Goal: Task Accomplishment & Management: Use online tool/utility

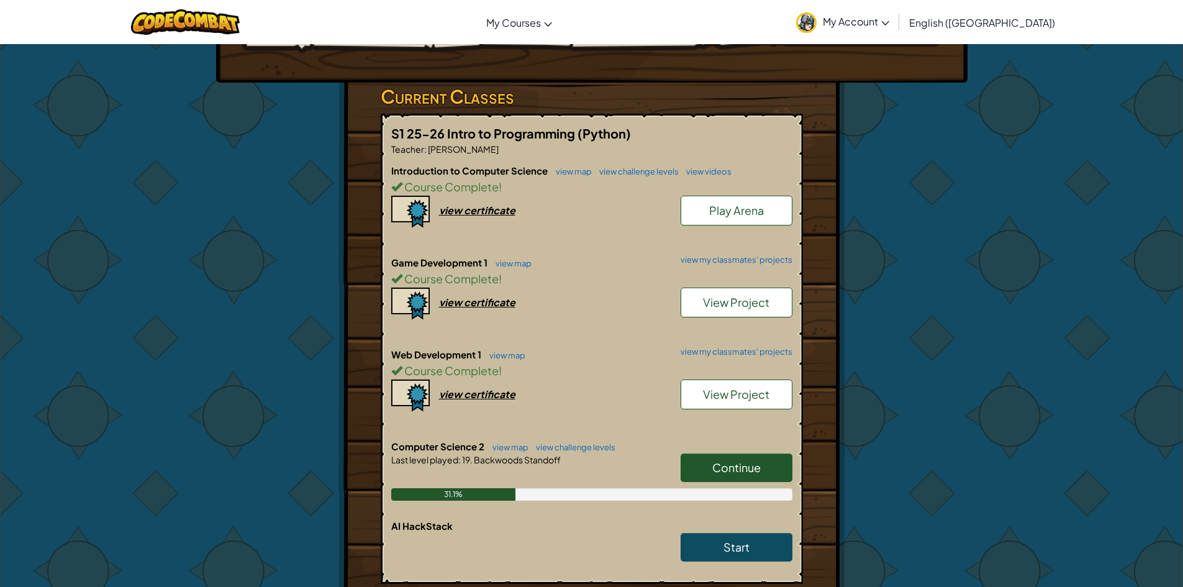
scroll to position [186, 0]
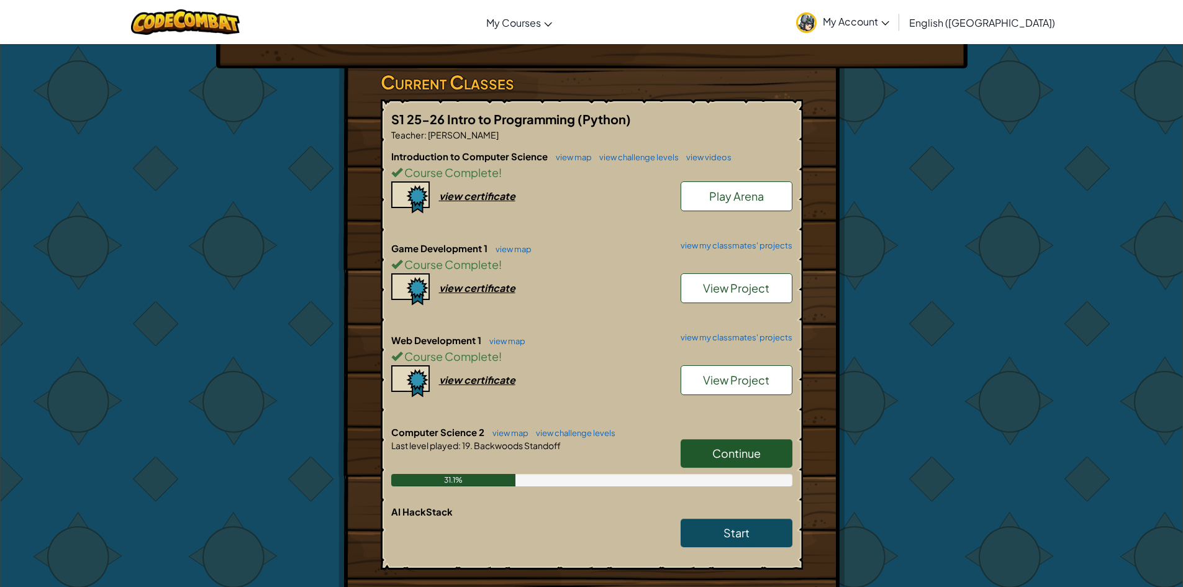
click at [731, 455] on span "Continue" at bounding box center [736, 453] width 48 height 14
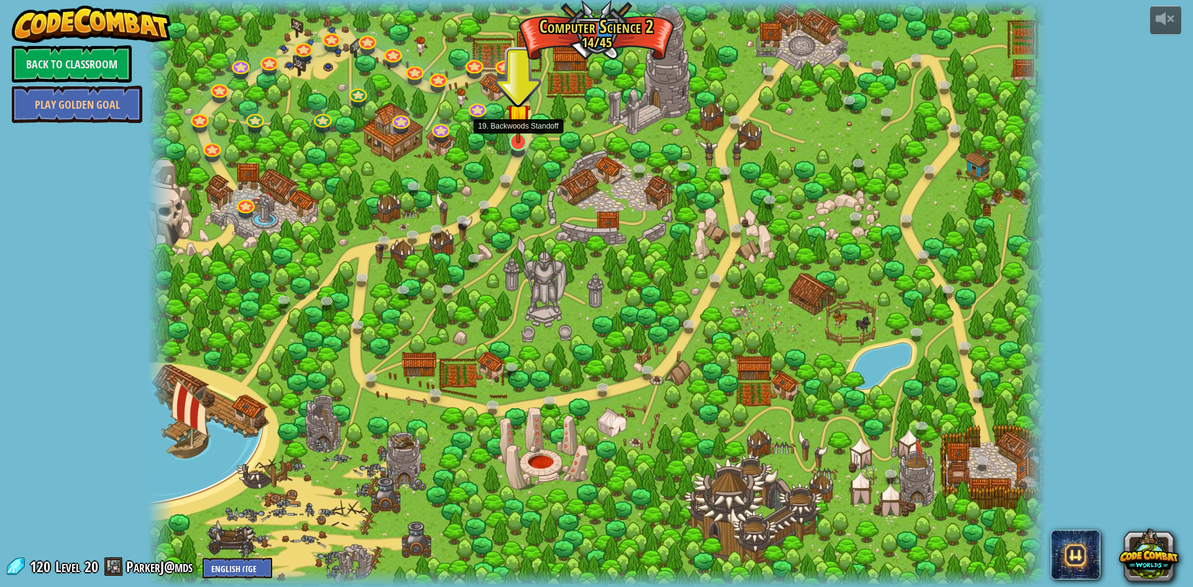
click at [510, 142] on img at bounding box center [518, 115] width 24 height 55
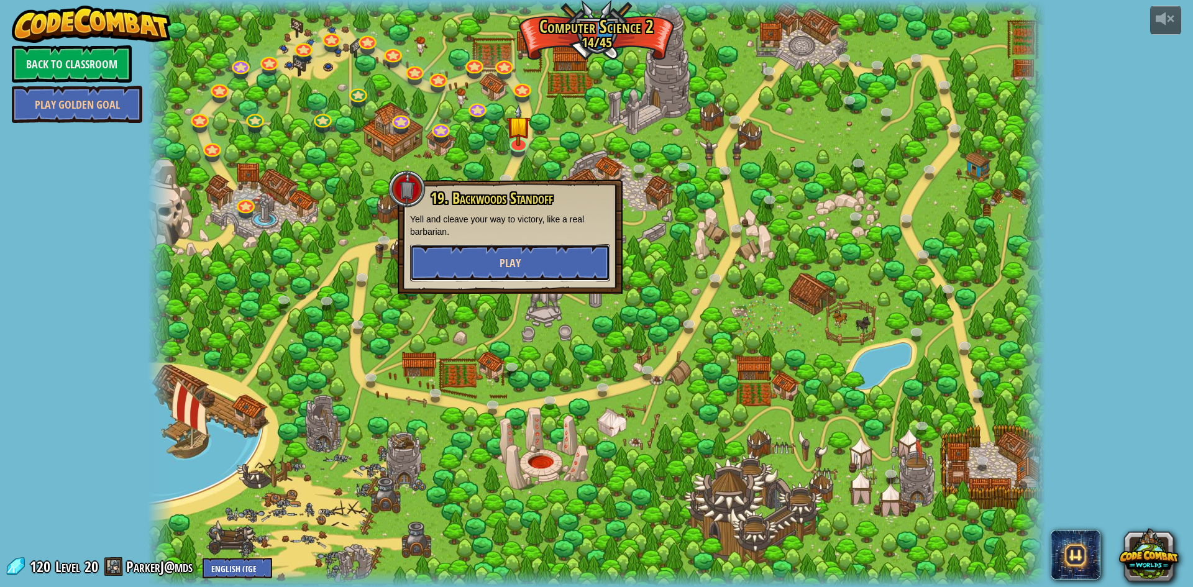
click at [490, 268] on button "Play" at bounding box center [510, 262] width 200 height 37
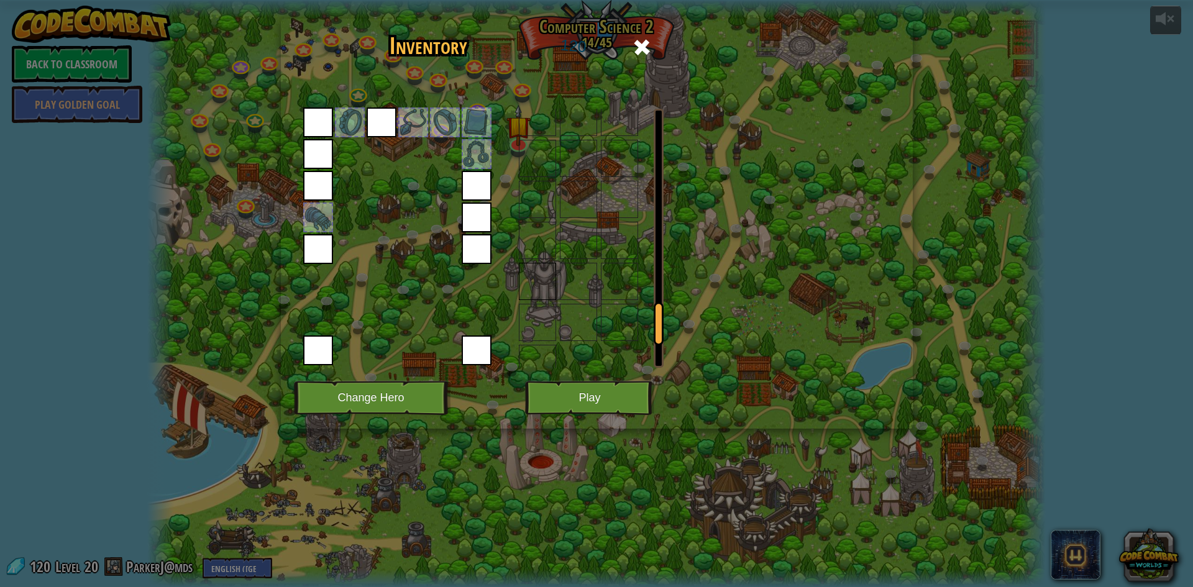
scroll to position [1422, 0]
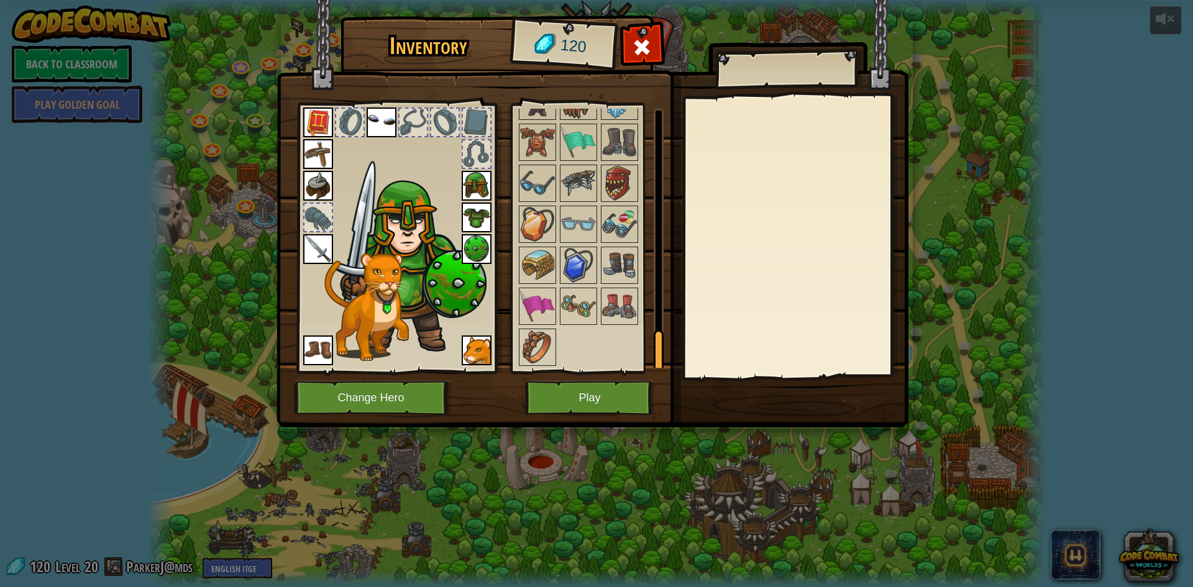
click at [584, 302] on img at bounding box center [578, 306] width 35 height 35
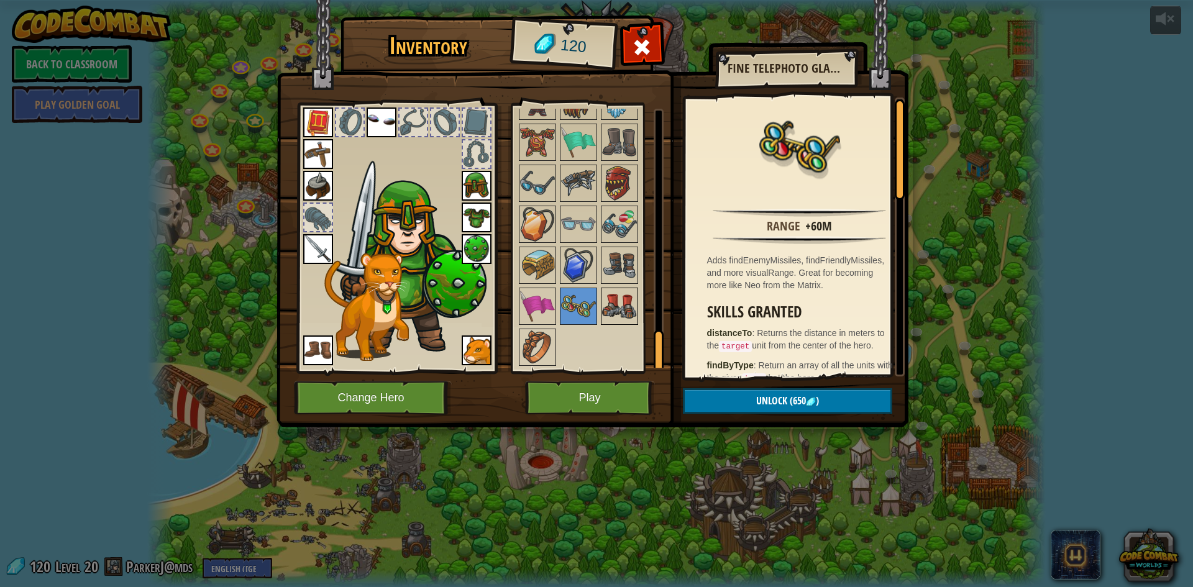
click at [602, 301] on img at bounding box center [619, 306] width 35 height 35
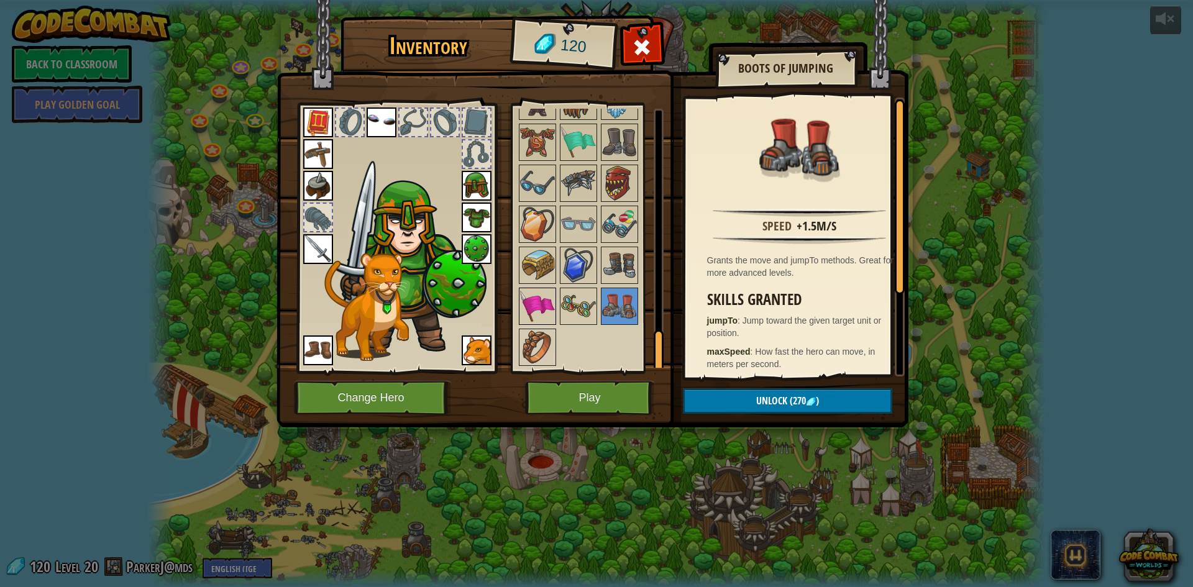
click at [550, 302] on img at bounding box center [537, 306] width 35 height 35
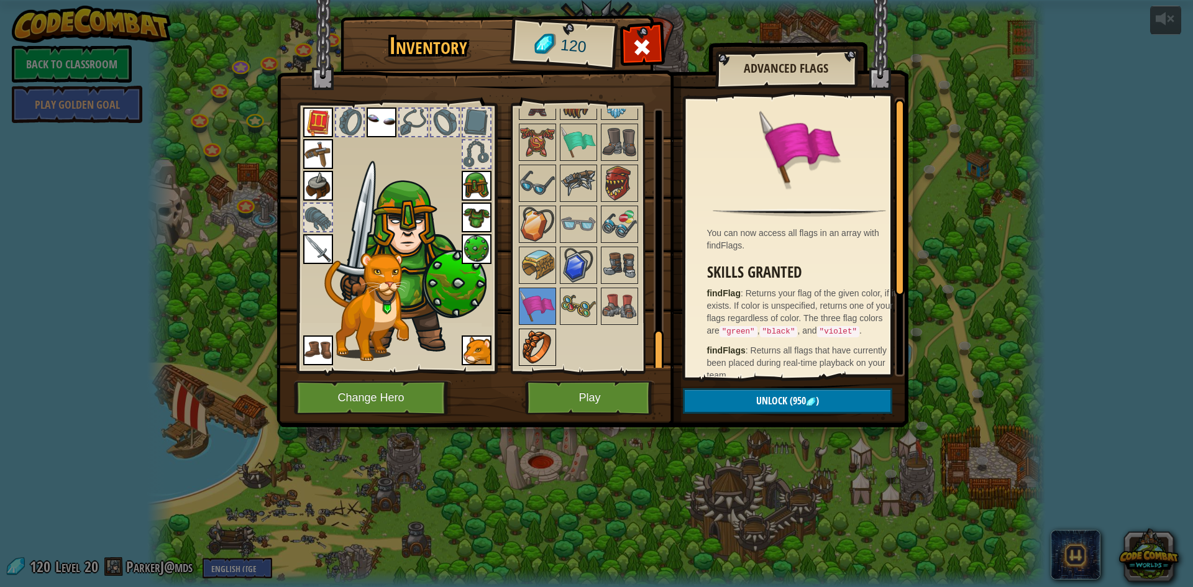
click at [525, 351] on img at bounding box center [537, 347] width 35 height 35
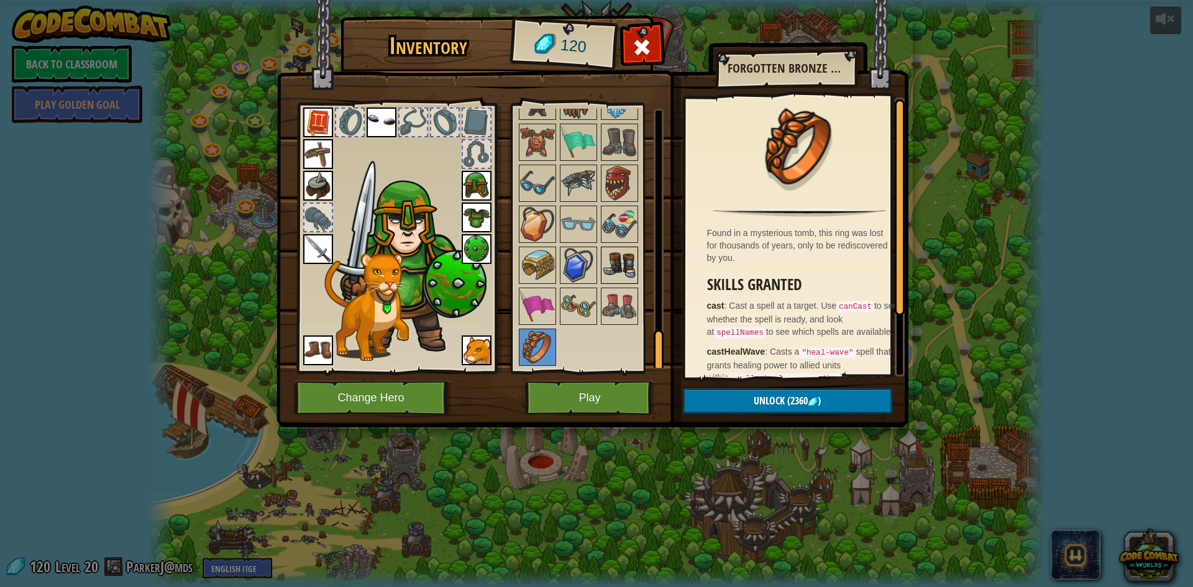
click at [617, 258] on img at bounding box center [619, 265] width 35 height 35
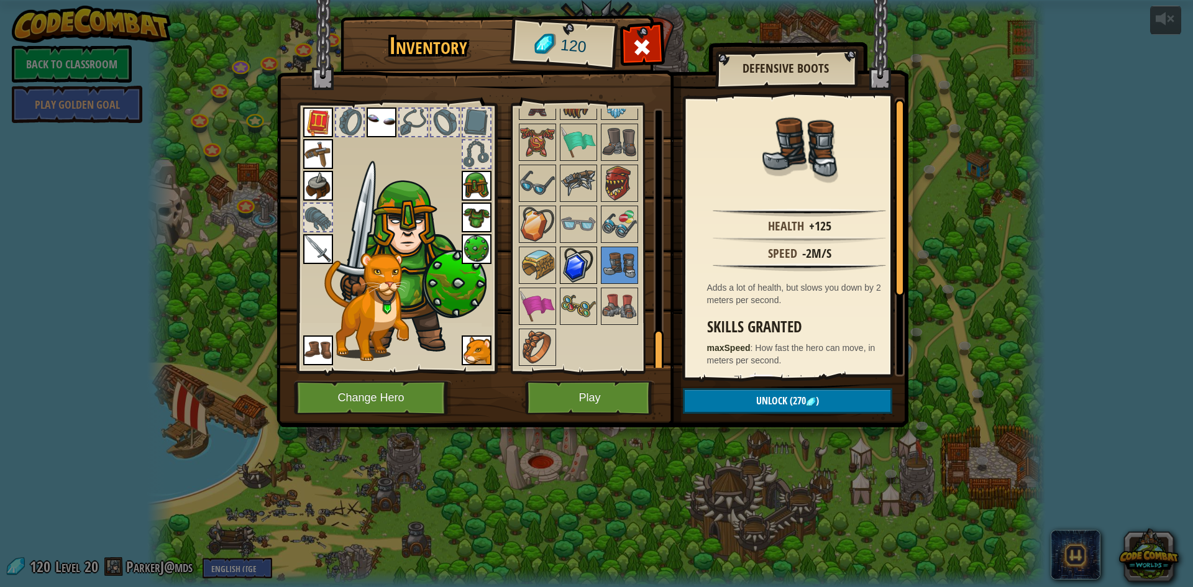
click at [590, 265] on img at bounding box center [578, 265] width 35 height 35
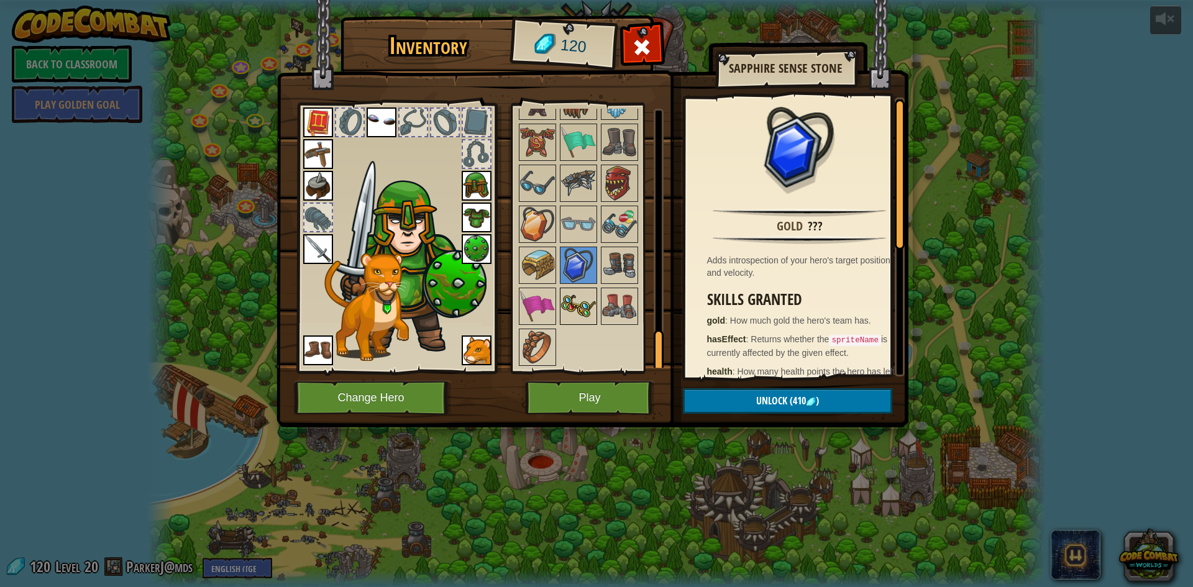
click at [586, 289] on img at bounding box center [578, 306] width 35 height 35
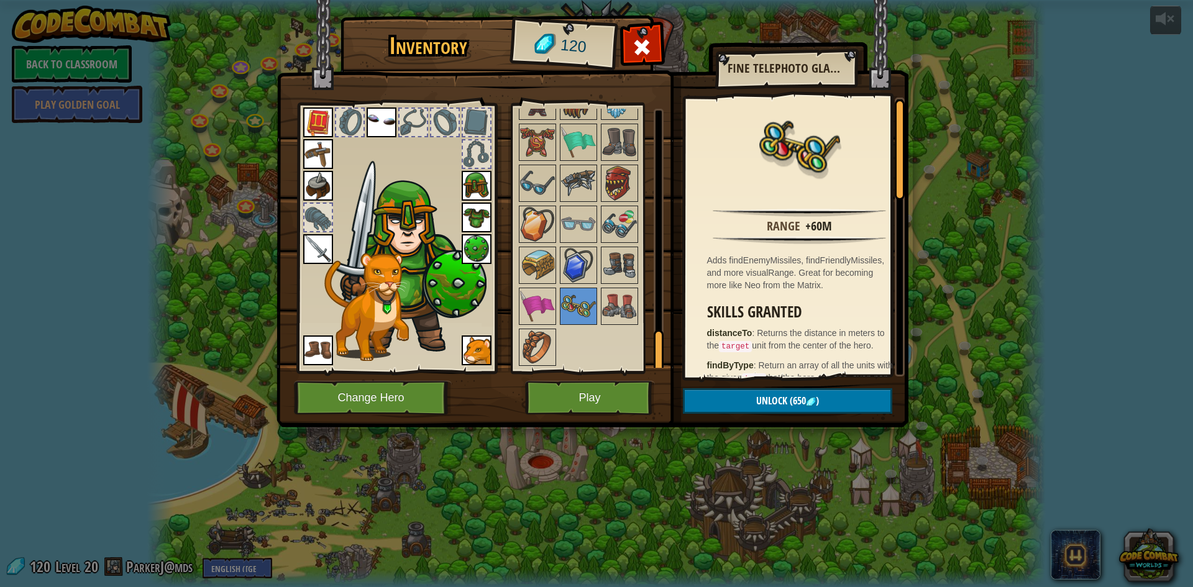
click at [391, 118] on img at bounding box center [381, 122] width 30 height 30
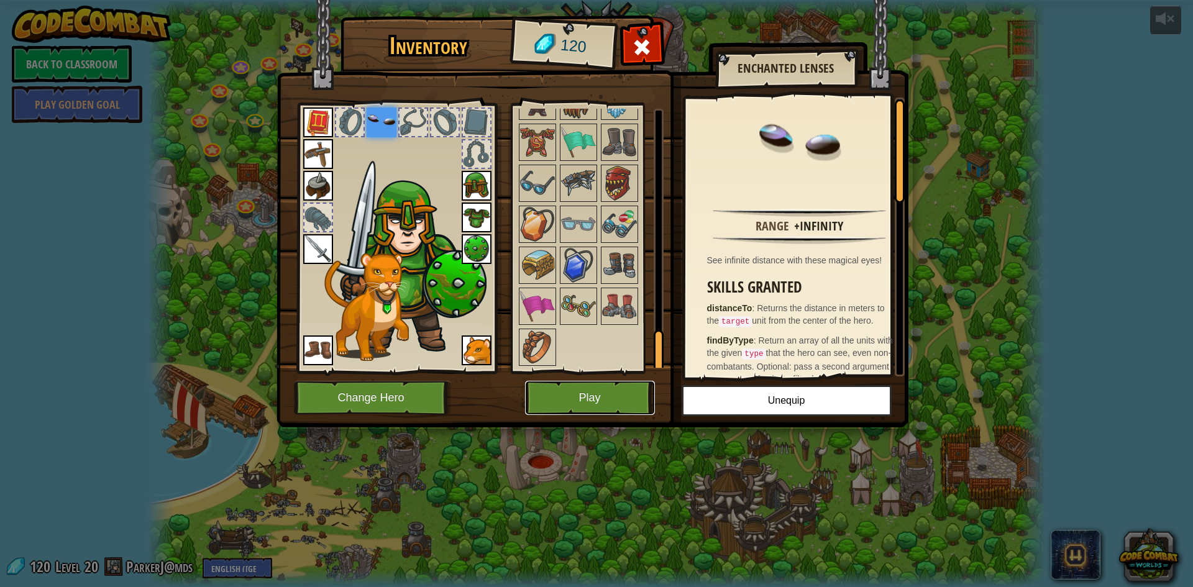
click at [580, 394] on button "Play" at bounding box center [590, 398] width 130 height 34
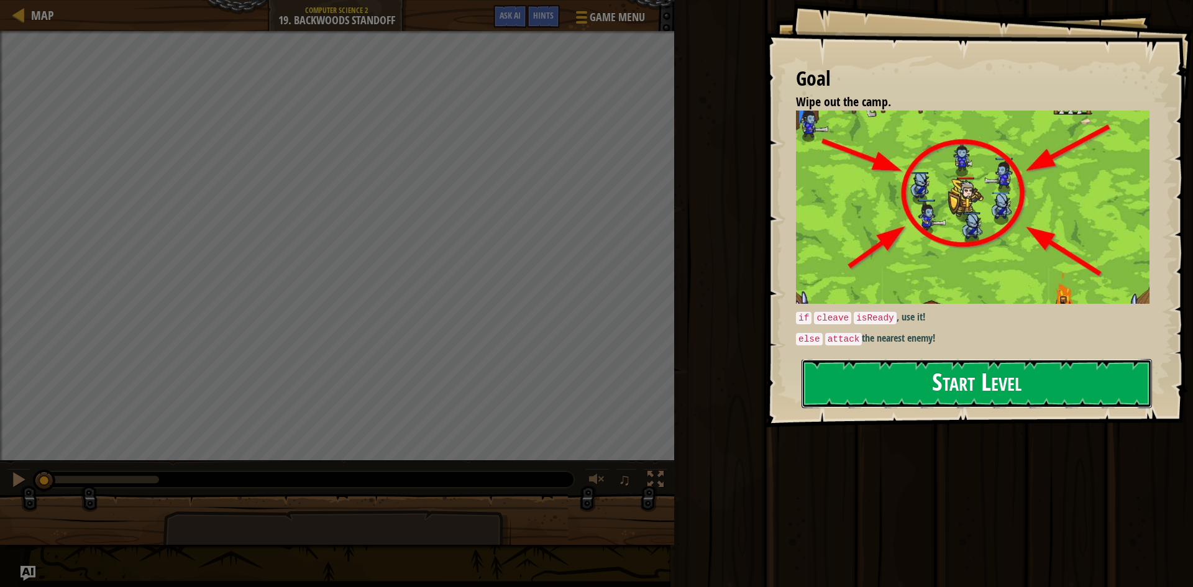
click at [866, 385] on button "Start Level" at bounding box center [976, 383] width 350 height 49
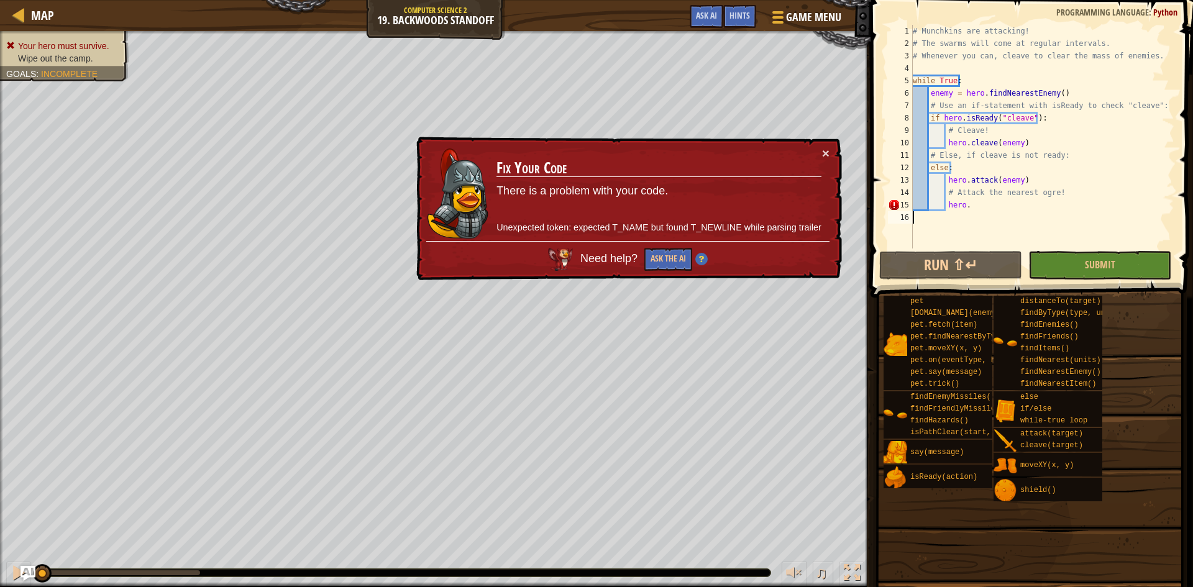
click at [996, 200] on div "# Munchkins are attacking! # The swarms will come at regular intervals. # Whene…" at bounding box center [1140, 149] width 461 height 248
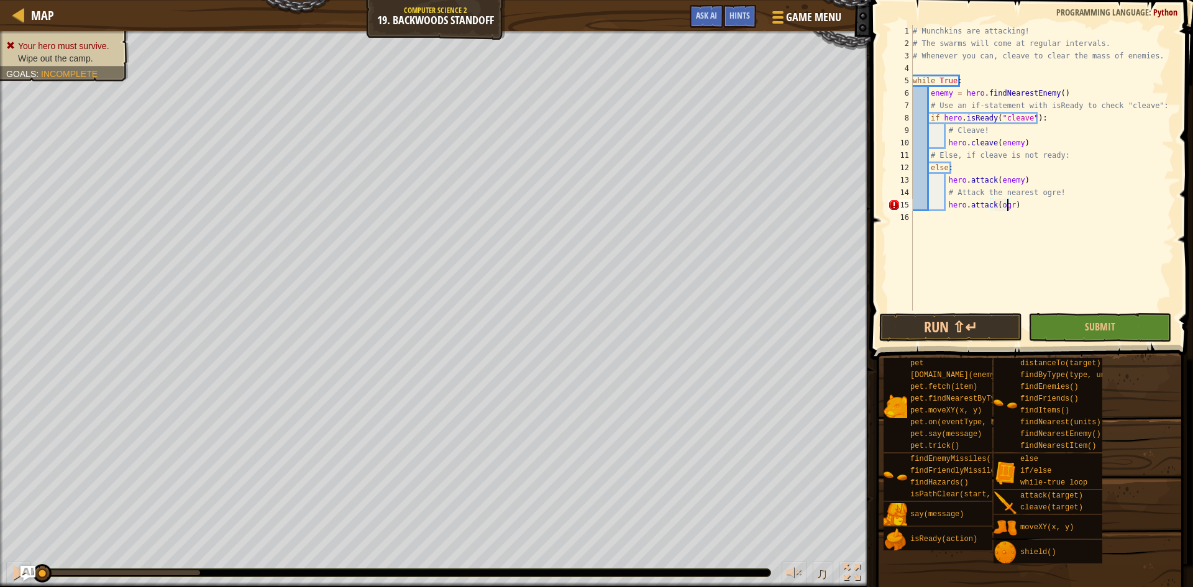
scroll to position [6, 8]
click at [1001, 322] on button "Run ⇧↵" at bounding box center [950, 327] width 143 height 29
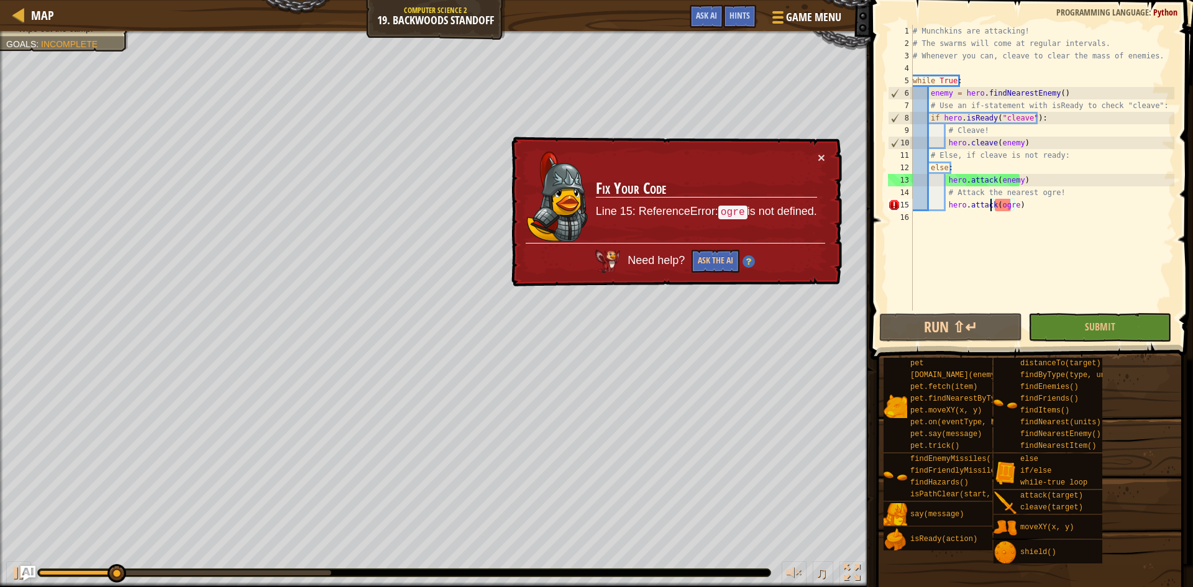
click at [991, 206] on div "# Munchkins are attacking! # The swarms will come at regular intervals. # Whene…" at bounding box center [1042, 180] width 264 height 311
click at [994, 206] on div "# Munchkins are attacking! # The swarms will come at regular intervals. # Whene…" at bounding box center [1042, 180] width 264 height 311
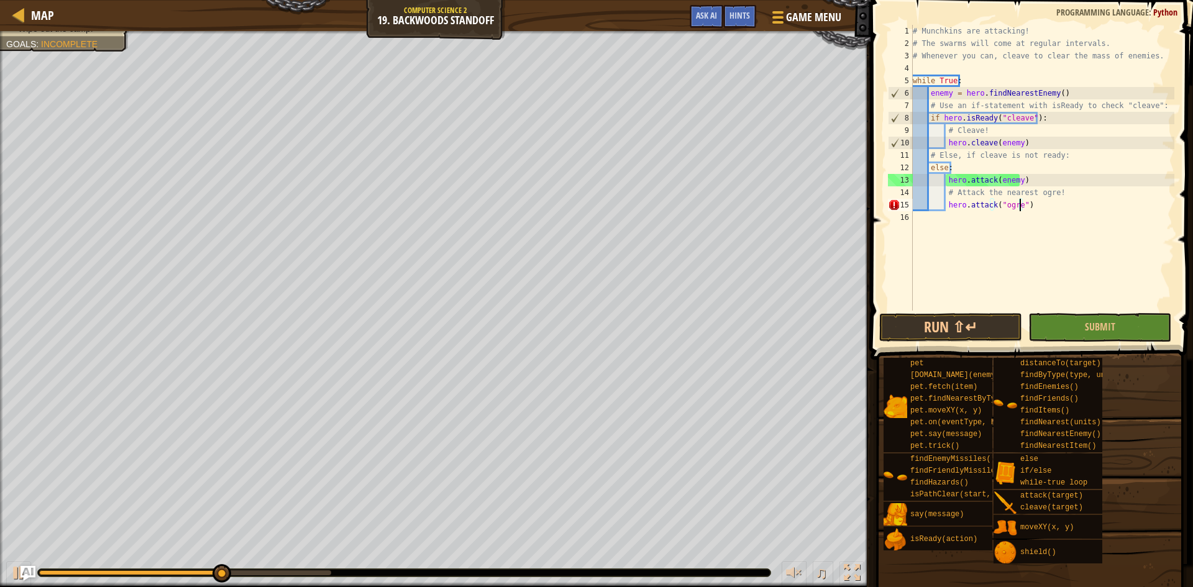
scroll to position [6, 9]
type textarea "hero.attack("ogre")"
click at [983, 320] on button "Run ⇧↵" at bounding box center [950, 327] width 143 height 29
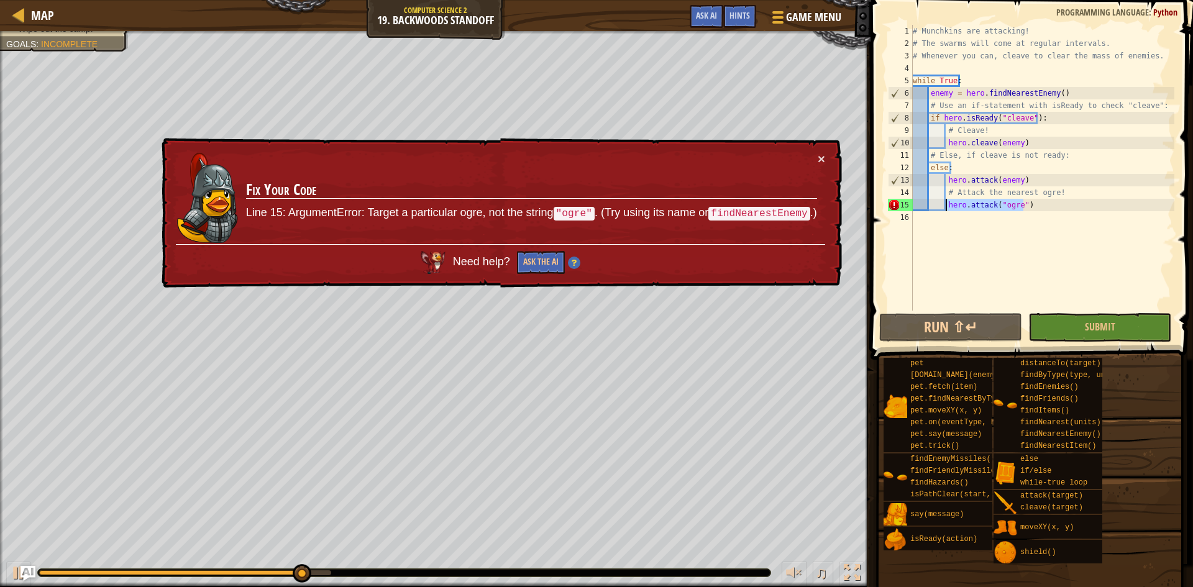
drag, startPoint x: 1030, startPoint y: 207, endPoint x: 944, endPoint y: 209, distance: 85.7
click at [944, 209] on div "# Munchkins are attacking! # The swarms will come at regular intervals. # Whene…" at bounding box center [1042, 180] width 264 height 311
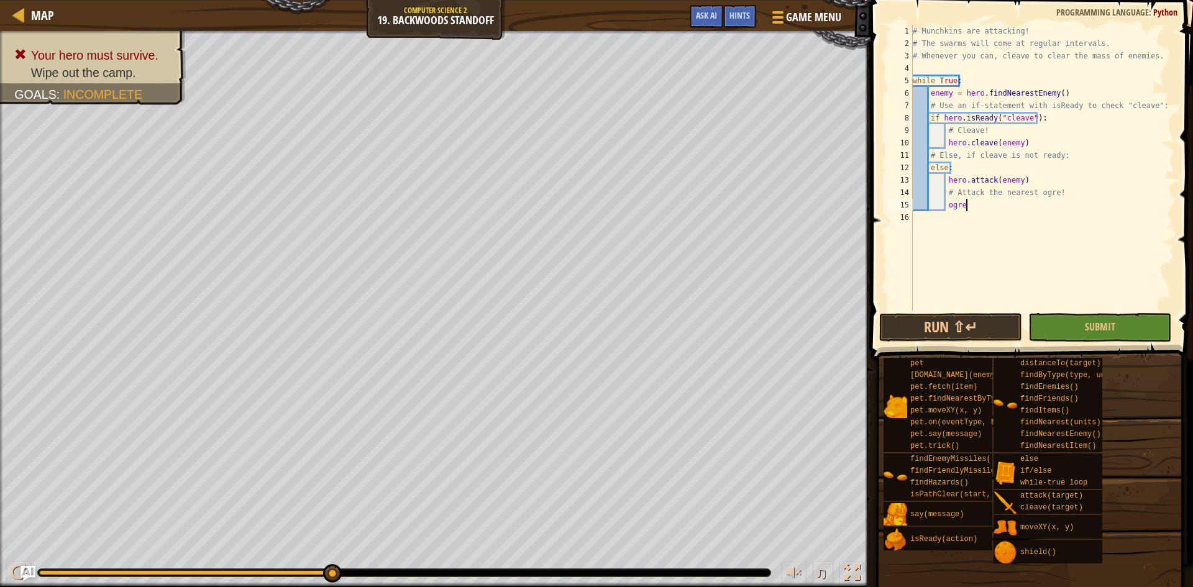
scroll to position [6, 4]
type textarea "ogre = h"
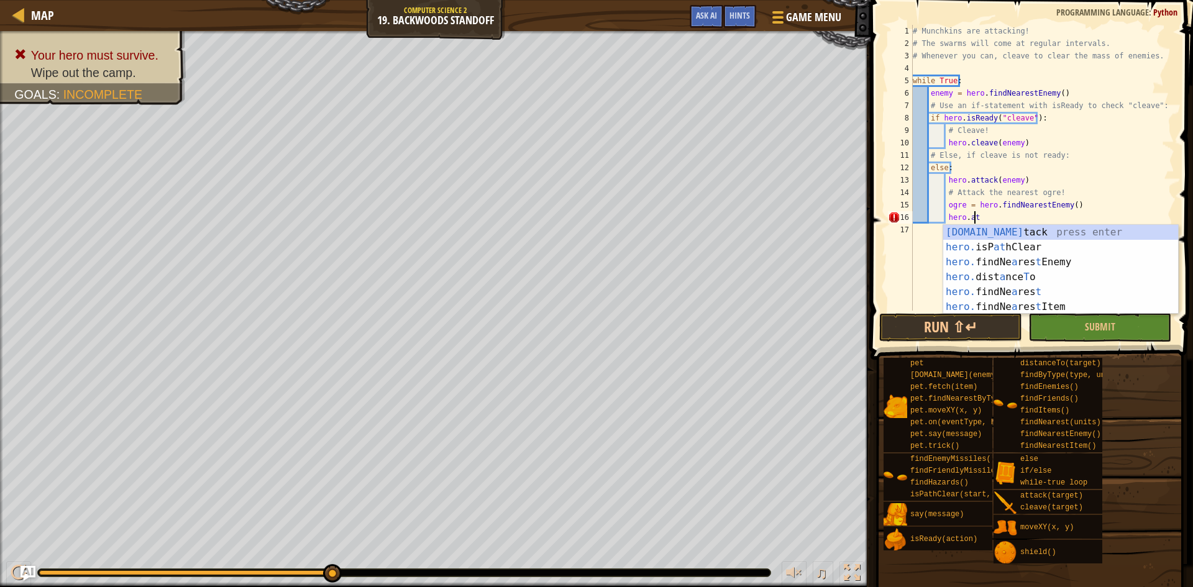
scroll to position [6, 5]
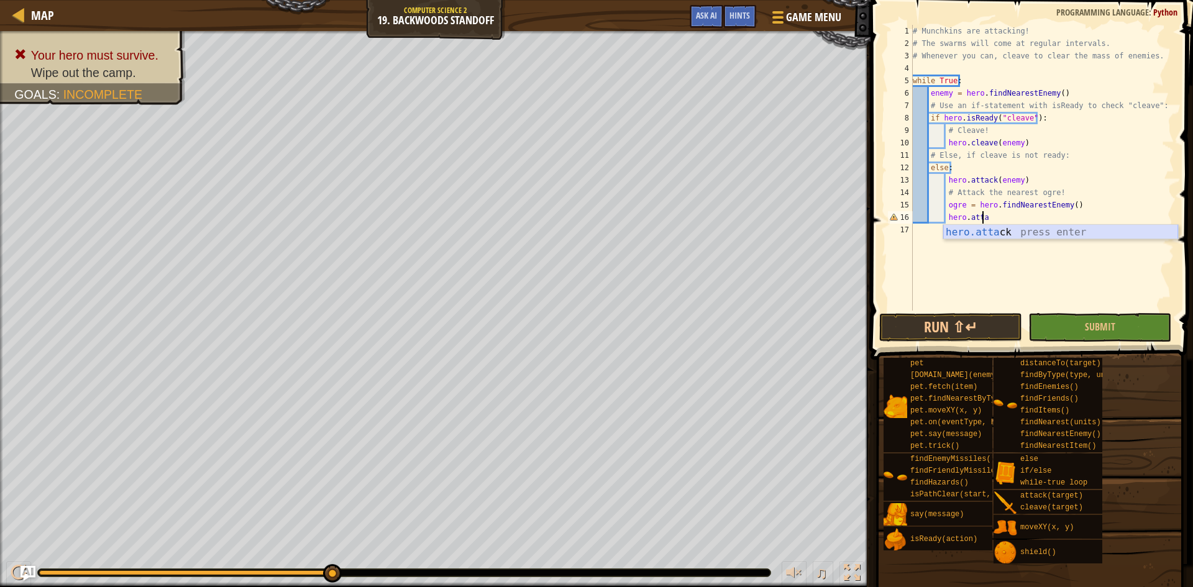
click at [979, 229] on div "hero.atta ck press enter" at bounding box center [1060, 247] width 235 height 45
click at [967, 317] on button "Run ⇧↵" at bounding box center [950, 327] width 143 height 29
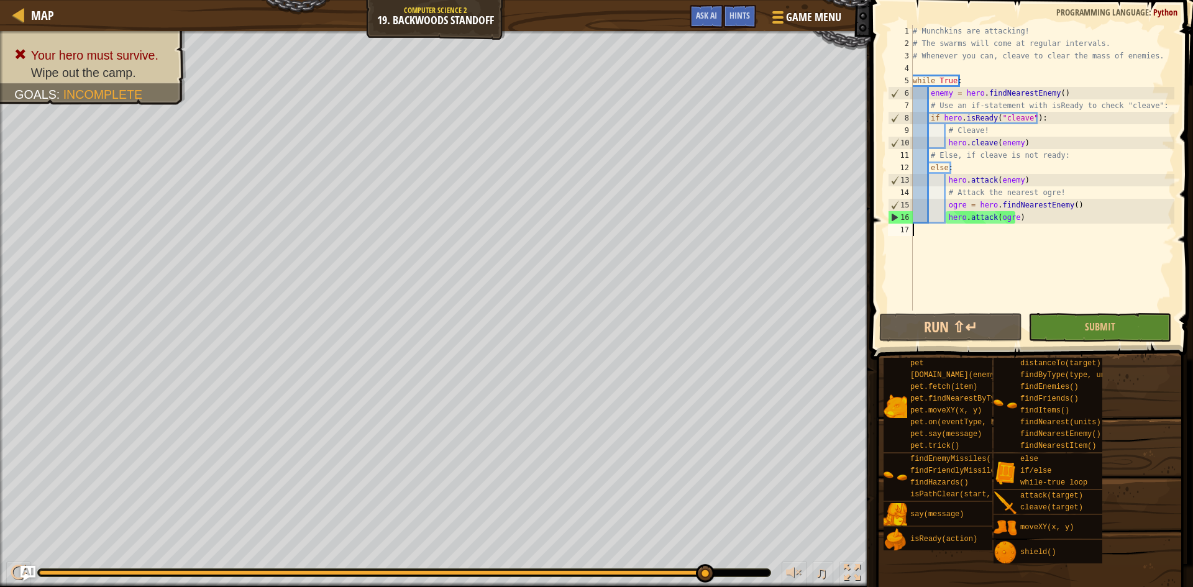
drag, startPoint x: 1030, startPoint y: 224, endPoint x: 1017, endPoint y: 202, distance: 24.8
click at [1005, 209] on div "# Munchkins are attacking! # The swarms will come at regular intervals. # Whene…" at bounding box center [1042, 180] width 264 height 311
click at [1019, 214] on div "# Munchkins are attacking! # The swarms will come at regular intervals. # Whene…" at bounding box center [1042, 168] width 264 height 286
type textarea "hero.attack(ogre)"
drag, startPoint x: 1019, startPoint y: 214, endPoint x: 904, endPoint y: 222, distance: 114.5
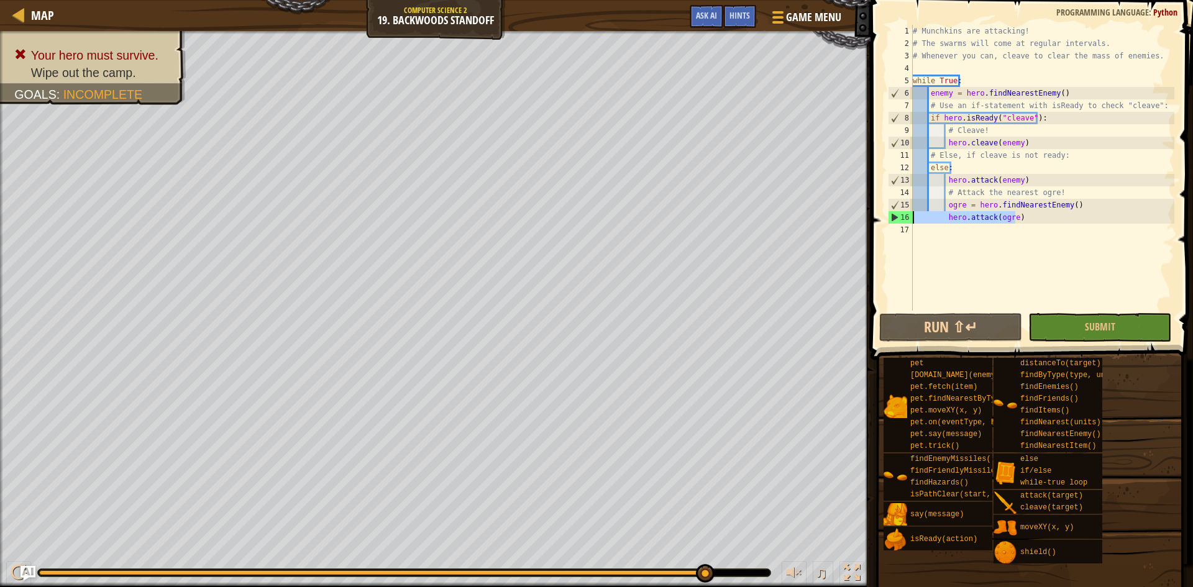
click at [904, 222] on div "hero.attack(ogre) 1 2 3 4 5 6 7 8 9 10 11 12 13 14 15 16 17 # Munchkins are att…" at bounding box center [1029, 168] width 289 height 286
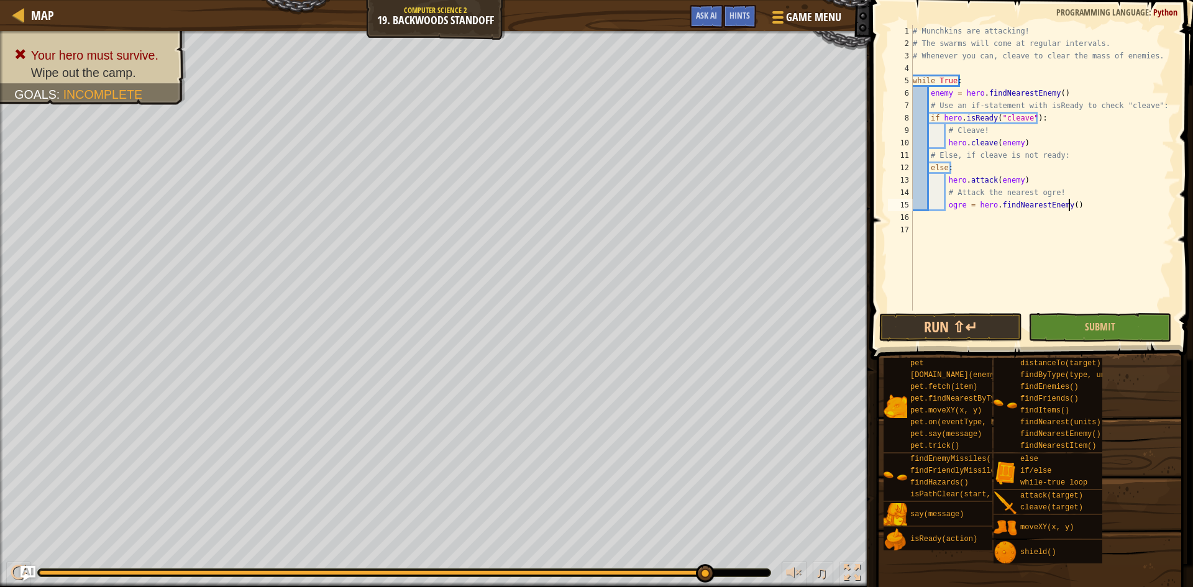
click at [1080, 205] on div "# Munchkins are attacking! # The swarms will come at regular intervals. # Whene…" at bounding box center [1042, 180] width 264 height 311
click at [966, 165] on div "# Munchkins are attacking! # The swarms will come at regular intervals. # Whene…" at bounding box center [1042, 180] width 264 height 311
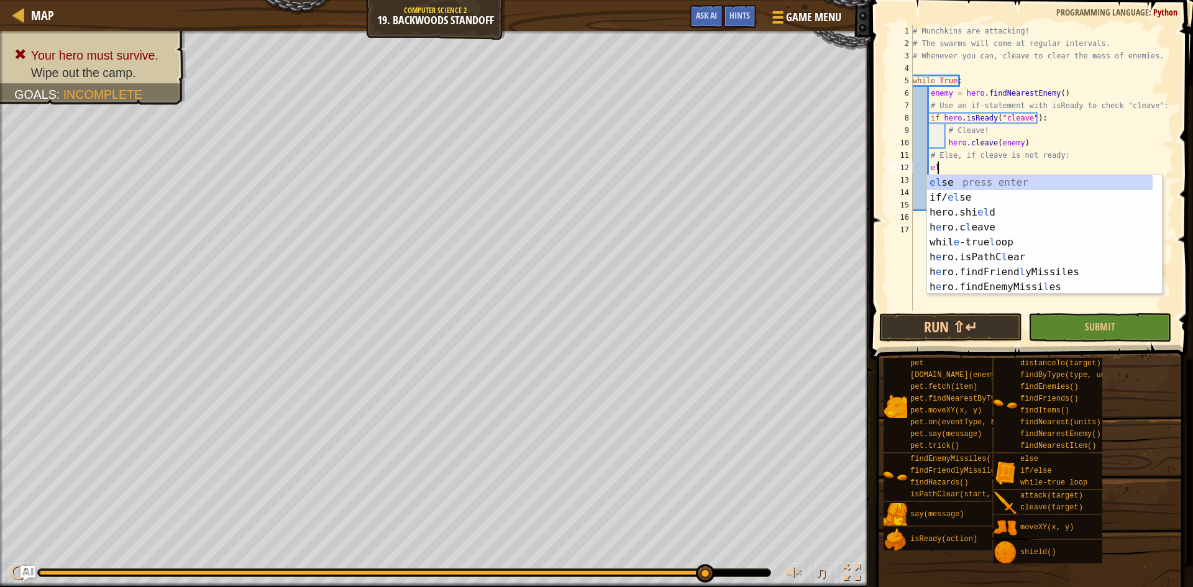
type textarea "e"
type textarea "Es"
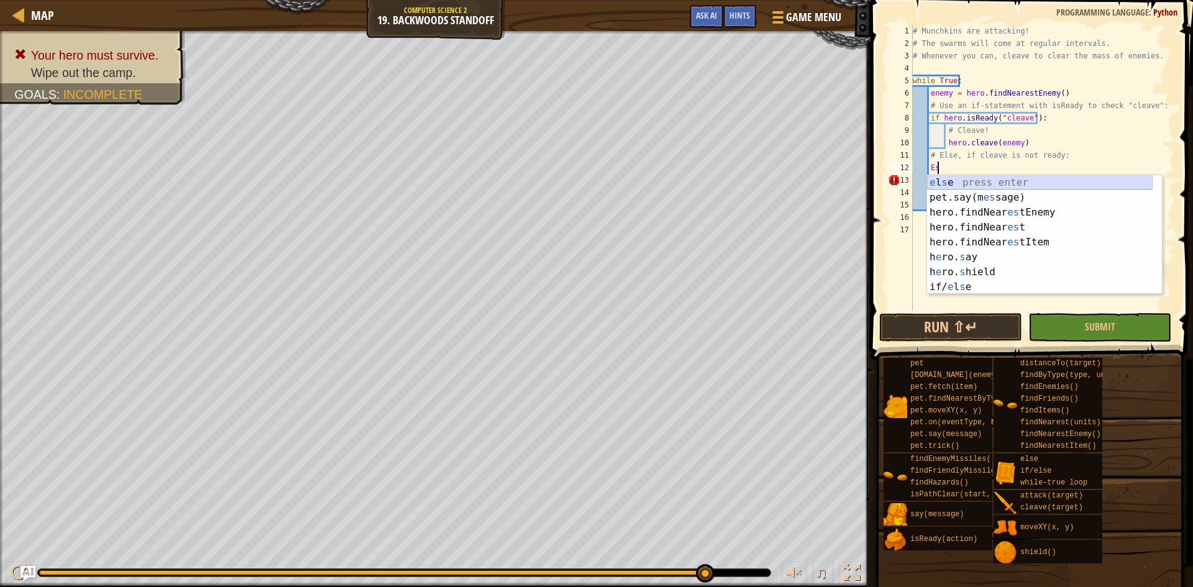
click at [960, 184] on div "e l s e press enter pet.say(m es sage) press enter hero.findNear es tEnemy pres…" at bounding box center [1039, 249] width 225 height 149
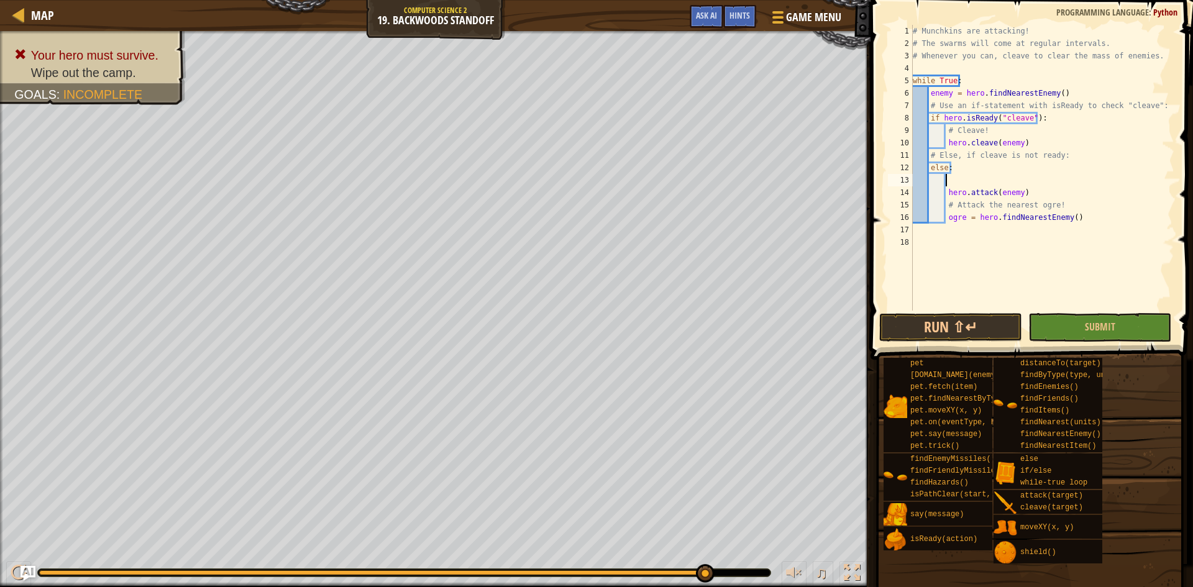
click at [962, 170] on div "# Munchkins are attacking! # The swarms will come at regular intervals. # Whene…" at bounding box center [1042, 180] width 264 height 311
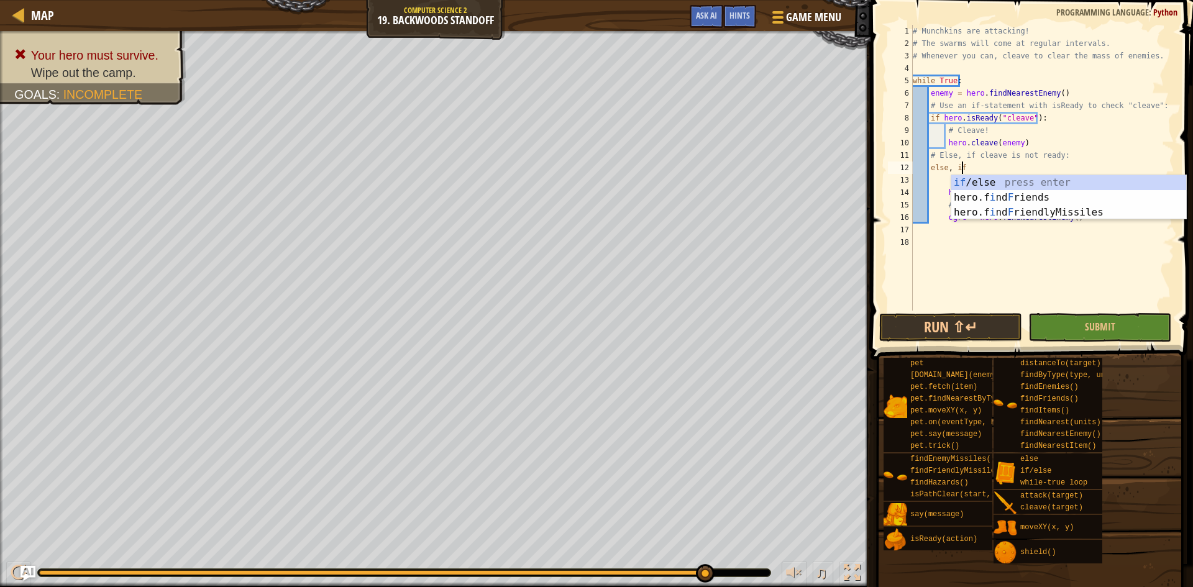
scroll to position [6, 4]
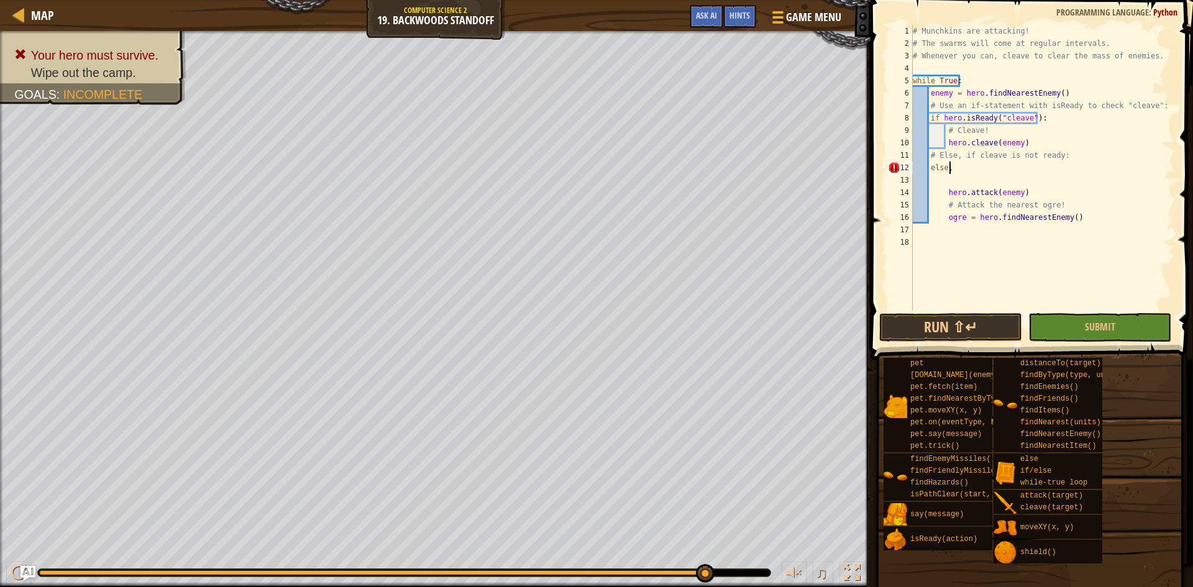
type textarea "else"
type textarea "else:"
click at [950, 177] on div "# Munchkins are attacking! # The swarms will come at regular intervals. # Whene…" at bounding box center [1042, 180] width 264 height 311
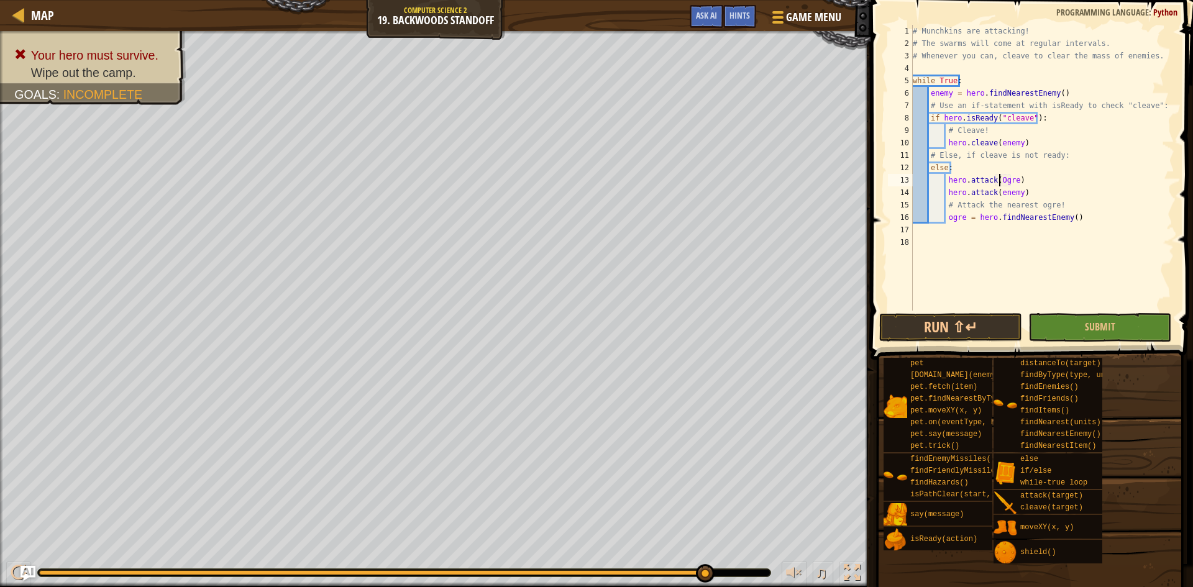
click at [997, 183] on div "# Munchkins are attacking! # The swarms will come at regular intervals. # Whene…" at bounding box center [1042, 180] width 264 height 311
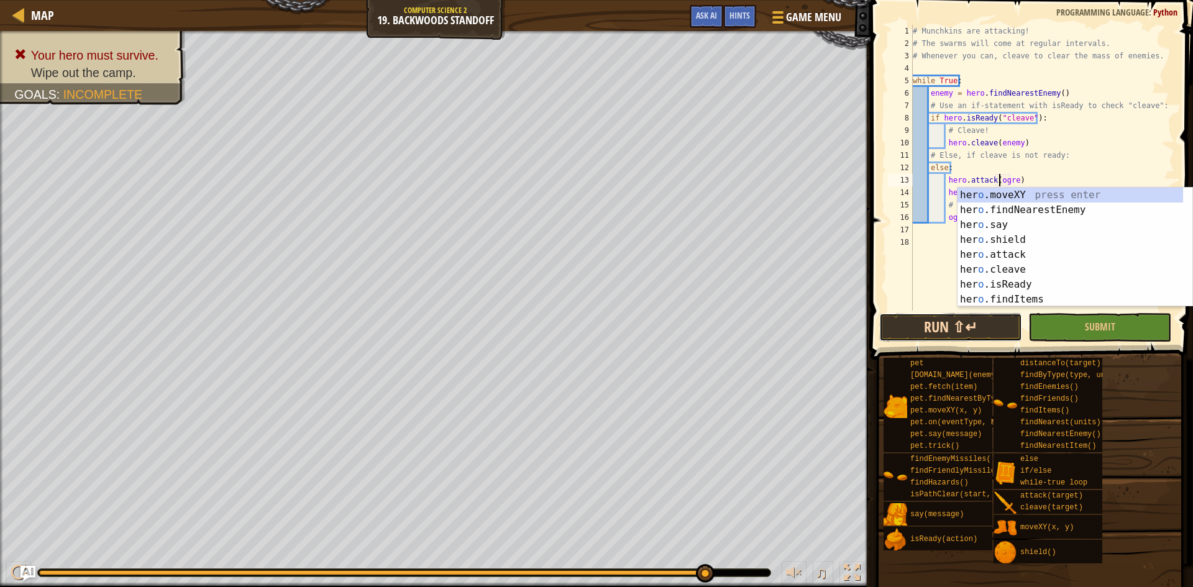
click at [962, 327] on button "Run ⇧↵" at bounding box center [950, 327] width 143 height 29
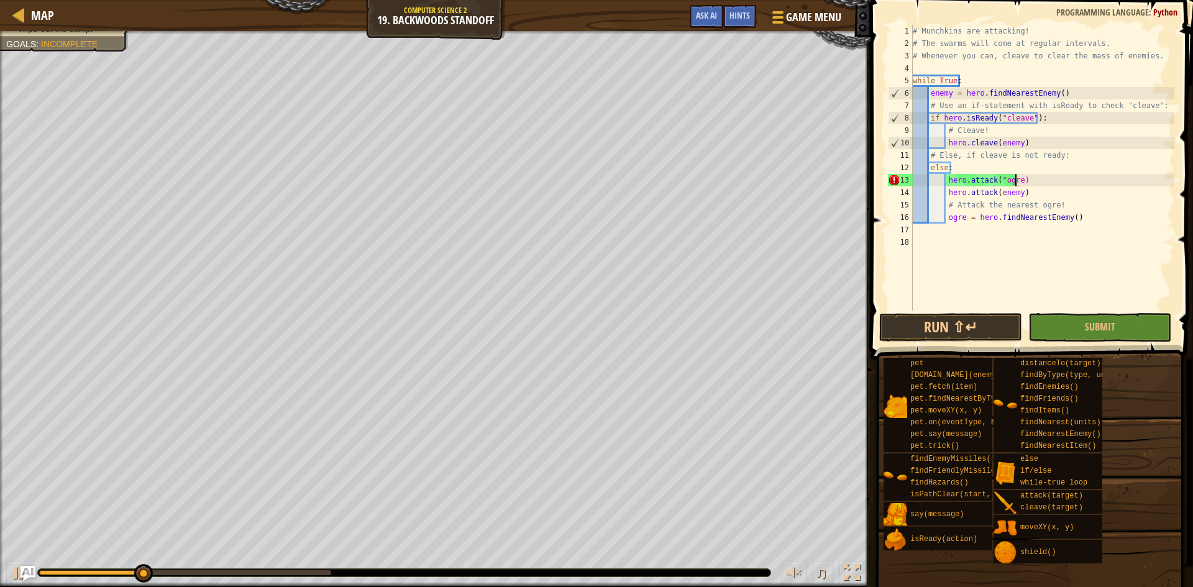
scroll to position [6, 9]
type textarea "hero.attack("ogre")"
click at [957, 320] on button "Run ⇧↵" at bounding box center [950, 327] width 143 height 29
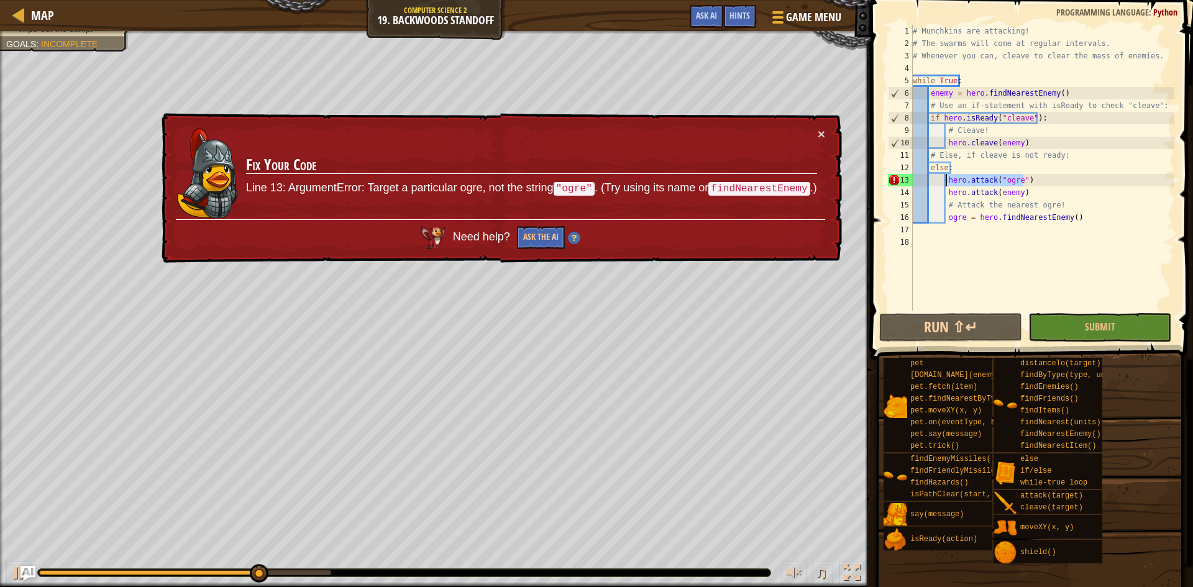
drag, startPoint x: 1023, startPoint y: 178, endPoint x: 945, endPoint y: 182, distance: 78.3
click at [945, 182] on div "# Munchkins are attacking! # The swarms will come at regular intervals. # Whene…" at bounding box center [1042, 180] width 264 height 311
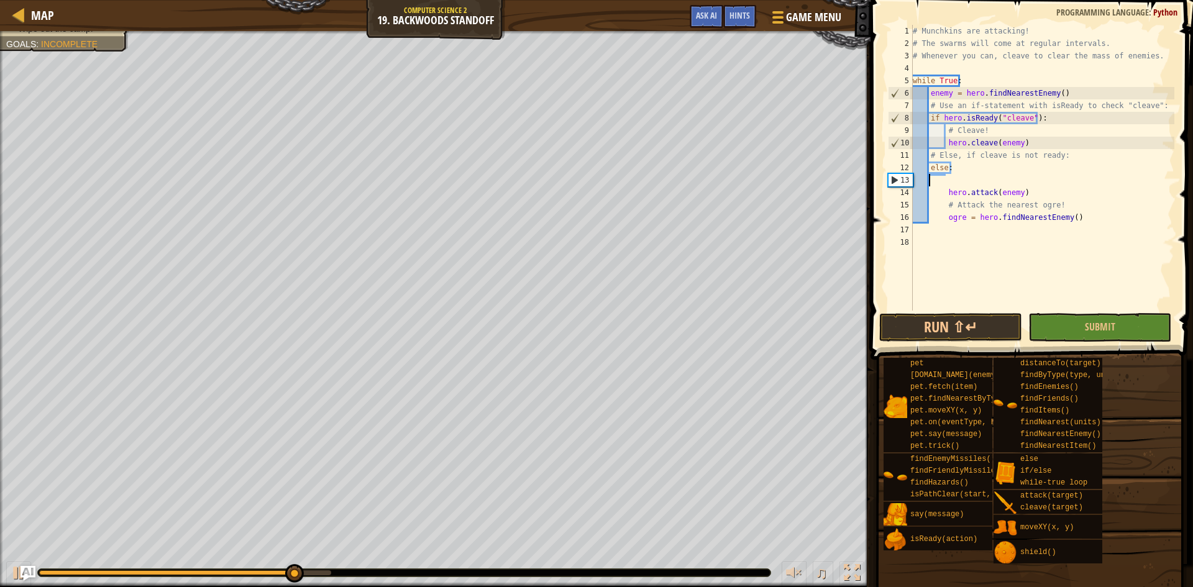
scroll to position [6, 0]
type textarea "else:"
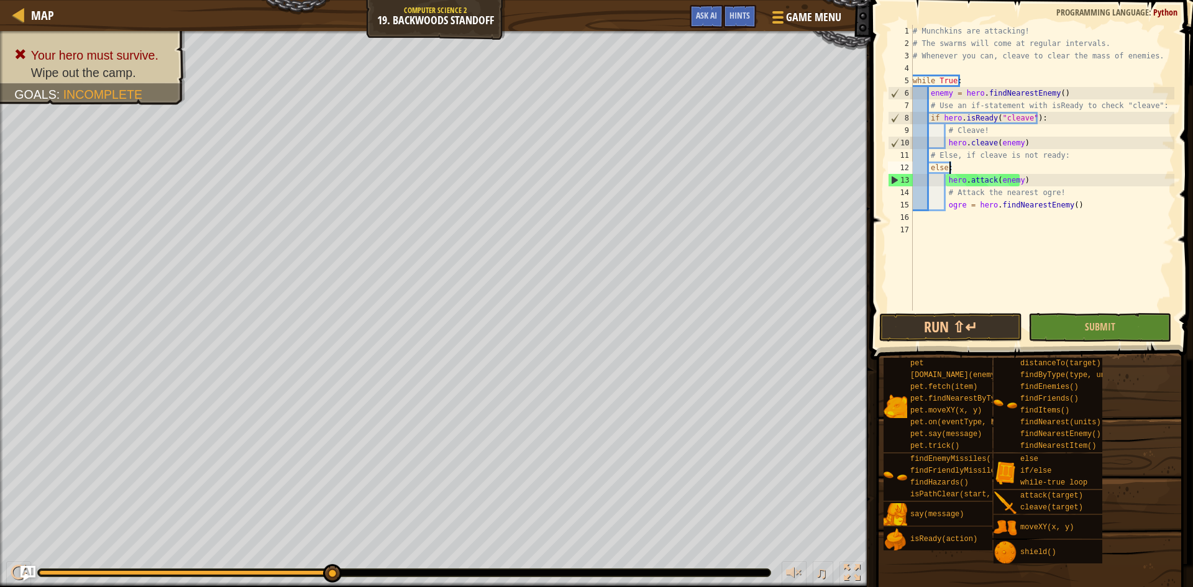
click at [984, 222] on div "# Munchkins are attacking! # The swarms will come at regular intervals. # Whene…" at bounding box center [1042, 180] width 264 height 311
type textarea "h"
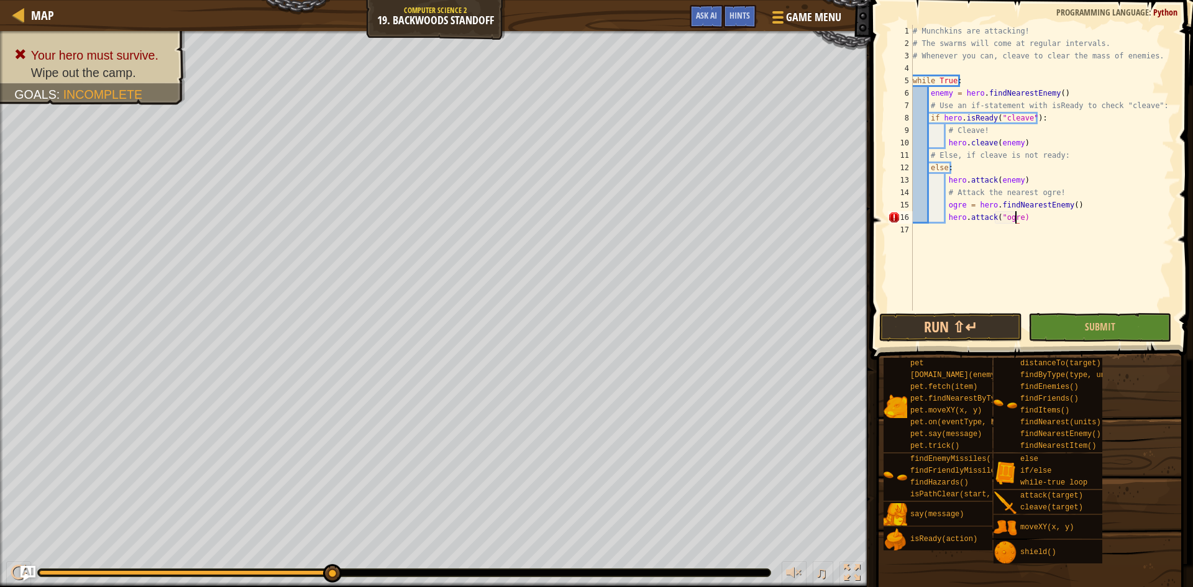
scroll to position [6, 9]
click at [991, 330] on button "Run ⇧↵" at bounding box center [950, 327] width 143 height 29
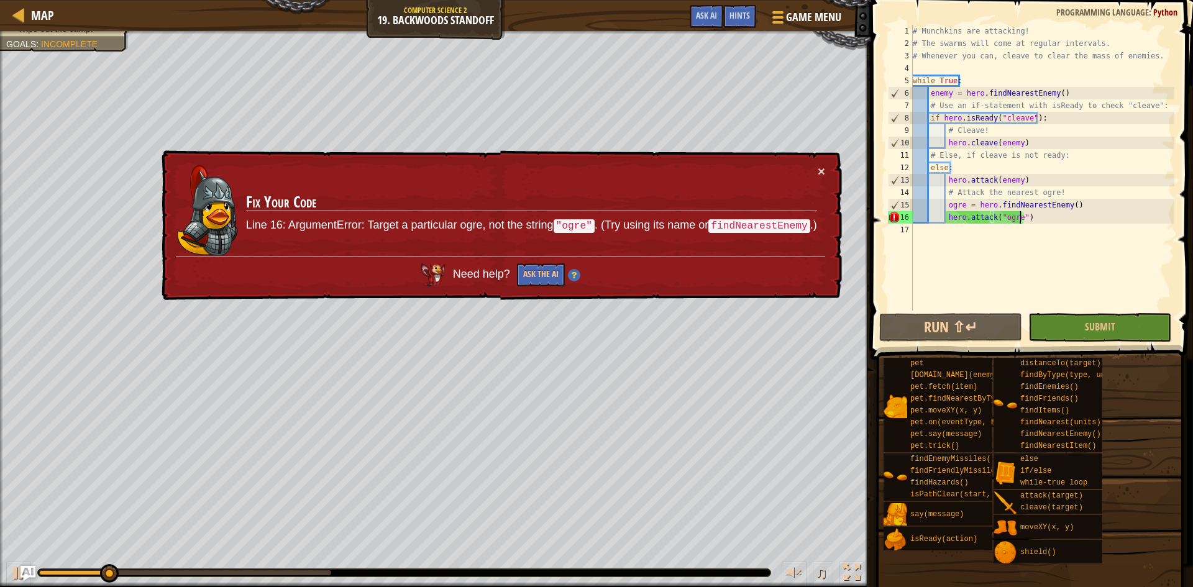
click at [1018, 222] on div "# Munchkins are attacking! # The swarms will come at regular intervals. # Whene…" at bounding box center [1042, 180] width 264 height 311
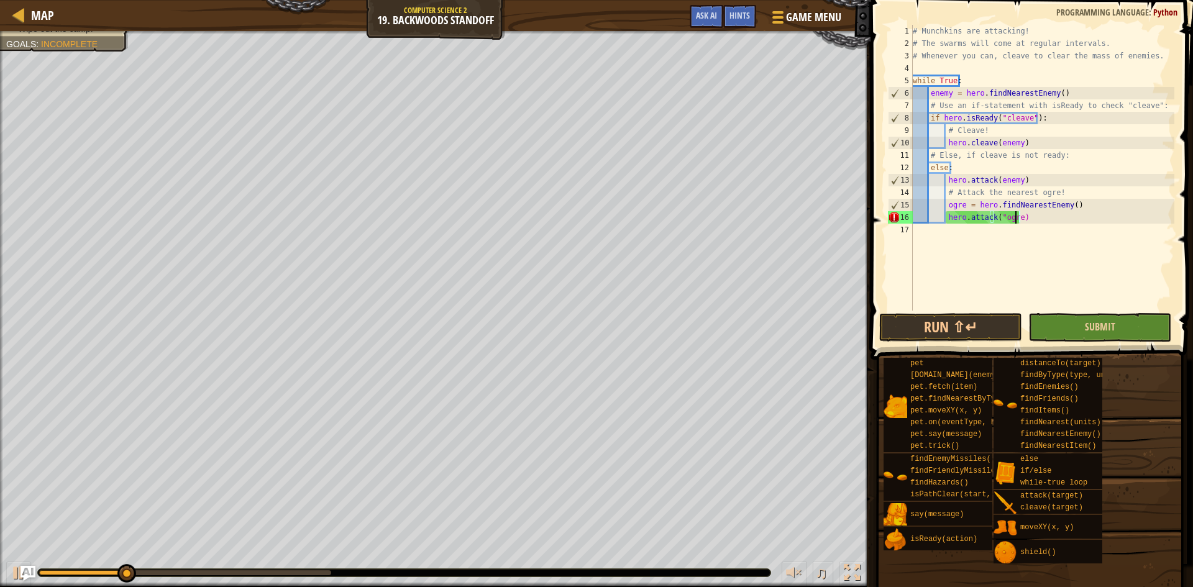
scroll to position [6, 8]
drag, startPoint x: 976, startPoint y: 325, endPoint x: 971, endPoint y: 329, distance: 6.7
click at [975, 326] on button "Run ⇧↵" at bounding box center [950, 327] width 143 height 29
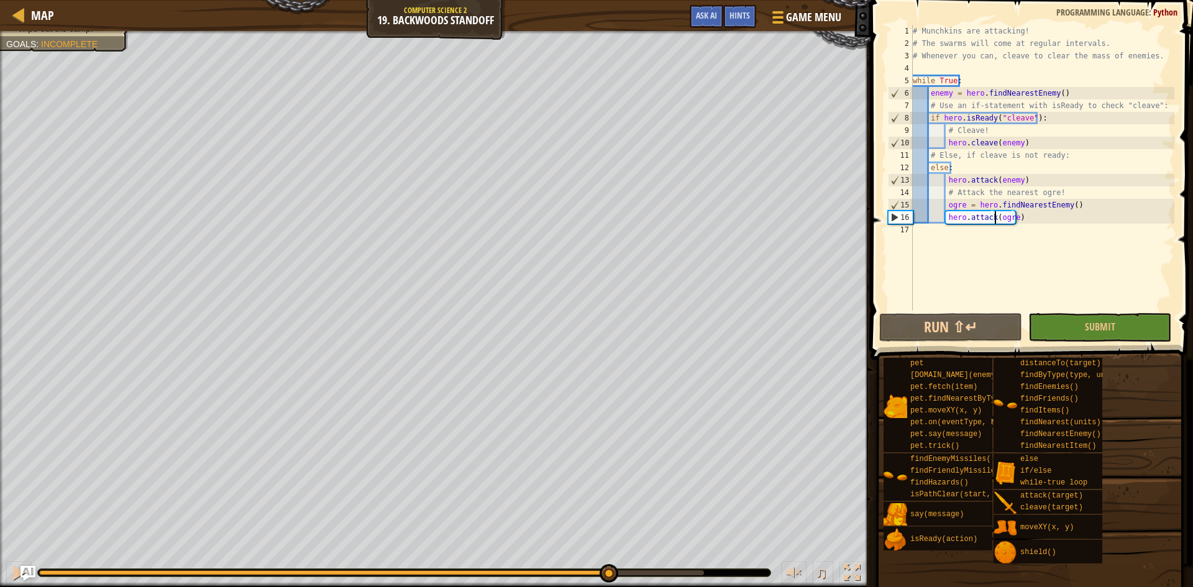
click at [607, 471] on div "Your hero must survive. Wipe out the camp. Goals : Incomplete ♫ Hattori 17 x: 3…" at bounding box center [596, 309] width 1193 height 556
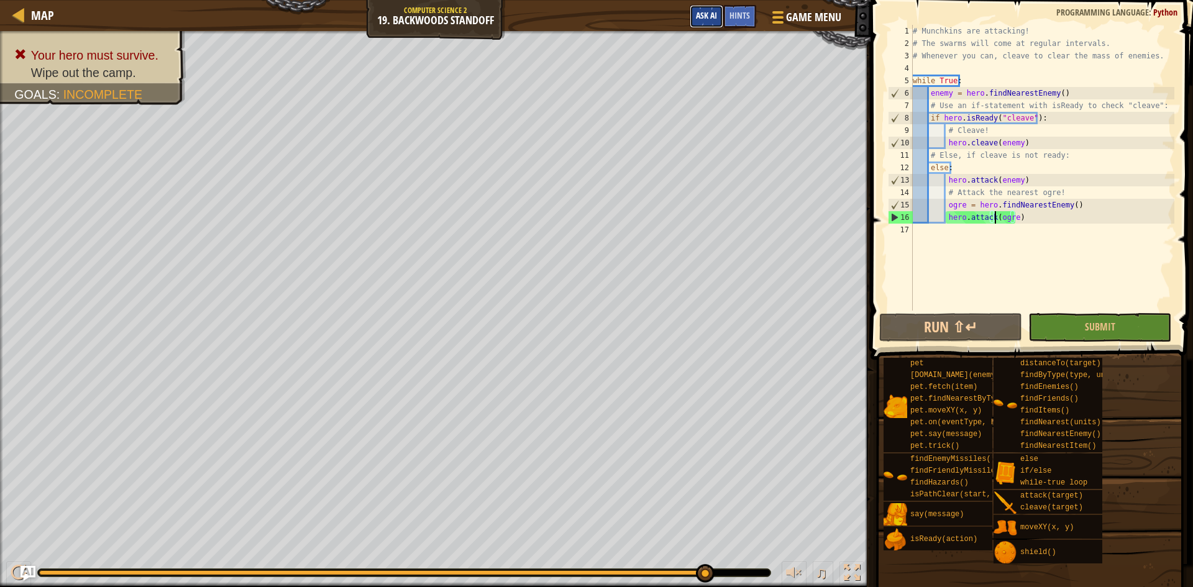
click at [718, 22] on button "Ask AI" at bounding box center [706, 16] width 34 height 23
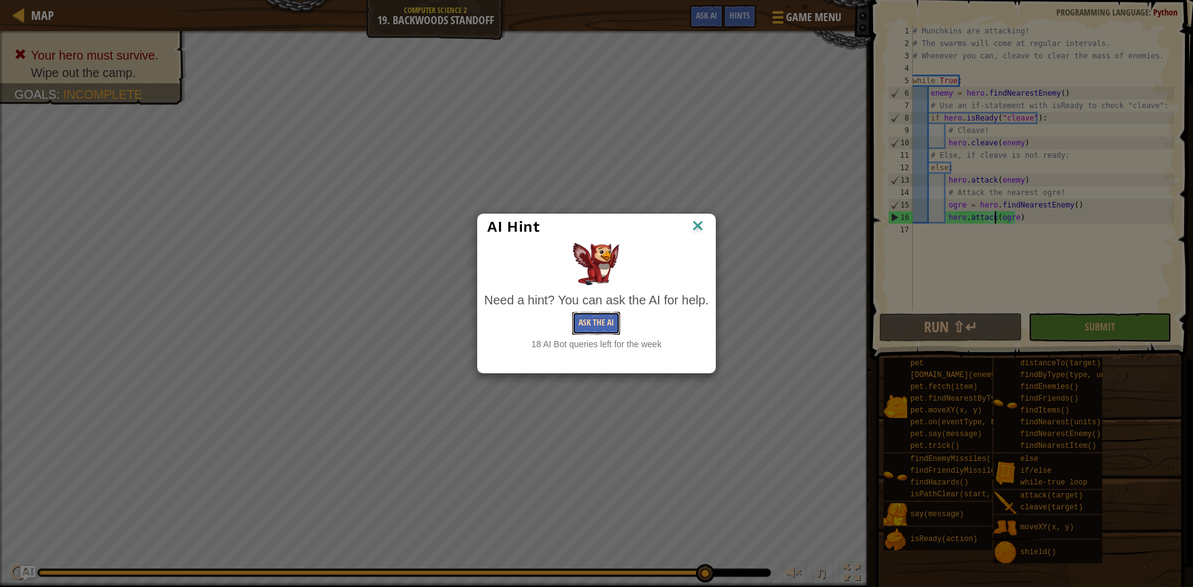
click at [599, 314] on button "Ask the AI" at bounding box center [596, 323] width 48 height 23
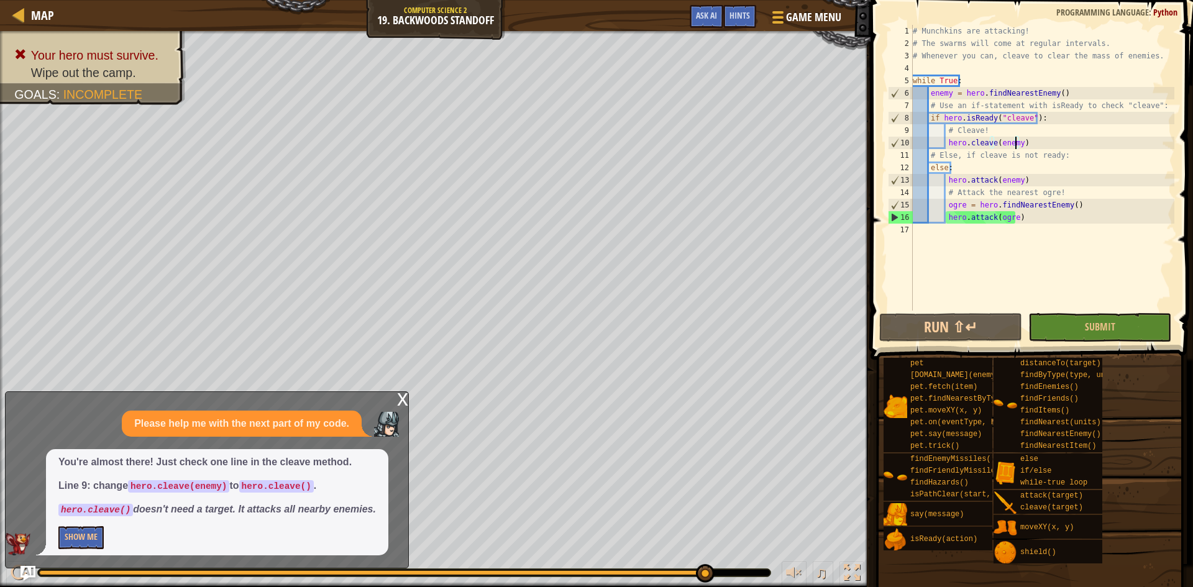
click at [1014, 143] on div "# Munchkins are attacking! # The swarms will come at regular intervals. # Whene…" at bounding box center [1042, 180] width 264 height 311
click at [87, 540] on button "Show Me" at bounding box center [80, 537] width 45 height 23
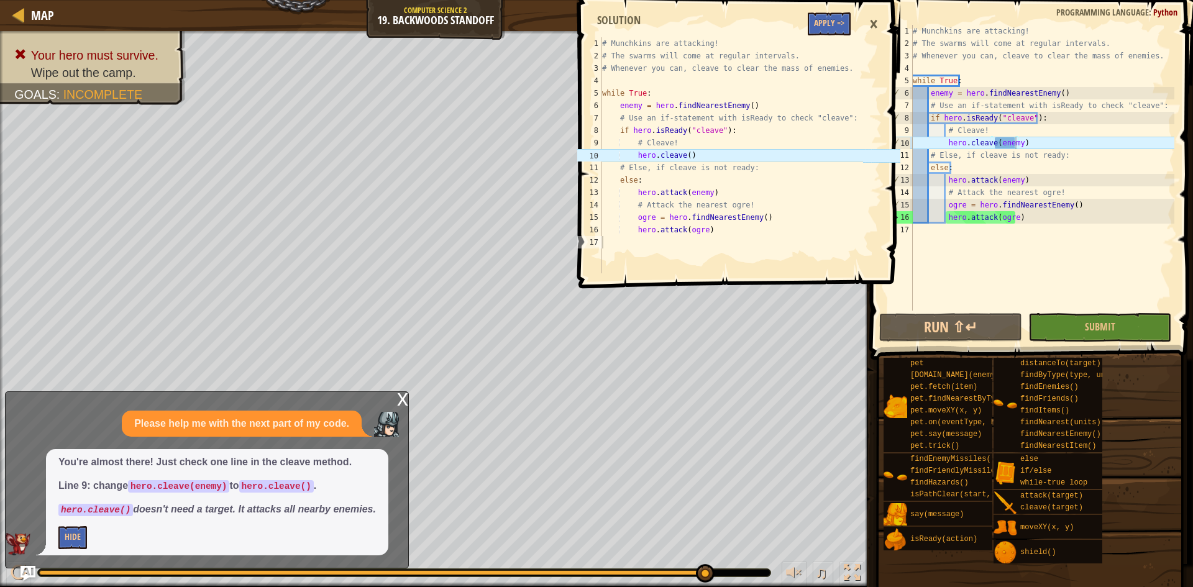
drag, startPoint x: 1016, startPoint y: 143, endPoint x: 1032, endPoint y: 181, distance: 41.2
click at [1016, 147] on div "# Munchkins are attacking! # The swarms will come at regular intervals. # Whene…" at bounding box center [1042, 180] width 264 height 311
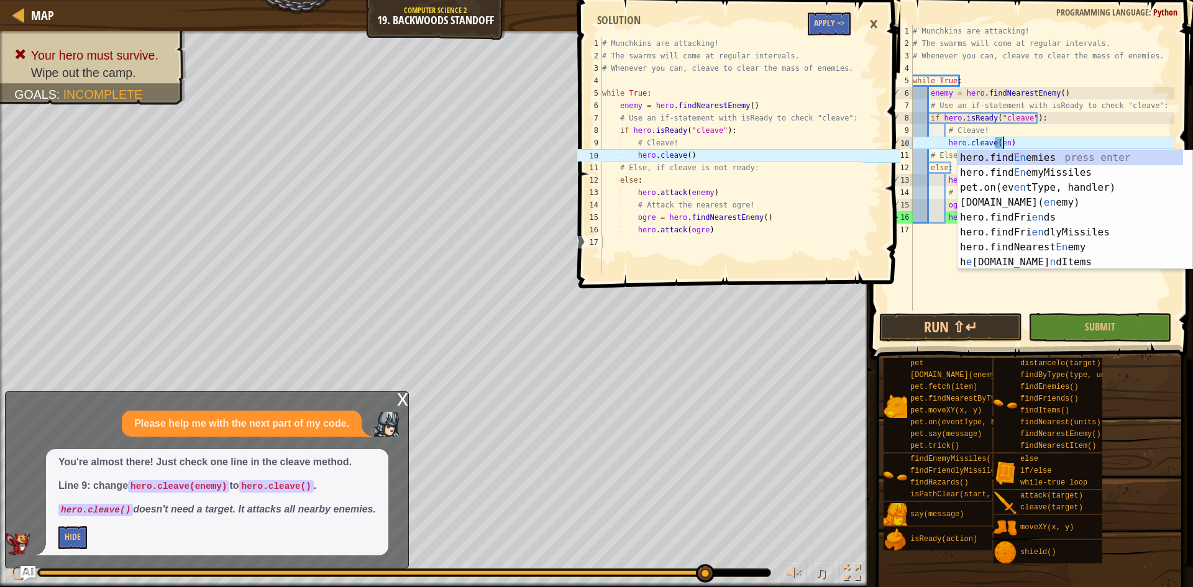
scroll to position [6, 7]
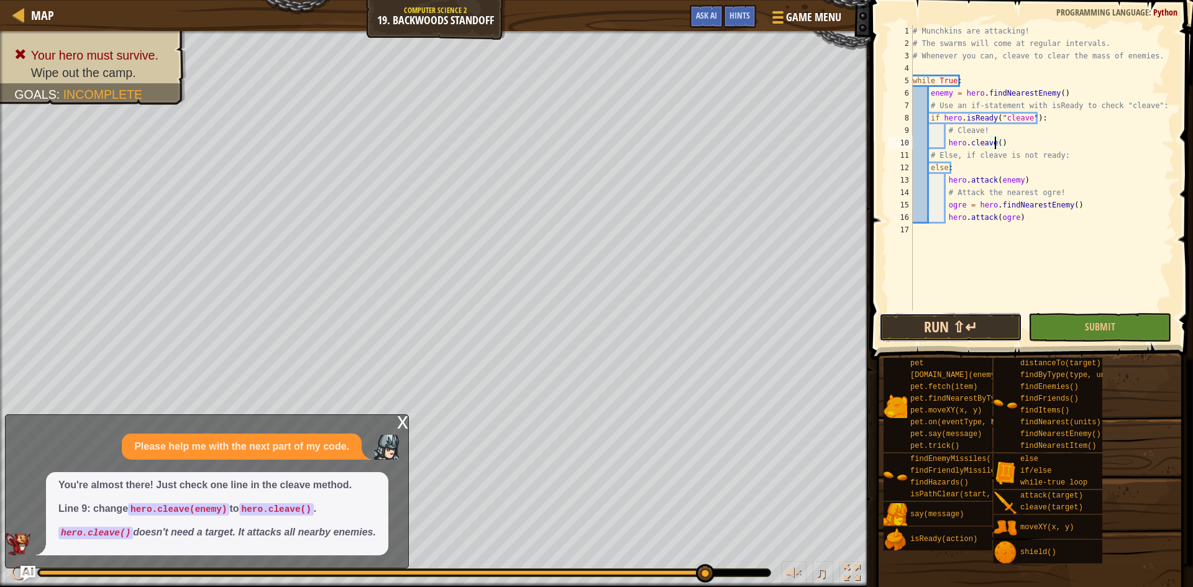
click at [932, 322] on button "Run ⇧↵" at bounding box center [950, 327] width 143 height 29
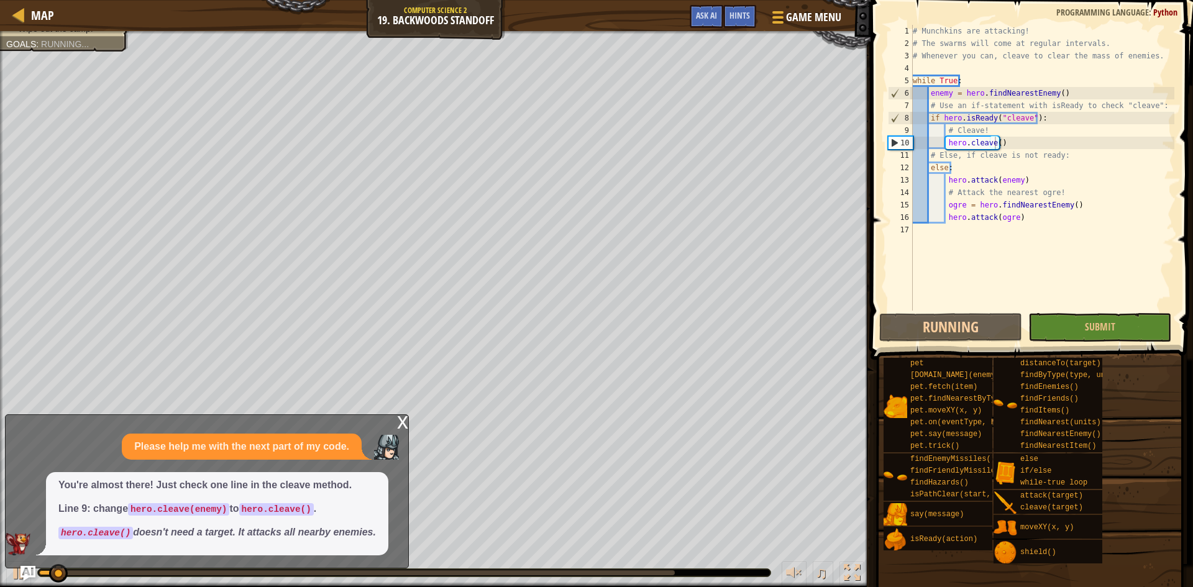
click at [403, 422] on div "x" at bounding box center [402, 421] width 11 height 12
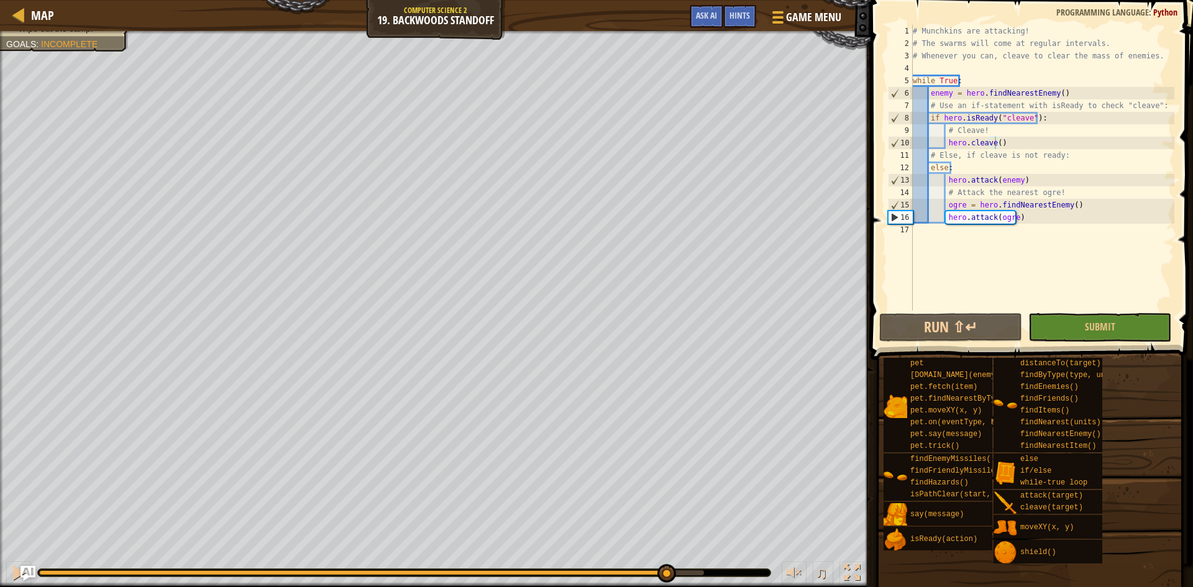
click at [666, 479] on div "Your hero must survive. Wipe out the camp. Goals : Incomplete ♫ Hattori -4 x: 3…" at bounding box center [596, 309] width 1193 height 556
click at [697, 13] on span "Ask AI" at bounding box center [706, 15] width 21 height 12
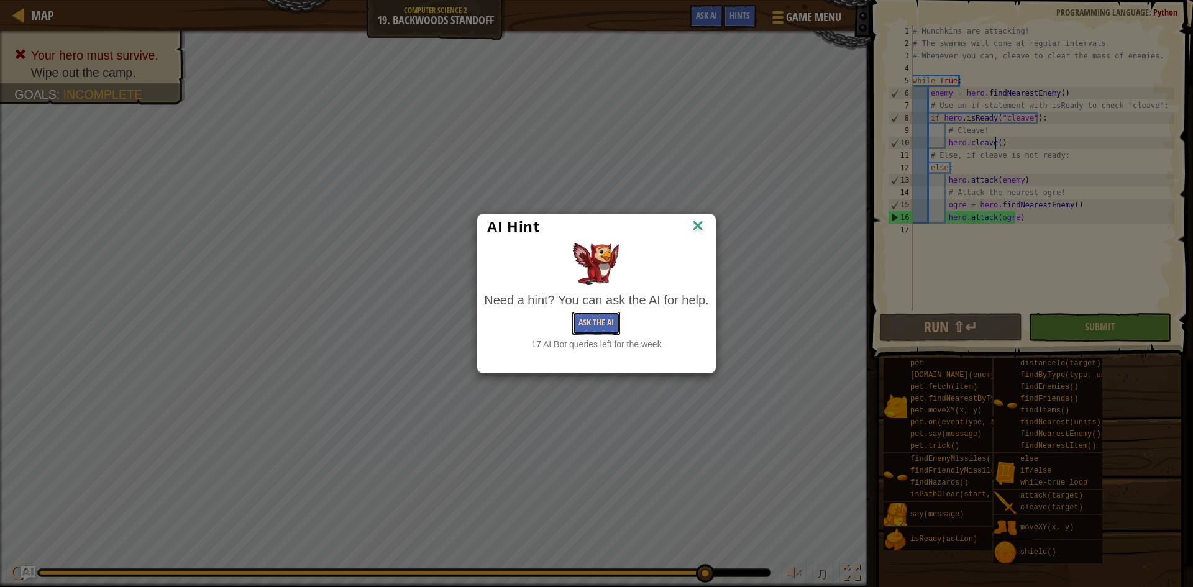
click at [601, 319] on button "Ask the AI" at bounding box center [596, 323] width 48 height 23
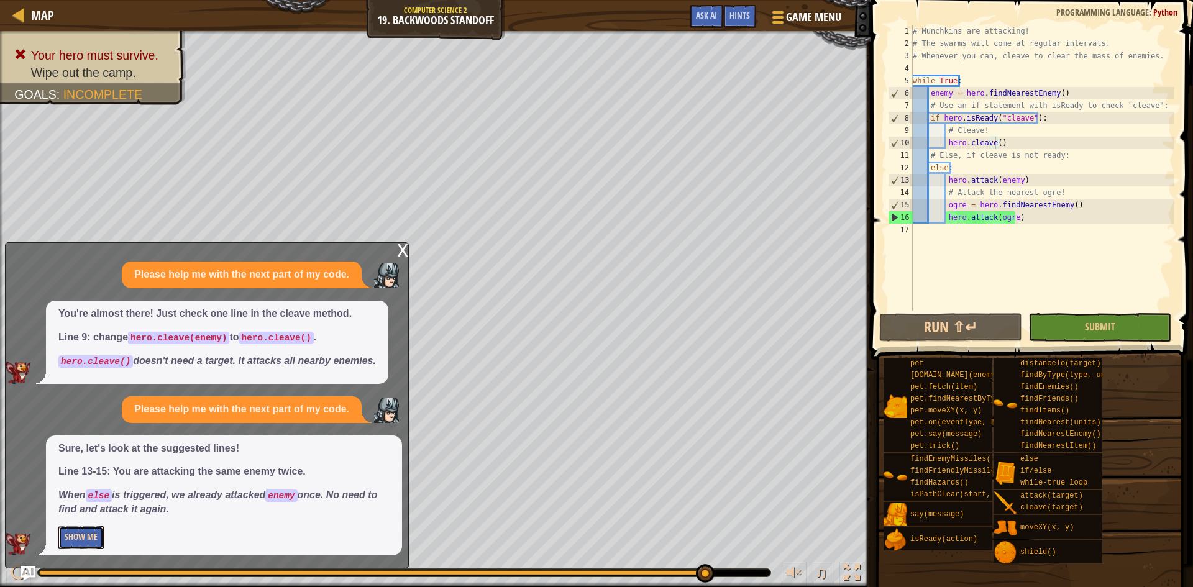
click at [84, 537] on button "Show Me" at bounding box center [80, 537] width 45 height 23
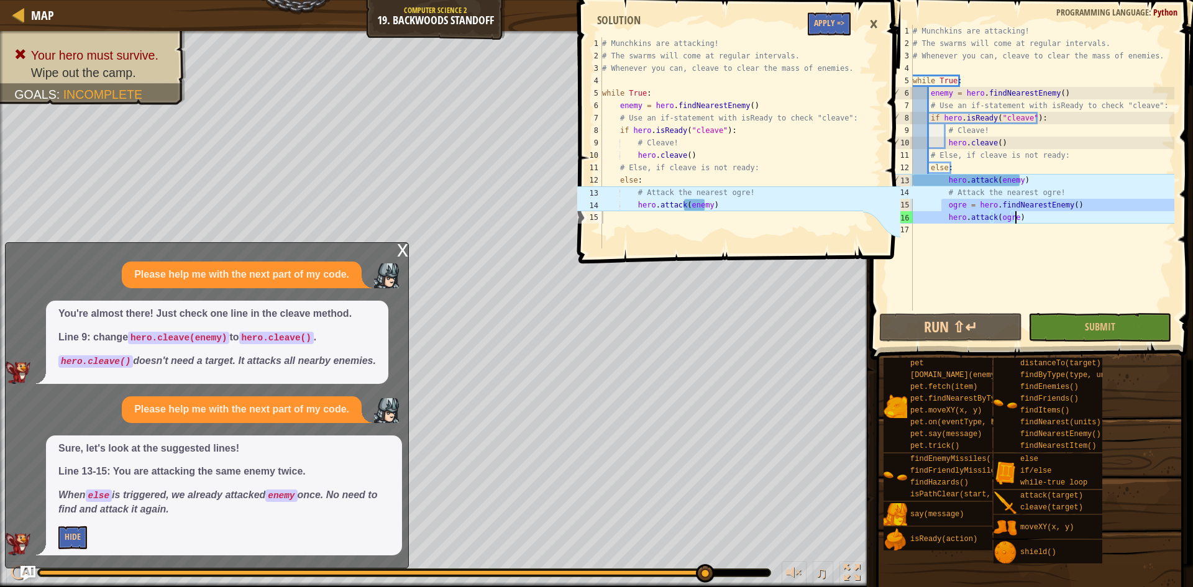
drag, startPoint x: 942, startPoint y: 202, endPoint x: 1018, endPoint y: 223, distance: 78.5
click at [1017, 220] on div "# Munchkins are attacking! # The swarms will come at regular intervals. # Whene…" at bounding box center [1042, 180] width 264 height 311
type textarea "ogre = hero.findNearestEnemy() hero.attack(ogre)"
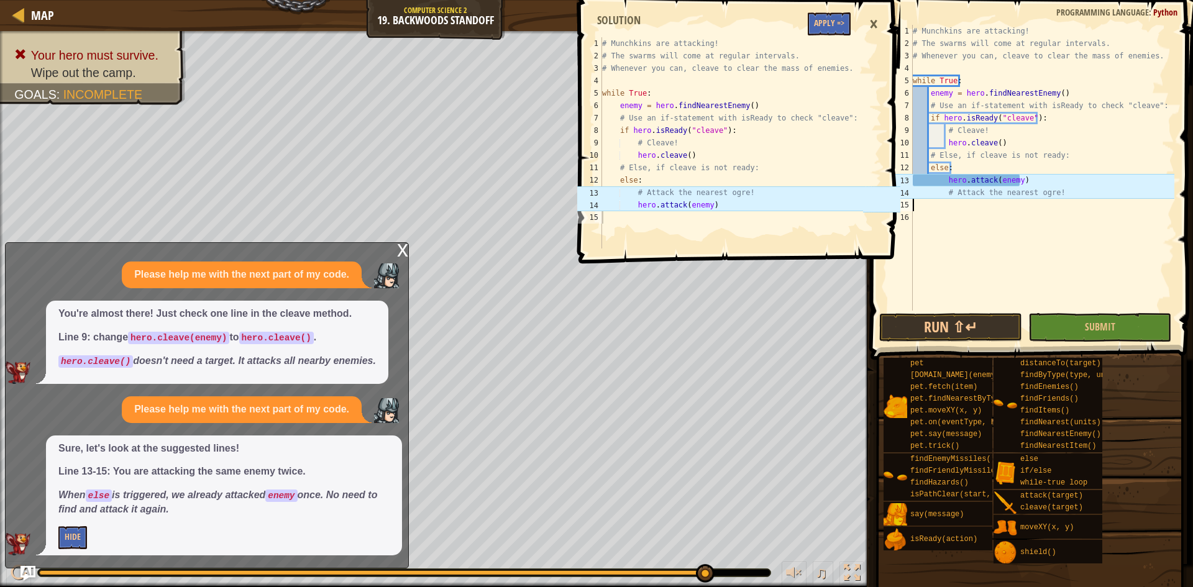
scroll to position [6, 0]
type textarea "#"
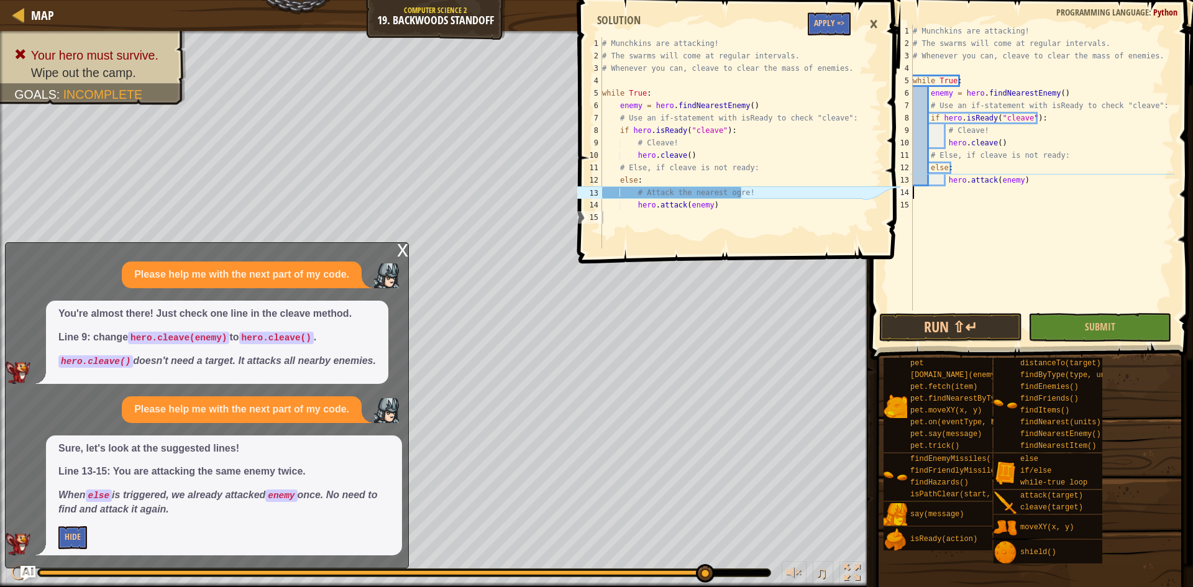
type textarea "hero.attack(enemy)"
click at [976, 317] on button "Run ⇧↵" at bounding box center [950, 327] width 143 height 29
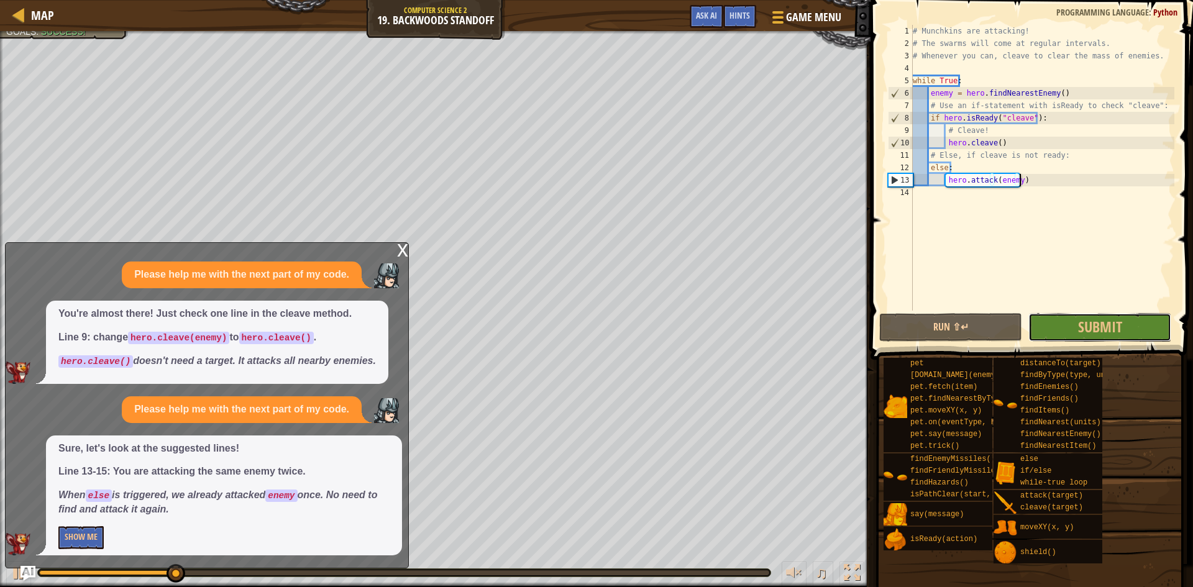
click at [1063, 332] on button "Submit" at bounding box center [1099, 327] width 143 height 29
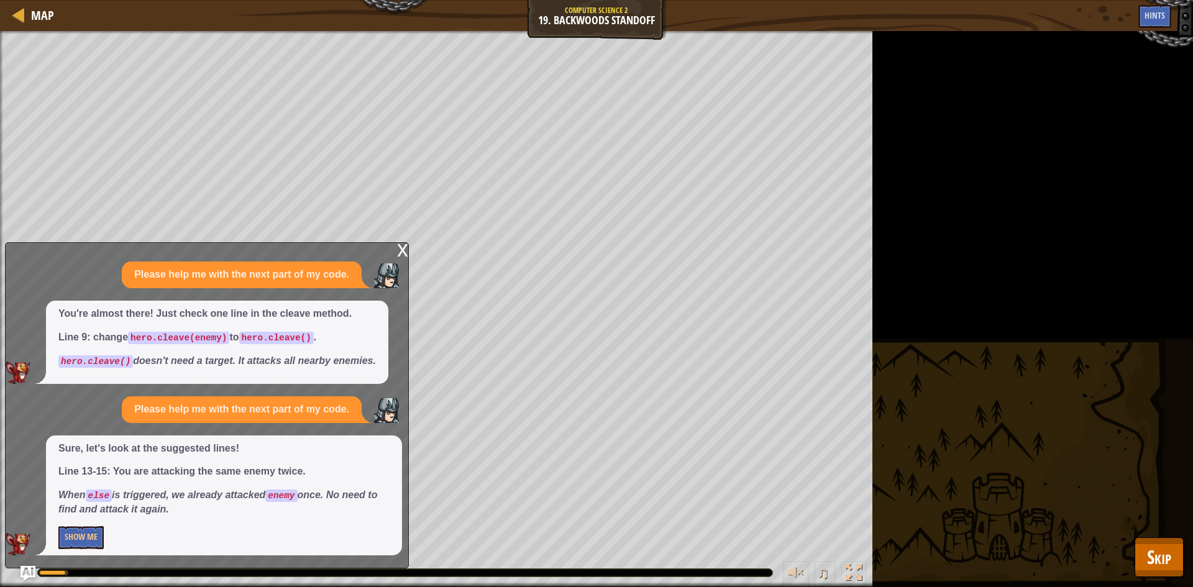
click at [401, 250] on div "x" at bounding box center [402, 249] width 11 height 12
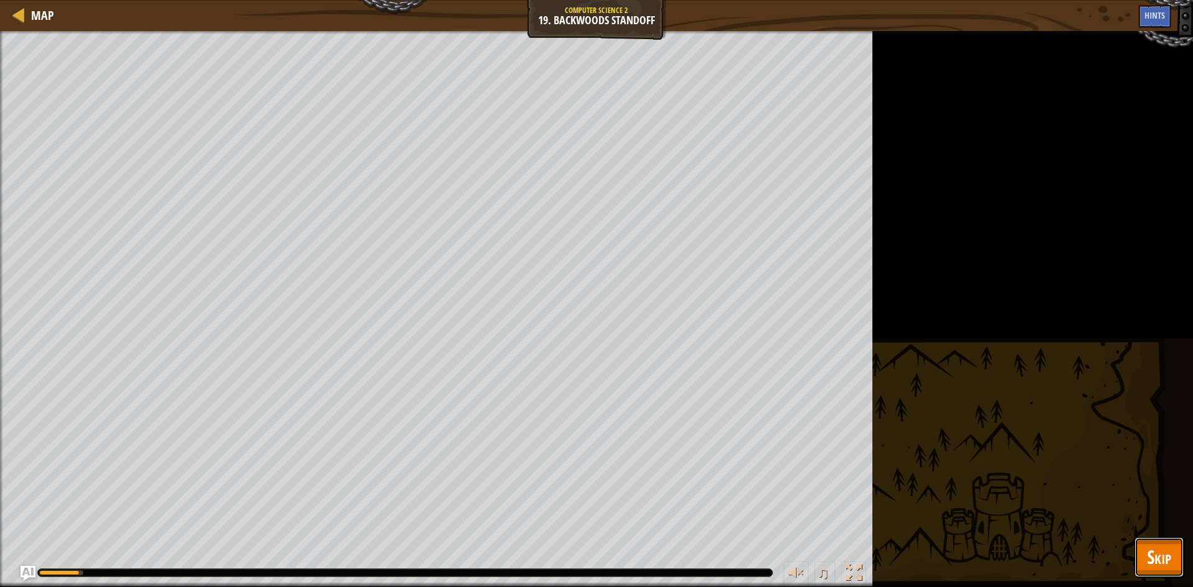
click at [1162, 542] on button "Skip" at bounding box center [1158, 557] width 49 height 40
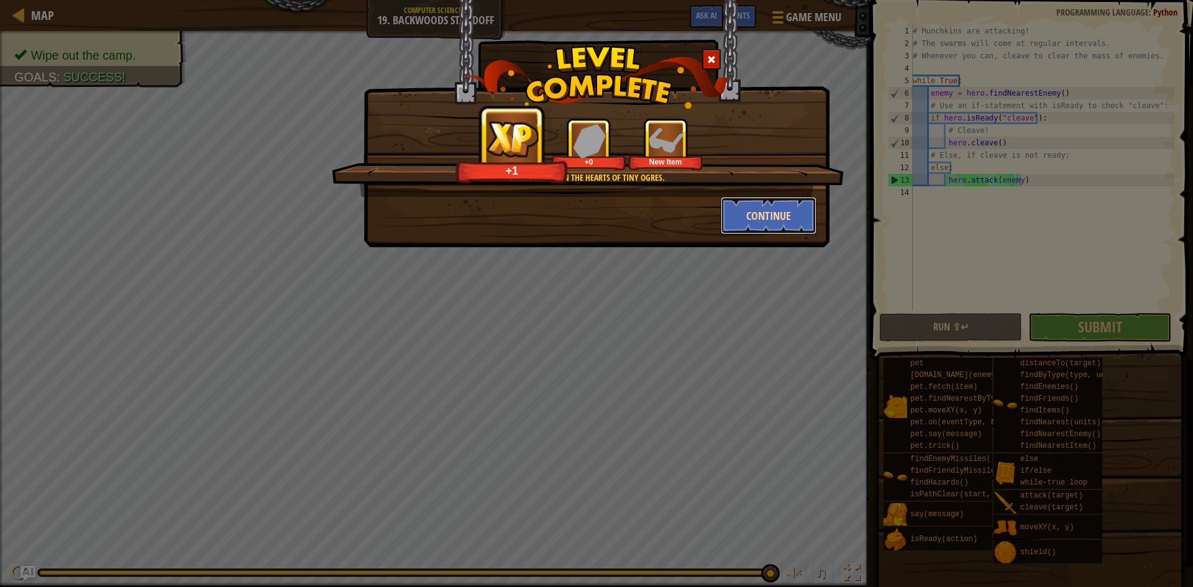
click at [788, 208] on button "Continue" at bounding box center [768, 215] width 96 height 37
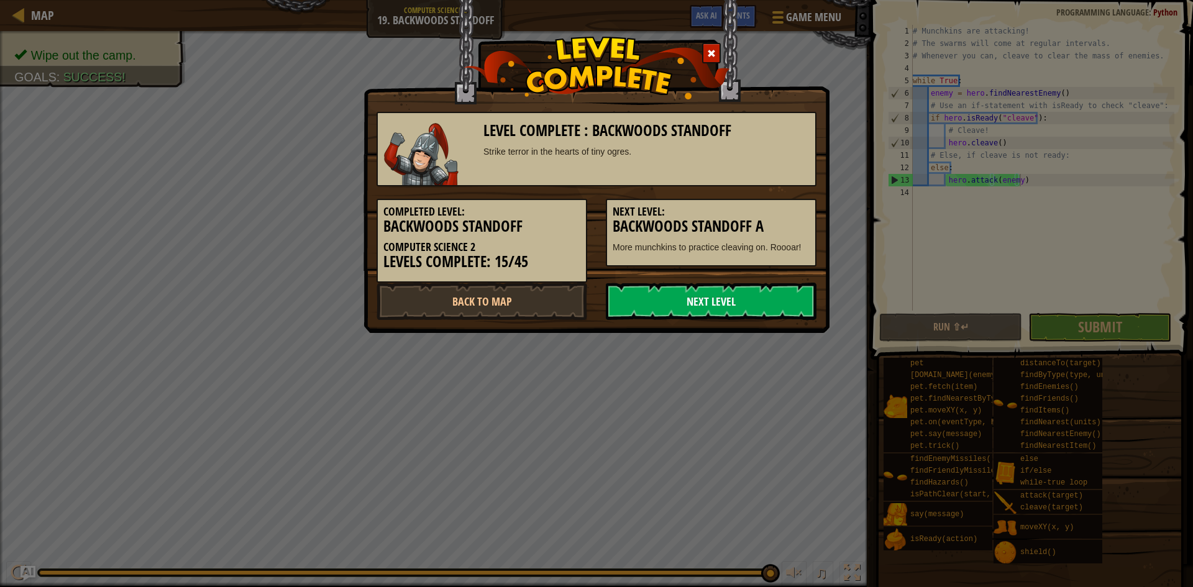
click at [758, 306] on link "Next Level" at bounding box center [711, 301] width 211 height 37
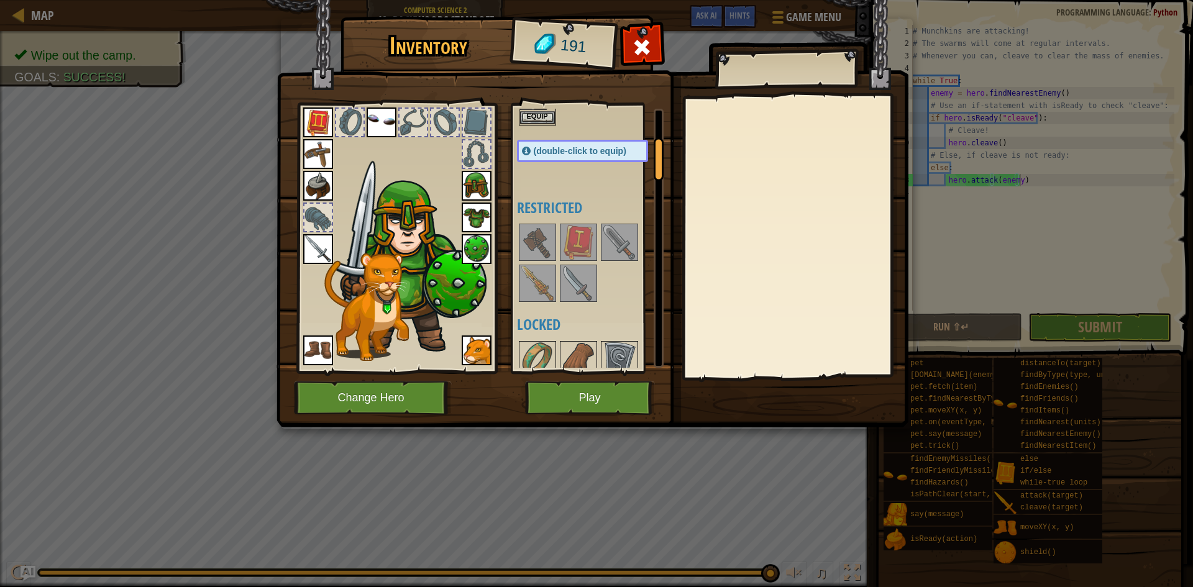
scroll to position [0, 0]
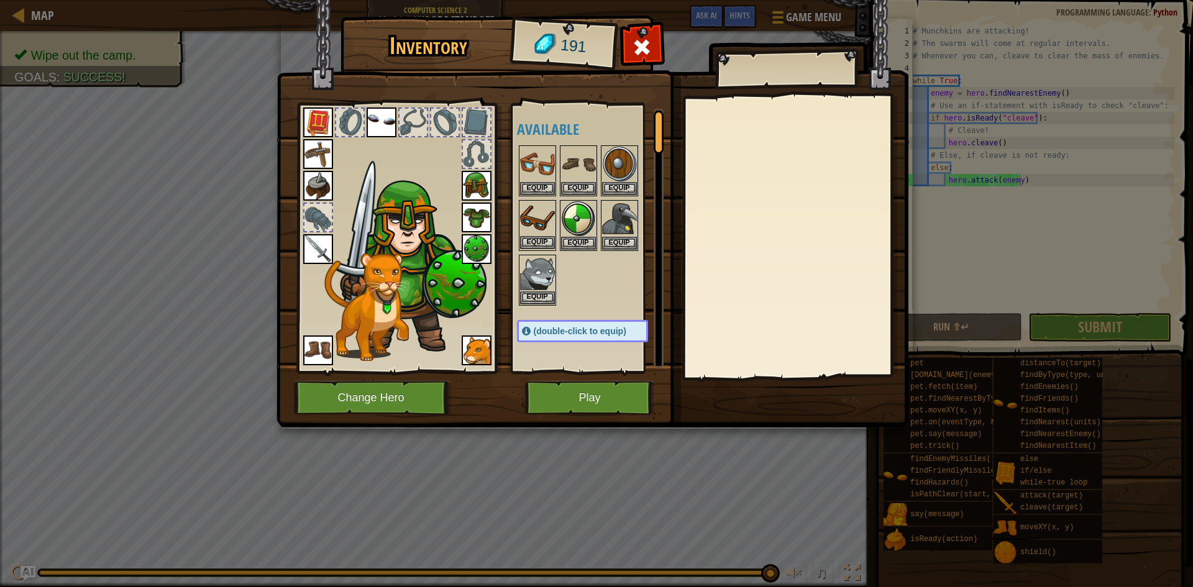
click at [540, 204] on img at bounding box center [537, 218] width 35 height 35
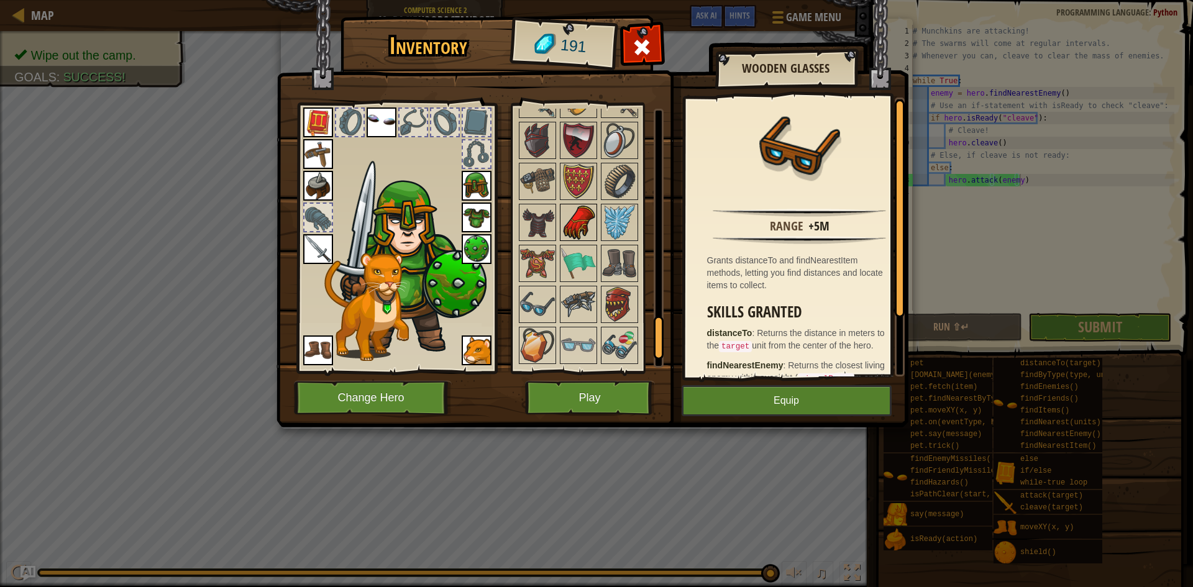
scroll to position [1298, 0]
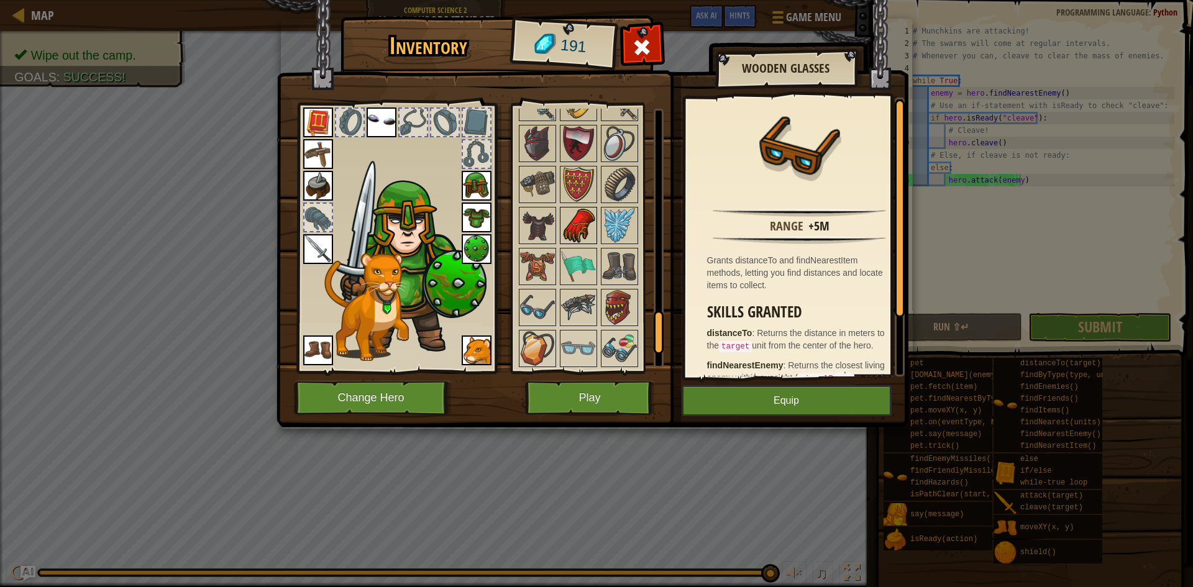
click at [576, 211] on img at bounding box center [578, 225] width 35 height 35
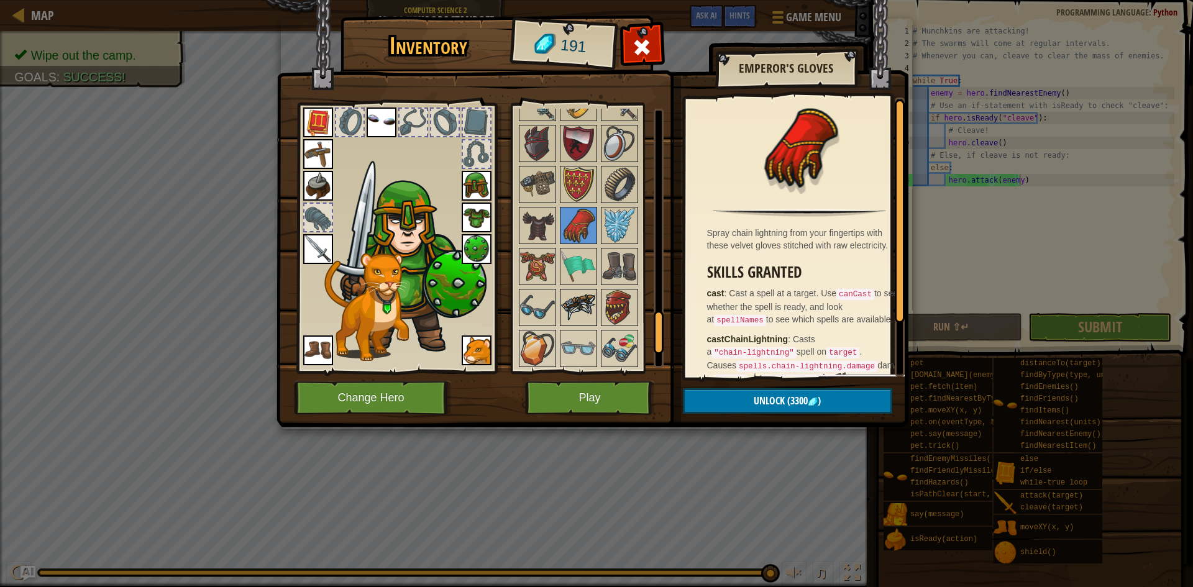
click at [591, 291] on img at bounding box center [578, 307] width 35 height 35
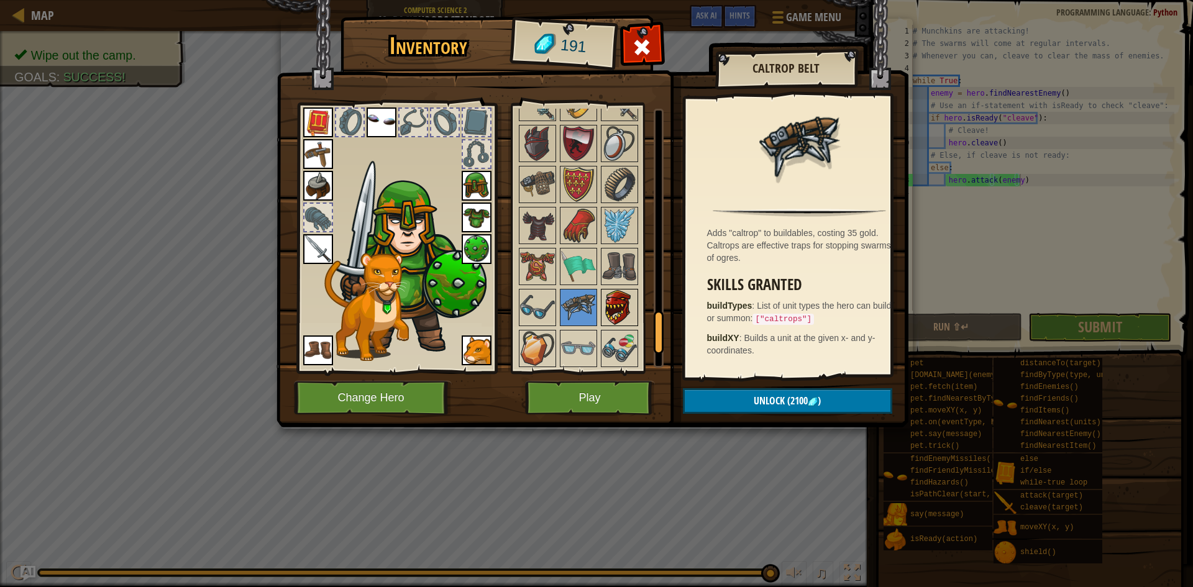
click at [610, 304] on img at bounding box center [619, 307] width 35 height 35
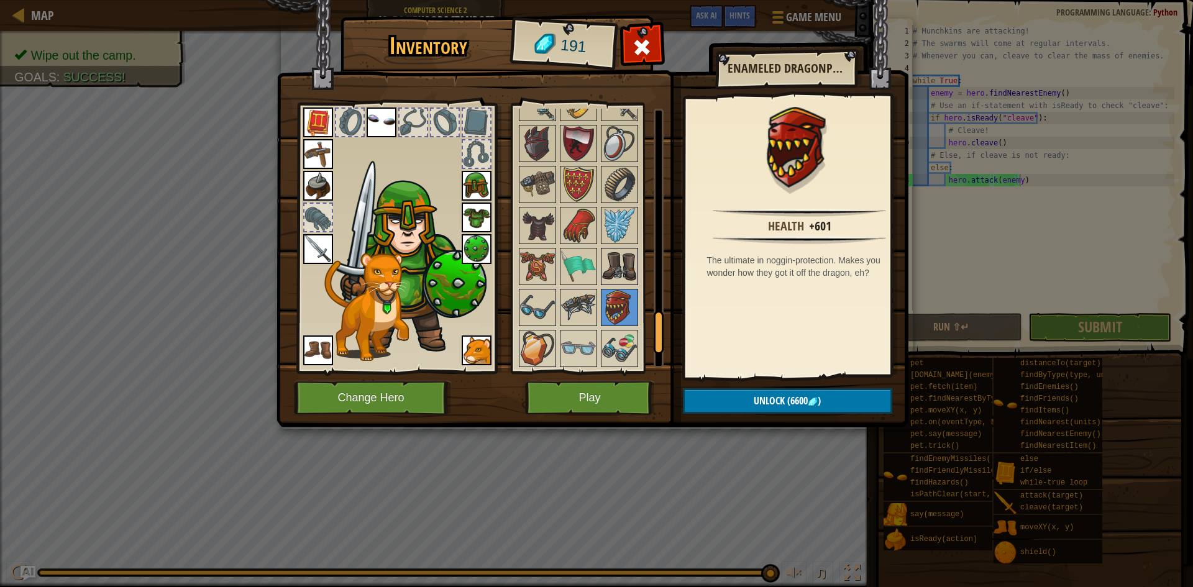
click at [607, 279] on img at bounding box center [619, 266] width 35 height 35
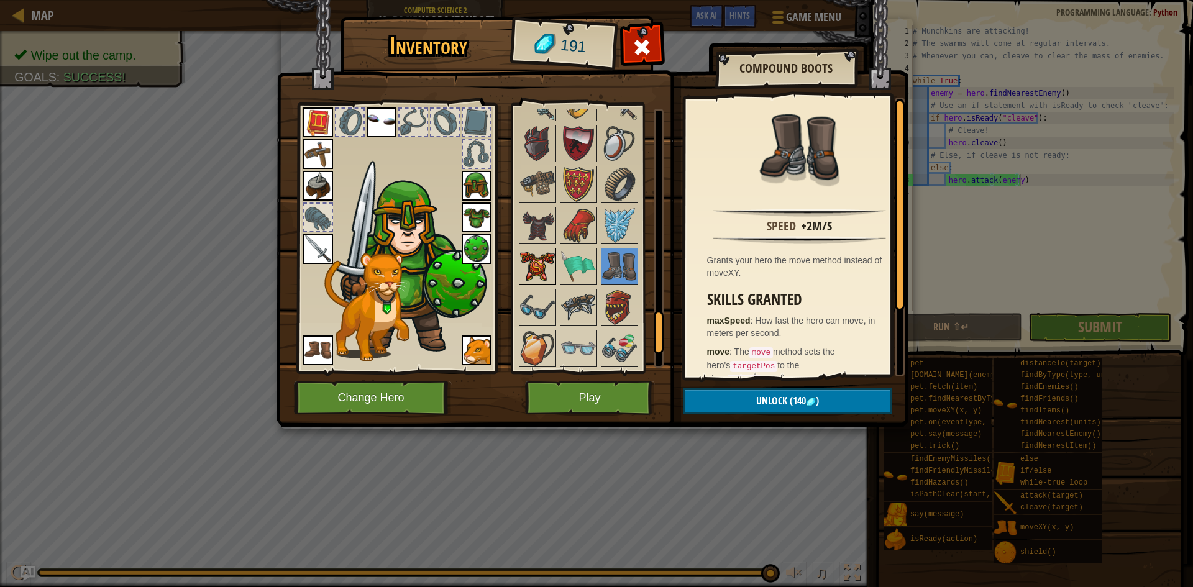
click at [546, 278] on img at bounding box center [537, 266] width 35 height 35
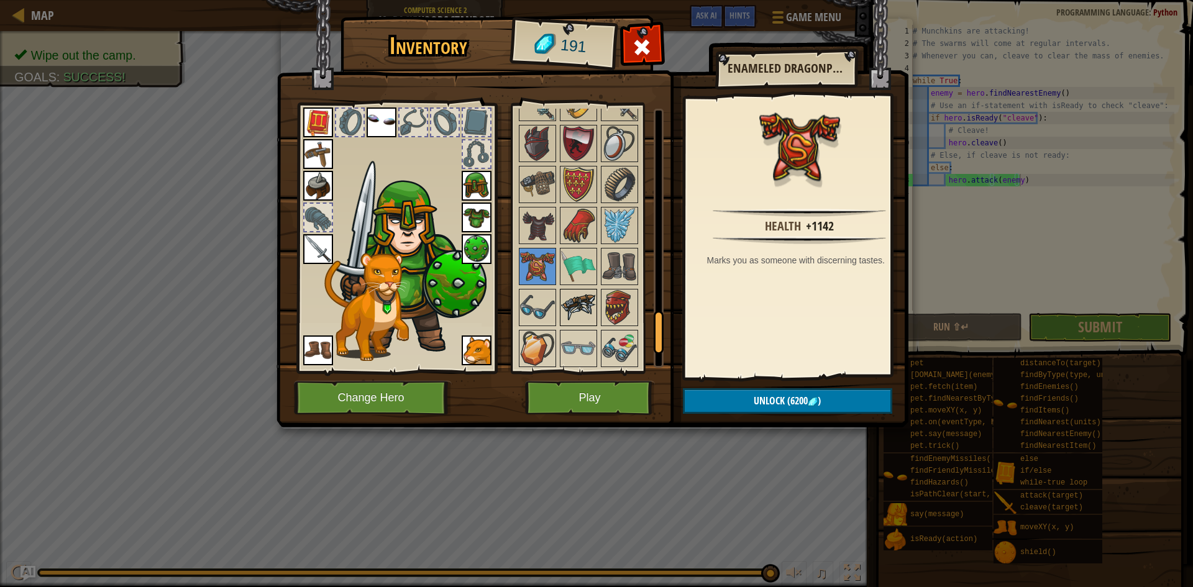
click at [581, 303] on img at bounding box center [578, 307] width 35 height 35
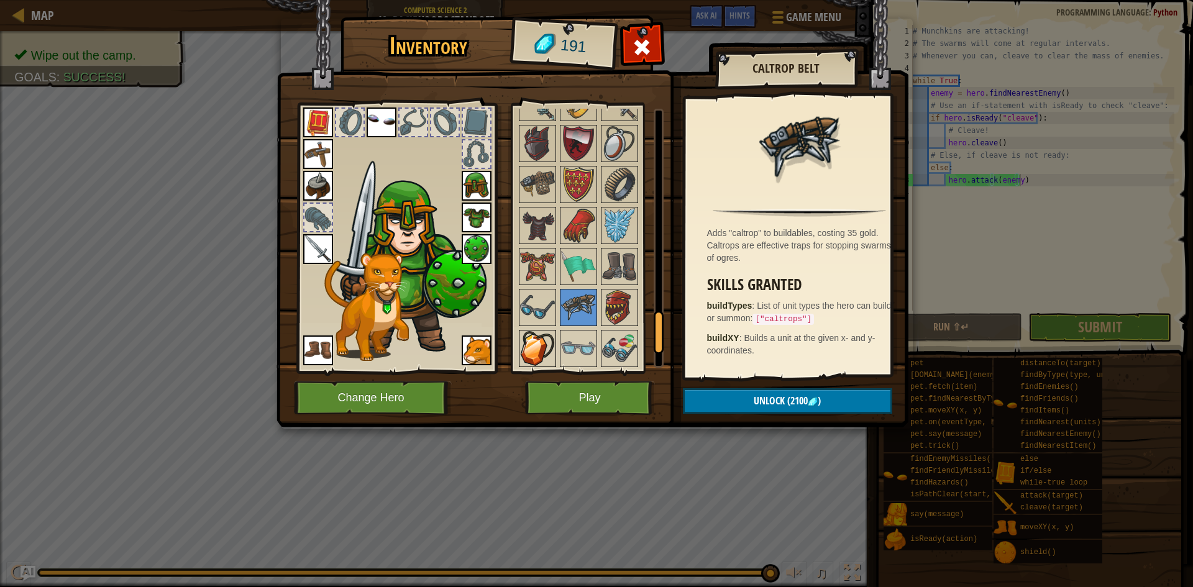
click at [530, 342] on img at bounding box center [537, 348] width 35 height 35
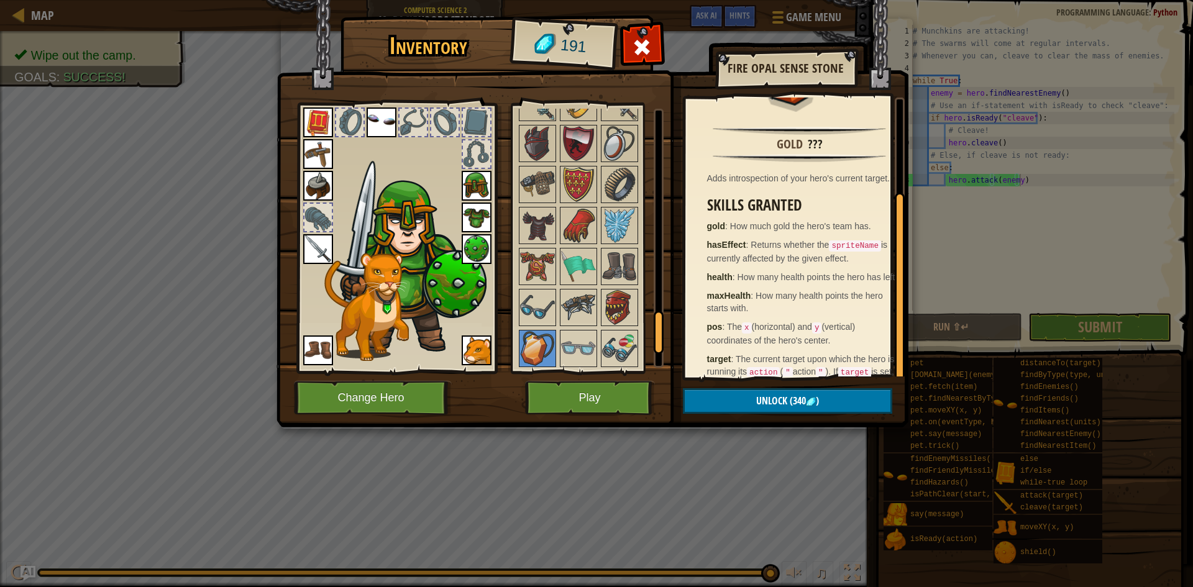
scroll to position [130, 0]
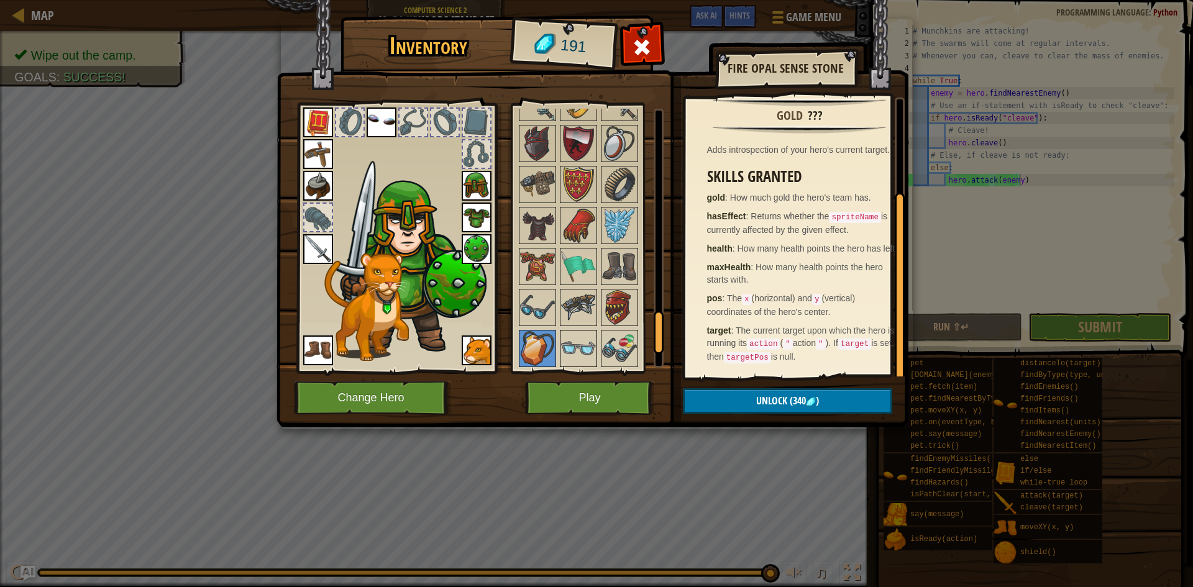
click at [571, 348] on img at bounding box center [578, 348] width 35 height 35
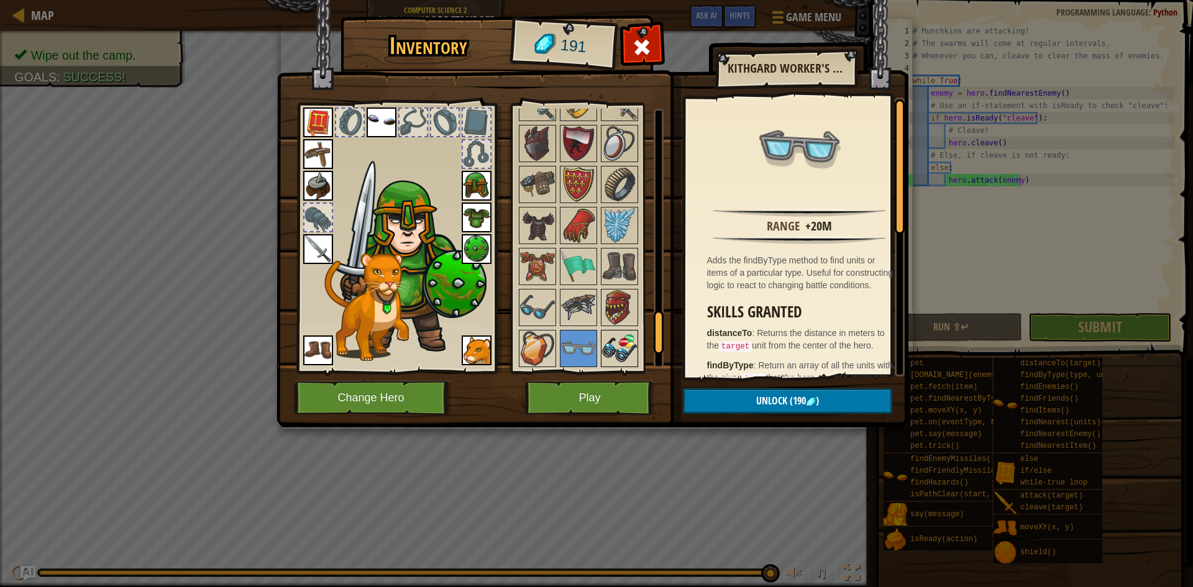
click at [629, 331] on img at bounding box center [619, 348] width 35 height 35
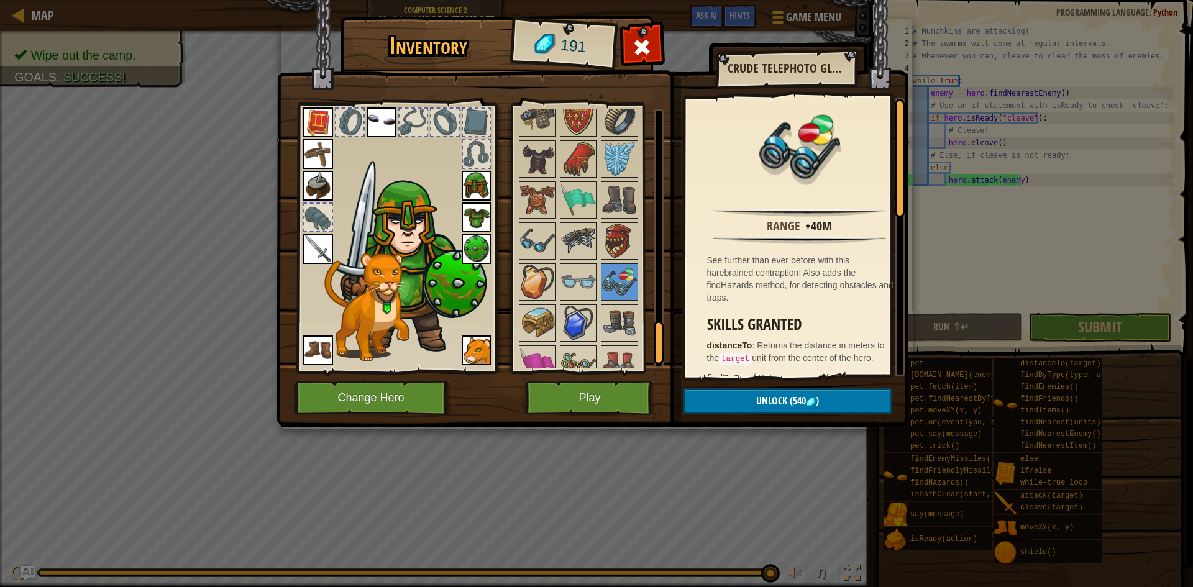
scroll to position [1422, 0]
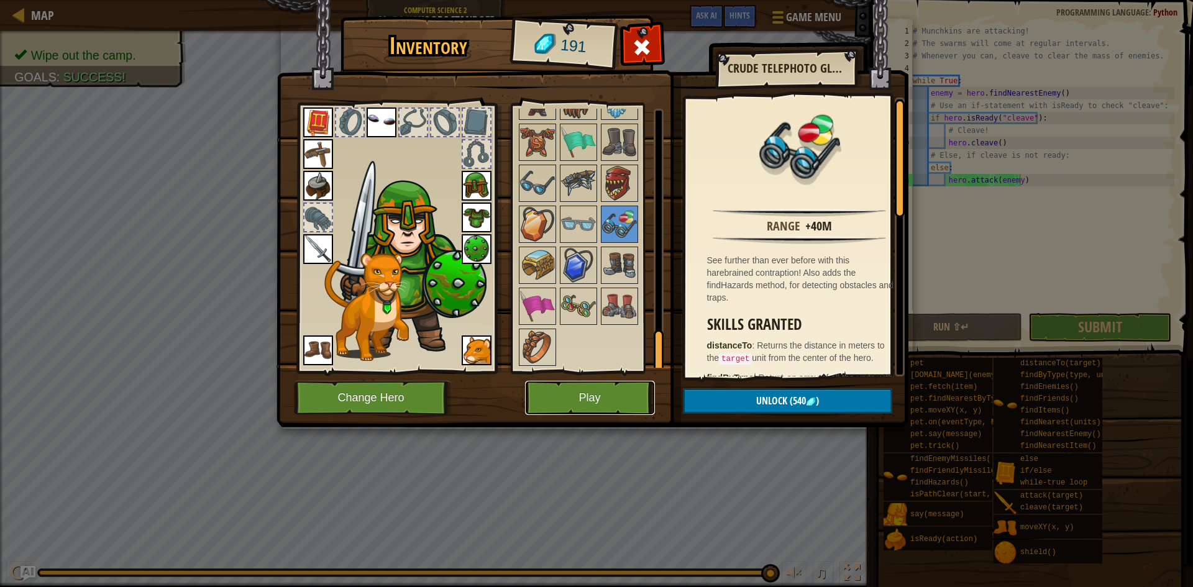
click at [580, 407] on button "Play" at bounding box center [590, 398] width 130 height 34
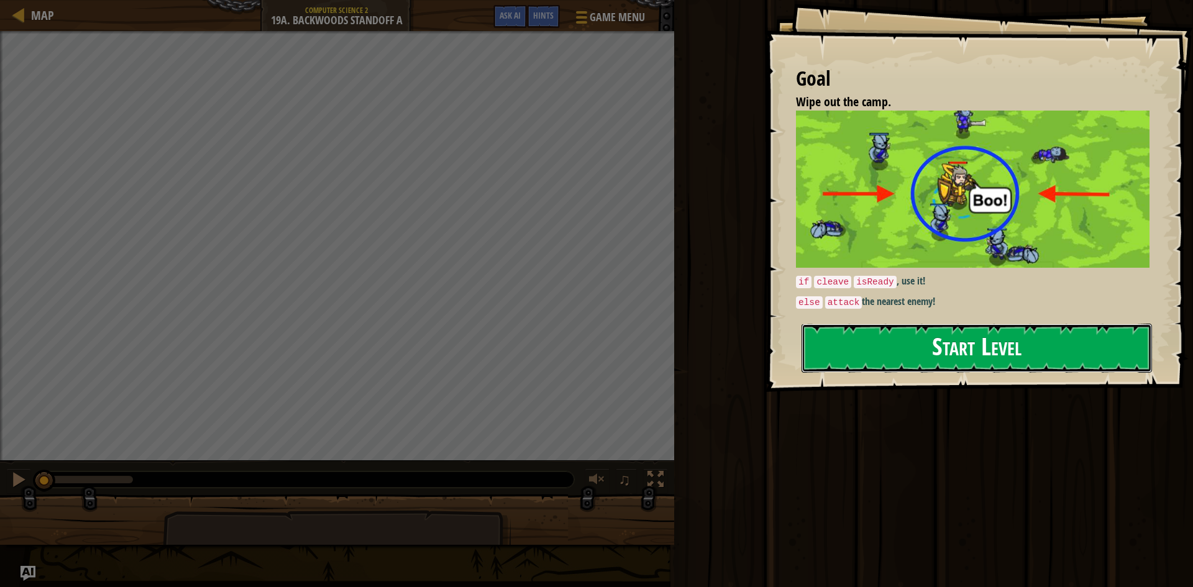
click at [819, 348] on button "Start Level" at bounding box center [976, 348] width 350 height 49
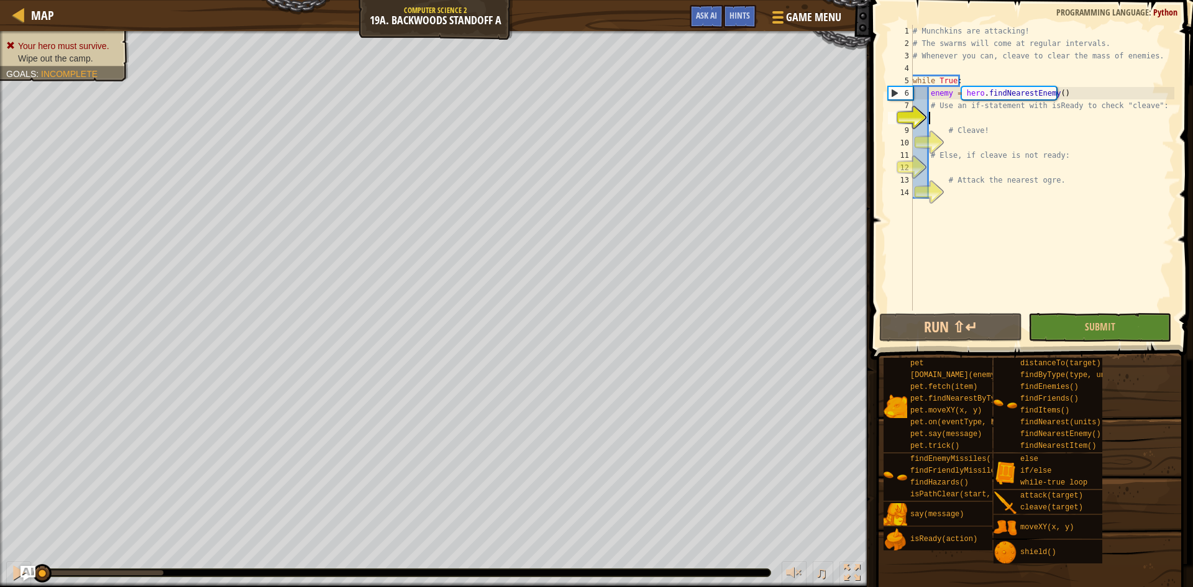
scroll to position [6, 1]
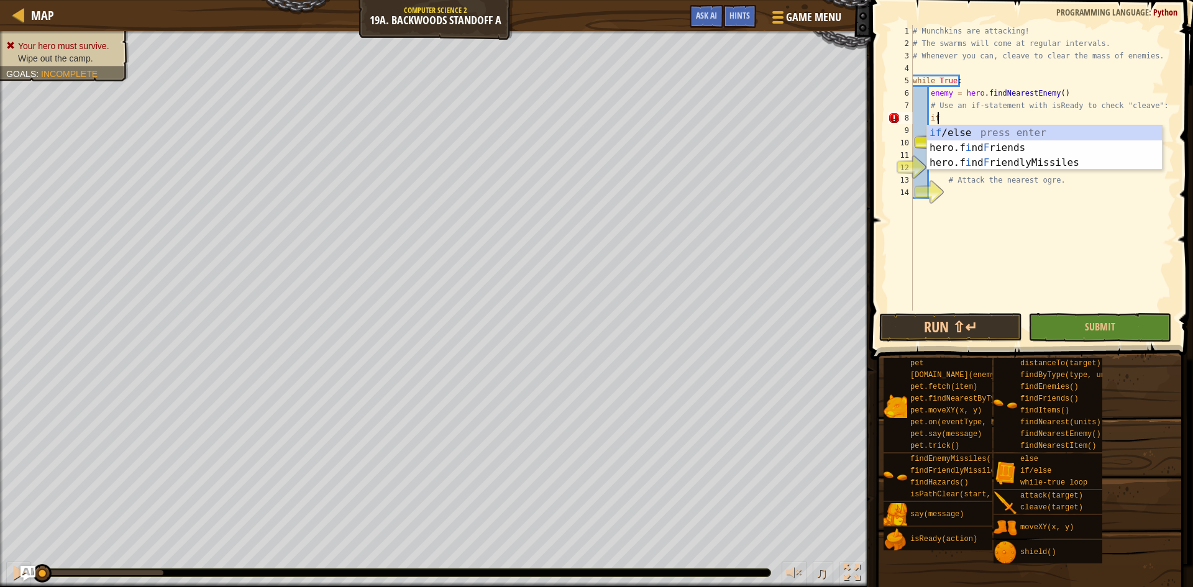
type textarea "if enemy:"
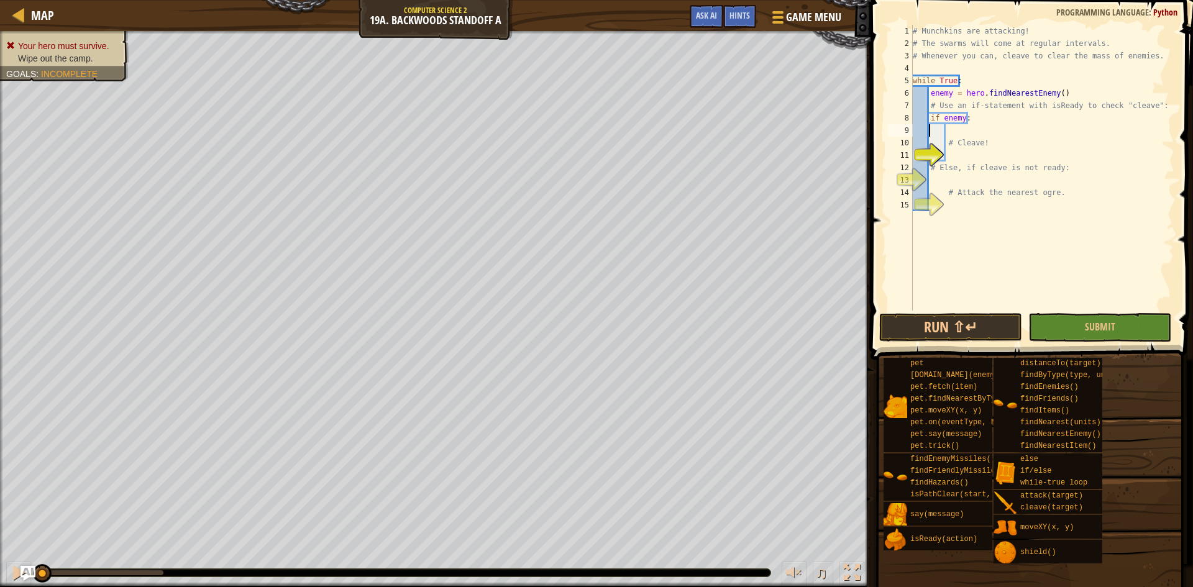
type textarea "# Cleave!"
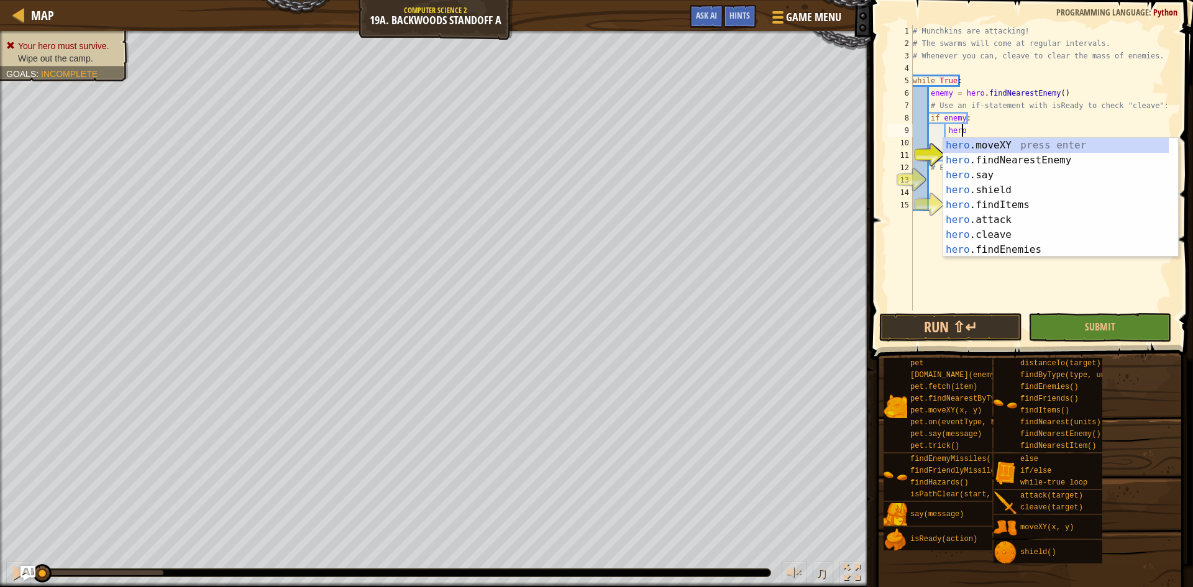
scroll to position [6, 4]
click at [959, 118] on div "# Munchkins are attacking! # The swarms will come at regular intervals. # Whene…" at bounding box center [1042, 180] width 264 height 311
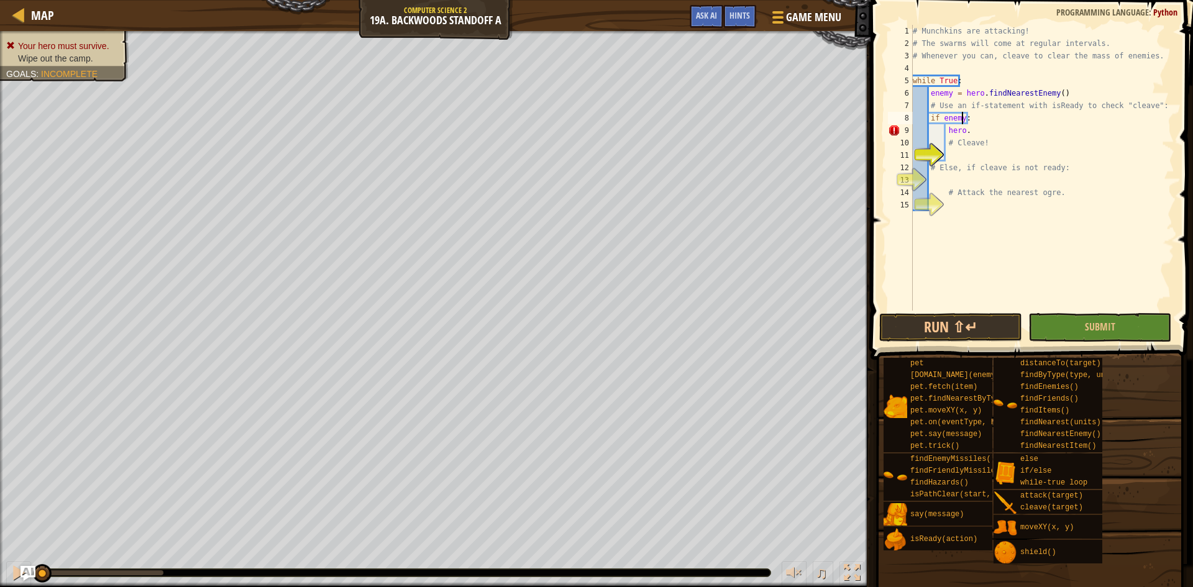
drag, startPoint x: 960, startPoint y: 120, endPoint x: 963, endPoint y: 127, distance: 8.1
click at [961, 120] on div "# Munchkins are attacking! # The swarms will come at regular intervals. # Whene…" at bounding box center [1042, 180] width 264 height 311
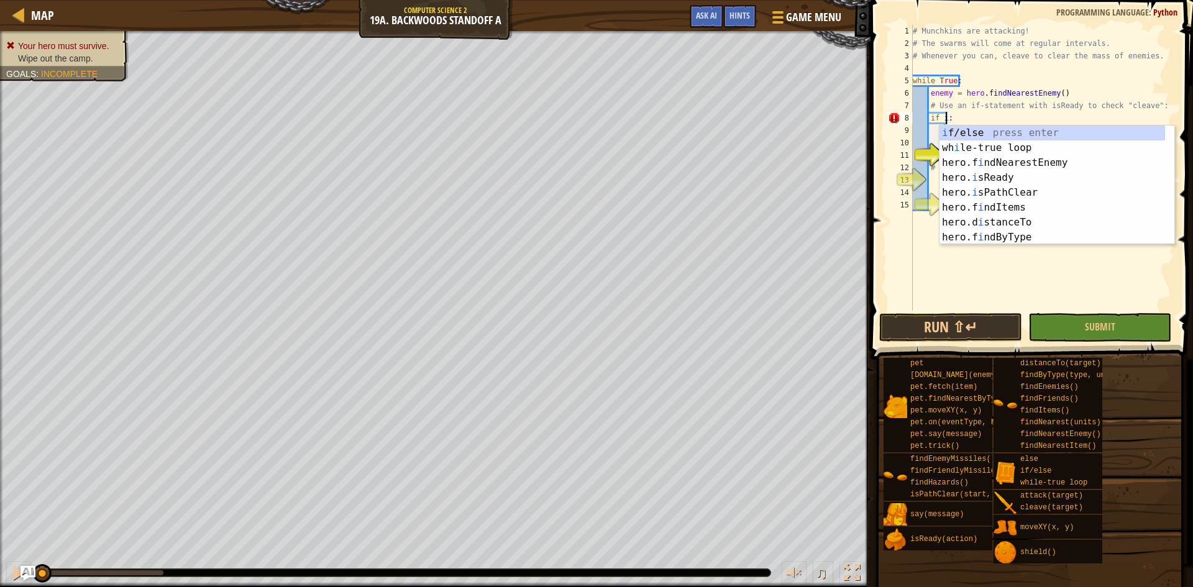
scroll to position [6, 3]
click at [994, 143] on div "i f/el s e press enter hero. is Ready press enter hero. is PathClear press ente…" at bounding box center [1051, 199] width 225 height 149
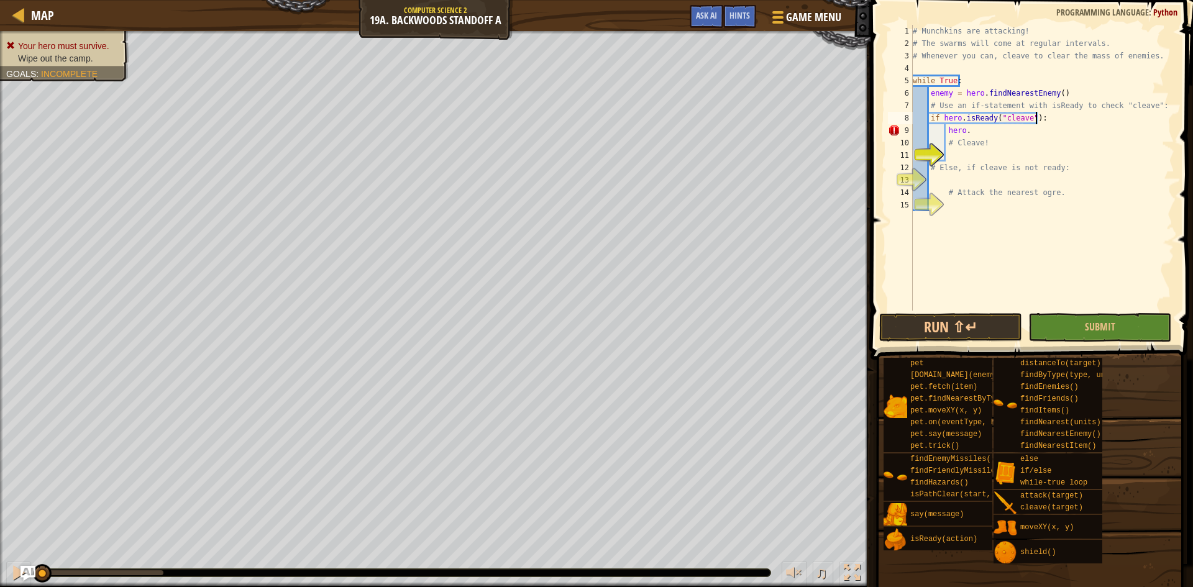
click at [1092, 121] on div "# Munchkins are attacking! # The swarms will come at regular intervals. # Whene…" at bounding box center [1042, 180] width 264 height 311
click at [983, 136] on div "# Munchkins are attacking! # The swarms will come at regular intervals. # Whene…" at bounding box center [1042, 180] width 264 height 311
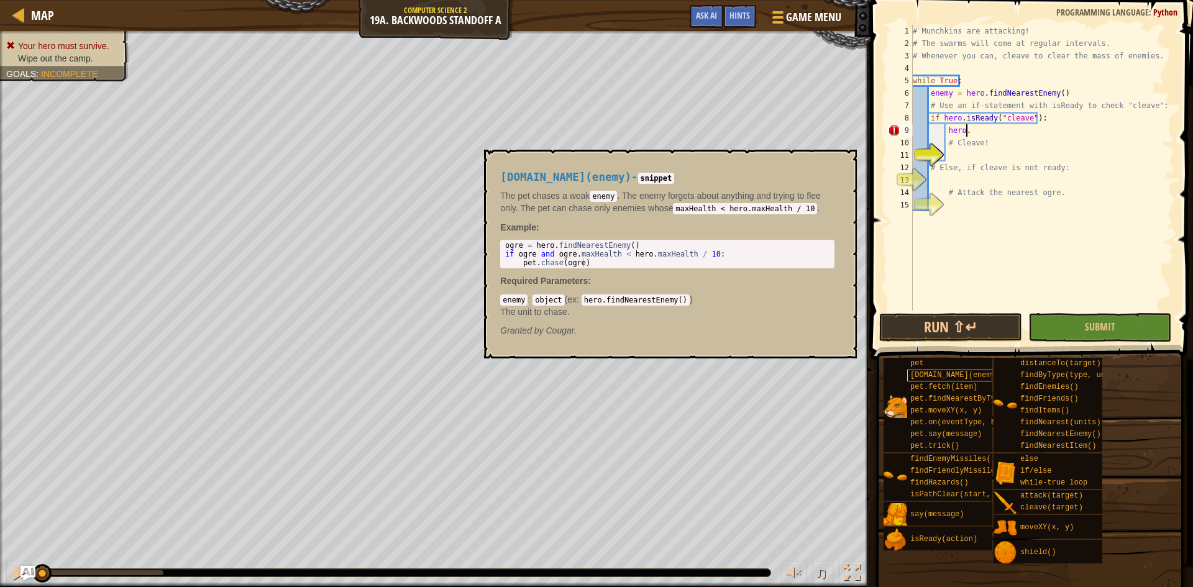
scroll to position [6, 4]
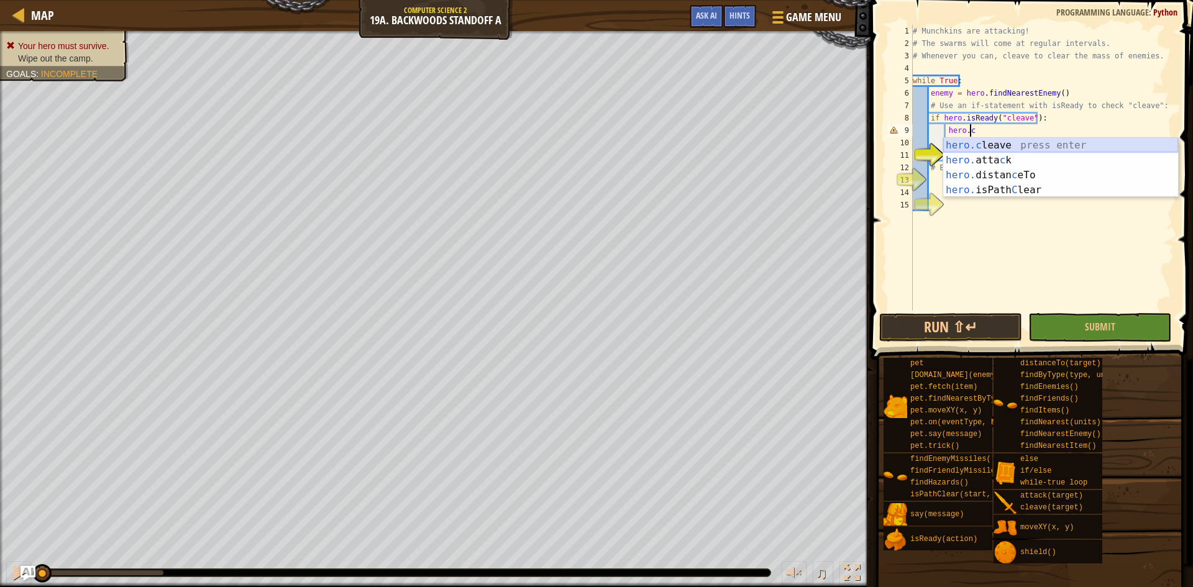
click at [1024, 143] on div "hero.c leave press enter hero. atta c k press enter hero. distan c eTo press en…" at bounding box center [1060, 182] width 235 height 89
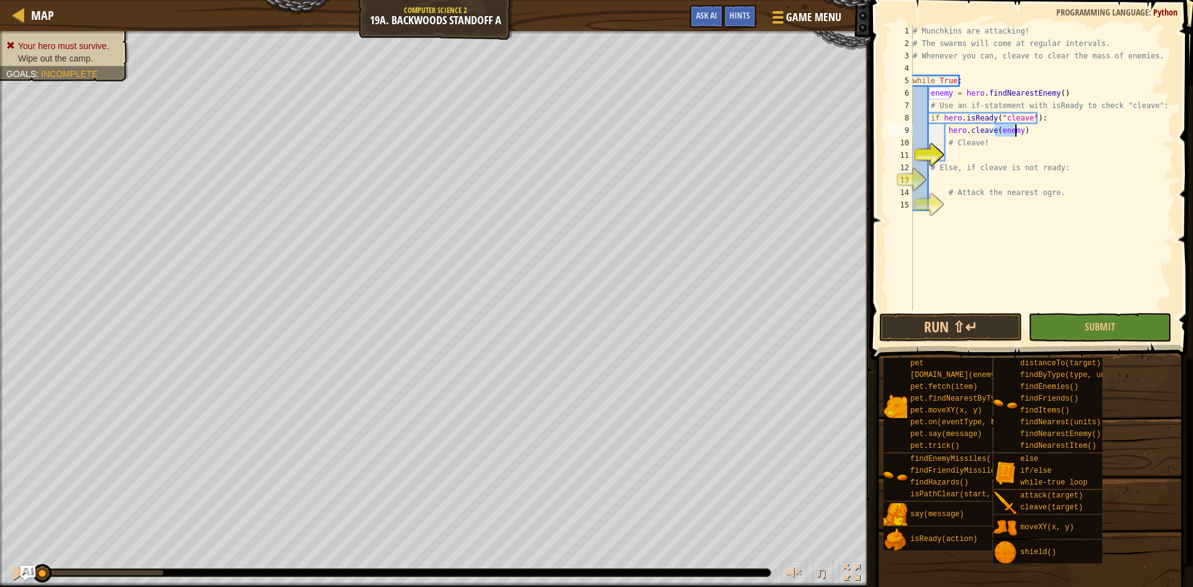
click at [888, 99] on div "7" at bounding box center [900, 105] width 25 height 12
click at [985, 146] on div "# Munchkins are attacking! # The swarms will come at regular intervals. # Whene…" at bounding box center [1042, 180] width 264 height 311
type textarea "# Cleave!"
click at [984, 150] on div "# Munchkins are attacking! # The swarms will come at regular intervals. # Whene…" at bounding box center [1042, 180] width 264 height 311
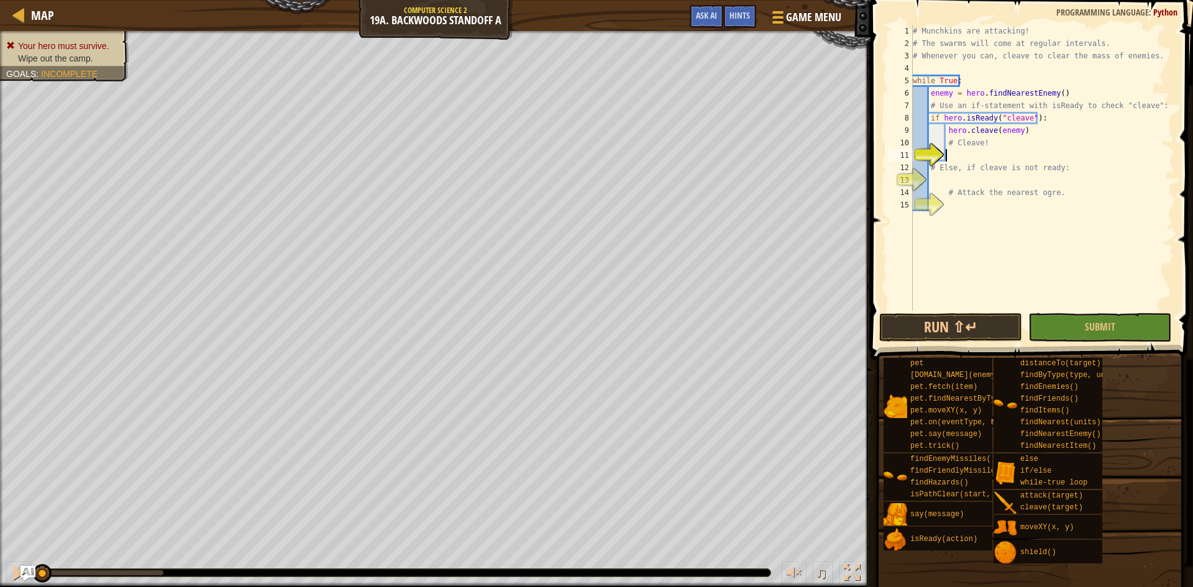
type textarea "el"
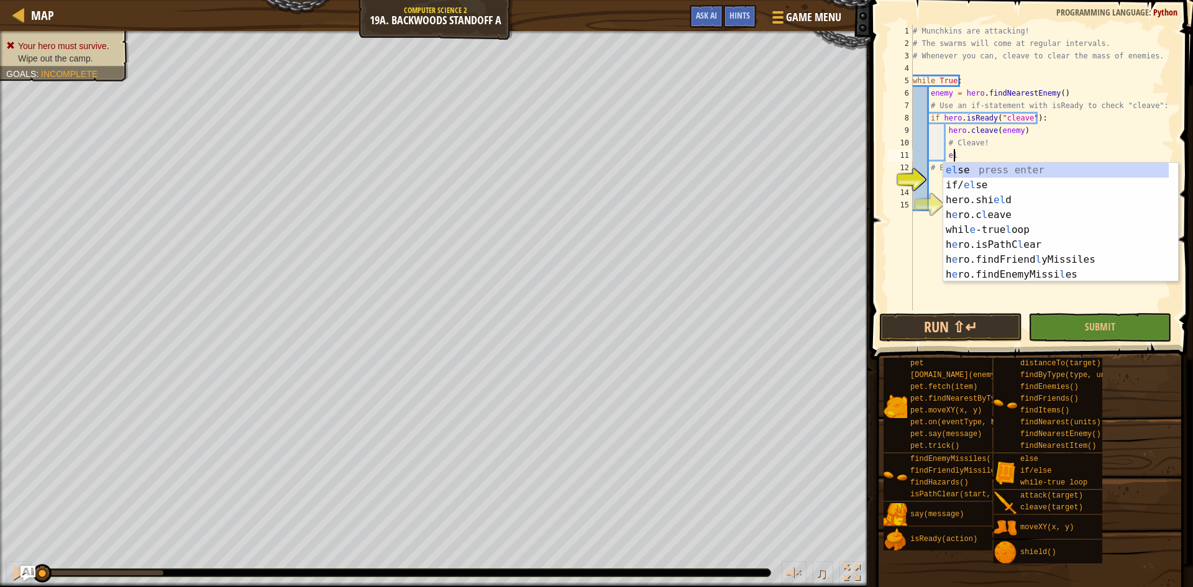
click at [965, 165] on div "el se press enter if/ el se press enter hero.shi el d press enter h e ro.c l ea…" at bounding box center [1055, 237] width 225 height 149
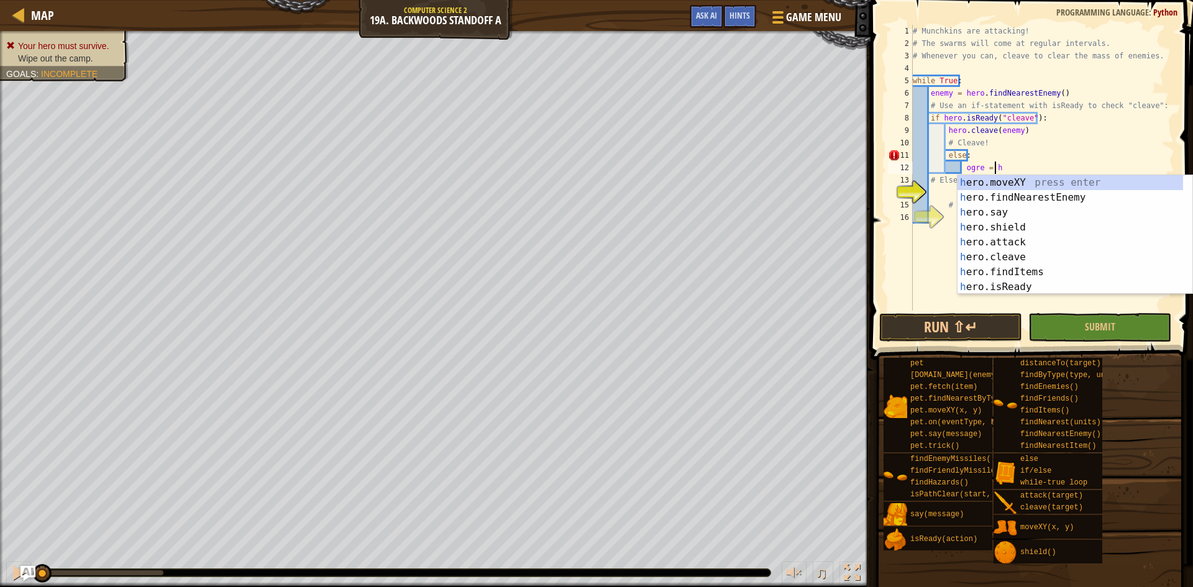
scroll to position [6, 7]
type textarea "ogre = her"
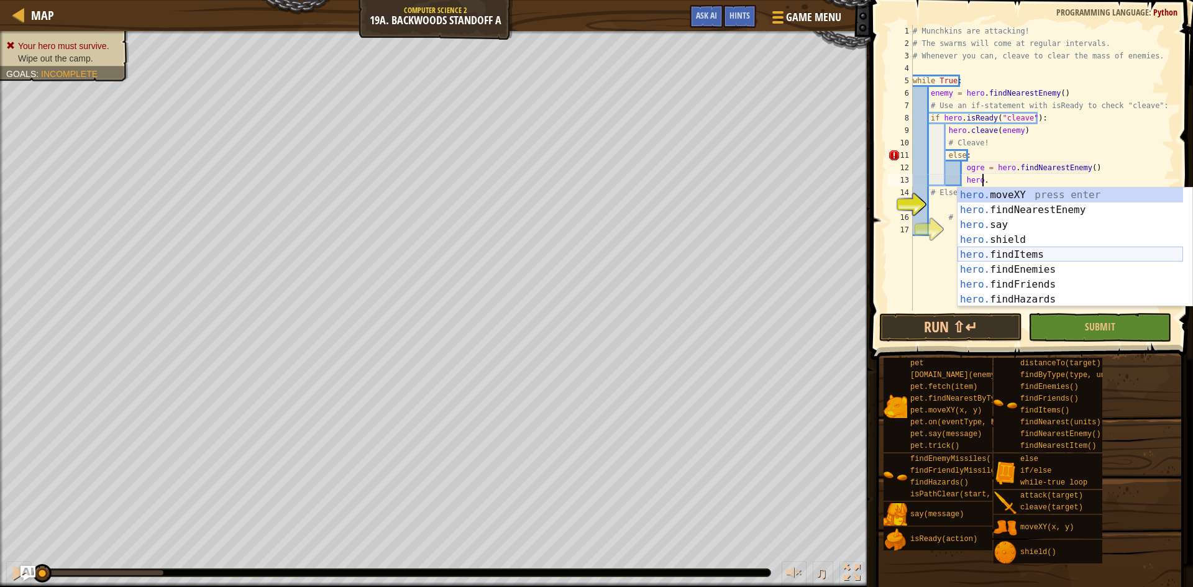
scroll to position [6, 6]
click at [1053, 192] on div "hero.a ttack press enter hero. s a y press enter hero. cle a ve press enter her…" at bounding box center [1069, 262] width 225 height 149
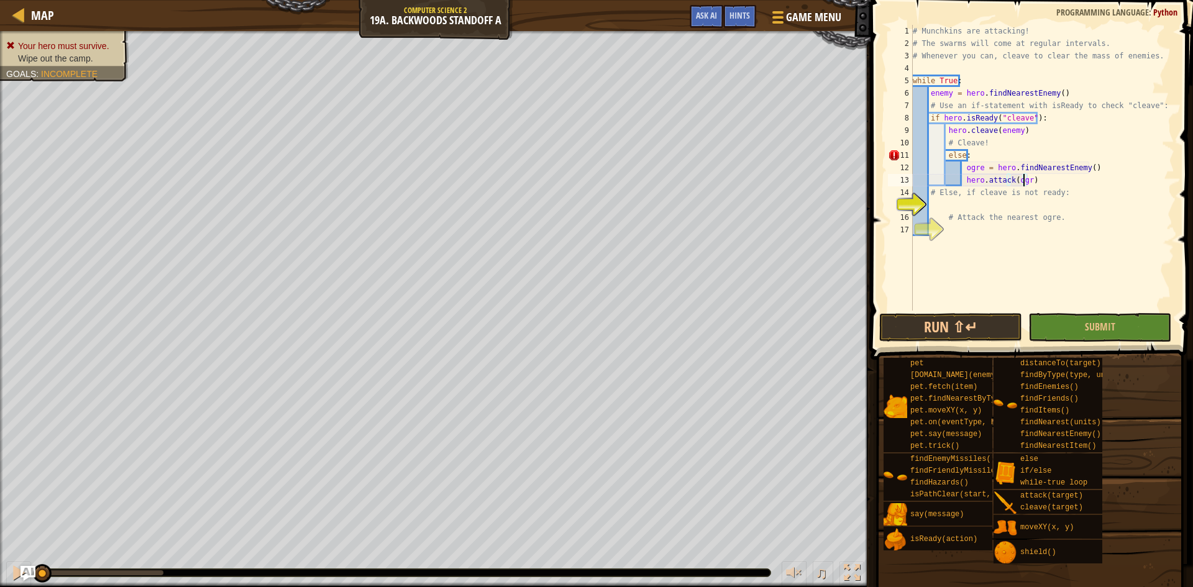
scroll to position [6, 9]
click at [966, 327] on button "Run ⇧↵" at bounding box center [950, 327] width 143 height 29
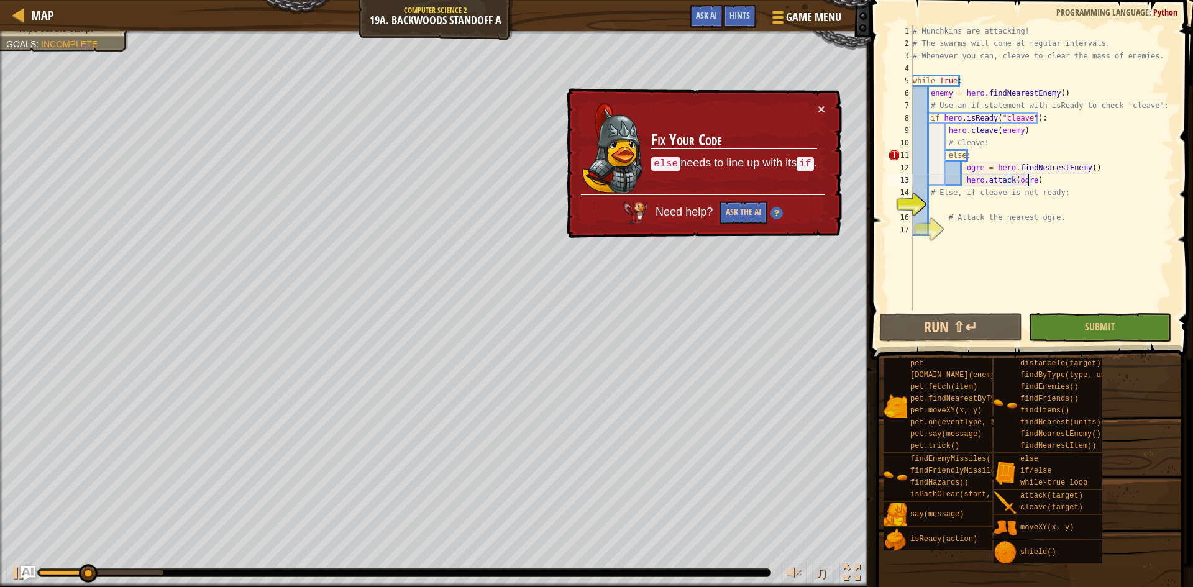
click at [948, 157] on div "# Munchkins are attacking! # The swarms will come at regular intervals. # Whene…" at bounding box center [1042, 180] width 264 height 311
click at [947, 159] on div "# Munchkins are attacking! # The swarms will come at regular intervals. # Whene…" at bounding box center [1042, 180] width 264 height 311
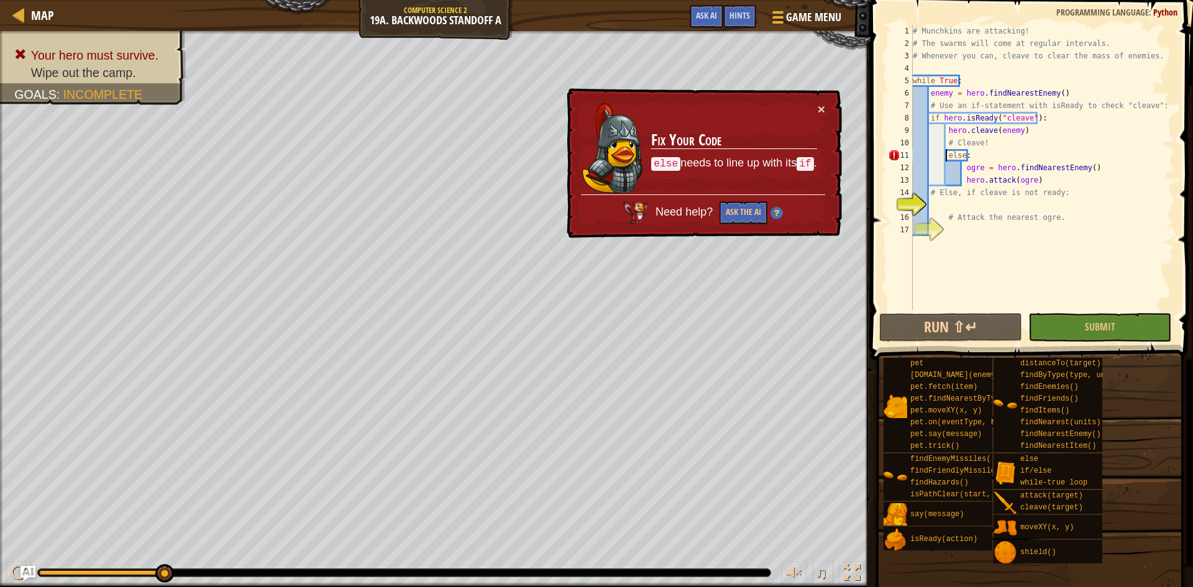
type textarea "else:"
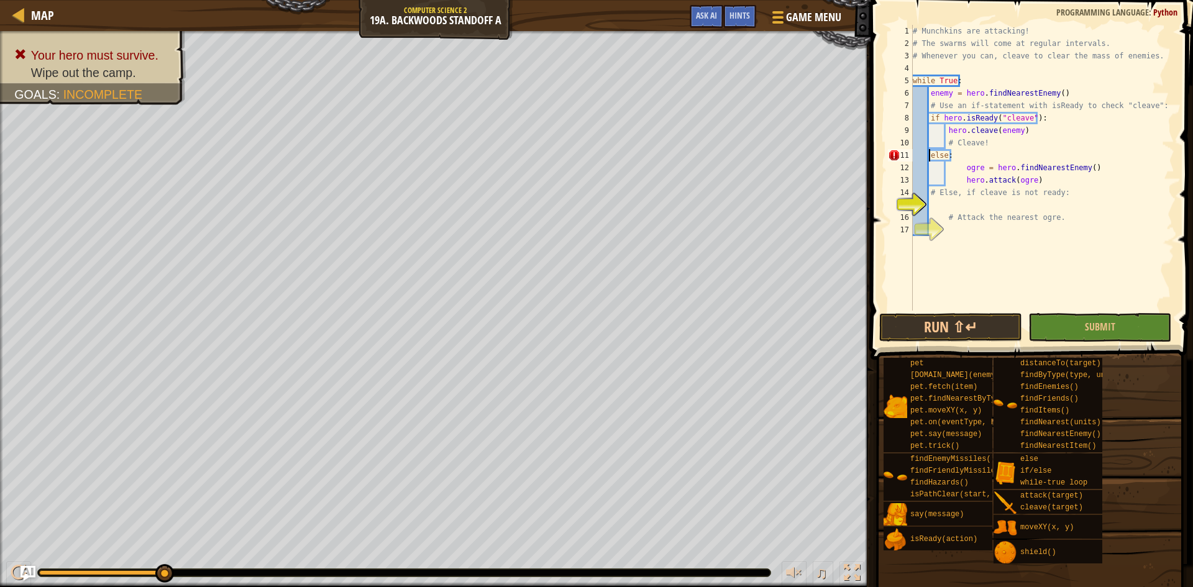
scroll to position [6, 2]
click at [978, 327] on button "Run ⇧↵" at bounding box center [950, 327] width 143 height 29
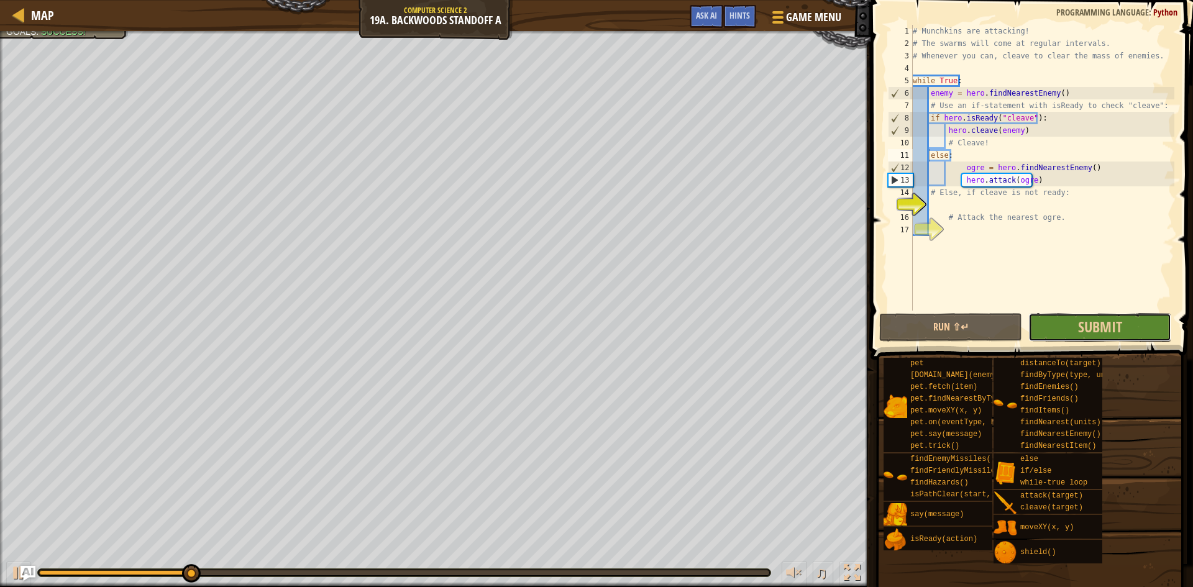
click at [1125, 325] on button "Submit" at bounding box center [1099, 327] width 143 height 29
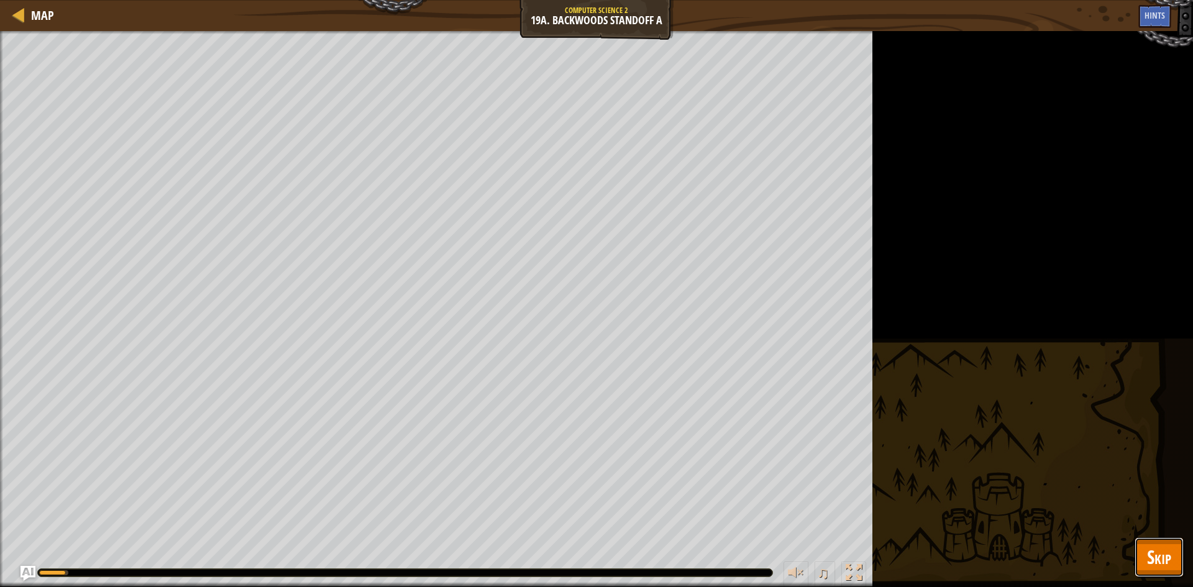
click at [1149, 555] on span "Skip" at bounding box center [1159, 556] width 24 height 25
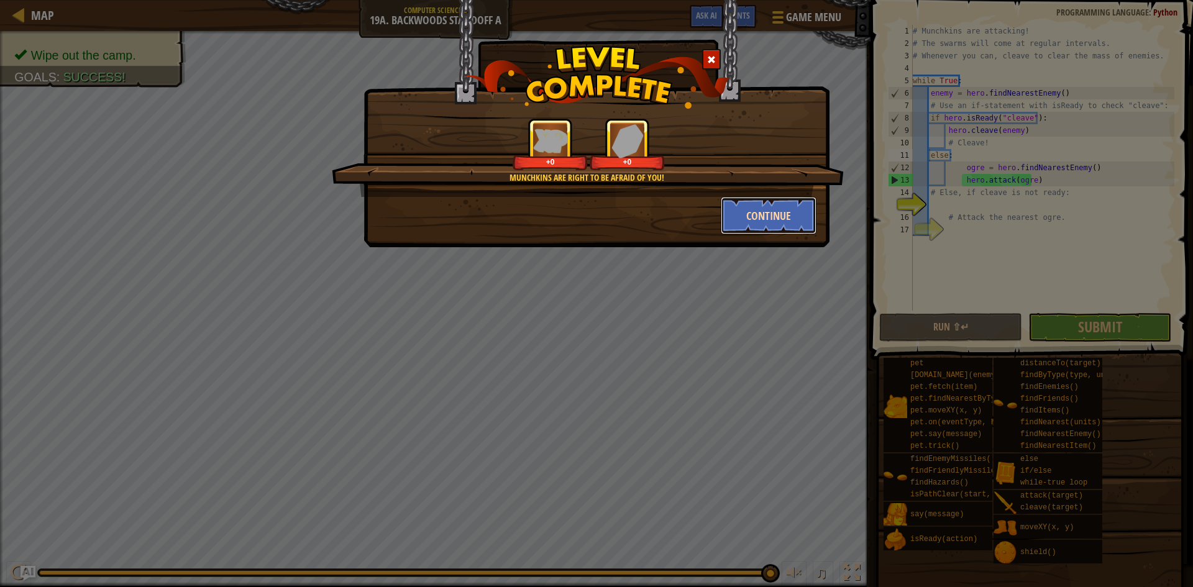
click at [762, 217] on button "Continue" at bounding box center [768, 215] width 96 height 37
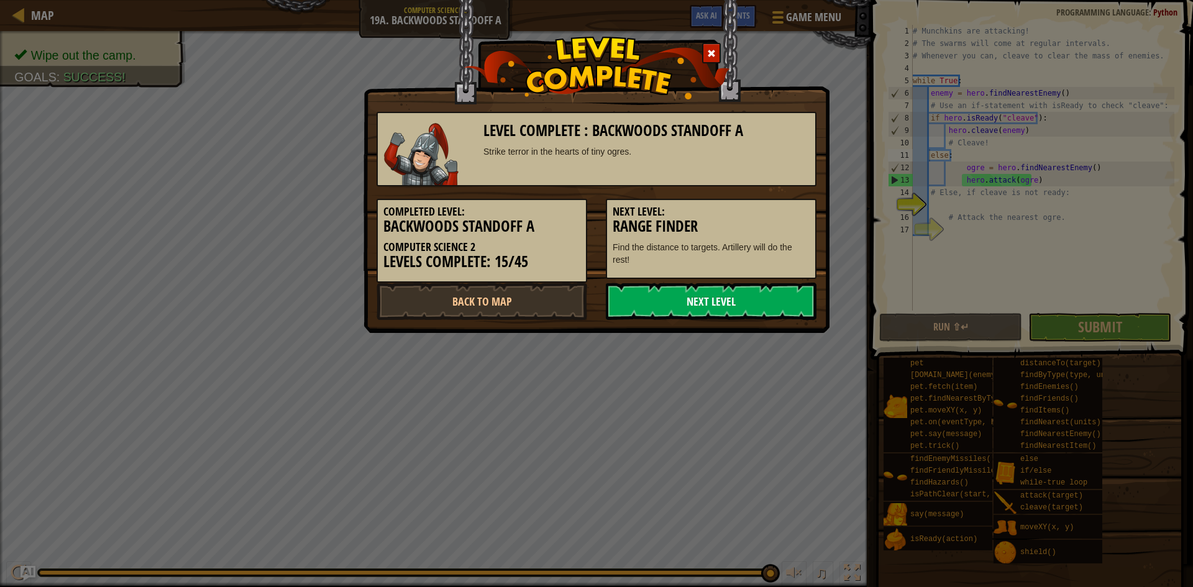
click at [739, 293] on link "Next Level" at bounding box center [711, 301] width 211 height 37
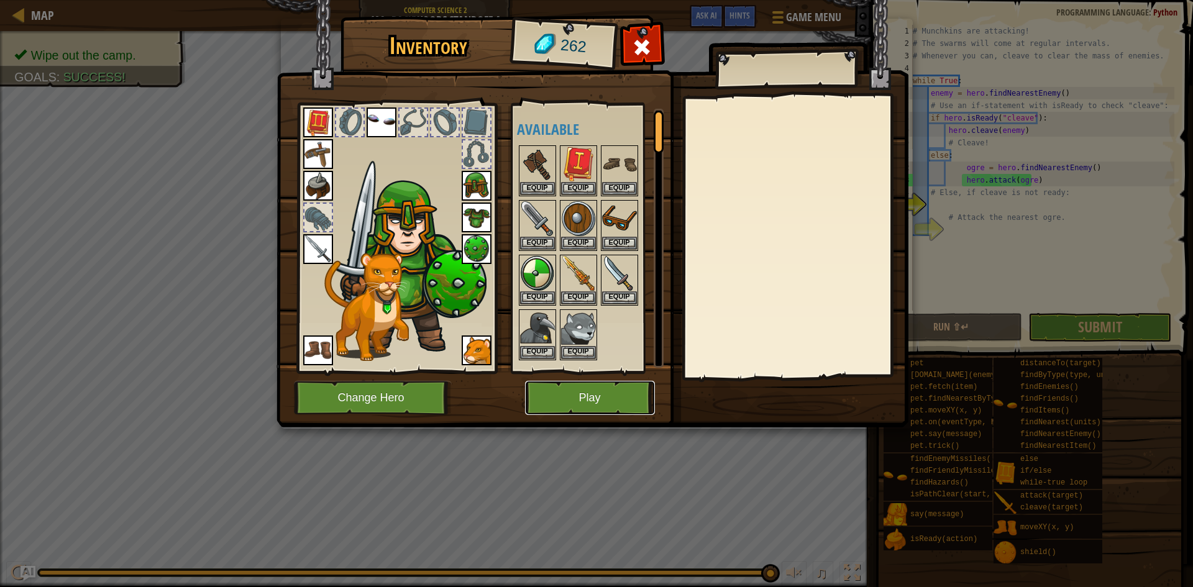
click at [534, 383] on button "Play" at bounding box center [590, 398] width 130 height 34
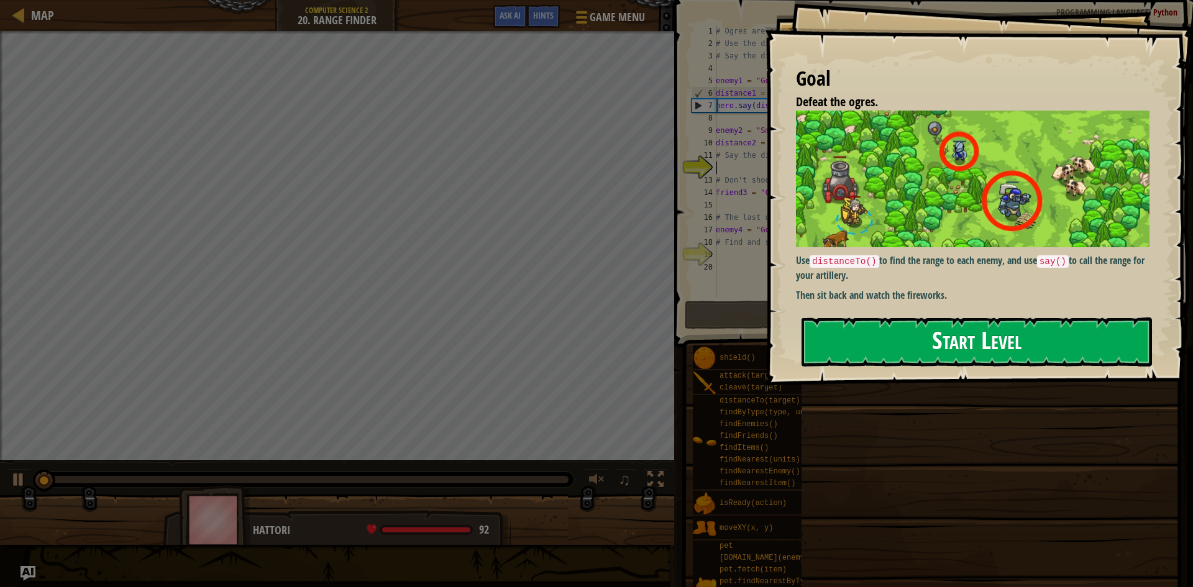
click at [845, 335] on button "Start Level" at bounding box center [976, 341] width 350 height 49
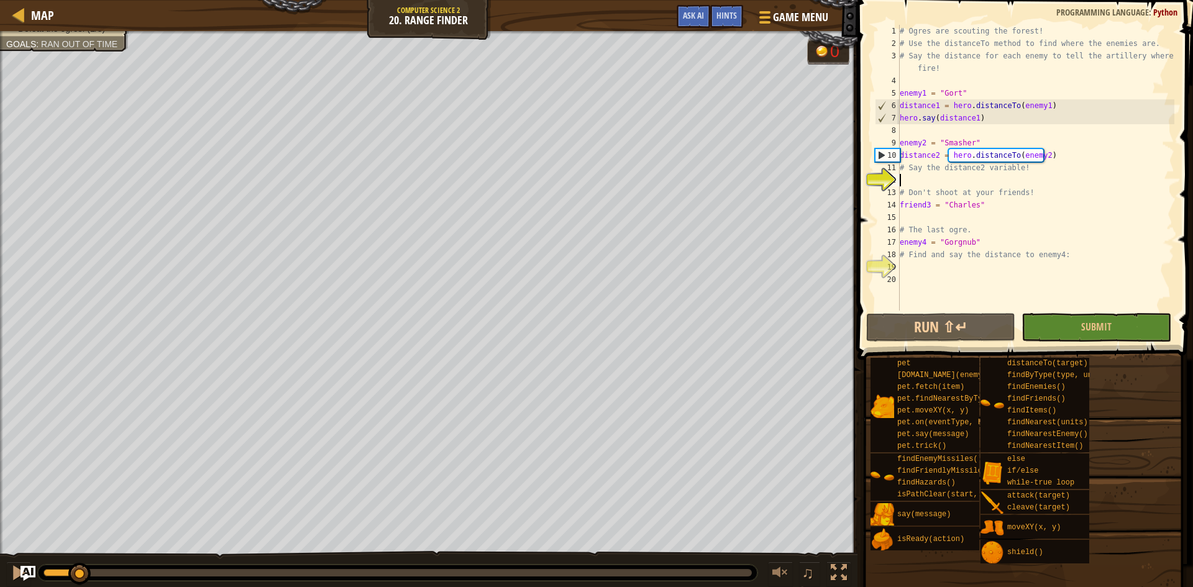
click at [84, 547] on div "Defeat the ogres. (1/3) Goals : Ran out of time 0 ♫ Hattori 92 x: 9 y: 27 No ta…" at bounding box center [596, 309] width 1193 height 557
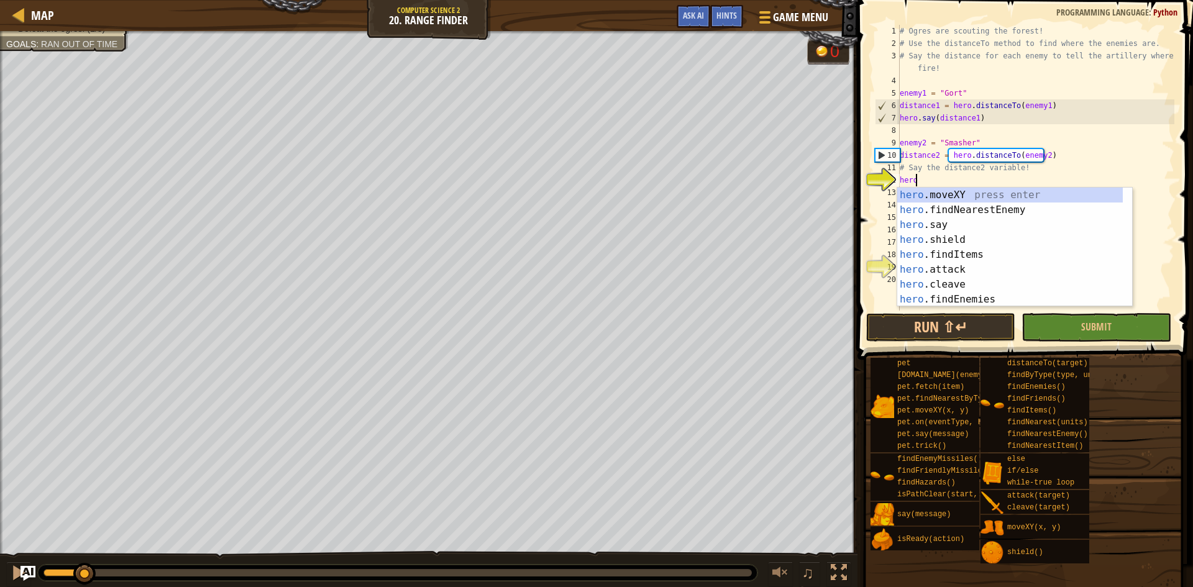
scroll to position [6, 1]
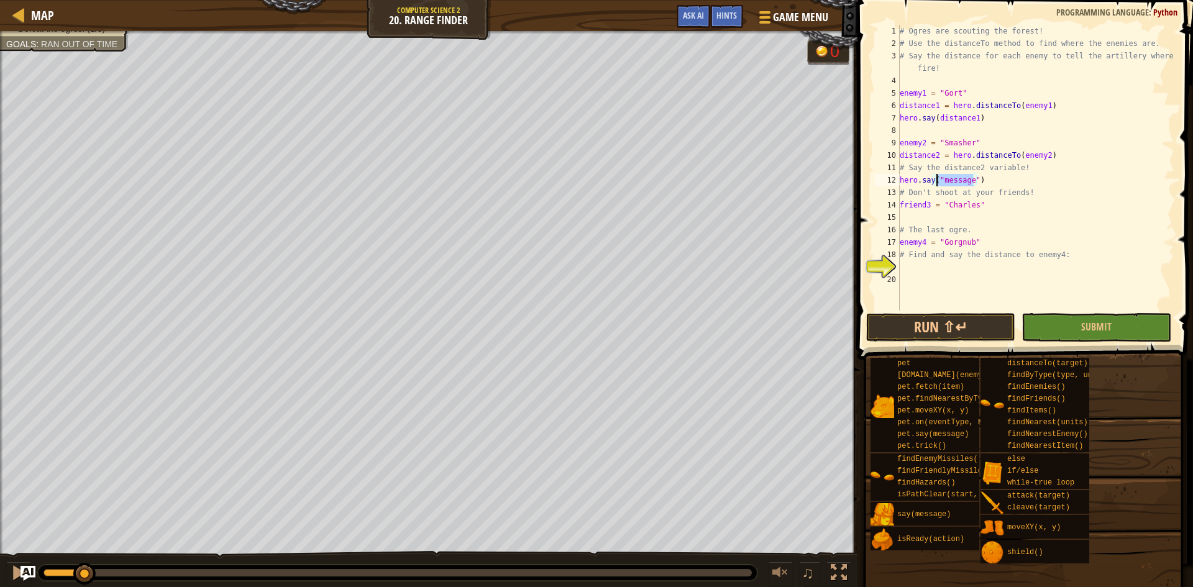
drag, startPoint x: 975, startPoint y: 183, endPoint x: 936, endPoint y: 180, distance: 38.7
click at [936, 180] on div "# Ogres are scouting the forest! # Use the distanceTo method to find where the …" at bounding box center [1035, 180] width 277 height 311
type textarea "hero.say(distance2)"
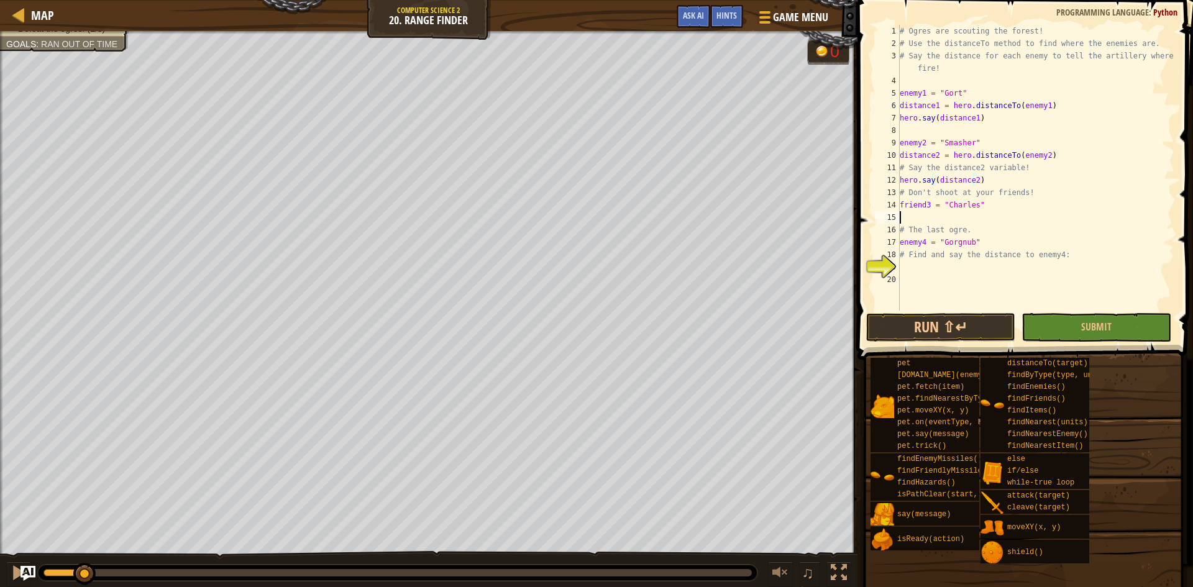
click at [972, 216] on div "# Ogres are scouting the forest! # Use the distanceTo method to find where the …" at bounding box center [1035, 180] width 277 height 311
click at [983, 211] on div "# Ogres are scouting the forest! # Use the distanceTo method to find where the …" at bounding box center [1035, 180] width 277 height 311
click at [996, 201] on div "# Ogres are scouting the forest! # Use the distanceTo method to find where the …" at bounding box center [1035, 180] width 277 height 311
type textarea "friend3 = "Charles""
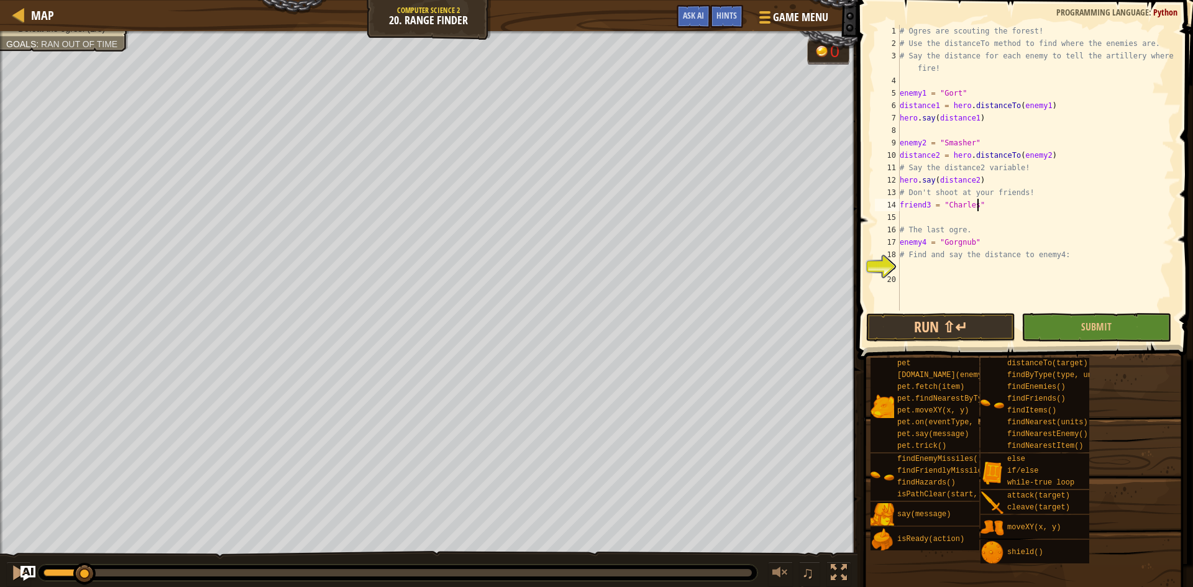
click at [932, 223] on div "# Ogres are scouting the forest! # Use the distanceTo method to find where the …" at bounding box center [1035, 180] width 277 height 311
click at [1017, 243] on div "# Ogres are scouting the forest! # Use the distanceTo method to find where the …" at bounding box center [1035, 180] width 277 height 311
type textarea "enemy4 = "Gorgnub""
click at [1012, 219] on div "# Ogres are scouting the forest! # Use the distanceTo method to find where the …" at bounding box center [1035, 180] width 277 height 311
click at [1016, 240] on div "# Ogres are scouting the forest! # Use the distanceTo method to find where the …" at bounding box center [1035, 180] width 277 height 311
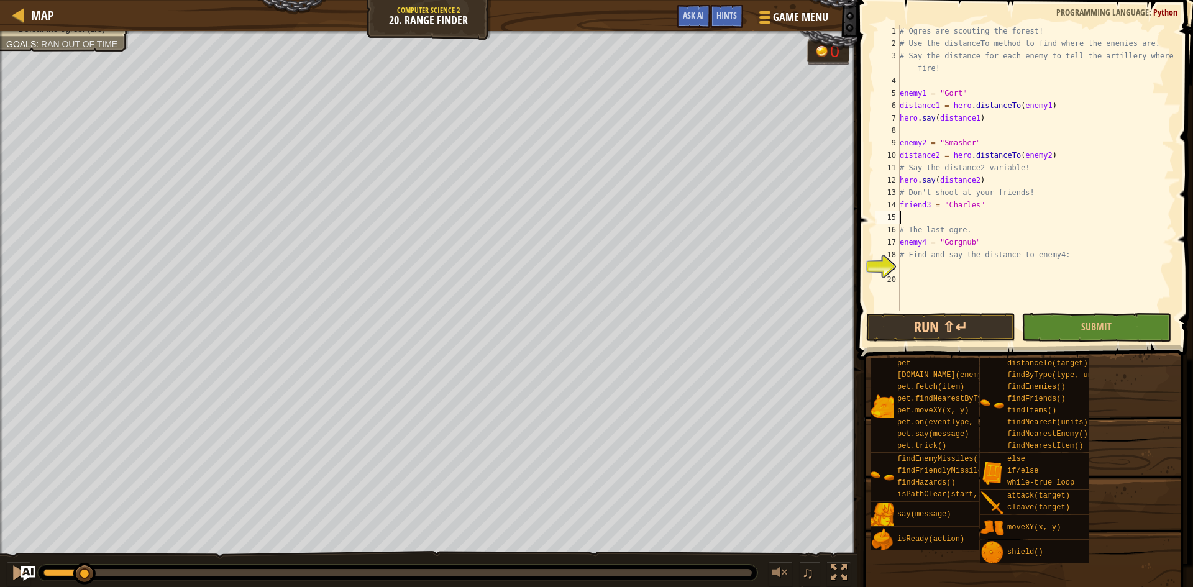
type textarea "enemy4 = "Gorgnub""
click at [1034, 265] on div "# Ogres are scouting the forest! # Use the distanceTo method to find where the …" at bounding box center [1035, 180] width 277 height 311
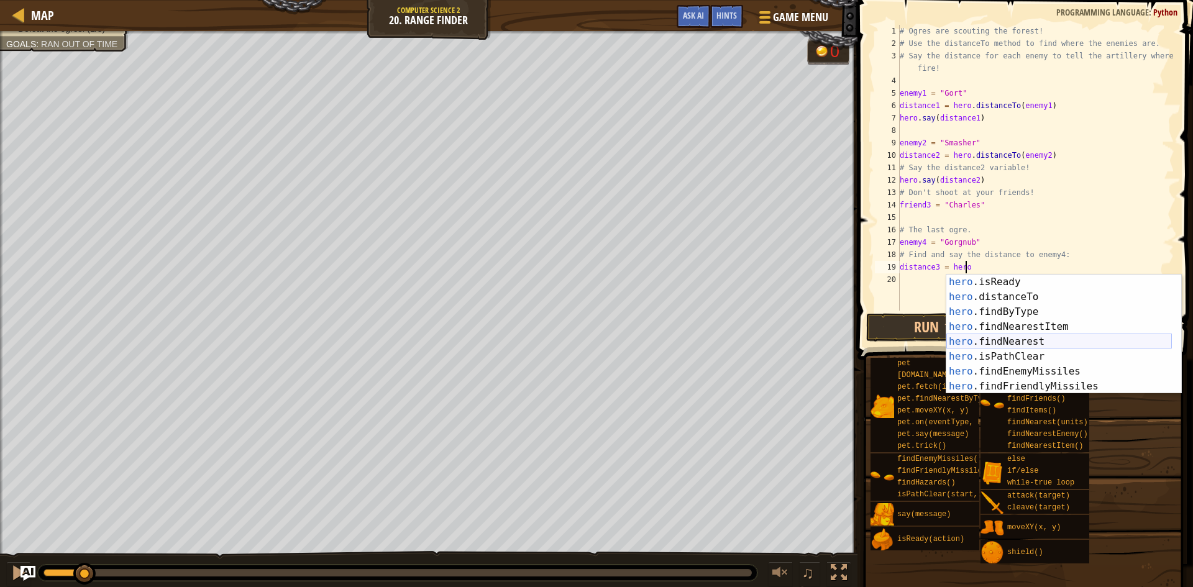
scroll to position [149, 0]
click at [1060, 291] on div "hero .isReady press enter hero .distanceTo press enter hero .findByType press e…" at bounding box center [1058, 349] width 225 height 149
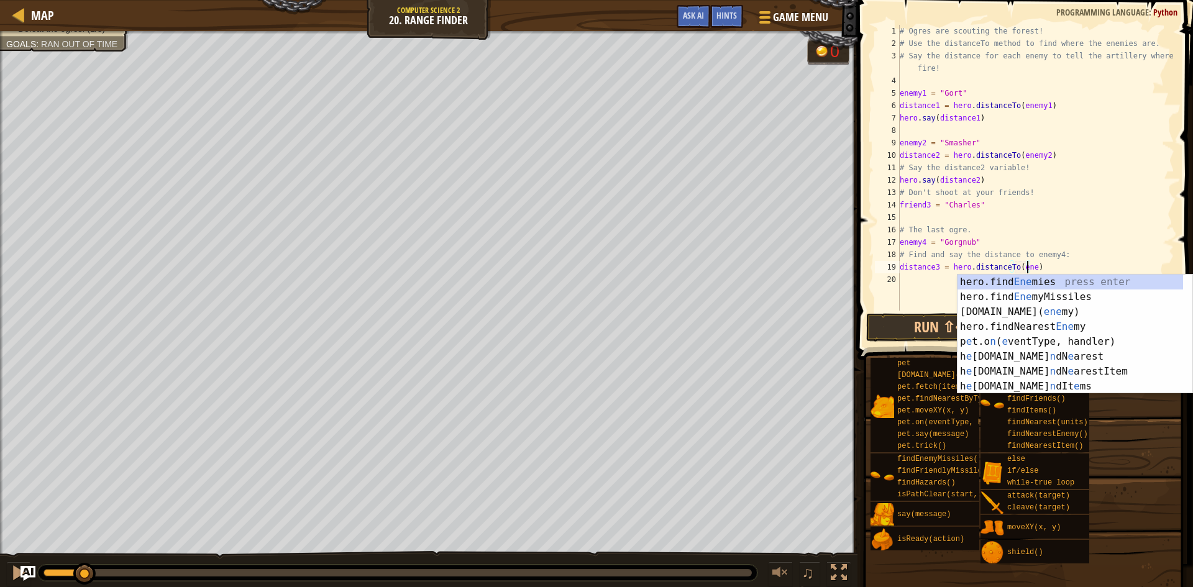
scroll to position [6, 11]
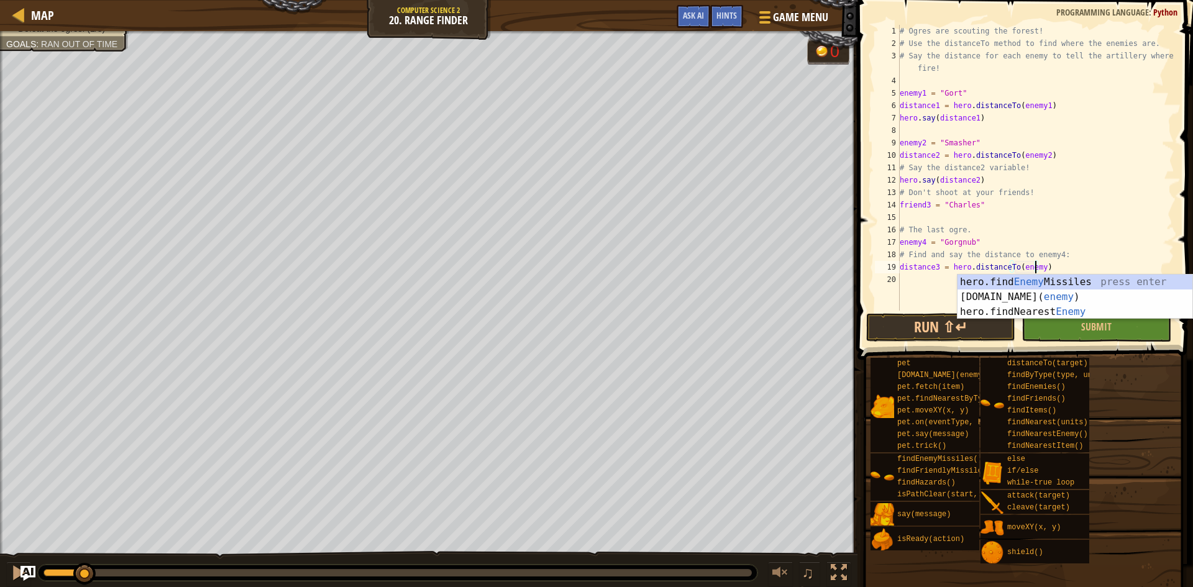
type textarea "distance3 = hero.distanceTo(enemy4)"
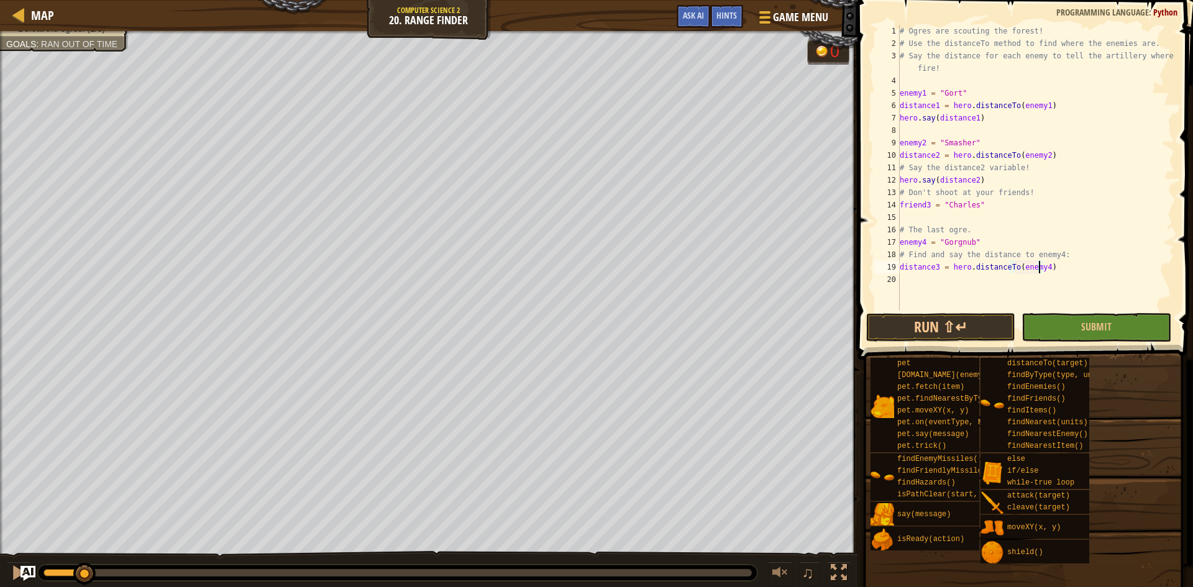
click at [905, 284] on div "# Ogres are scouting the forest! # Use the distanceTo method to find where the …" at bounding box center [1035, 180] width 277 height 311
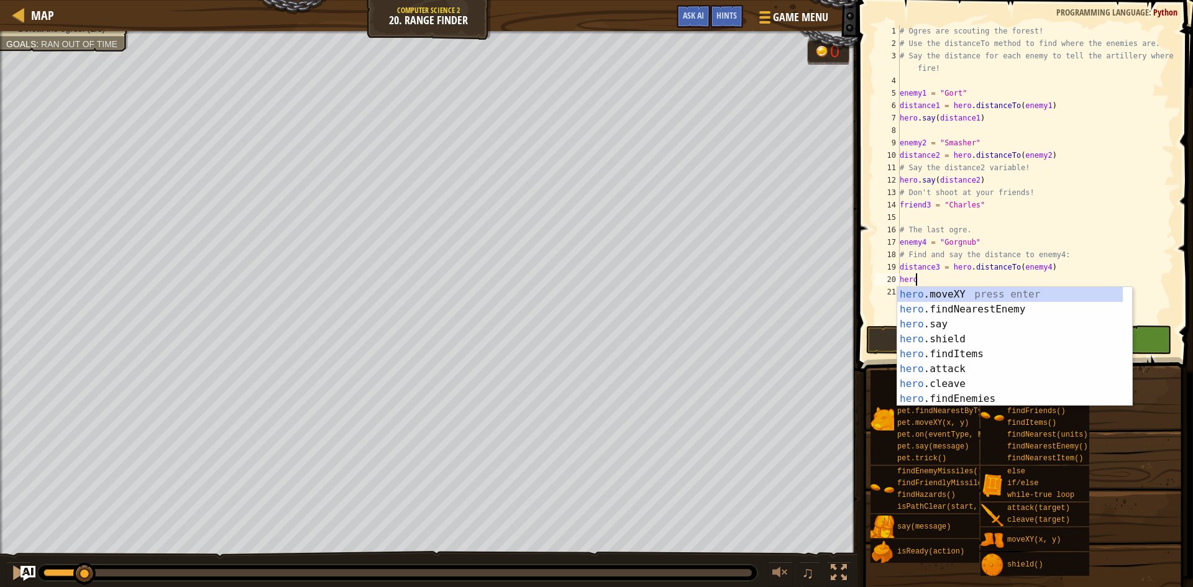
scroll to position [6, 1]
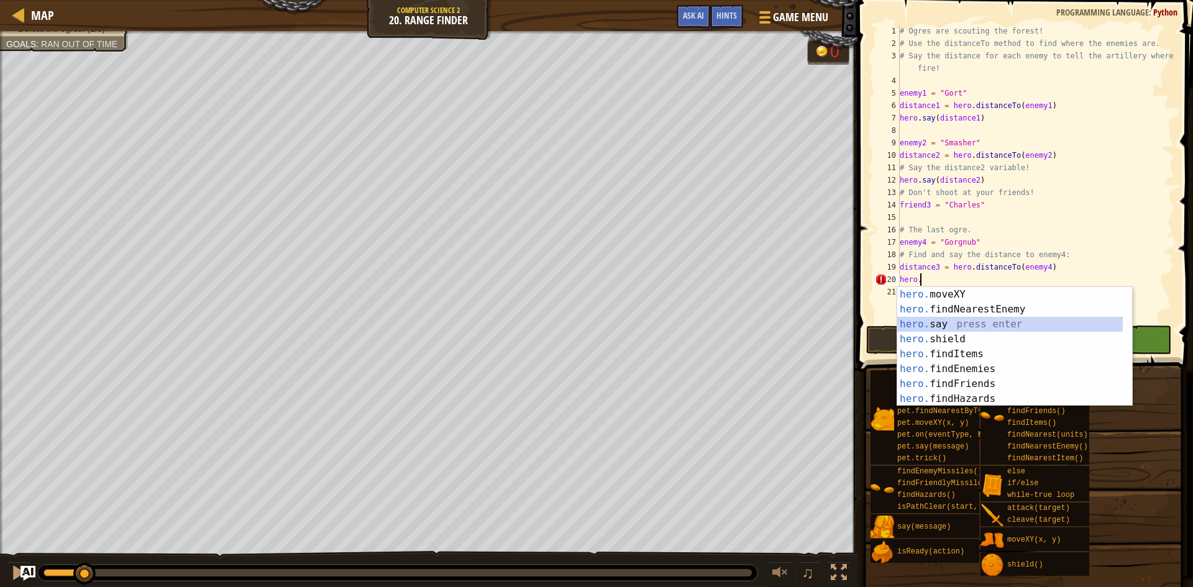
click at [981, 329] on div "hero. moveXY press enter hero. findNearestEnemy press enter hero. say press ent…" at bounding box center [1009, 361] width 225 height 149
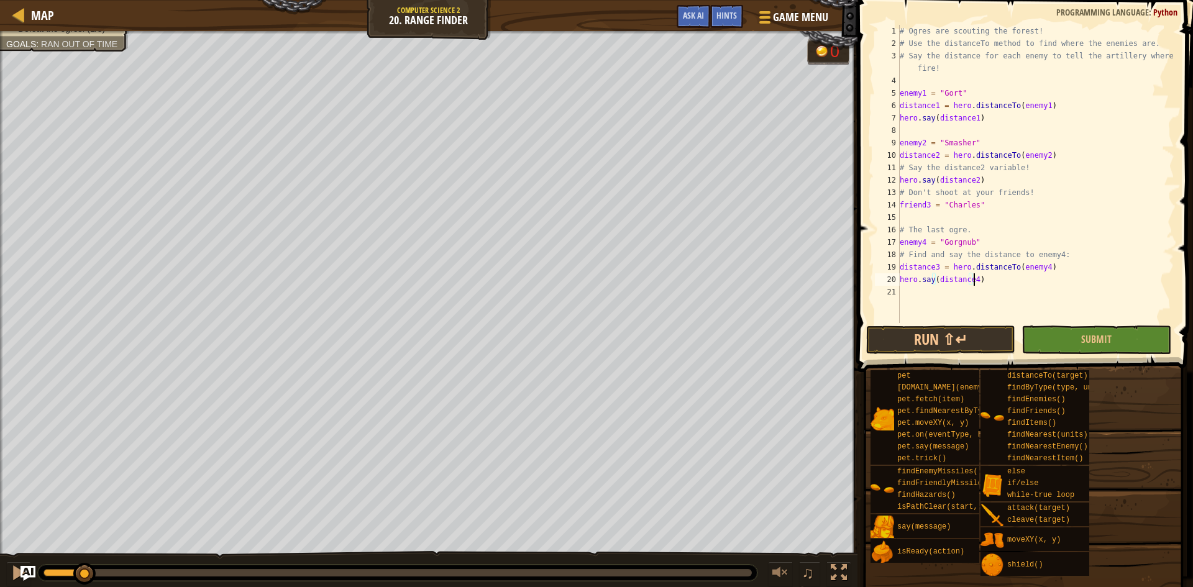
scroll to position [6, 6]
type textarea "hero.say(distance3)"
click at [943, 337] on button "Run ⇧↵" at bounding box center [940, 339] width 149 height 29
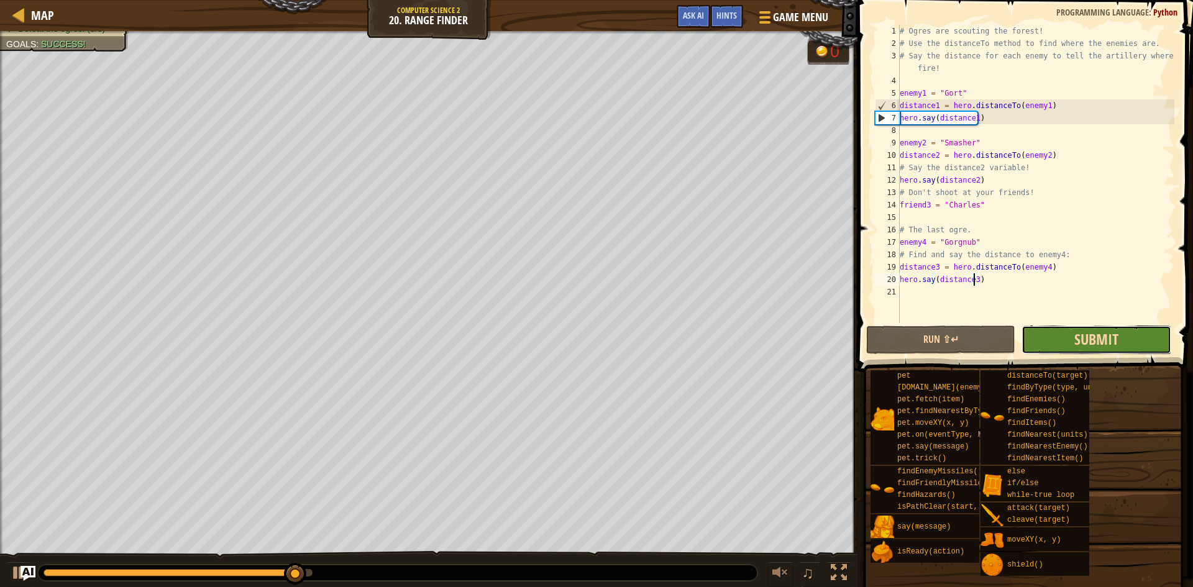
click at [1083, 340] on span "Submit" at bounding box center [1096, 339] width 44 height 20
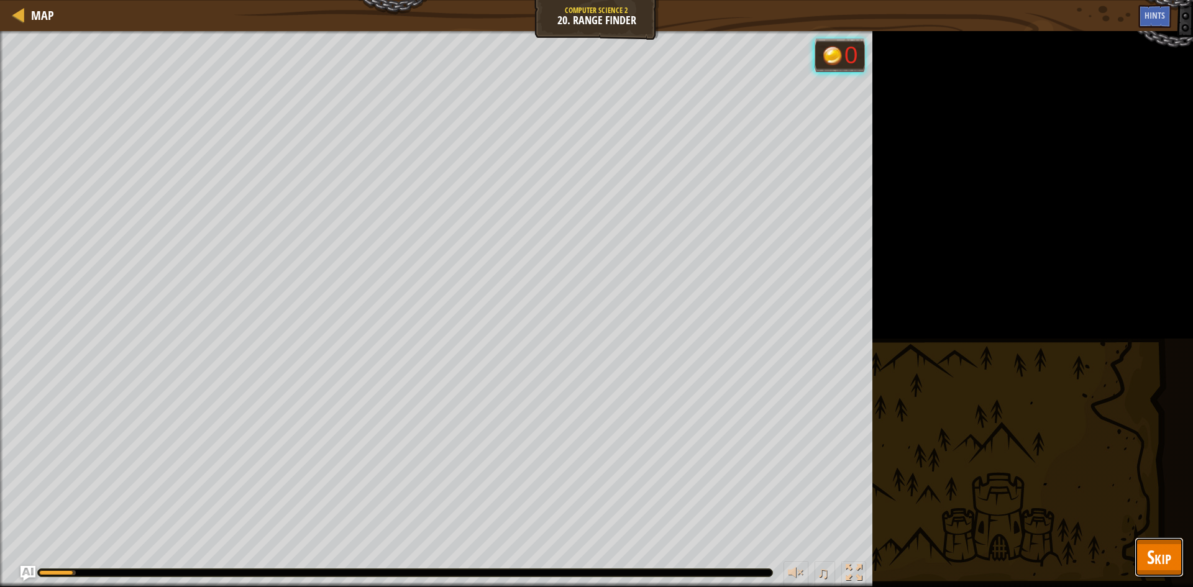
click at [1164, 560] on span "Skip" at bounding box center [1159, 556] width 24 height 25
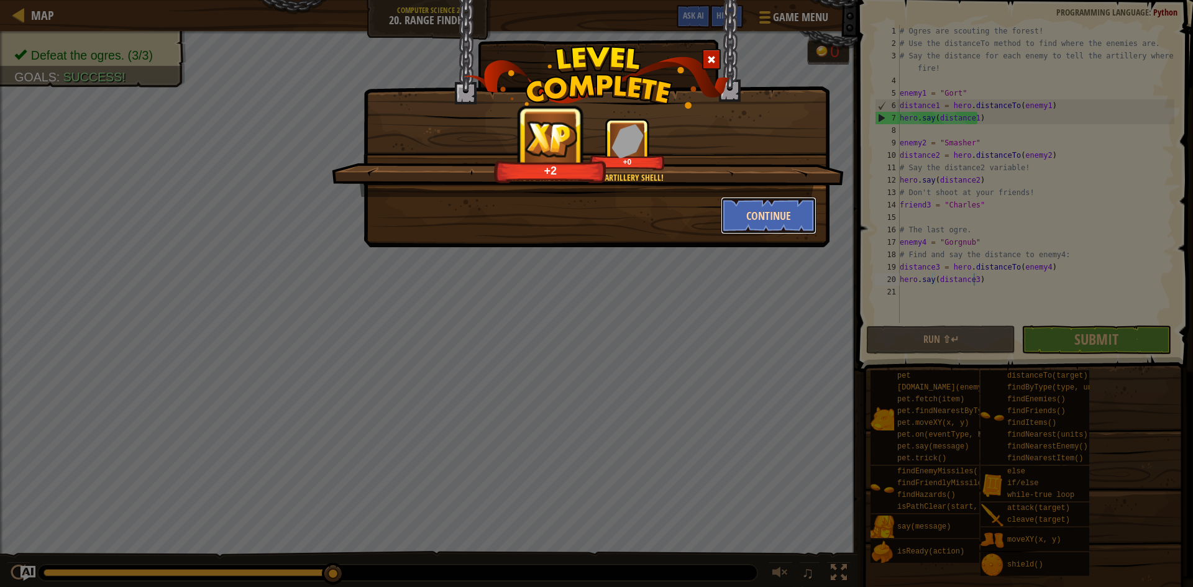
click at [747, 216] on button "Continue" at bounding box center [768, 215] width 96 height 37
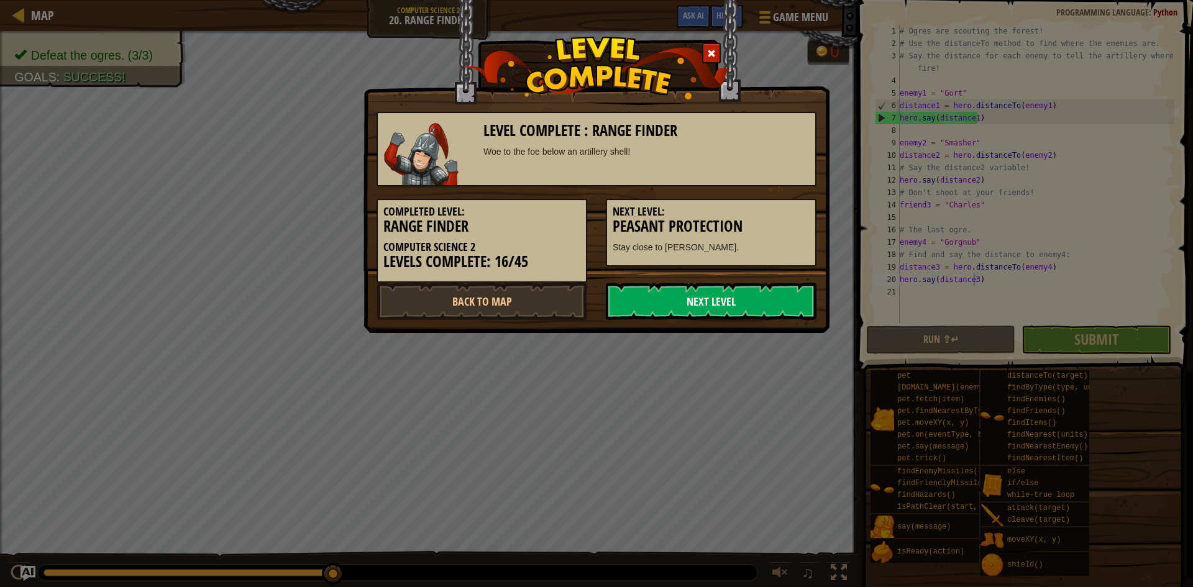
click at [652, 316] on link "Next Level" at bounding box center [711, 301] width 211 height 37
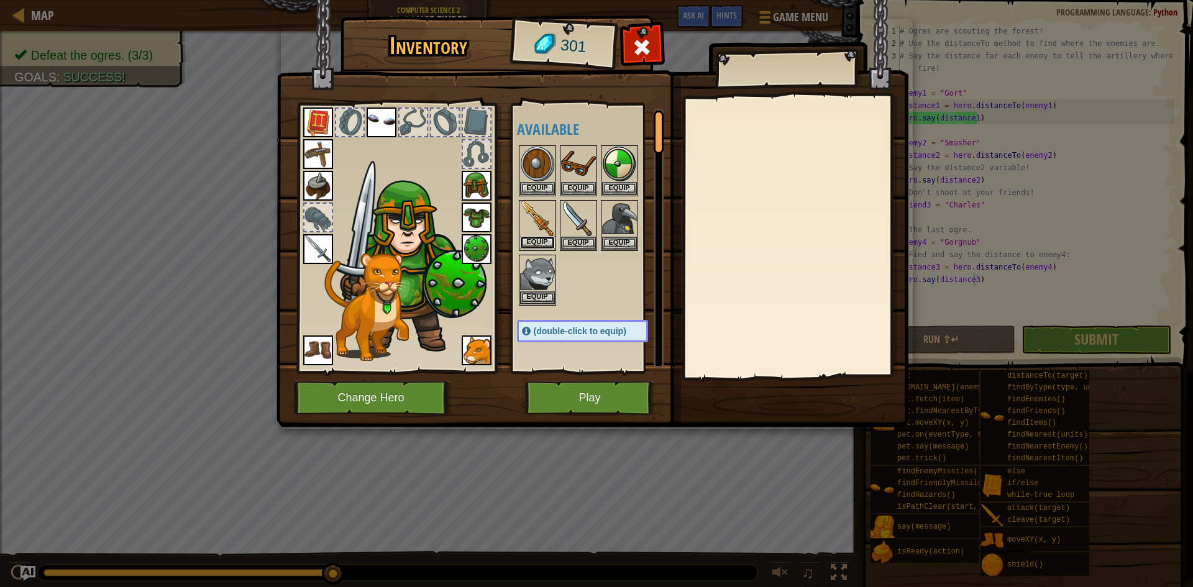
click at [523, 238] on button "Equip" at bounding box center [537, 242] width 35 height 13
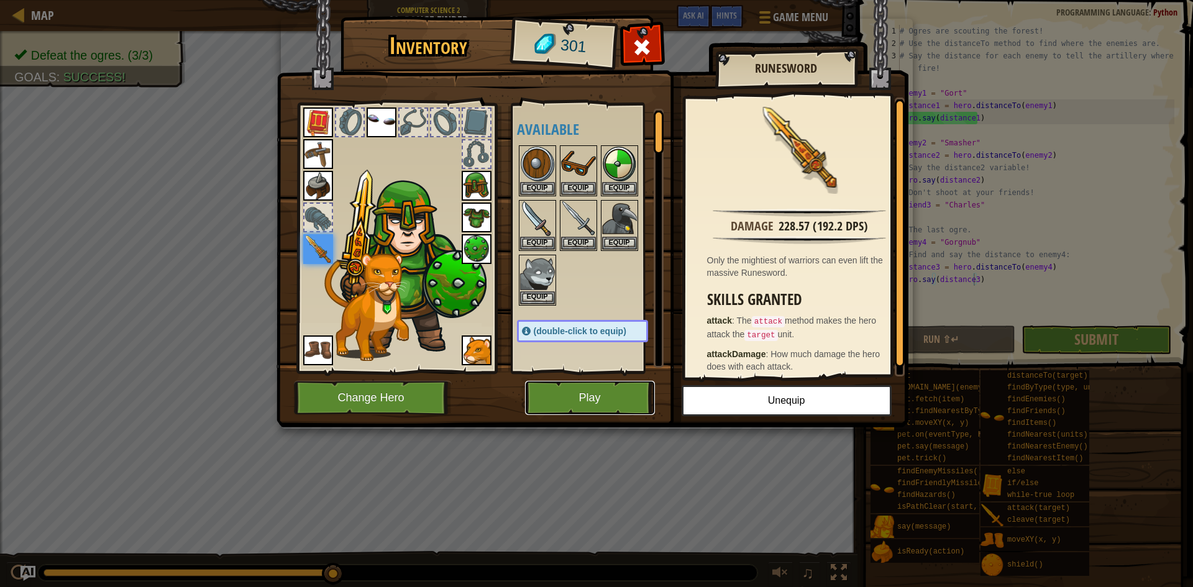
click at [632, 398] on button "Play" at bounding box center [590, 398] width 130 height 34
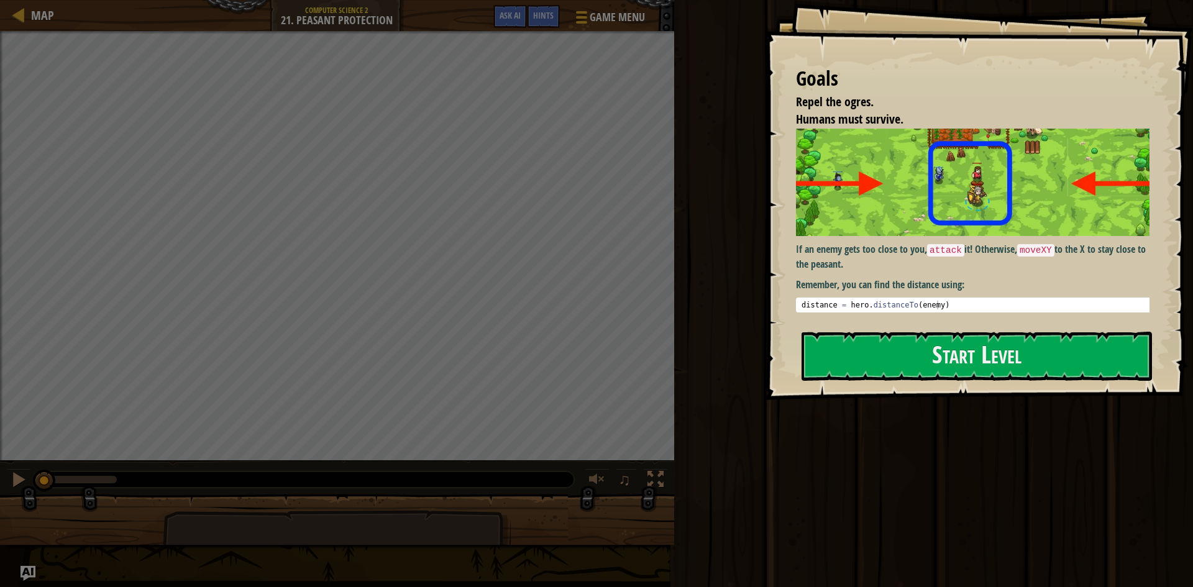
drag, startPoint x: 846, startPoint y: 289, endPoint x: 851, endPoint y: 302, distance: 13.4
click at [848, 295] on div "If an enemy gets too close to you, attack it! Otherwise, moveXY to the X to sta…" at bounding box center [977, 221] width 363 height 184
click at [852, 343] on button "Start Level" at bounding box center [976, 356] width 350 height 49
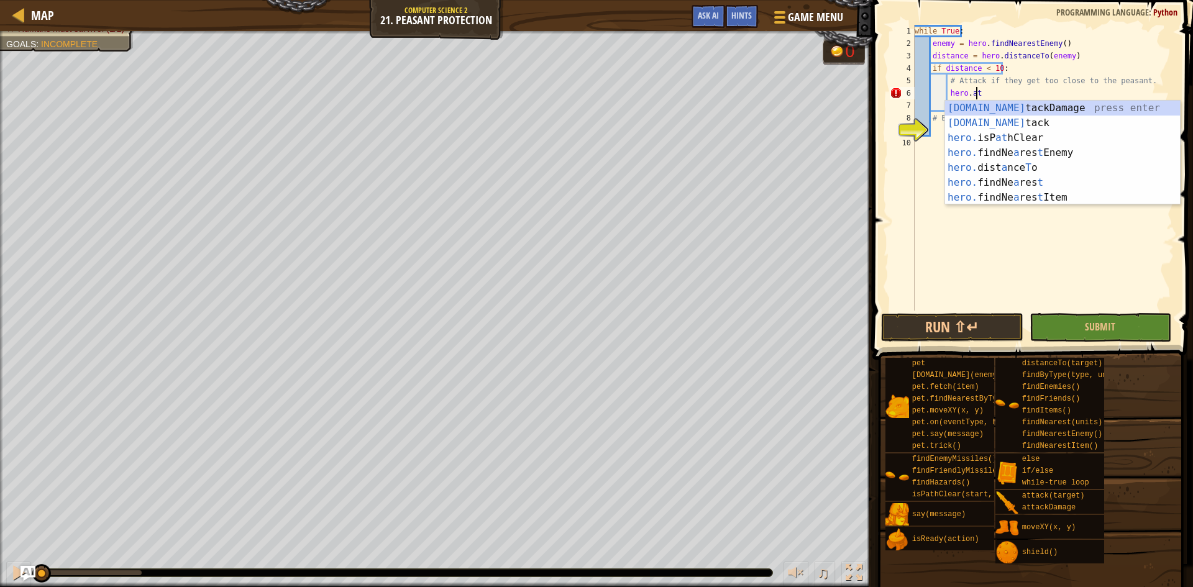
scroll to position [6, 5]
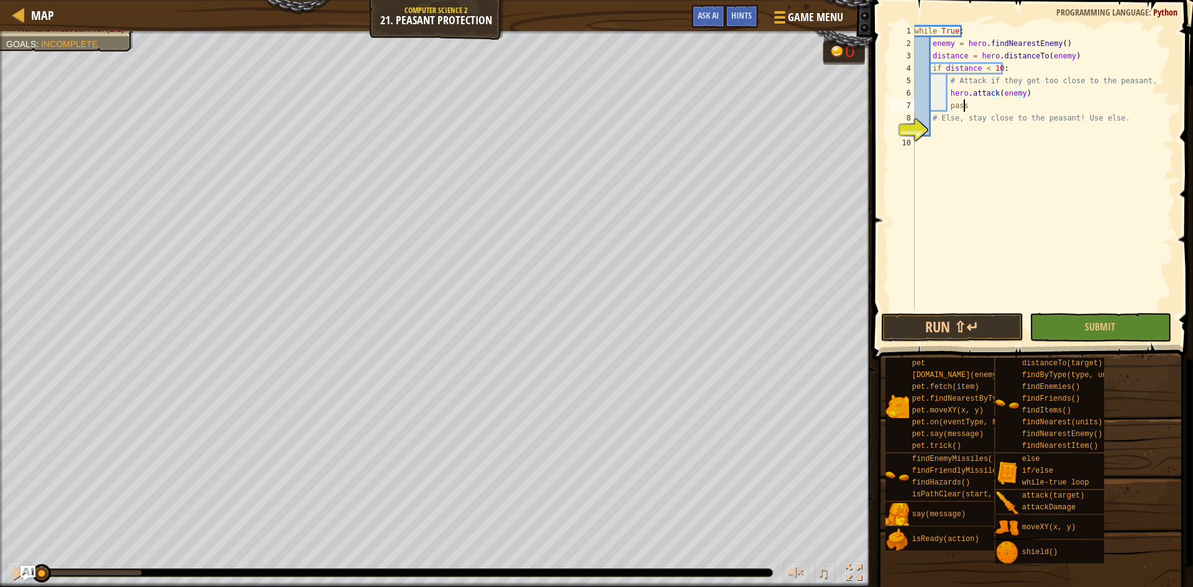
click at [991, 107] on div "while True : enemy = hero . findNearestEnemy ( ) distance = hero . distanceTo (…" at bounding box center [1043, 180] width 262 height 311
type textarea "pass"
click at [963, 130] on div "while True : enemy = hero . findNearestEnemy ( ) distance = hero . distanceTo (…" at bounding box center [1043, 180] width 262 height 311
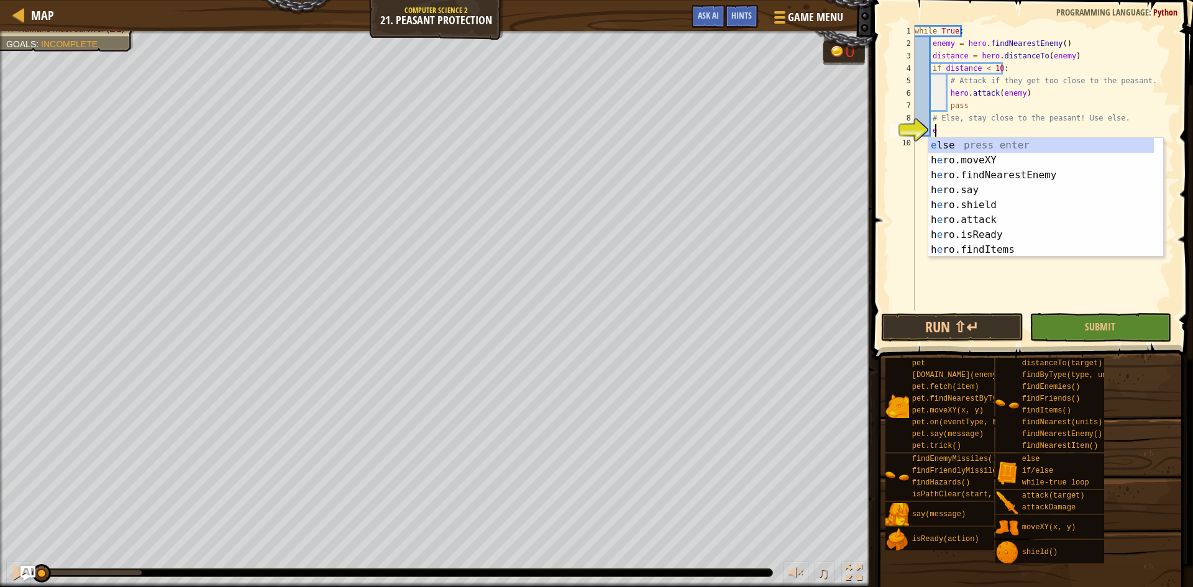
type textarea "el"
click at [963, 145] on div "el se press enter if/ el se press enter hero.shi el d press enter whil e -true …" at bounding box center [1045, 212] width 235 height 149
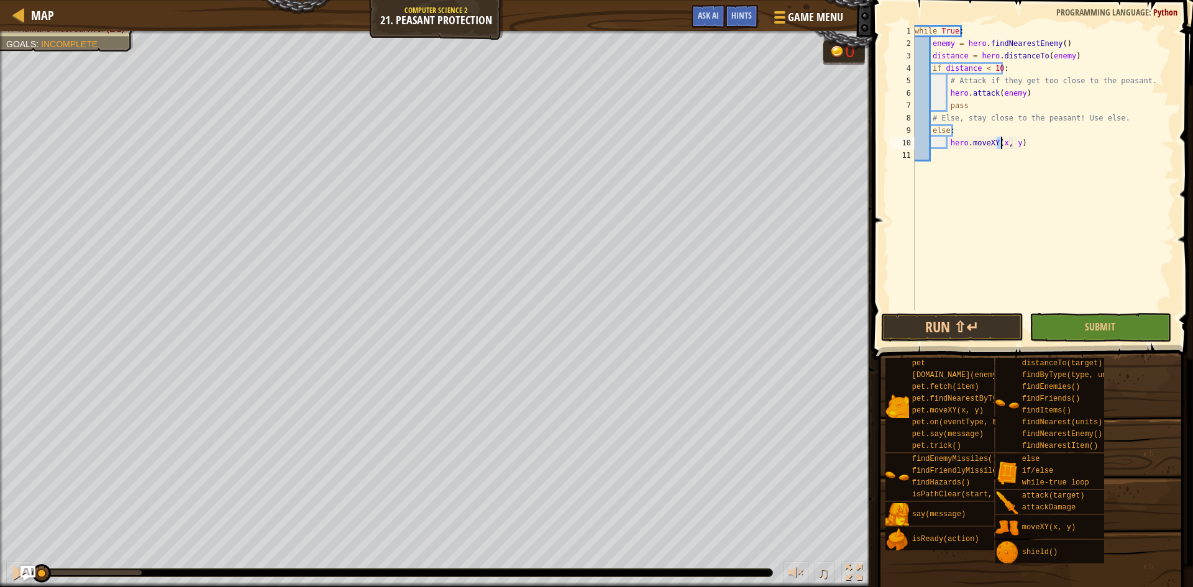
scroll to position [6, 8]
type textarea "hero.moveXY(40, 37)"
click at [981, 325] on button "Run ⇧↵" at bounding box center [952, 327] width 142 height 29
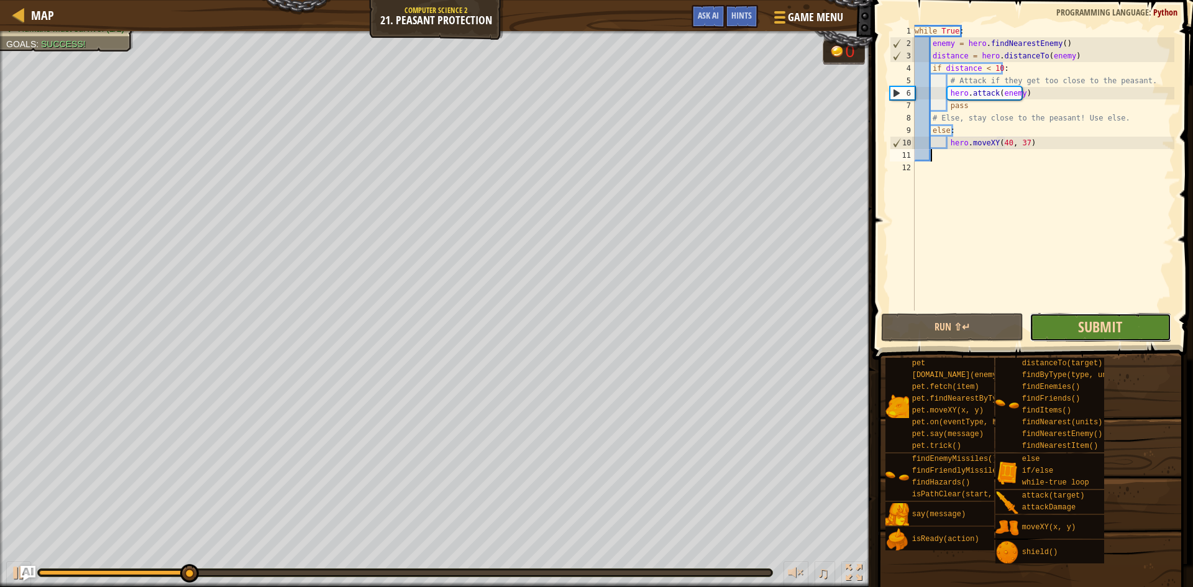
click at [1082, 330] on span "Submit" at bounding box center [1100, 327] width 44 height 20
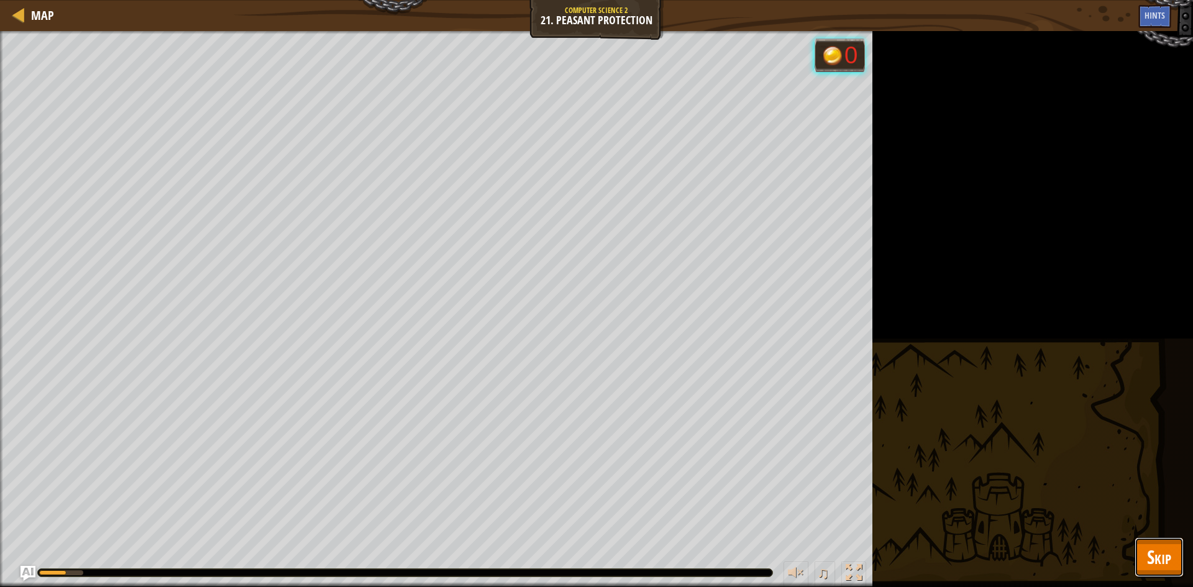
click at [1162, 559] on span "Skip" at bounding box center [1159, 556] width 24 height 25
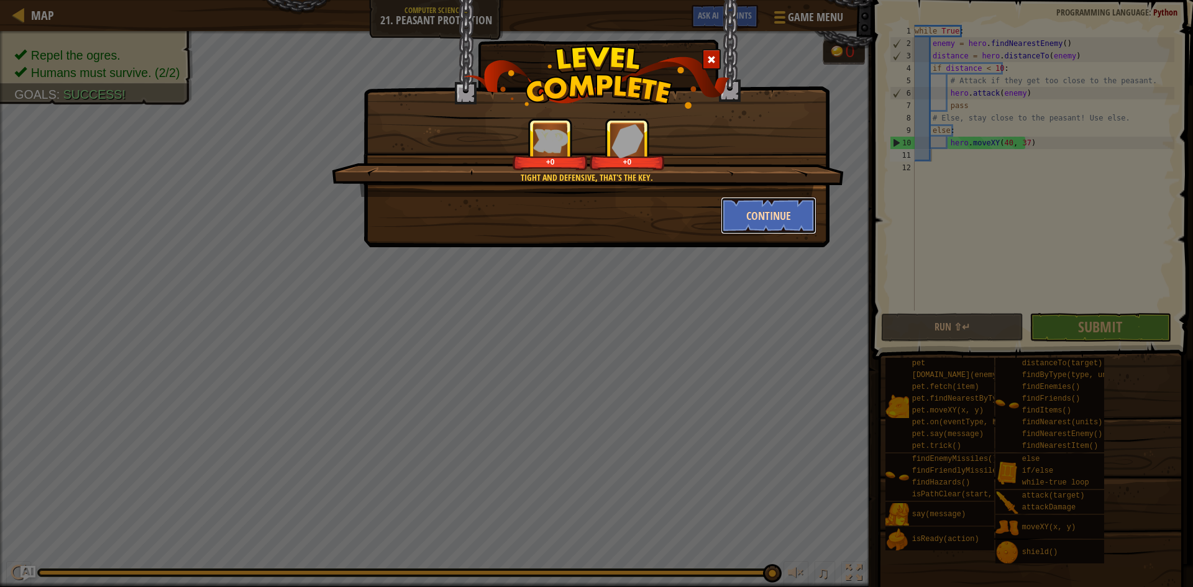
click at [799, 201] on button "Continue" at bounding box center [768, 215] width 96 height 37
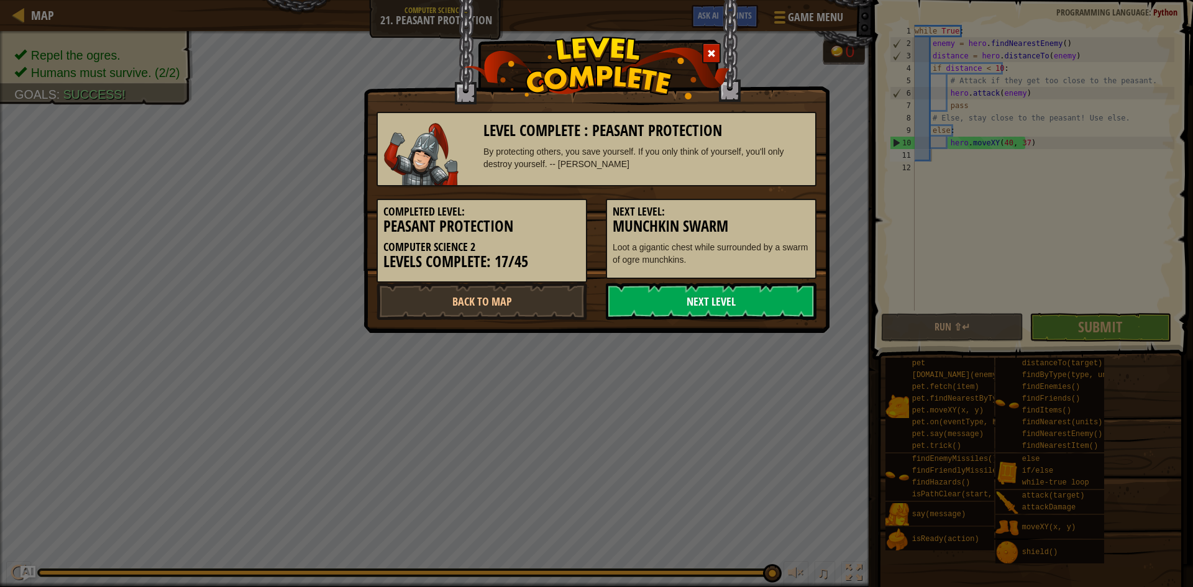
click at [669, 310] on link "Next Level" at bounding box center [711, 301] width 211 height 37
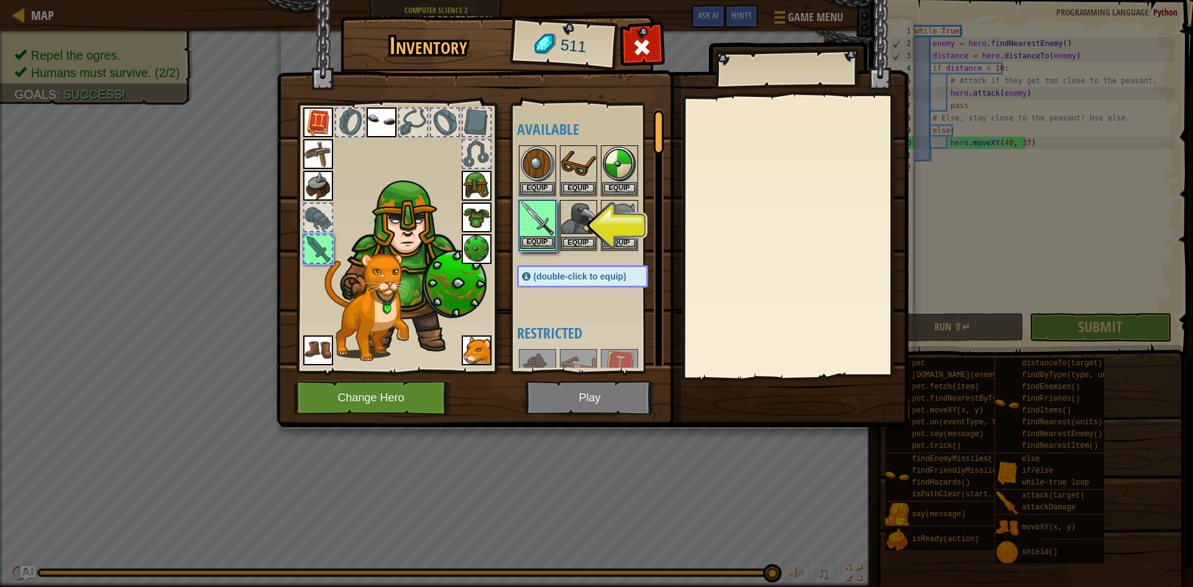
click at [537, 234] on img at bounding box center [537, 218] width 35 height 35
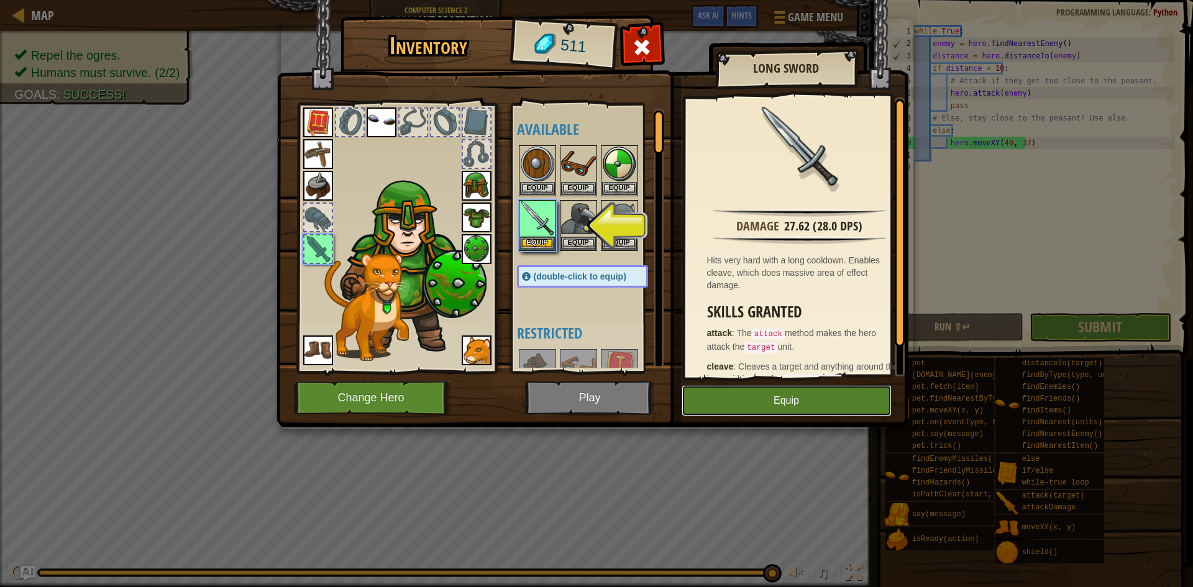
click at [739, 405] on button "Equip" at bounding box center [786, 400] width 210 height 31
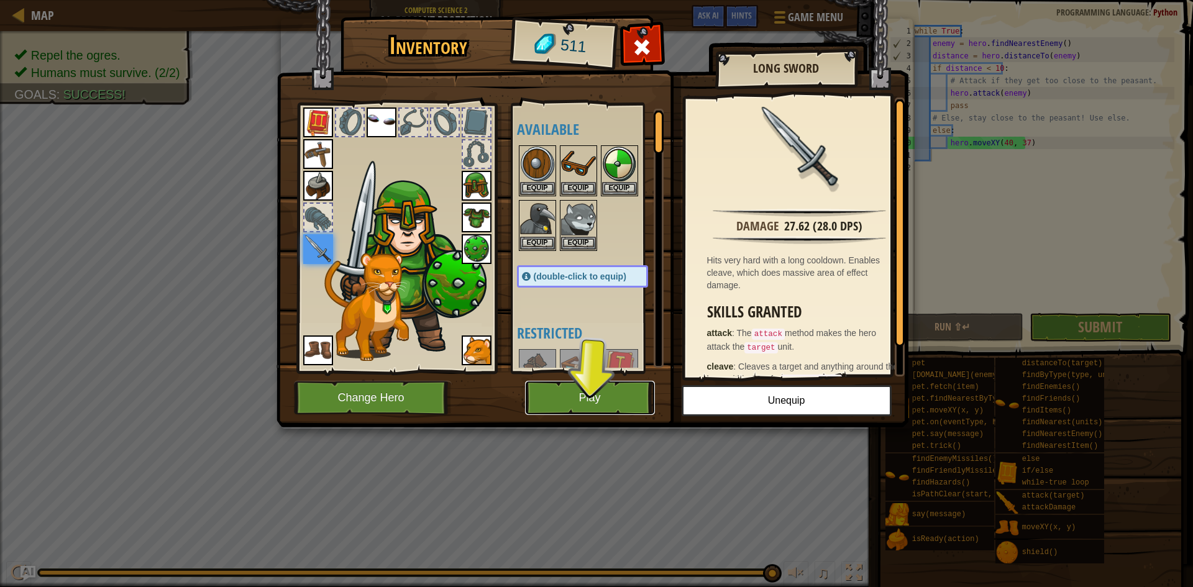
click at [618, 393] on button "Play" at bounding box center [590, 398] width 130 height 34
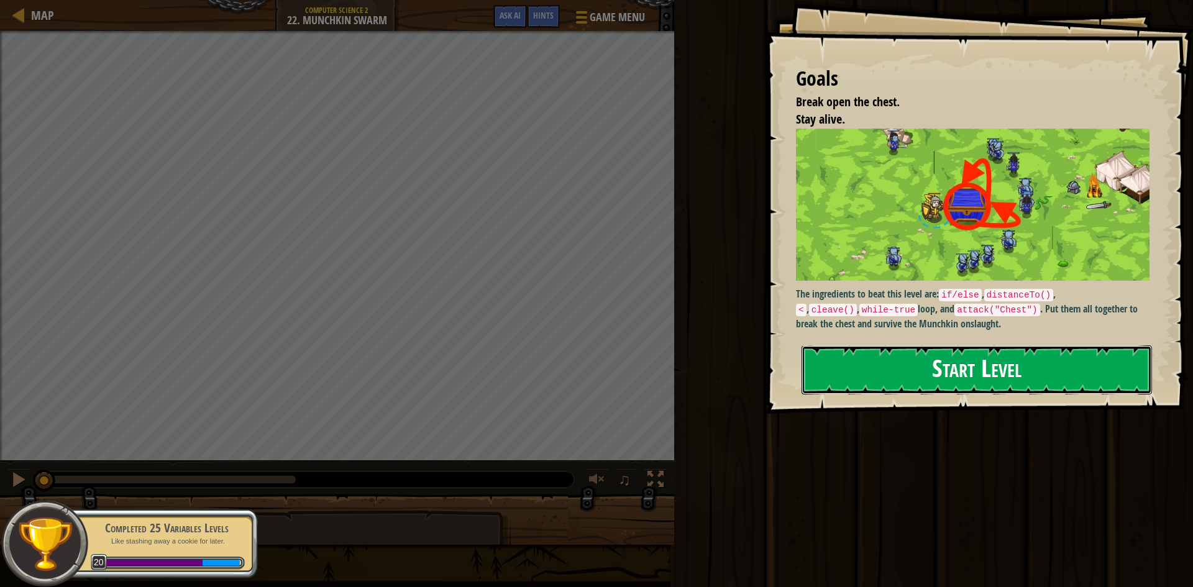
click at [861, 355] on button "Start Level" at bounding box center [976, 369] width 350 height 49
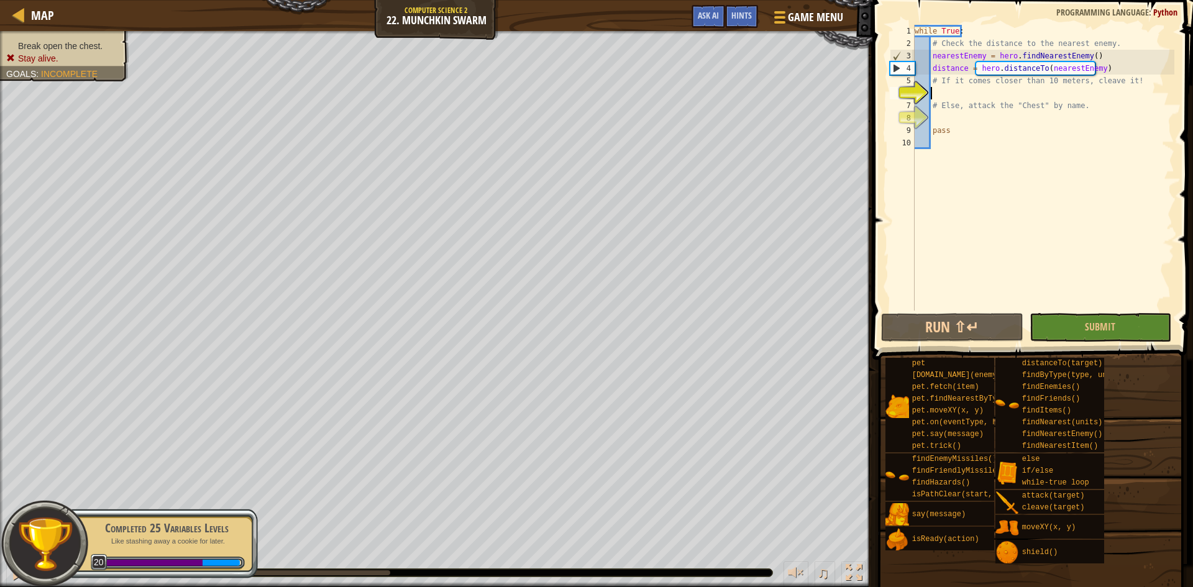
click at [955, 92] on div "while True : # Check the distance to the nearest enemy. nearestEnemy = hero . f…" at bounding box center [1043, 180] width 262 height 311
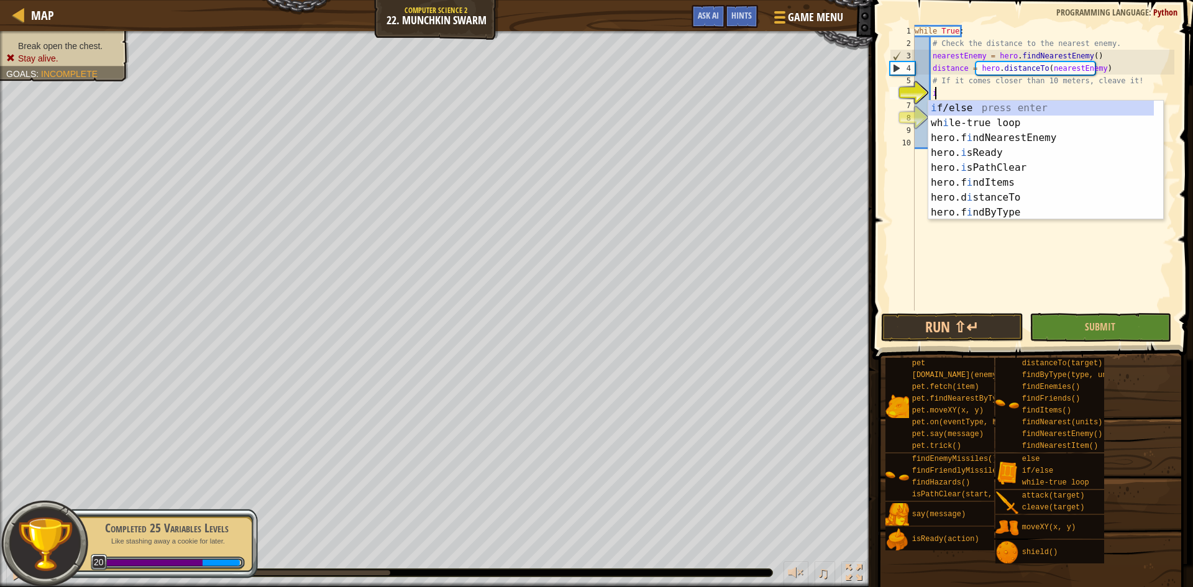
scroll to position [6, 1]
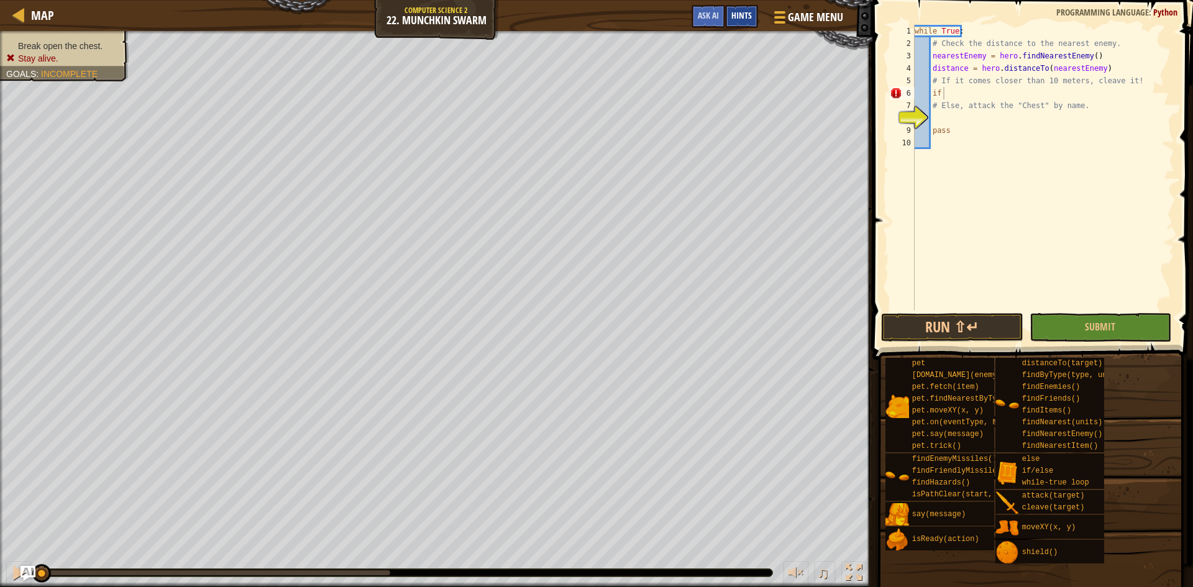
click at [744, 20] on span "Hints" at bounding box center [741, 15] width 20 height 12
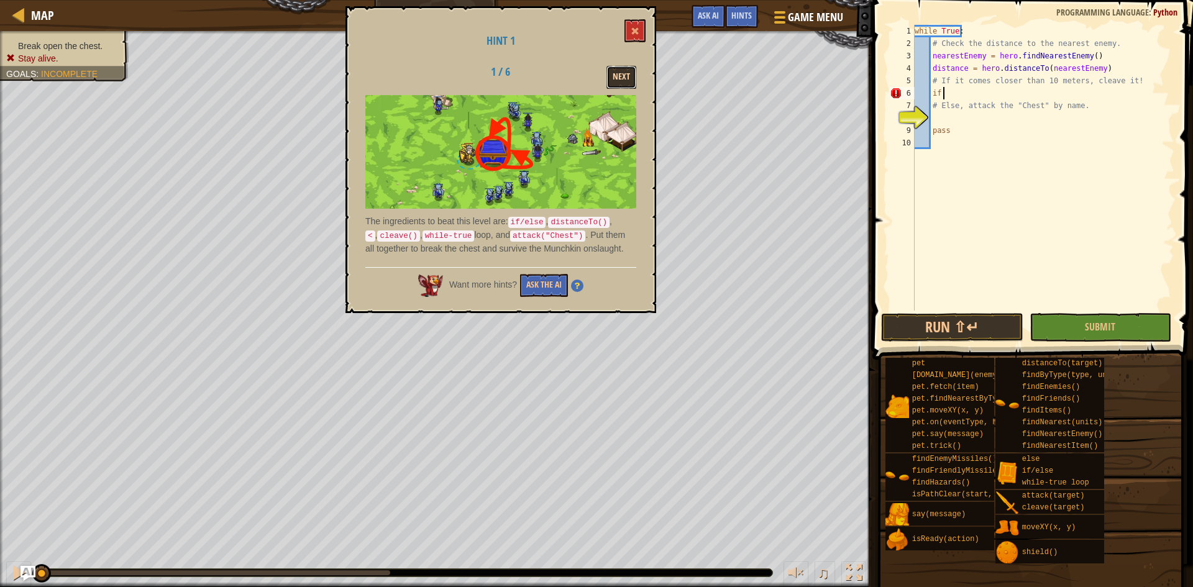
click at [625, 73] on button "Next" at bounding box center [621, 77] width 30 height 23
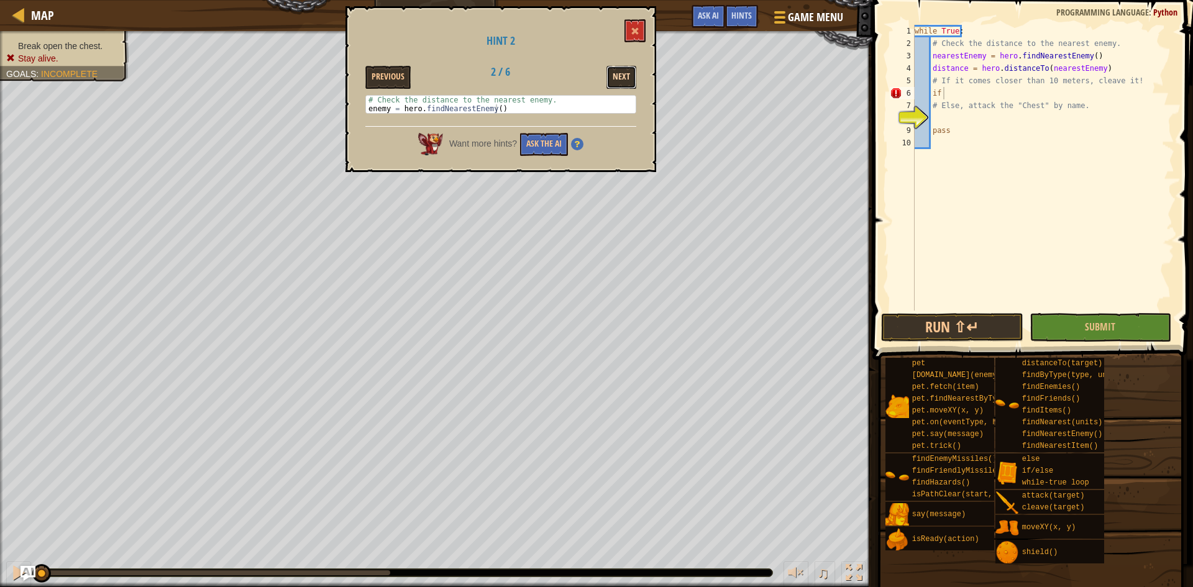
click at [625, 73] on button "Next" at bounding box center [621, 77] width 30 height 23
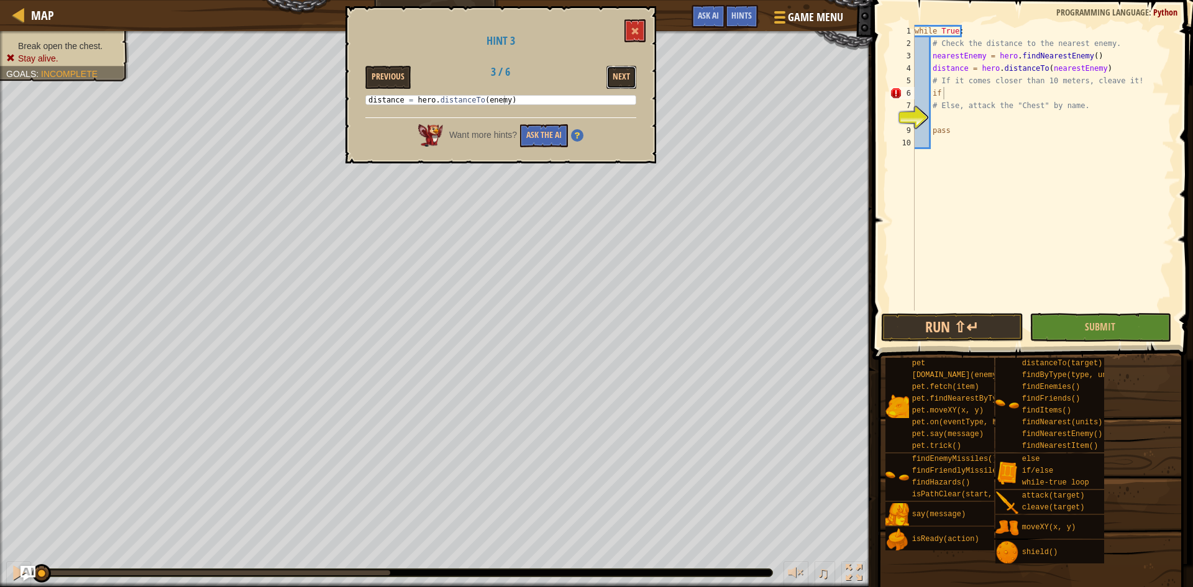
click at [625, 73] on button "Next" at bounding box center [621, 77] width 30 height 23
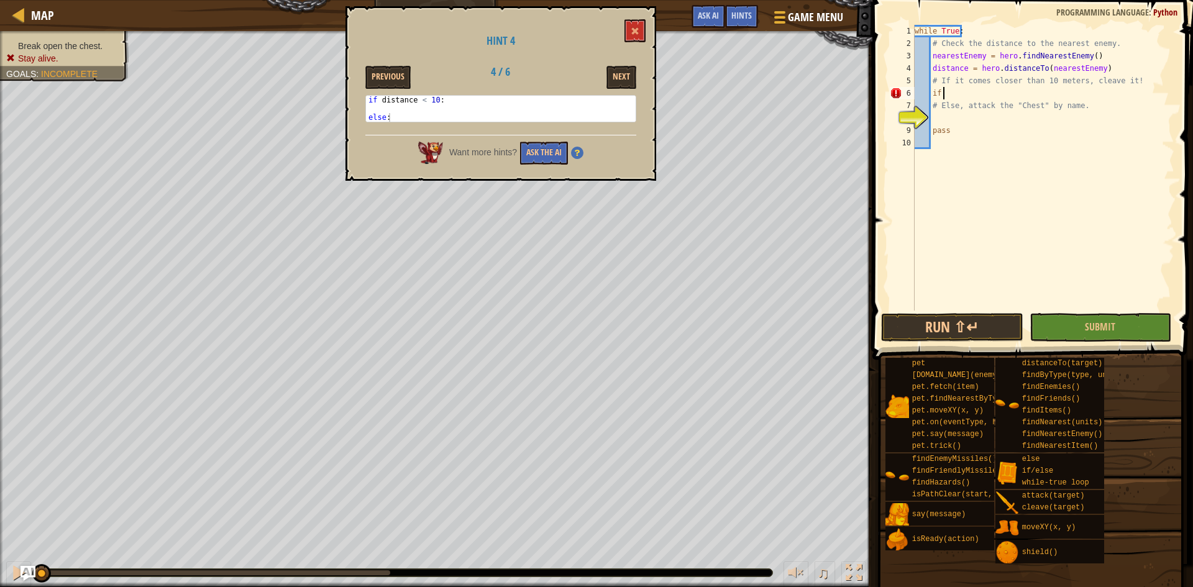
click at [1001, 87] on div "while True : # Check the distance to the nearest enemy. nearestEnemy = hero . f…" at bounding box center [1043, 180] width 262 height 311
type textarea "if distance < 10:"
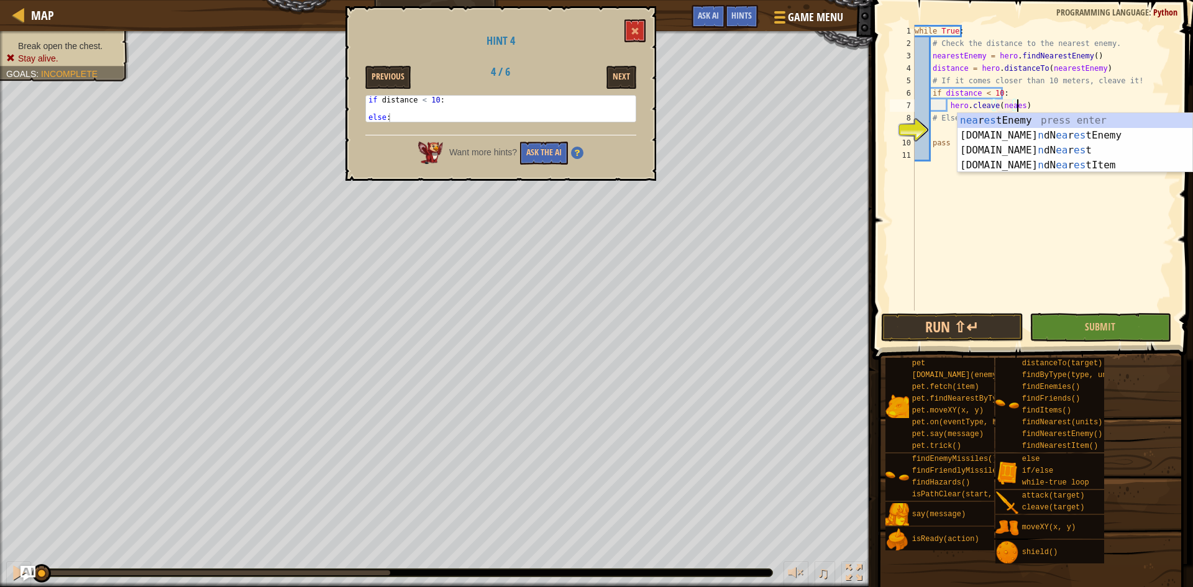
scroll to position [6, 9]
type textarea "hero.cleave(nearestEnemy)"
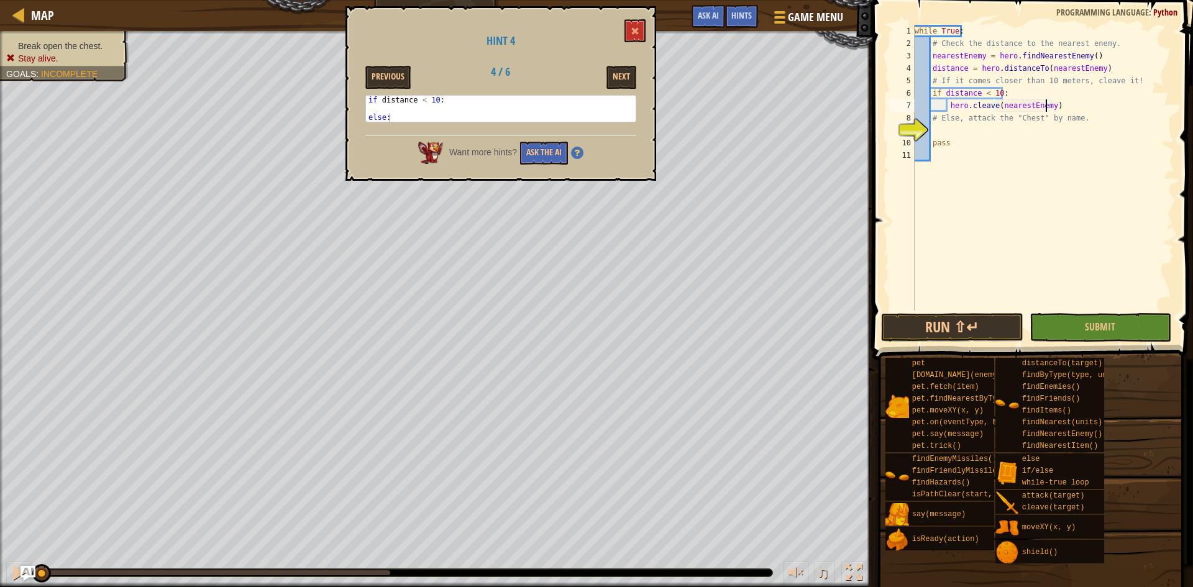
click at [999, 134] on div "while True : # Check the distance to the nearest enemy. nearestEnemy = hero . f…" at bounding box center [1043, 180] width 262 height 311
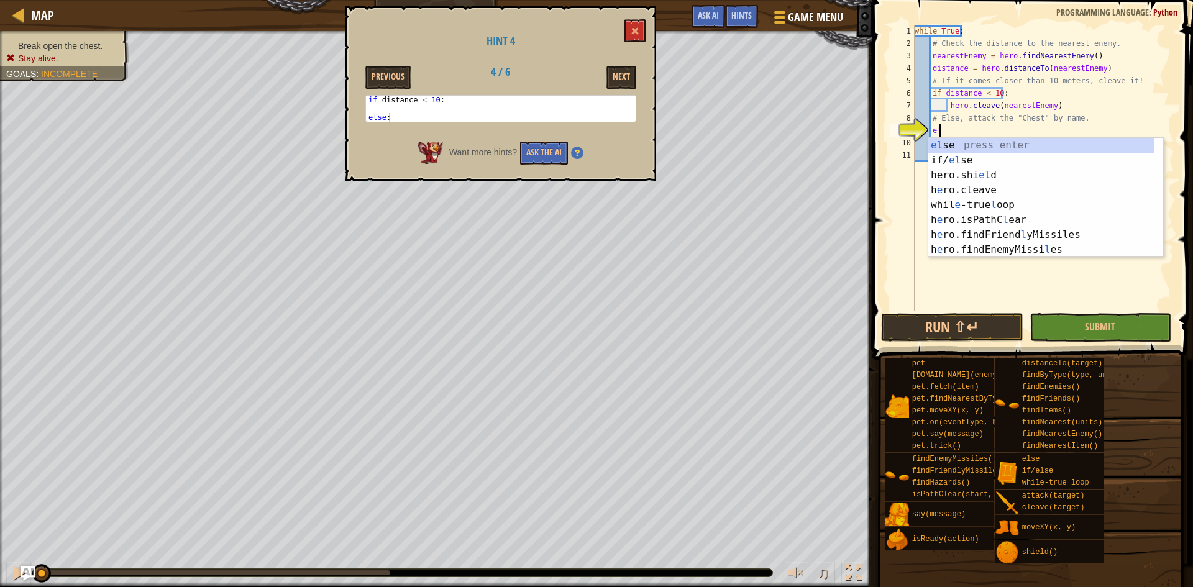
scroll to position [6, 2]
type textarea "else"
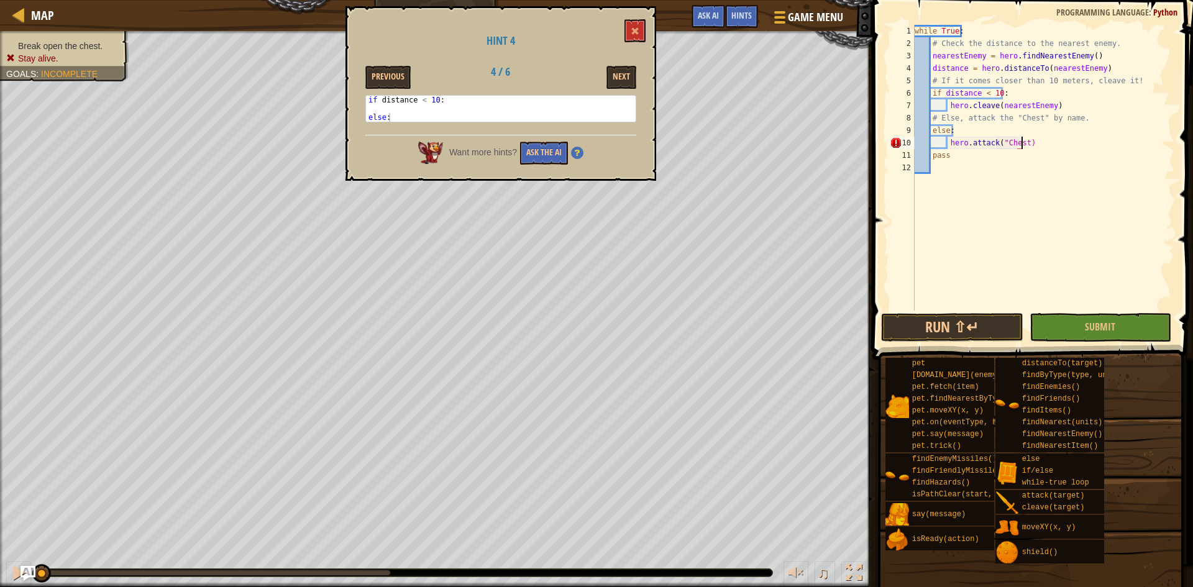
scroll to position [6, 9]
type textarea "hero.attack("Chest")"
click at [973, 328] on button "Run ⇧↵" at bounding box center [952, 327] width 142 height 29
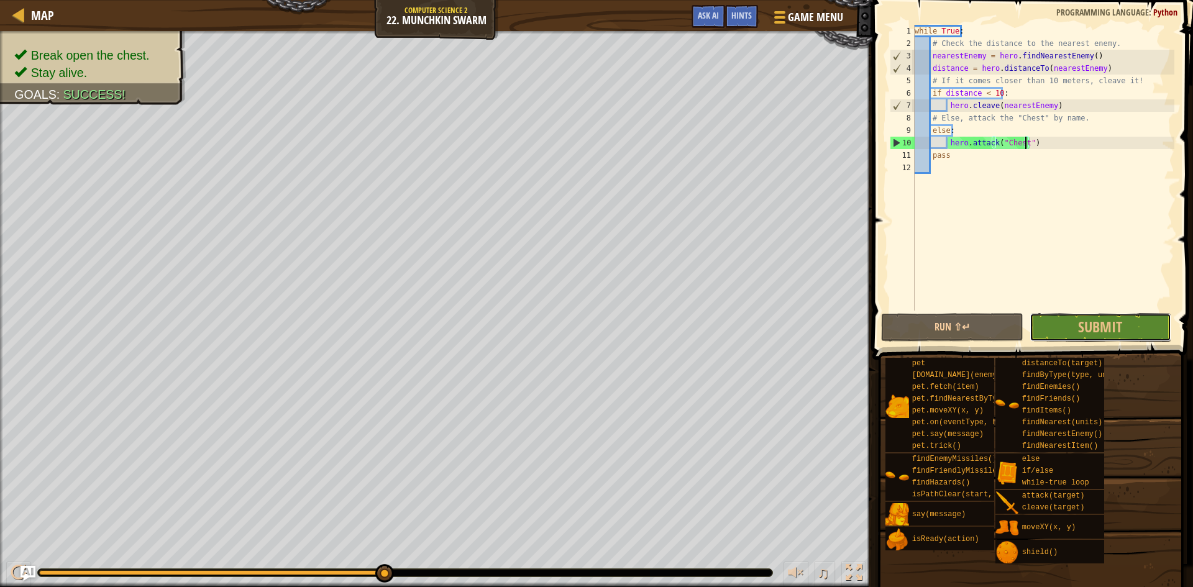
click at [1041, 324] on button "Submit" at bounding box center [1100, 327] width 142 height 29
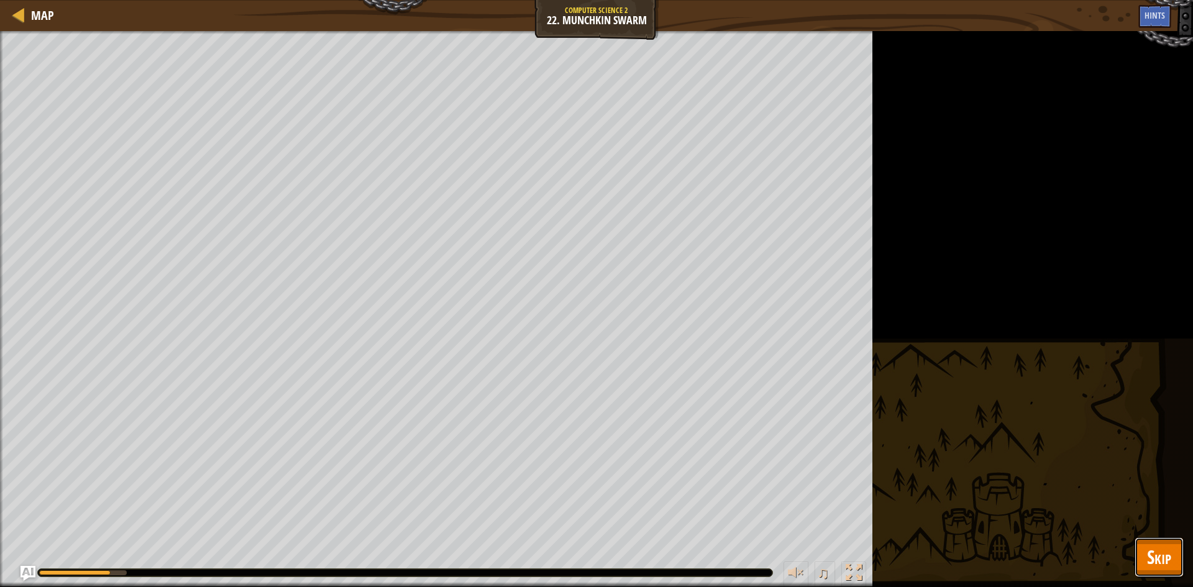
click at [1165, 561] on span "Skip" at bounding box center [1159, 556] width 24 height 25
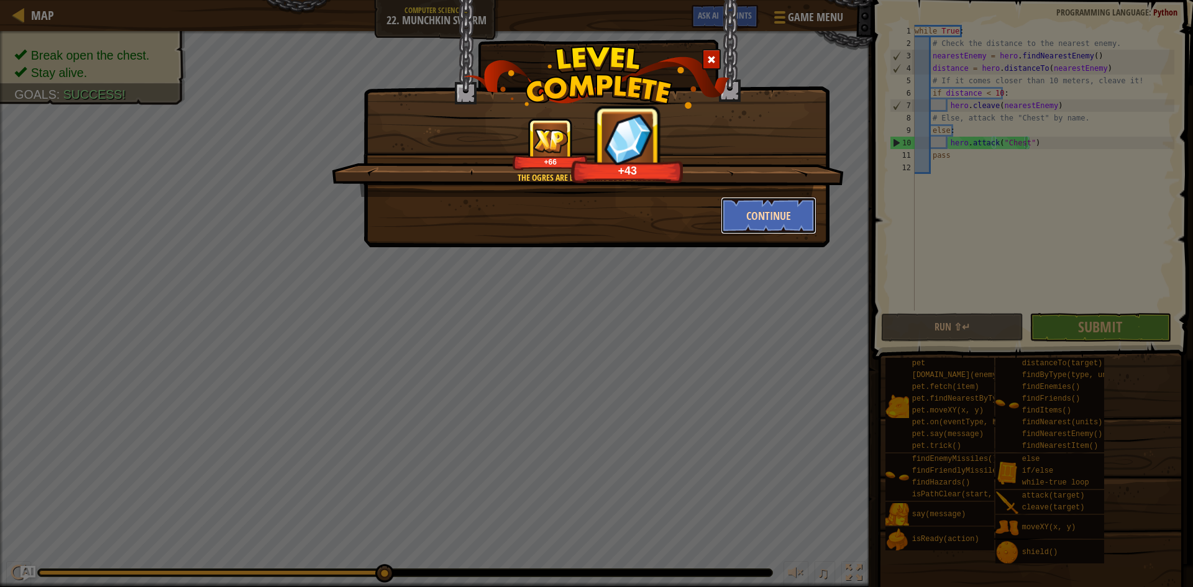
click at [735, 218] on button "Continue" at bounding box center [768, 215] width 96 height 37
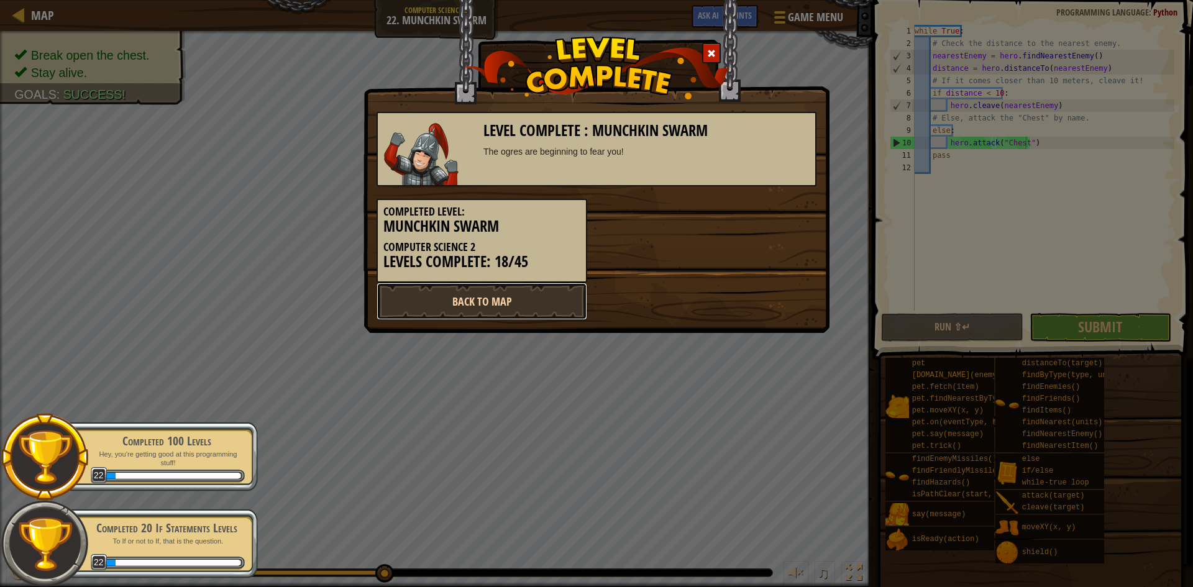
click at [511, 309] on link "Back to Map" at bounding box center [481, 301] width 211 height 37
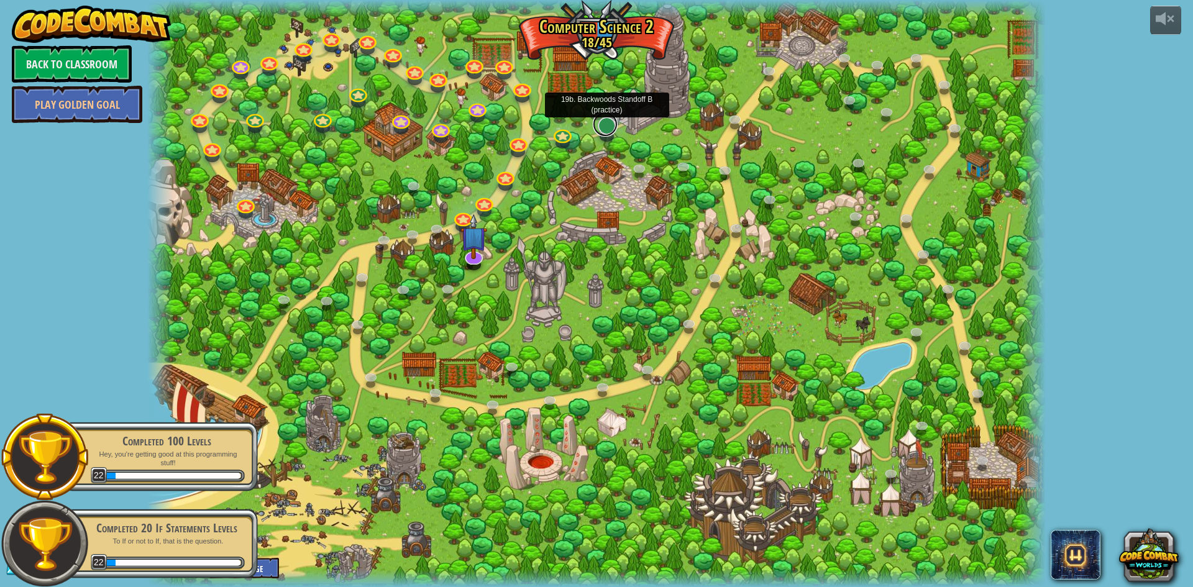
click at [598, 126] on link at bounding box center [605, 124] width 25 height 25
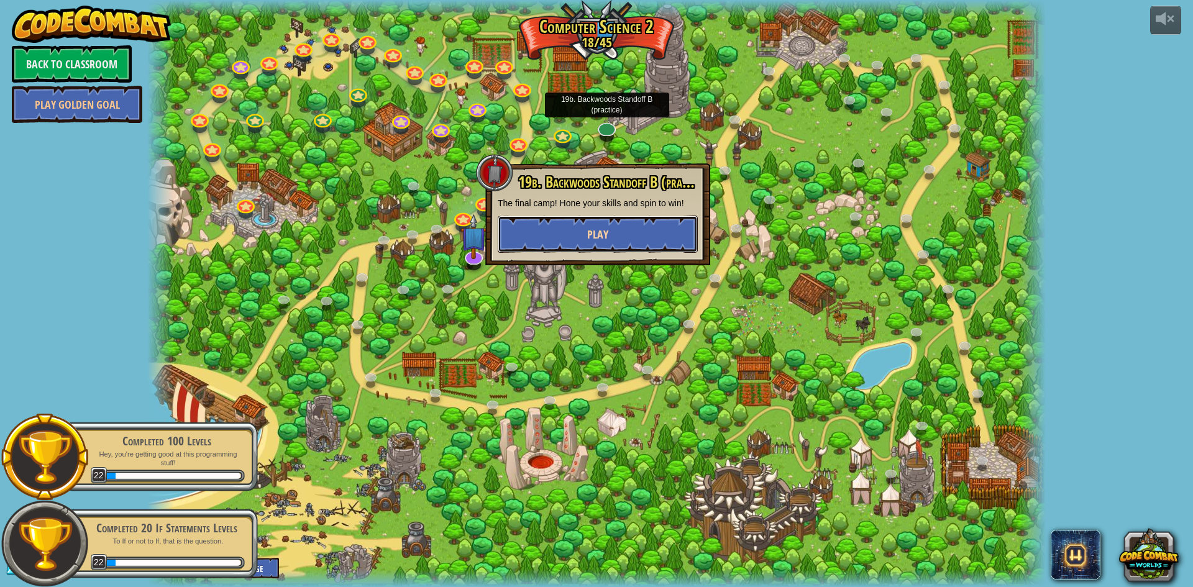
click at [557, 228] on button "Play" at bounding box center [598, 234] width 200 height 37
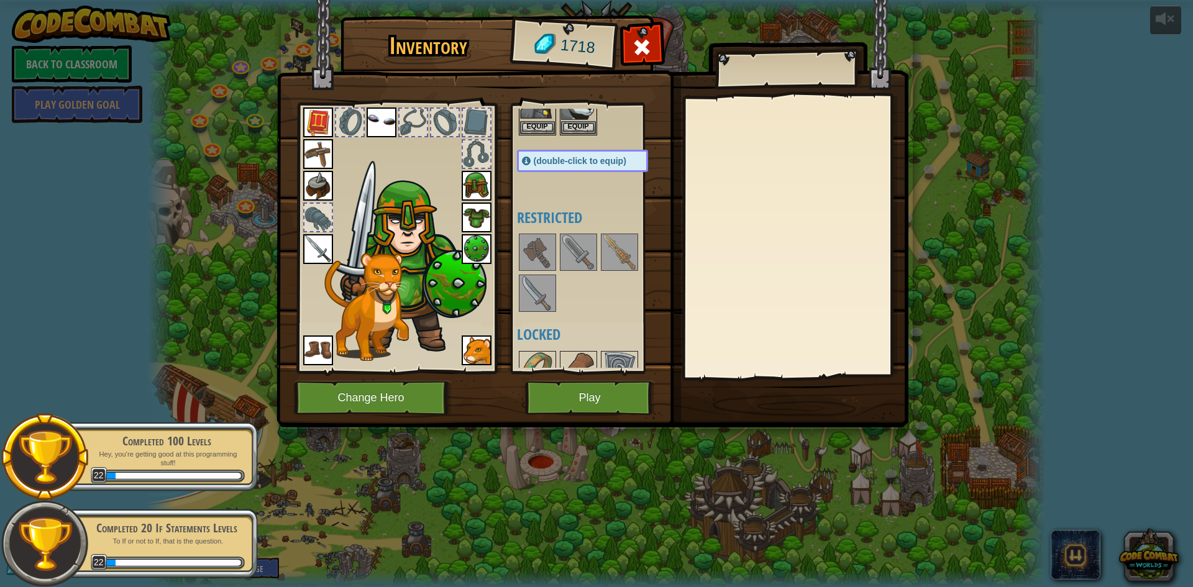
scroll to position [186, 0]
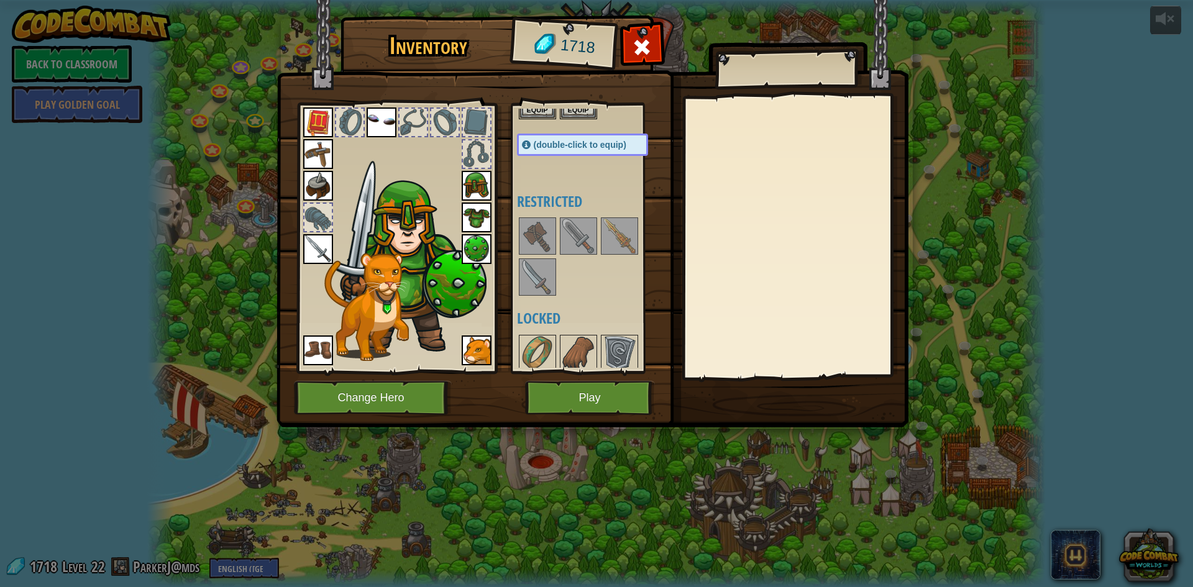
click at [558, 368] on div "Available Equip Equip Equip Equip Equip Equip Equip Equip Equip Equip Equip Equ…" at bounding box center [587, 238] width 152 height 270
click at [556, 389] on button "Play" at bounding box center [590, 398] width 130 height 34
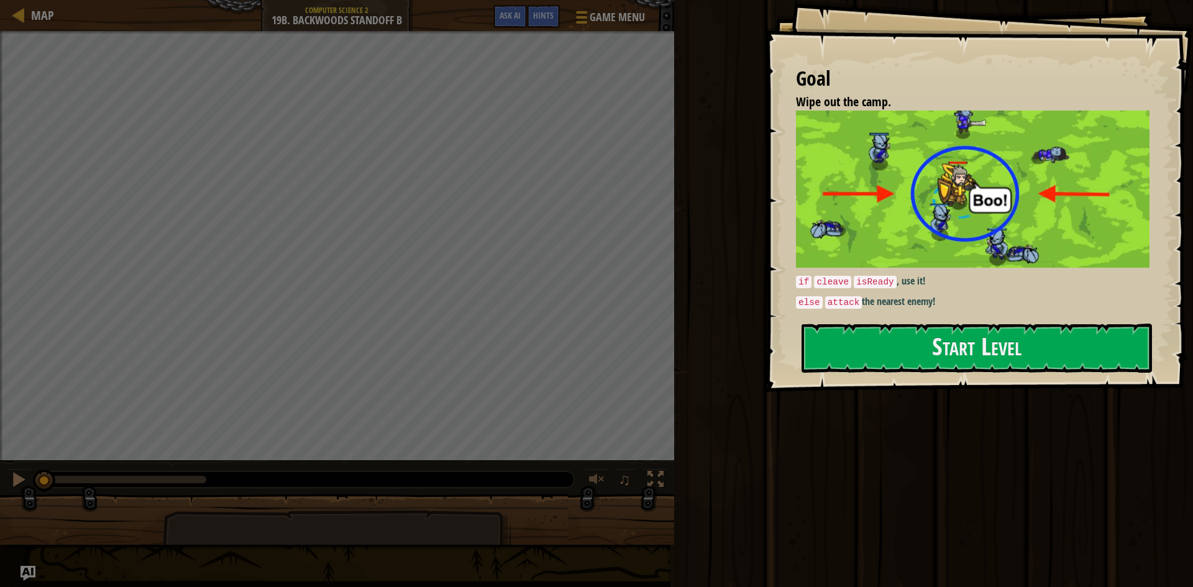
click at [792, 347] on div "Goal Wipe out the camp. if cleave isReady , use it! else attack the nearest ene…" at bounding box center [979, 196] width 428 height 392
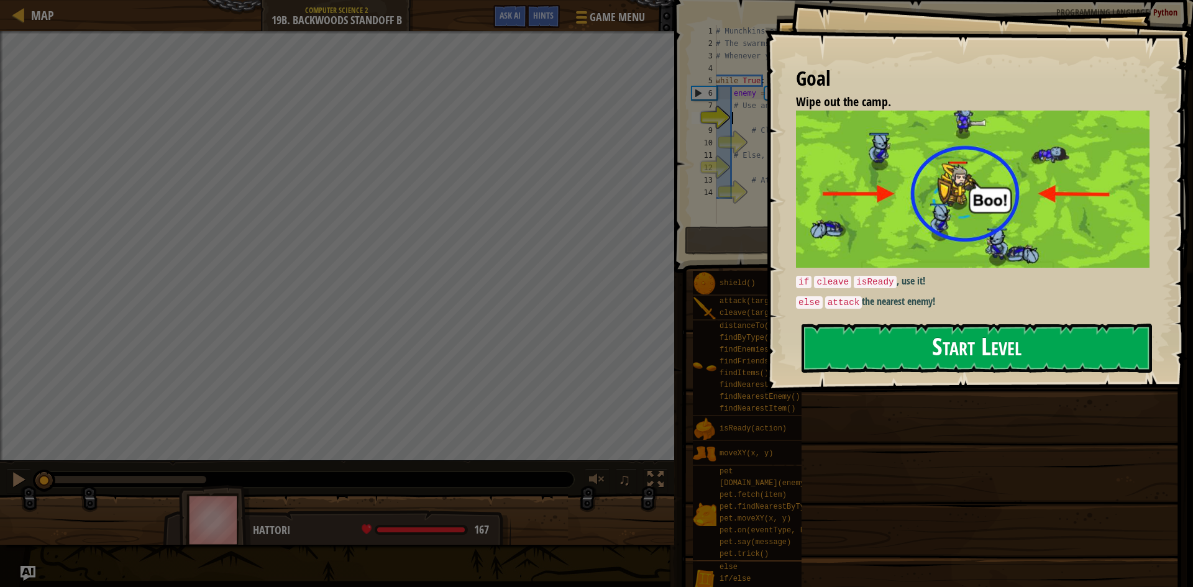
click at [822, 337] on button "Start Level" at bounding box center [976, 348] width 350 height 49
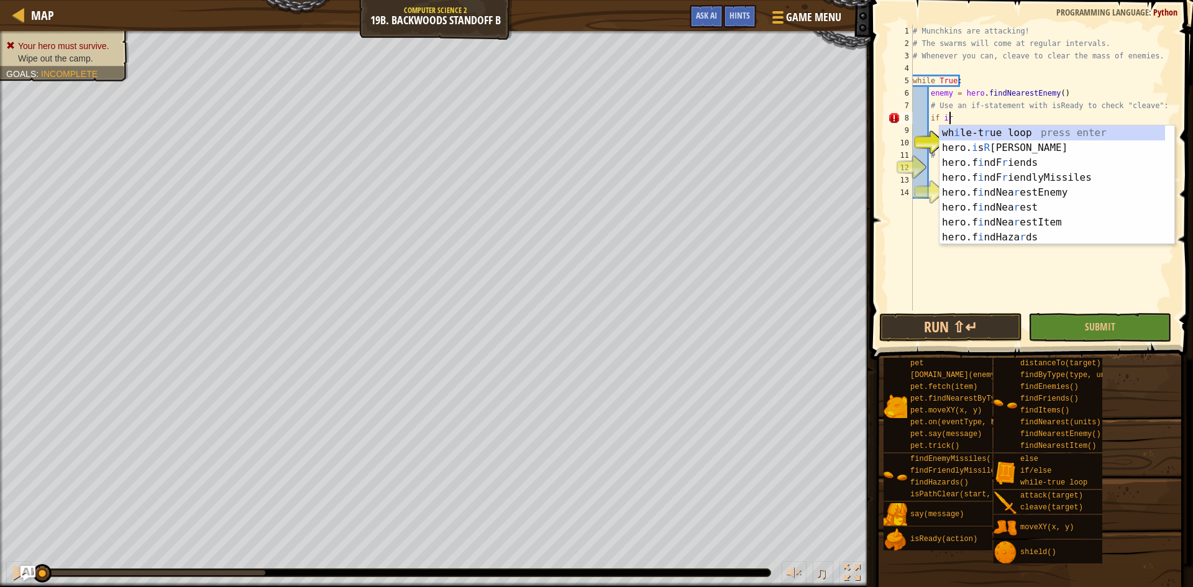
scroll to position [6, 2]
click at [984, 145] on div "wh i le-t r ue loop press enter hero. i s R eady press enter hero.f i ndF r ien…" at bounding box center [1051, 199] width 225 height 149
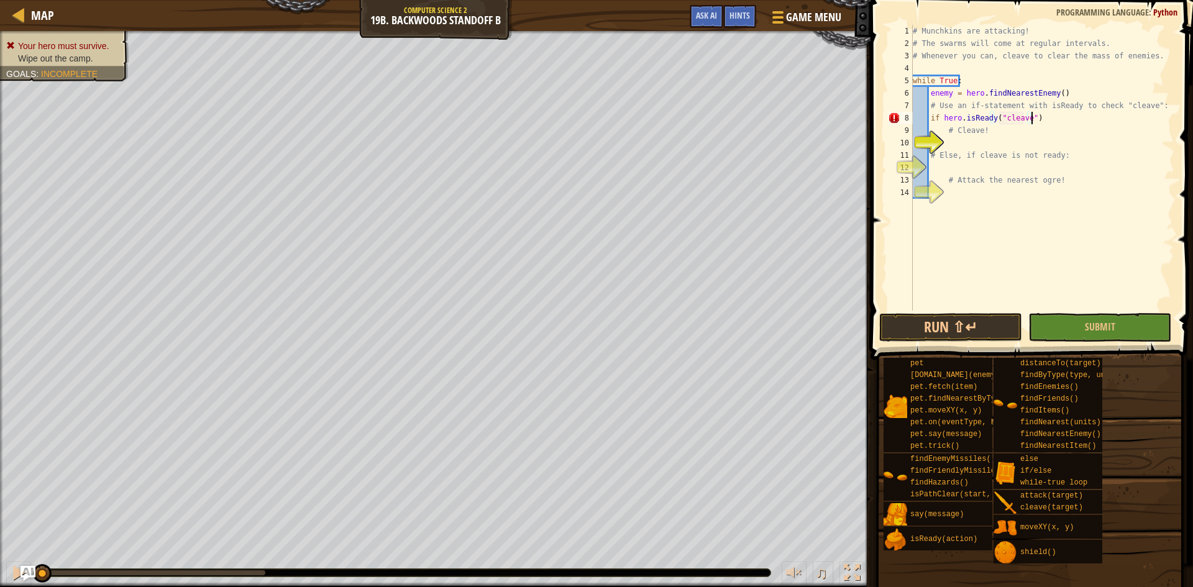
click at [1053, 117] on div "# Munchkins are attacking! # The swarms will come at regular intervals. # Whene…" at bounding box center [1042, 180] width 264 height 311
type textarea "if hero.isReady("cleave"):"
click at [986, 138] on div "# Munchkins are attacking! # The swarms will come at regular intervals. # Whene…" at bounding box center [1042, 180] width 264 height 311
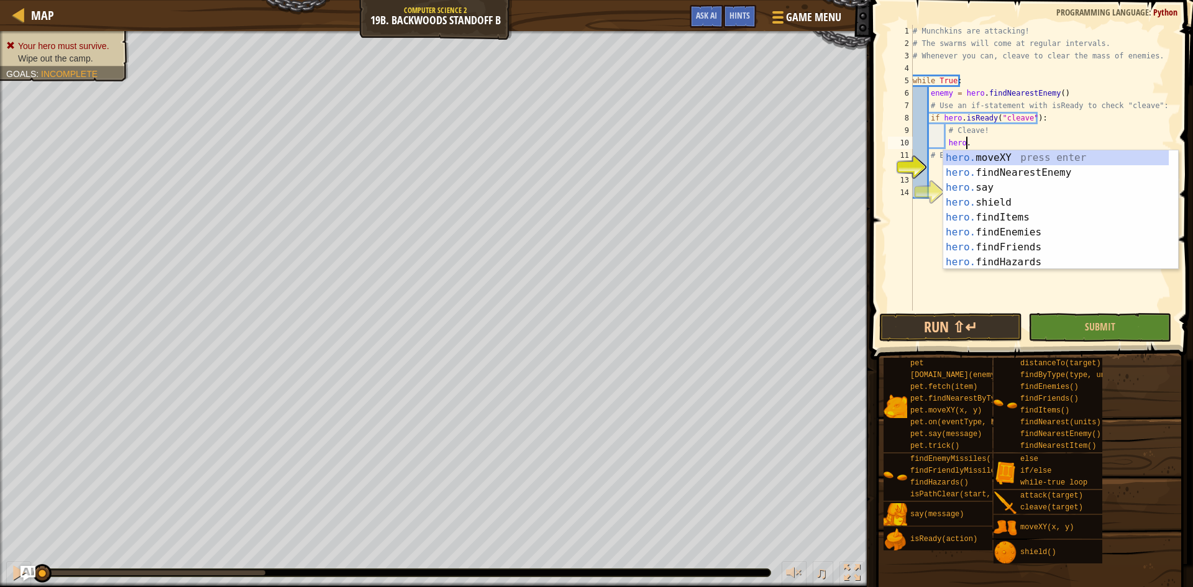
scroll to position [6, 4]
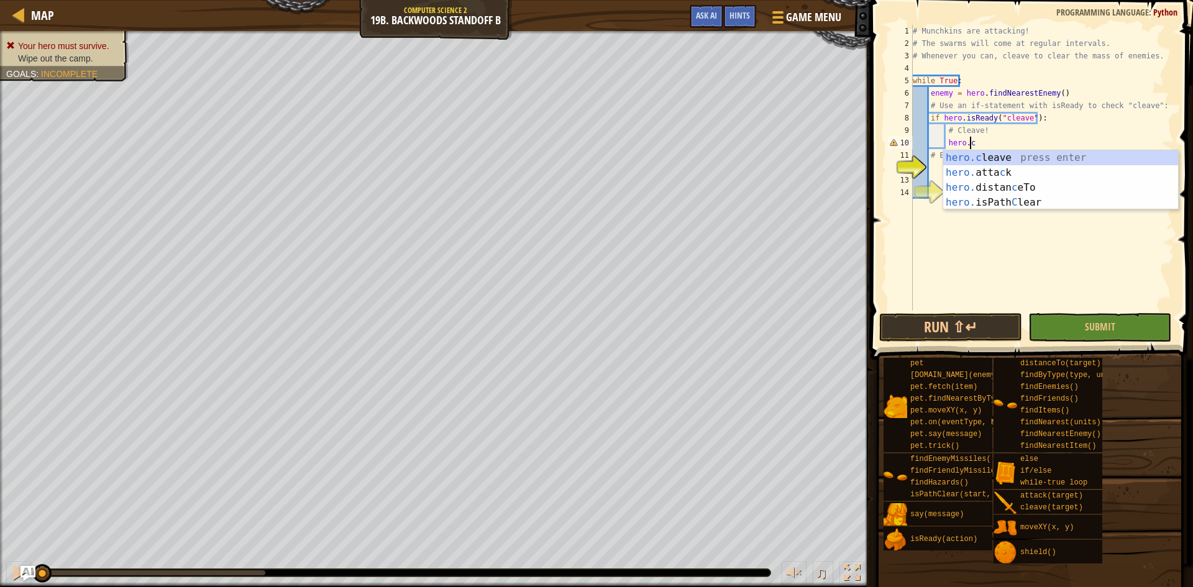
type textarea "hero.cleave(enemy)"
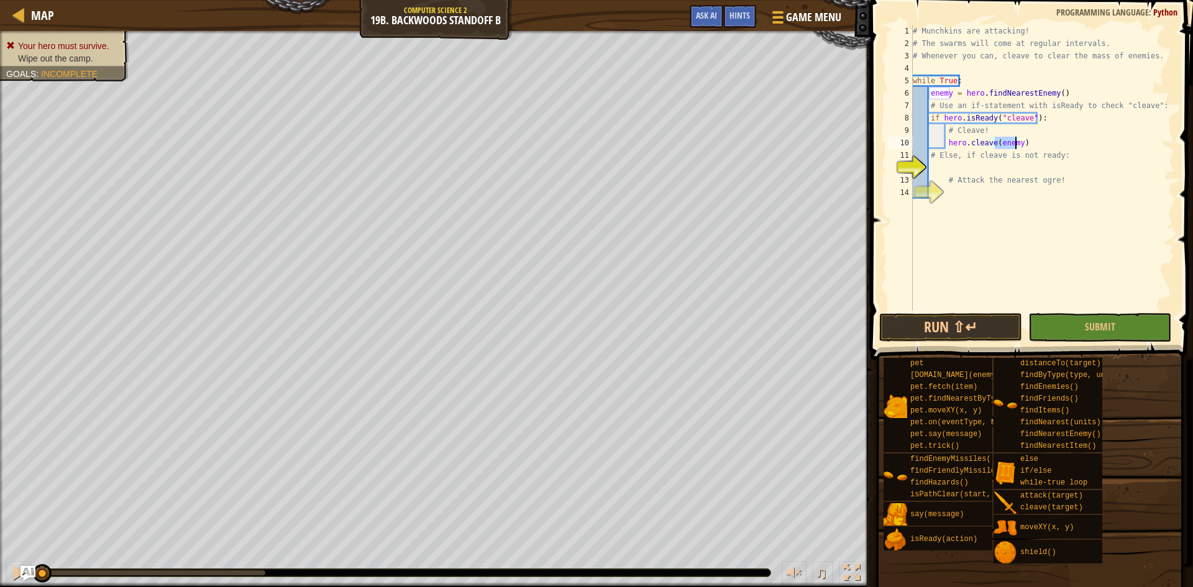
click at [950, 169] on div "# Munchkins are attacking! # The swarms will come at regular intervals. # Whene…" at bounding box center [1042, 180] width 264 height 311
type textarea "el"
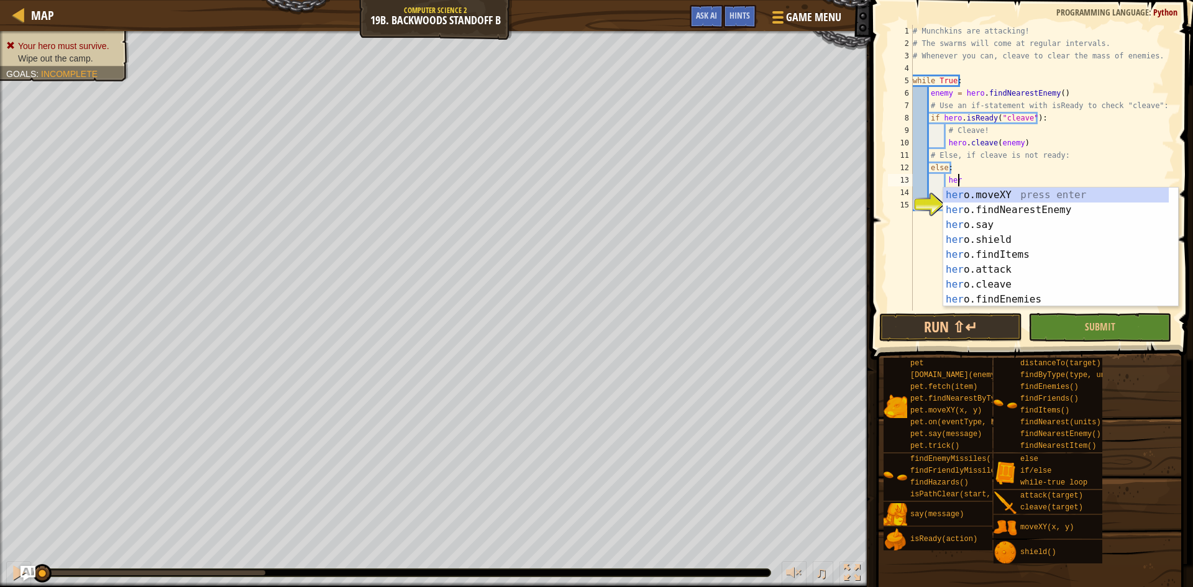
type textarea "h"
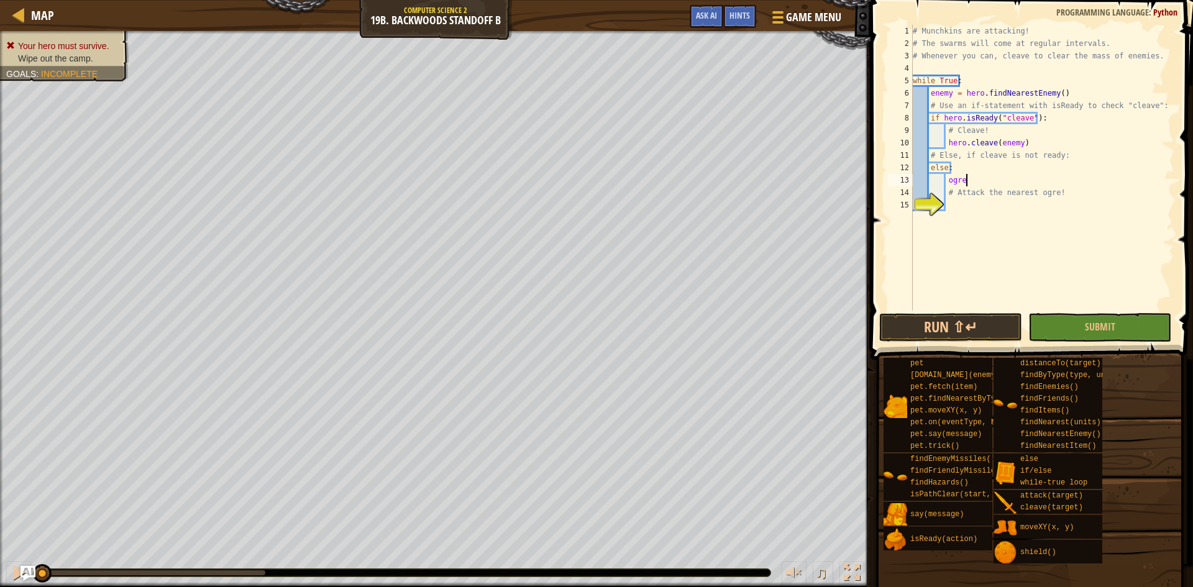
scroll to position [6, 4]
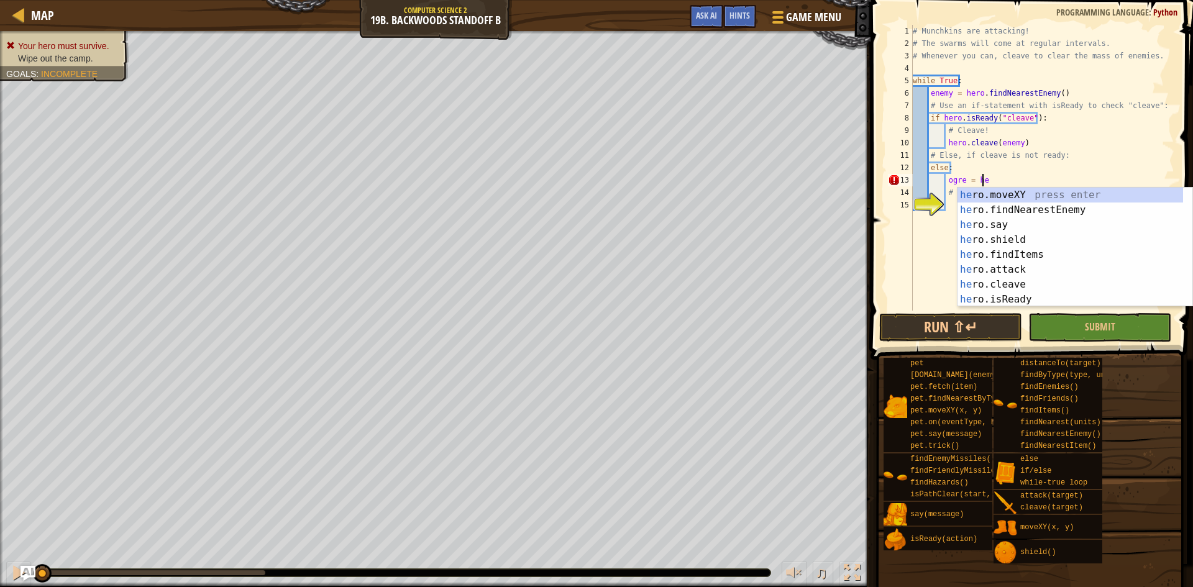
type textarea "ogre = her"
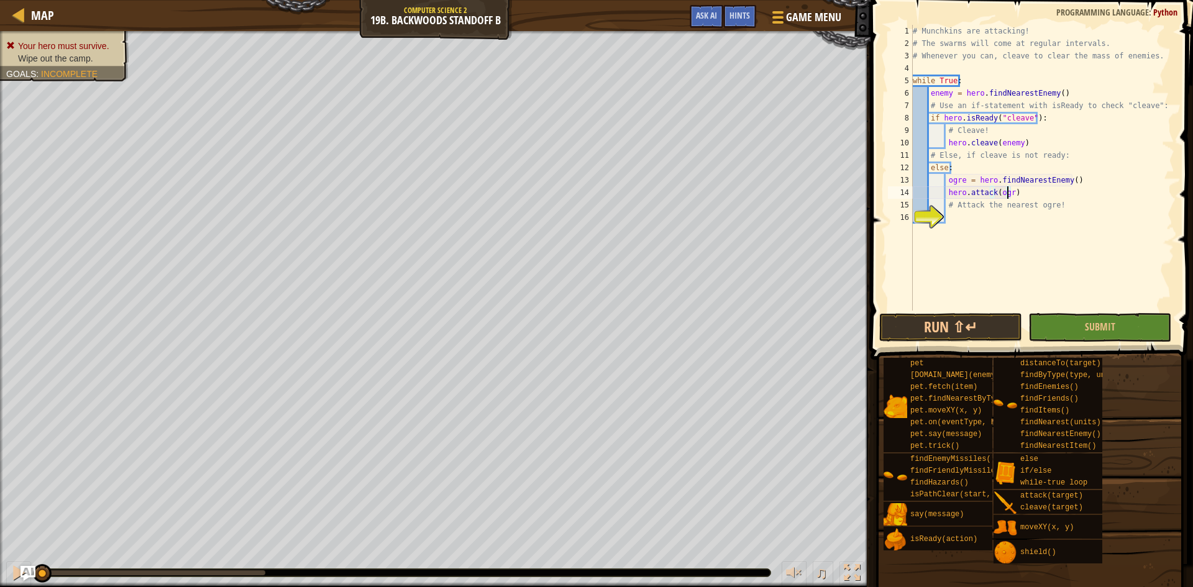
scroll to position [6, 8]
type textarea "hero.attack(ogre)"
click at [984, 325] on button "Run ⇧↵" at bounding box center [950, 327] width 143 height 29
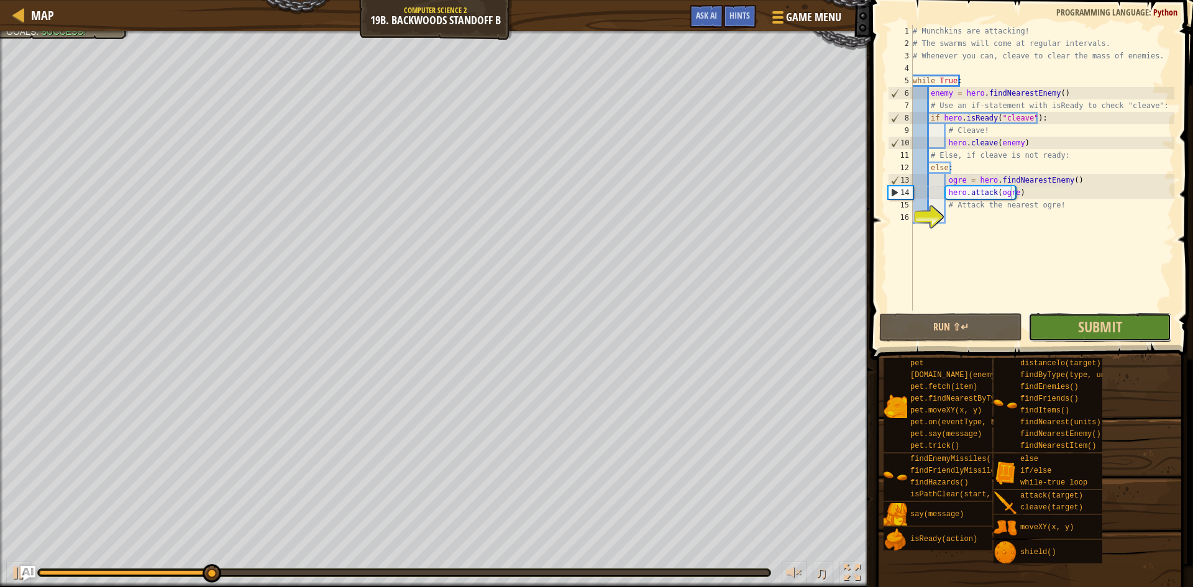
click at [1105, 316] on button "Submit" at bounding box center [1099, 327] width 143 height 29
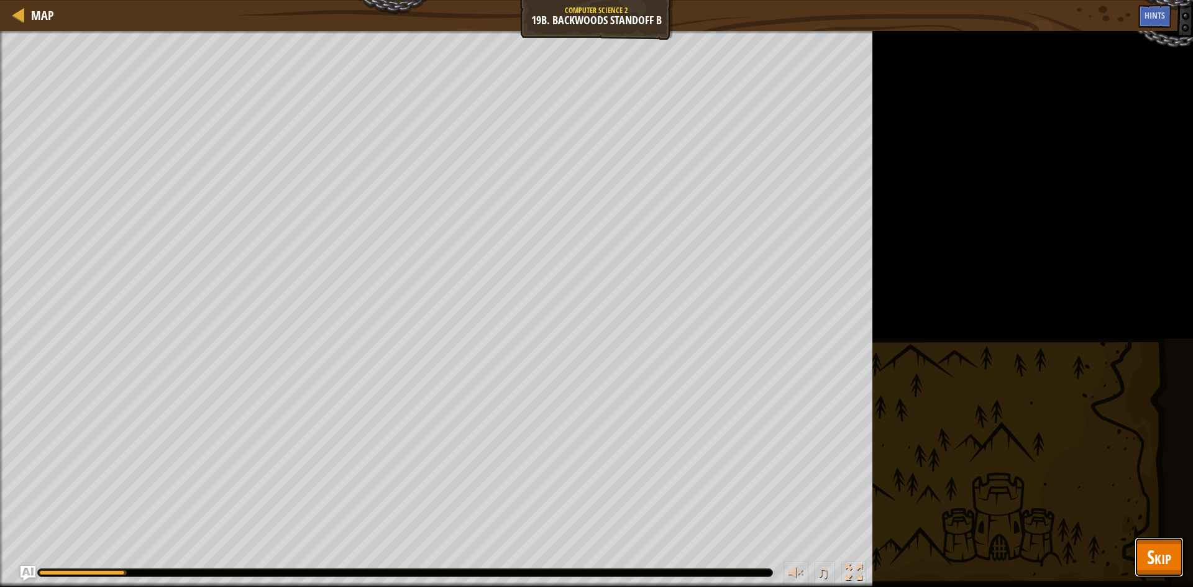
drag, startPoint x: 1172, startPoint y: 568, endPoint x: 1166, endPoint y: 561, distance: 8.8
click at [1170, 566] on button "Skip" at bounding box center [1158, 557] width 49 height 40
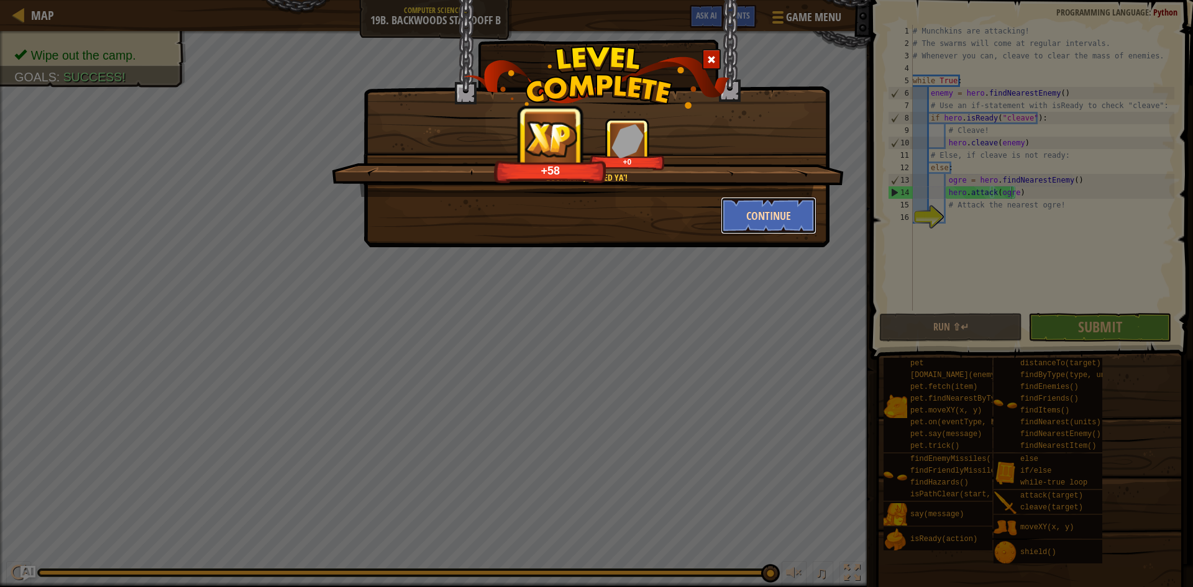
click at [801, 212] on button "Continue" at bounding box center [768, 215] width 96 height 37
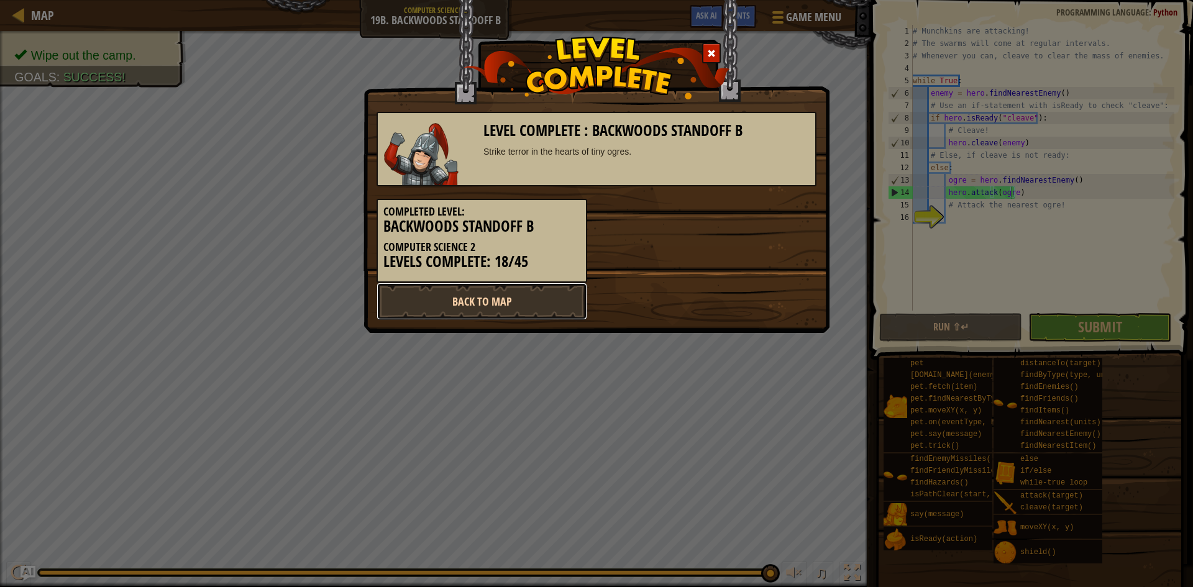
click at [471, 301] on link "Back to Map" at bounding box center [481, 301] width 211 height 37
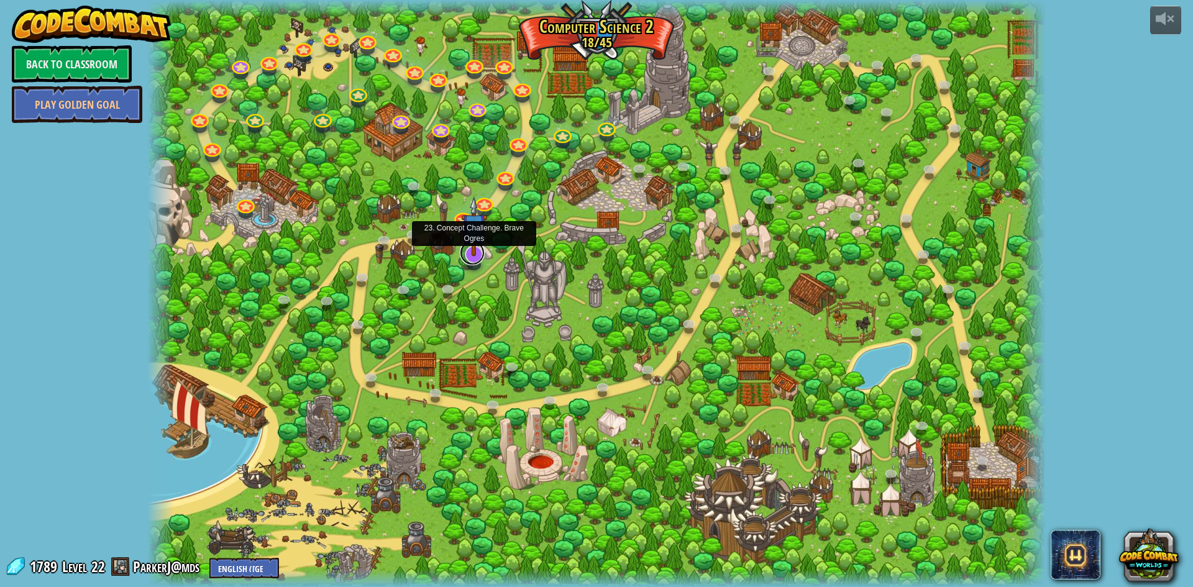
click at [481, 257] on link at bounding box center [472, 252] width 25 height 25
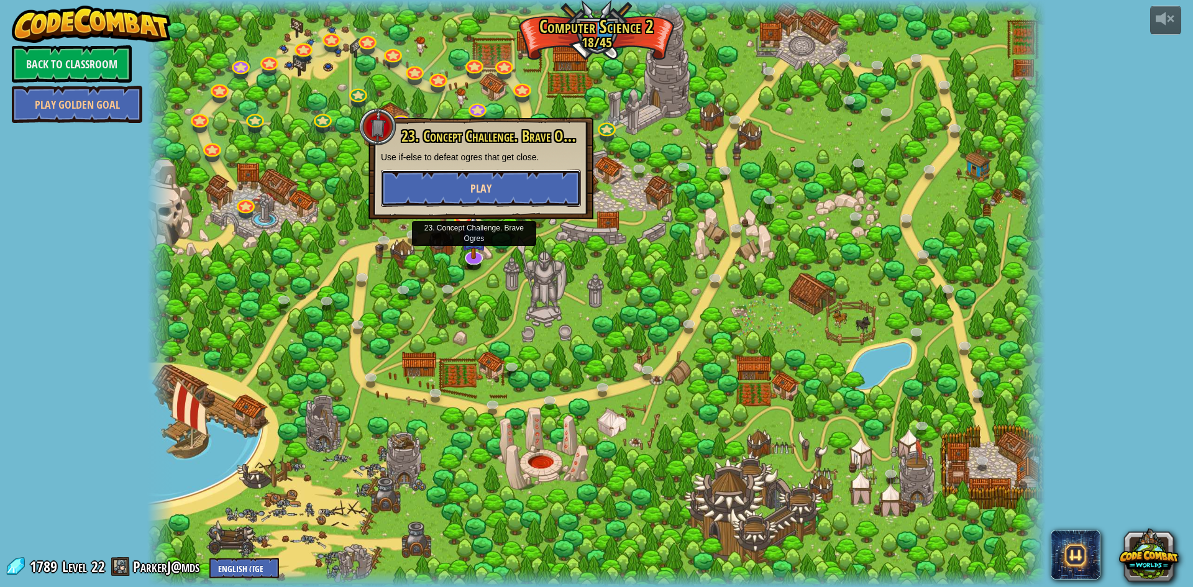
click at [535, 192] on button "Play" at bounding box center [481, 188] width 200 height 37
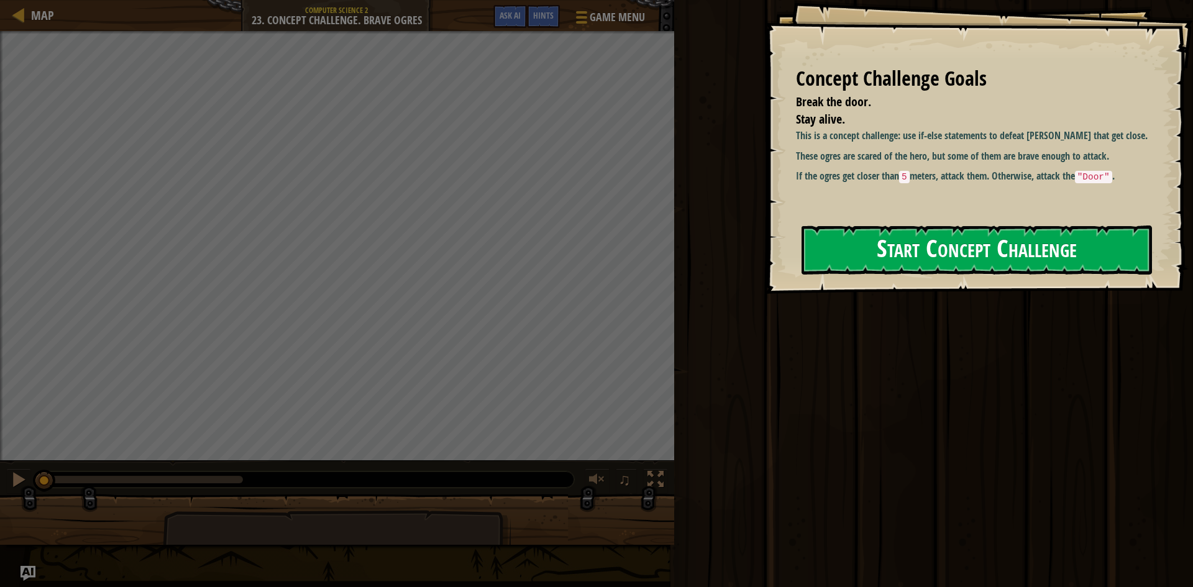
click at [868, 251] on button "Start Concept Challenge" at bounding box center [976, 249] width 350 height 49
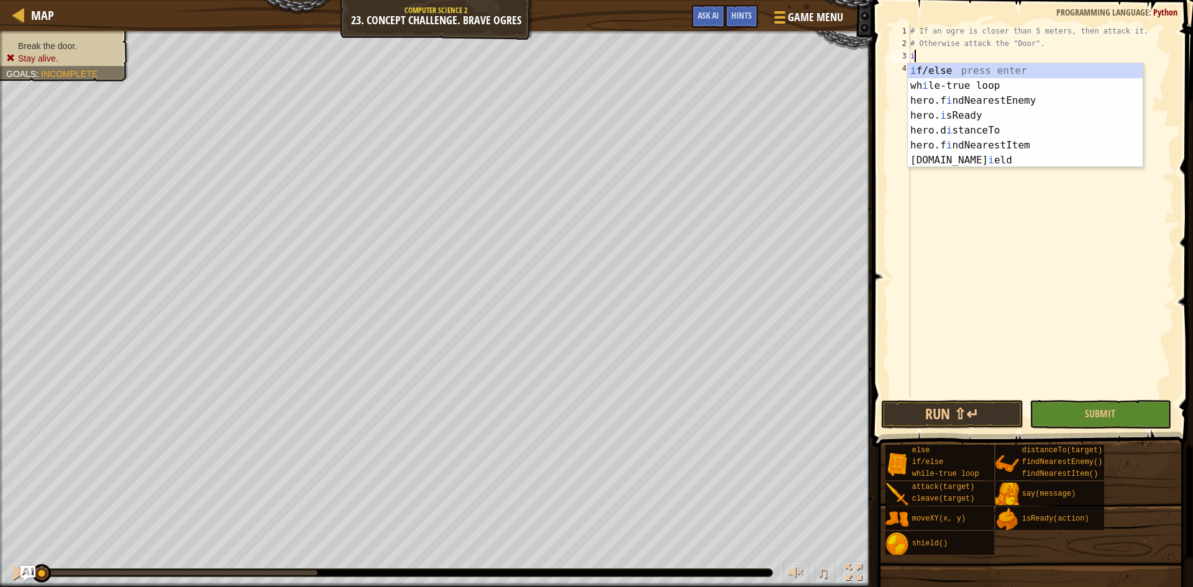
scroll to position [6, 0]
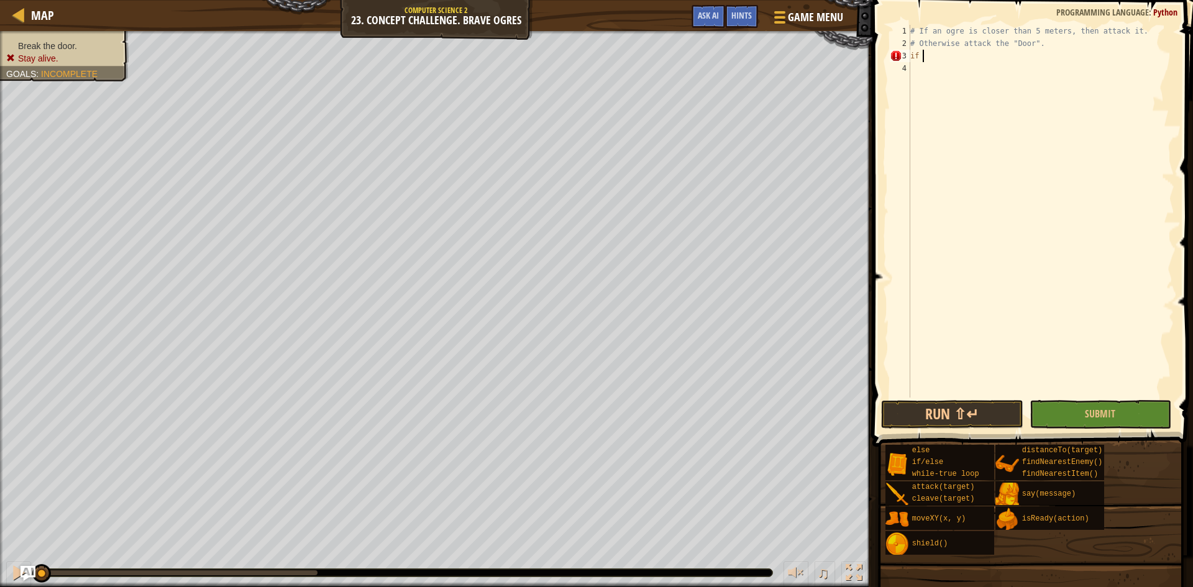
type textarea "i"
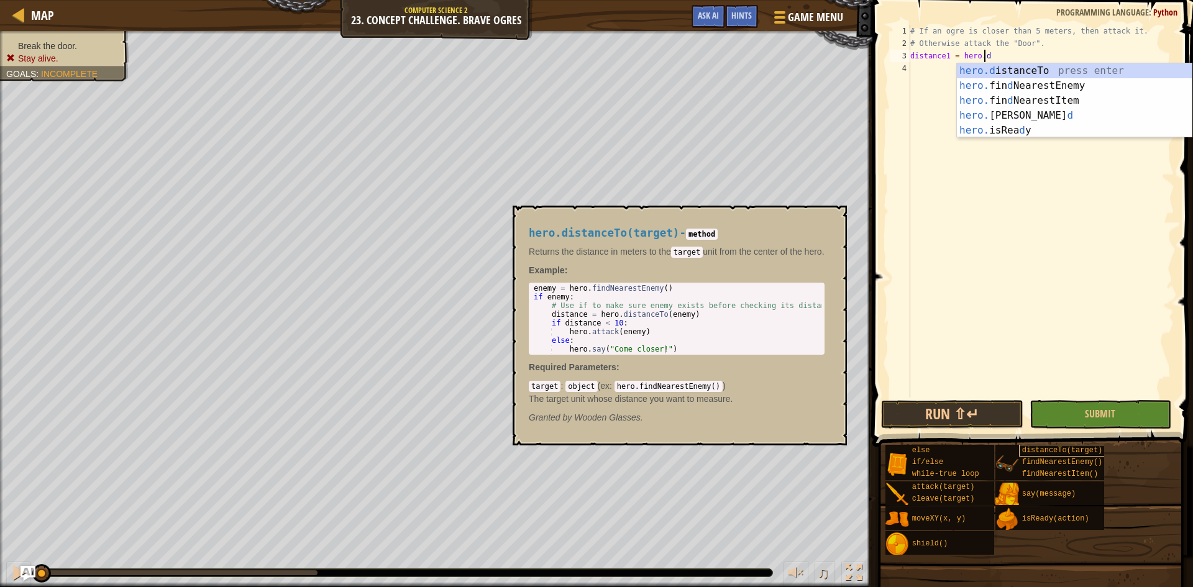
scroll to position [6, 6]
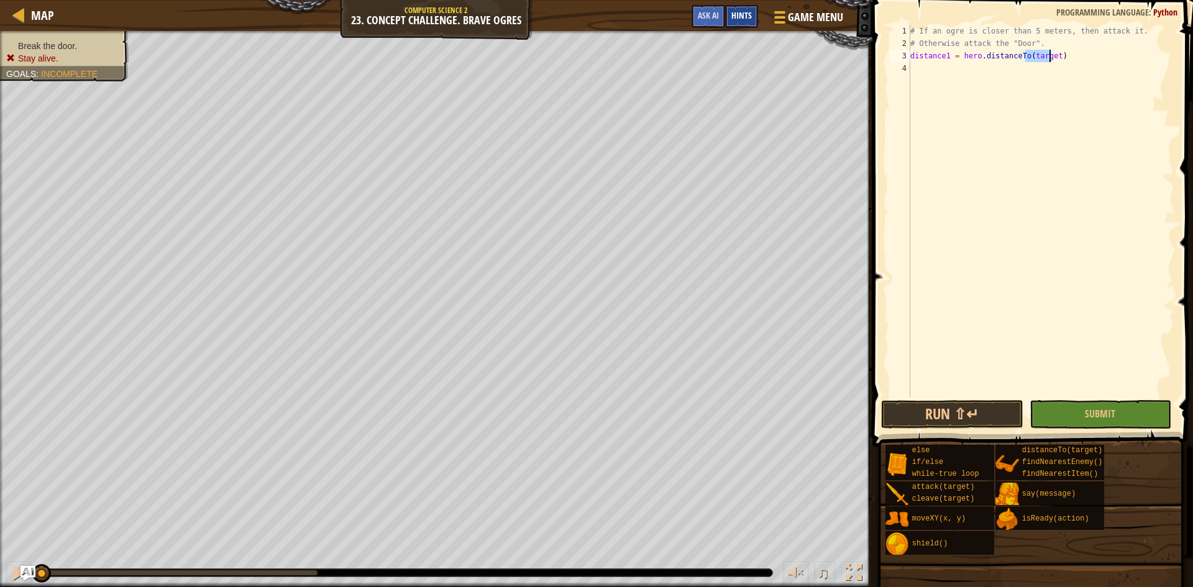
click at [740, 11] on span "Hints" at bounding box center [741, 15] width 20 height 12
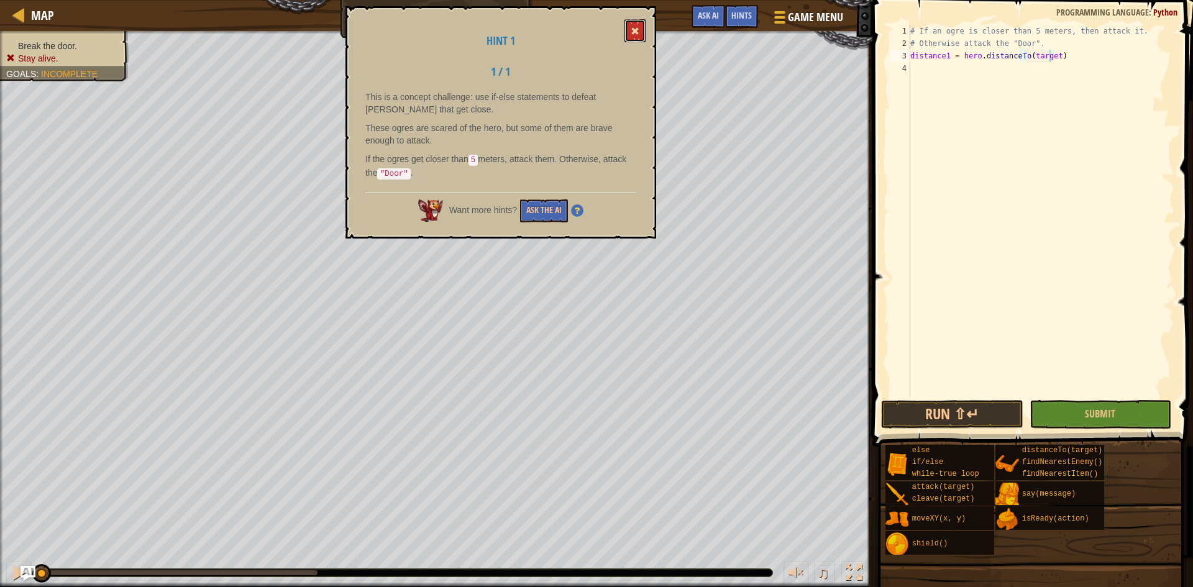
click at [643, 30] on button at bounding box center [634, 30] width 21 height 23
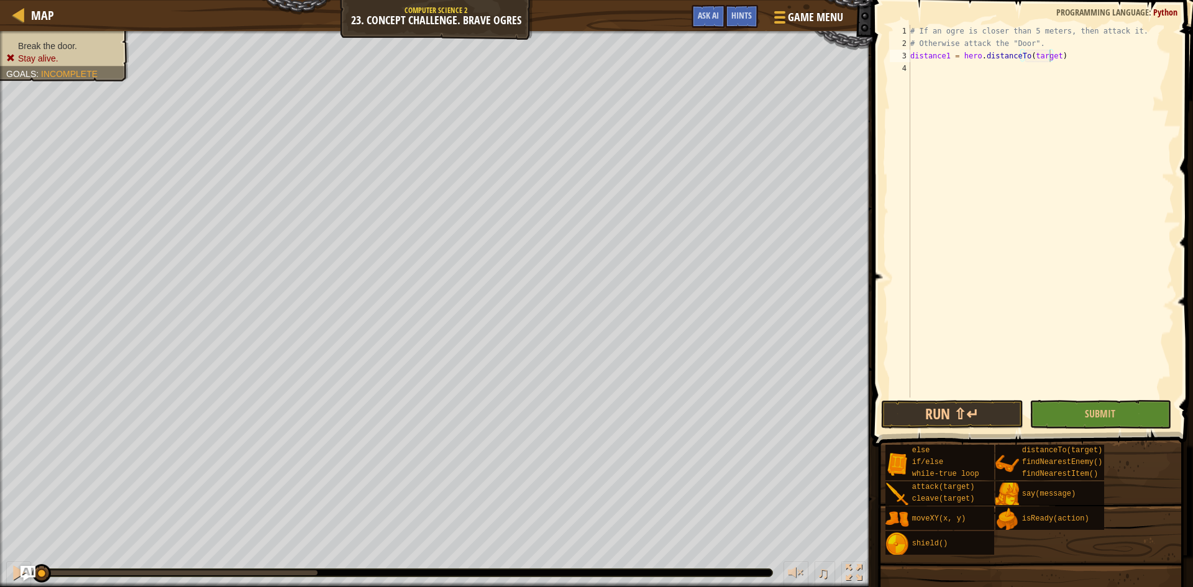
click at [1048, 61] on div "# If an ogre is closer than 5 meters, then attack it. # Otherwise attack the "D…" at bounding box center [1040, 224] width 266 height 398
type textarea "distance1 = hero.distanceTo(Door)"
click at [1080, 55] on div "# If an ogre is closer than 5 meters, then attack it. # Otherwise attack the "D…" at bounding box center [1040, 224] width 266 height 398
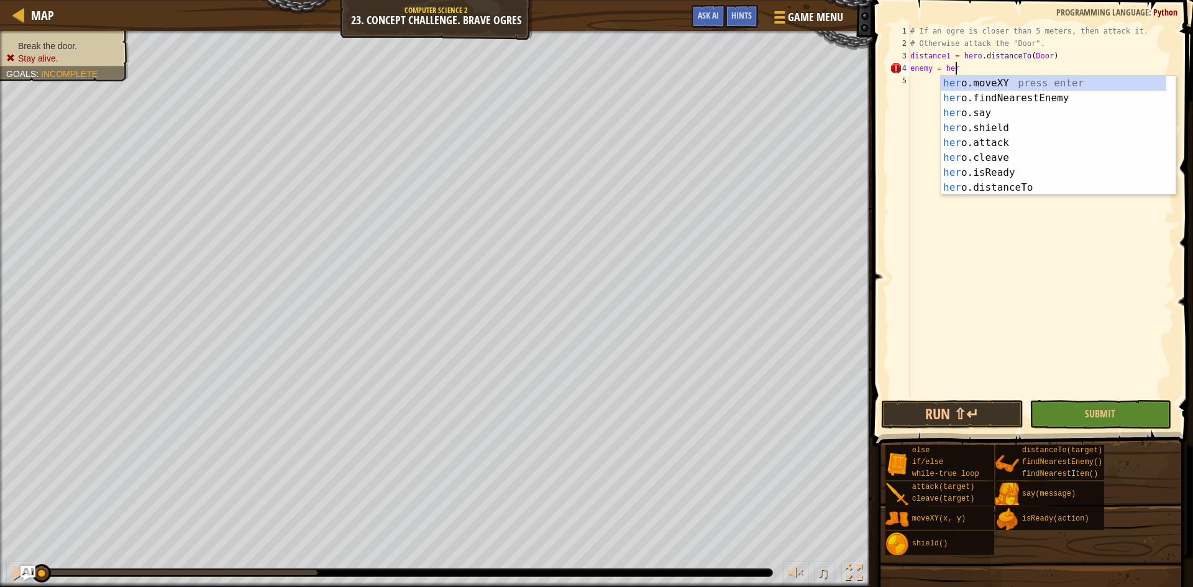
scroll to position [6, 4]
type textarea "enemy = hero."
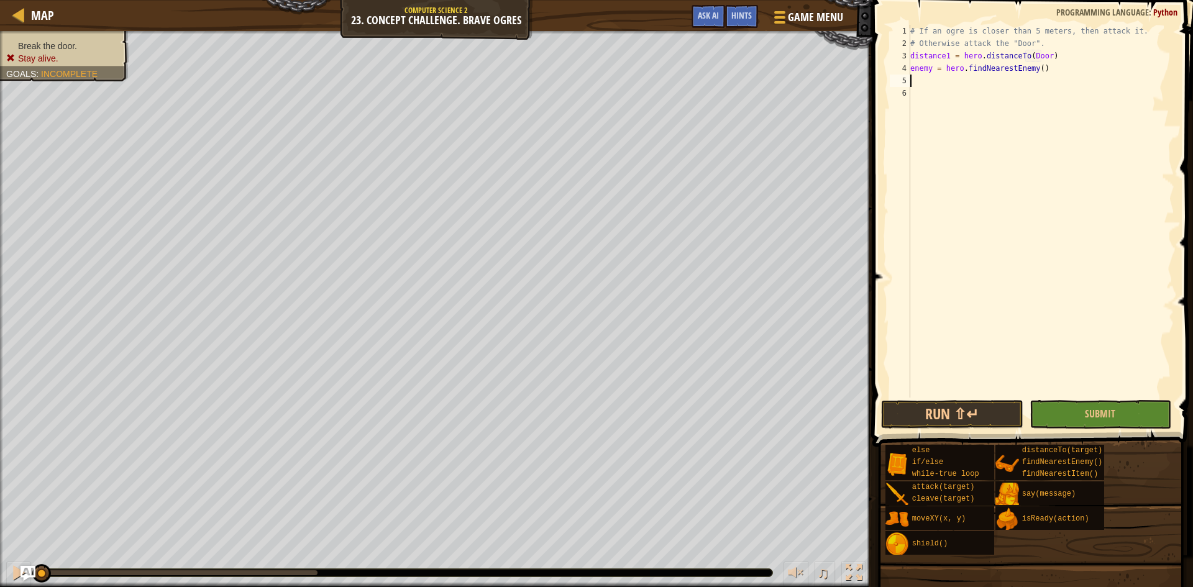
scroll to position [6, 0]
type textarea "while"
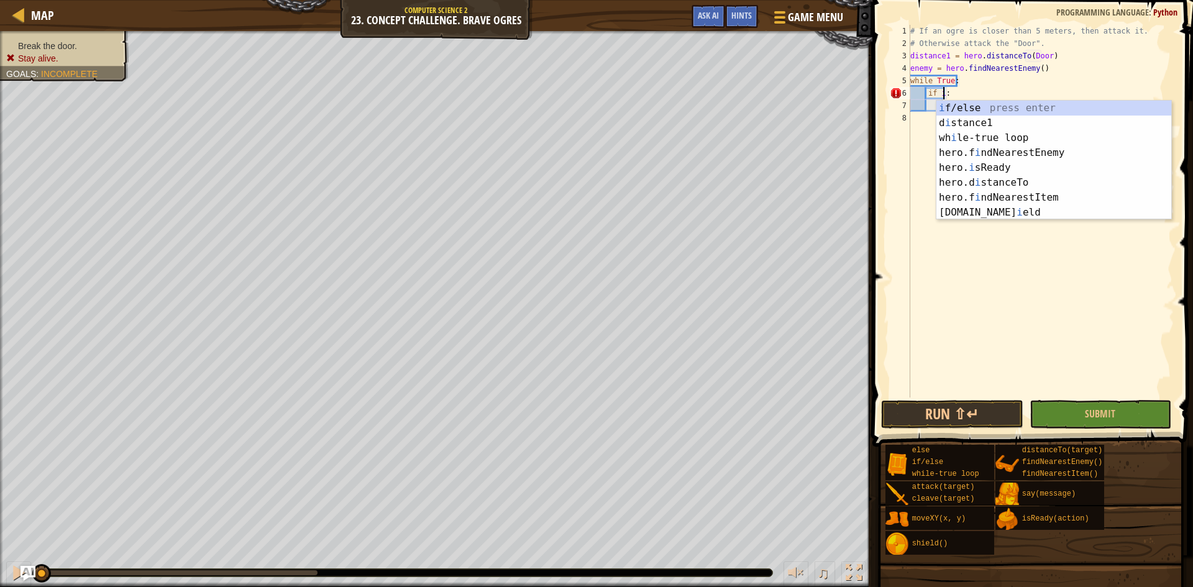
scroll to position [6, 2]
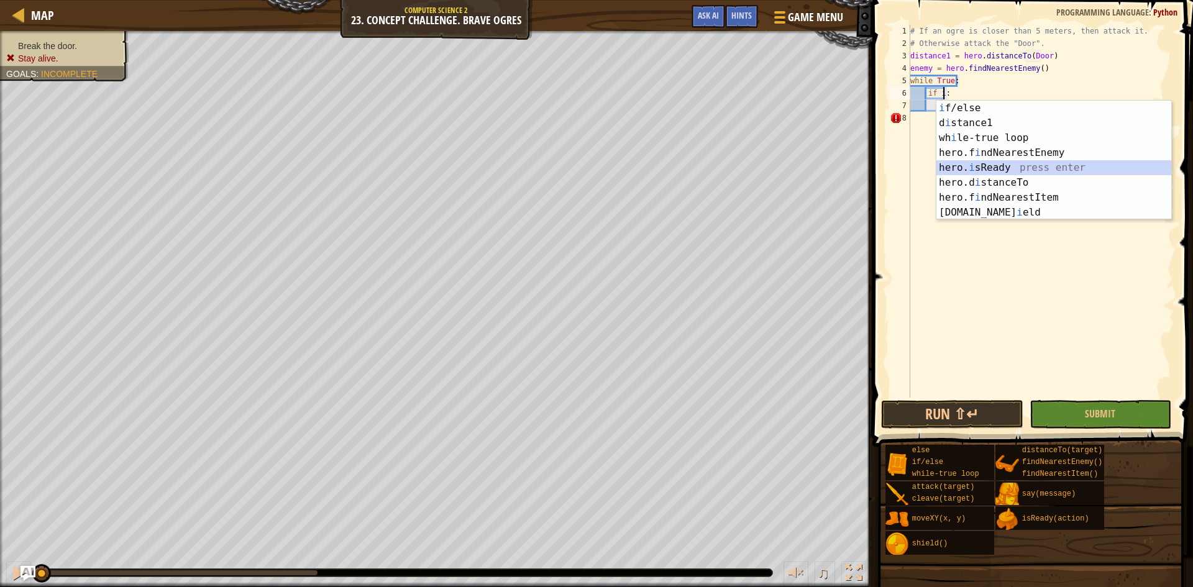
click at [962, 161] on div "i f/else press enter d i stance1 press enter wh i le-true loop press enter hero…" at bounding box center [1053, 175] width 235 height 149
type textarea "if hero.isReady("cleave"):"
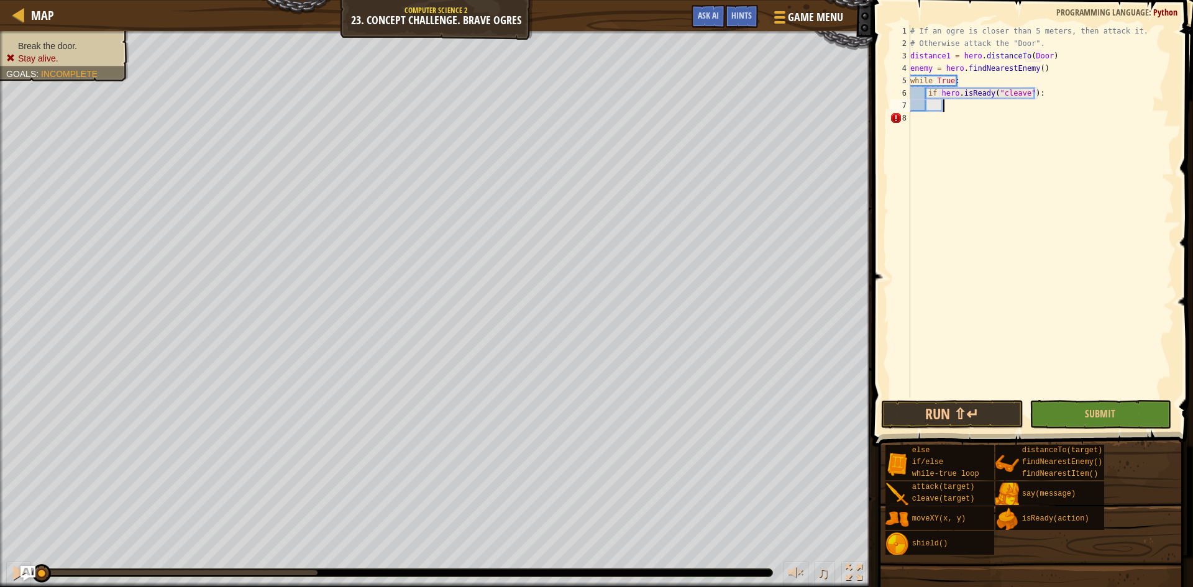
click at [1040, 100] on div "# If an ogre is closer than 5 meters, then attack it. # Otherwise attack the "D…" at bounding box center [1040, 224] width 266 height 398
click at [999, 114] on div "hero.clea ve press enter" at bounding box center [1057, 135] width 235 height 45
type textarea "hero.cleave(enemy)"
click at [1045, 117] on div "# If an ogre is closer than 5 meters, then attack it. # Otherwise attack the "D…" at bounding box center [1040, 224] width 266 height 398
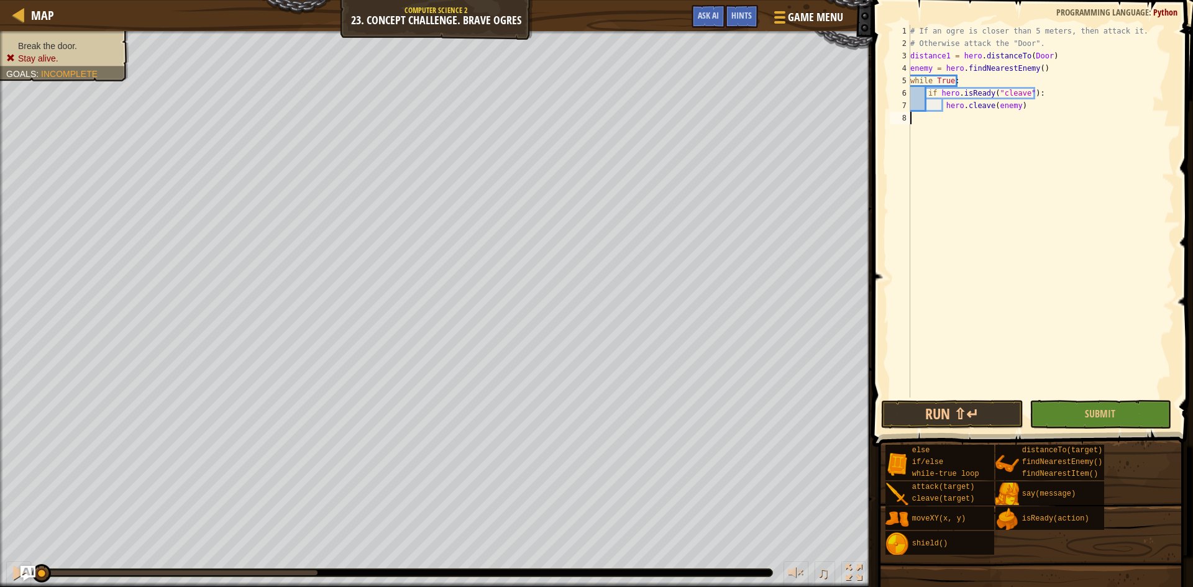
scroll to position [6, 0]
click at [1043, 106] on div "# If an ogre is closer than 5 meters, then attack it. # Otherwise attack the "D…" at bounding box center [1040, 224] width 266 height 398
type textarea "hero.cleave(enemy)"
click at [987, 111] on div "# If an ogre is closer than 5 meters, then attack it. # Otherwise attack the "D…" at bounding box center [1040, 224] width 266 height 398
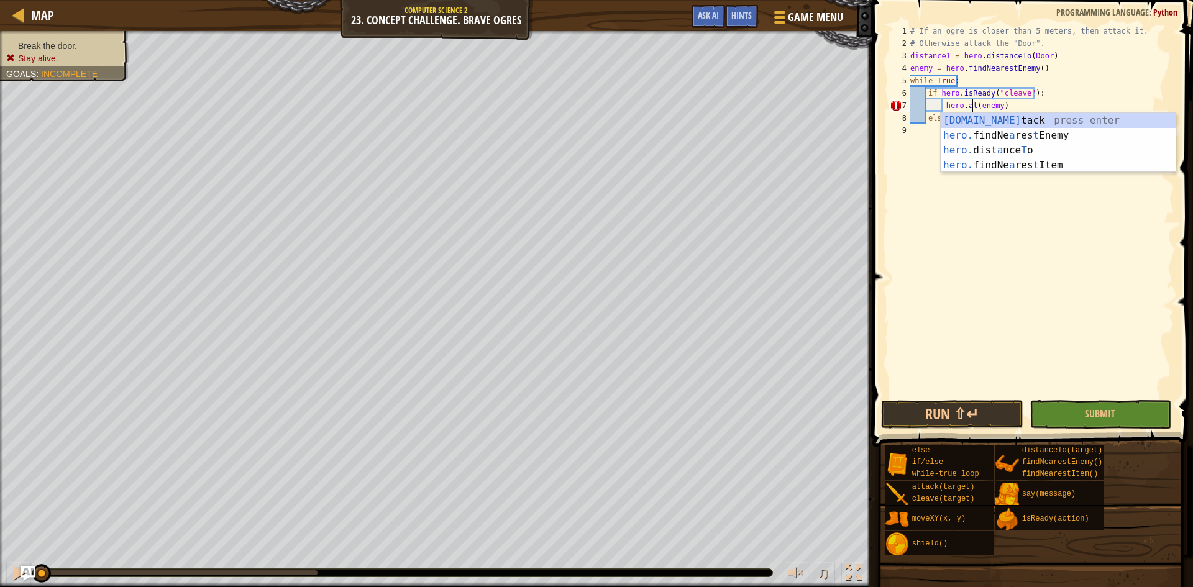
scroll to position [6, 6]
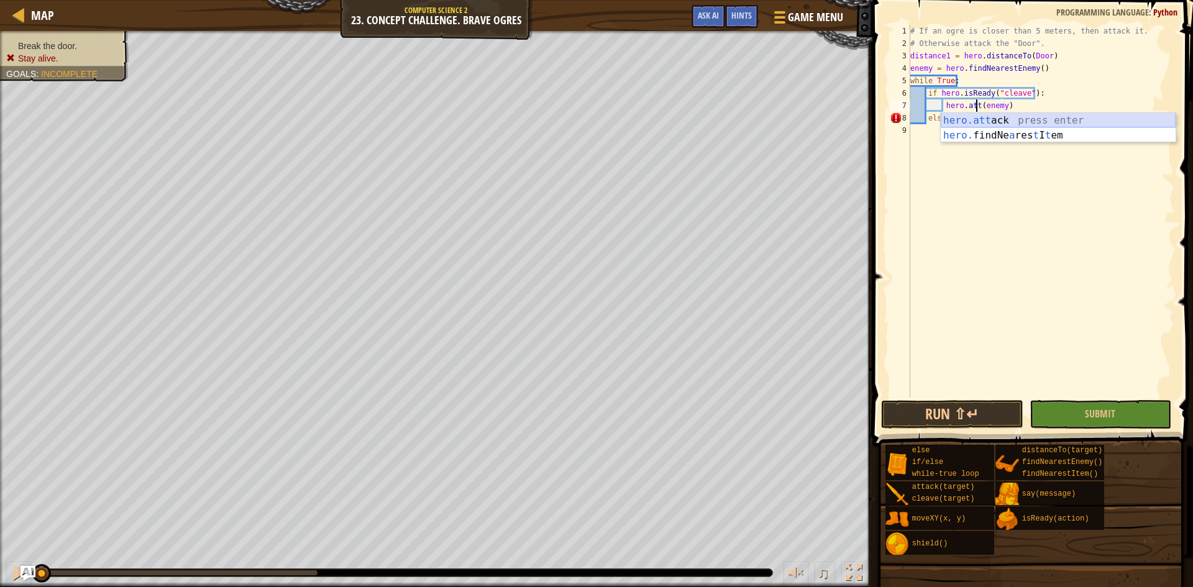
click at [1055, 115] on div "hero.att ack press enter hero. findNe a res t I t em press enter" at bounding box center [1057, 143] width 235 height 60
click at [1055, 113] on div "# If an ogre is closer than 5 meters, then attack it. # Otherwise attack the "D…" at bounding box center [1040, 224] width 266 height 398
click at [1071, 97] on div "# If an ogre is closer than 5 meters, then attack it. # Otherwise attack the "D…" at bounding box center [1040, 224] width 266 height 398
click at [1057, 110] on div "# If an ogre is closer than 5 meters, then attack it. # Otherwise attack the "D…" at bounding box center [1040, 224] width 266 height 398
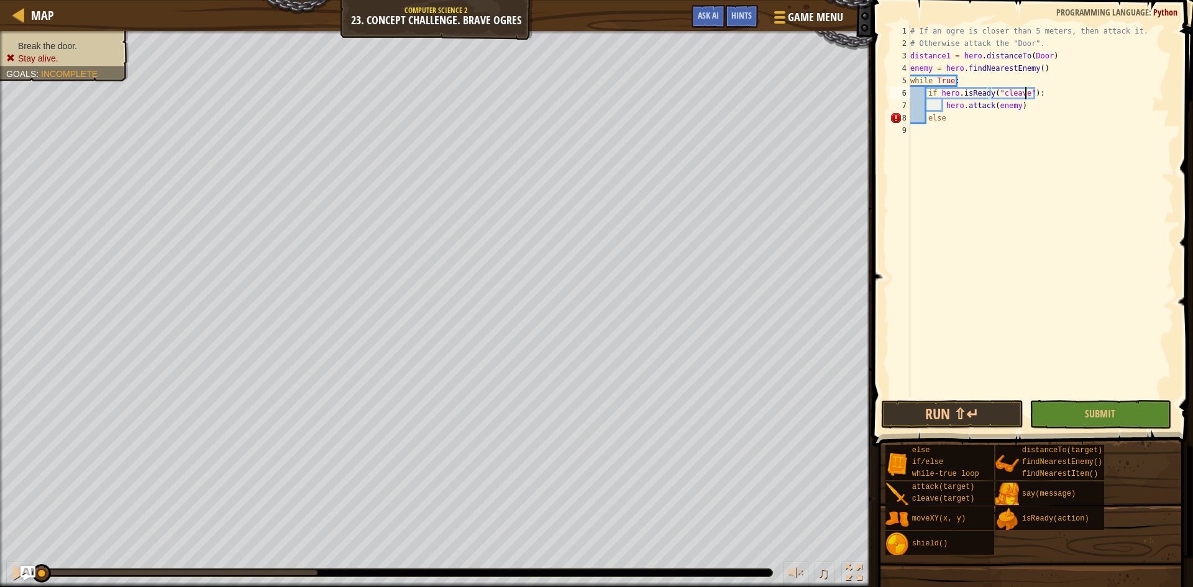
click at [1026, 93] on div "# If an ogre is closer than 5 meters, then attack it. # Otherwise attack the "D…" at bounding box center [1040, 224] width 266 height 398
click at [939, 93] on div "# If an ogre is closer than 5 meters, then attack it. # Otherwise attack the "D…" at bounding box center [1040, 224] width 266 height 398
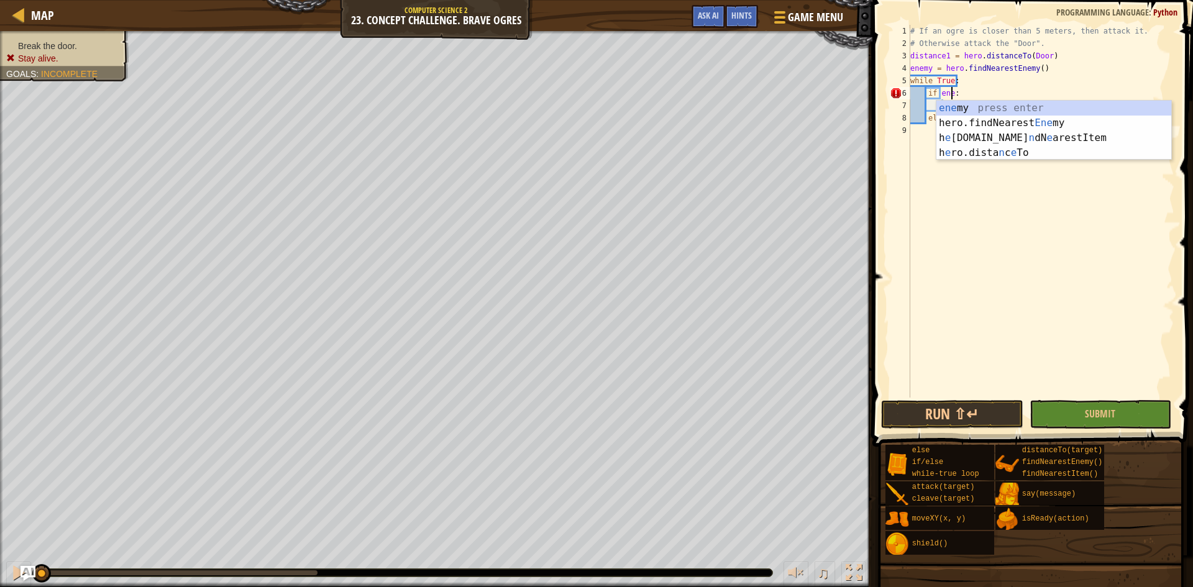
scroll to position [6, 4]
type textarea "if enemy:"
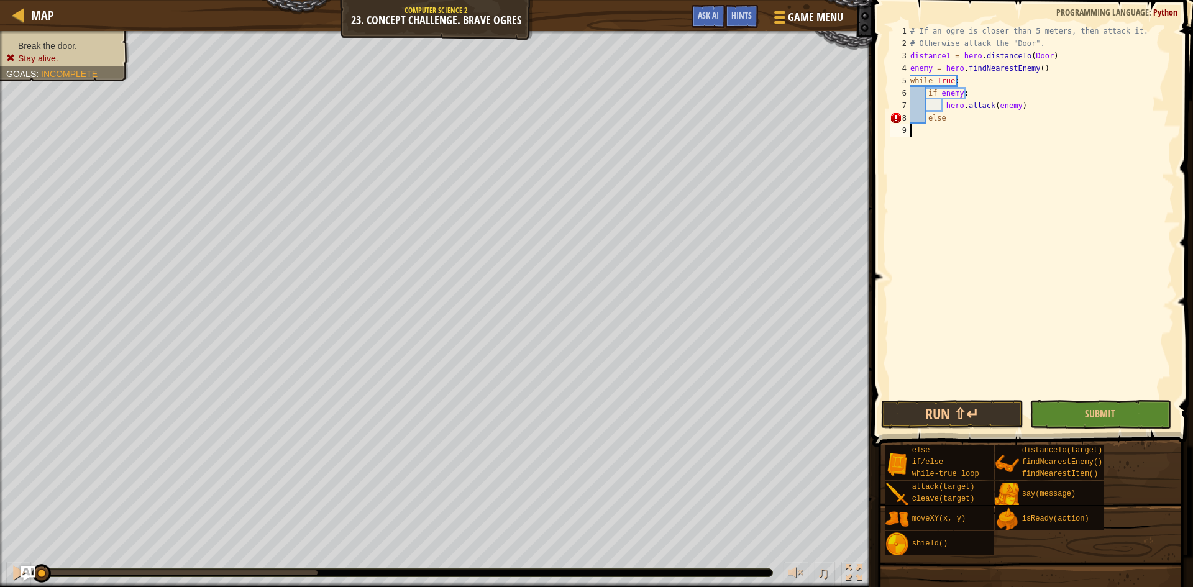
click at [986, 122] on div "# If an ogre is closer than 5 meters, then attack it. # Otherwise attack the "D…" at bounding box center [1040, 224] width 266 height 398
type textarea "else:"
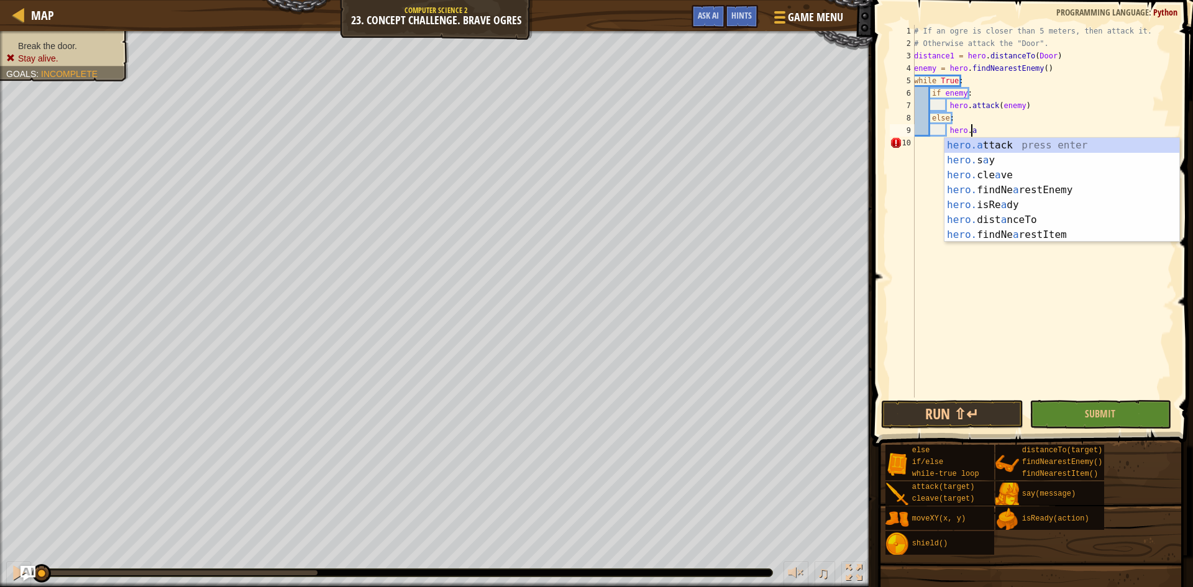
scroll to position [6, 4]
click at [988, 147] on div "hero.a ttack press enter hero. s a y press enter hero. cle a ve press enter her…" at bounding box center [1061, 205] width 235 height 134
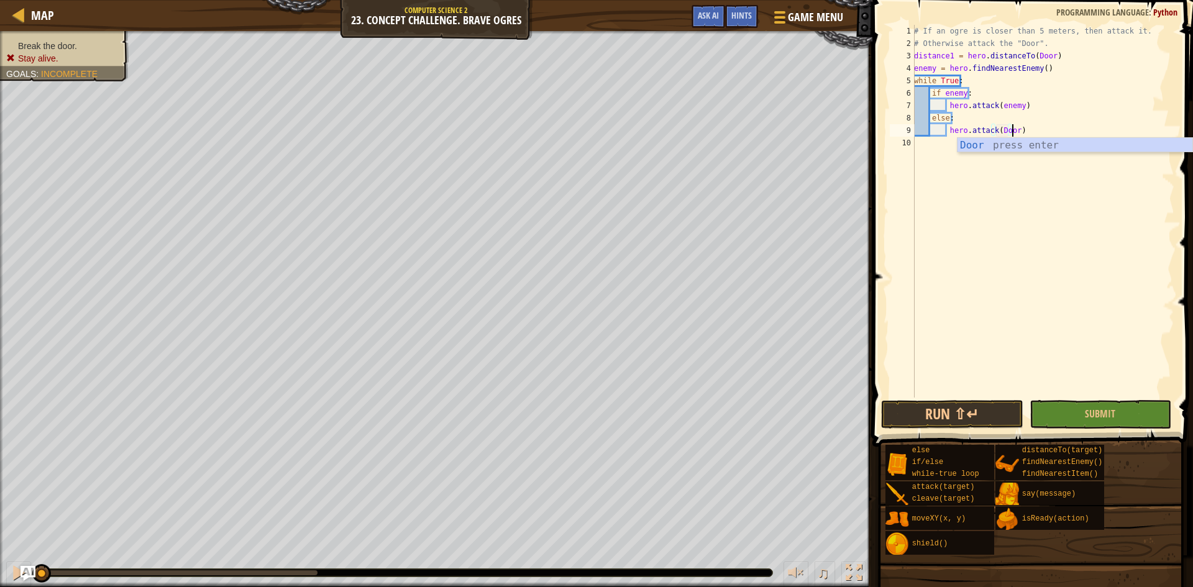
scroll to position [6, 8]
click at [940, 402] on button "Run ⇧↵" at bounding box center [952, 414] width 142 height 29
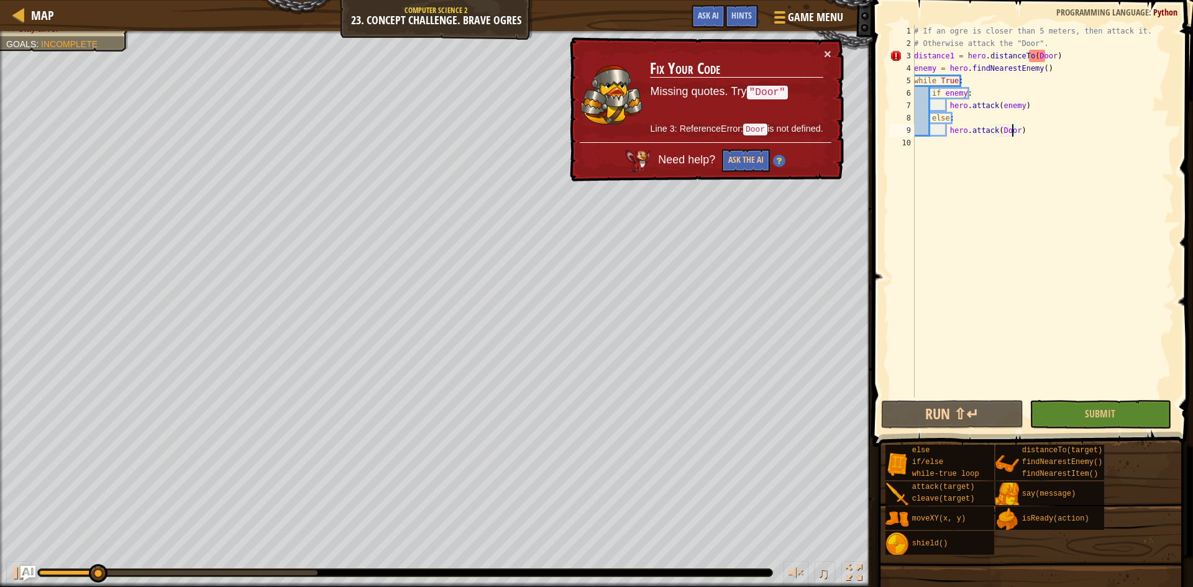
click at [1029, 55] on div "# If an ogre is closer than 5 meters, then attack it. # Otherwise attack the "D…" at bounding box center [1042, 224] width 263 height 398
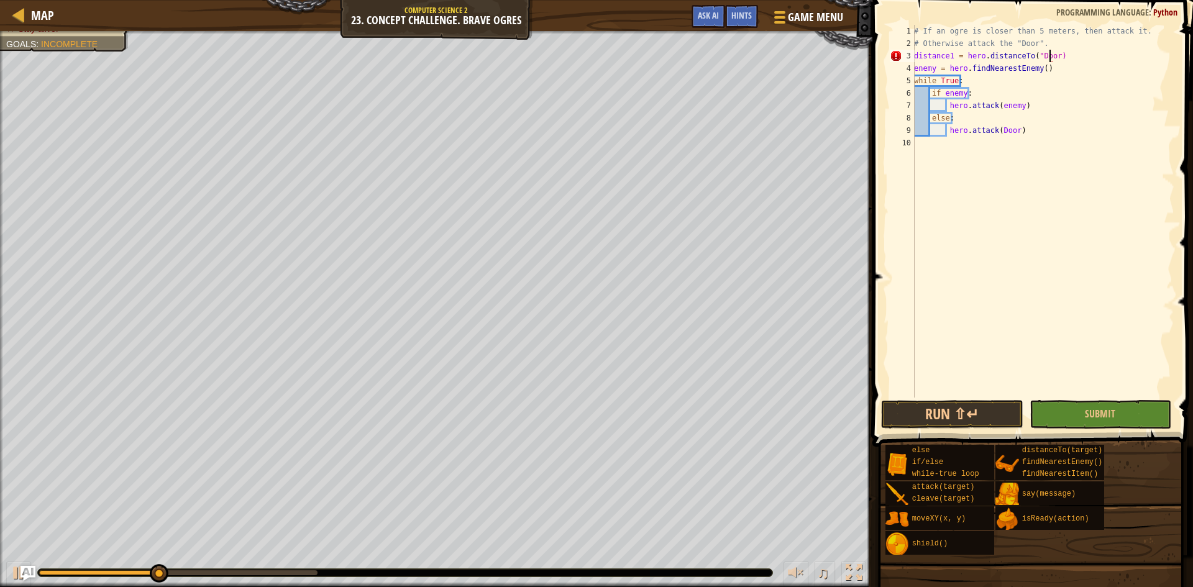
scroll to position [6, 11]
click at [715, 17] on span "Ask AI" at bounding box center [708, 15] width 21 height 12
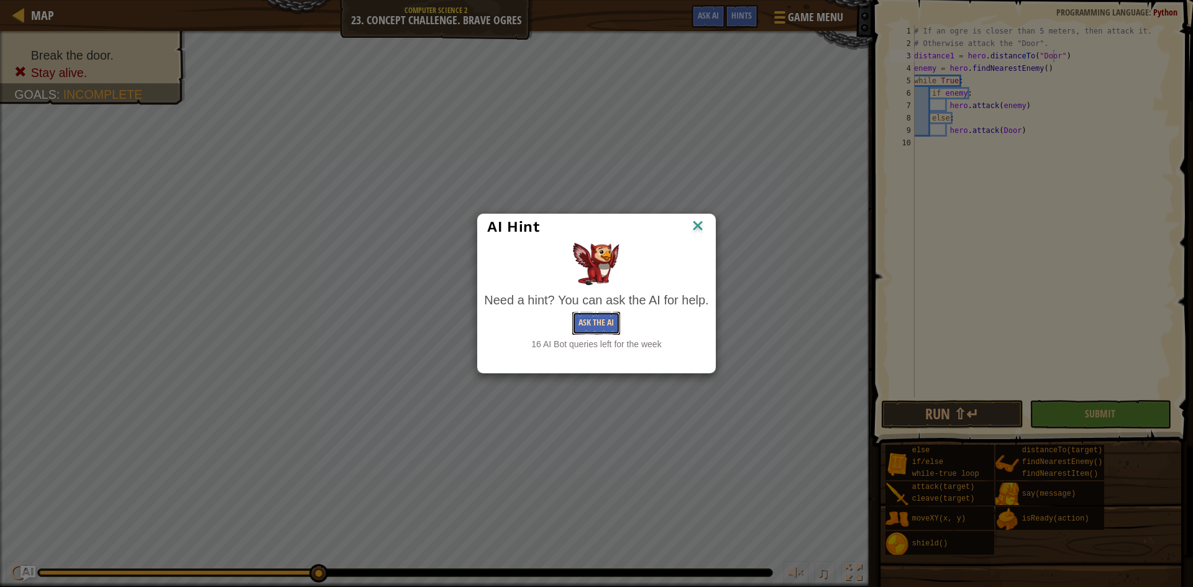
click at [594, 316] on button "Ask the AI" at bounding box center [596, 323] width 48 height 23
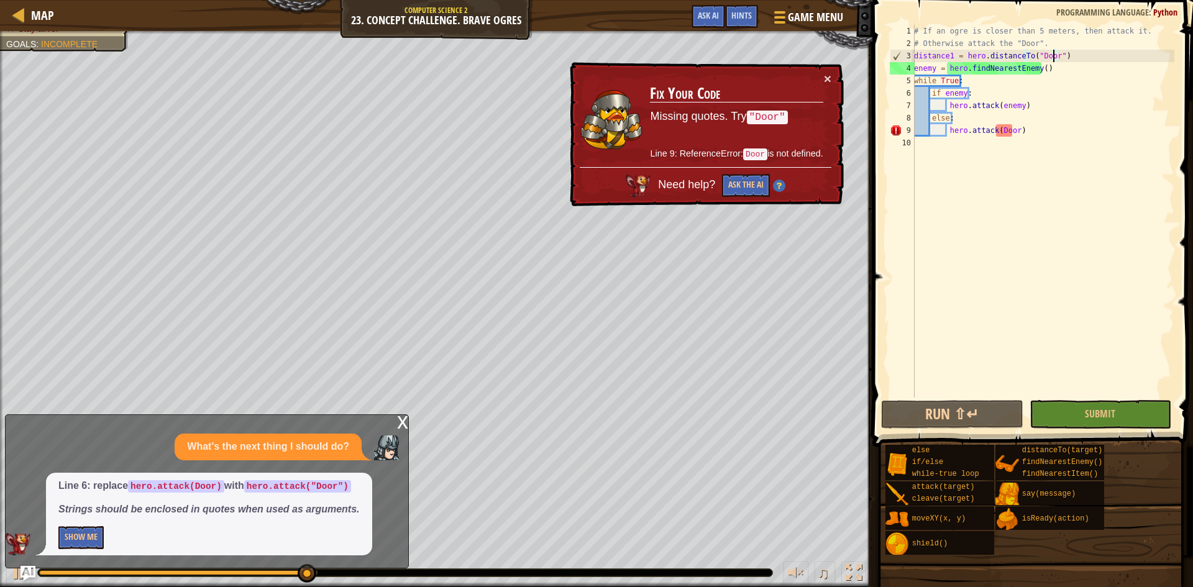
click at [995, 134] on div "# If an ogre is closer than 5 meters, then attack it. # Otherwise attack the "D…" at bounding box center [1042, 224] width 263 height 398
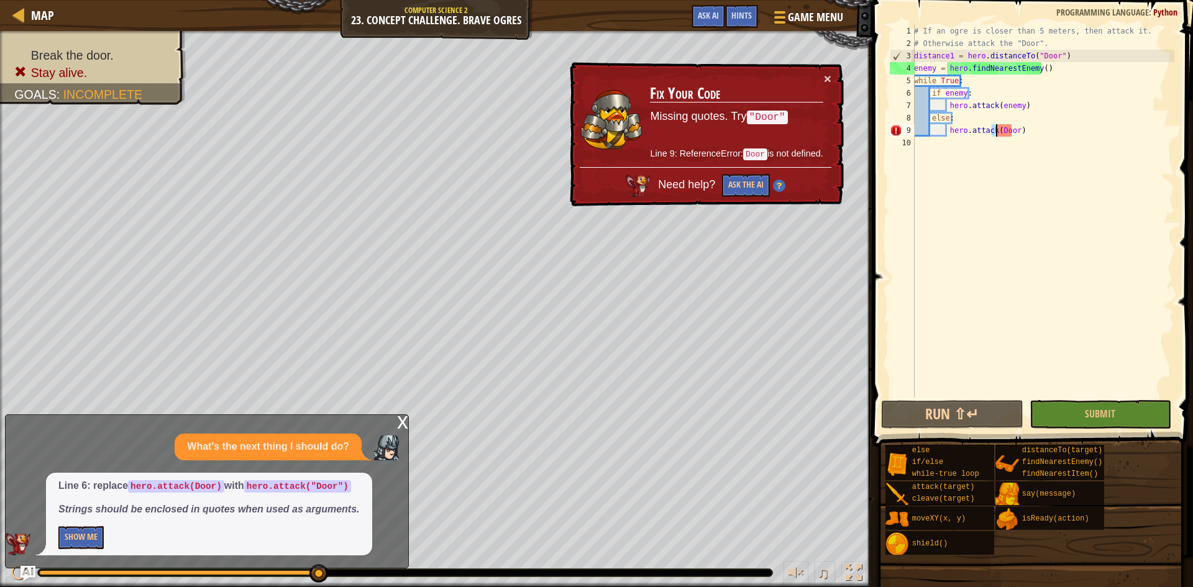
scroll to position [6, 8]
click at [995, 134] on div "# If an ogre is closer than 5 meters, then attack it. # Otherwise attack the "D…" at bounding box center [1042, 211] width 263 height 373
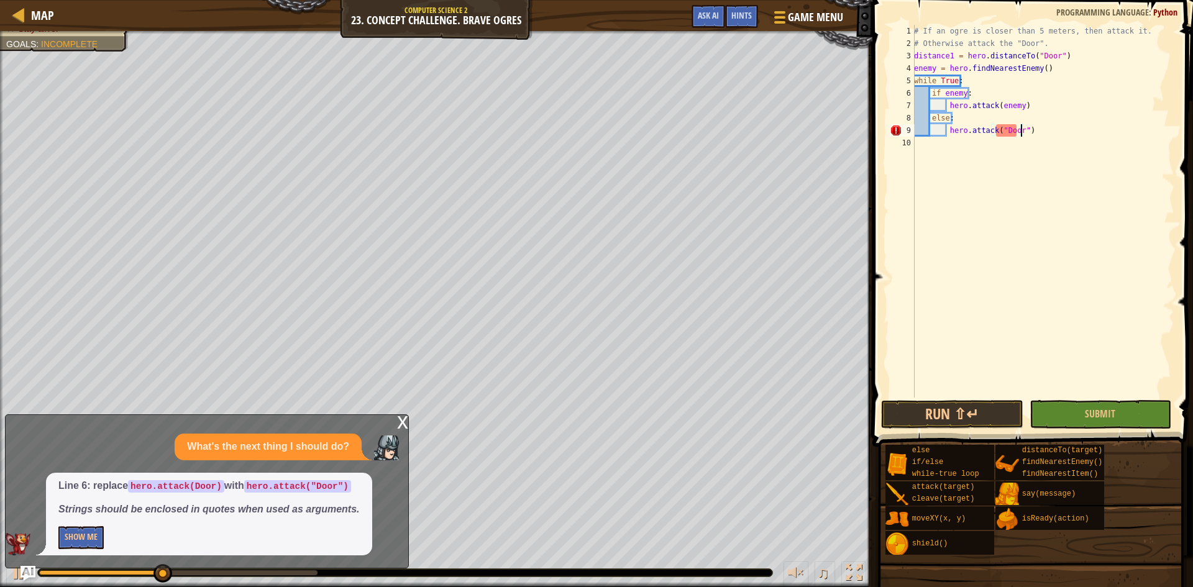
scroll to position [6, 9]
click at [78, 534] on button "Show Me" at bounding box center [80, 537] width 45 height 23
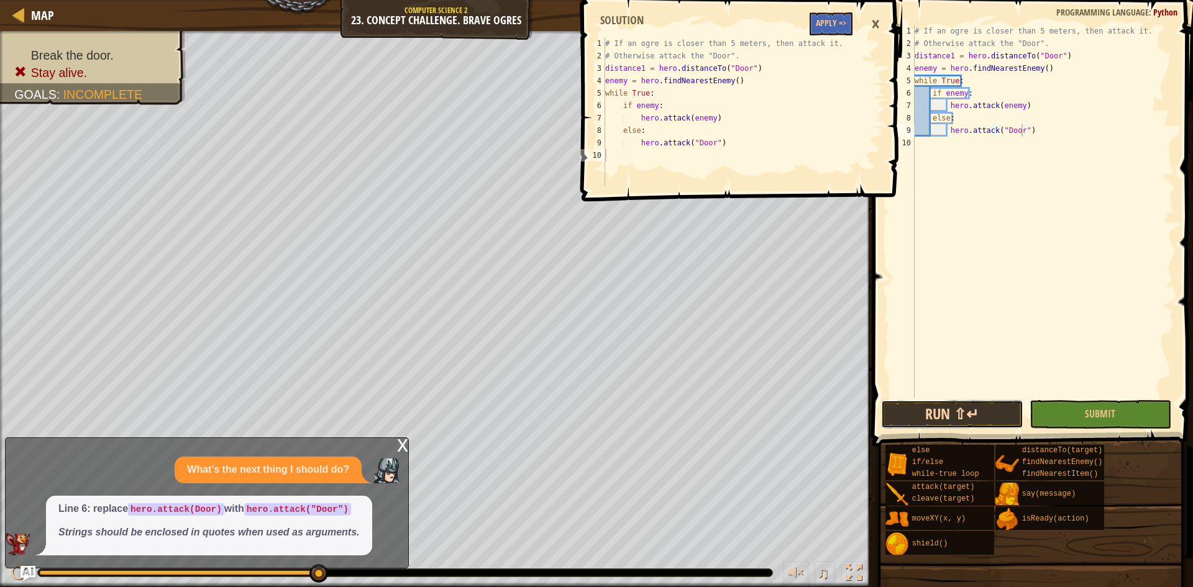
click at [925, 413] on button "Run ⇧↵" at bounding box center [952, 414] width 142 height 29
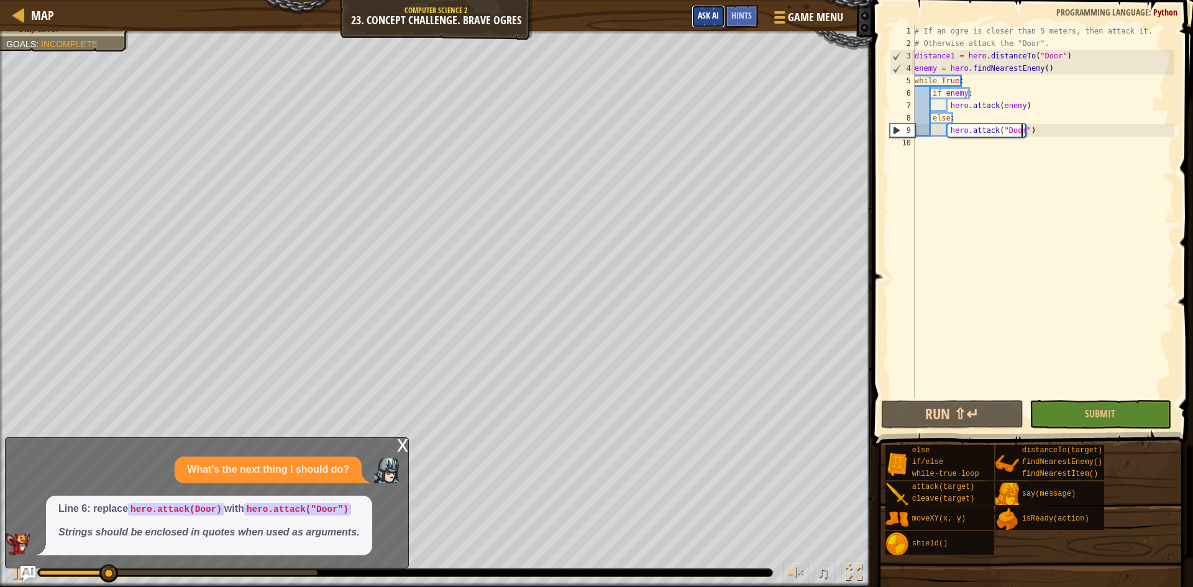
click at [701, 15] on span "Ask AI" at bounding box center [708, 15] width 21 height 12
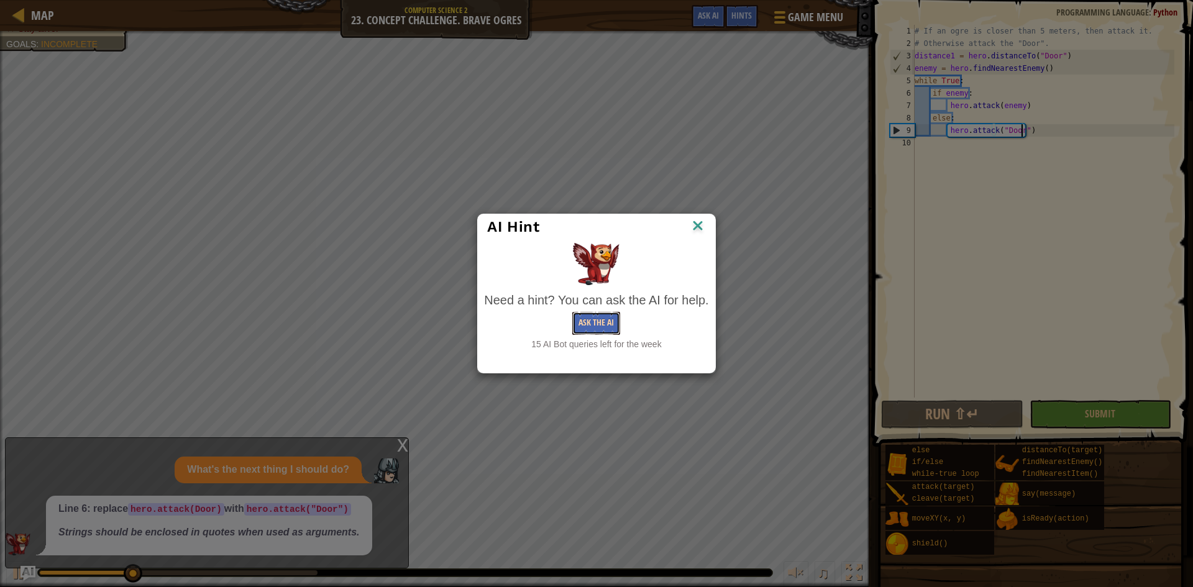
click at [582, 324] on button "Ask the AI" at bounding box center [596, 323] width 48 height 23
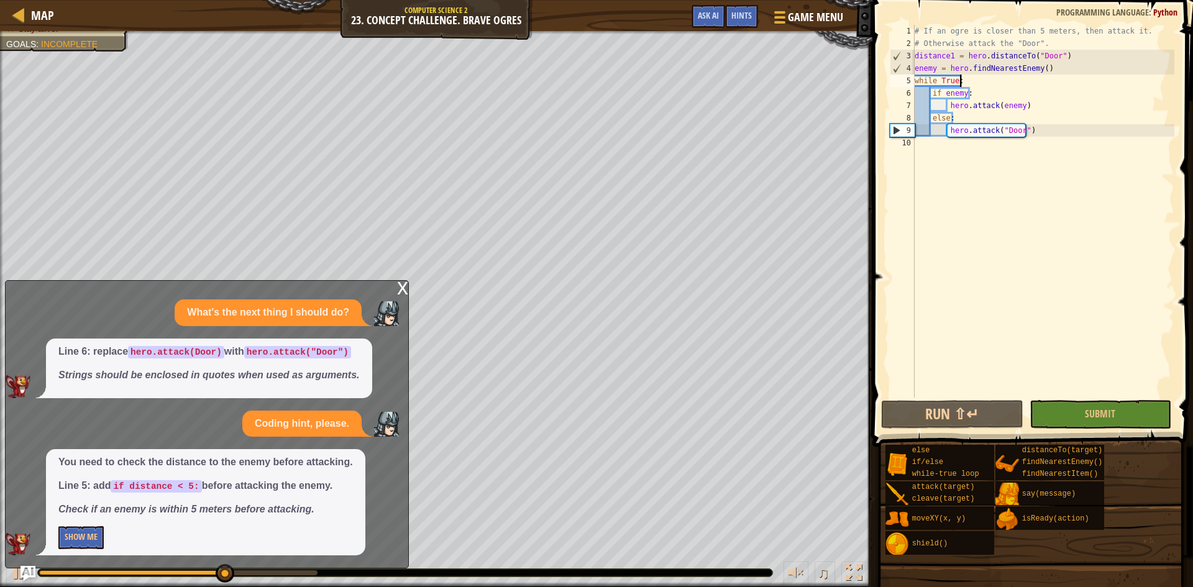
click at [979, 83] on div "# If an ogre is closer than 5 meters, then attack it. # Otherwise attack the "D…" at bounding box center [1043, 224] width 262 height 398
click at [980, 92] on div "# If an ogre is closer than 5 meters, then attack it. # Otherwise attack the "D…" at bounding box center [1043, 224] width 262 height 398
click at [961, 96] on div "# If an ogre is closer than 5 meters, then attack it. # Otherwise attack the "D…" at bounding box center [1043, 224] width 262 height 398
click at [965, 92] on div "# If an ogre is closer than 5 meters, then attack it. # Otherwise attack the "D…" at bounding box center [1043, 211] width 262 height 373
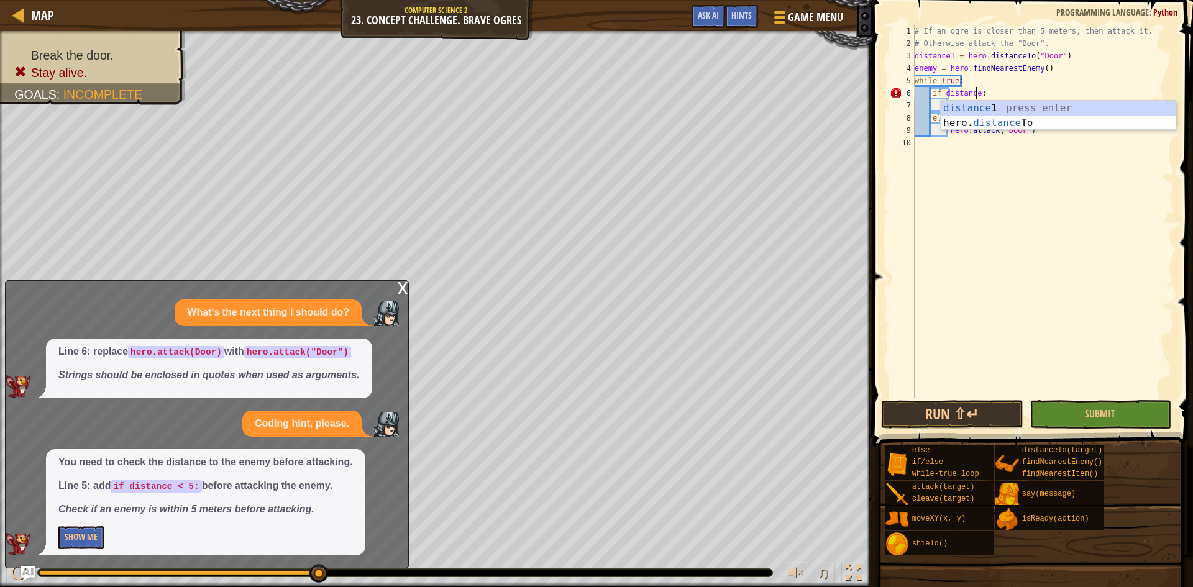
scroll to position [6, 5]
click at [951, 96] on div "# If an ogre is closer than 5 meters, then attack it. # Otherwise attack the "D…" at bounding box center [1043, 224] width 262 height 398
click at [949, 97] on div "# If an ogre is closer than 5 meters, then attack it. # Otherwise attack the "D…" at bounding box center [1043, 224] width 262 height 398
click at [976, 97] on div "# If an ogre is closer than 5 meters, then attack it. # Otherwise attack the "D…" at bounding box center [1043, 224] width 262 height 398
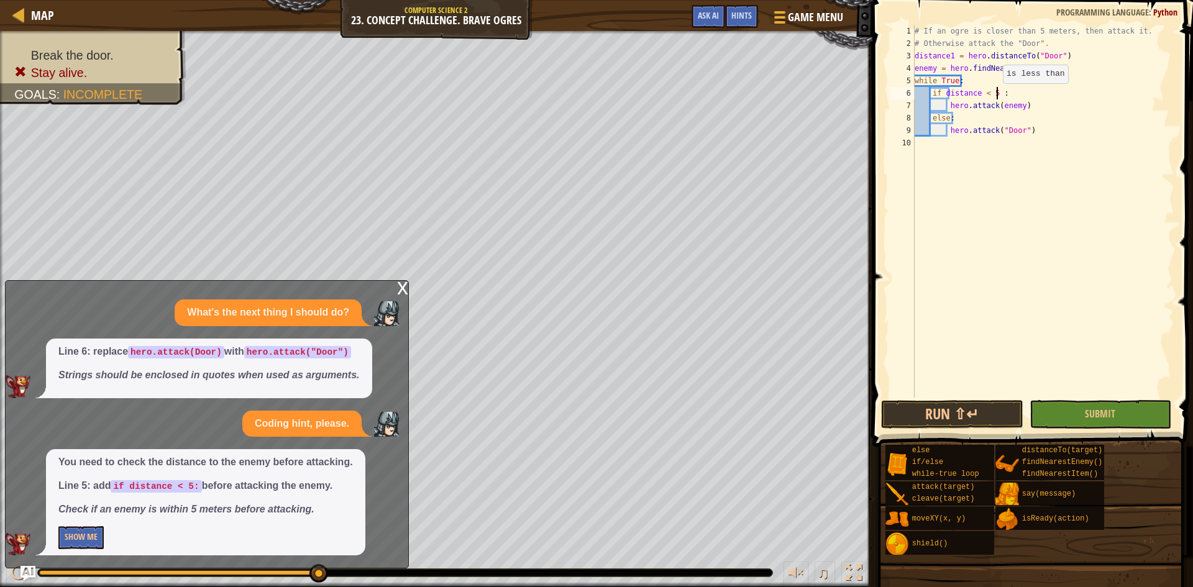
click at [996, 96] on div "# If an ogre is closer than 5 meters, then attack it. # Otherwise attack the "D…" at bounding box center [1043, 224] width 262 height 398
click at [987, 412] on button "Run ⇧↵" at bounding box center [952, 414] width 142 height 29
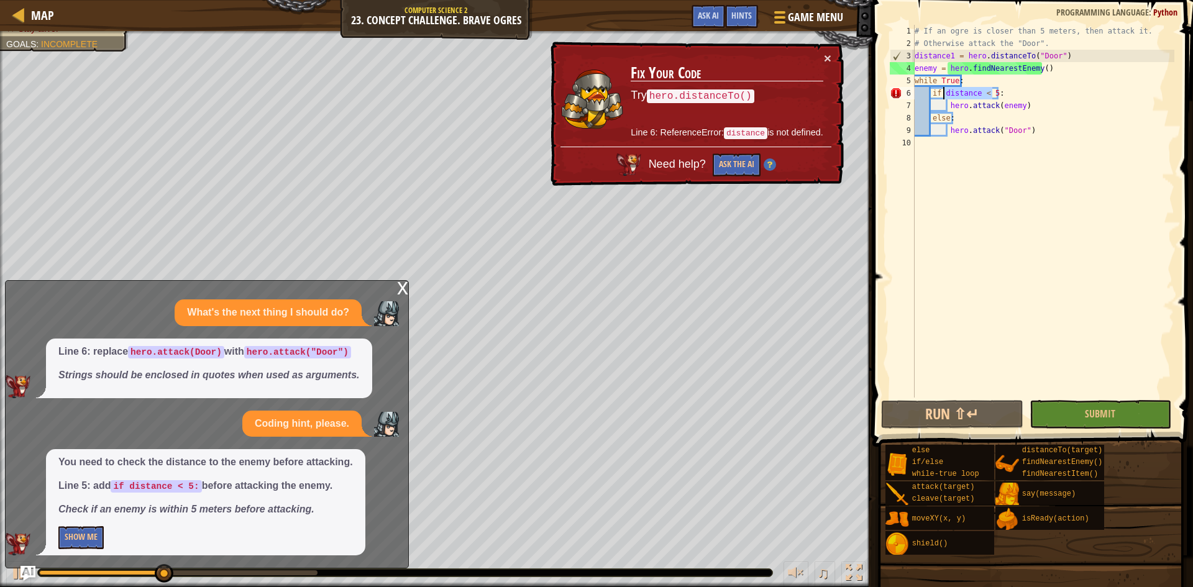
drag, startPoint x: 991, startPoint y: 94, endPoint x: 942, endPoint y: 97, distance: 49.8
click at [942, 97] on div "# If an ogre is closer than 5 meters, then attack it. # Otherwise attack the "D…" at bounding box center [1043, 224] width 262 height 398
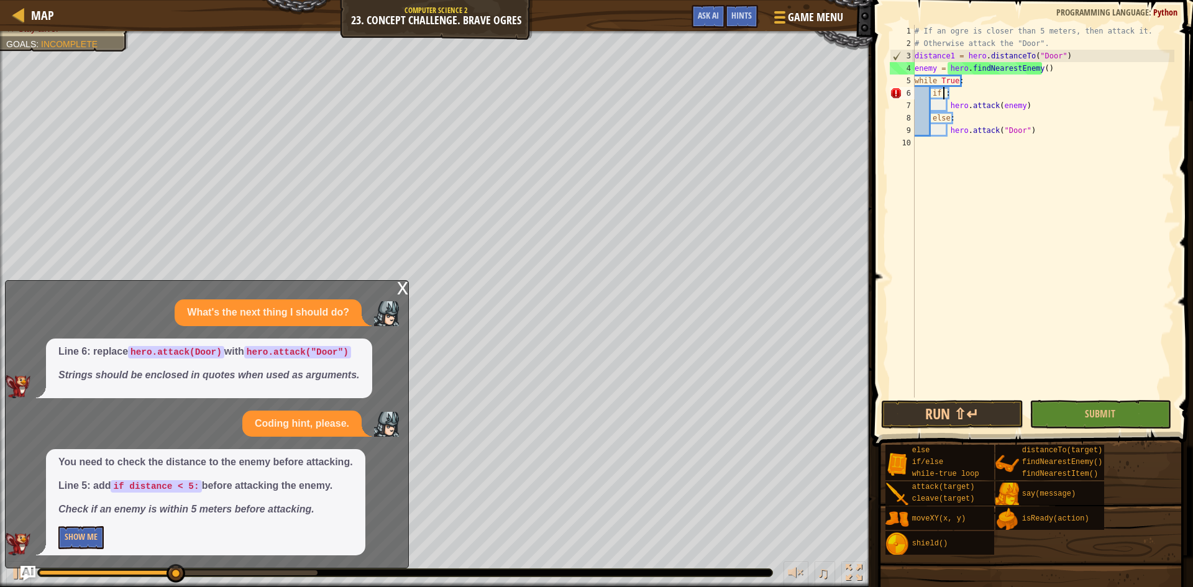
scroll to position [6, 2]
click at [952, 94] on div "# If an ogre is closer than 5 meters, then attack it. # Otherwise attack the "D…" at bounding box center [1043, 224] width 262 height 398
type textarea "i"
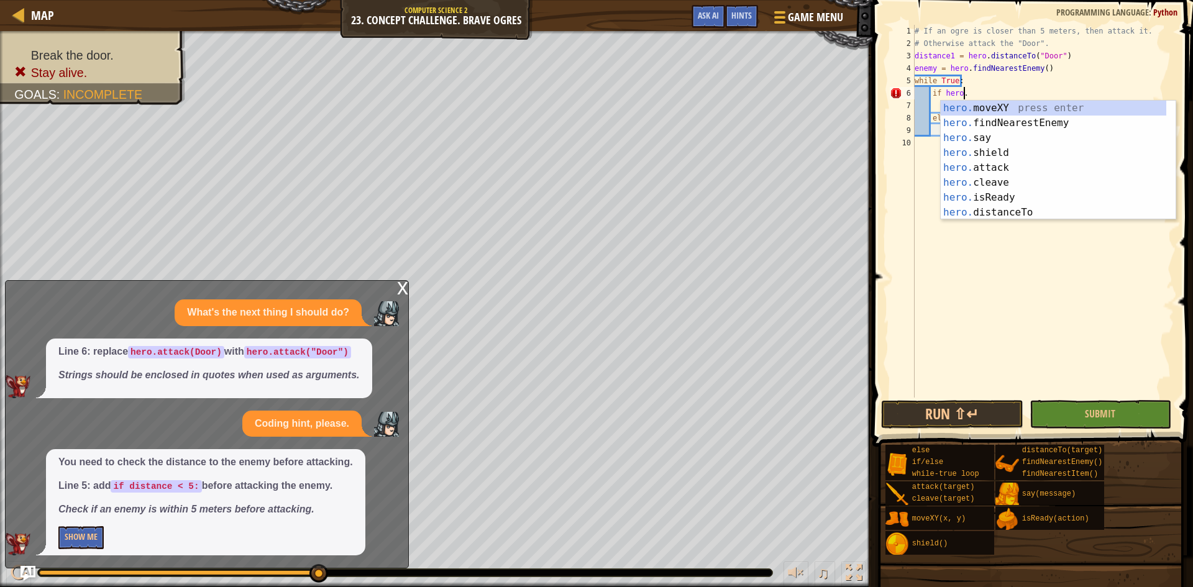
scroll to position [6, 4]
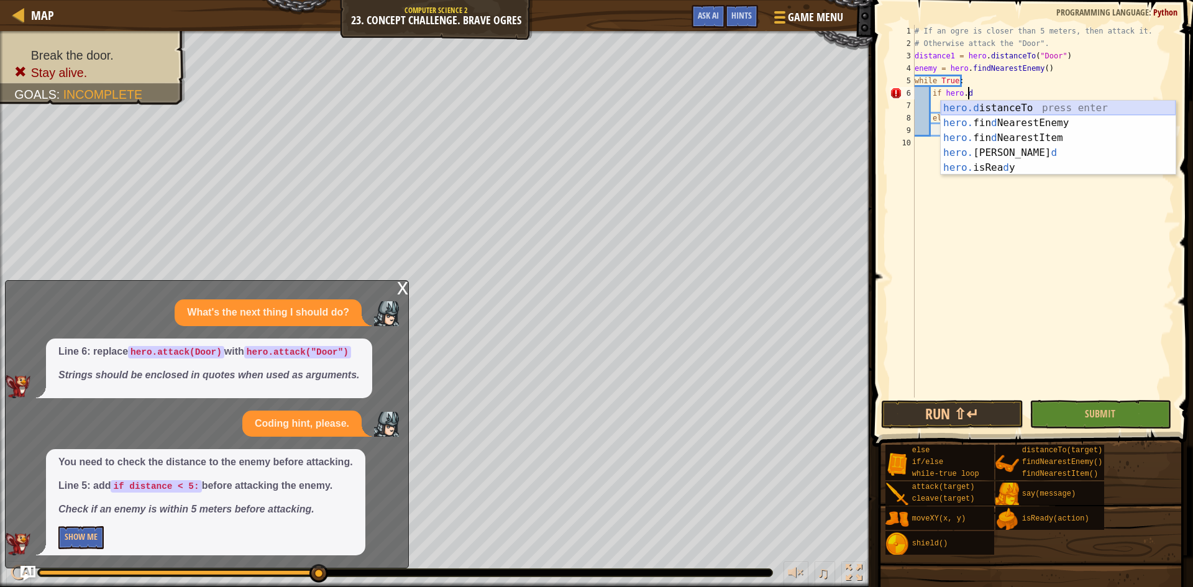
click at [978, 109] on div "hero.d istanceTo press enter hero. fin d NearestEnemy press enter hero. fin d N…" at bounding box center [1057, 153] width 235 height 104
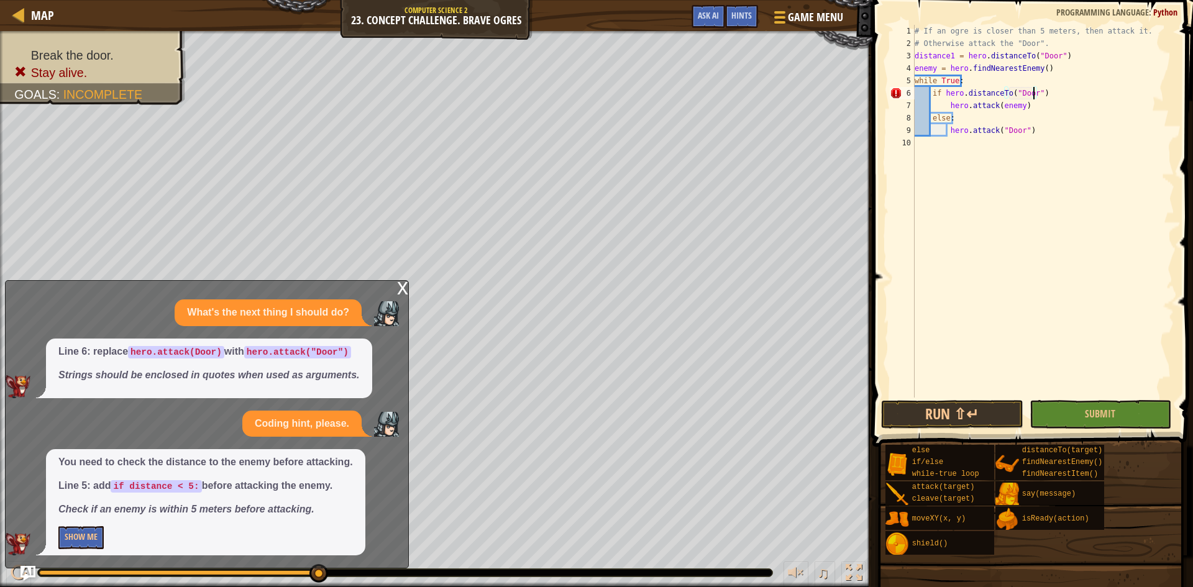
scroll to position [6, 10]
click at [1049, 90] on div "# If an ogre is closer than 5 meters, then attack it. # Otherwise attack the "D…" at bounding box center [1043, 224] width 262 height 398
click at [1055, 112] on div "# If an ogre is closer than 5 meters, then attack it. # Otherwise attack the "D…" at bounding box center [1043, 224] width 262 height 398
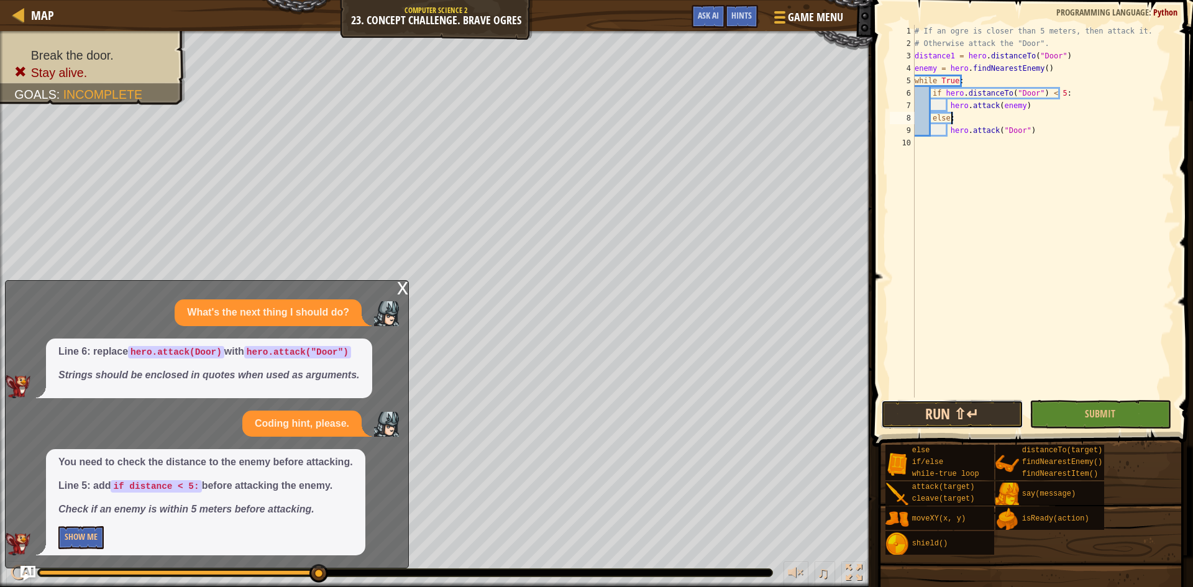
click at [947, 418] on button "Run ⇧↵" at bounding box center [952, 414] width 142 height 29
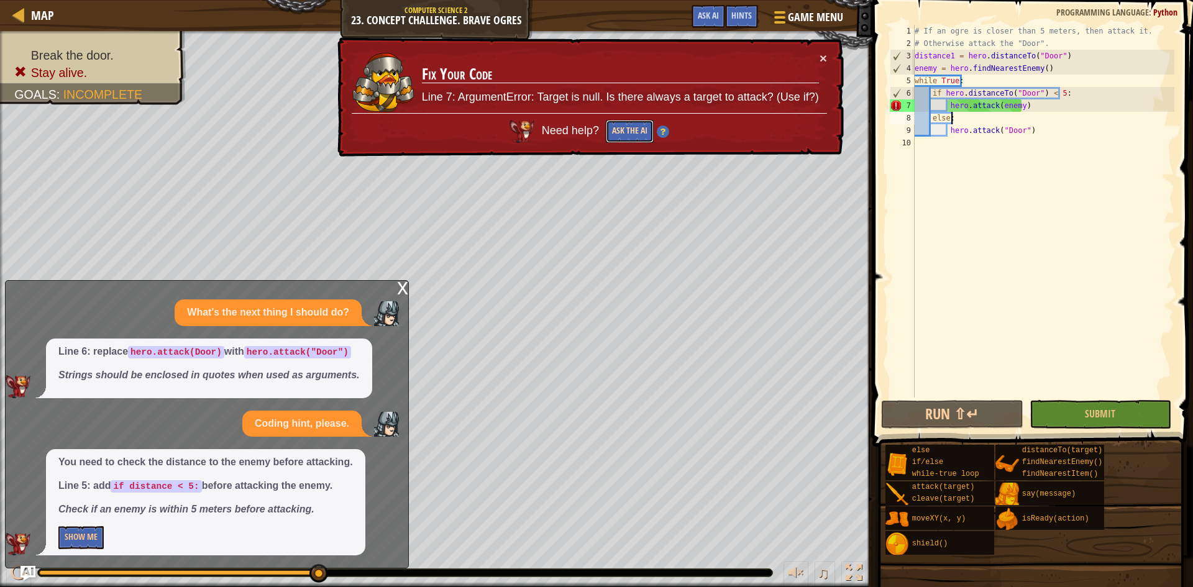
click at [611, 125] on button "Ask the AI" at bounding box center [630, 131] width 48 height 23
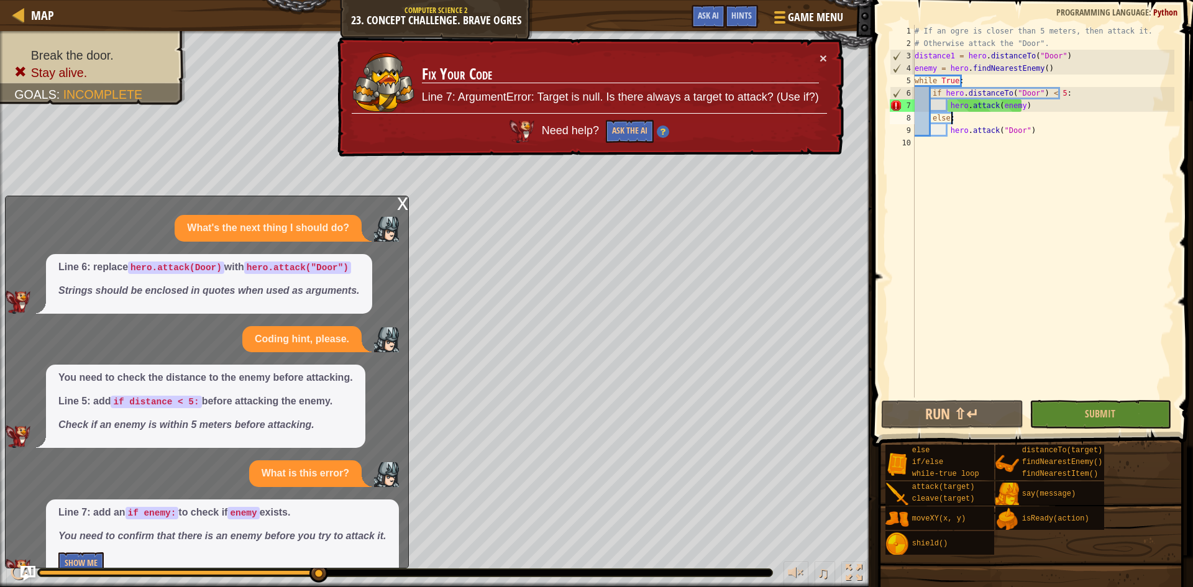
scroll to position [26, 0]
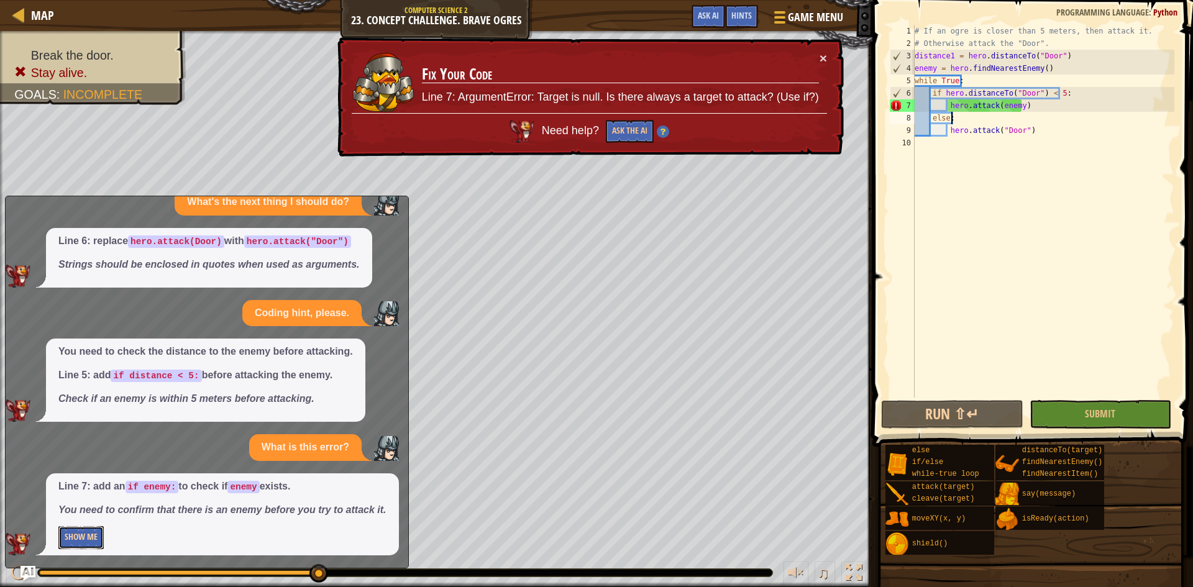
click at [84, 531] on button "Show Me" at bounding box center [80, 537] width 45 height 23
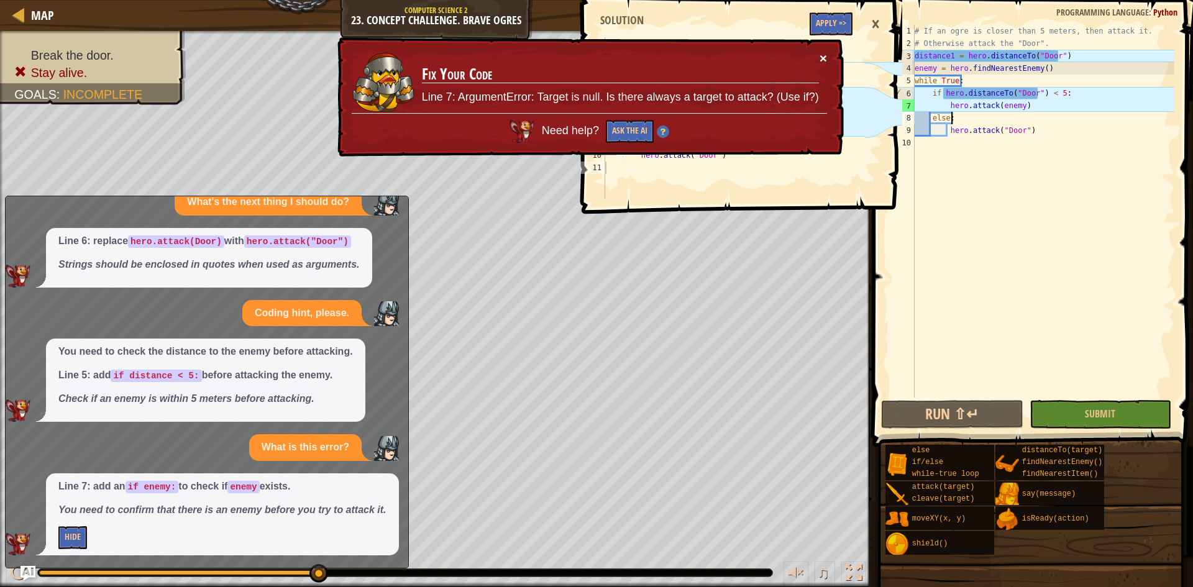
click at [823, 55] on button "×" at bounding box center [822, 58] width 7 height 13
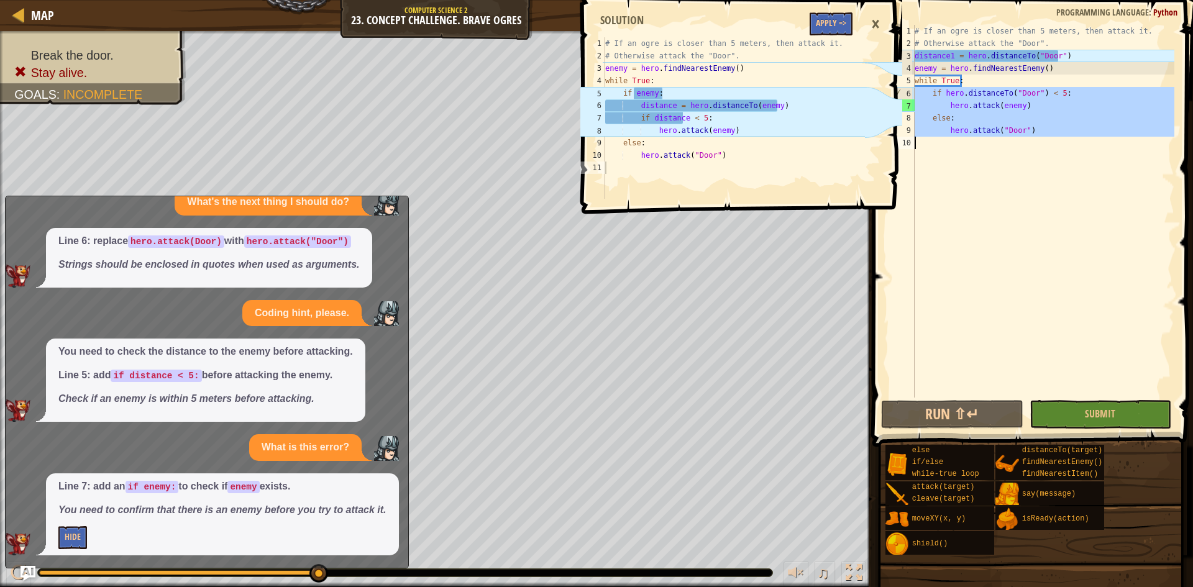
drag, startPoint x: 914, startPoint y: 88, endPoint x: 965, endPoint y: 156, distance: 85.2
click at [965, 156] on div "# If an ogre is closer than 5 meters, then attack it. # Otherwise attack the "D…" at bounding box center [1043, 224] width 262 height 398
type textarea "hero.attack("Door")"
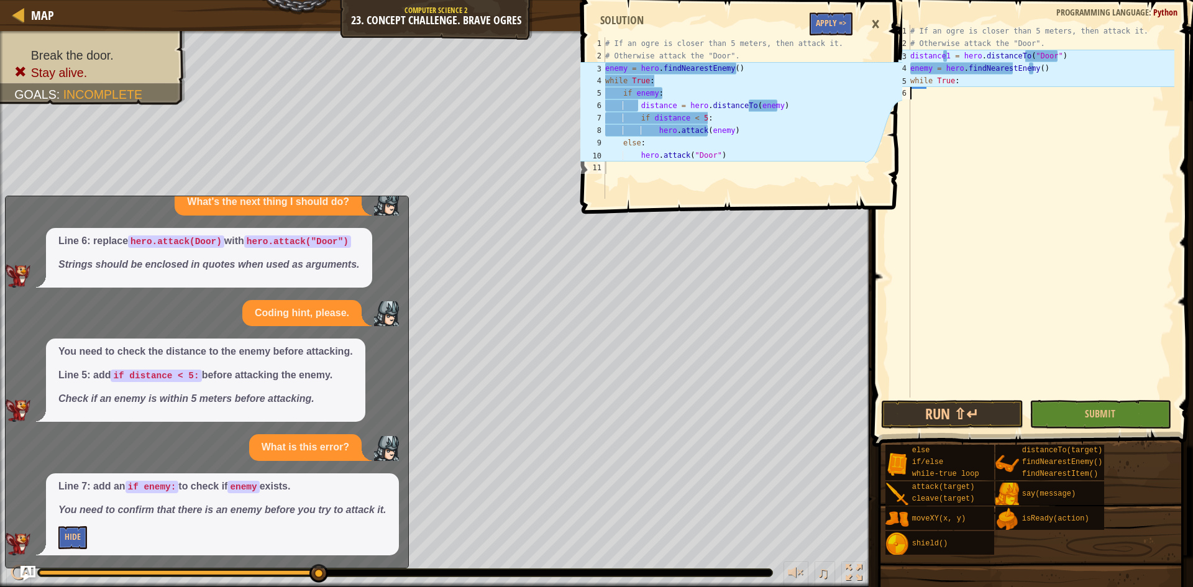
click at [966, 99] on div "# If an ogre is closer than 5 meters, then attack it. # Otherwise attack the "D…" at bounding box center [1040, 224] width 266 height 398
type textarea "while True"
type textarea "if enemy:"
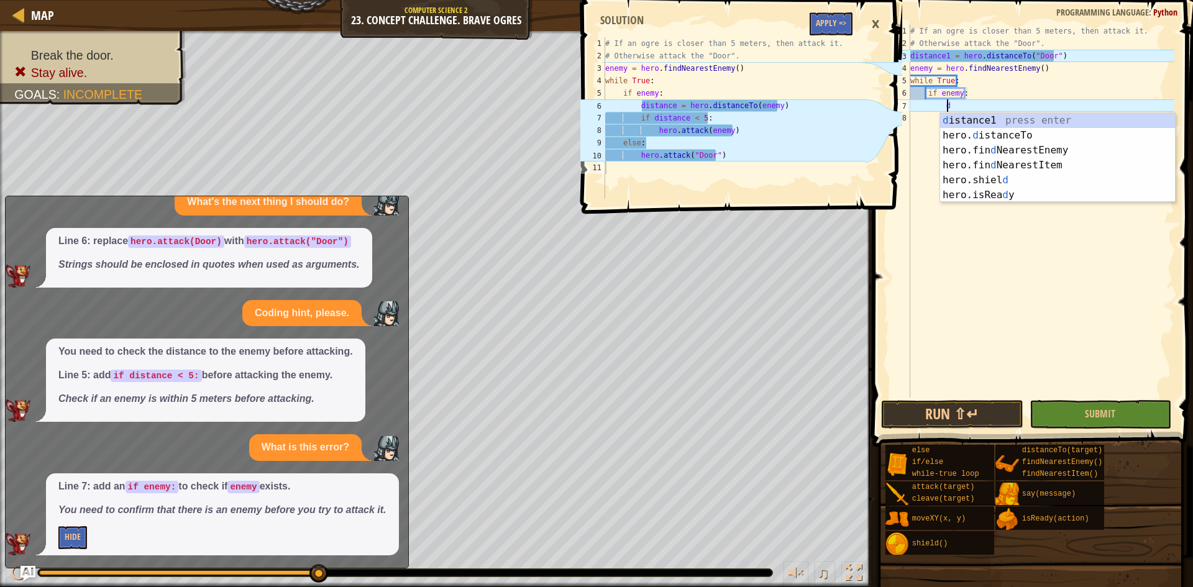
scroll to position [6, 3]
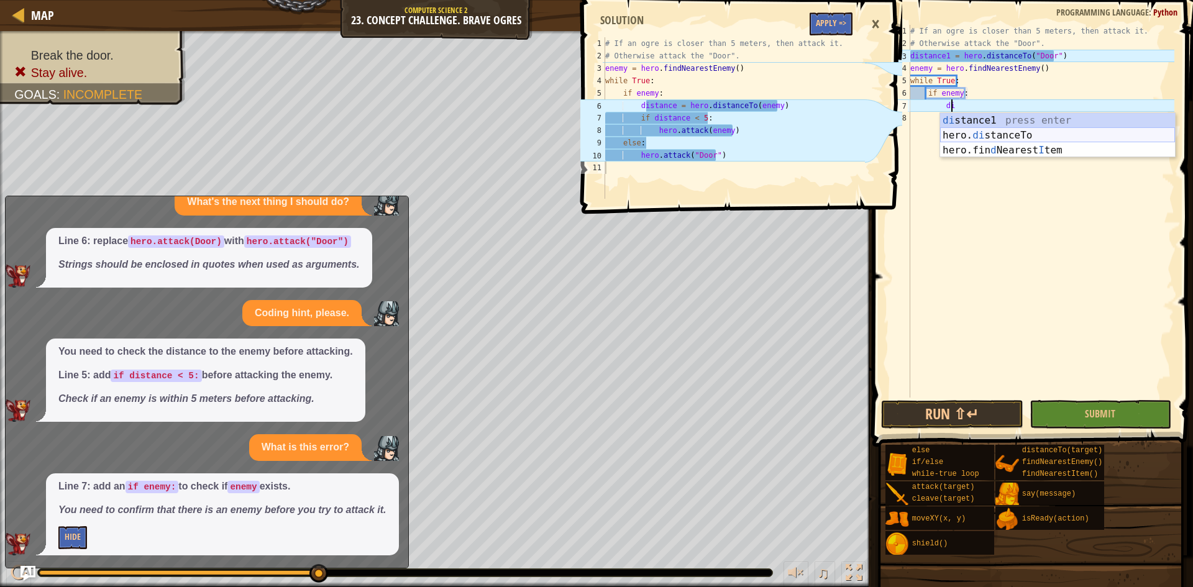
click at [1044, 132] on div "di stance1 press enter hero. di stanceTo press enter hero.fin d Nearest I tem p…" at bounding box center [1057, 150] width 235 height 75
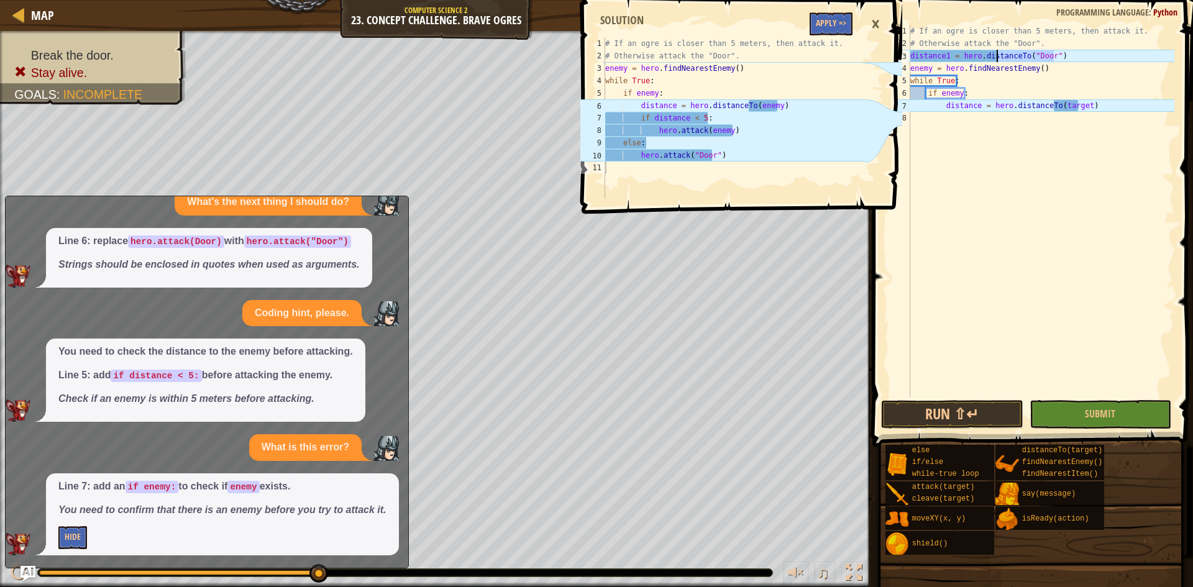
drag, startPoint x: 1059, startPoint y: 53, endPoint x: 996, endPoint y: 58, distance: 63.6
click at [996, 58] on div "# If an ogre is closer than 5 meters, then attack it. # Otherwise attack the "D…" at bounding box center [1040, 224] width 266 height 398
click at [1064, 54] on div "# If an ogre is closer than 5 meters, then attack it. # Otherwise attack the "D…" at bounding box center [1040, 224] width 266 height 398
drag, startPoint x: 1064, startPoint y: 54, endPoint x: 905, endPoint y: 57, distance: 159.0
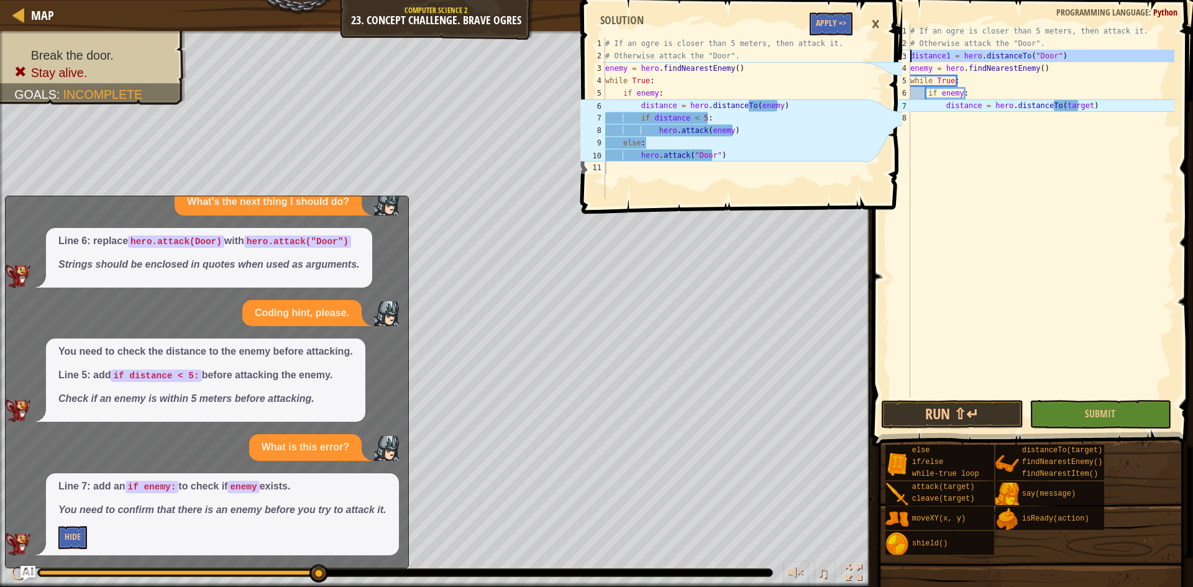
click at [905, 57] on div "distance1 = hero.distanceTo("Door") 1 2 3 4 5 6 7 8 # If an ogre is closer than…" at bounding box center [1030, 211] width 287 height 373
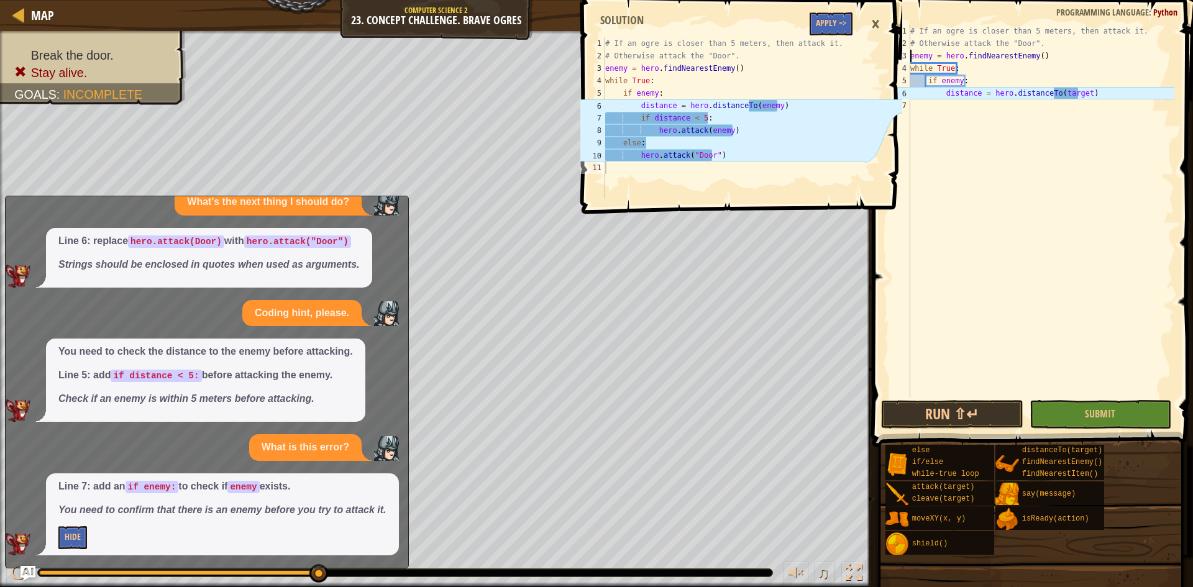
scroll to position [6, 1]
drag, startPoint x: 1078, startPoint y: 91, endPoint x: 1053, endPoint y: 95, distance: 25.2
click at [1053, 95] on div "# If an ogre is closer than 5 meters, then attack it. # Otherwise attack the "D…" at bounding box center [1040, 224] width 266 height 398
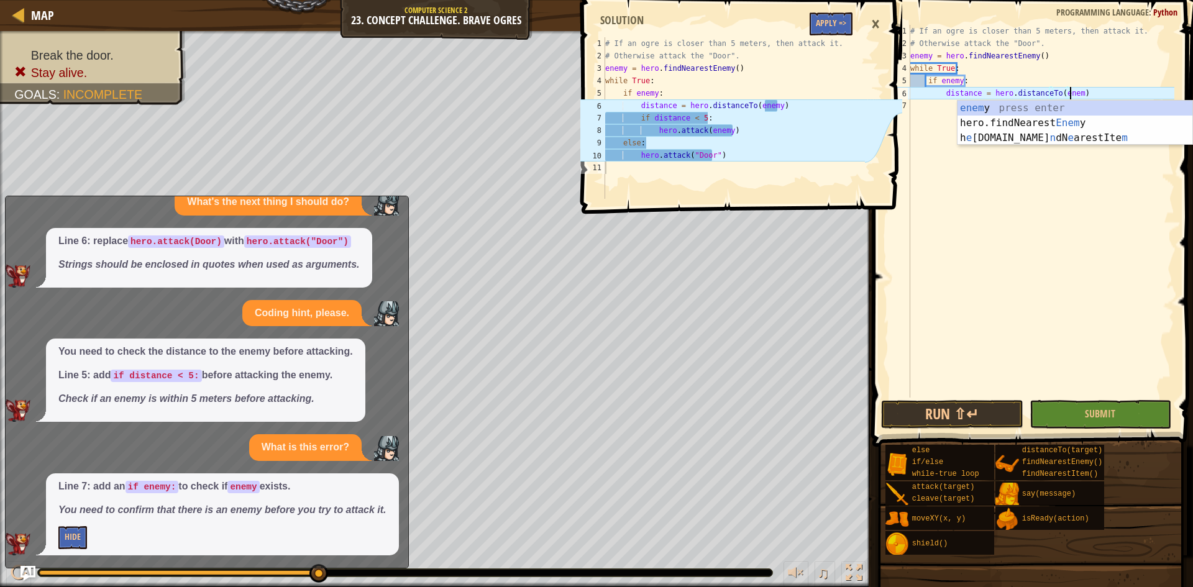
type textarea "distance = hero.distanceTo(enemy)"
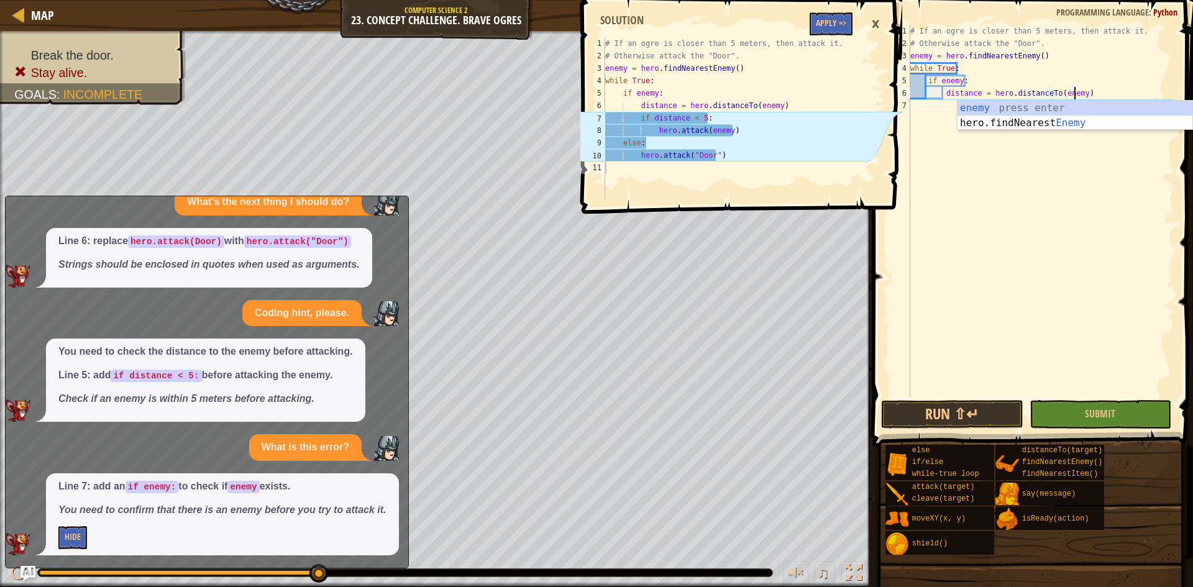
scroll to position [6, 14]
click at [1089, 102] on div "# If an ogre is closer than 5 meters, then attack it. # Otherwise attack the "D…" at bounding box center [1040, 224] width 266 height 398
click at [1091, 101] on div "# If an ogre is closer than 5 meters, then attack it. # Otherwise attack the "D…" at bounding box center [1040, 224] width 266 height 398
click at [1094, 98] on div "# If an ogre is closer than 5 meters, then attack it. # Otherwise attack the "D…" at bounding box center [1040, 224] width 266 height 398
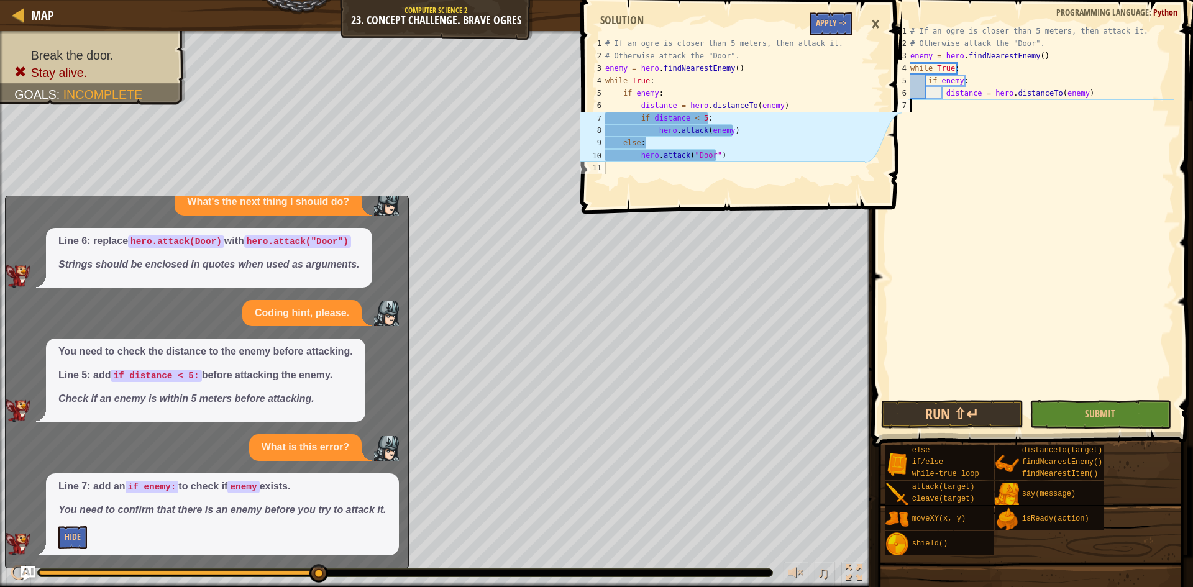
type textarea "distance = hero.distanceTo(enemy)"
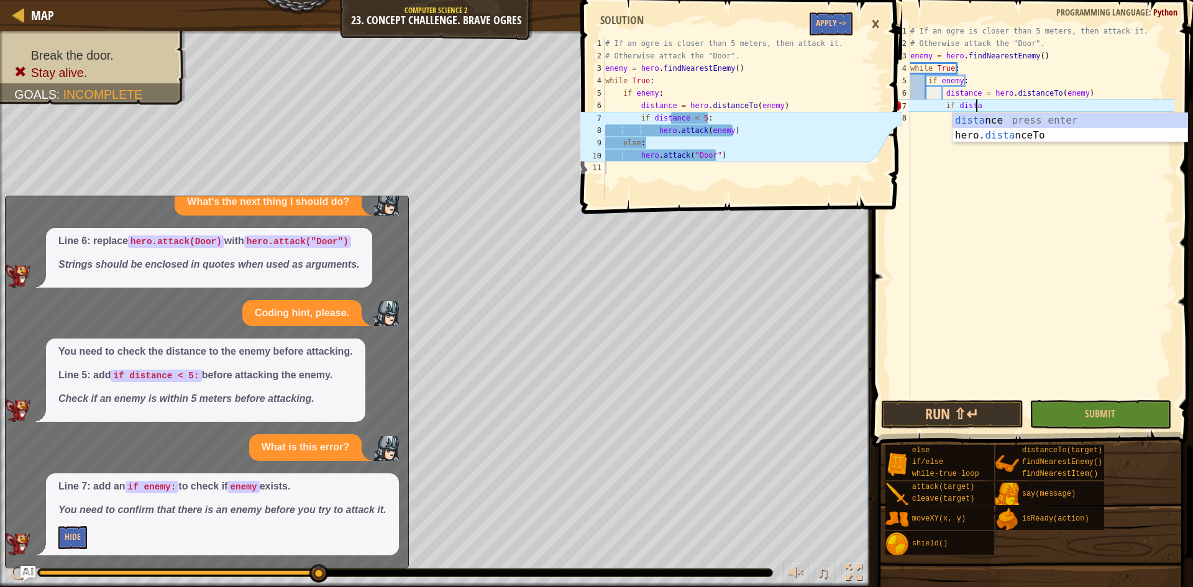
scroll to position [6, 5]
click at [1045, 117] on div "dista nce press enter hero. dista nceTo press enter" at bounding box center [1069, 143] width 235 height 60
type textarea "if distance < 5:"
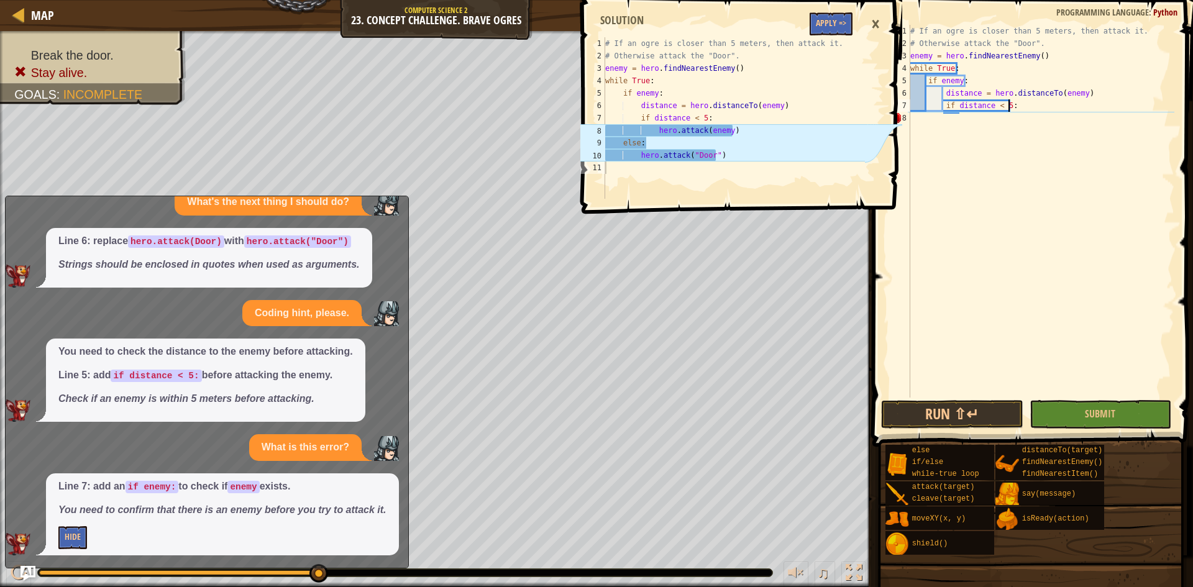
click at [1020, 102] on div "# If an ogre is closer than 5 meters, then attack it. # Otherwise attack the "D…" at bounding box center [1040, 224] width 266 height 398
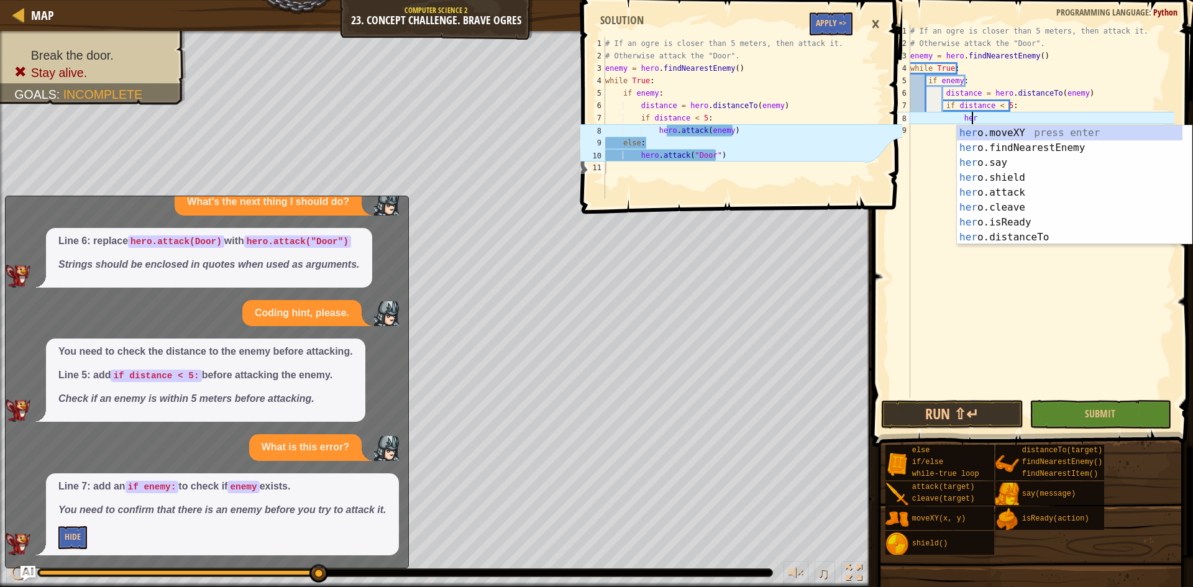
scroll to position [6, 5]
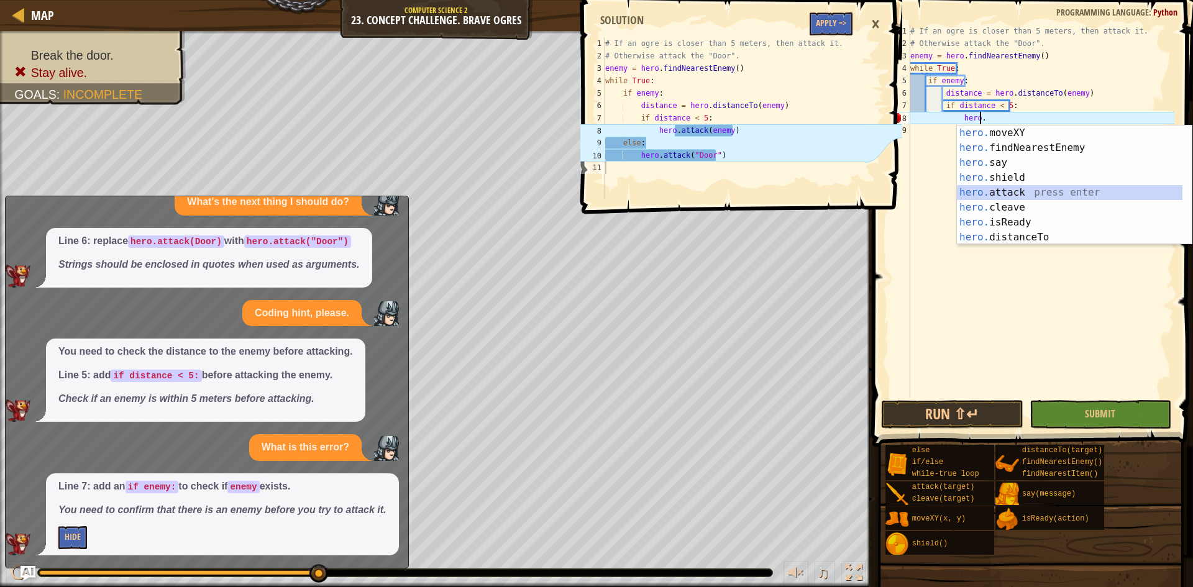
click at [1009, 193] on div "hero. moveXY press enter hero. findNearestEnemy press enter hero. say press ent…" at bounding box center [1069, 199] width 225 height 149
type textarea "hero.attack(enemy)"
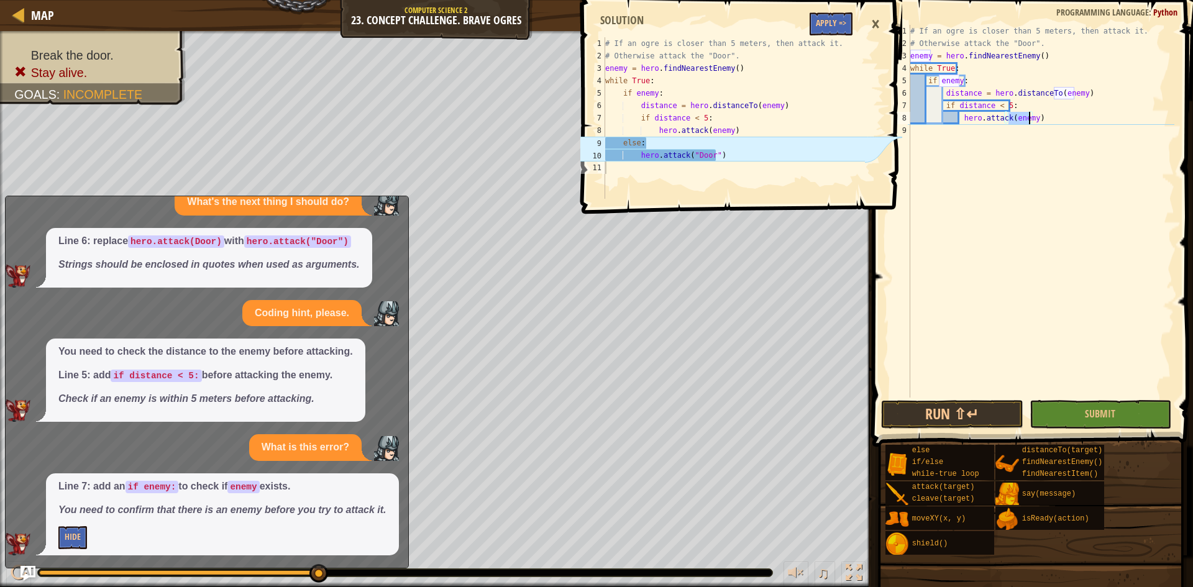
click at [1052, 135] on div "# If an ogre is closer than 5 meters, then attack it. # Otherwise attack the "D…" at bounding box center [1040, 224] width 266 height 398
click at [938, 127] on div "# If an ogre is closer than 5 meters, then attack it. # Otherwise attack the "D…" at bounding box center [1040, 224] width 266 height 398
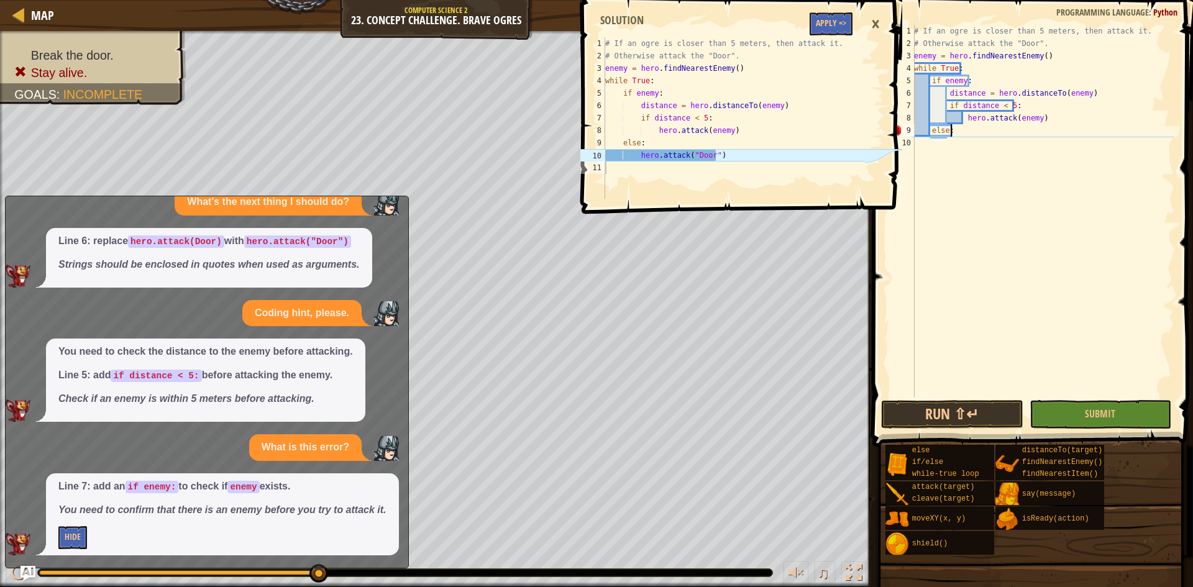
scroll to position [6, 2]
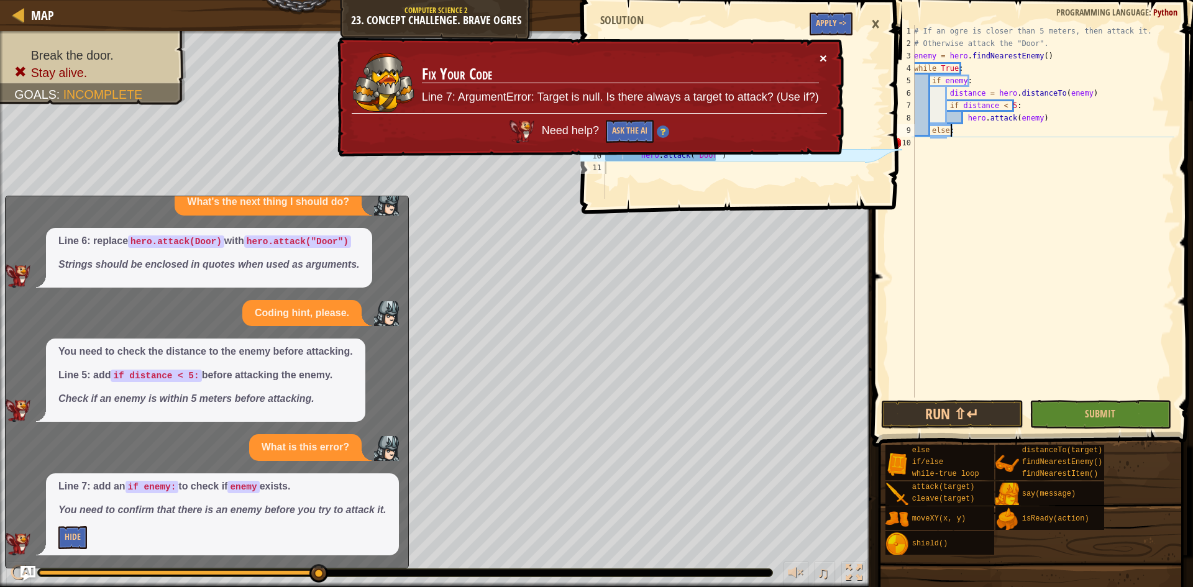
type textarea "else:"
click at [821, 57] on button "×" at bounding box center [822, 58] width 7 height 13
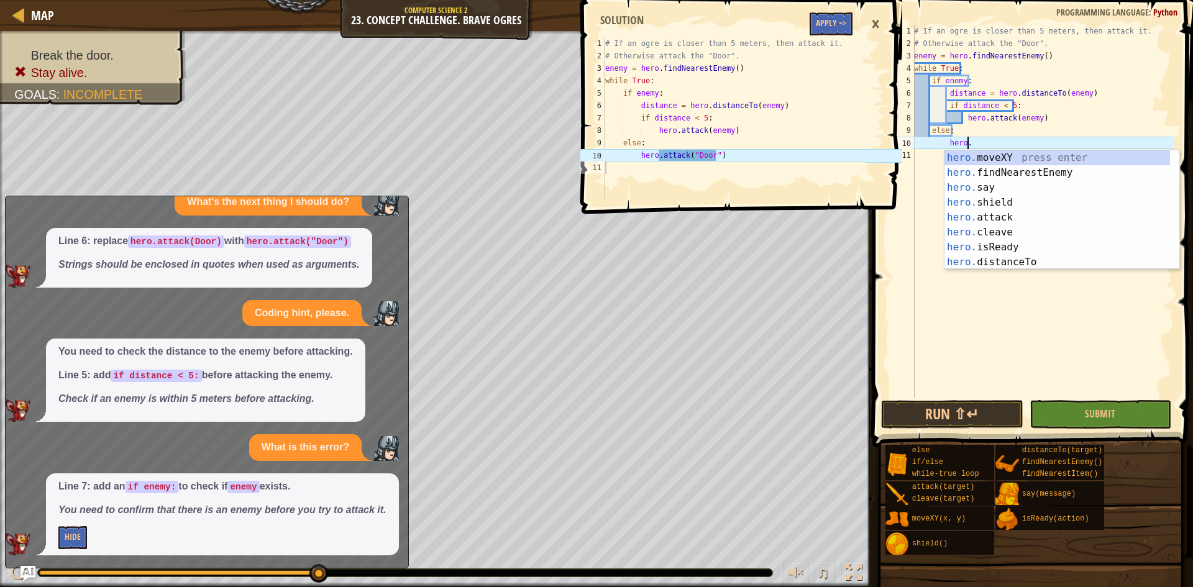
scroll to position [6, 4]
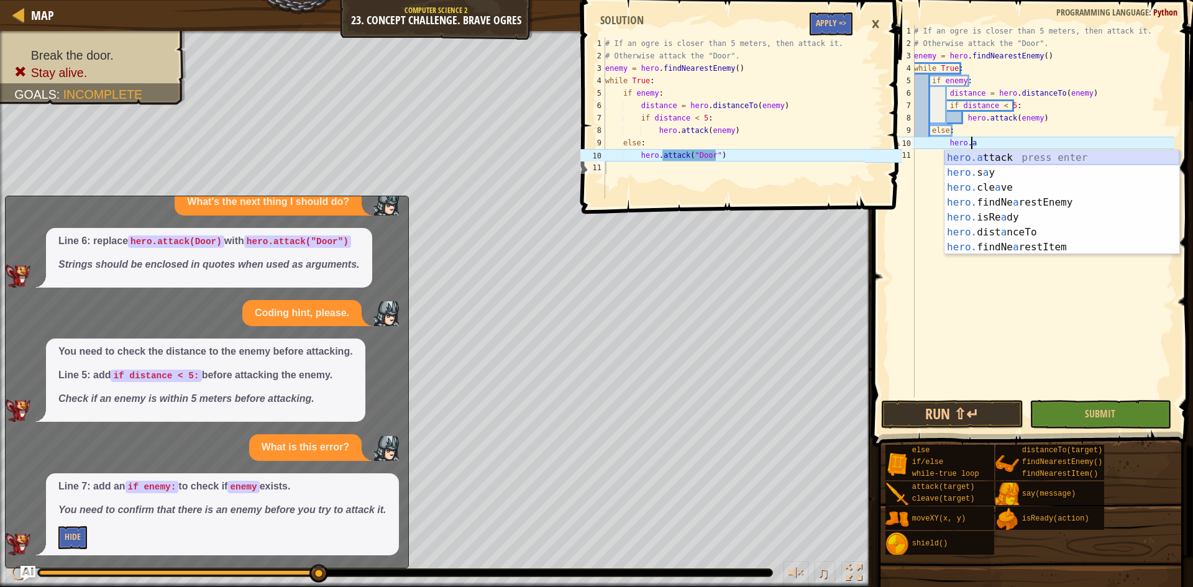
click at [1073, 157] on div "hero.a ttack press enter hero. s a y press enter hero. cle a ve press enter her…" at bounding box center [1061, 217] width 235 height 134
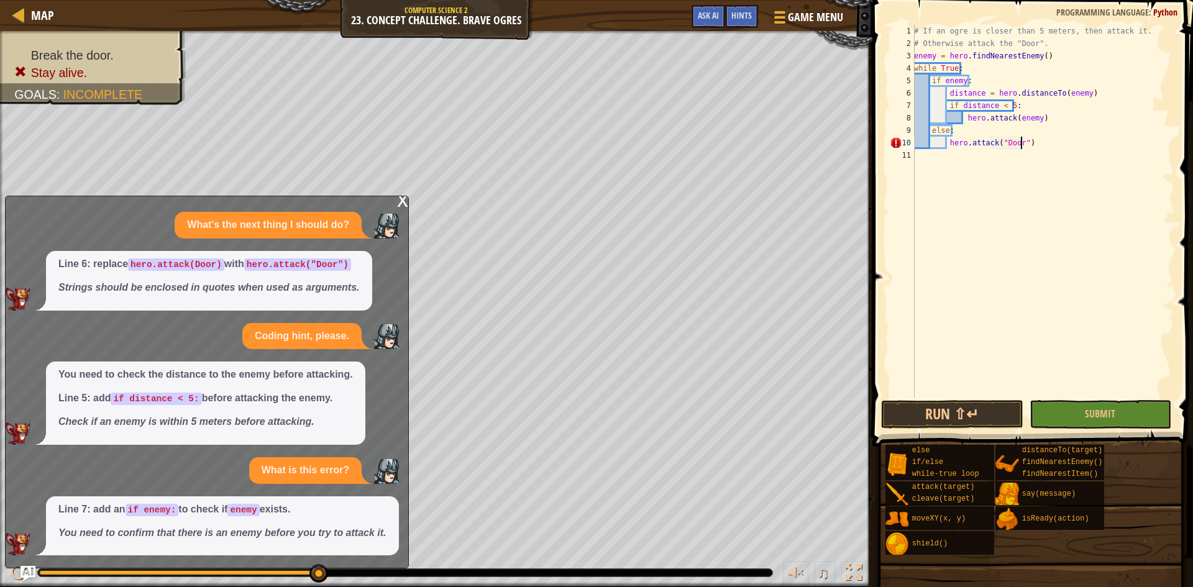
scroll to position [3, 0]
click at [934, 419] on button "Run ⇧↵" at bounding box center [952, 414] width 142 height 29
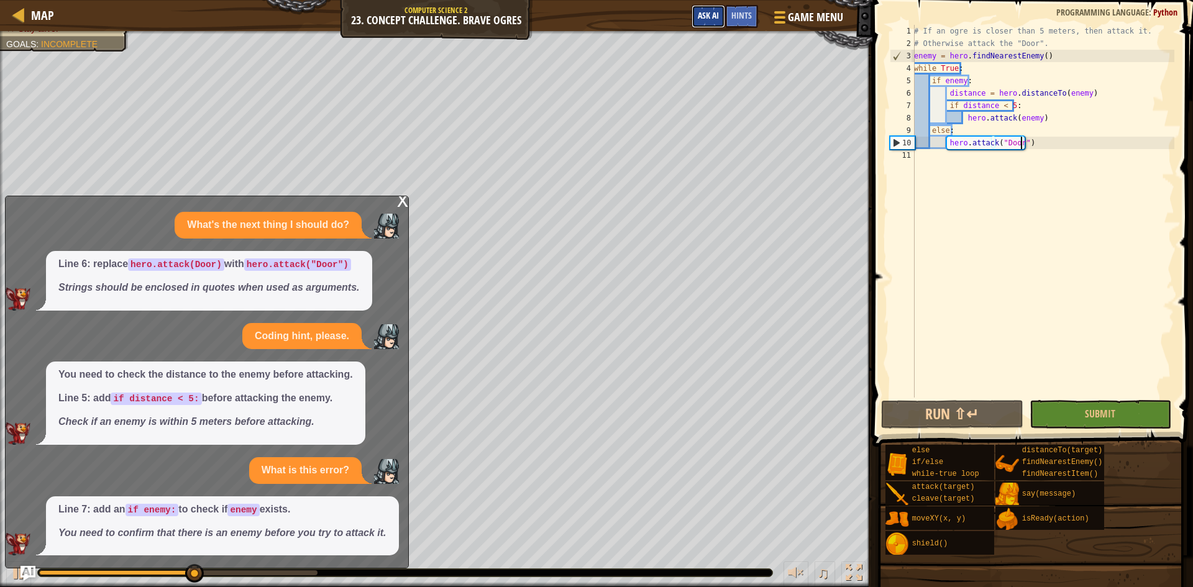
click at [708, 17] on span "Ask AI" at bounding box center [708, 15] width 21 height 12
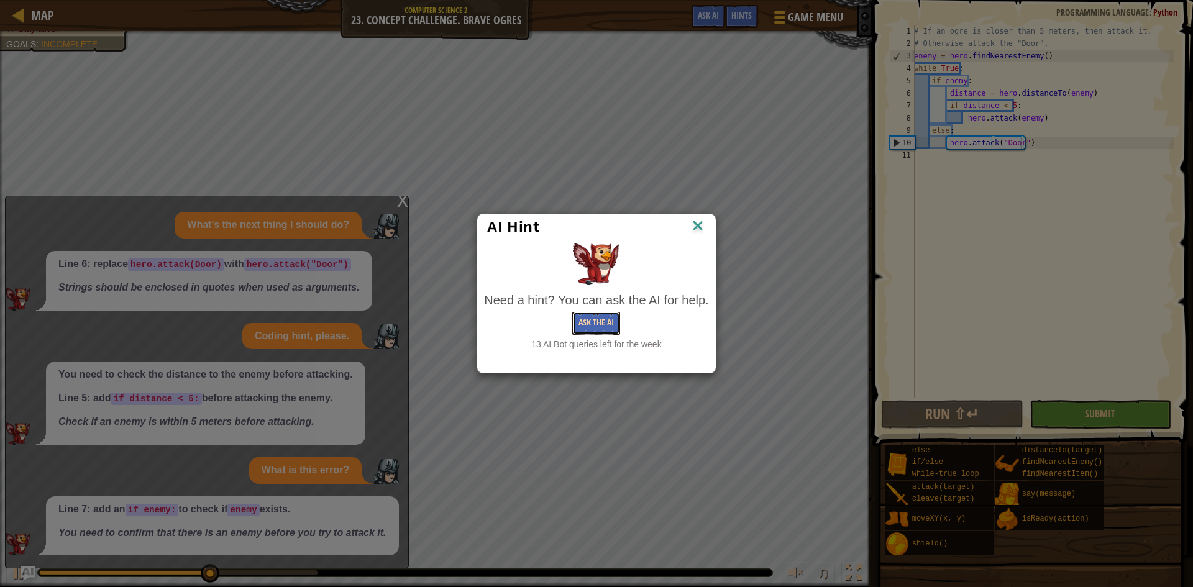
click at [586, 319] on button "Ask the AI" at bounding box center [596, 323] width 48 height 23
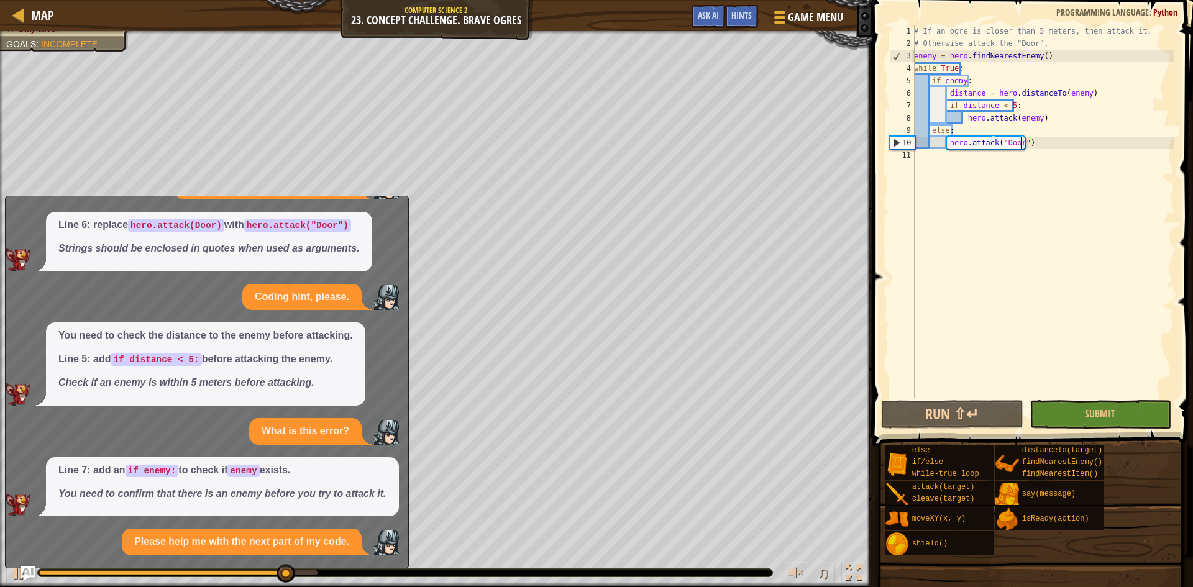
scroll to position [152, 0]
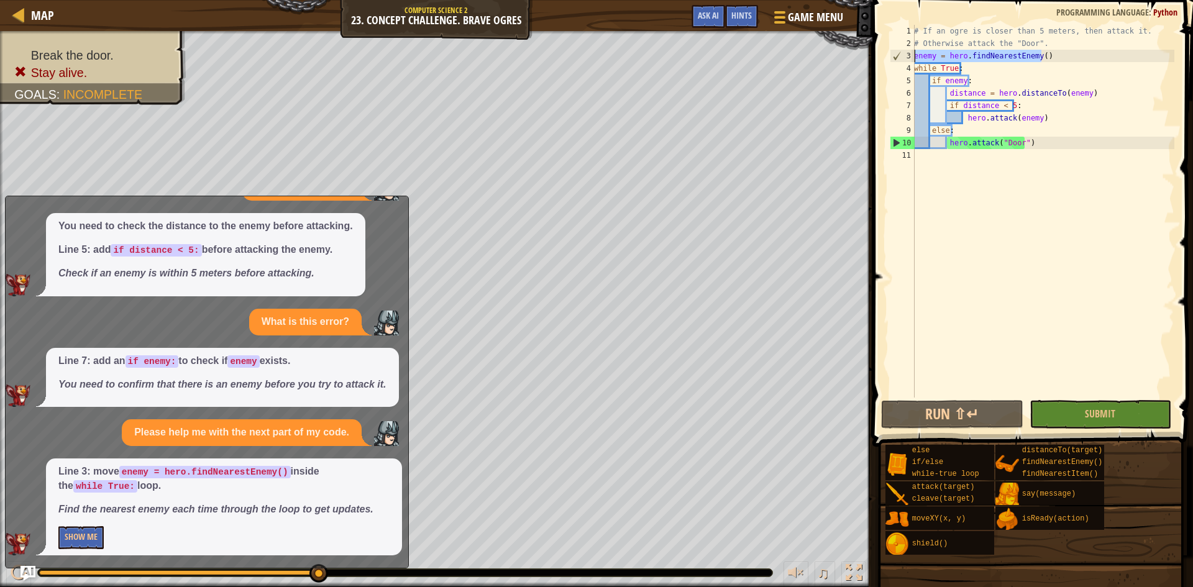
drag, startPoint x: 1052, startPoint y: 58, endPoint x: 899, endPoint y: 55, distance: 152.2
click at [901, 55] on div "hero.attack("Door") 1 2 3 4 5 6 7 8 9 10 11 # If an ogre is closer than 5 meter…" at bounding box center [1030, 211] width 287 height 373
click at [994, 76] on div "# If an ogre is closer than 5 meters, then attack it. # Otherwise attack the "D…" at bounding box center [1042, 224] width 263 height 398
click at [996, 68] on div "# If an ogre is closer than 5 meters, then attack it. # Otherwise attack the "D…" at bounding box center [1042, 224] width 263 height 398
type textarea "while True:"
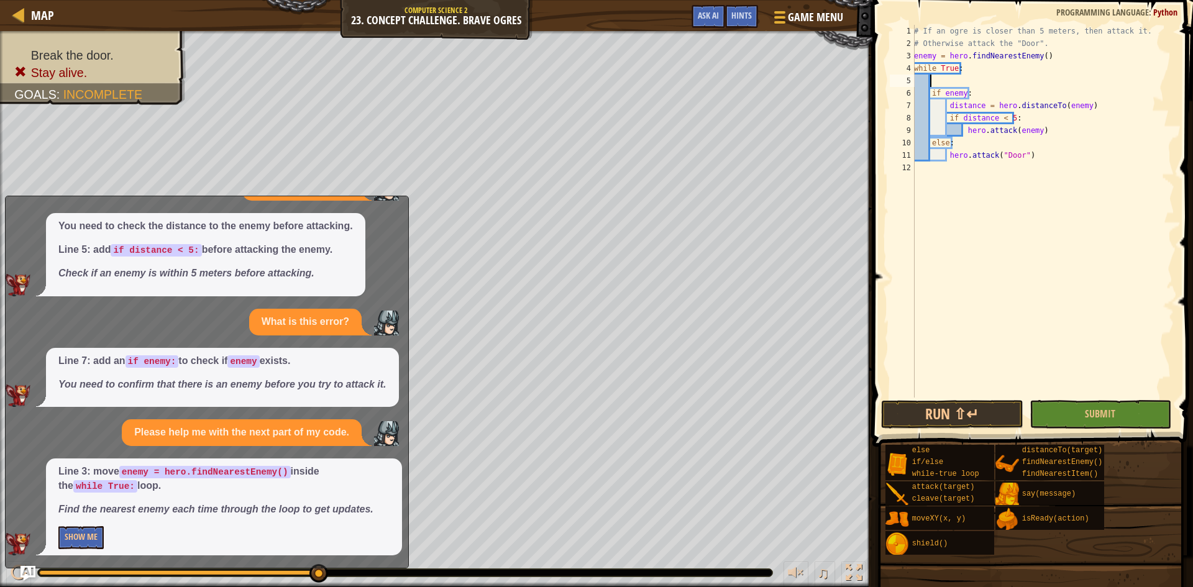
scroll to position [6, 0]
paste textarea "enemy = hero.findNearestEnemy()"
click at [957, 411] on button "Run ⇧↵" at bounding box center [952, 414] width 142 height 29
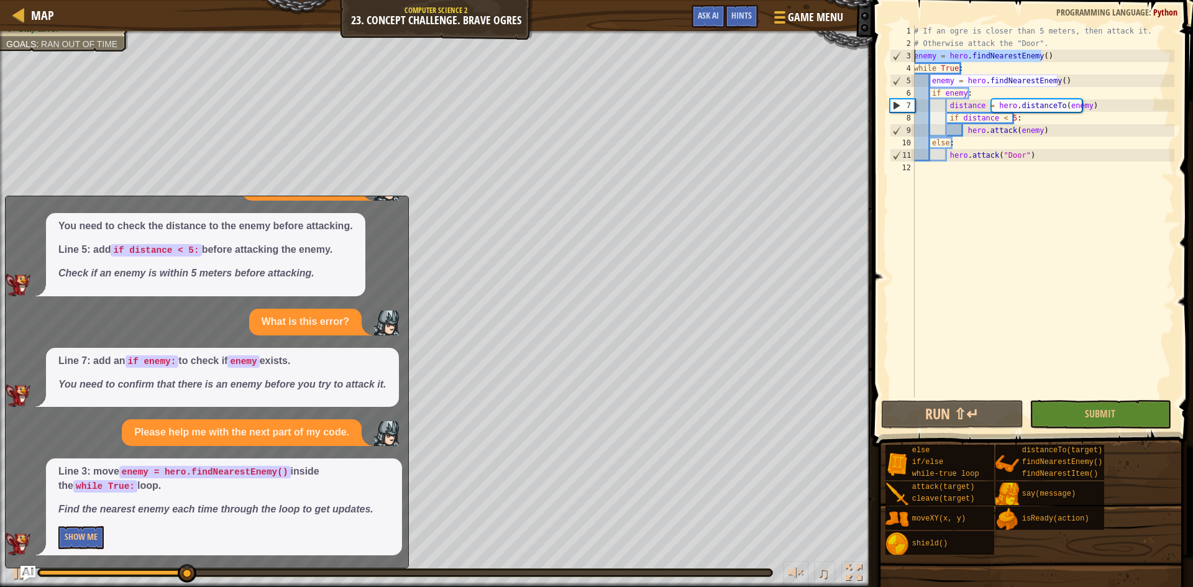
drag, startPoint x: 1040, startPoint y: 57, endPoint x: 902, endPoint y: 63, distance: 137.4
click at [902, 63] on div "enemy = hero.findNearestEnemy() 1 2 3 4 5 6 7 8 9 10 11 12 # If an ogre is clos…" at bounding box center [1030, 211] width 287 height 373
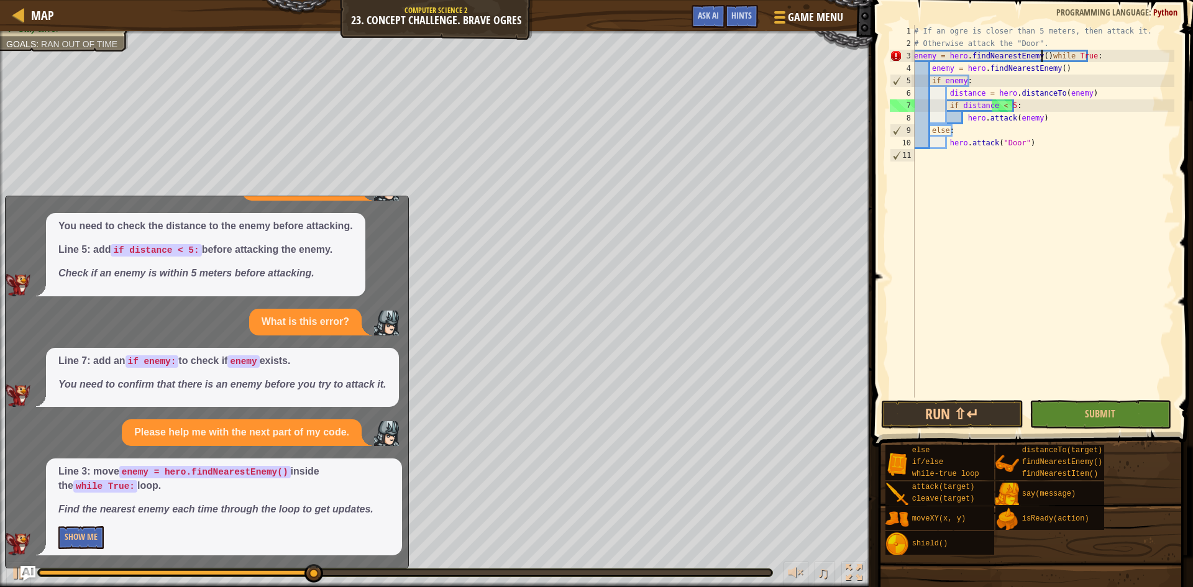
drag, startPoint x: 1040, startPoint y: 57, endPoint x: 1042, endPoint y: 73, distance: 16.3
click at [1040, 58] on div "# If an ogre is closer than 5 meters, then attack it. # Otherwise attack the "D…" at bounding box center [1042, 224] width 263 height 398
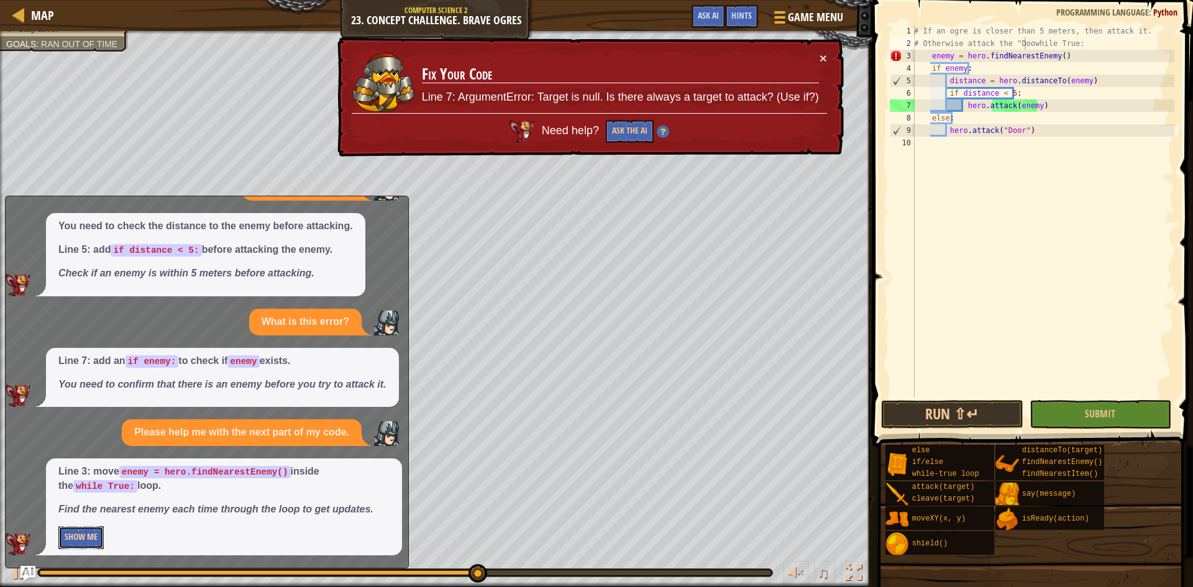
click at [76, 537] on button "Show Me" at bounding box center [80, 537] width 45 height 23
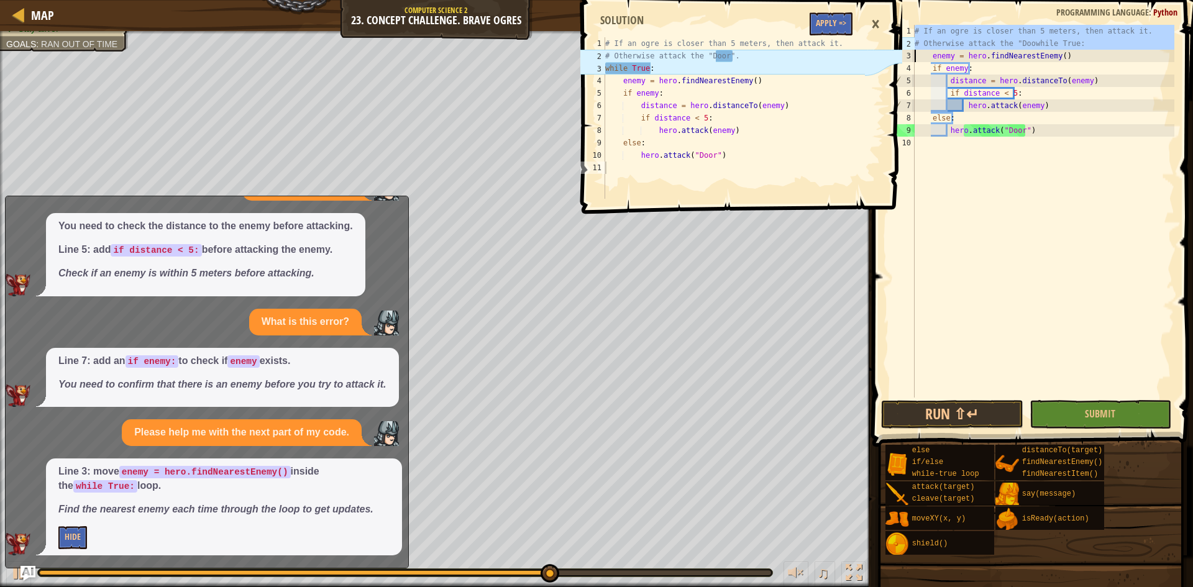
drag, startPoint x: 915, startPoint y: 30, endPoint x: 1075, endPoint y: 45, distance: 160.3
click at [1075, 45] on div "# Otherwise attack the "Doowhile True: 1 2 3 4 5 6 7 8 9 10 # If an ogre is clo…" at bounding box center [1030, 211] width 287 height 373
type textarea "enemy = hero.findNearestEnemy()"
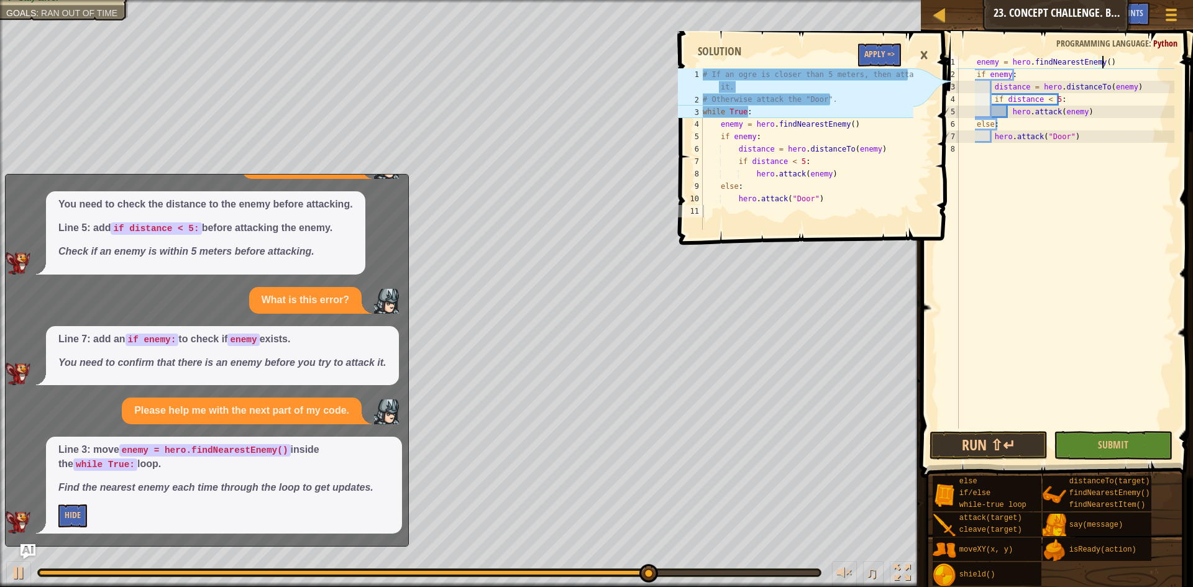
drag, startPoint x: 1110, startPoint y: 61, endPoint x: 1118, endPoint y: 62, distance: 8.2
click at [1118, 62] on div "enemy = hero . findNearestEnemy ( ) if enemy : distance = hero . distanceTo ( e…" at bounding box center [1065, 255] width 218 height 398
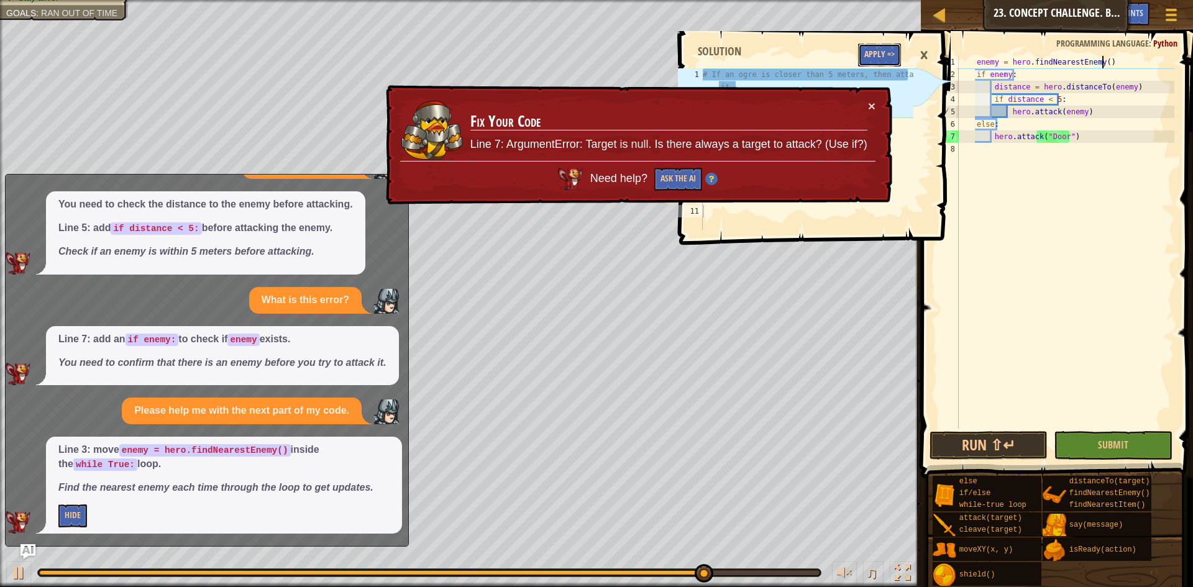
click at [884, 60] on button "Apply =>" at bounding box center [879, 54] width 43 height 23
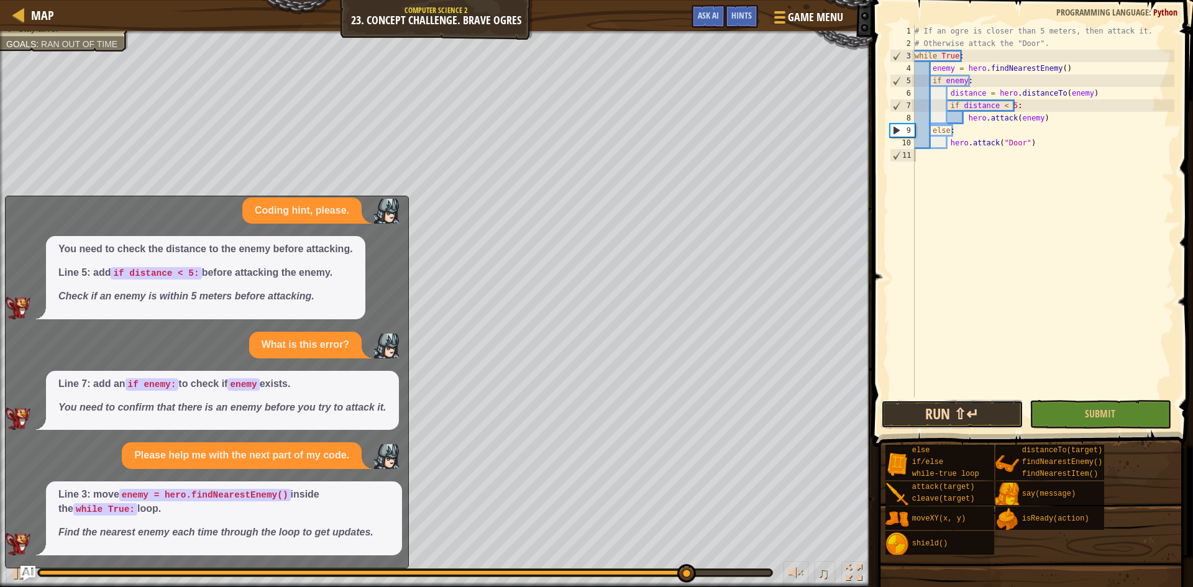
click at [958, 407] on button "Run ⇧↵" at bounding box center [952, 414] width 142 height 29
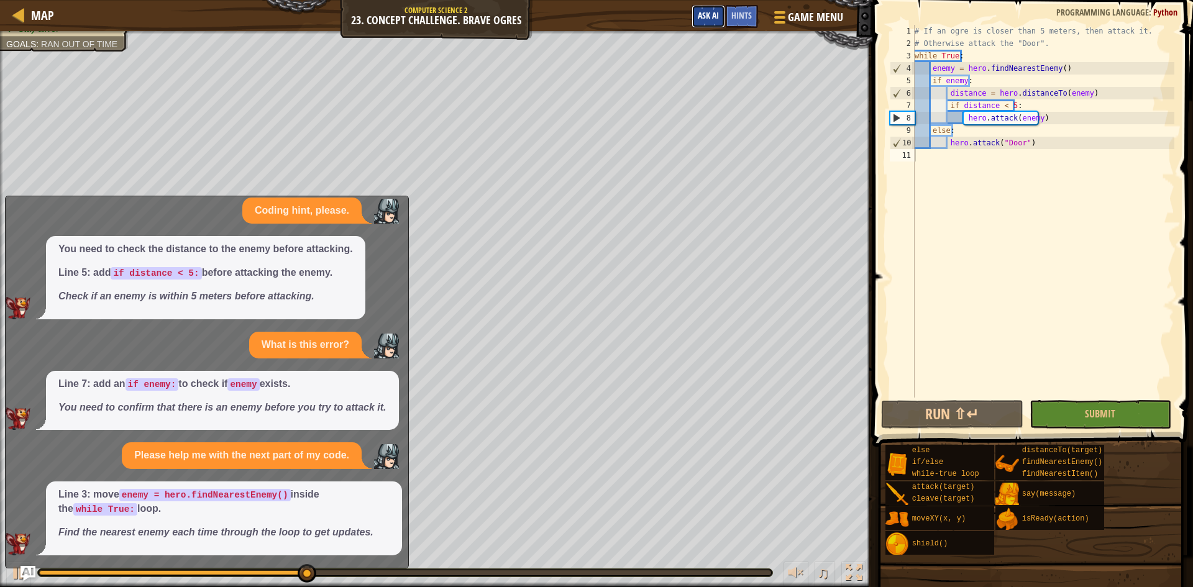
click at [709, 15] on span "Ask AI" at bounding box center [708, 15] width 21 height 12
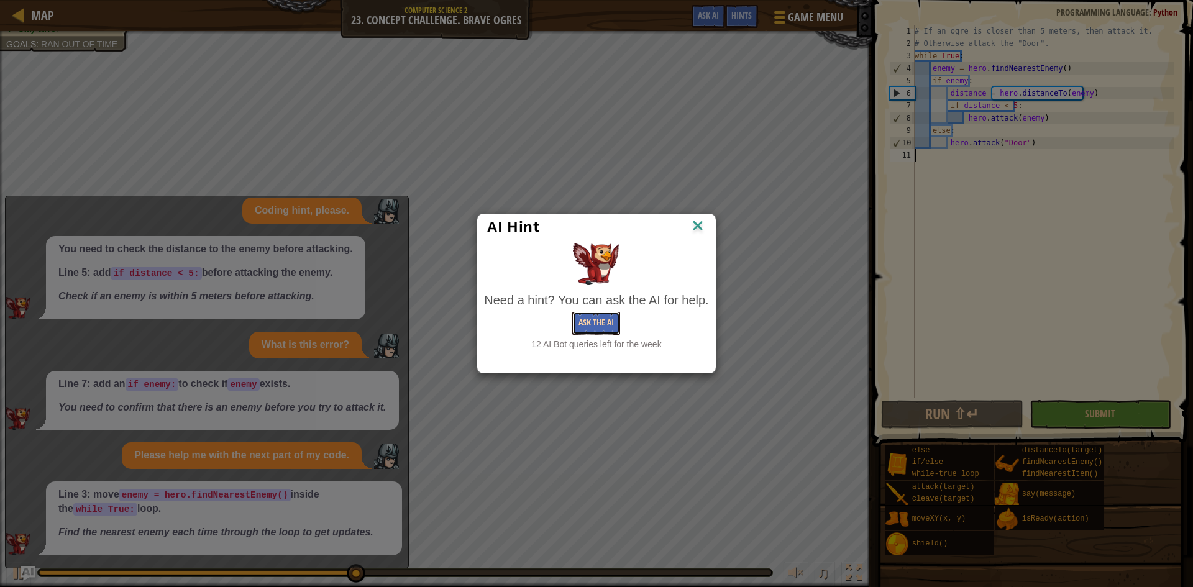
click at [604, 315] on button "Ask the AI" at bounding box center [596, 323] width 48 height 23
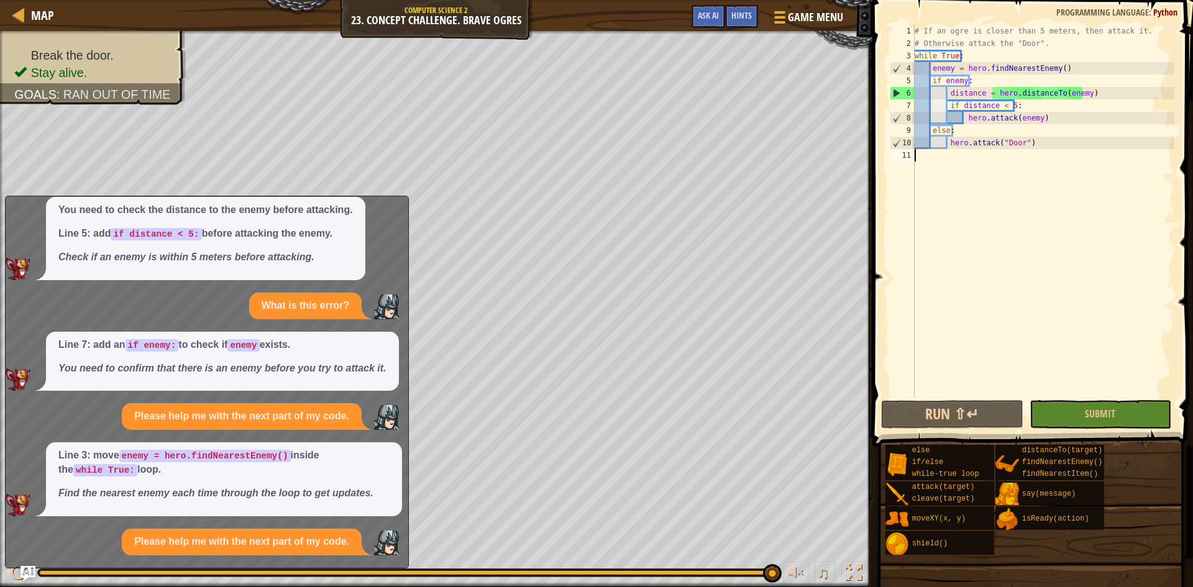
scroll to position [276, 0]
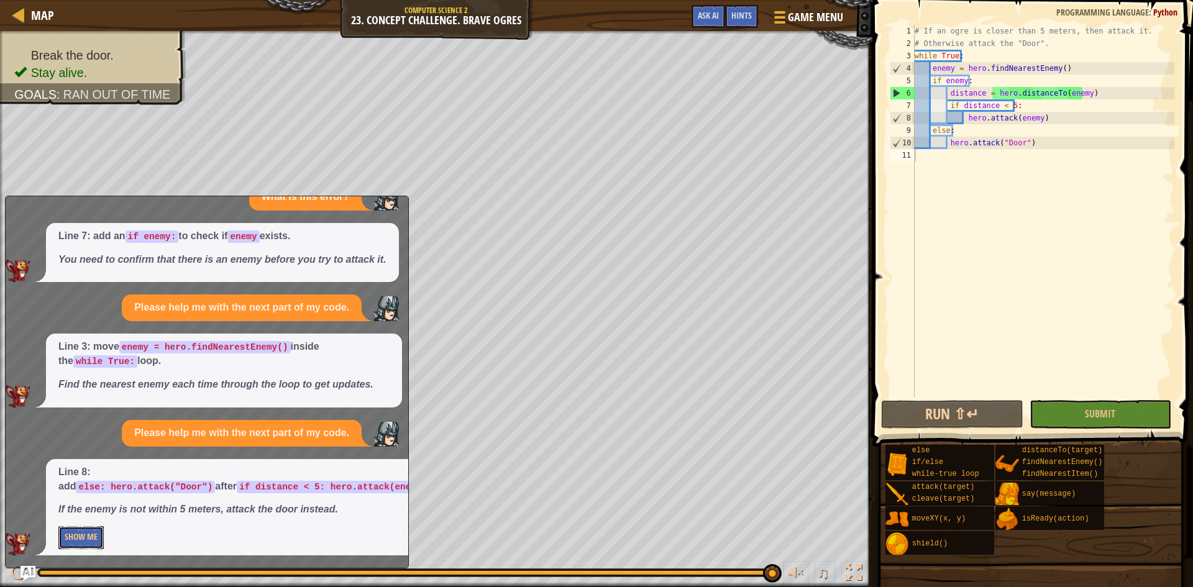
click at [89, 539] on button "Show Me" at bounding box center [80, 537] width 45 height 23
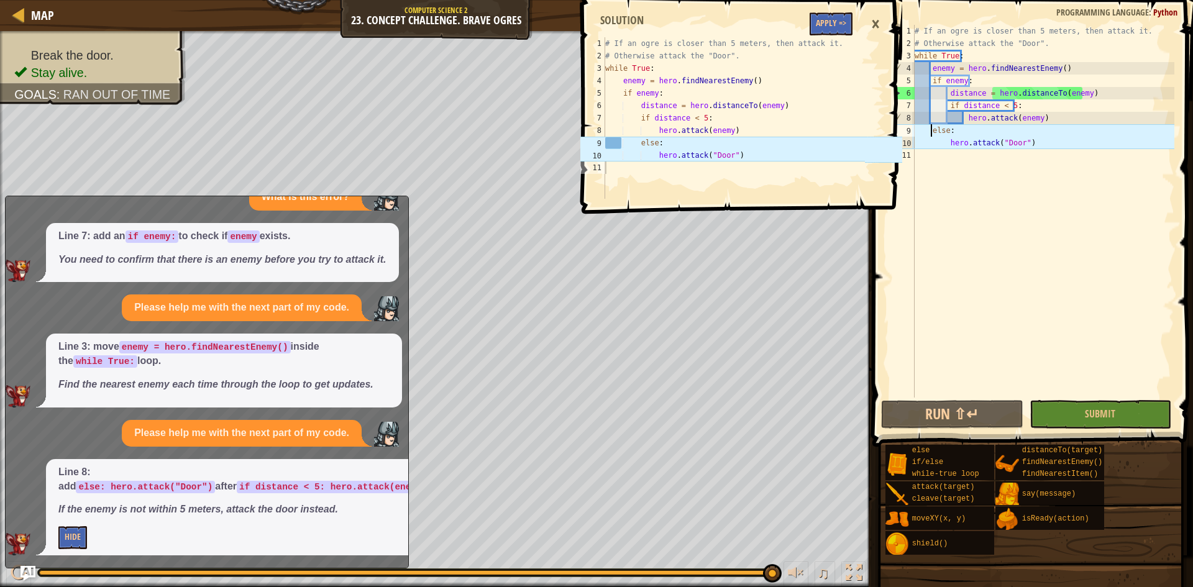
click at [931, 132] on div "# If an ogre is closer than 5 meters, then attack it. # Otherwise attack the "D…" at bounding box center [1043, 224] width 262 height 398
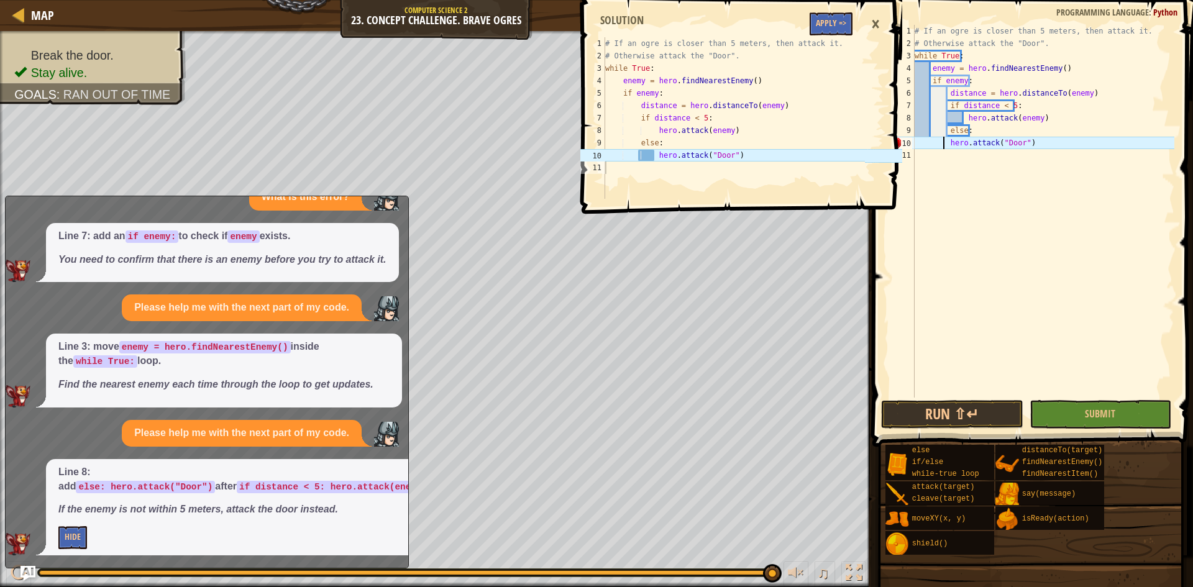
click at [942, 143] on div "# If an ogre is closer than 5 meters, then attack it. # Otherwise attack the "D…" at bounding box center [1043, 224] width 262 height 398
type textarea "hero.attack("Door")"
click at [947, 149] on div "# If an ogre is closer than 5 meters, then attack it. # Otherwise attack the "D…" at bounding box center [1043, 224] width 262 height 398
click at [946, 148] on div "# If an ogre is closer than 5 meters, then attack it. # Otherwise attack the "D…" at bounding box center [1043, 224] width 262 height 398
type textarea "hero.attack("Door")"
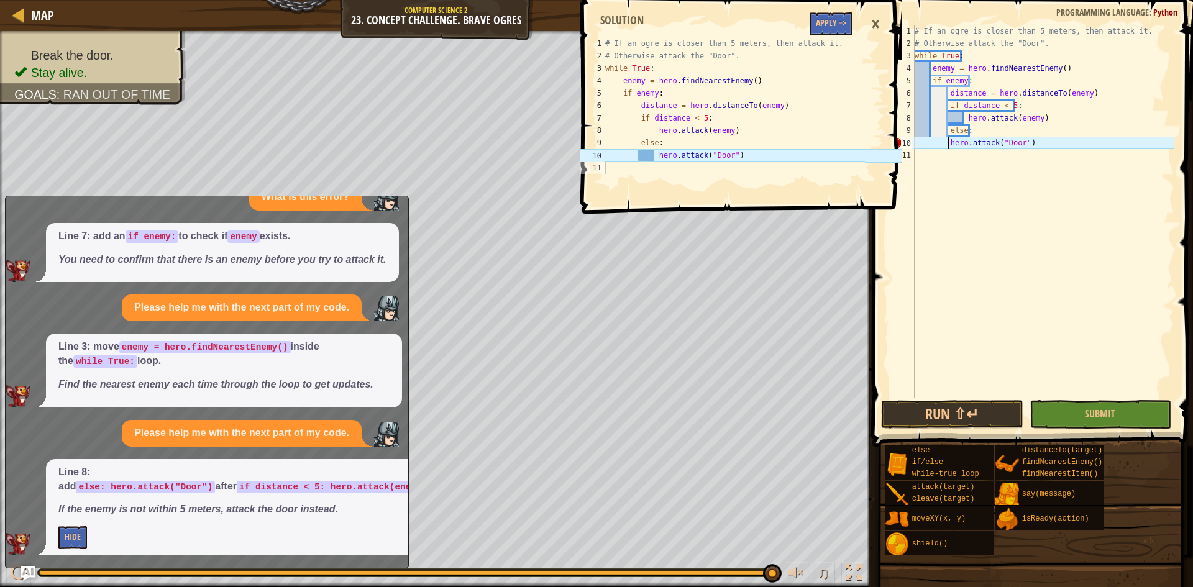
scroll to position [253, 0]
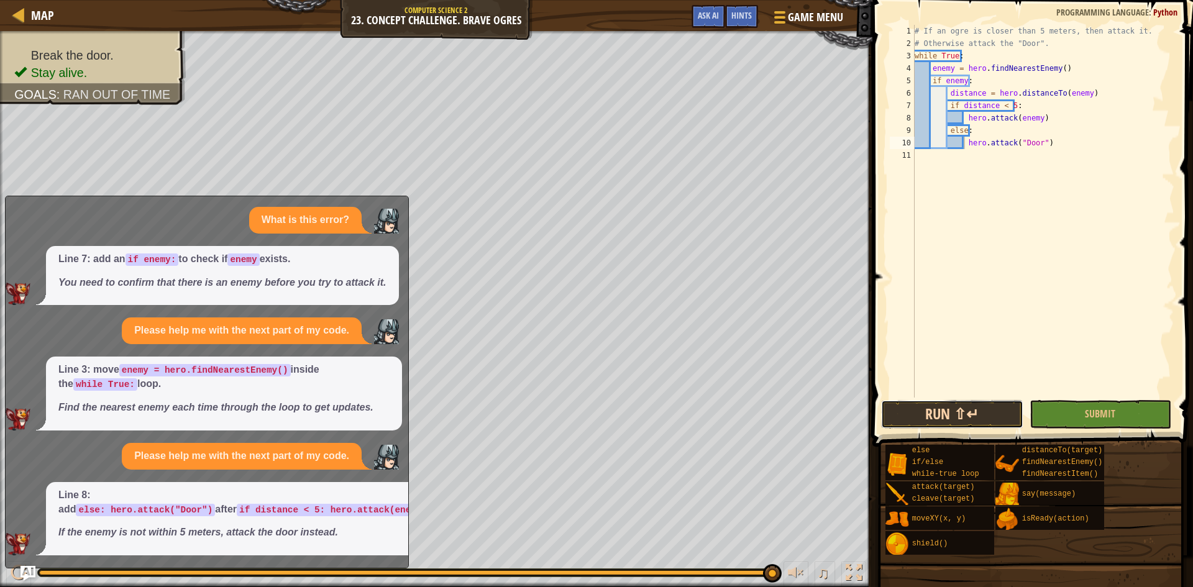
click at [971, 417] on button "Run ⇧↵" at bounding box center [952, 414] width 142 height 29
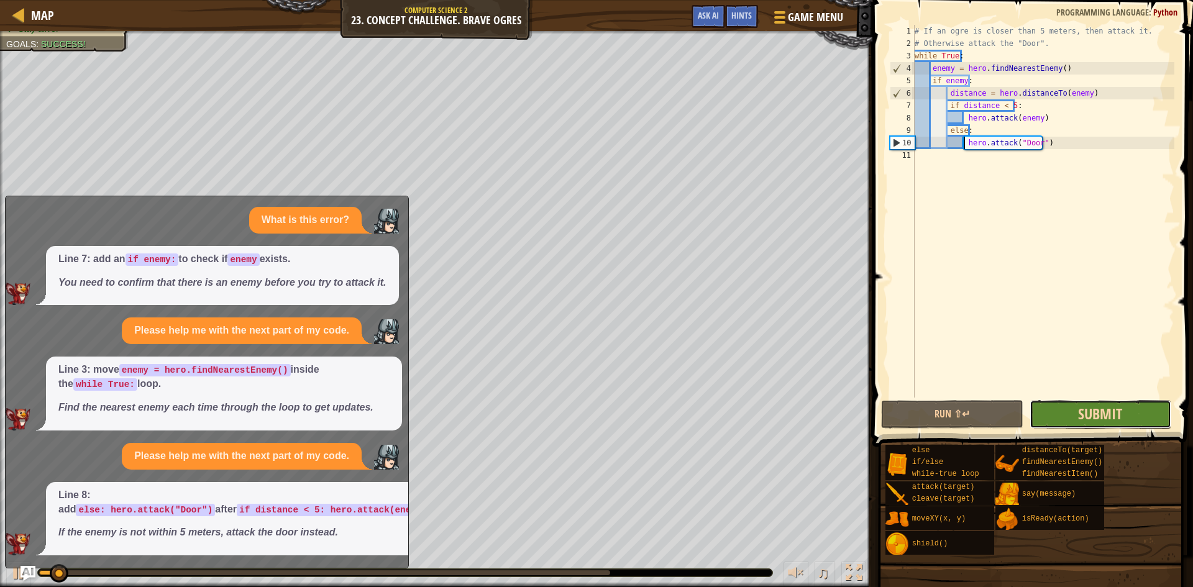
click at [1083, 419] on span "Submit" at bounding box center [1100, 414] width 44 height 20
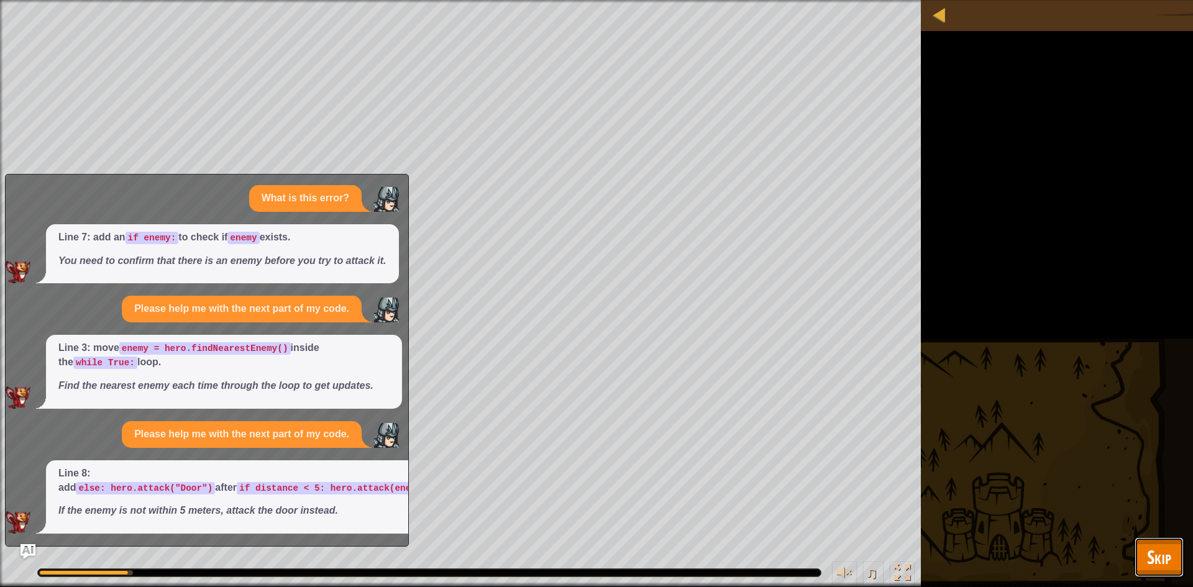
click at [1161, 548] on span "Skip" at bounding box center [1159, 556] width 24 height 25
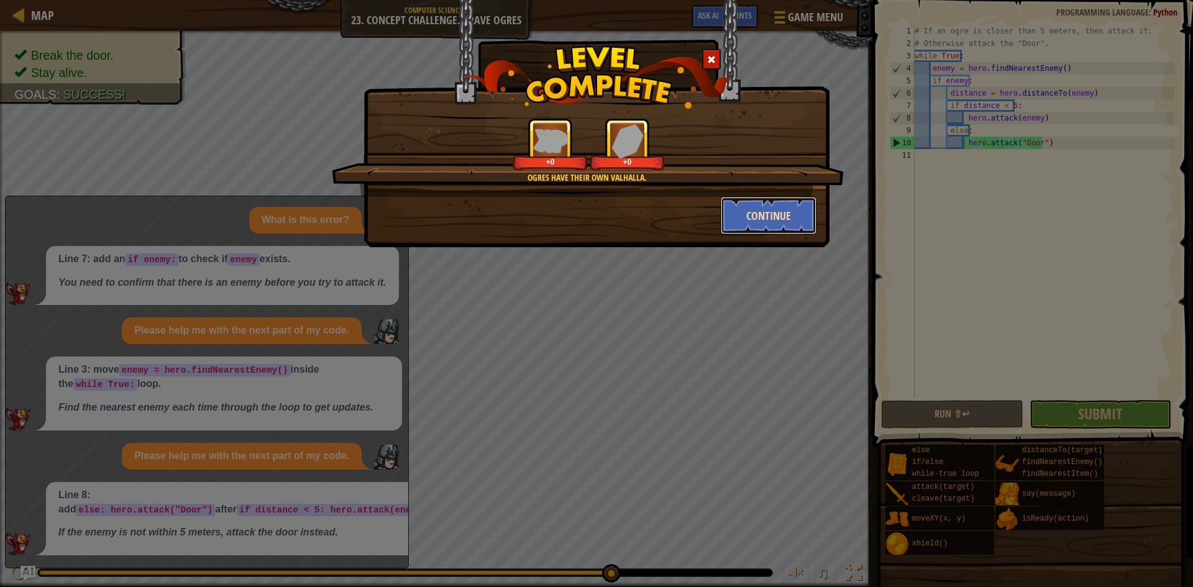
click at [749, 215] on button "Continue" at bounding box center [768, 215] width 96 height 37
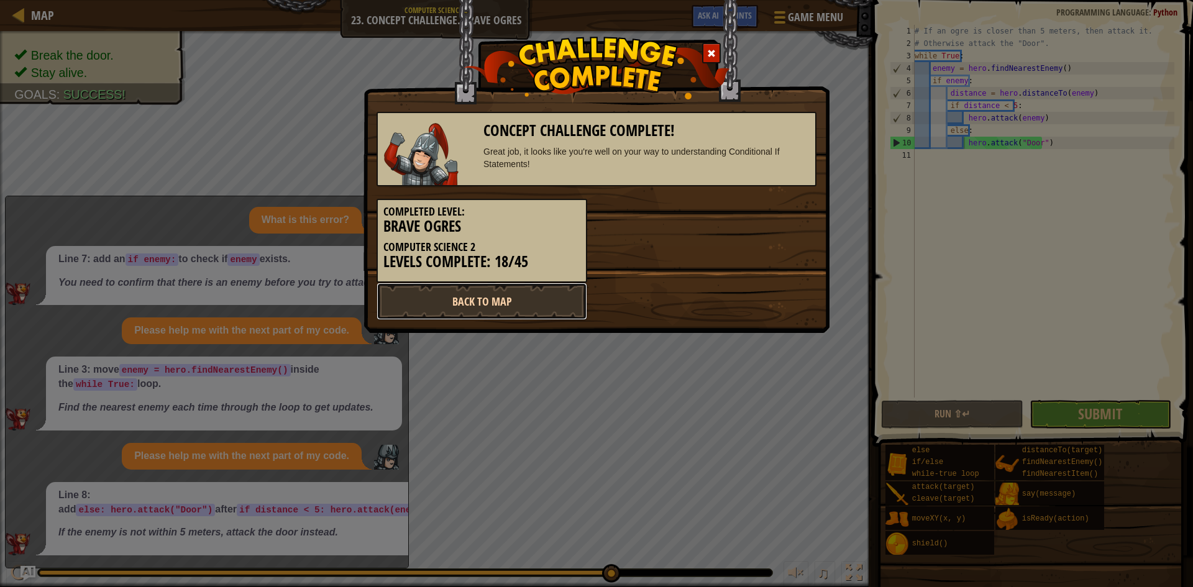
click at [490, 297] on link "Back to Map" at bounding box center [481, 301] width 211 height 37
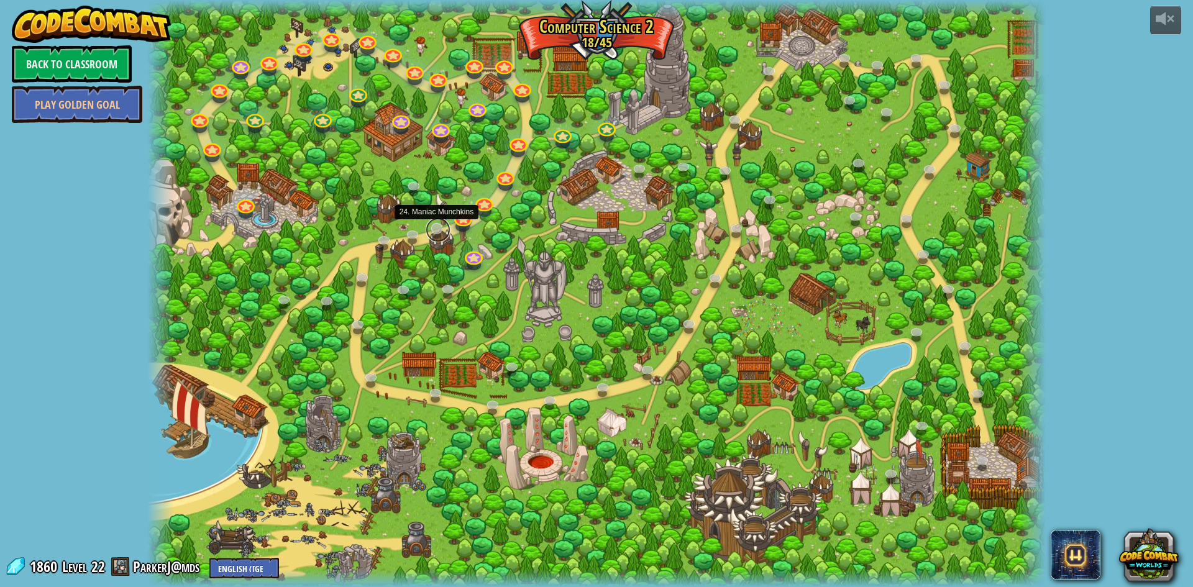
click at [437, 229] on link at bounding box center [437, 229] width 25 height 25
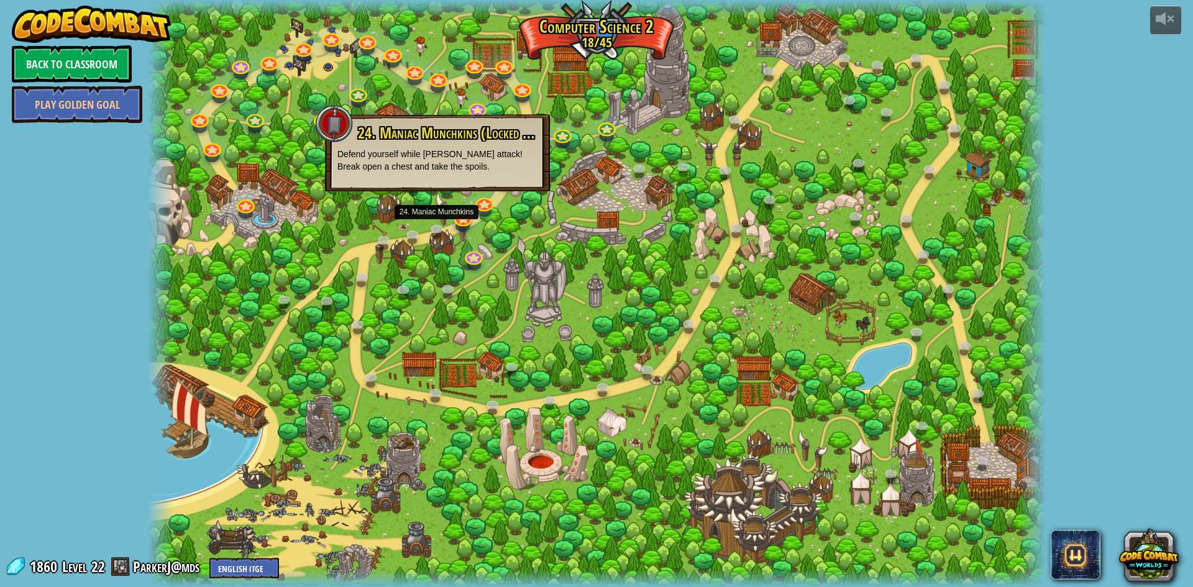
click at [699, 209] on div at bounding box center [596, 293] width 898 height 587
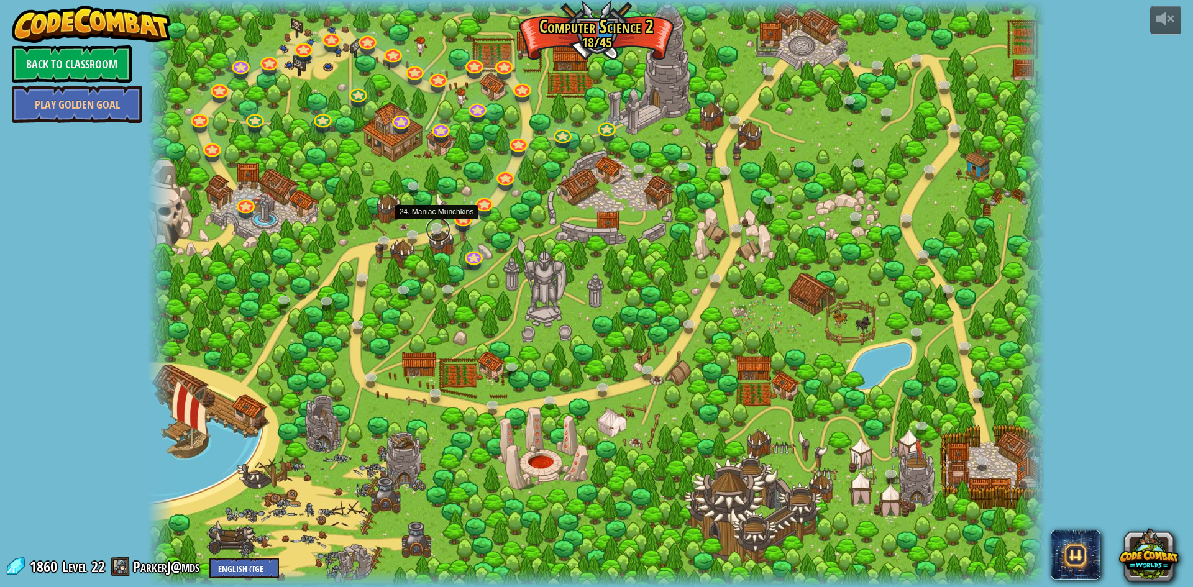
click at [430, 229] on link at bounding box center [437, 229] width 25 height 25
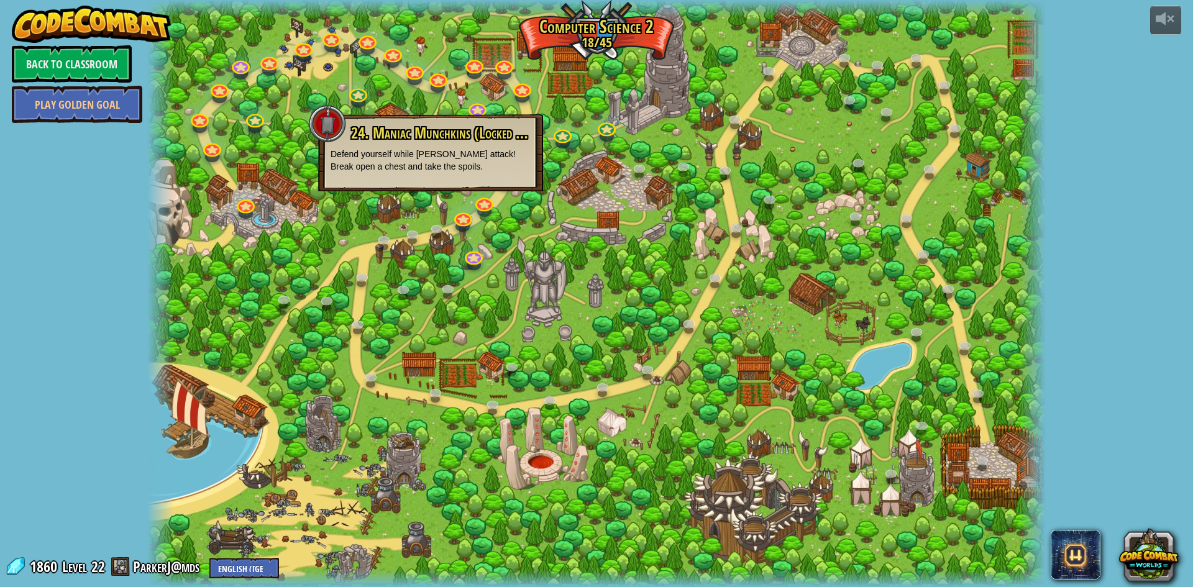
click at [55, 288] on div "powered by Back to Classroom Play Golden Goal 8. Picnic Buster Protect the picn…" at bounding box center [596, 293] width 1193 height 587
click at [326, 130] on div at bounding box center [327, 123] width 37 height 37
click at [441, 238] on link at bounding box center [437, 229] width 25 height 25
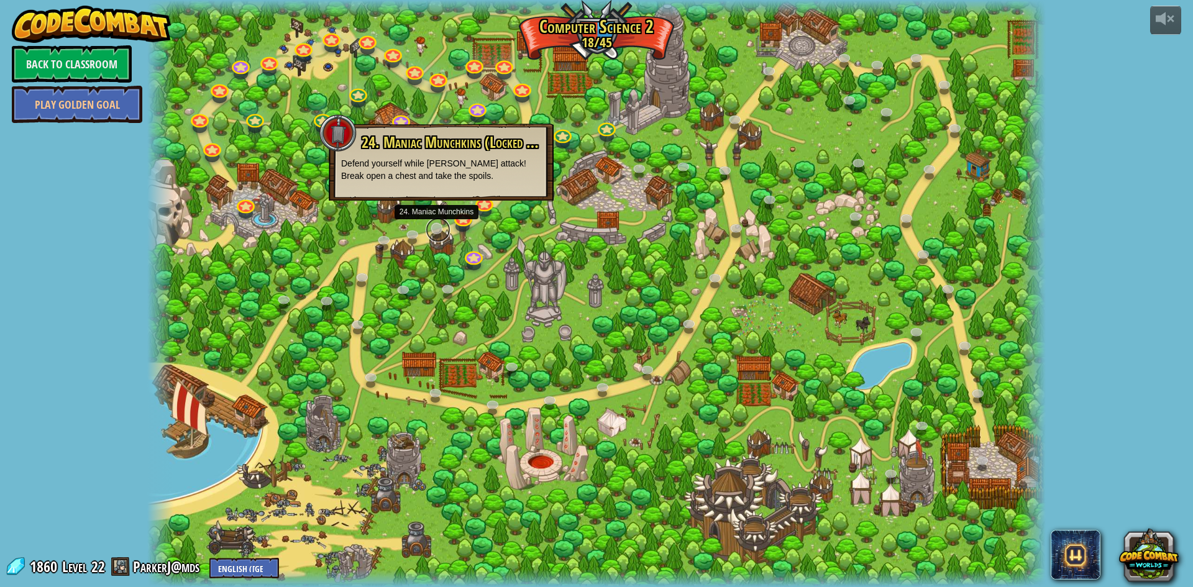
click at [441, 238] on link at bounding box center [437, 229] width 25 height 25
click at [436, 269] on div at bounding box center [596, 293] width 898 height 587
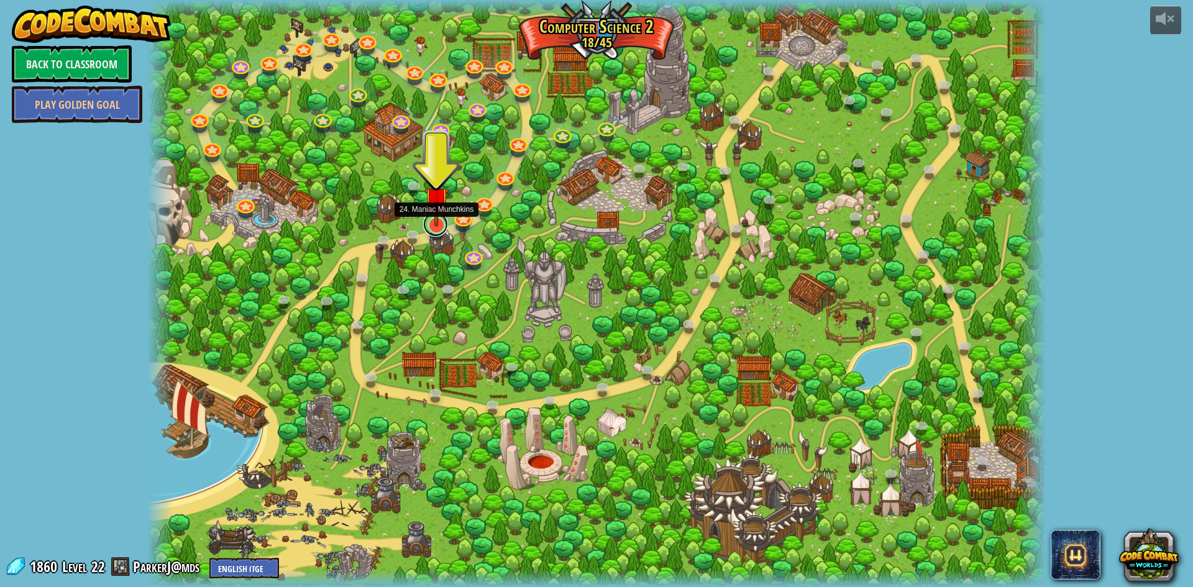
click at [441, 234] on div "8. Picnic Buster Protect the picnickers from patrolling ogres. Play 9. If-strav…" at bounding box center [596, 293] width 898 height 587
click at [429, 218] on img at bounding box center [436, 198] width 24 height 55
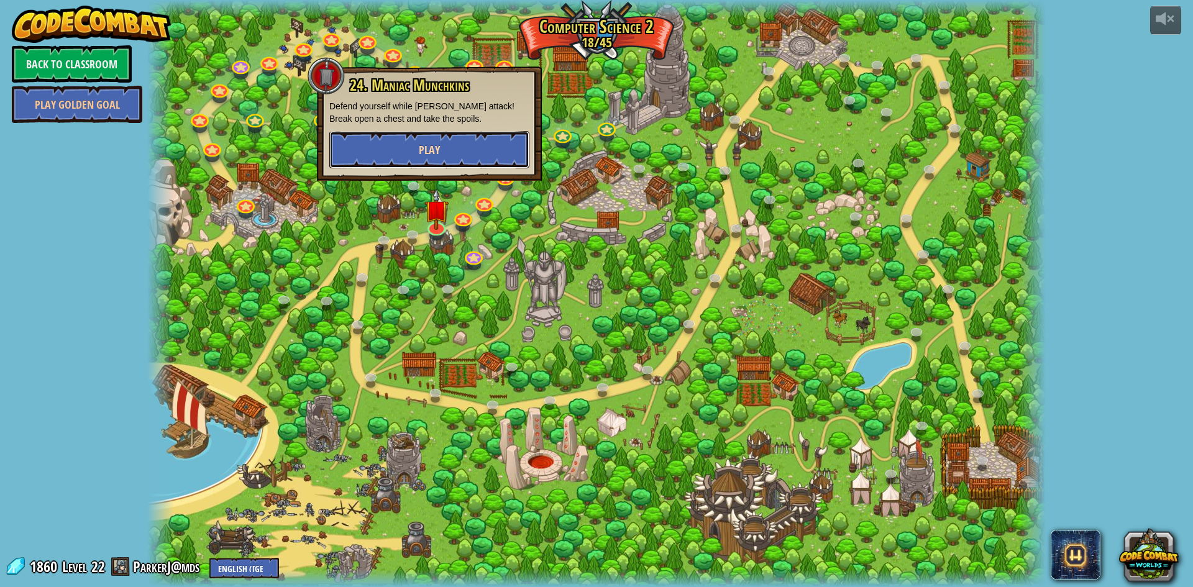
click at [500, 156] on button "Play" at bounding box center [429, 149] width 200 height 37
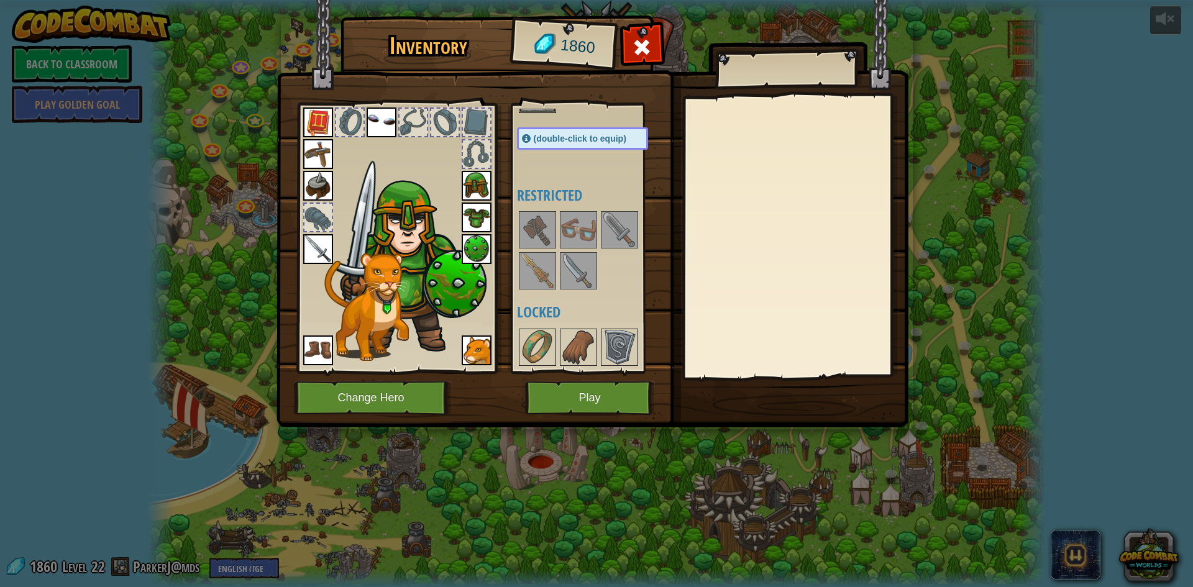
scroll to position [186, 0]
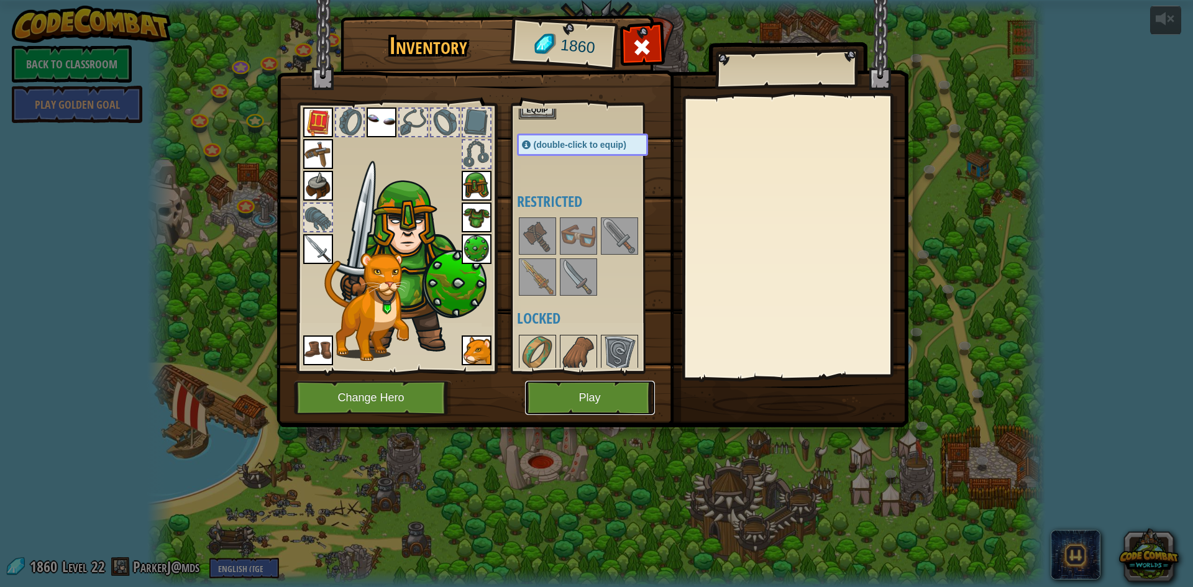
click at [603, 406] on button "Play" at bounding box center [590, 398] width 130 height 34
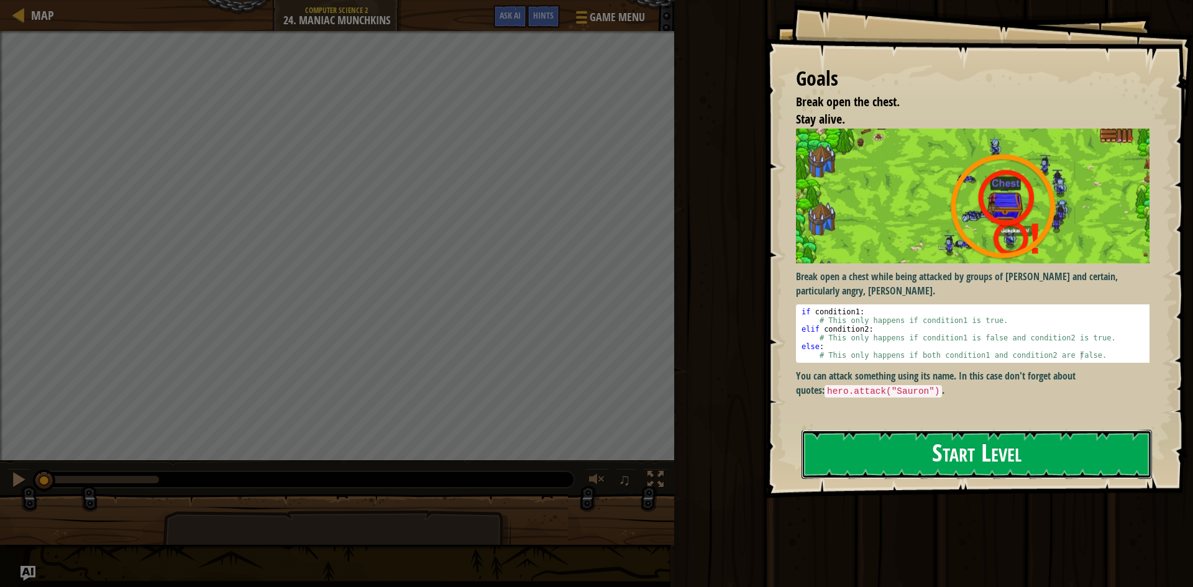
click at [907, 446] on button "Start Level" at bounding box center [976, 454] width 350 height 49
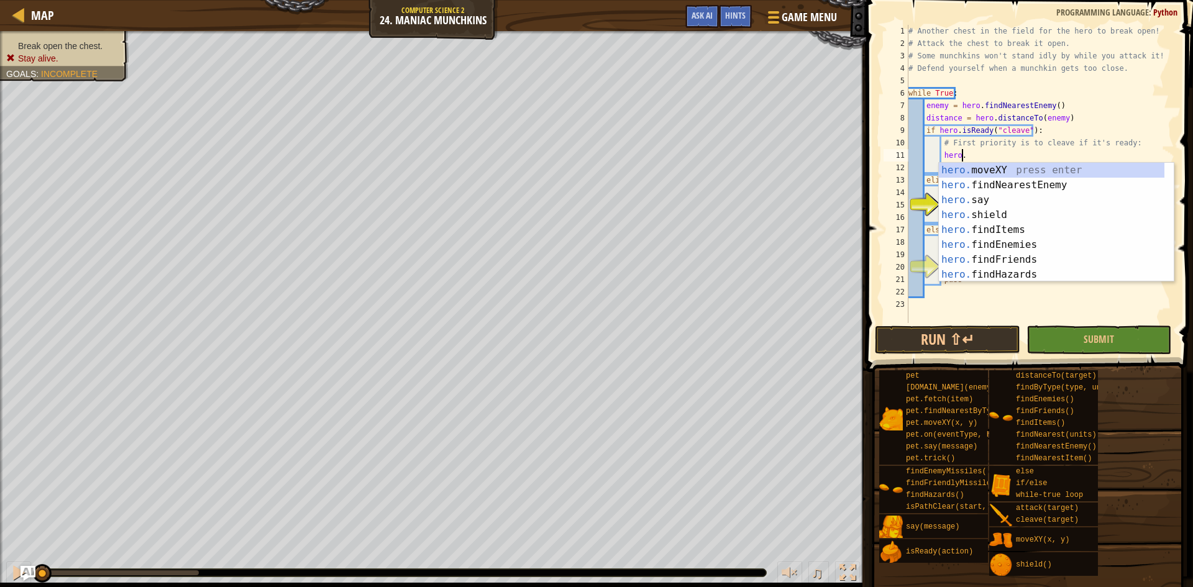
scroll to position [6, 4]
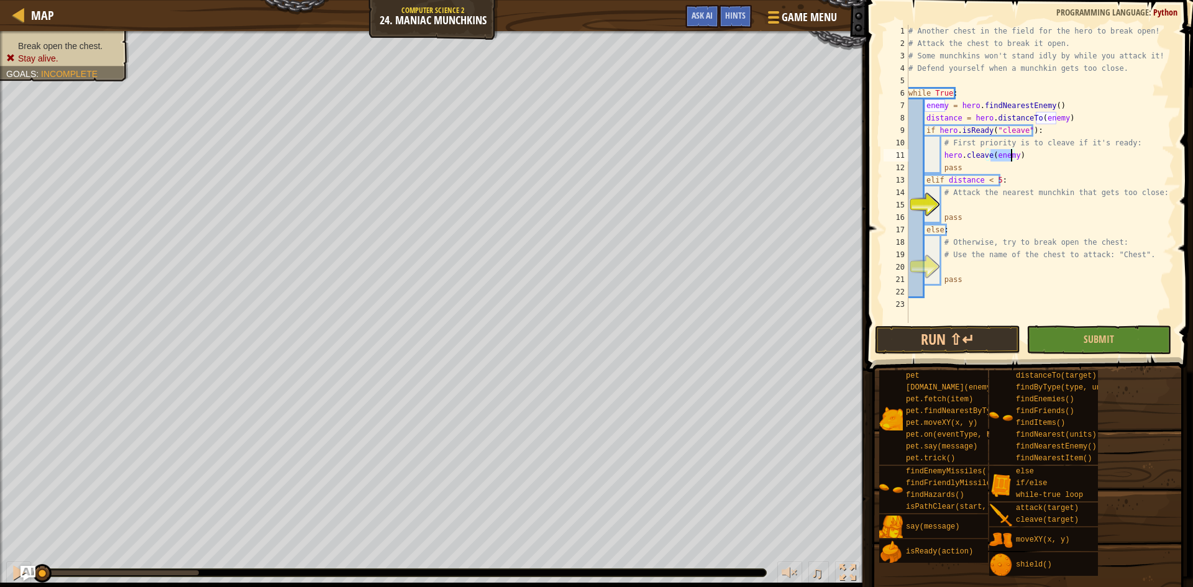
click at [894, 174] on div "13" at bounding box center [895, 180] width 25 height 12
type textarea "elif distance < 5:"
click at [955, 205] on div "# Another chest in the field for the hero to break open! # Attack the chest to …" at bounding box center [1040, 186] width 268 height 323
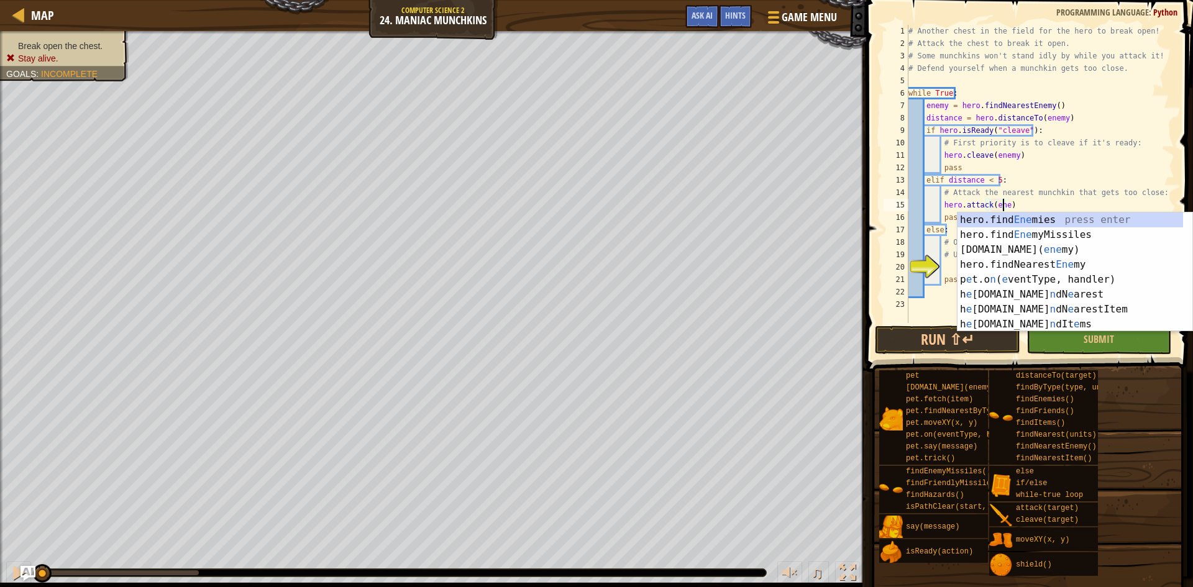
scroll to position [6, 8]
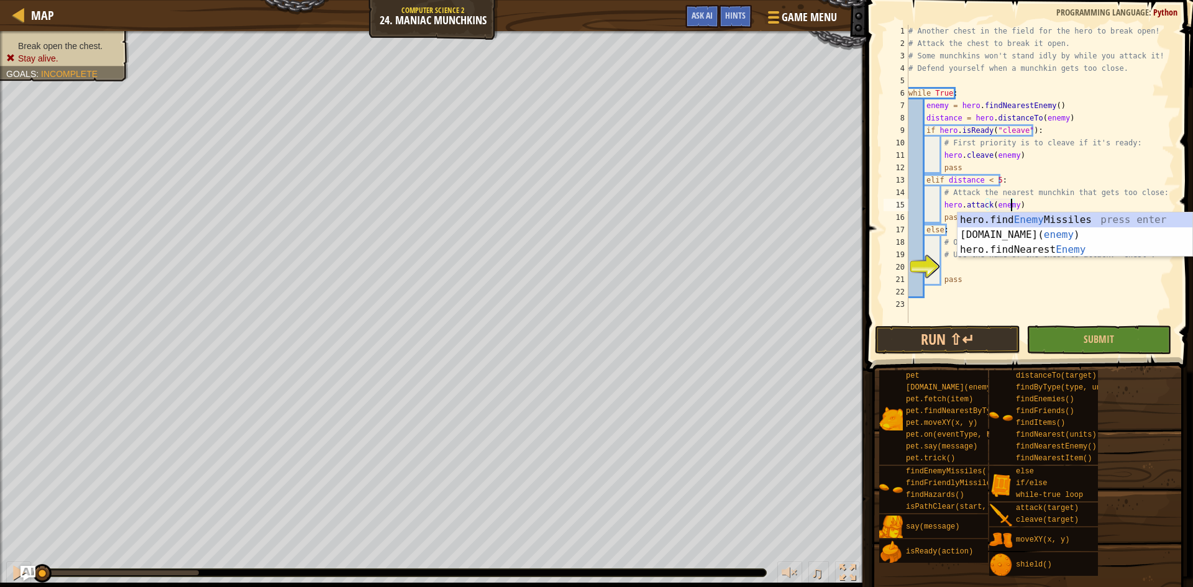
type textarea "hero.attack(enemy)"
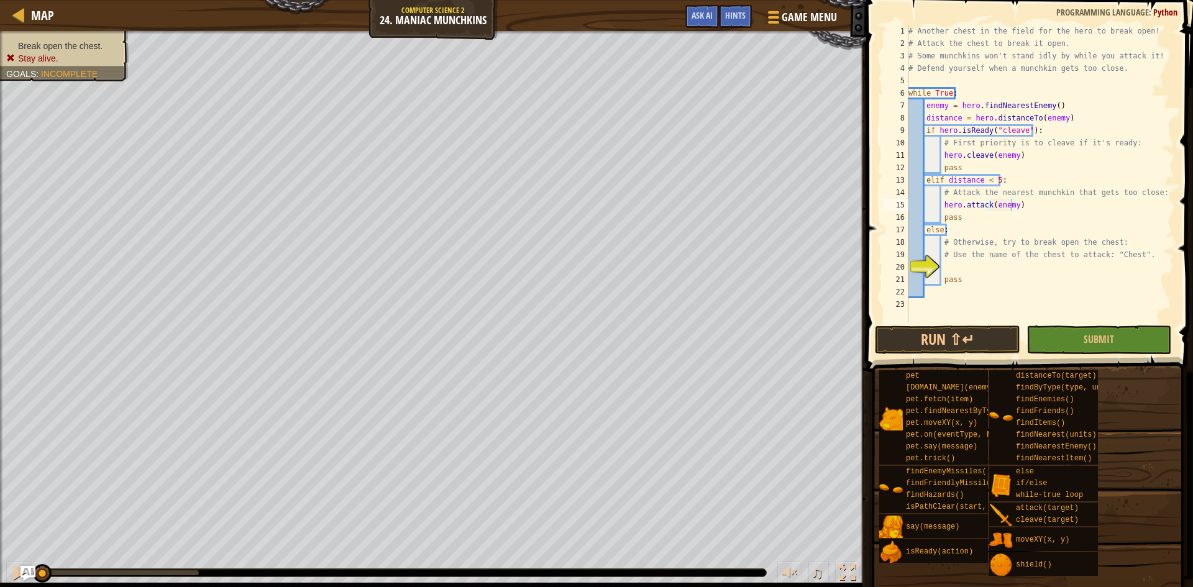
click at [877, 271] on span at bounding box center [1030, 168] width 337 height 409
click at [1045, 265] on div "# Another chest in the field for the hero to break open! # Attack the chest to …" at bounding box center [1040, 186] width 268 height 323
type textarea "hero.attack("Chest")"
click at [971, 331] on button "Run ⇧↵" at bounding box center [947, 339] width 145 height 29
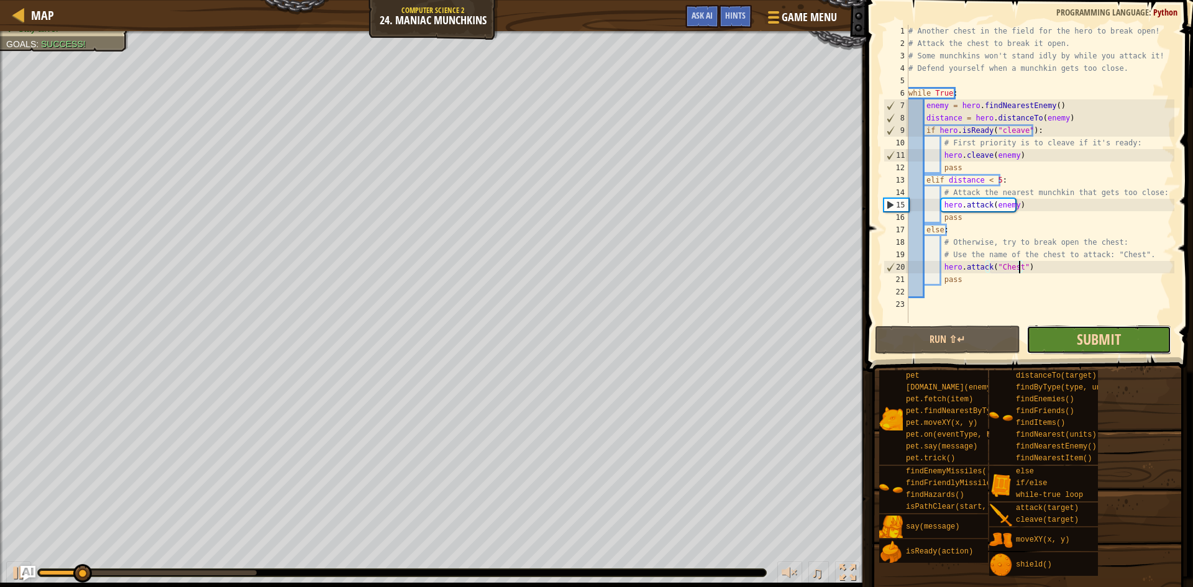
click at [1088, 337] on span "Submit" at bounding box center [1098, 339] width 44 height 20
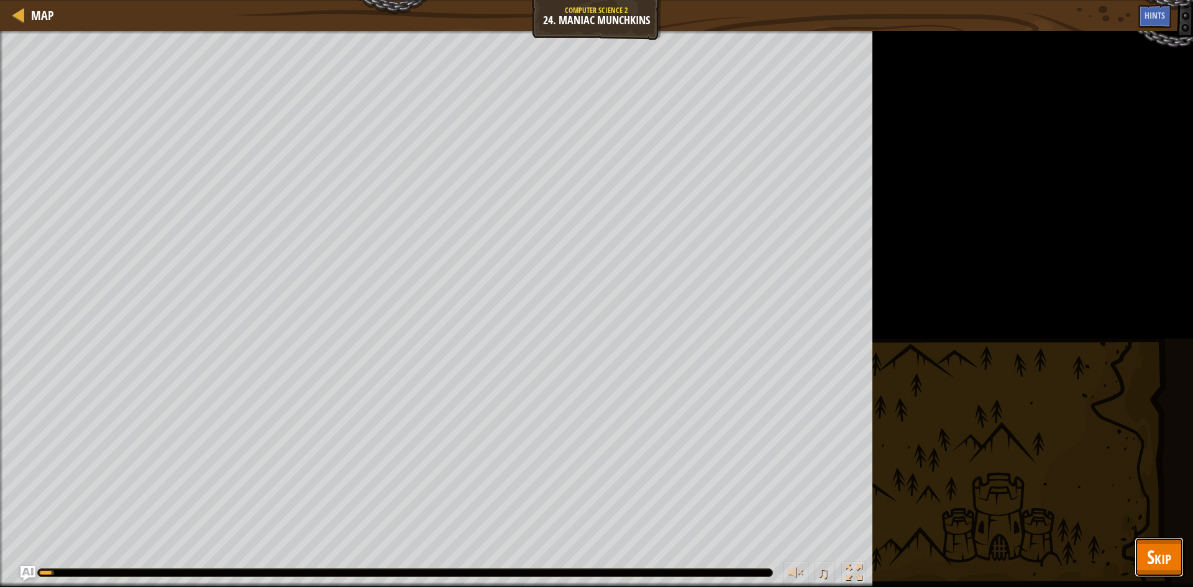
click at [1150, 558] on span "Skip" at bounding box center [1159, 556] width 24 height 25
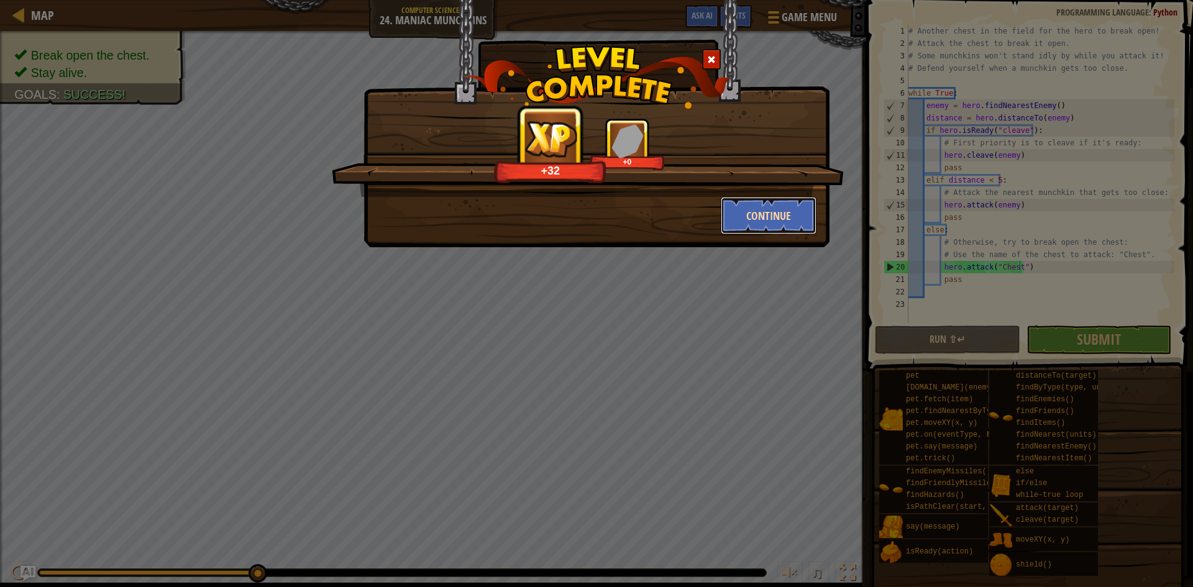
click at [802, 223] on button "Continue" at bounding box center [768, 215] width 96 height 37
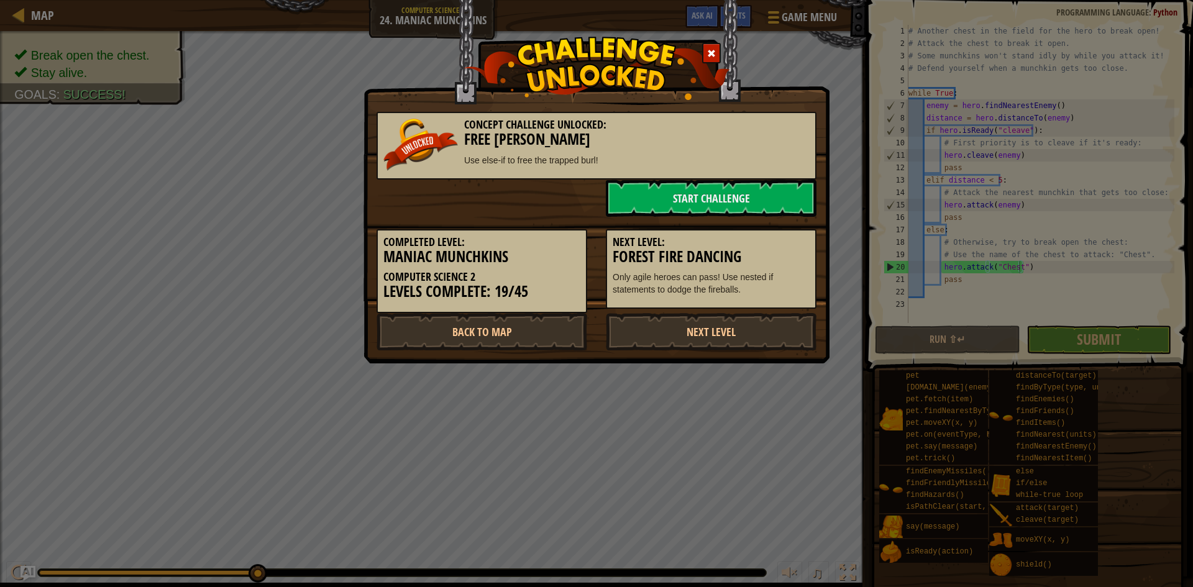
drag, startPoint x: 622, startPoint y: 308, endPoint x: 642, endPoint y: 248, distance: 63.1
drag, startPoint x: 642, startPoint y: 248, endPoint x: 598, endPoint y: 207, distance: 61.1
click at [598, 207] on div "Start Challenge" at bounding box center [710, 198] width 229 height 37
click at [678, 201] on link "Start Challenge" at bounding box center [711, 198] width 211 height 37
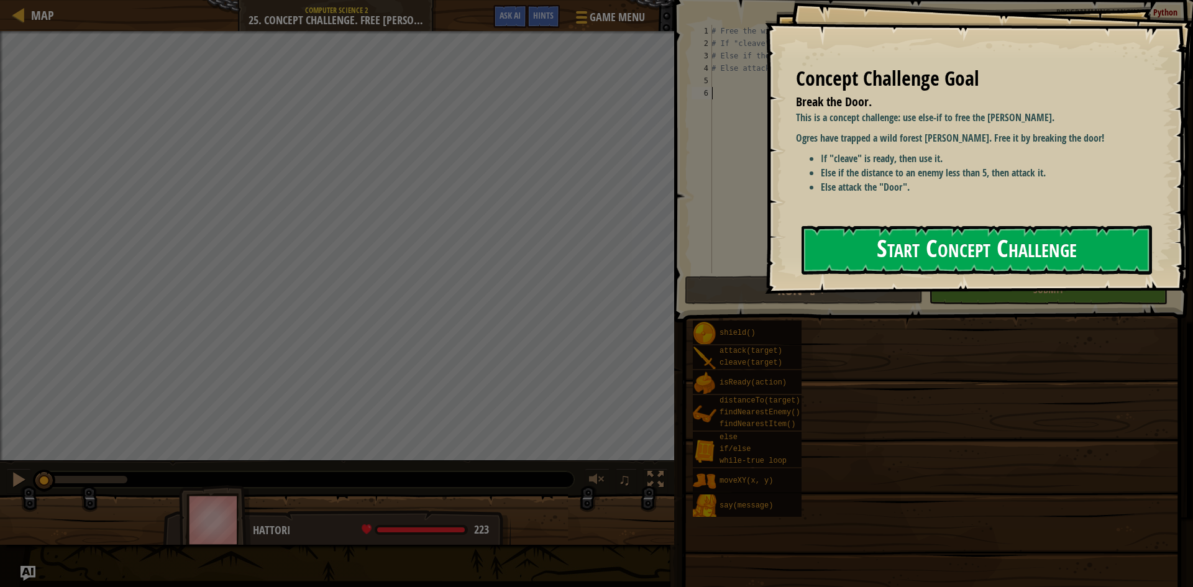
click at [984, 250] on button "Start Concept Challenge" at bounding box center [976, 249] width 350 height 49
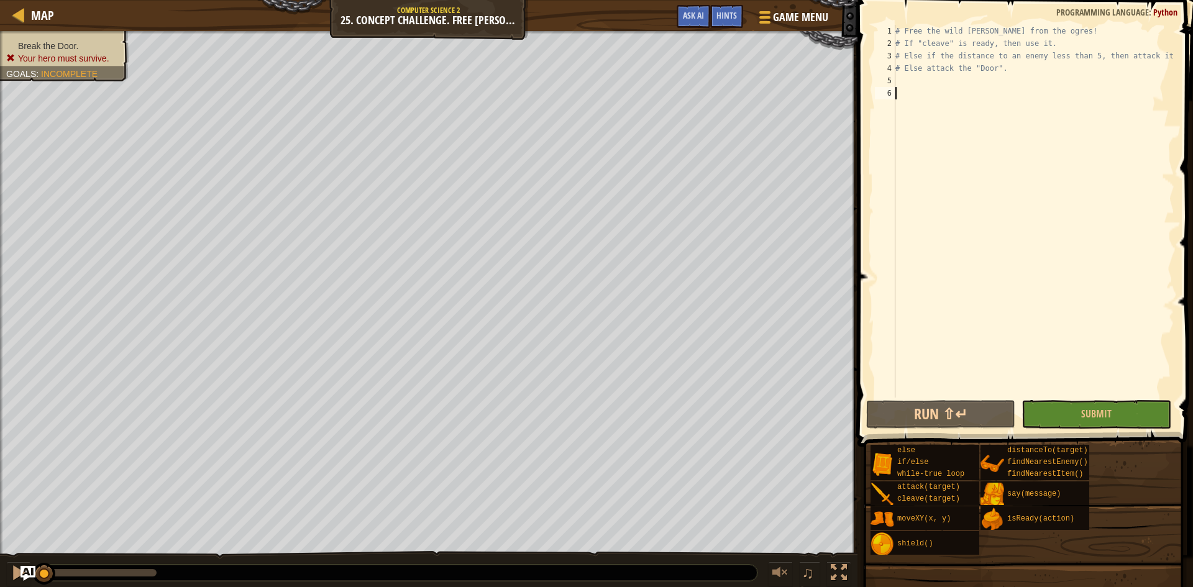
click at [955, 92] on div "# Free the wild [PERSON_NAME] from the ogres! # If "cleave" is ready, then use …" at bounding box center [1033, 224] width 281 height 398
click at [973, 84] on div "# Free the wild [PERSON_NAME] from the ogres! # If "cleave" is ready, then use …" at bounding box center [1033, 224] width 281 height 398
type textarea "w"
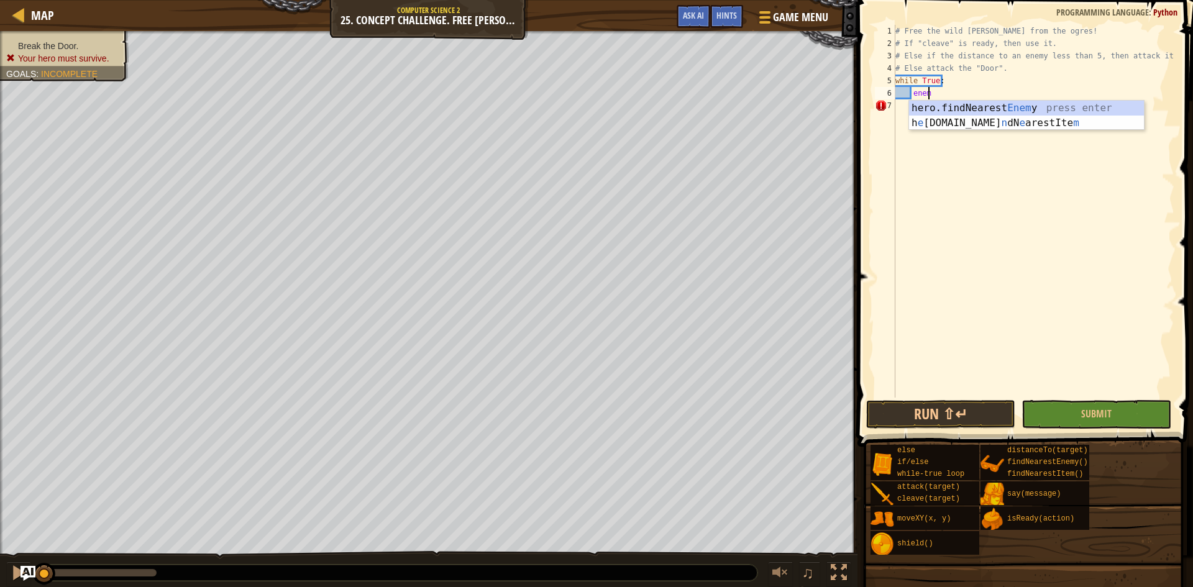
scroll to position [6, 2]
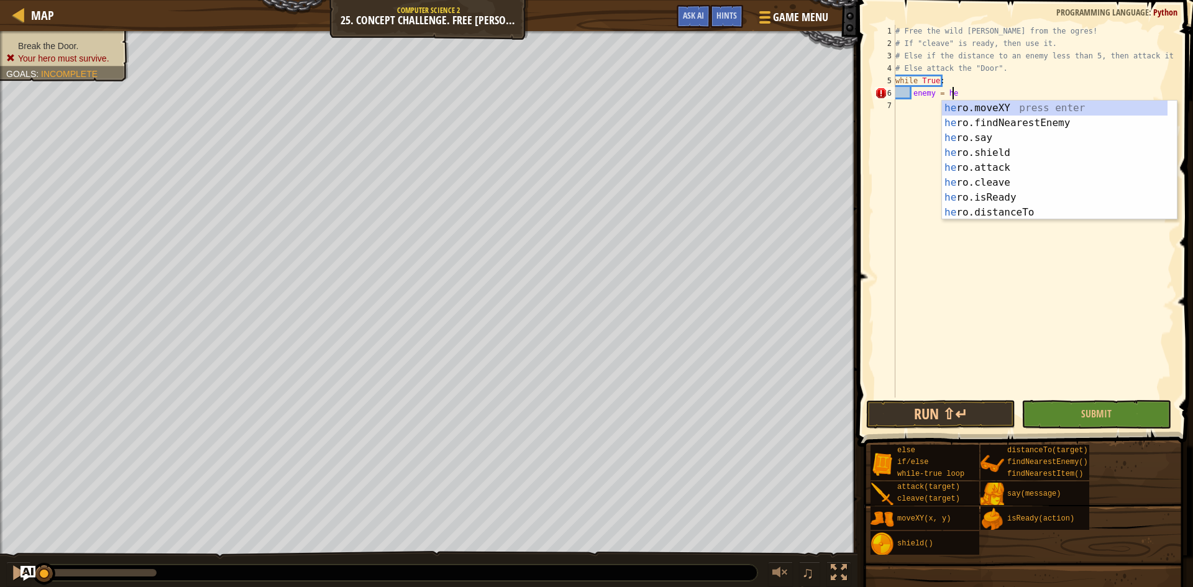
type textarea "enemy = her"
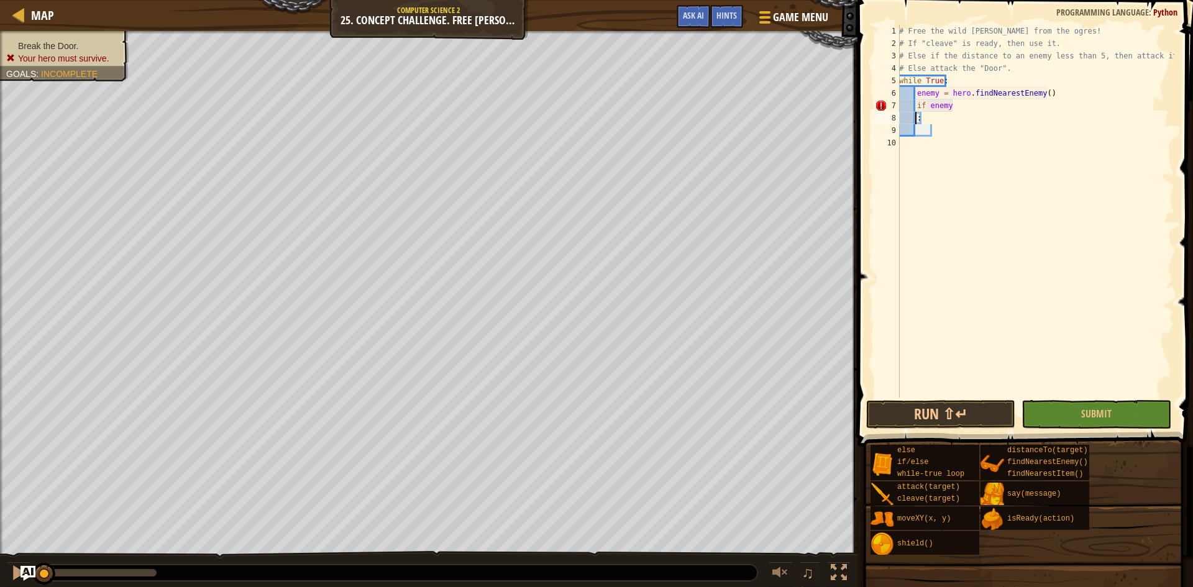
scroll to position [6, 0]
type textarea "if enemy:"
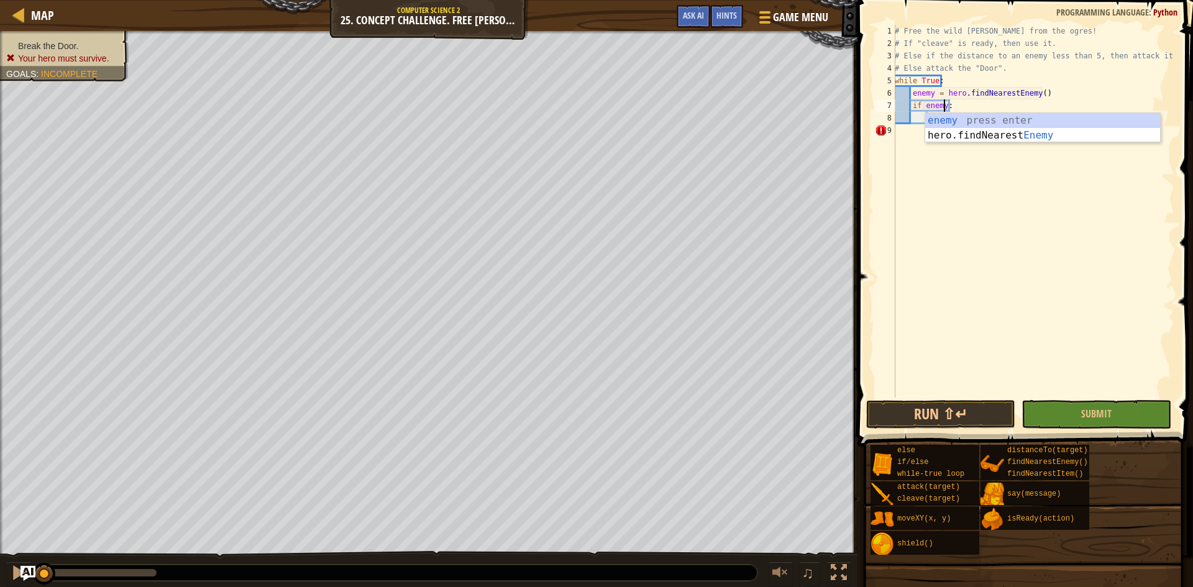
click at [1002, 102] on div "# Free the wild [PERSON_NAME] from the ogres! # If "cleave" is ready, then use …" at bounding box center [1033, 224] width 282 height 398
click at [934, 127] on div "# Free the wild [PERSON_NAME] from the ogres! # If "cleave" is ready, then use …" at bounding box center [1033, 224] width 282 height 398
click at [941, 122] on div "# Free the wild [PERSON_NAME] from the ogres! # If "cleave" is ready, then use …" at bounding box center [1033, 224] width 282 height 398
click at [942, 110] on div "# Free the wild [PERSON_NAME] from the ogres! # If "cleave" is ready, then use …" at bounding box center [1033, 224] width 282 height 398
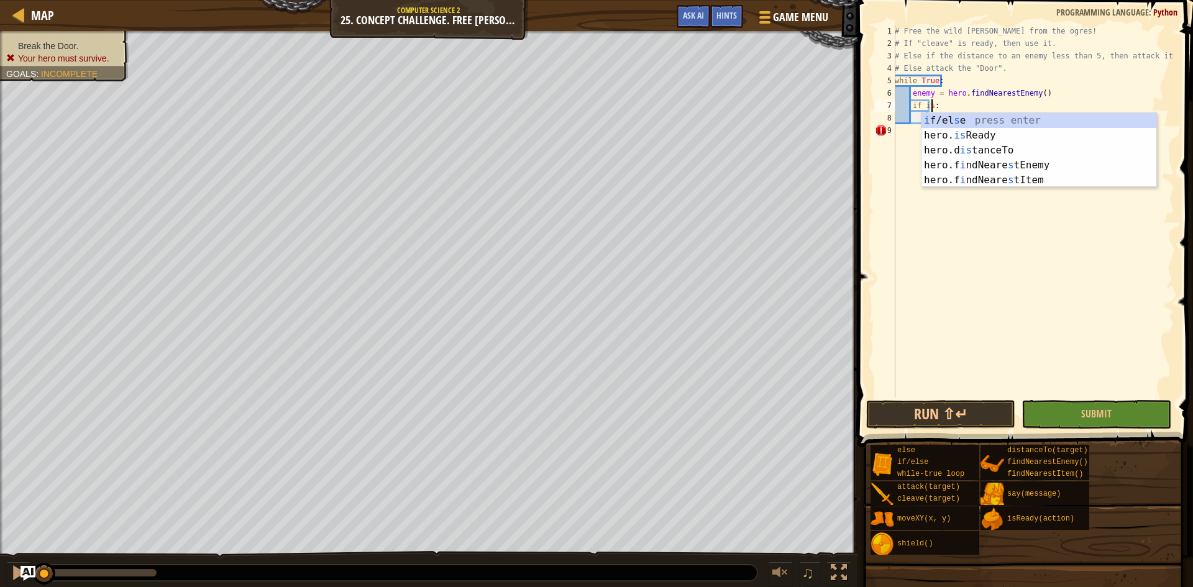
scroll to position [6, 2]
click at [950, 132] on div "i f/el s e press enter hero. is Ready press enter hero.d is tanceTo press enter…" at bounding box center [1038, 165] width 235 height 104
type textarea "if hero.isReady("cleave"):"
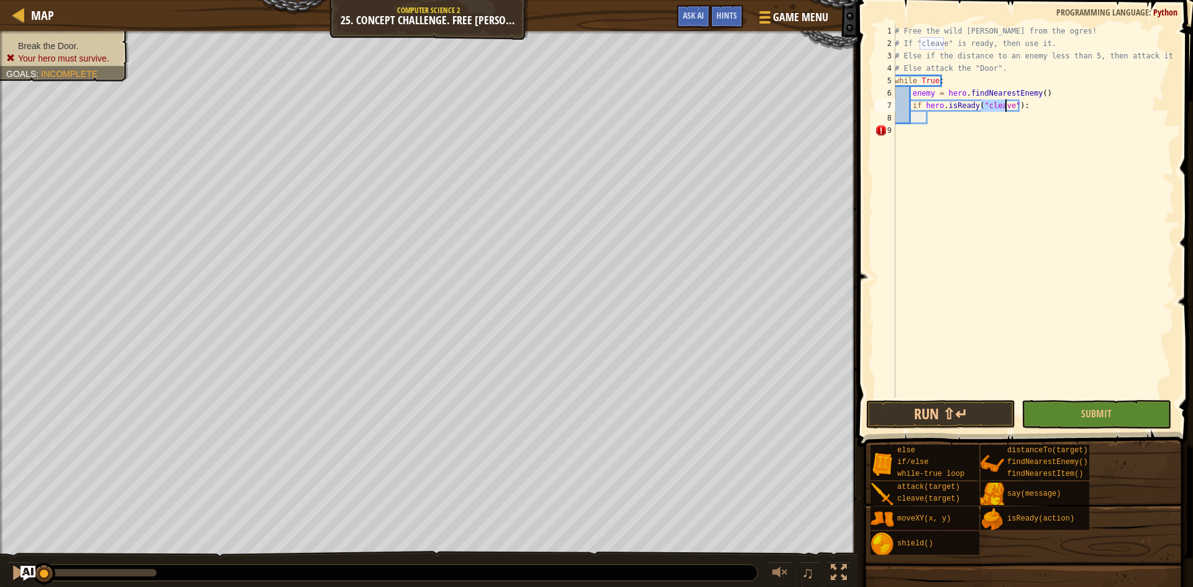
click at [1035, 106] on div "# Free the wild [PERSON_NAME] from the ogres! # If "cleave" is ready, then use …" at bounding box center [1033, 224] width 282 height 398
click at [966, 125] on div "# Free the wild [PERSON_NAME] from the ogres! # If "cleave" is ready, then use …" at bounding box center [1033, 224] width 282 height 398
click at [957, 116] on div "# Free the wild [PERSON_NAME] from the ogres! # If "cleave" is ready, then use …" at bounding box center [1033, 224] width 282 height 398
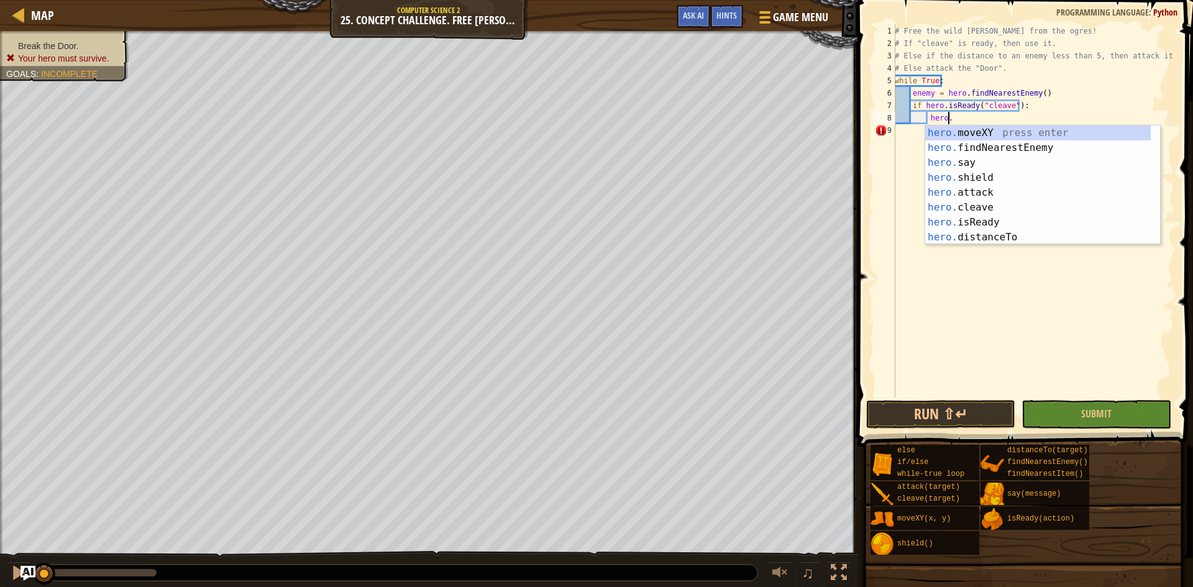
scroll to position [6, 4]
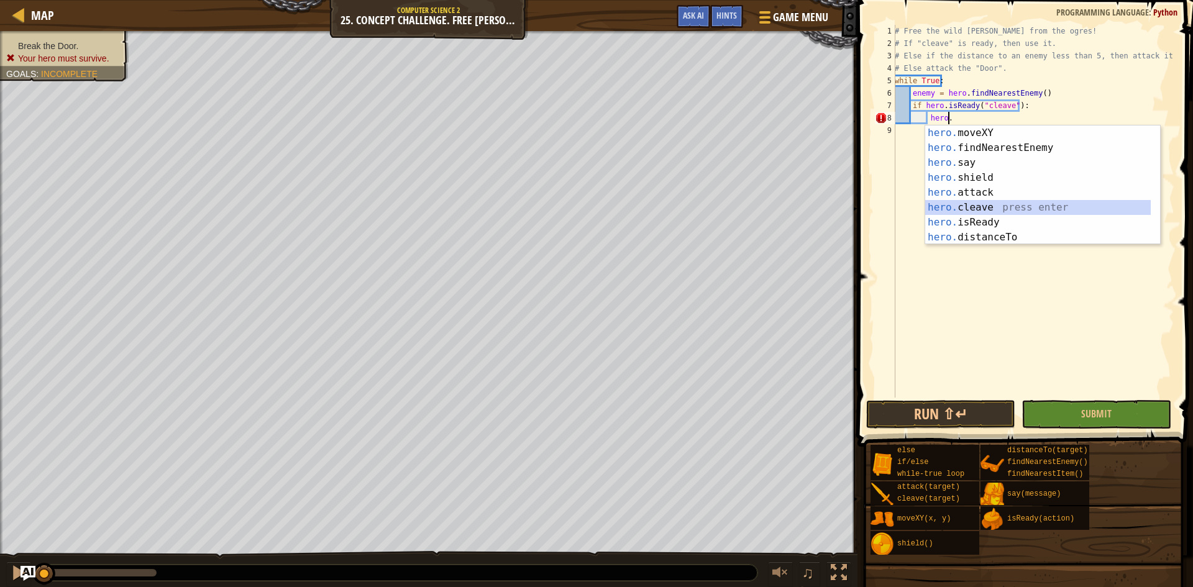
click at [975, 207] on div "hero. moveXY press enter hero. findNearestEnemy press enter hero. say press ent…" at bounding box center [1037, 199] width 225 height 149
type textarea "hero.cleave(enemy)"
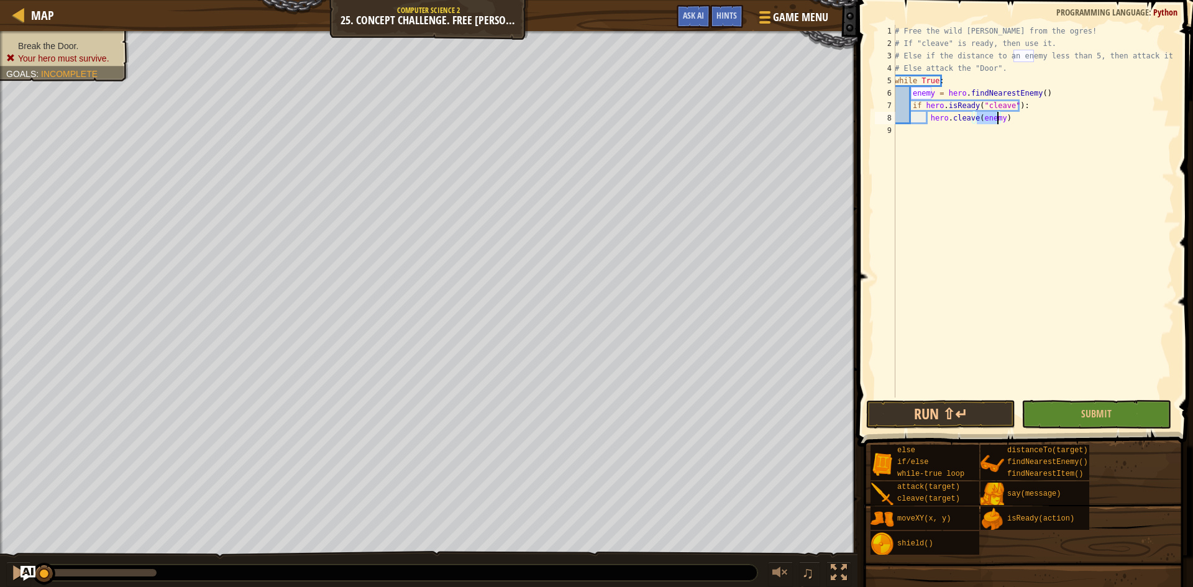
click at [1017, 130] on div "# Free the wild [PERSON_NAME] from the ogres! # If "cleave" is ready, then use …" at bounding box center [1033, 224] width 282 height 398
click at [1016, 127] on div "# Free the wild [PERSON_NAME] from the ogres! # If "cleave" is ready, then use …" at bounding box center [1033, 224] width 282 height 398
drag, startPoint x: 1022, startPoint y: 114, endPoint x: 1002, endPoint y: 122, distance: 20.9
click at [1020, 114] on div "# Free the wild [PERSON_NAME] from the ogres! # If "cleave" is ready, then use …" at bounding box center [1033, 224] width 282 height 398
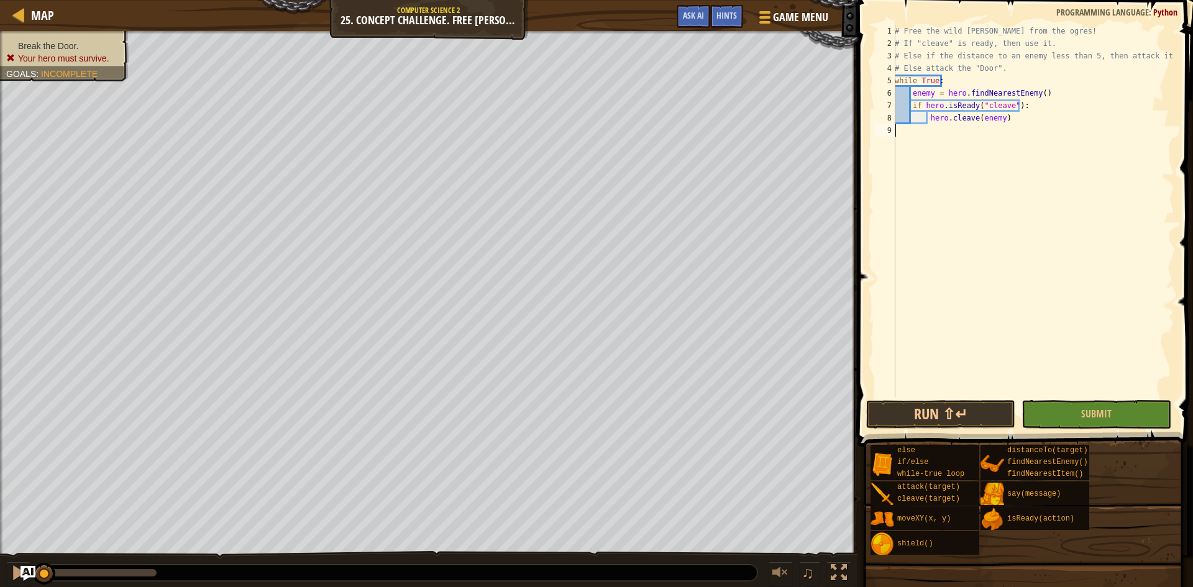
type textarea "hero.cleave(enemy)"
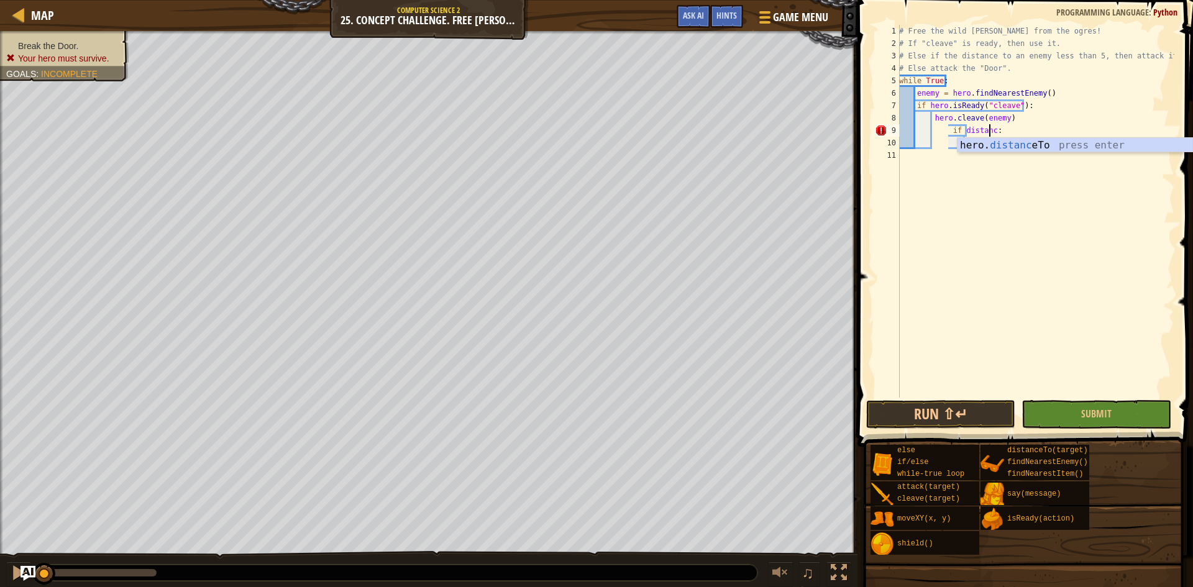
scroll to position [6, 7]
type textarea "if distance:"
click at [724, 16] on span "Hints" at bounding box center [726, 15] width 20 height 12
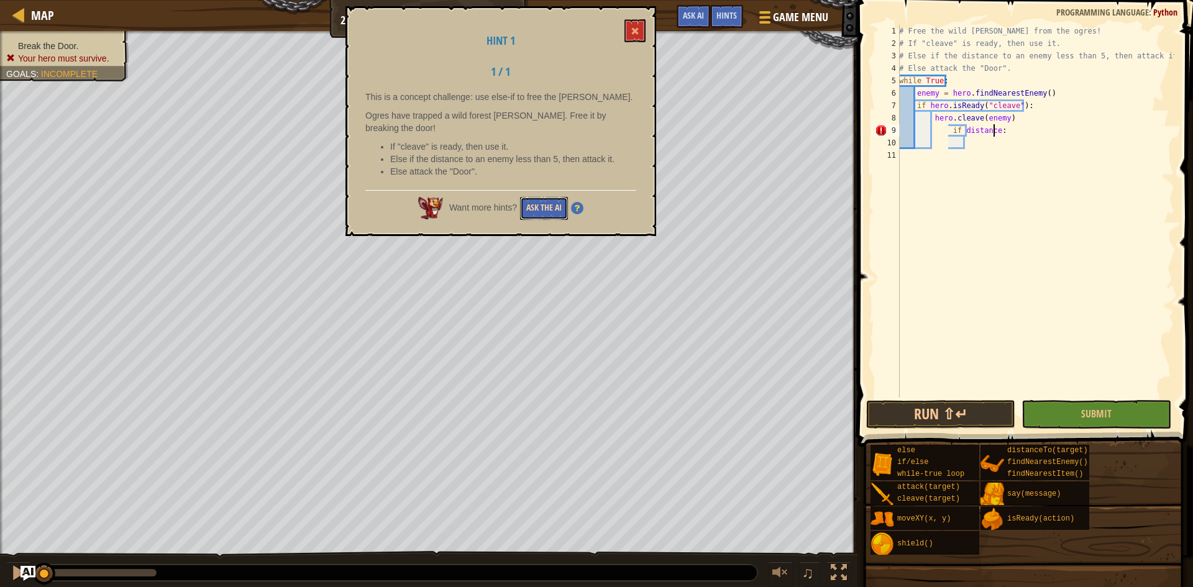
click at [539, 197] on button "Ask the AI" at bounding box center [544, 208] width 48 height 23
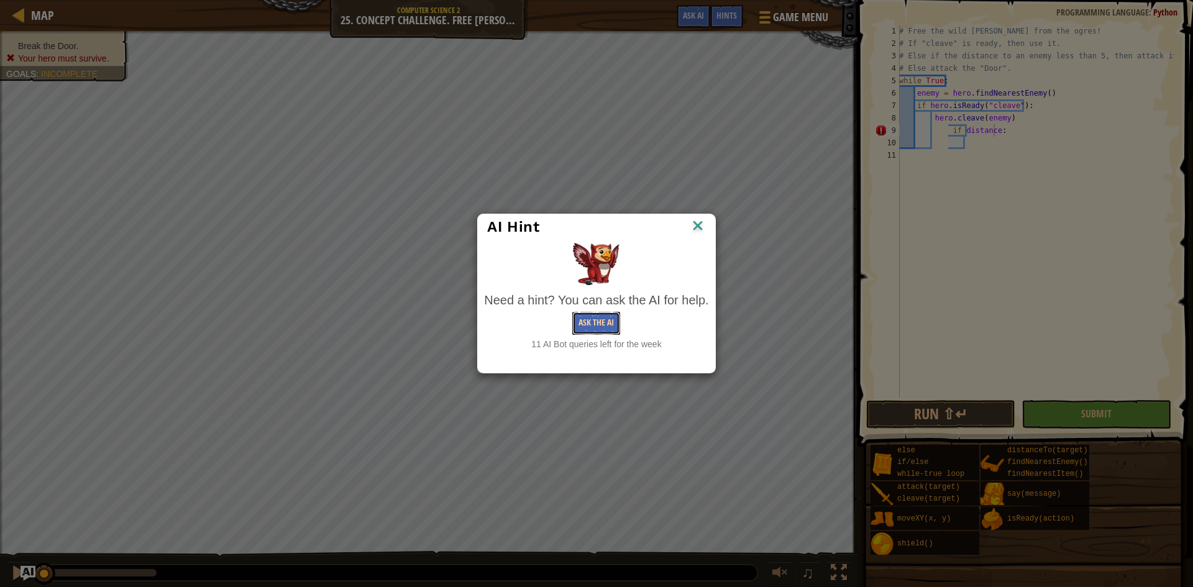
click at [599, 317] on button "Ask the AI" at bounding box center [596, 323] width 48 height 23
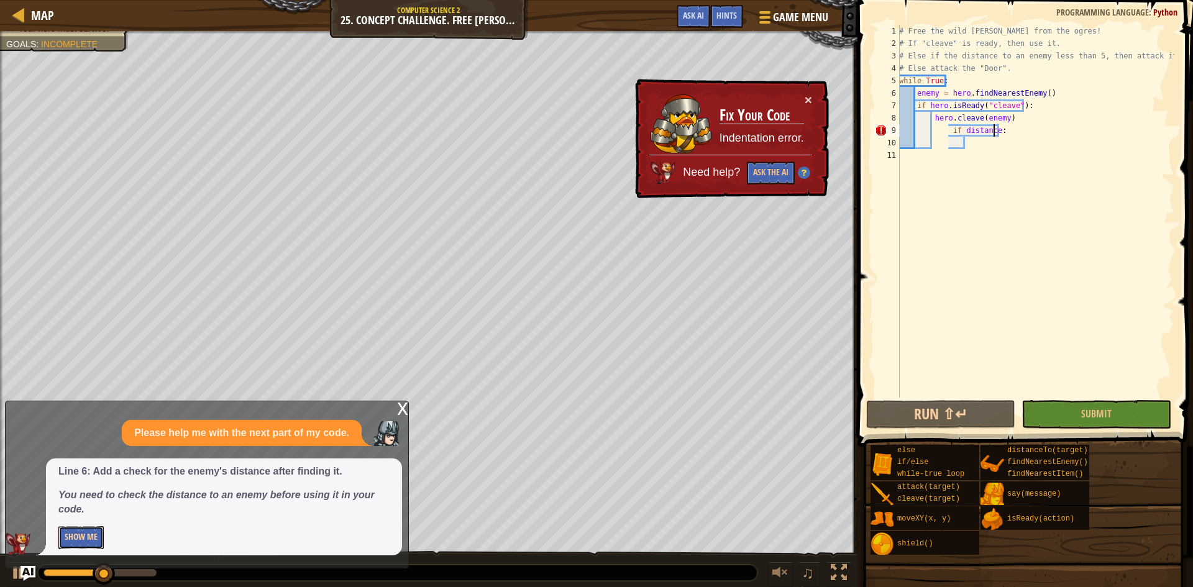
click at [81, 530] on button "Show Me" at bounding box center [80, 537] width 45 height 23
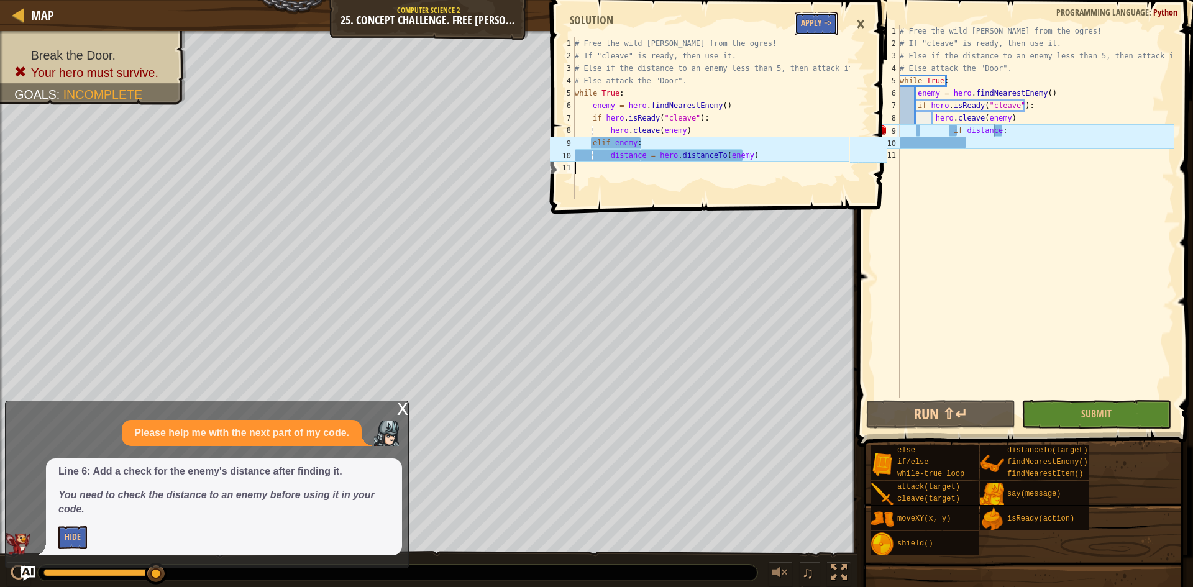
drag, startPoint x: 620, startPoint y: 183, endPoint x: 814, endPoint y: 18, distance: 254.3
click at [814, 18] on button "Apply =>" at bounding box center [815, 23] width 43 height 23
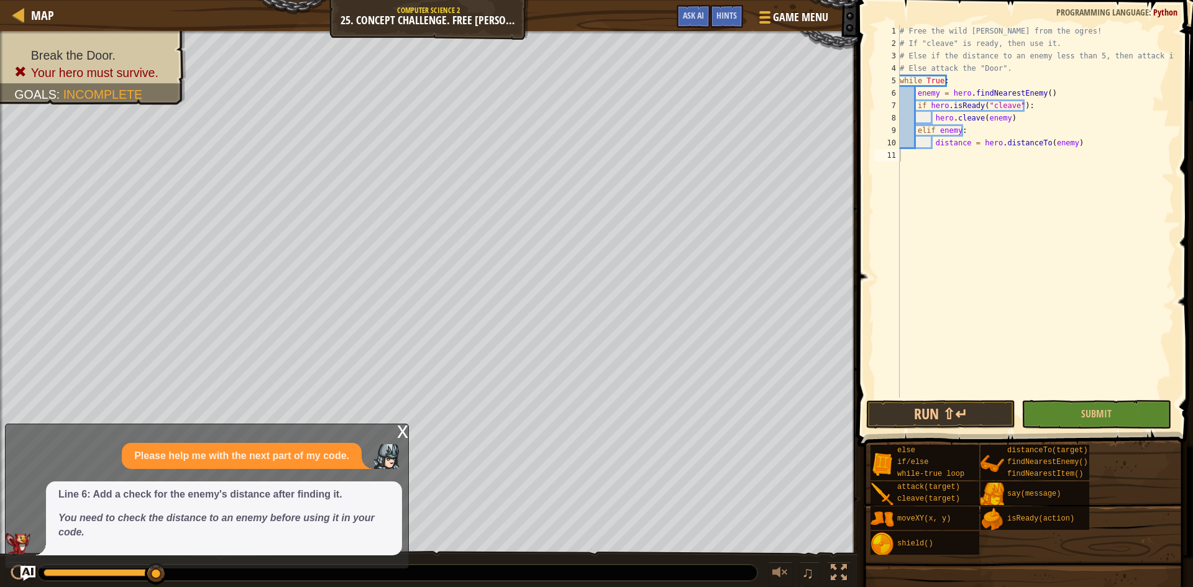
type textarea "distance = hero.distanceTo(enemy)"
click at [1071, 143] on div "# Free the wild [PERSON_NAME] from the ogres! # If "cleave" is ready, then use …" at bounding box center [1035, 224] width 277 height 398
click at [914, 414] on button "Run ⇧↵" at bounding box center [940, 414] width 149 height 29
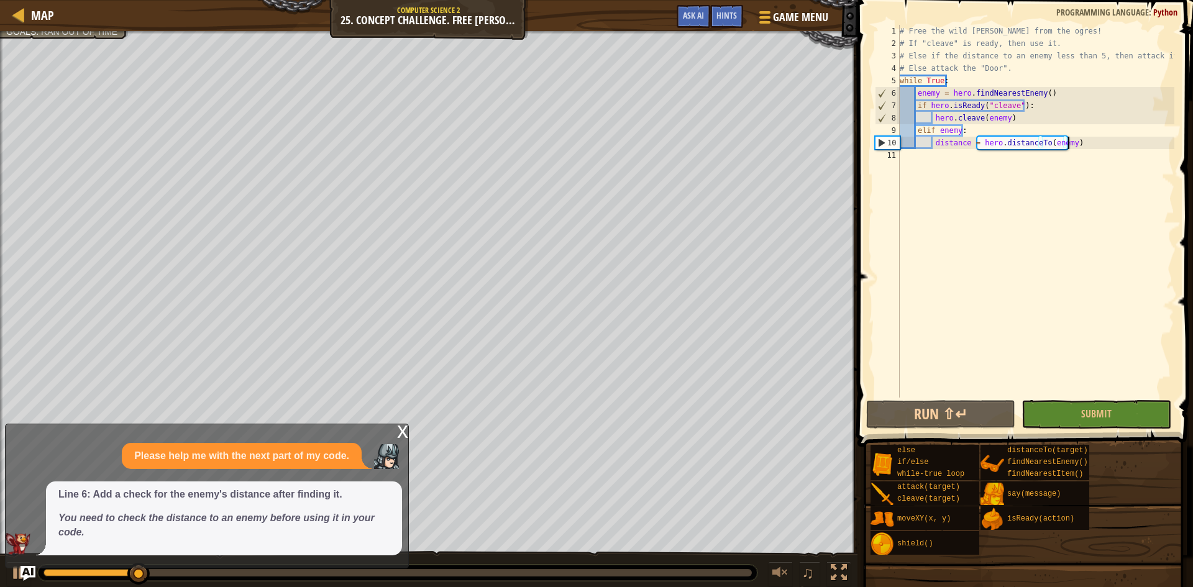
click at [1102, 150] on div "# Free the wild [PERSON_NAME] from the ogres! # If "cleave" is ready, then use …" at bounding box center [1035, 224] width 277 height 398
click at [1102, 145] on div "# Free the wild [PERSON_NAME] from the ogres! # If "cleave" is ready, then use …" at bounding box center [1035, 224] width 277 height 398
type textarea "distance = hero.distanceTo(enemy)"
click at [395, 430] on div "x Please help me with the next part of my code. Line 6: Add a check for the ene…" at bounding box center [207, 496] width 404 height 145
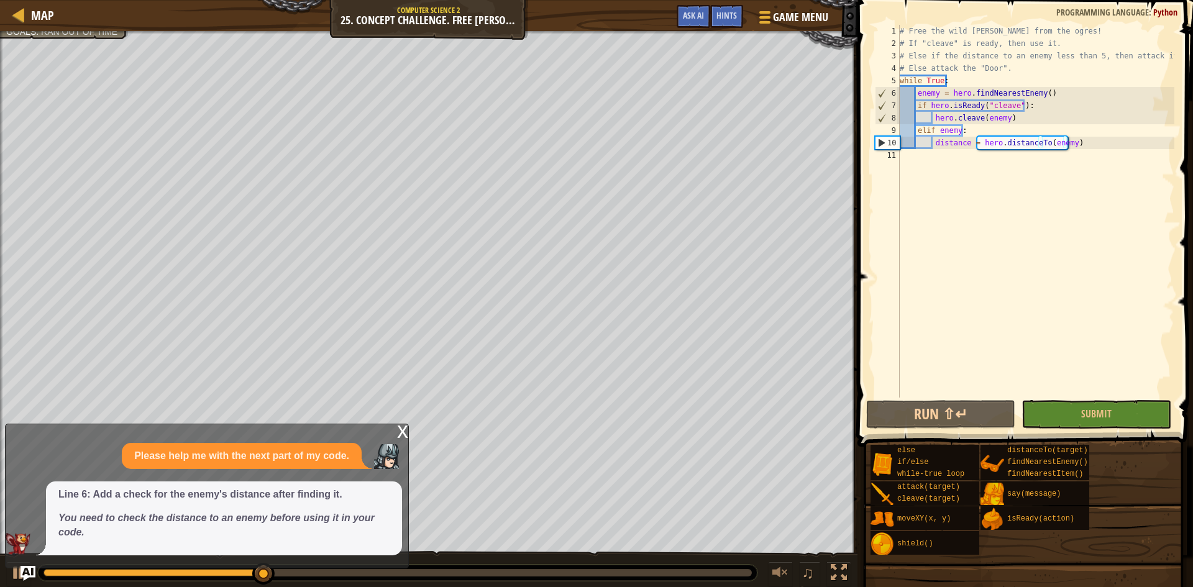
click at [395, 430] on div "x Please help me with the next part of my code. Line 6: Add a check for the ene…" at bounding box center [207, 496] width 404 height 145
click at [403, 434] on div "x" at bounding box center [402, 430] width 11 height 12
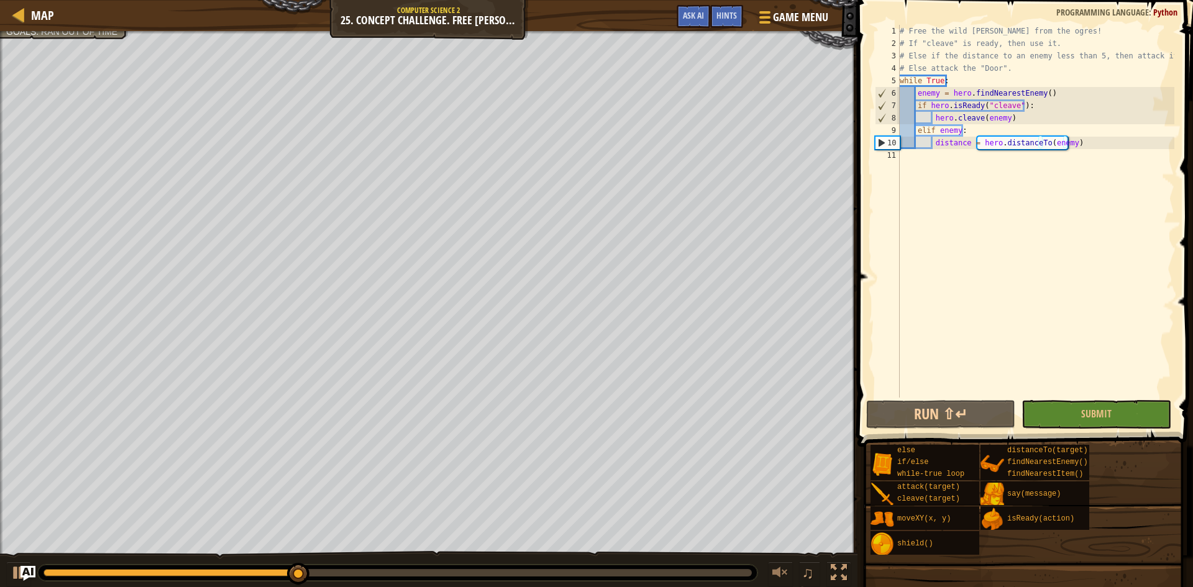
click at [1088, 144] on div "# Free the wild [PERSON_NAME] from the ogres! # If "cleave" is ready, then use …" at bounding box center [1035, 224] width 277 height 398
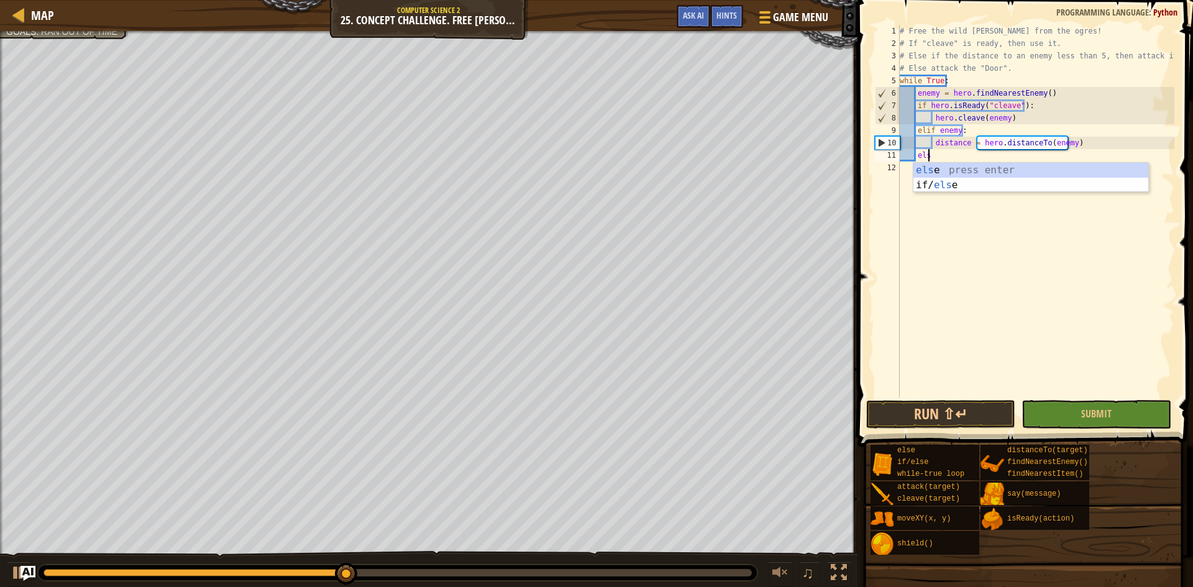
type textarea "else"
click at [1000, 167] on div "else press enter if/ else press enter" at bounding box center [1030, 193] width 235 height 60
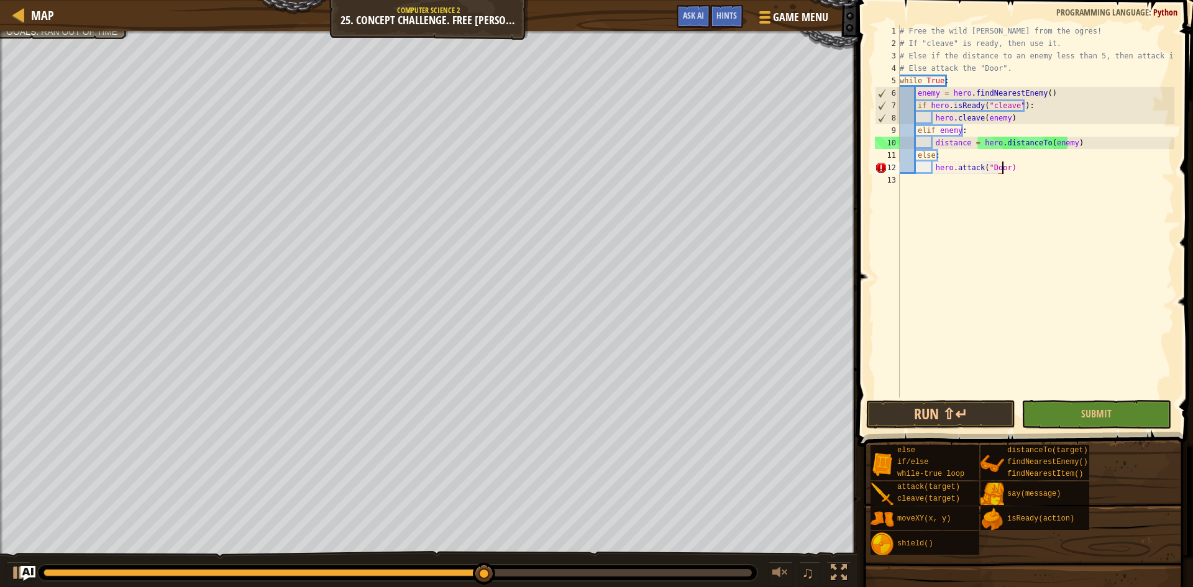
scroll to position [6, 8]
type textarea "hero.attack("Door")"
click at [929, 409] on button "Run ⇧↵" at bounding box center [940, 414] width 149 height 29
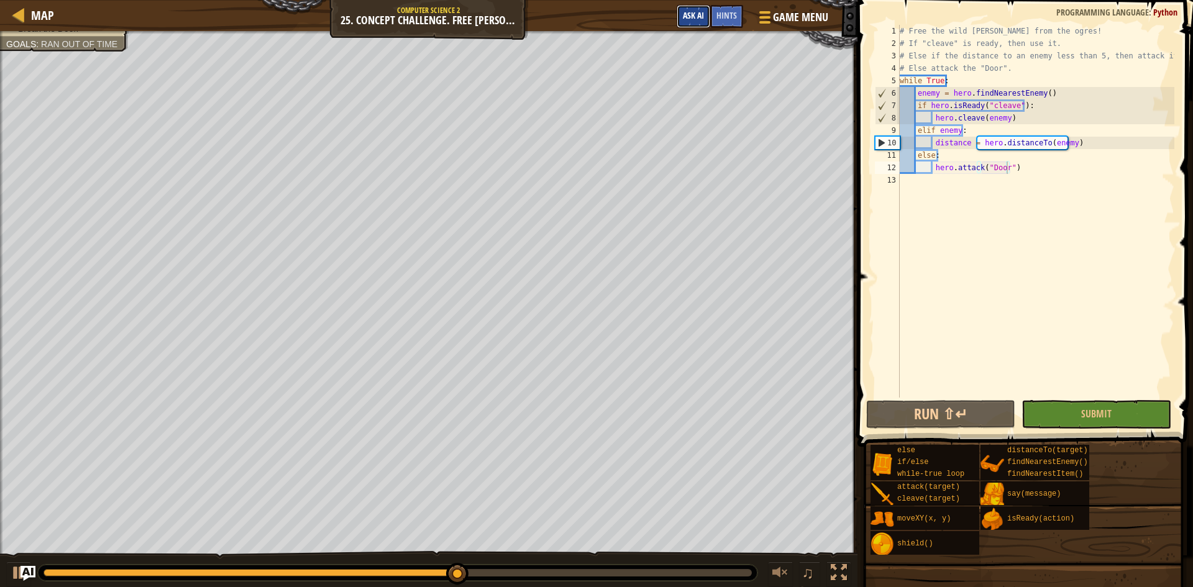
click at [706, 12] on button "Ask AI" at bounding box center [693, 16] width 34 height 23
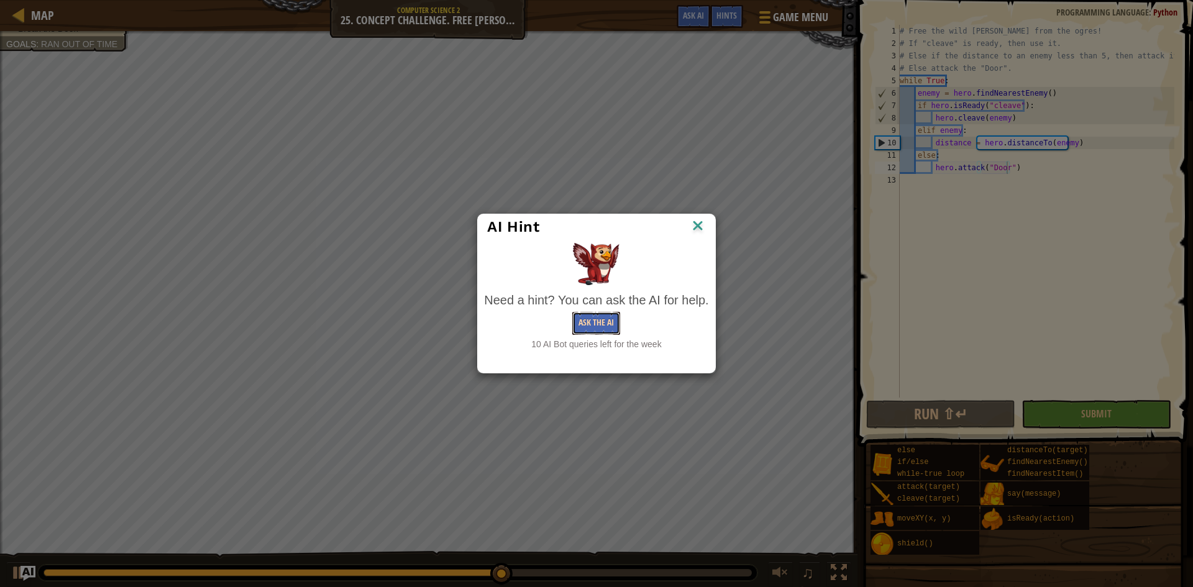
click at [604, 327] on button "Ask the AI" at bounding box center [596, 323] width 48 height 23
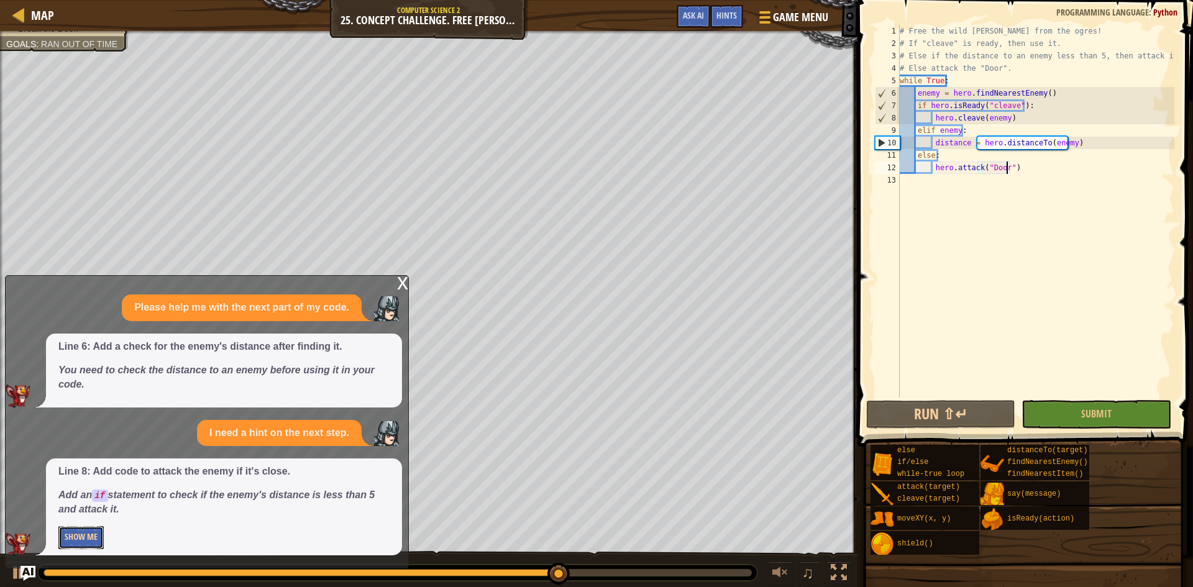
click at [82, 535] on button "Show Me" at bounding box center [80, 537] width 45 height 23
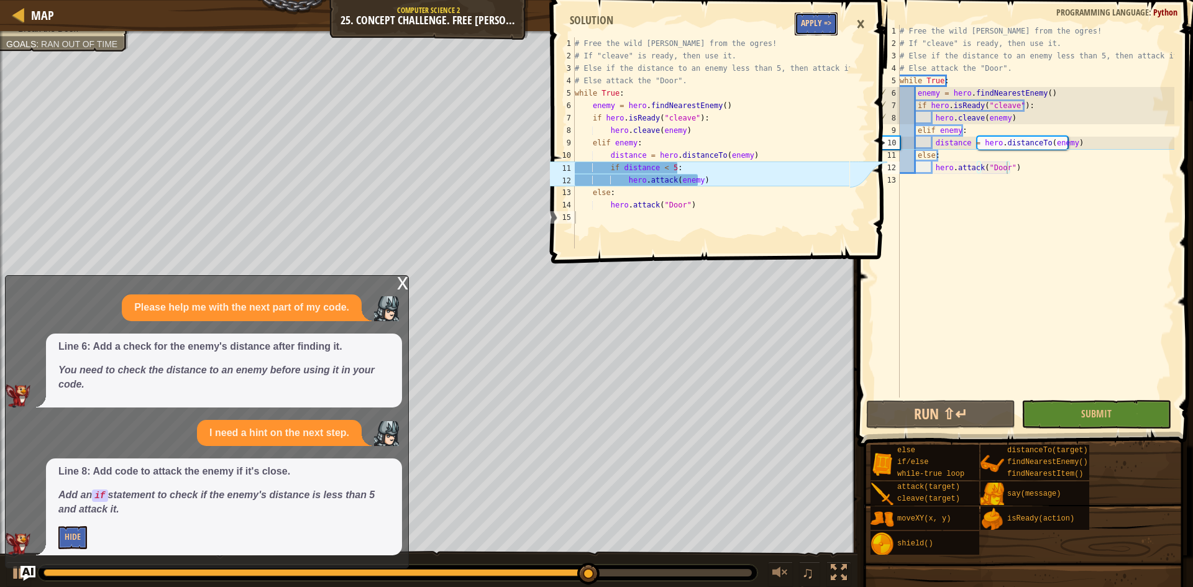
click at [824, 25] on button "Apply =>" at bounding box center [815, 23] width 43 height 23
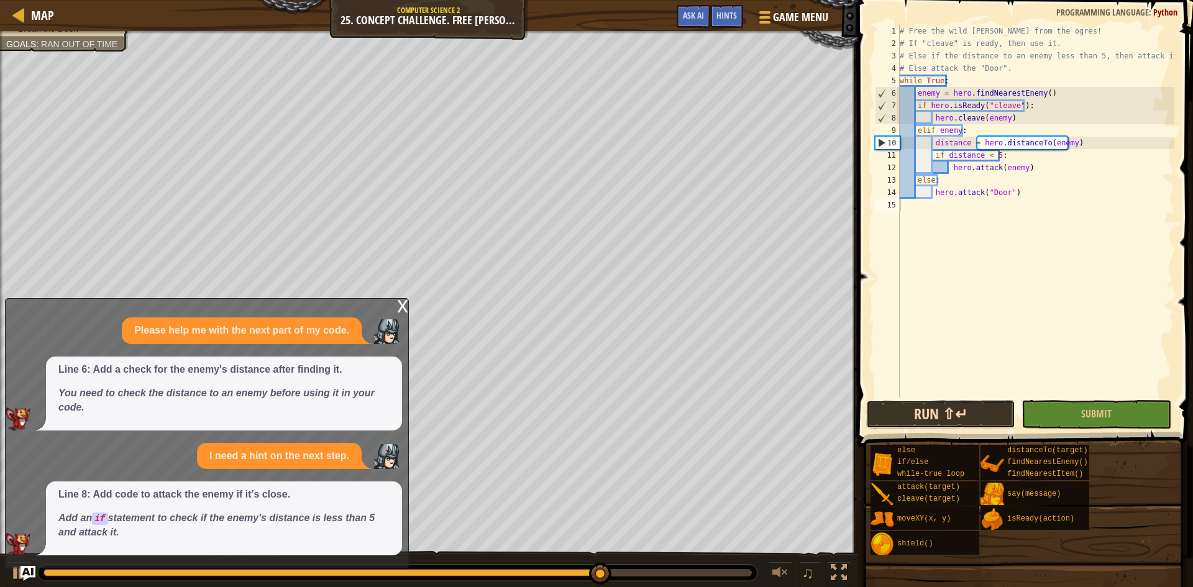
click at [919, 424] on button "Run ⇧↵" at bounding box center [940, 414] width 149 height 29
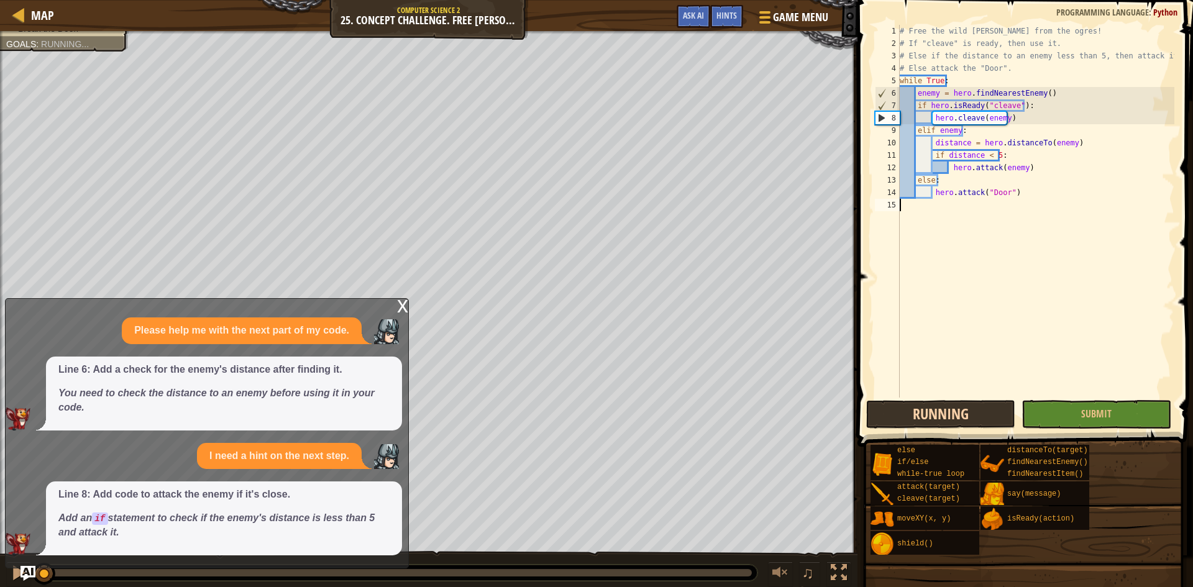
scroll to position [6, 0]
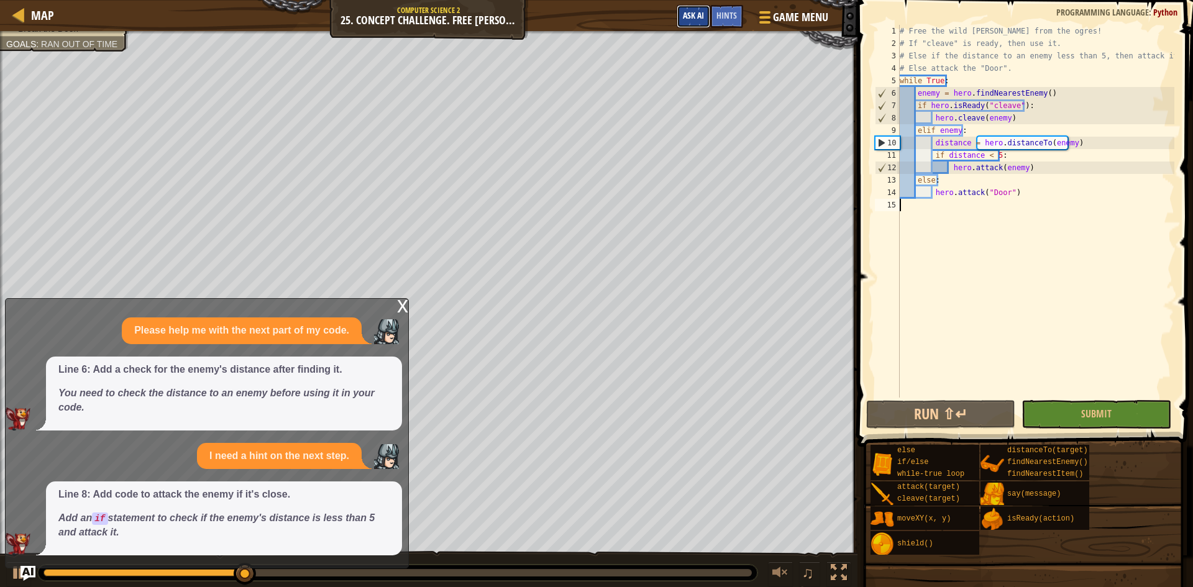
click at [696, 21] on button "Ask AI" at bounding box center [693, 16] width 34 height 23
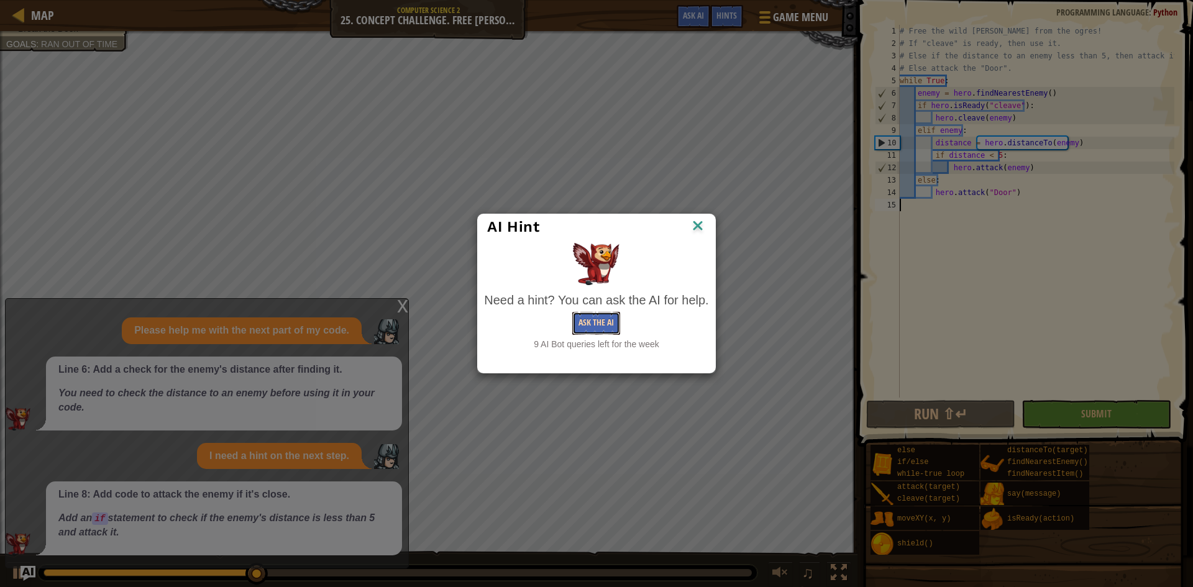
click at [590, 334] on button "Ask the AI" at bounding box center [596, 323] width 48 height 23
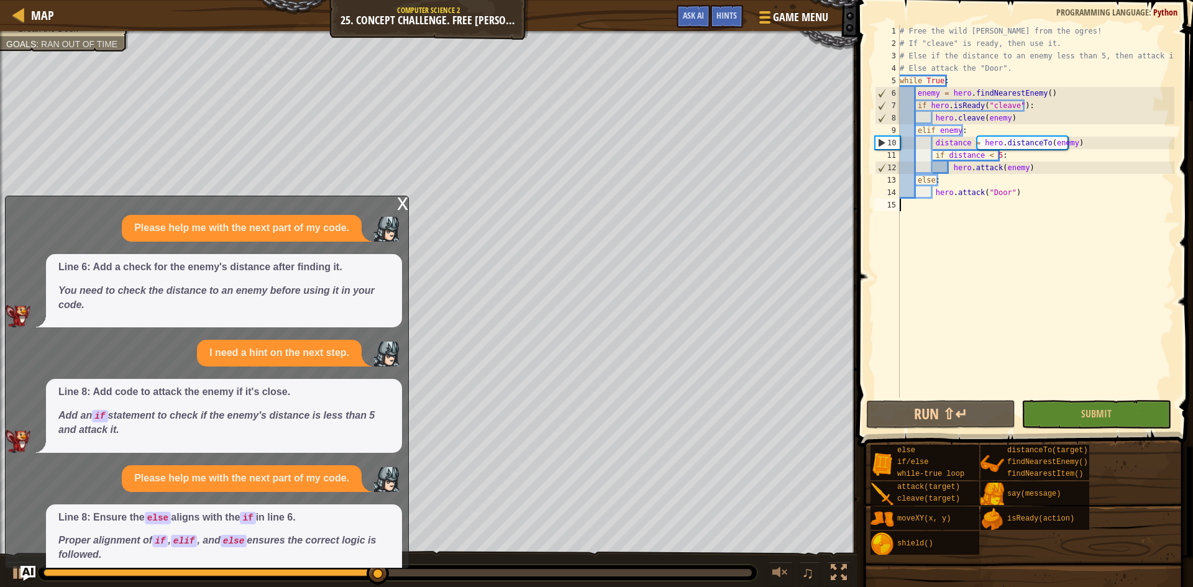
scroll to position [45, 0]
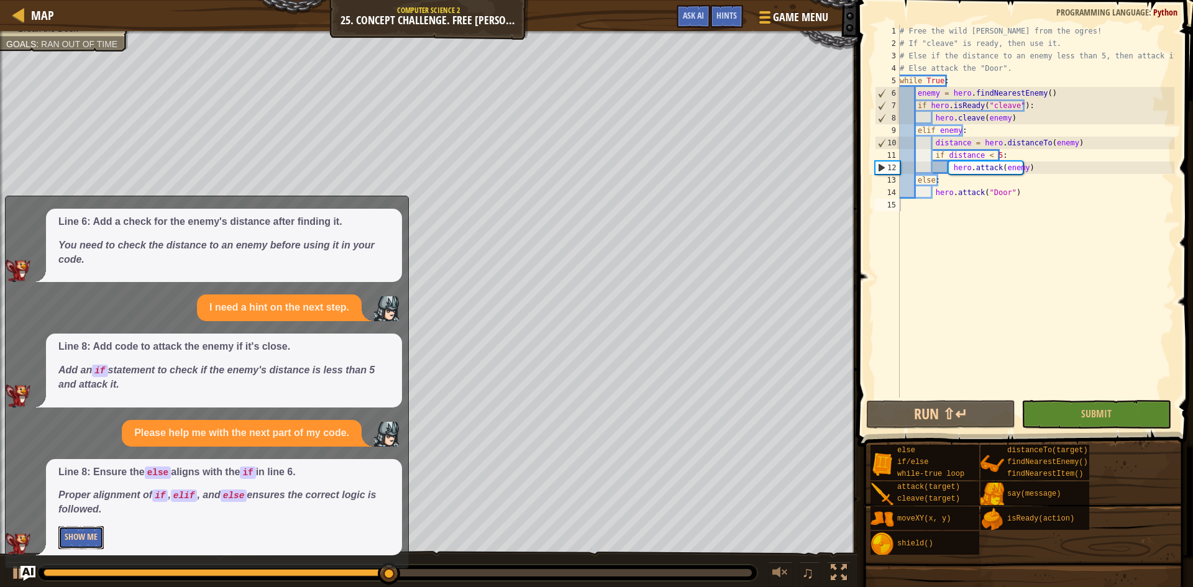
click at [58, 545] on button "Show Me" at bounding box center [80, 537] width 45 height 23
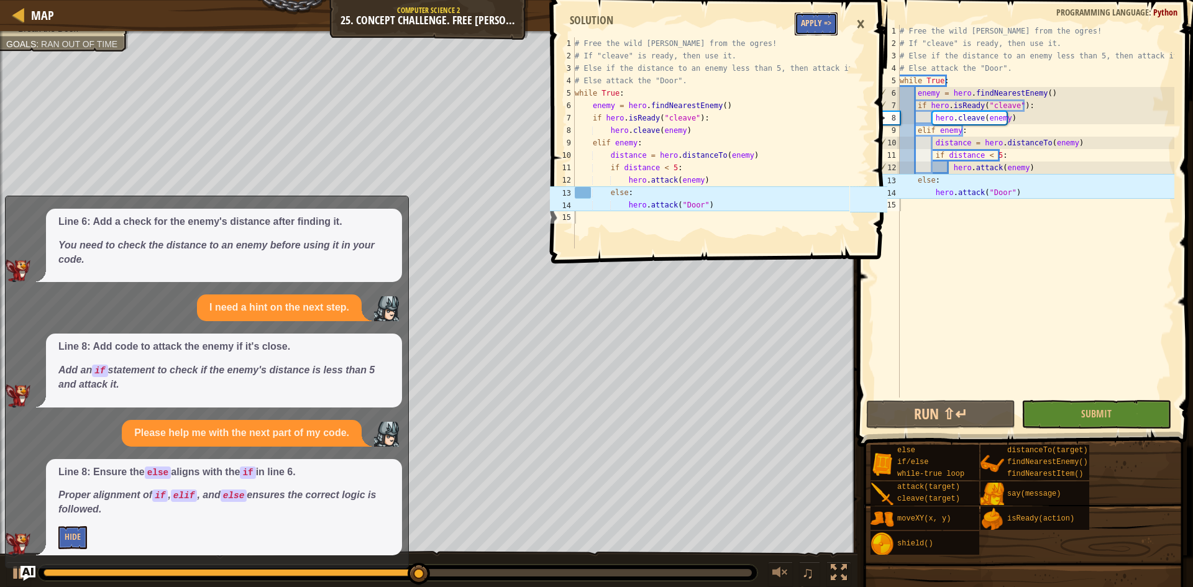
click at [809, 25] on button "Apply =>" at bounding box center [815, 23] width 43 height 23
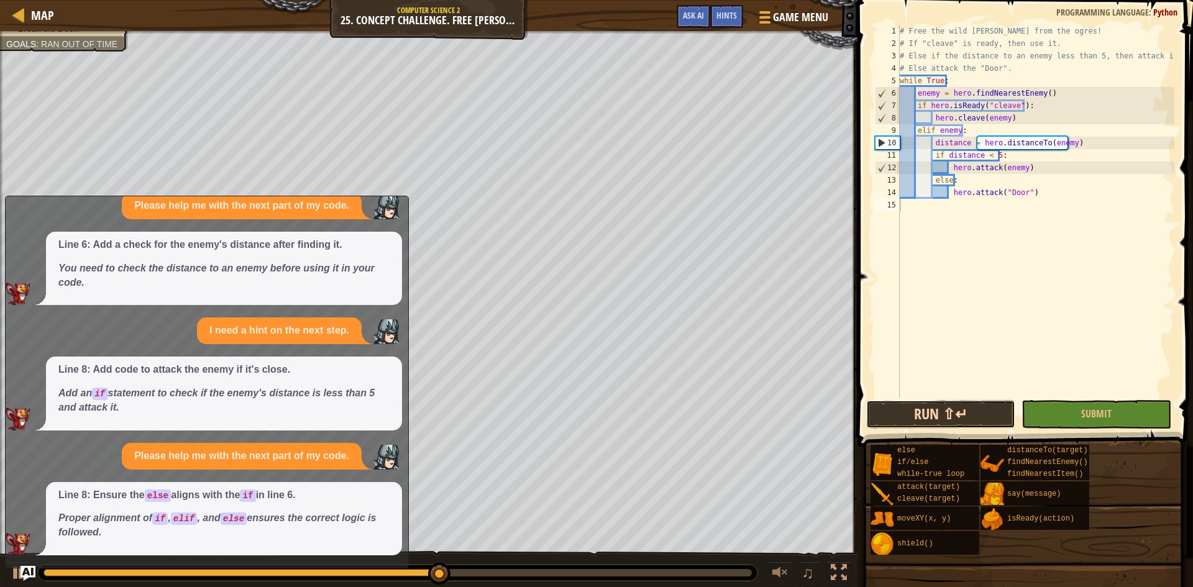
click at [892, 409] on button "Run ⇧↵" at bounding box center [940, 414] width 149 height 29
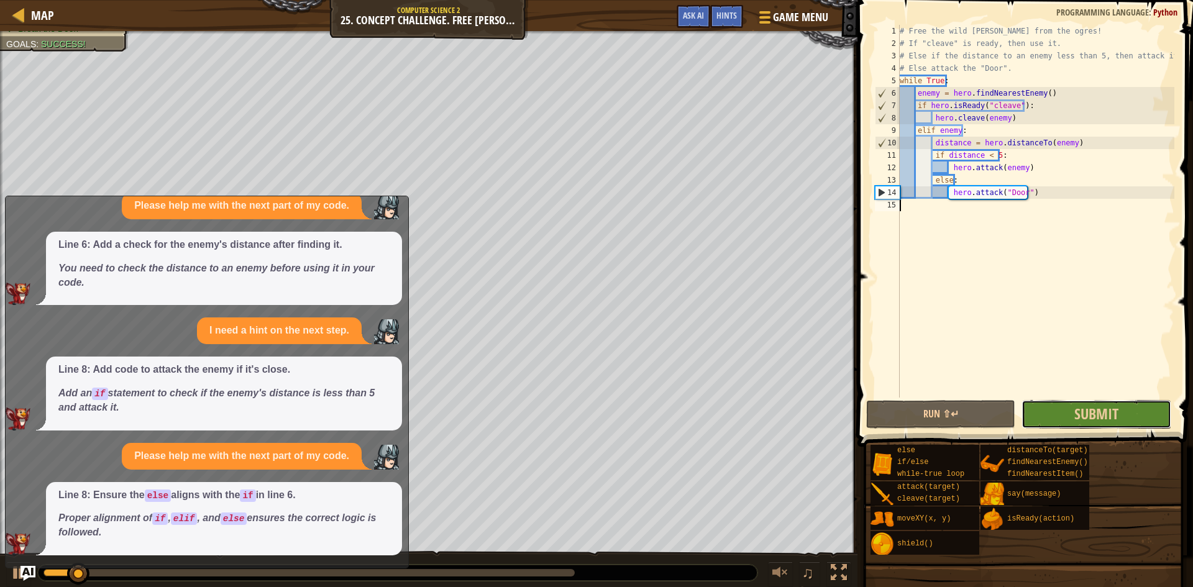
click at [1045, 414] on button "Submit" at bounding box center [1095, 414] width 149 height 29
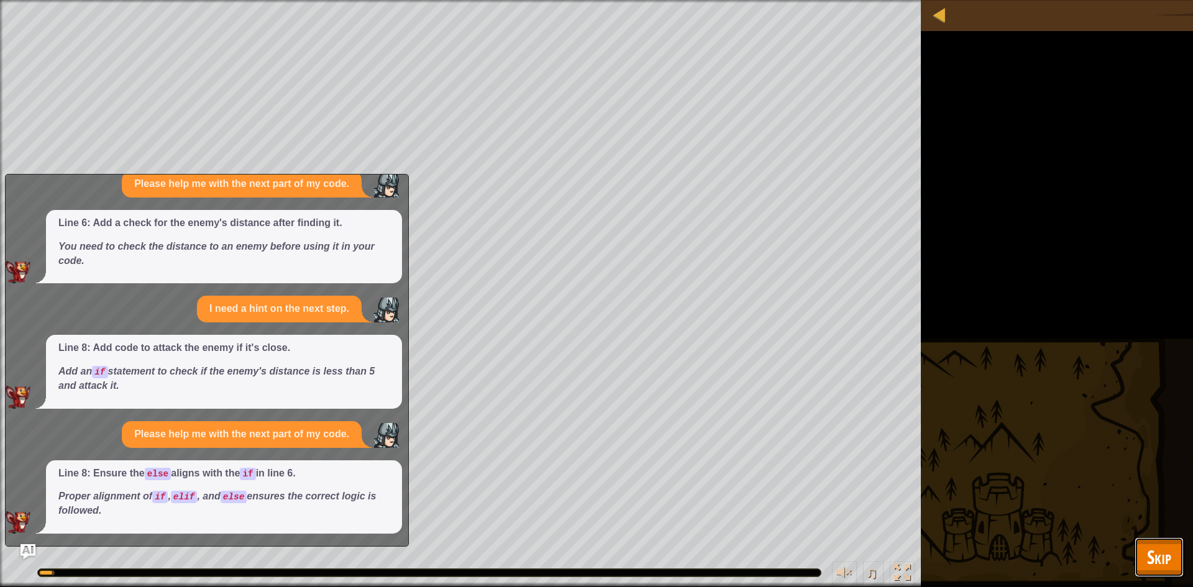
click at [1145, 545] on button "Skip" at bounding box center [1158, 557] width 49 height 40
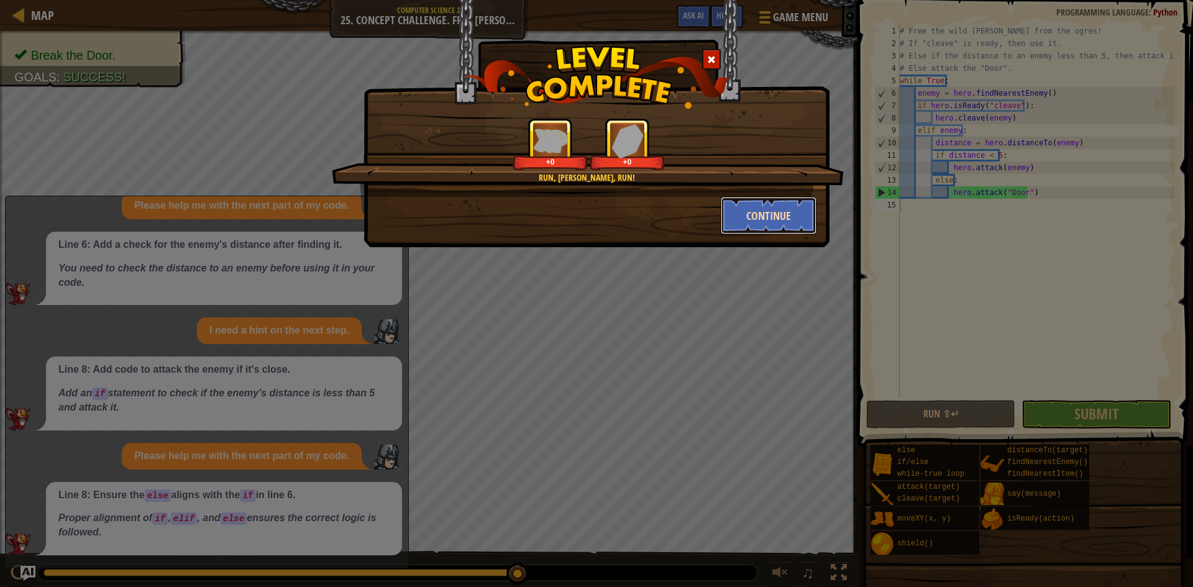
click at [781, 225] on button "Continue" at bounding box center [768, 215] width 96 height 37
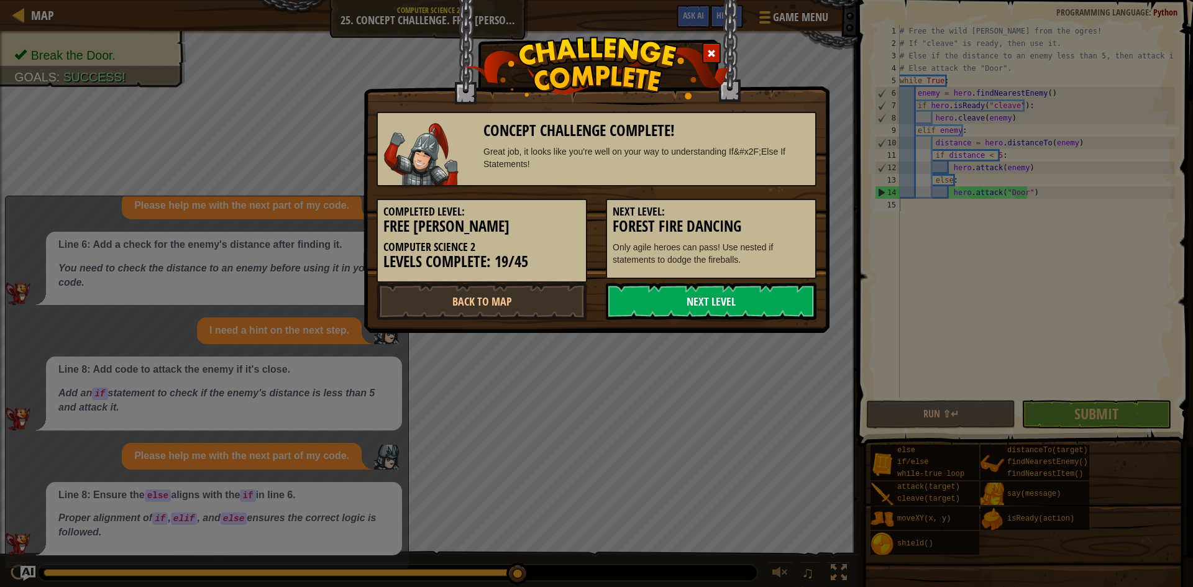
click at [734, 311] on link "Next Level" at bounding box center [711, 301] width 211 height 37
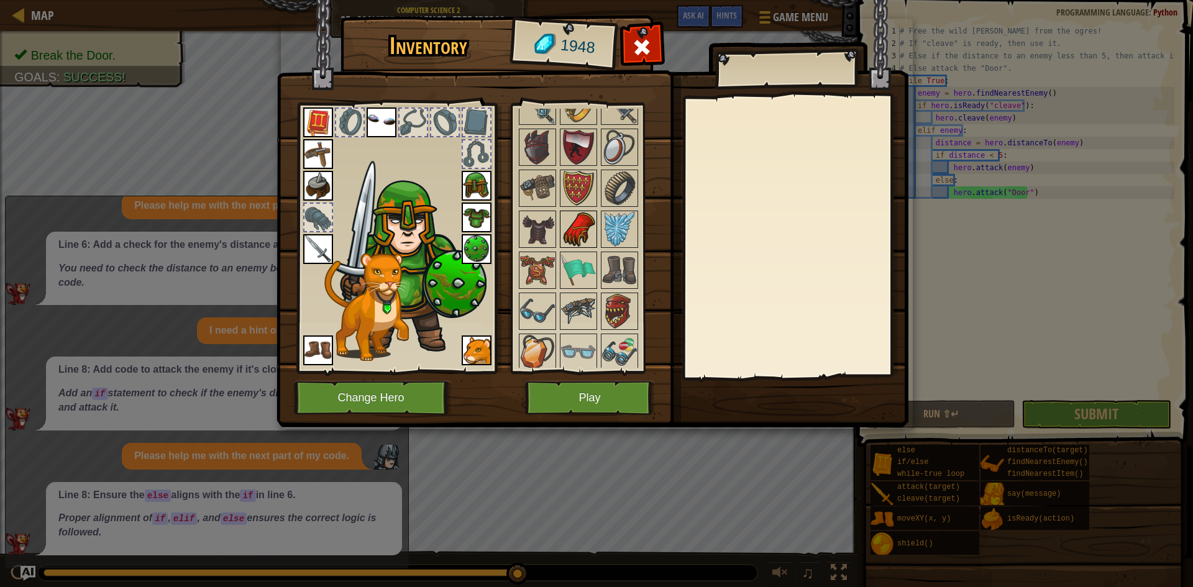
scroll to position [1436, 0]
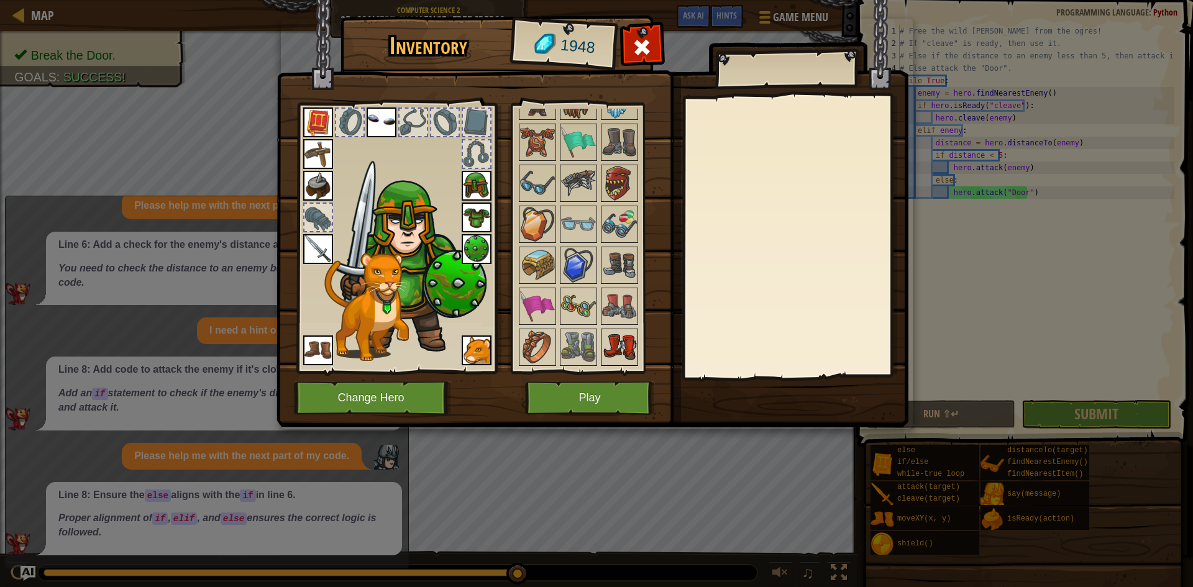
click at [623, 350] on img at bounding box center [619, 347] width 35 height 35
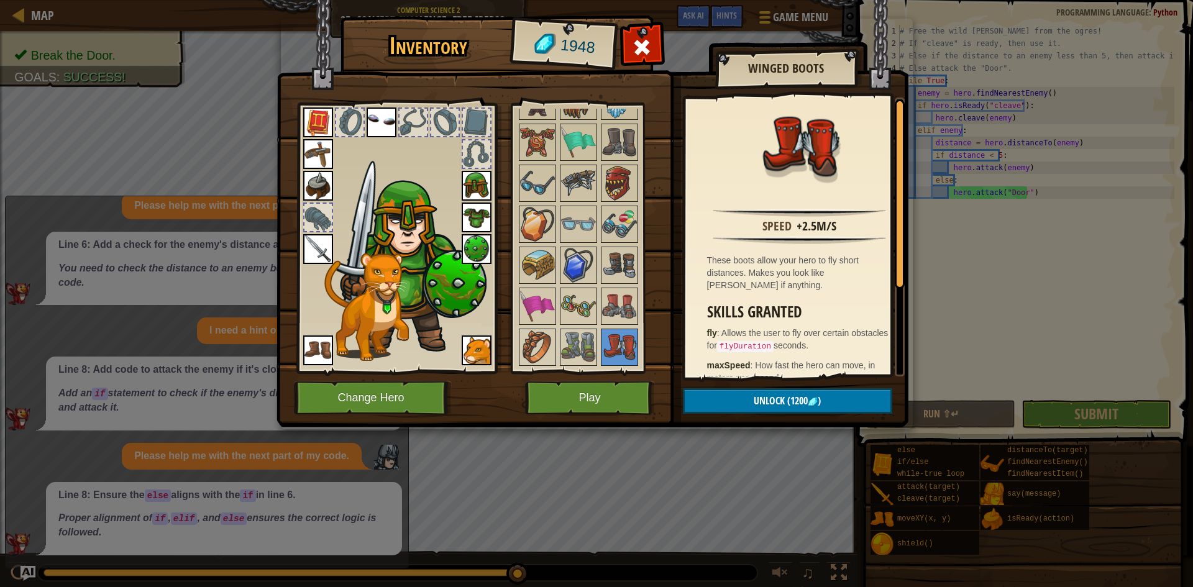
click at [591, 345] on img at bounding box center [578, 347] width 35 height 35
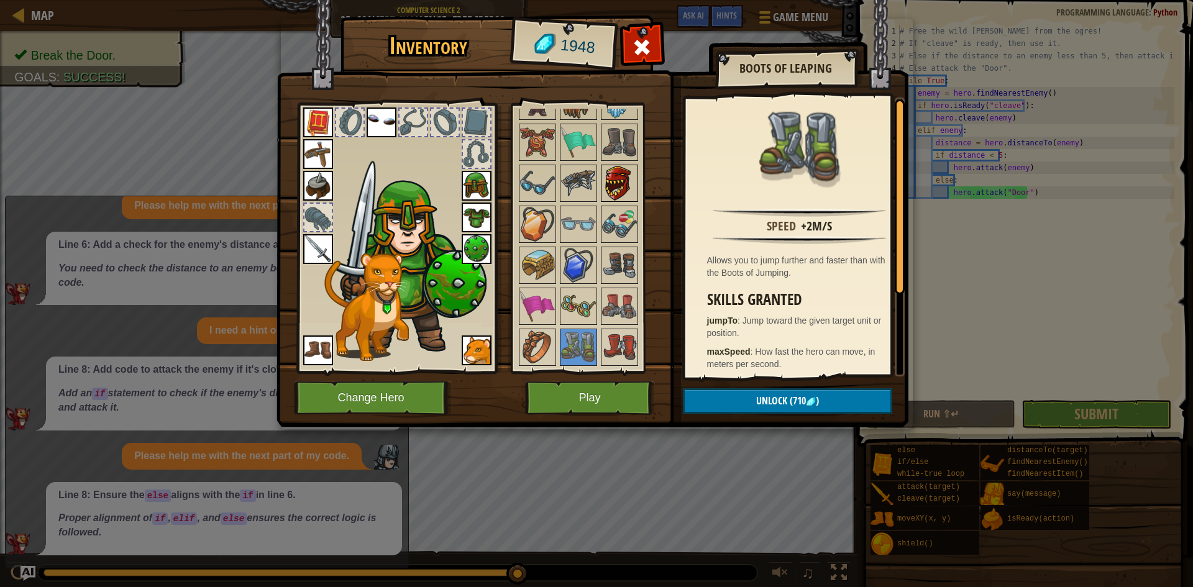
click at [623, 188] on img at bounding box center [619, 183] width 35 height 35
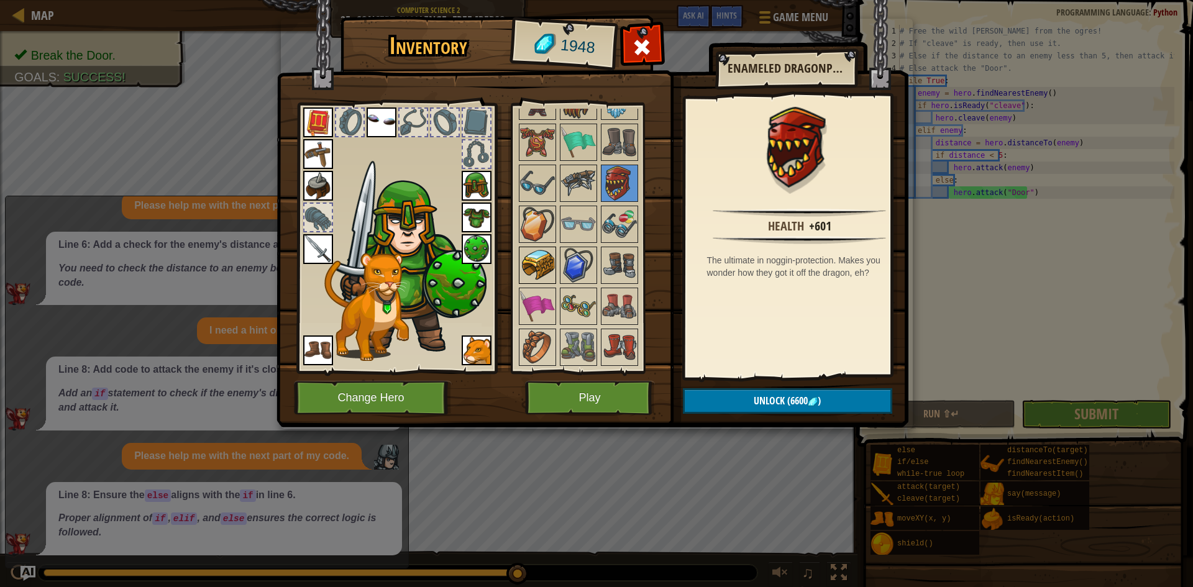
click at [555, 266] on div at bounding box center [537, 265] width 37 height 37
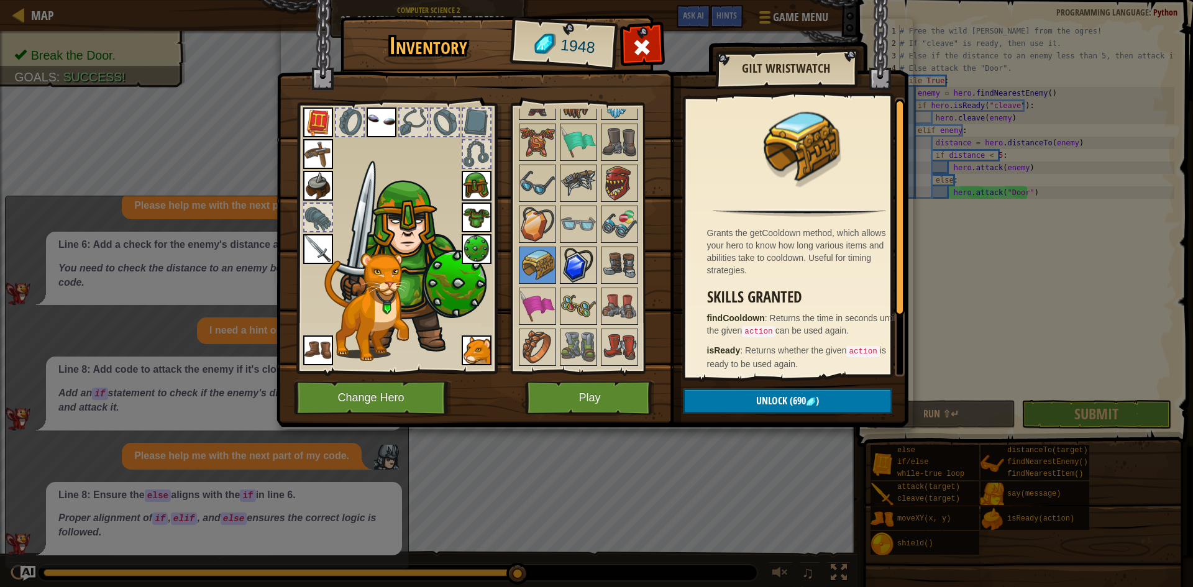
click at [571, 258] on img at bounding box center [578, 265] width 35 height 35
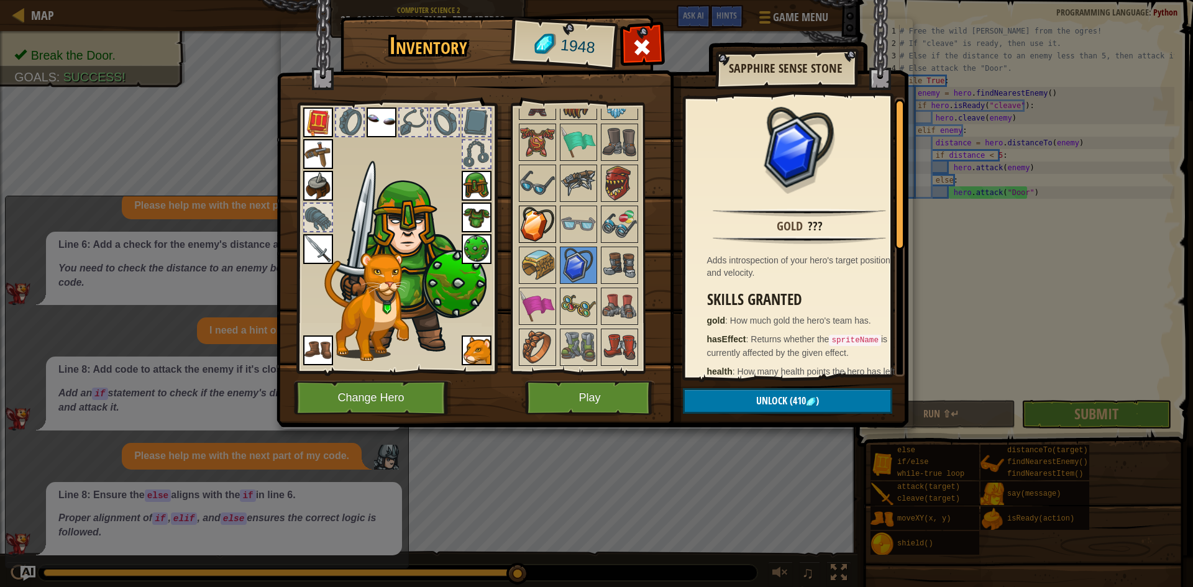
click at [525, 210] on img at bounding box center [537, 224] width 35 height 35
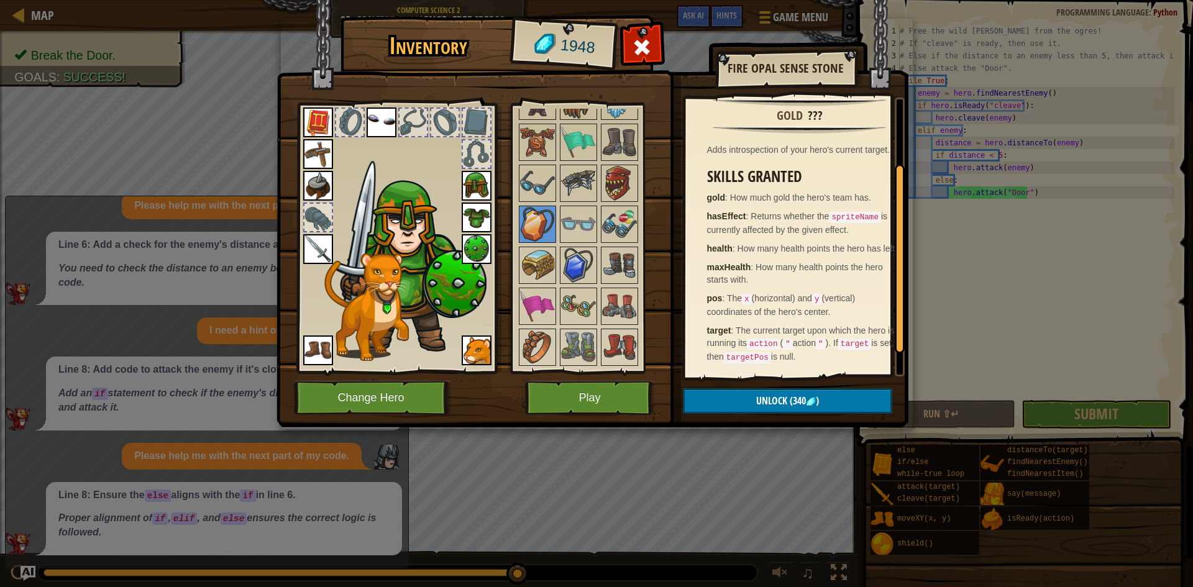
scroll to position [130, 0]
click at [578, 248] on img at bounding box center [578, 265] width 35 height 35
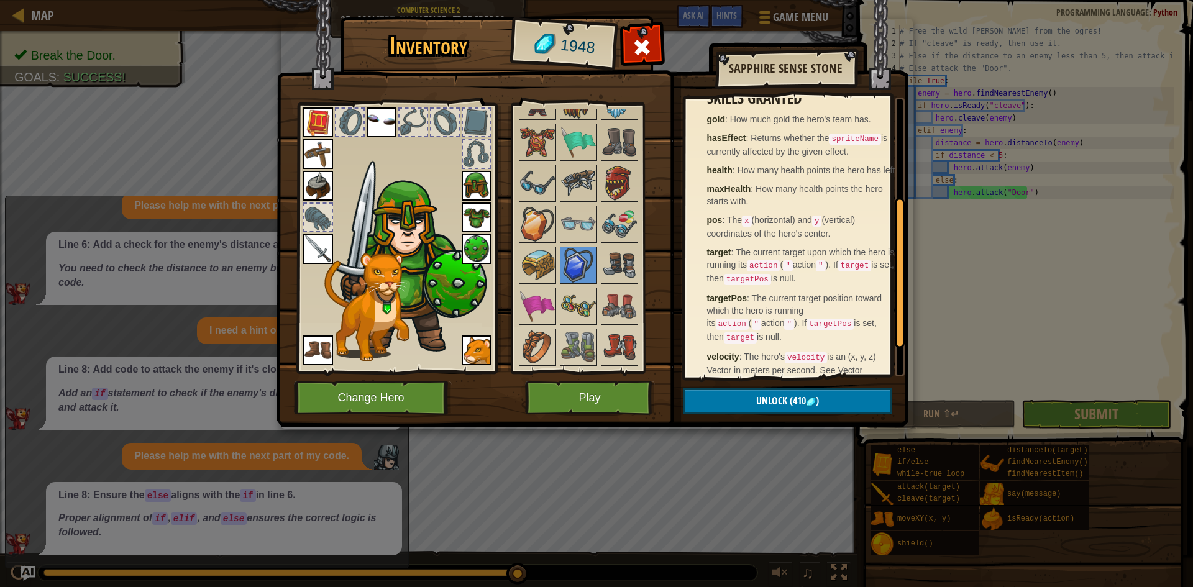
scroll to position [180, 0]
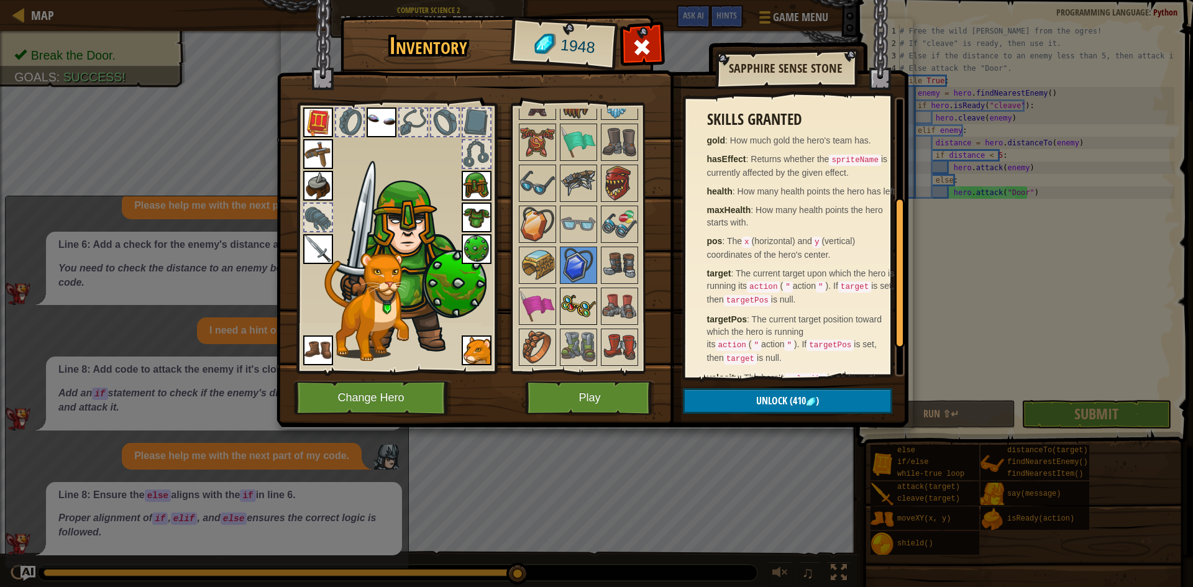
click at [568, 318] on img at bounding box center [578, 306] width 35 height 35
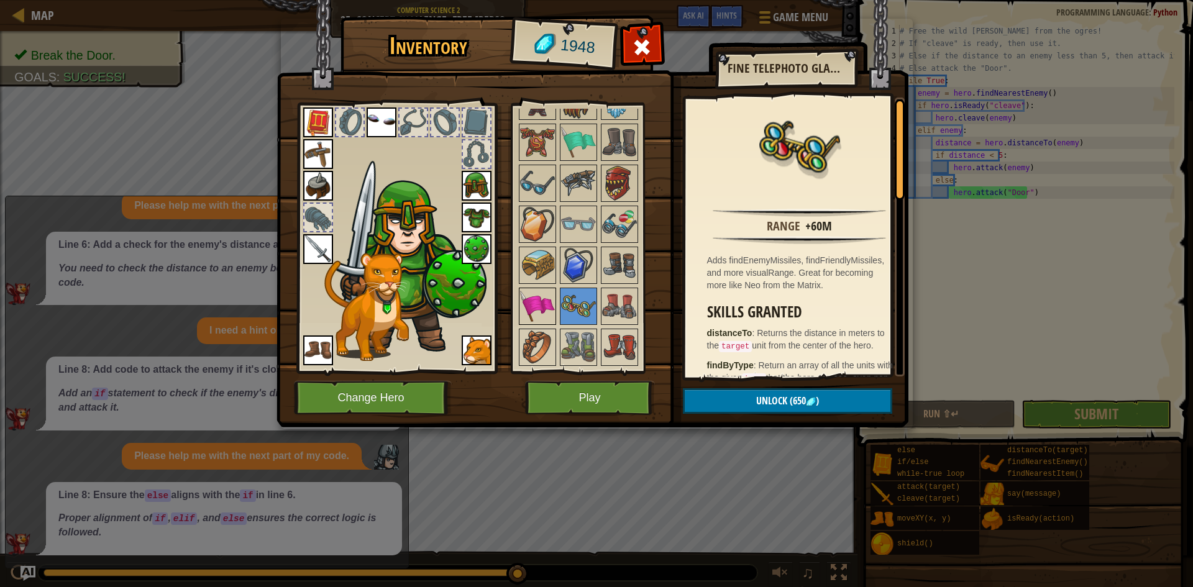
click at [535, 314] on img at bounding box center [537, 306] width 35 height 35
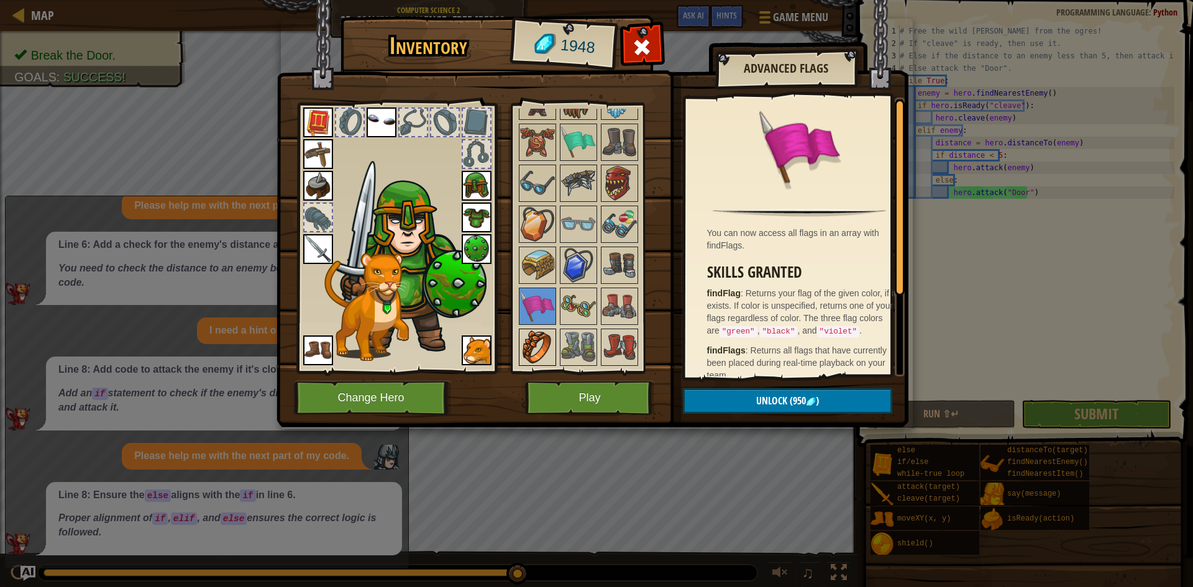
click at [540, 330] on img at bounding box center [537, 347] width 35 height 35
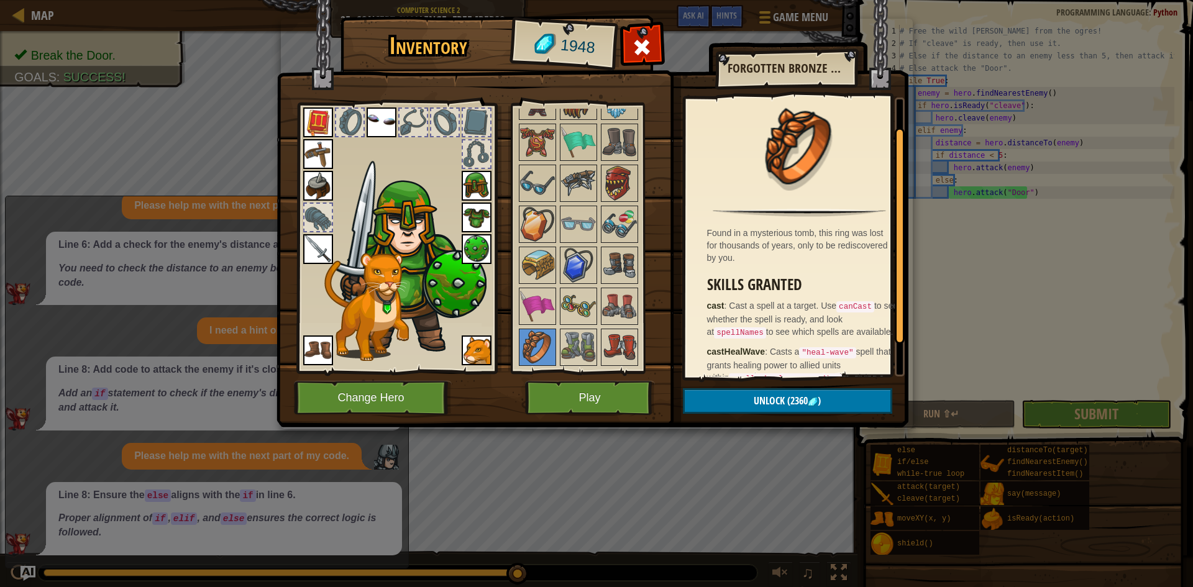
scroll to position [78, 0]
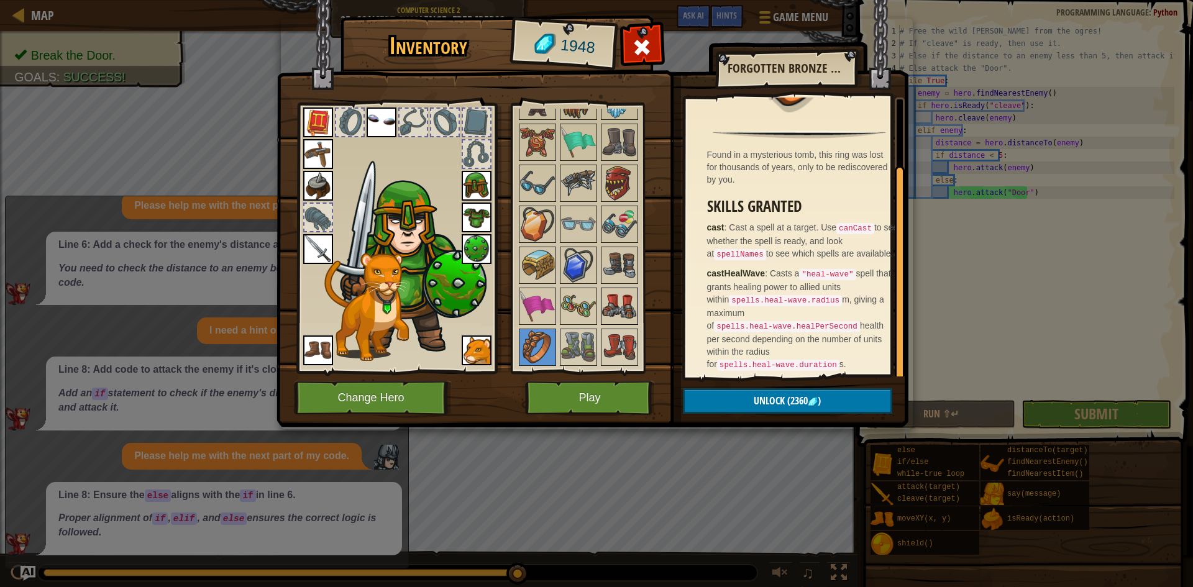
click at [619, 304] on img at bounding box center [619, 306] width 35 height 35
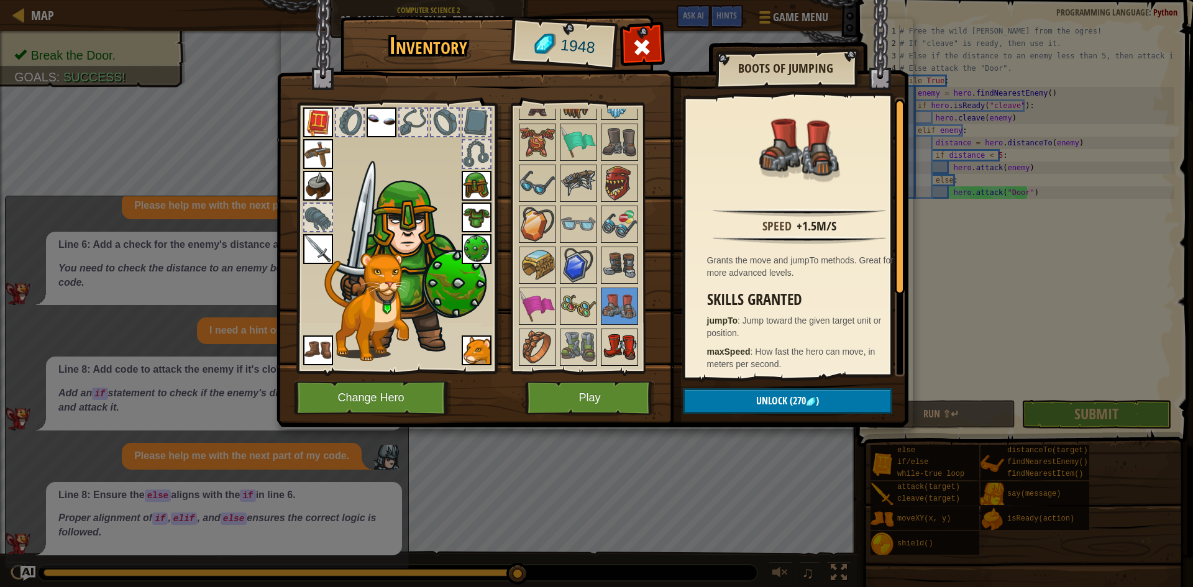
click at [623, 337] on img at bounding box center [619, 347] width 35 height 35
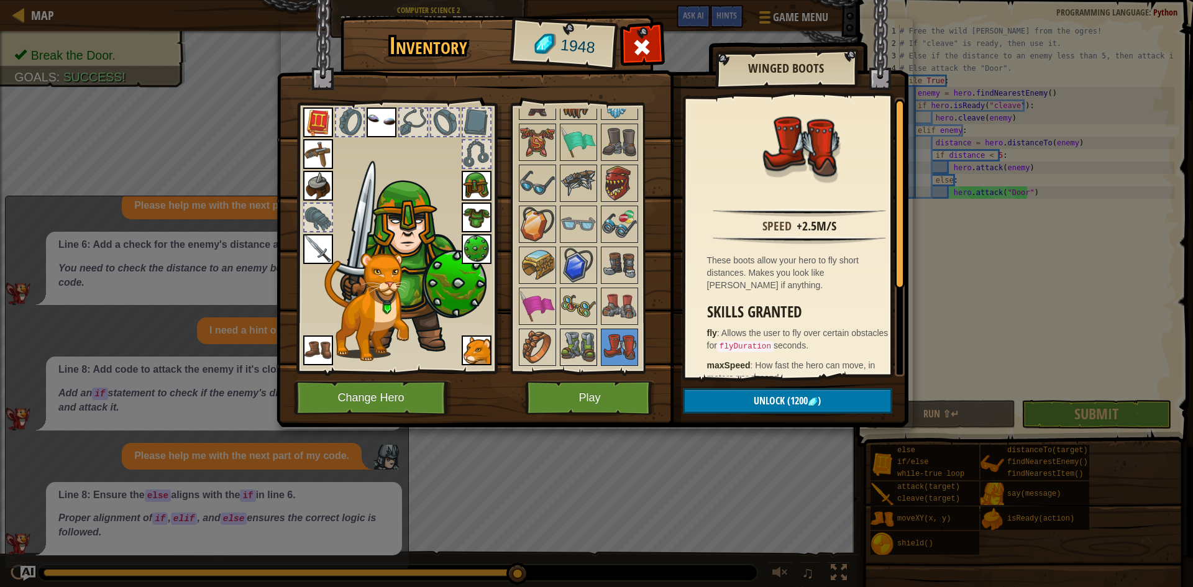
click at [592, 347] on img at bounding box center [578, 347] width 35 height 35
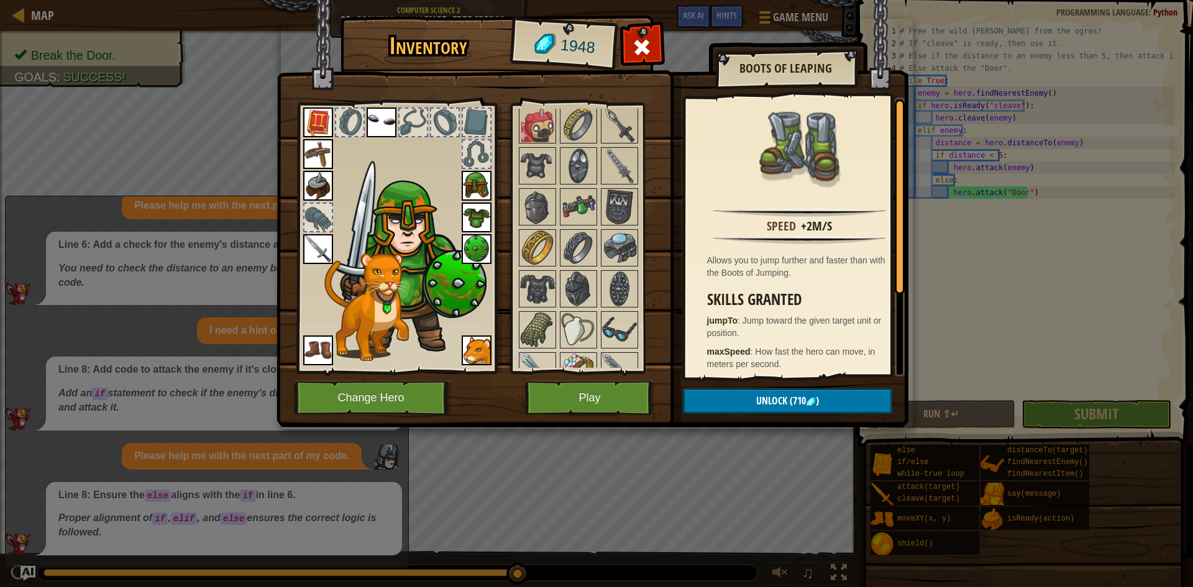
scroll to position [1001, 0]
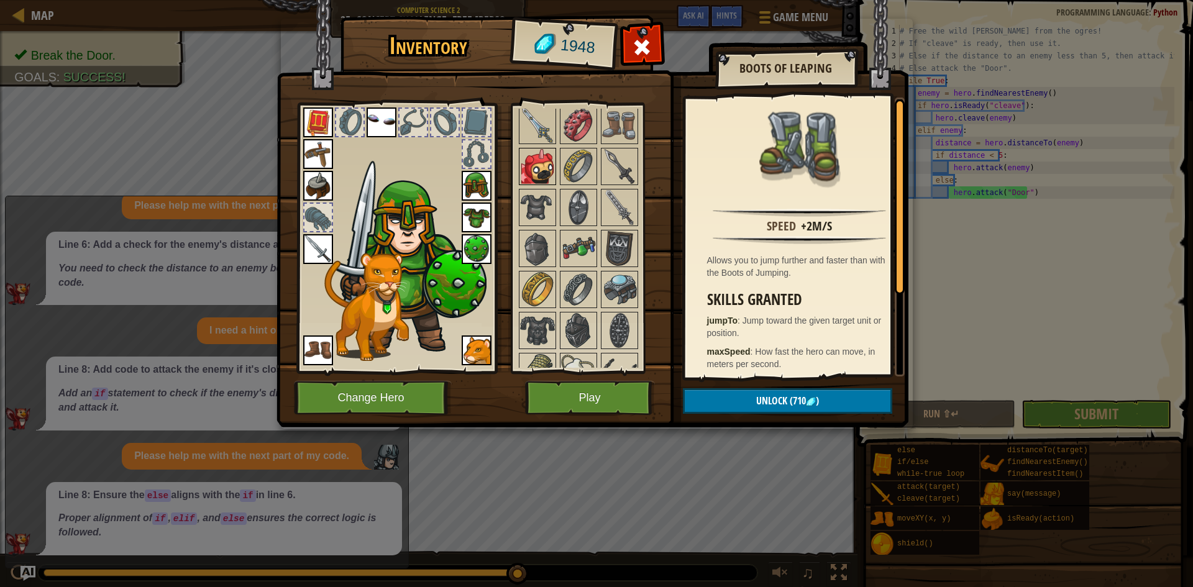
click at [549, 160] on img at bounding box center [537, 166] width 35 height 35
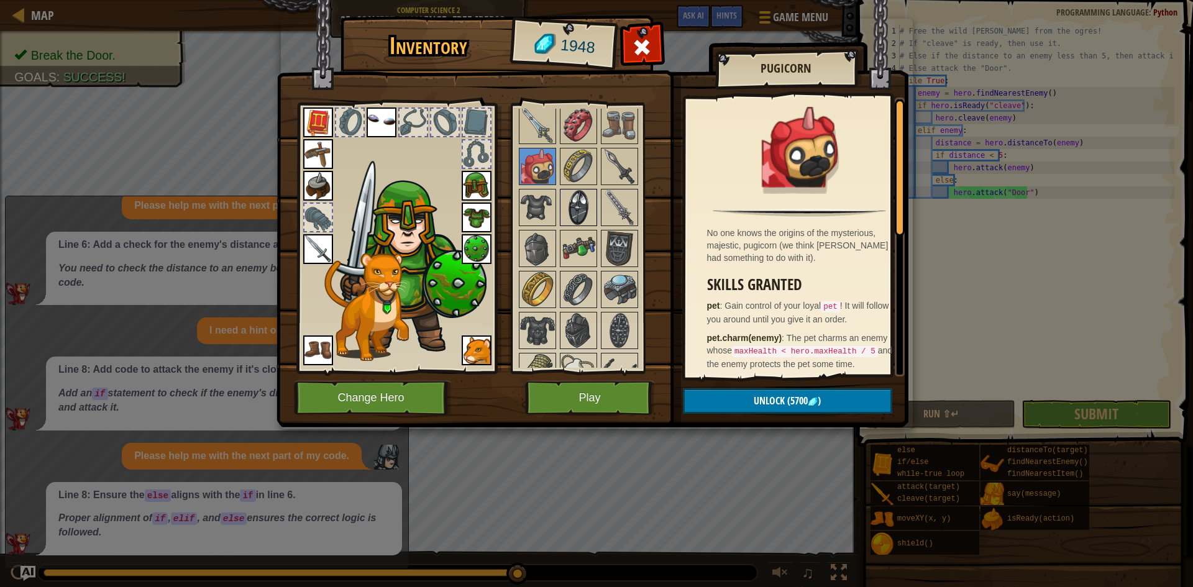
click at [576, 216] on img at bounding box center [578, 207] width 35 height 35
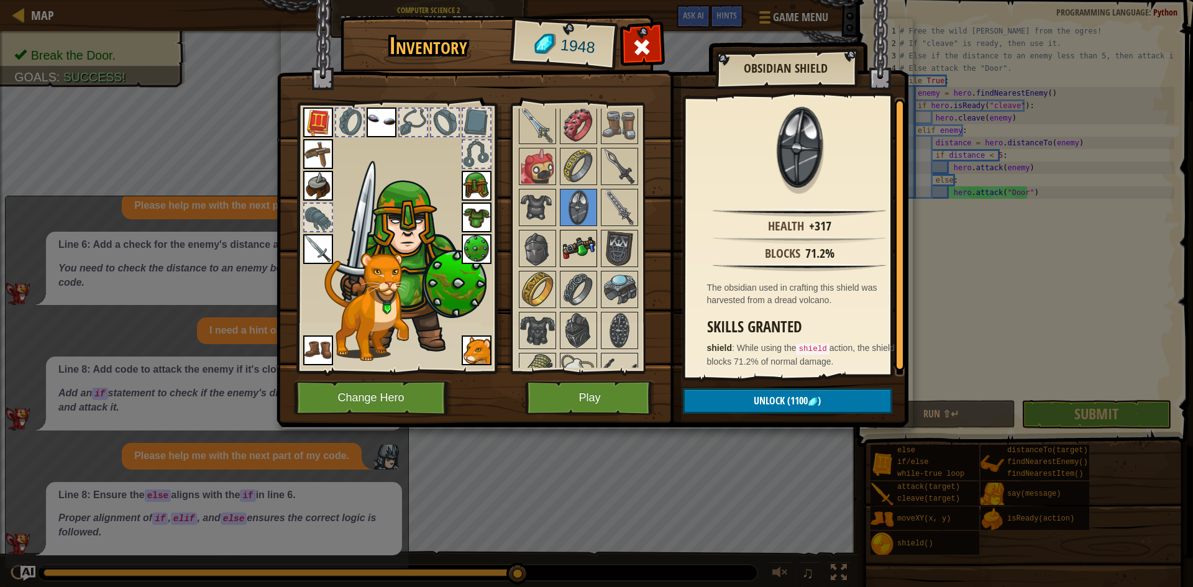
click at [580, 237] on img at bounding box center [578, 248] width 35 height 35
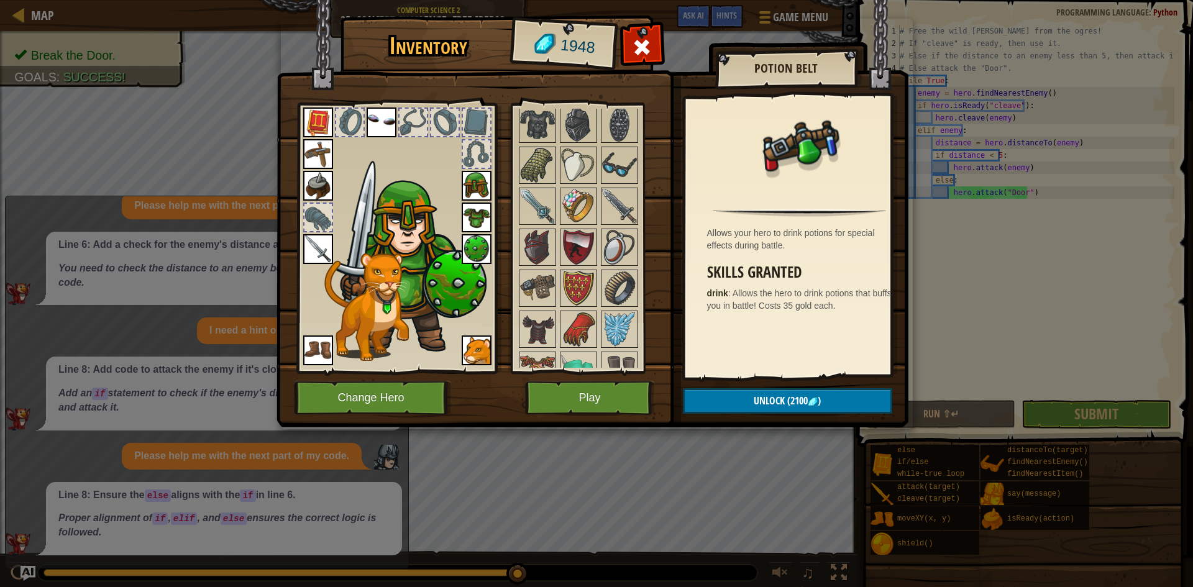
scroll to position [1374, 0]
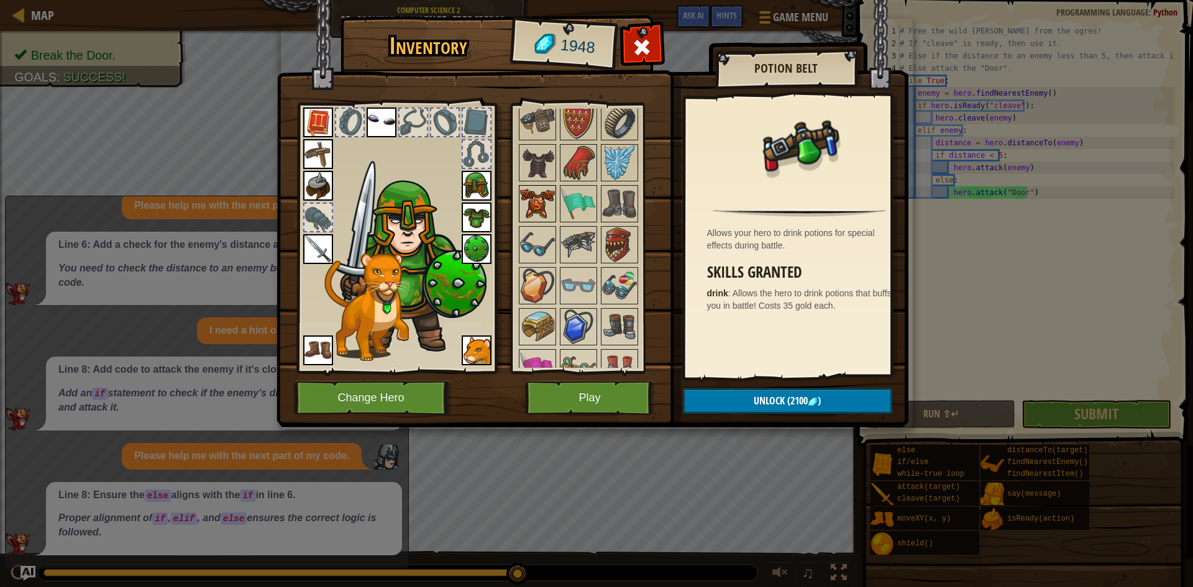
click at [541, 204] on img at bounding box center [537, 203] width 35 height 35
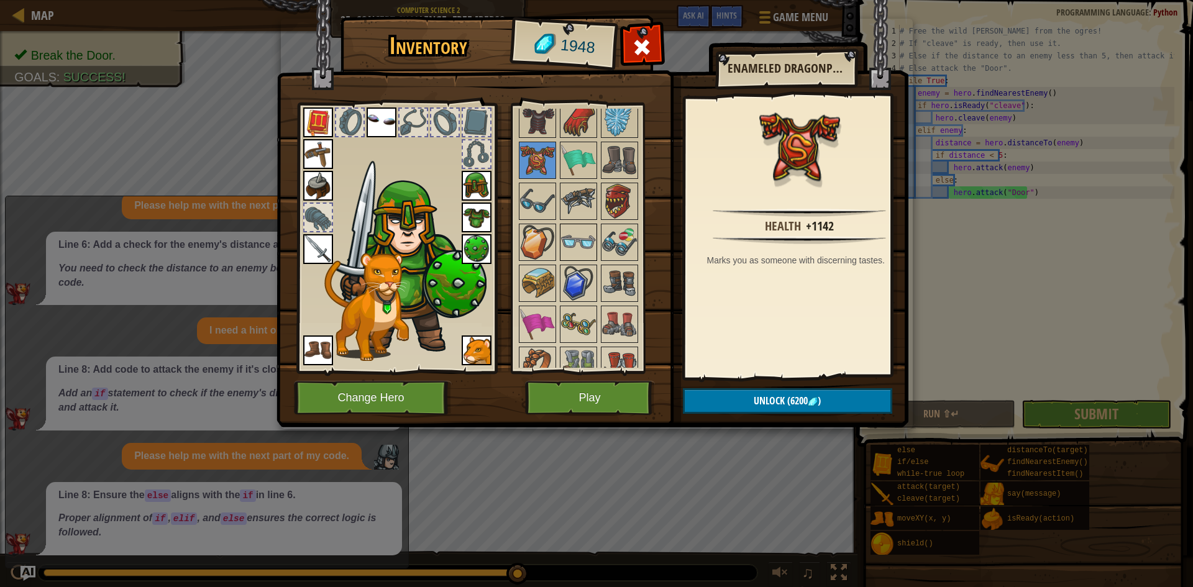
scroll to position [1436, 0]
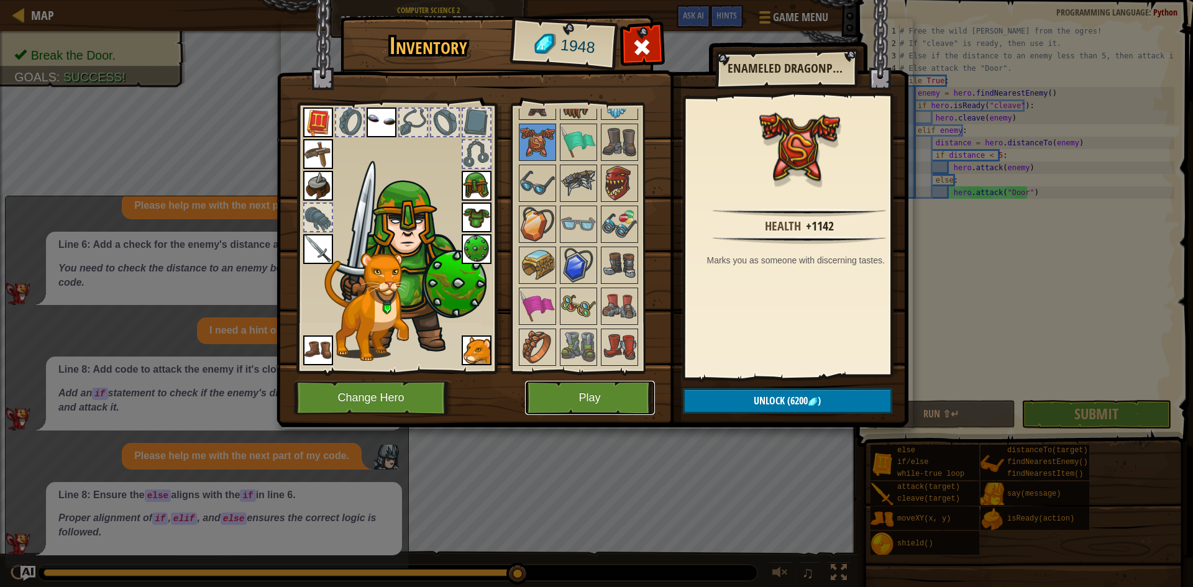
click at [601, 398] on button "Play" at bounding box center [590, 398] width 130 height 34
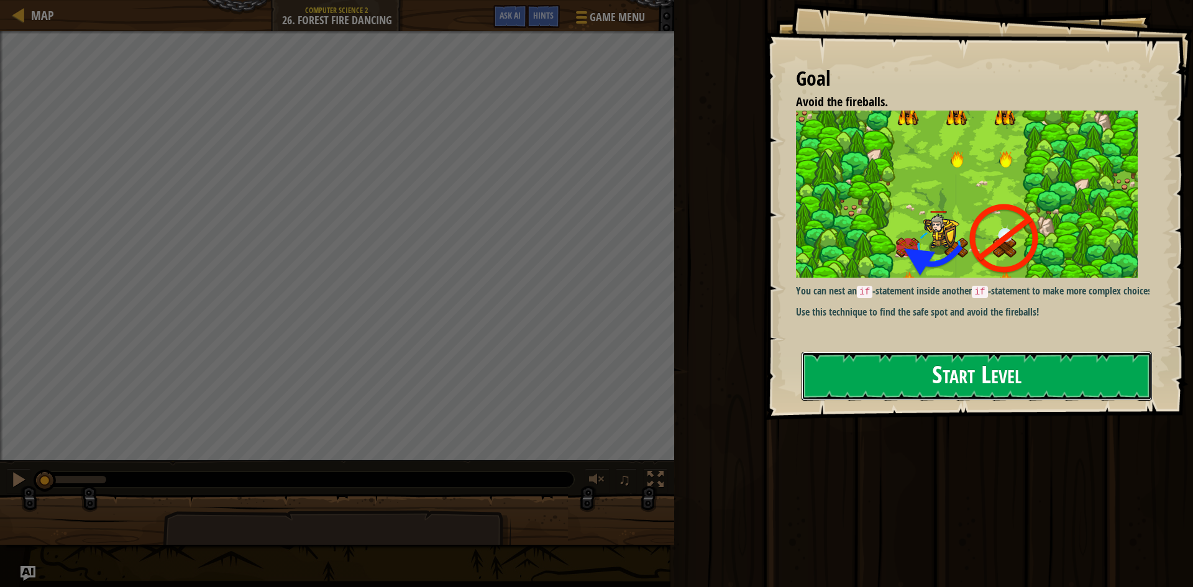
click at [837, 370] on button "Start Level" at bounding box center [976, 376] width 350 height 49
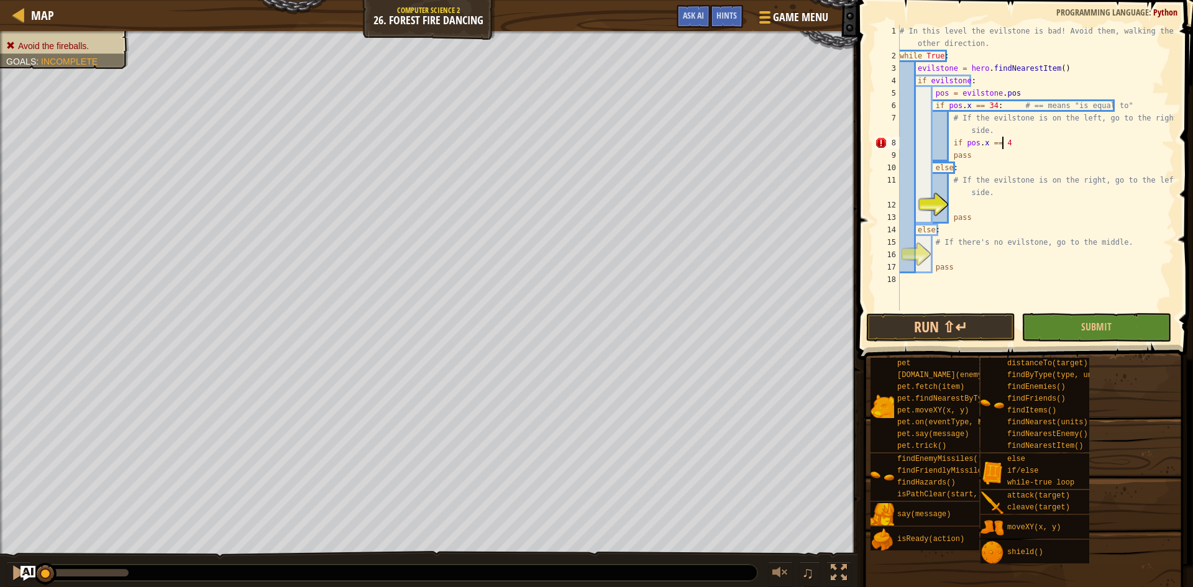
scroll to position [6, 8]
click at [1018, 131] on div "# In this level the evilstone is bad! Avoid them, walking the other direction. …" at bounding box center [1035, 186] width 277 height 323
type textarea "# If the evilstone is on the left, go to the right side."
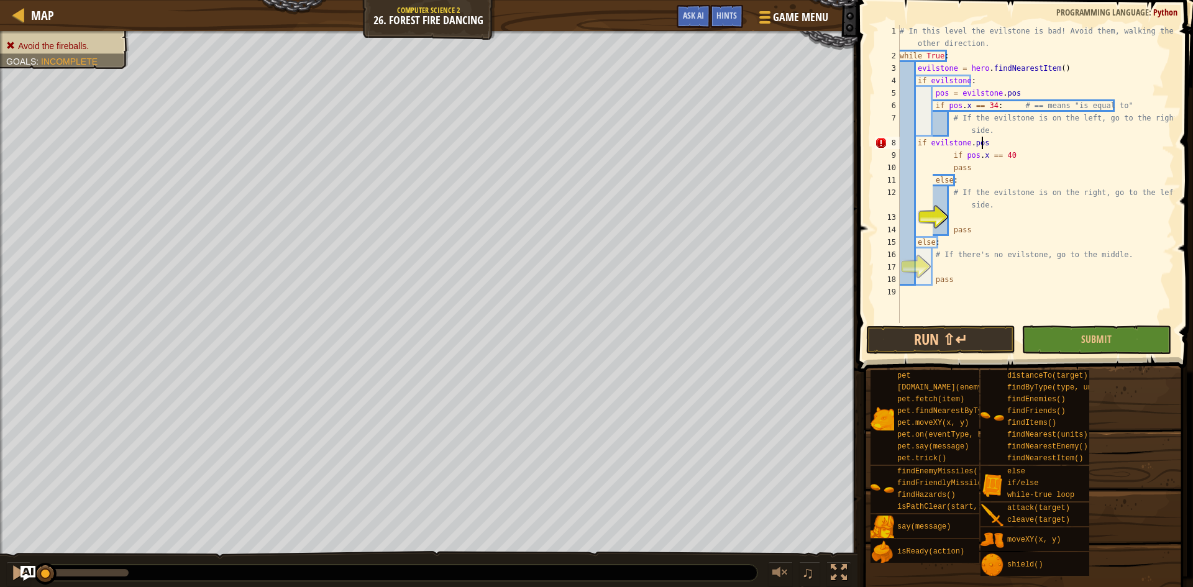
scroll to position [6, 6]
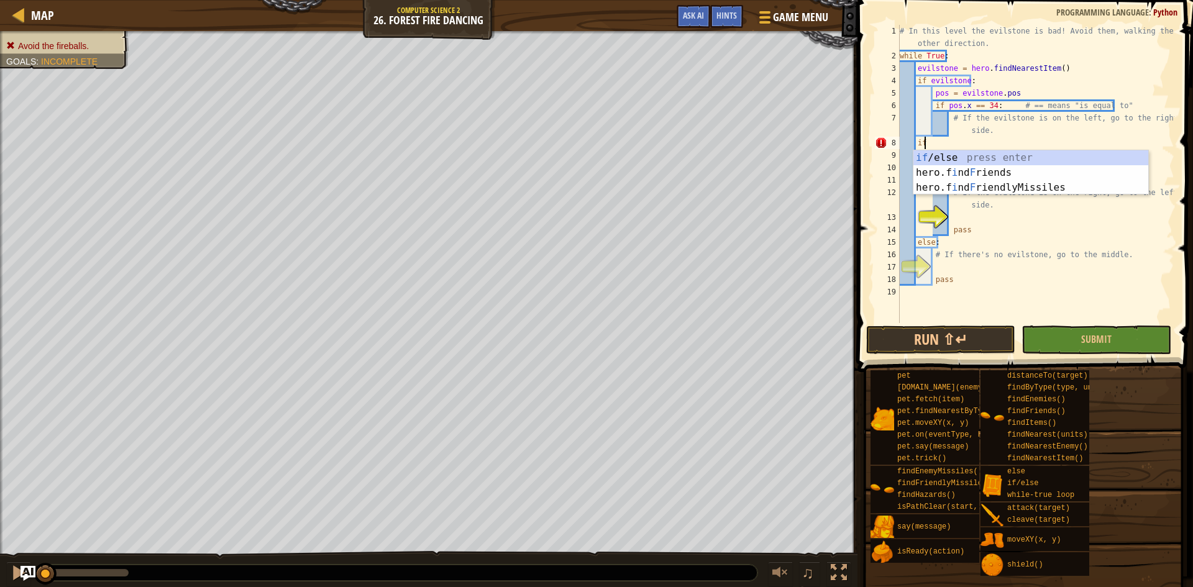
type textarea "i"
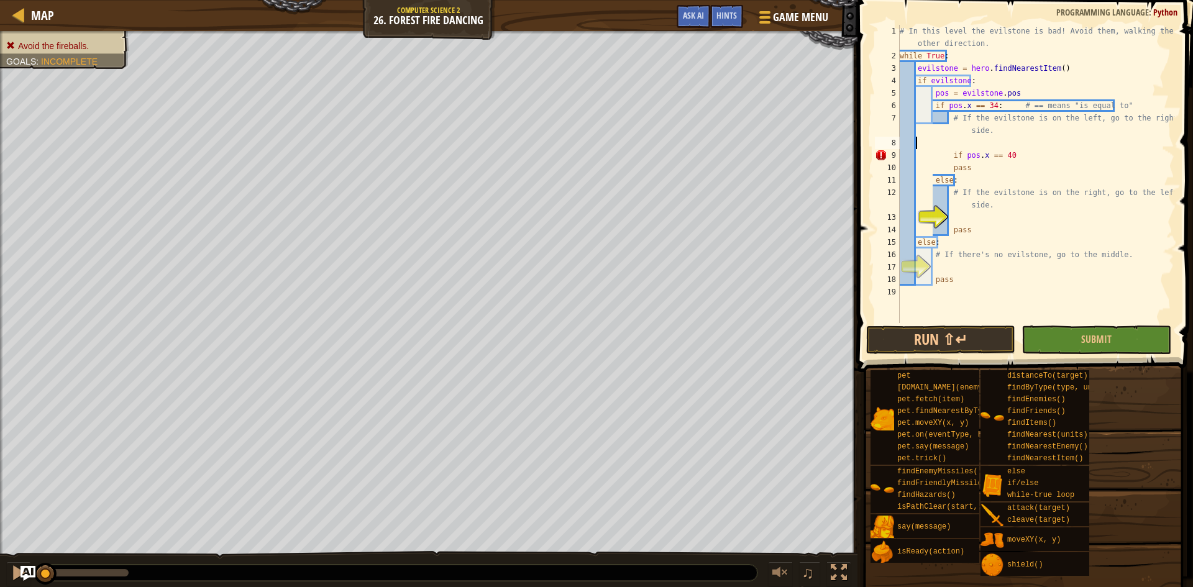
scroll to position [6, 0]
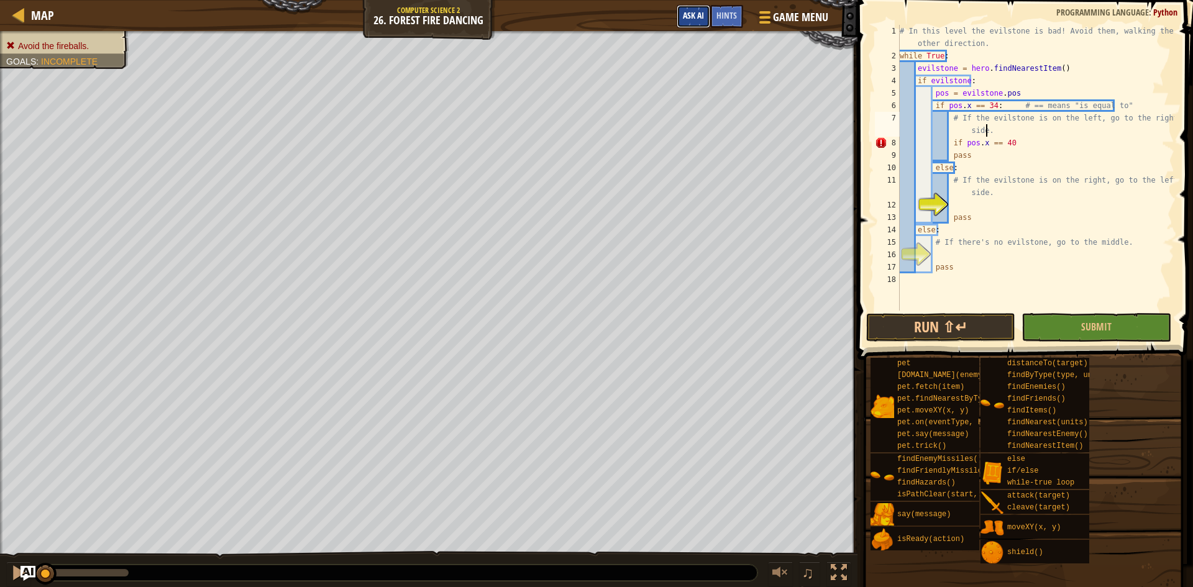
click at [697, 17] on span "Ask AI" at bounding box center [693, 15] width 21 height 12
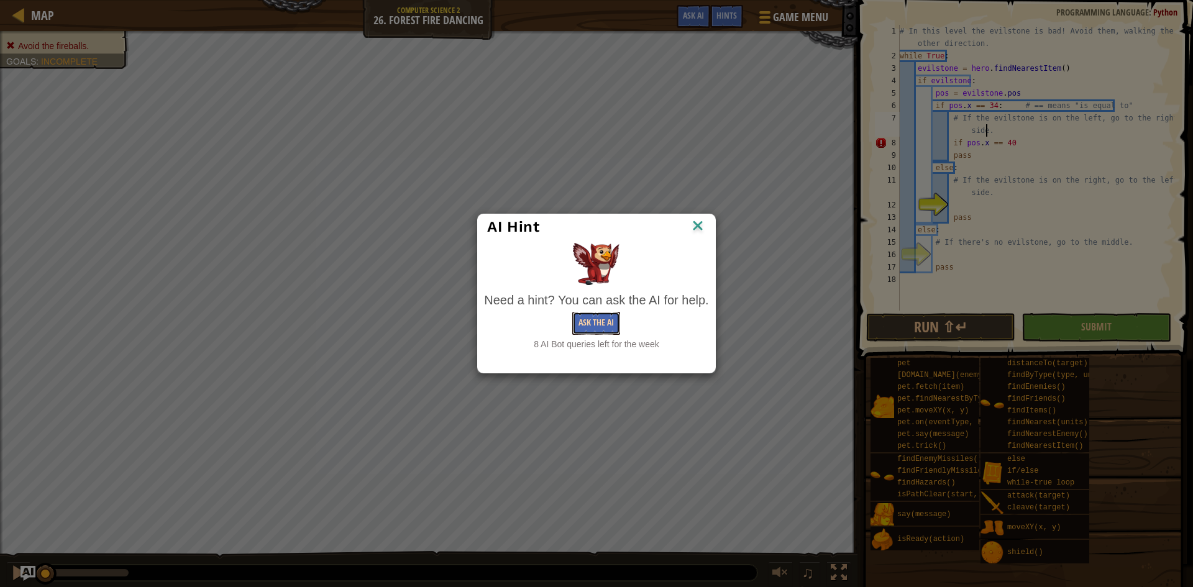
click at [615, 318] on button "Ask the AI" at bounding box center [596, 323] width 48 height 23
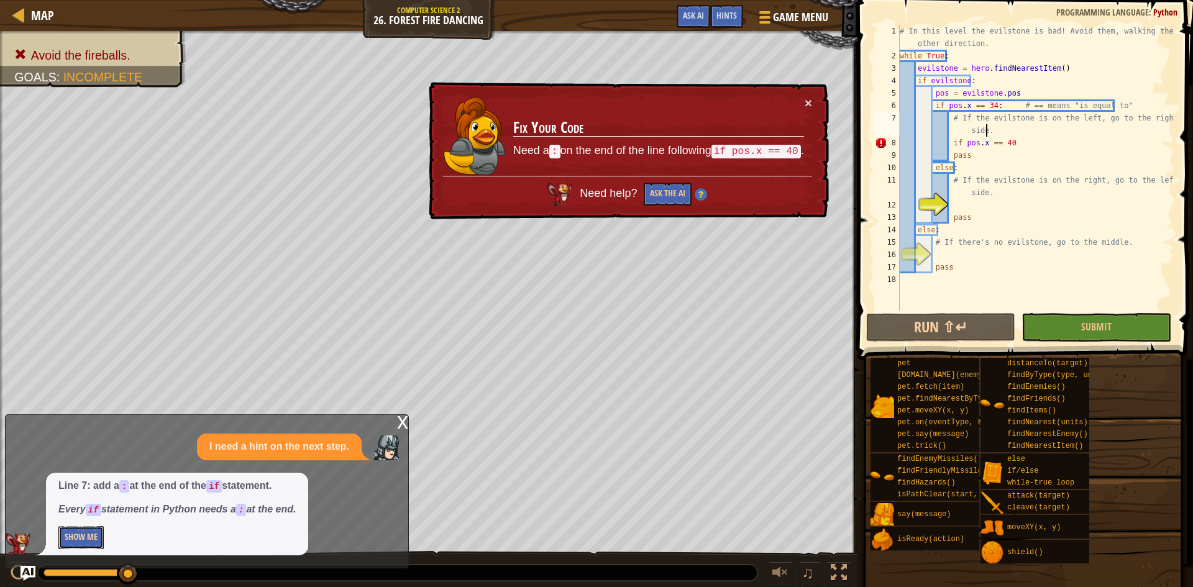
click at [63, 534] on button "Show Me" at bounding box center [80, 537] width 45 height 23
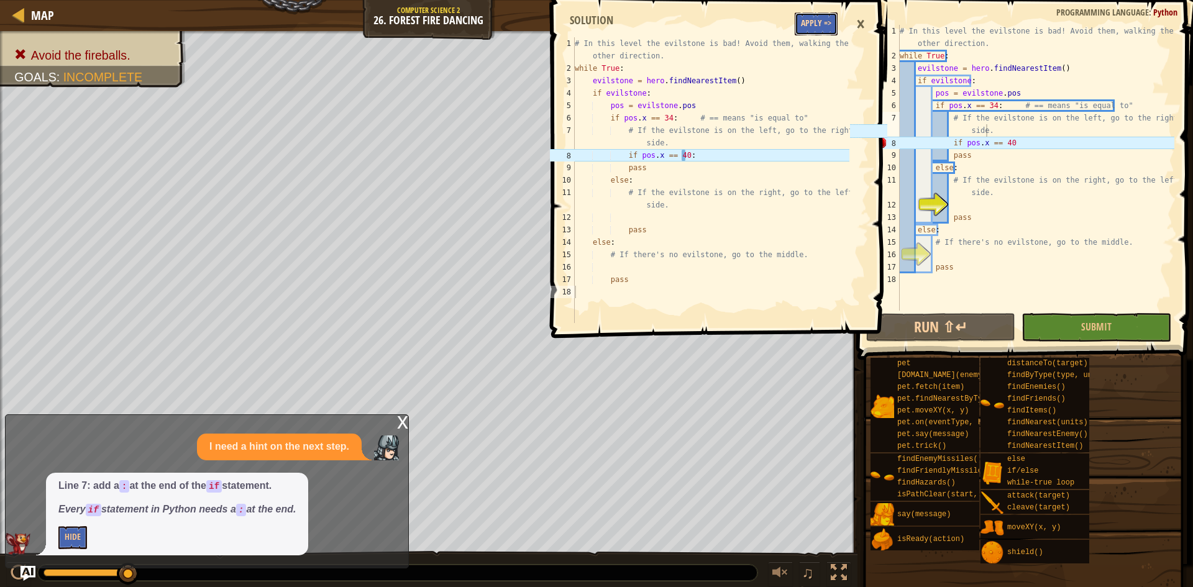
click at [824, 20] on button "Apply =>" at bounding box center [815, 23] width 43 height 23
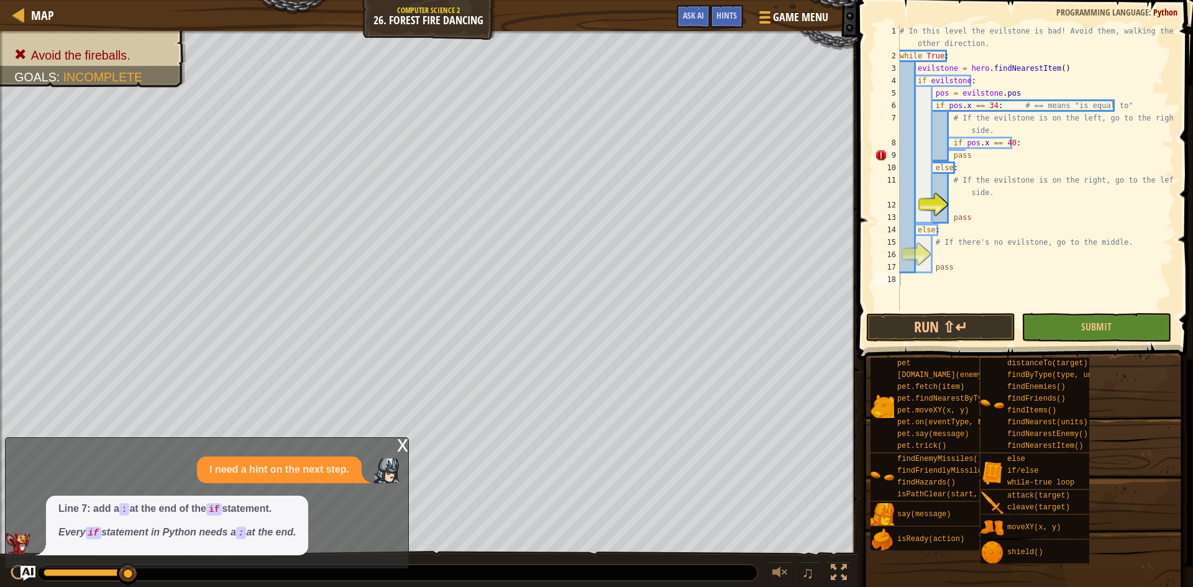
click at [1030, 151] on div "# In this level the evilstone is bad! Avoid them, walking the other direction. …" at bounding box center [1035, 186] width 277 height 323
click at [1019, 142] on div "# In this level the evilstone is bad! Avoid them, walking the other direction. …" at bounding box center [1035, 186] width 277 height 323
type textarea "if pos.x == 40:"
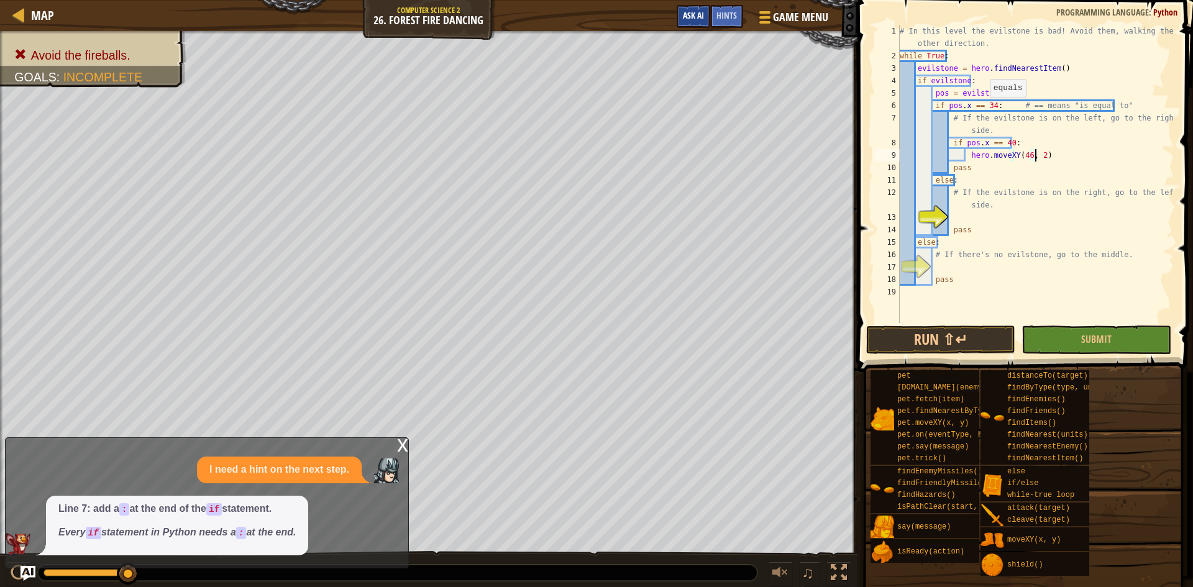
scroll to position [6, 11]
type textarea "hero.moveXY(46, 22)"
click at [1076, 156] on div "# In this level the evilstone is bad! Avoid them, walking the other direction. …" at bounding box center [1035, 192] width 277 height 335
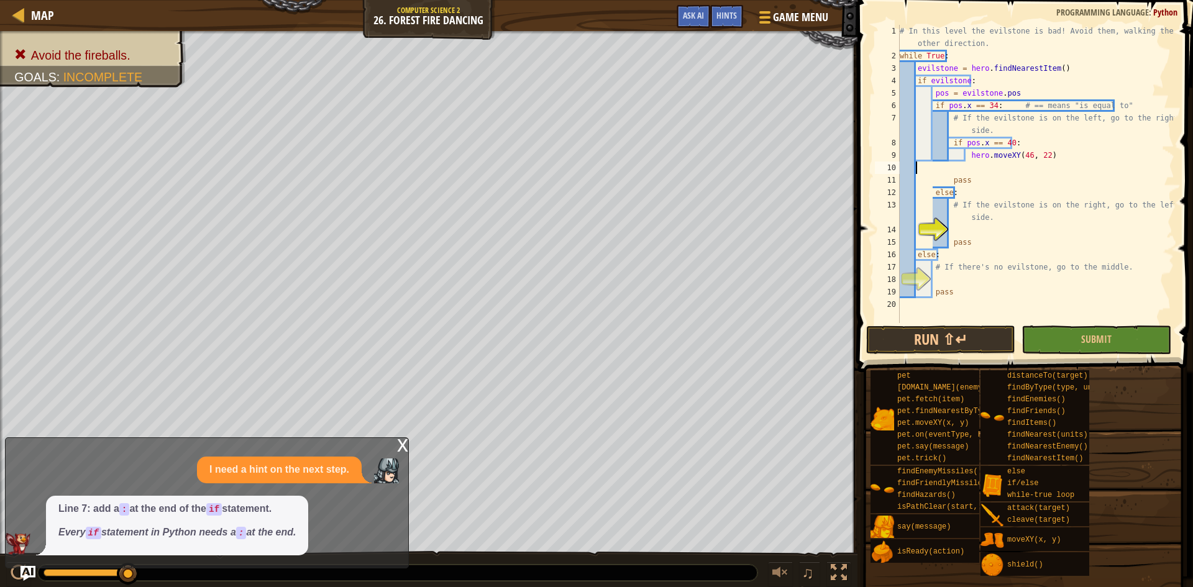
scroll to position [6, 0]
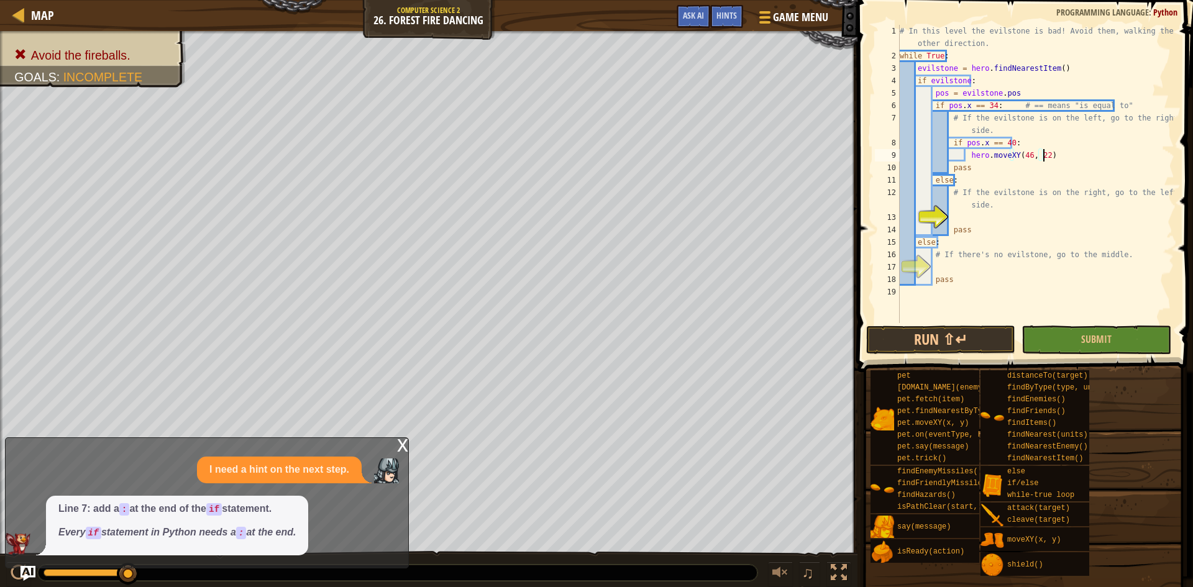
click at [1020, 204] on div "# In this level the evilstone is bad! Avoid them, walking the other direction. …" at bounding box center [1035, 192] width 277 height 335
type textarea "# If the evilstone is on the right, go to the left side."
click at [993, 217] on div "# In this level the evilstone is bad! Avoid them, walking the other direction. …" at bounding box center [1035, 192] width 277 height 335
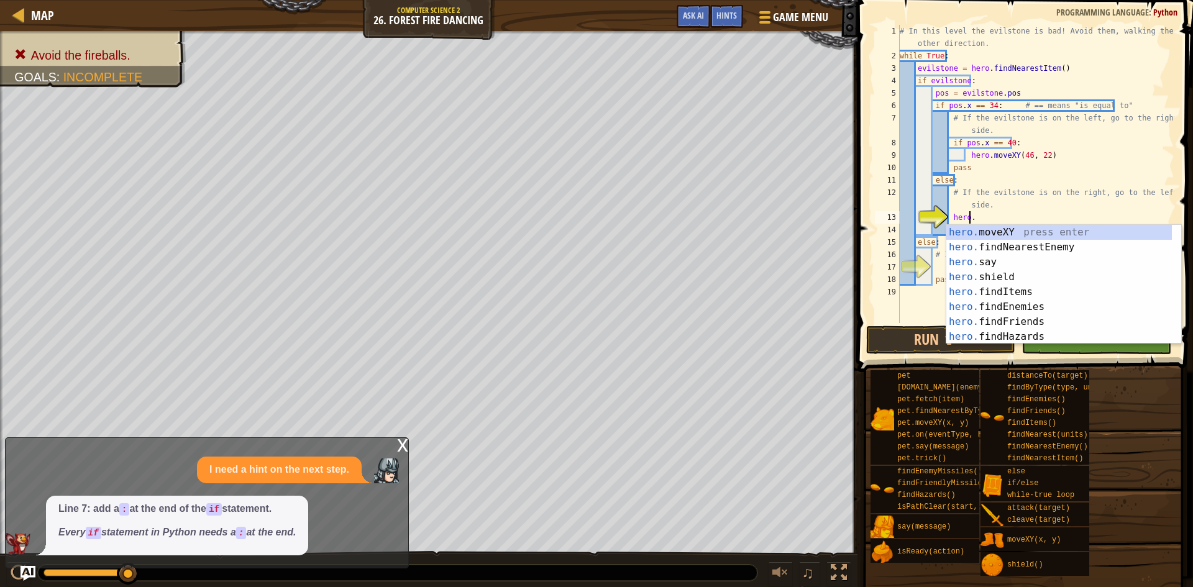
scroll to position [6, 5]
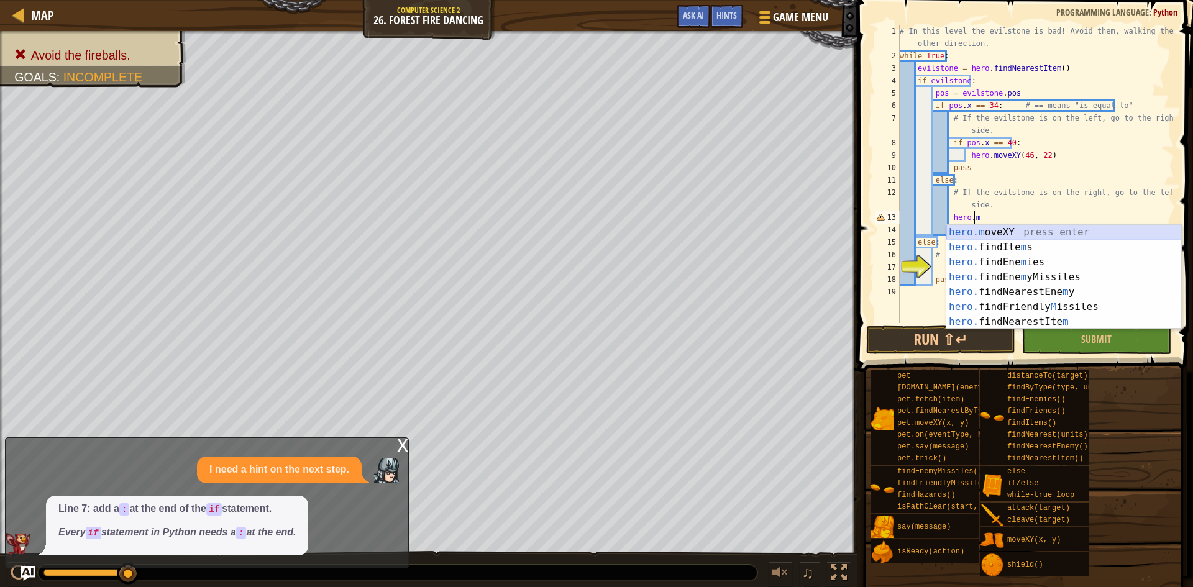
click at [1045, 235] on div "hero.m oveXY press enter hero. findIte m s press enter hero. findEne m ies pres…" at bounding box center [1063, 292] width 235 height 134
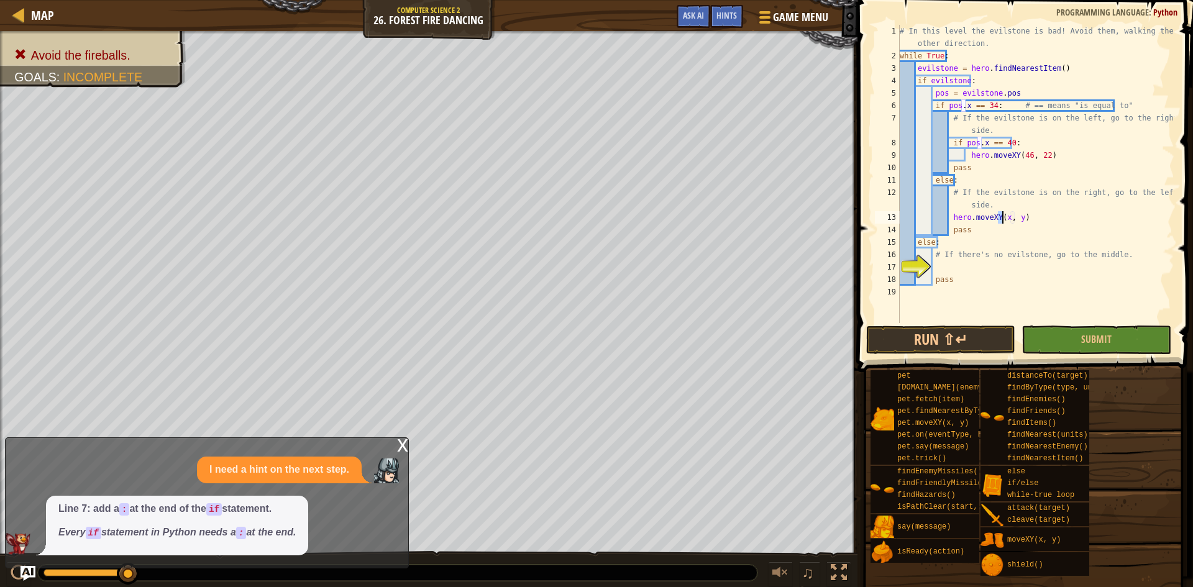
click at [407, 448] on div "x" at bounding box center [402, 444] width 11 height 12
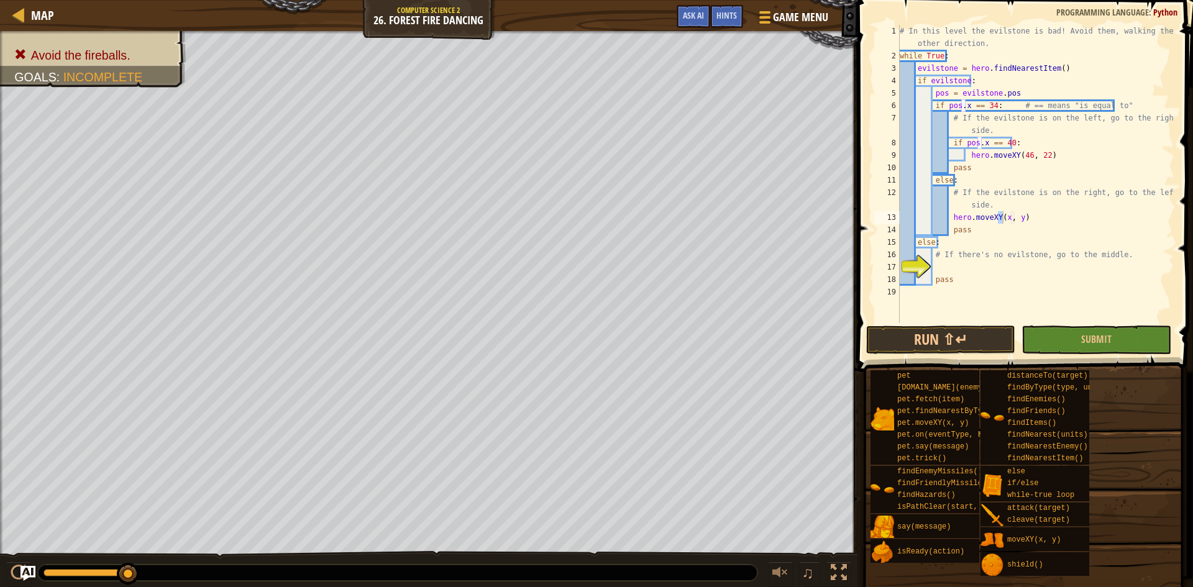
click at [1002, 220] on div "# In this level the evilstone is bad! Avoid them, walking the other direction. …" at bounding box center [1035, 174] width 277 height 298
click at [979, 241] on div "# In this level the evilstone is bad! Avoid them, walking the other direction. …" at bounding box center [1035, 192] width 277 height 335
type textarea "else:"
click at [966, 266] on div "# In this level the evilstone is bad! Avoid them, walking the other direction. …" at bounding box center [1035, 192] width 277 height 335
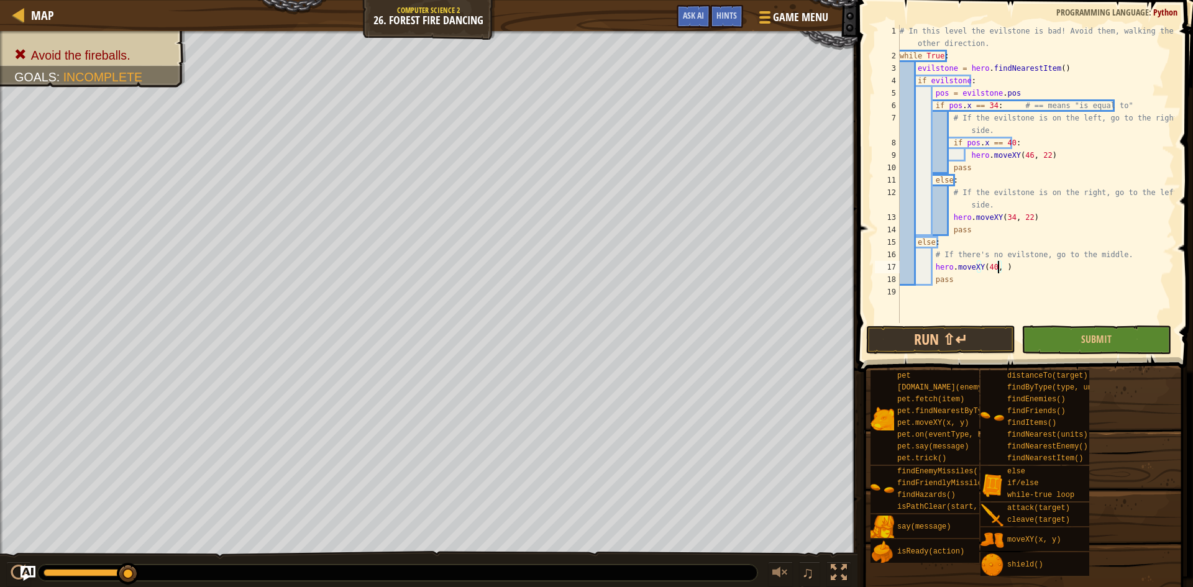
scroll to position [6, 8]
click at [945, 339] on button "Run ⇧↵" at bounding box center [940, 339] width 149 height 29
click at [907, 341] on button "Run ⇧↵" at bounding box center [940, 339] width 149 height 29
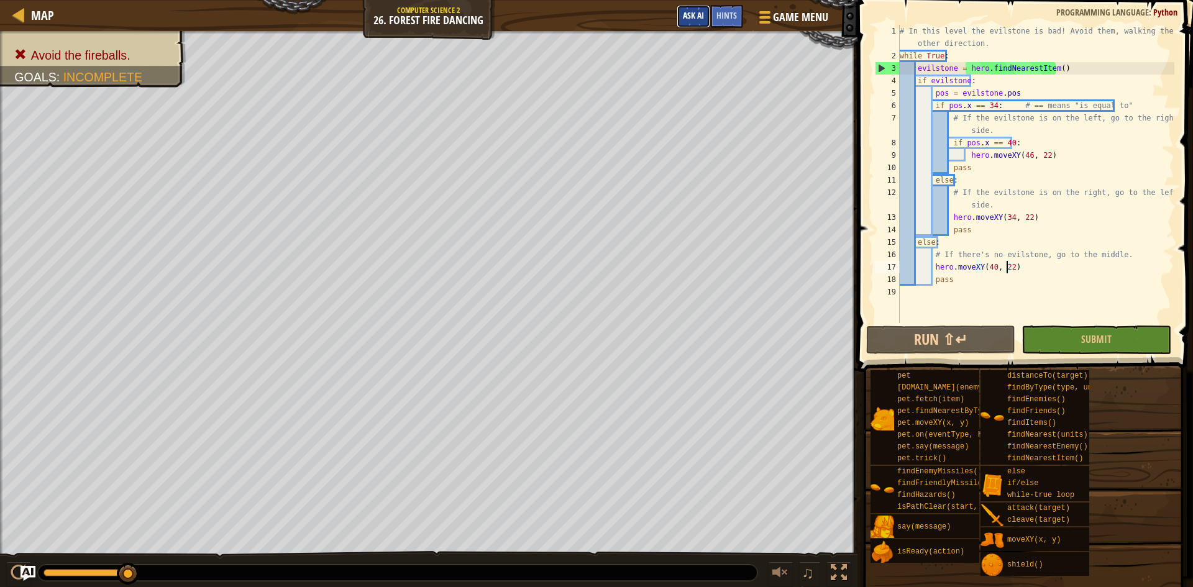
click at [686, 15] on span "Ask AI" at bounding box center [693, 15] width 21 height 12
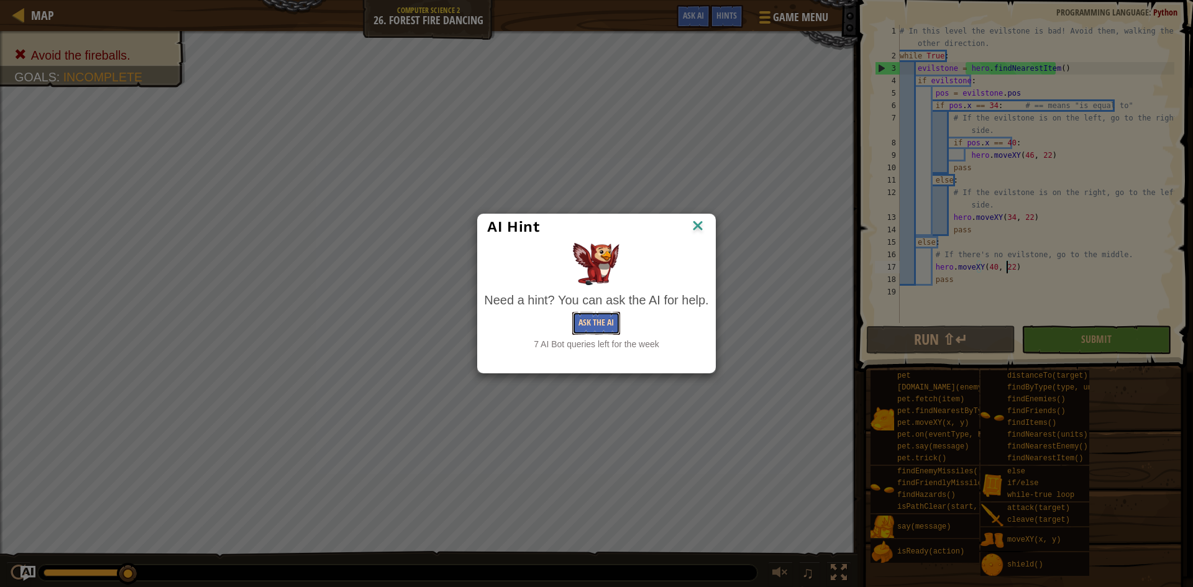
click at [591, 325] on button "Ask the AI" at bounding box center [596, 323] width 48 height 23
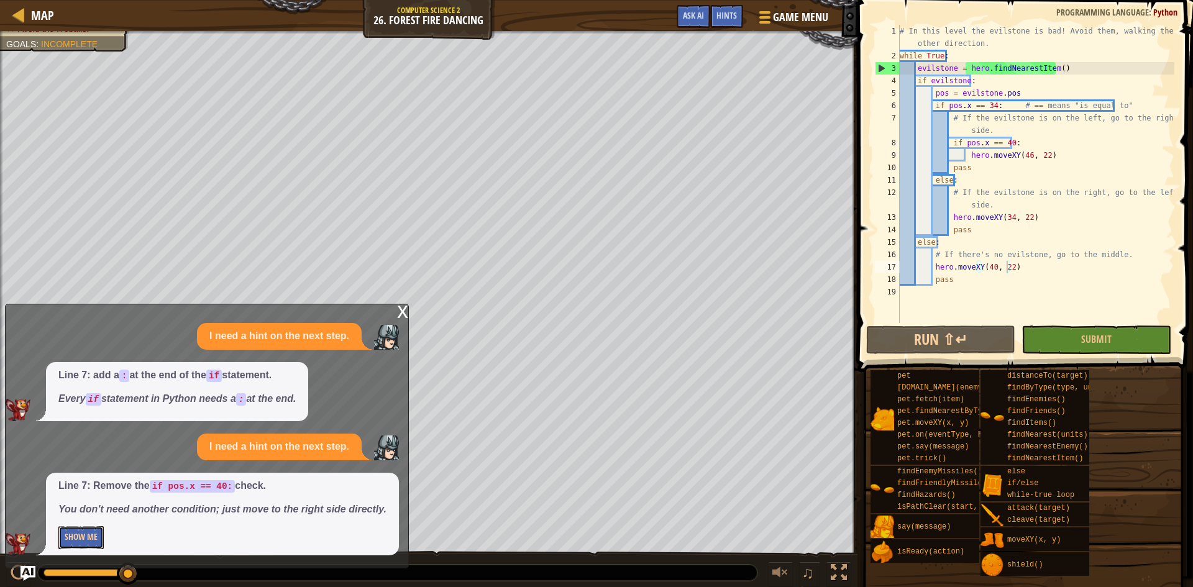
click at [91, 543] on button "Show Me" at bounding box center [80, 537] width 45 height 23
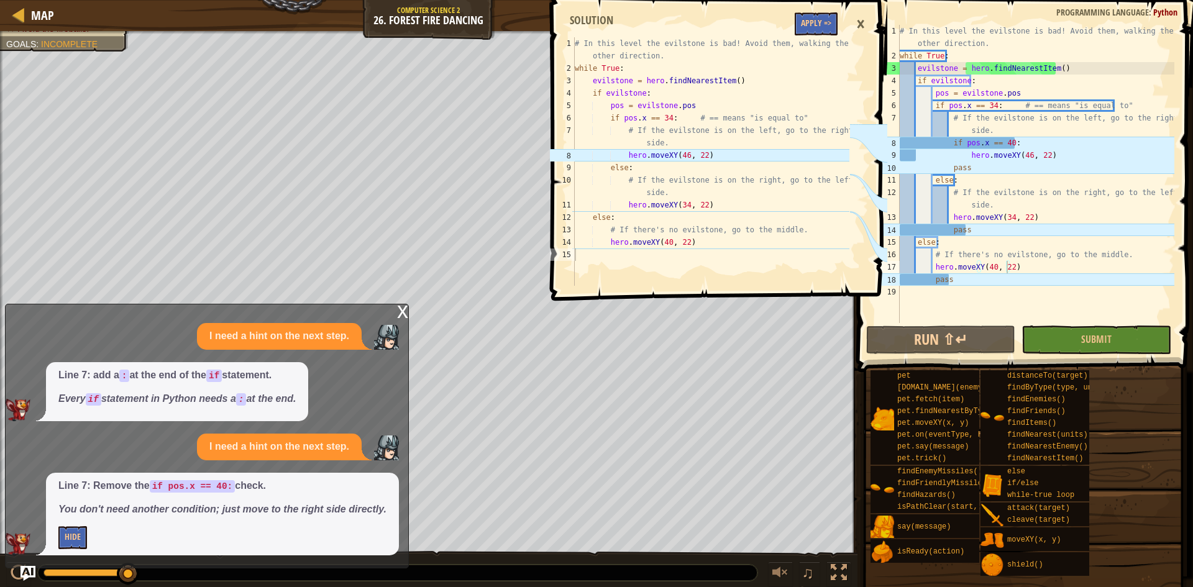
type textarea "if pos.x == 40:"
drag, startPoint x: 1014, startPoint y: 143, endPoint x: 897, endPoint y: 145, distance: 116.8
click at [897, 145] on div "if pos.x == 40: 1 2 3 4 5 6 7 8 9 10 11 12 13 14 15 16 17 18 19 # In this level…" at bounding box center [1023, 174] width 302 height 298
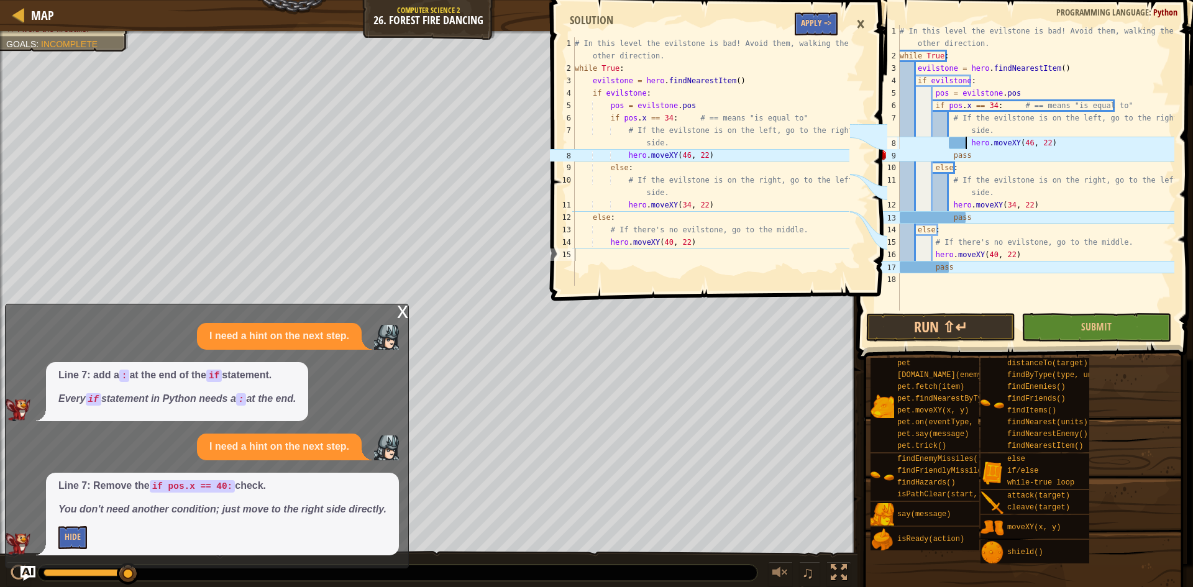
click at [965, 146] on div "# In this level the evilstone is bad! Avoid them, walking the other direction. …" at bounding box center [1035, 186] width 277 height 323
type textarea "hero.moveXY(46, 22)"
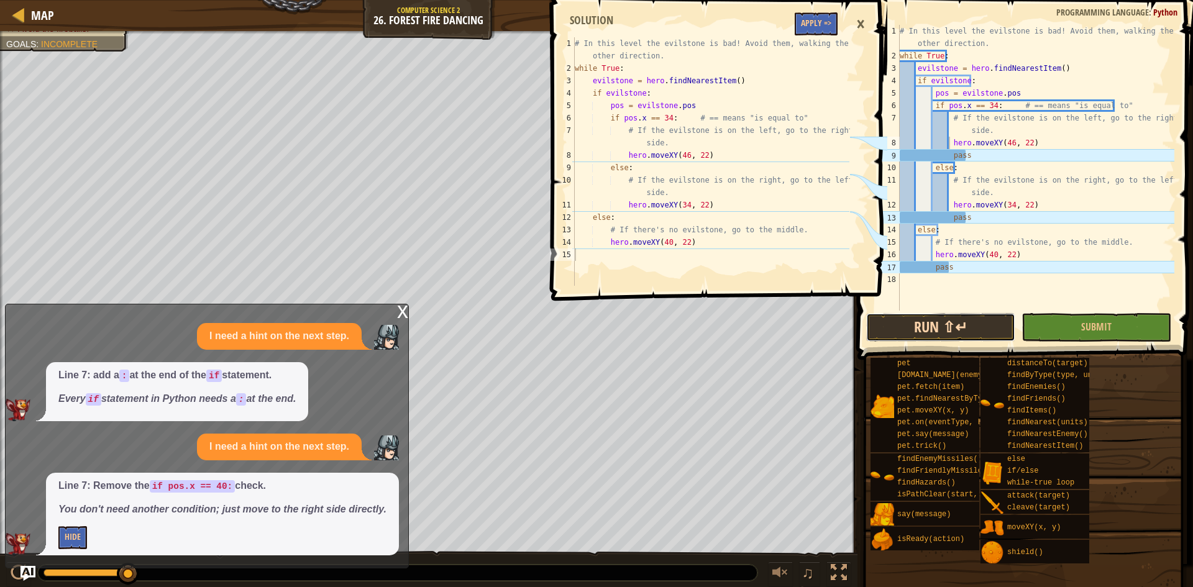
click at [968, 326] on button "Run ⇧↵" at bounding box center [940, 327] width 149 height 29
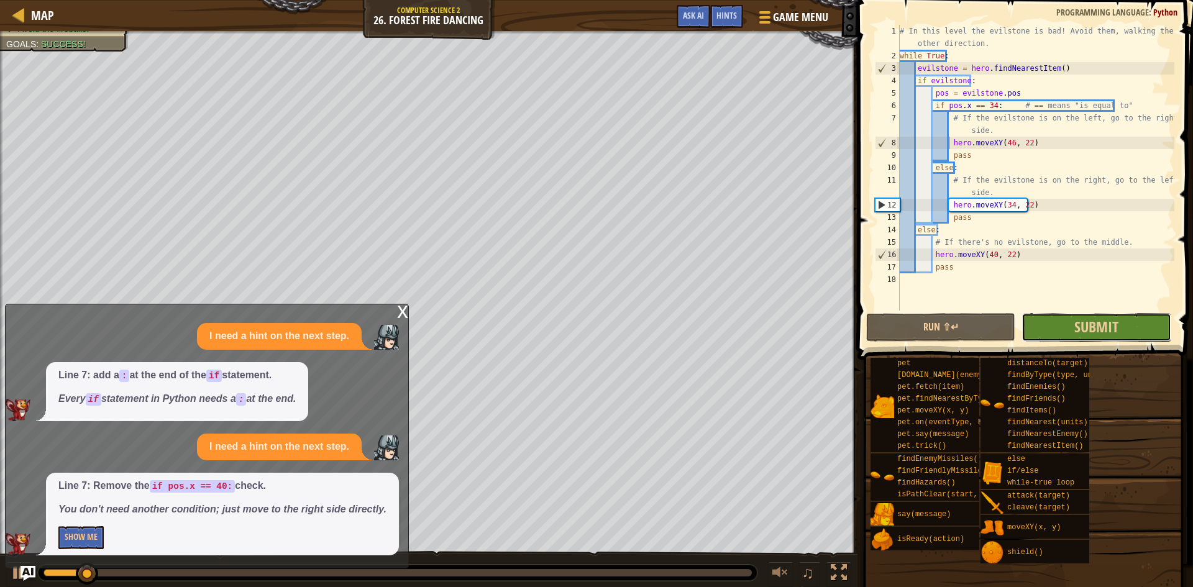
click at [1057, 322] on button "Submit" at bounding box center [1095, 327] width 149 height 29
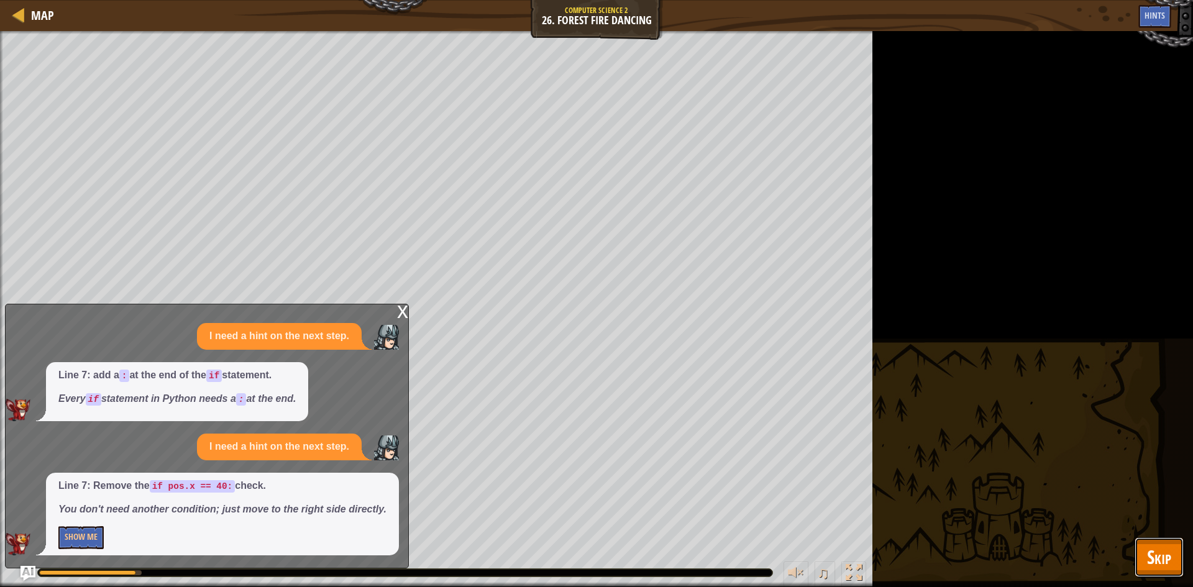
click at [1158, 550] on span "Skip" at bounding box center [1159, 556] width 24 height 25
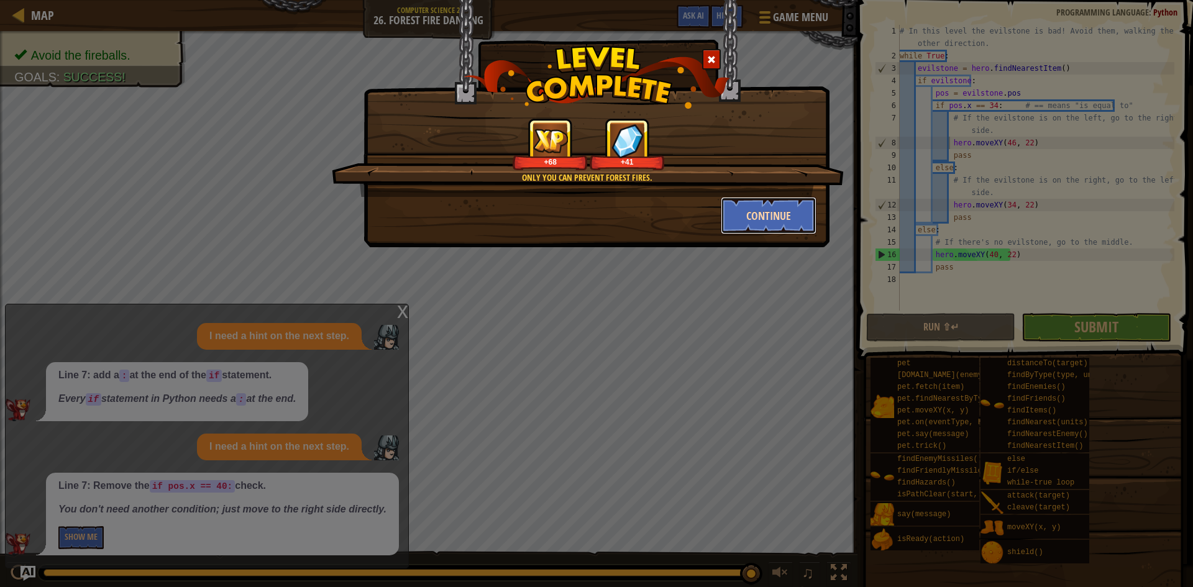
click at [766, 223] on button "Continue" at bounding box center [768, 215] width 96 height 37
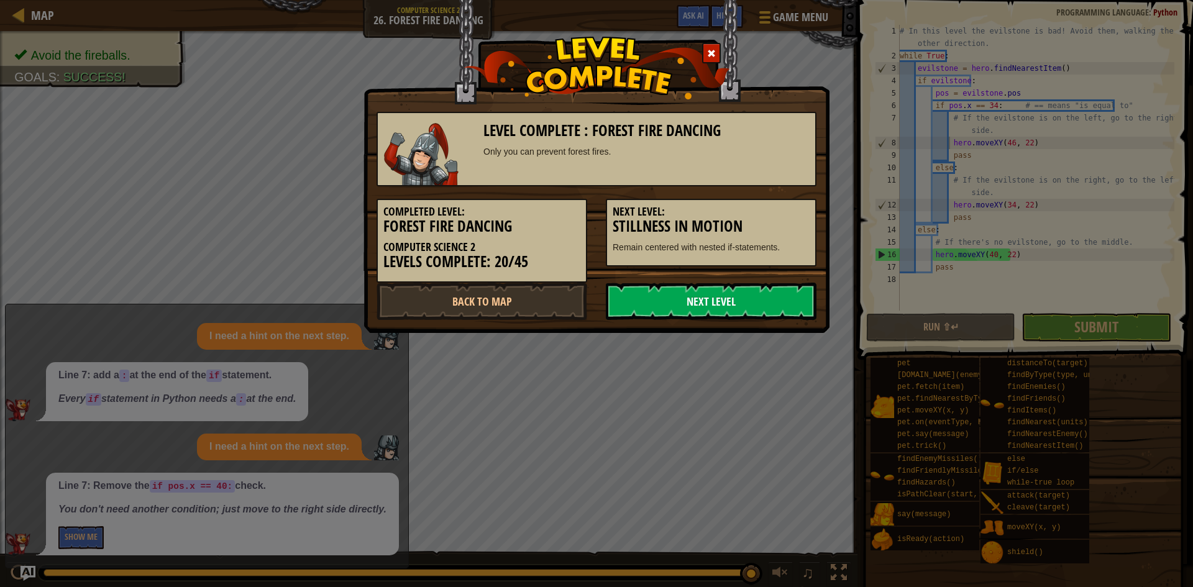
click at [704, 304] on link "Next Level" at bounding box center [711, 301] width 211 height 37
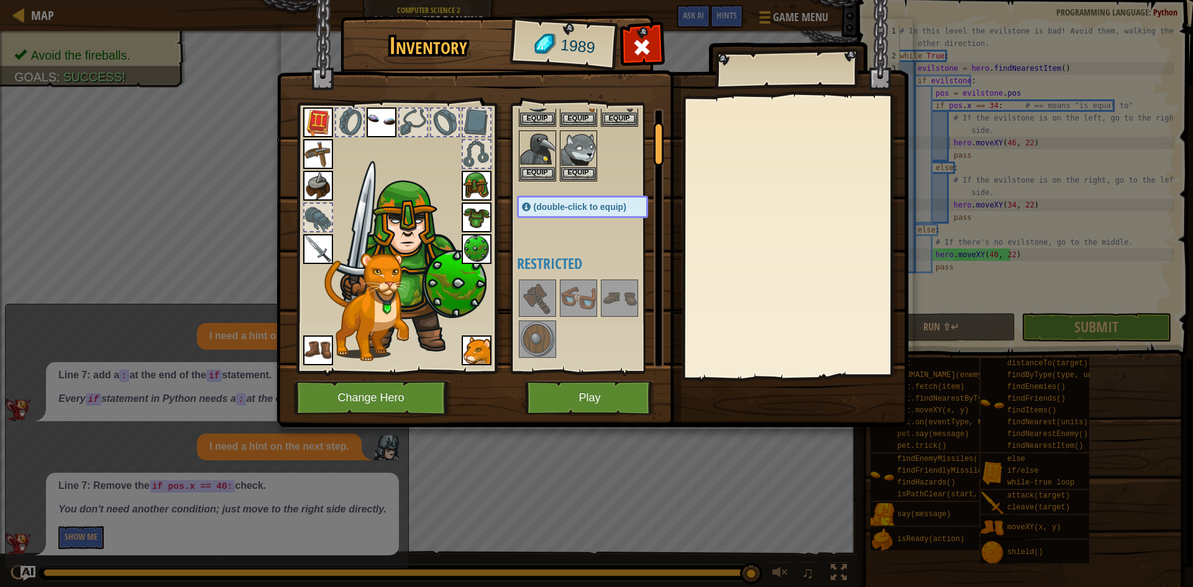
scroll to position [0, 0]
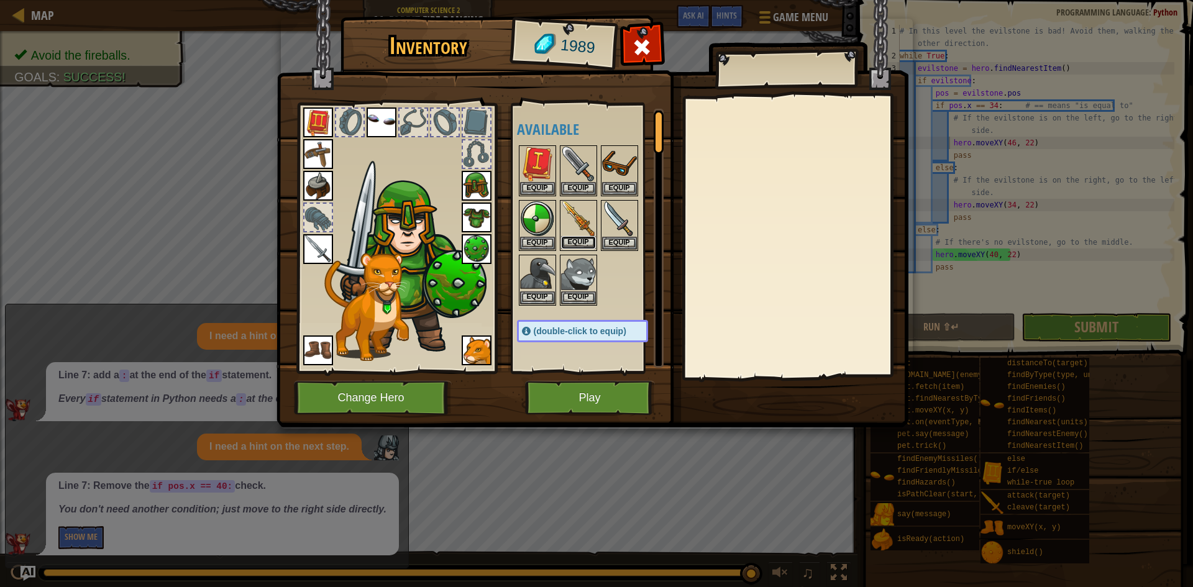
click at [581, 239] on button "Equip" at bounding box center [578, 242] width 35 height 13
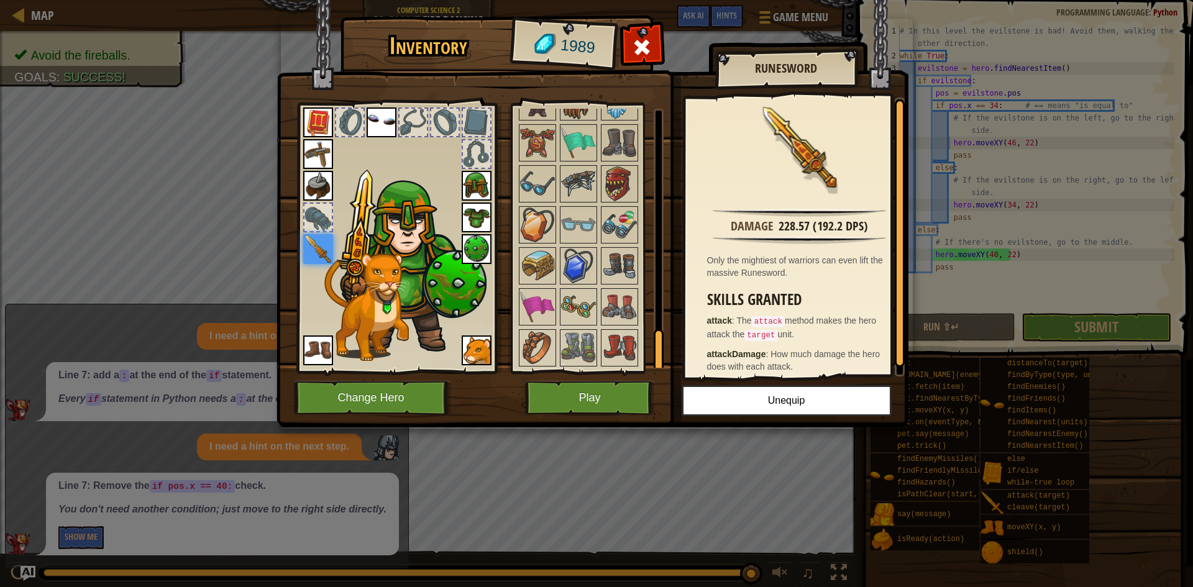
scroll to position [1422, 0]
click at [574, 391] on button "Play" at bounding box center [590, 398] width 130 height 34
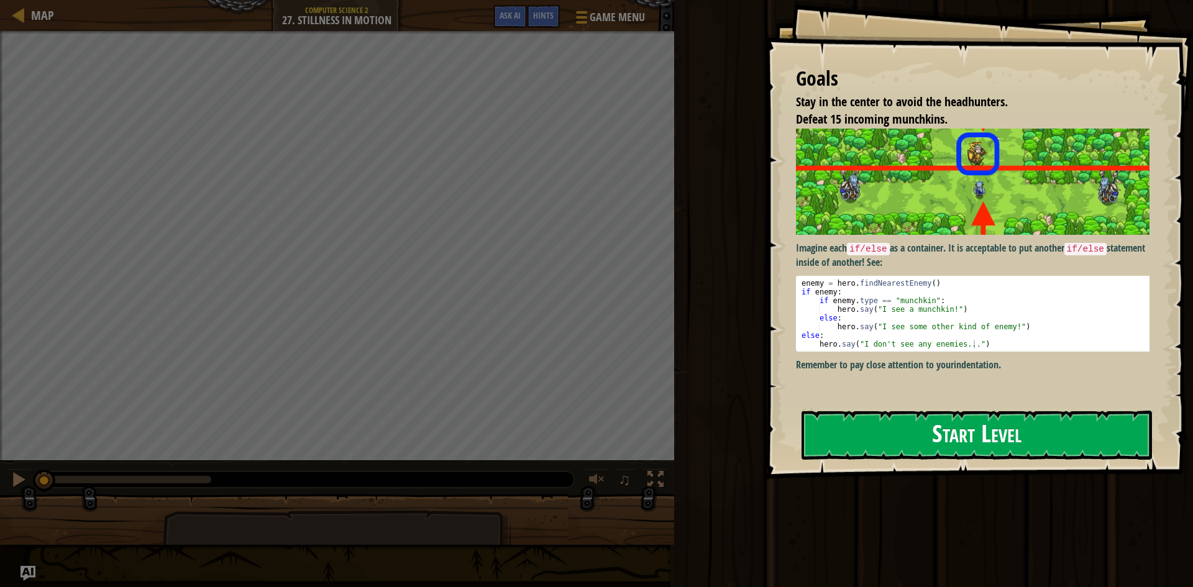
click at [843, 424] on button "Start Level" at bounding box center [976, 435] width 350 height 49
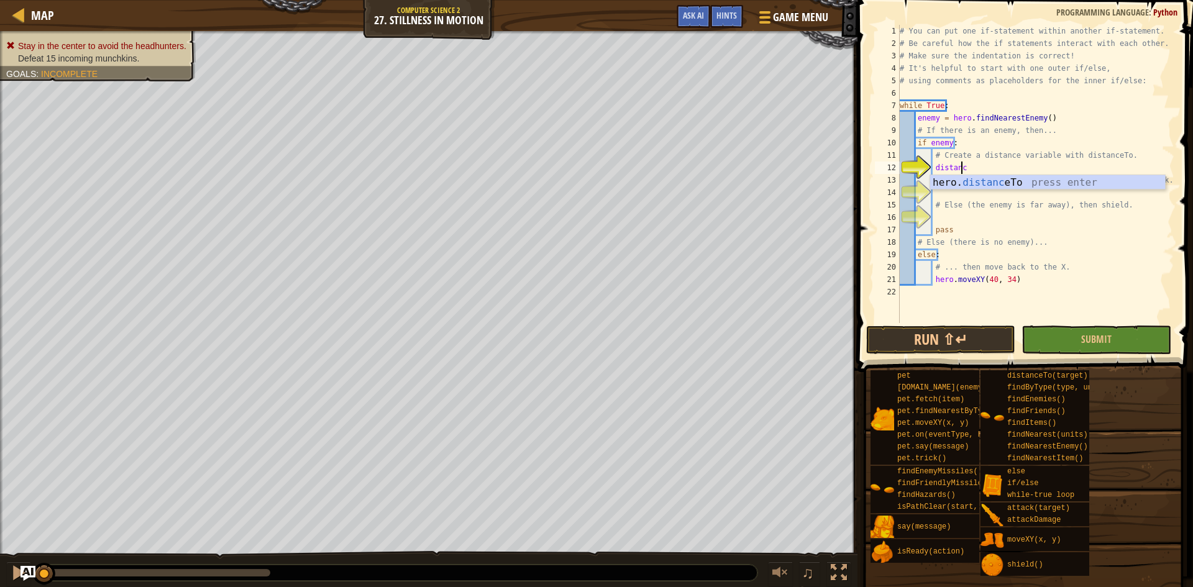
scroll to position [6, 4]
click at [1044, 181] on div "hero. distance To press enter" at bounding box center [1047, 197] width 235 height 45
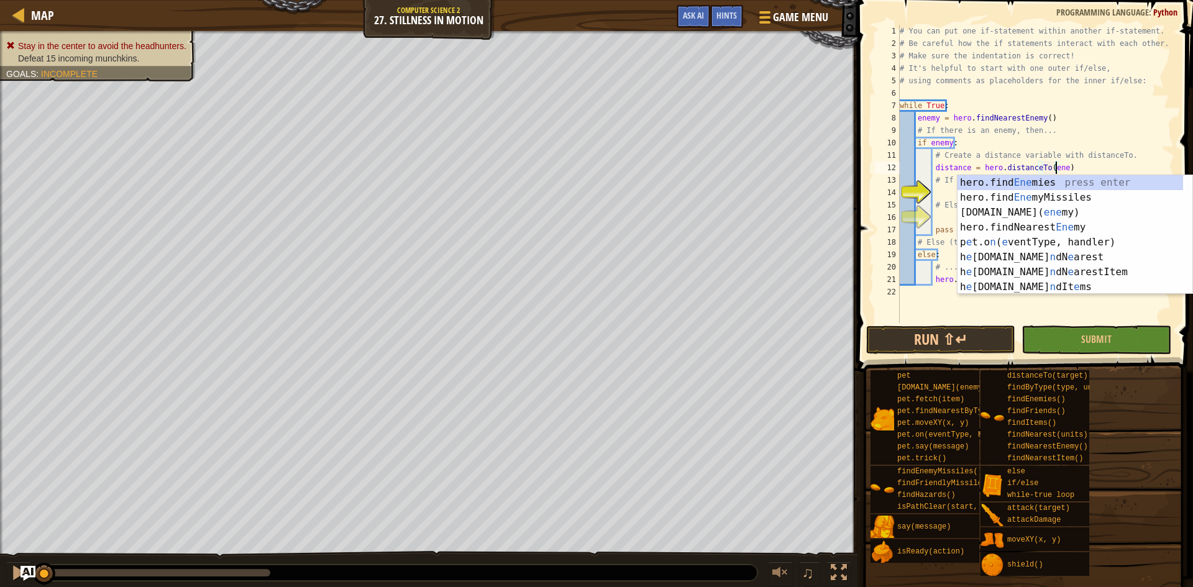
scroll to position [6, 13]
type textarea "distance = hero.distanceTo(enemy)"
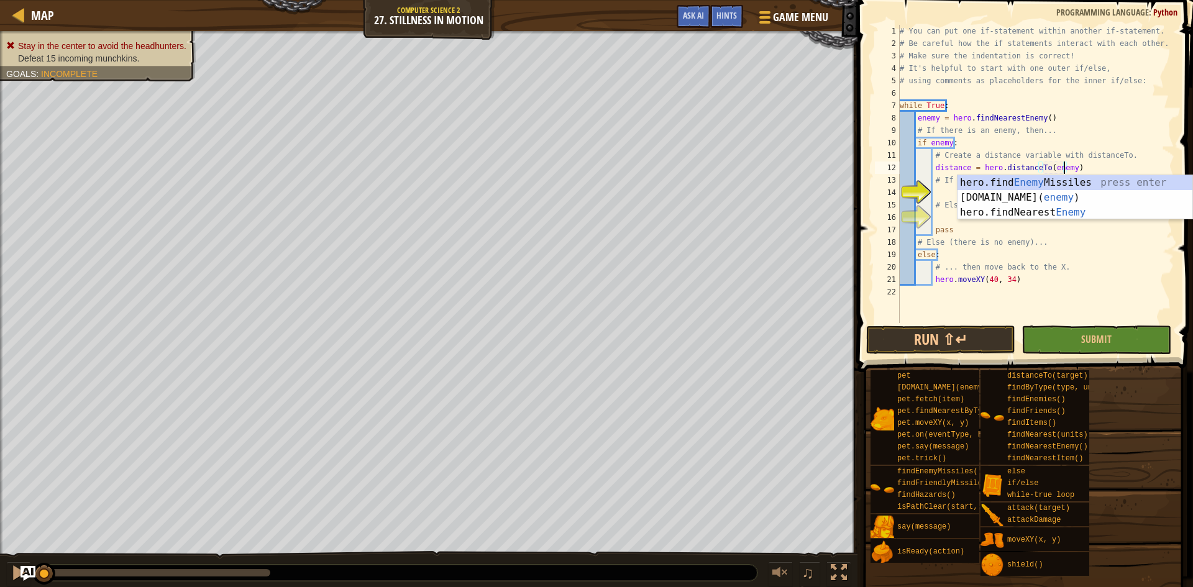
click at [1086, 168] on div "# You can put one if-statement within another if-statement. # Be careful how th…" at bounding box center [1035, 186] width 277 height 323
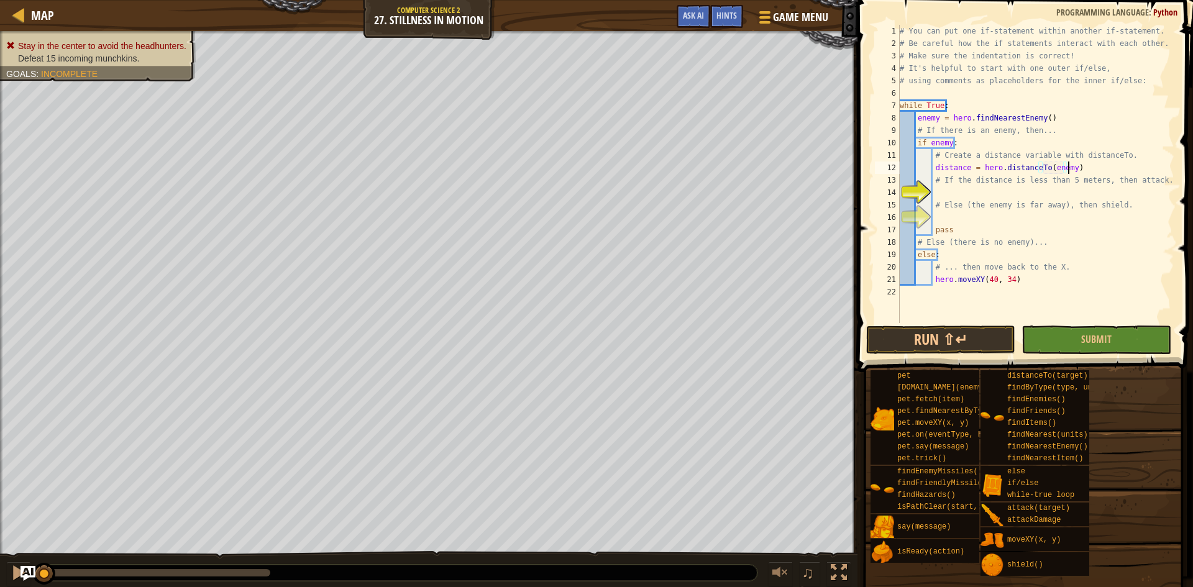
click at [972, 193] on div "# You can put one if-statement within another if-statement. # Be careful how th…" at bounding box center [1035, 186] width 277 height 323
type textarea "if distance < 5:"
click at [1010, 216] on div "# You can put one if-statement within another if-statement. # Be careful how th…" at bounding box center [1035, 186] width 277 height 323
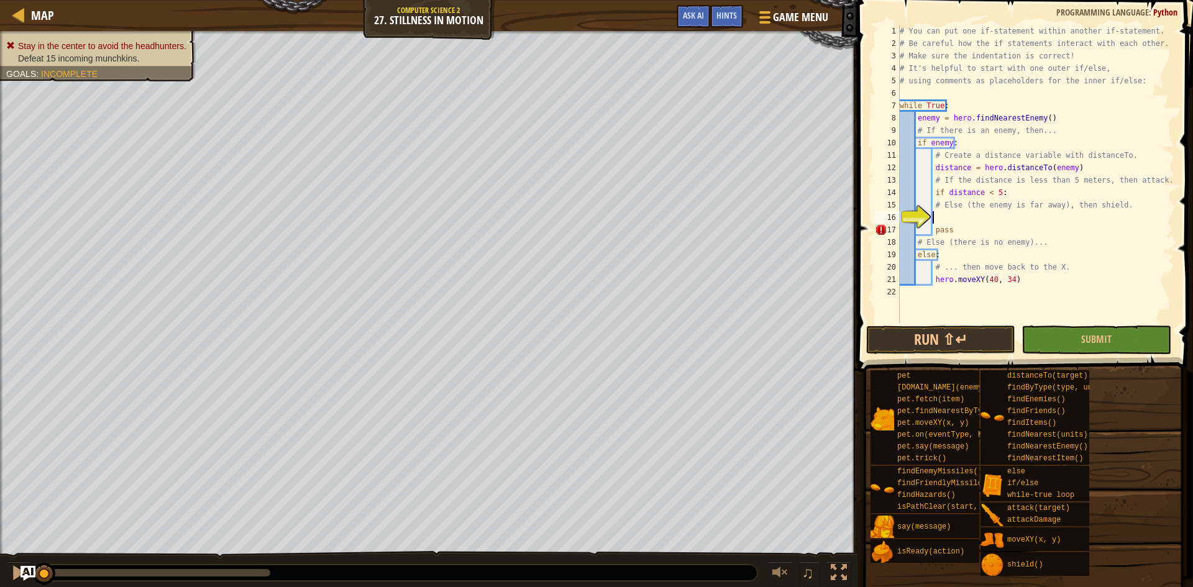
scroll to position [6, 2]
click at [1022, 193] on div "# You can put one if-statement within another if-statement. # Be careful how th…" at bounding box center [1035, 186] width 277 height 323
type textarea "if distance < 5:"
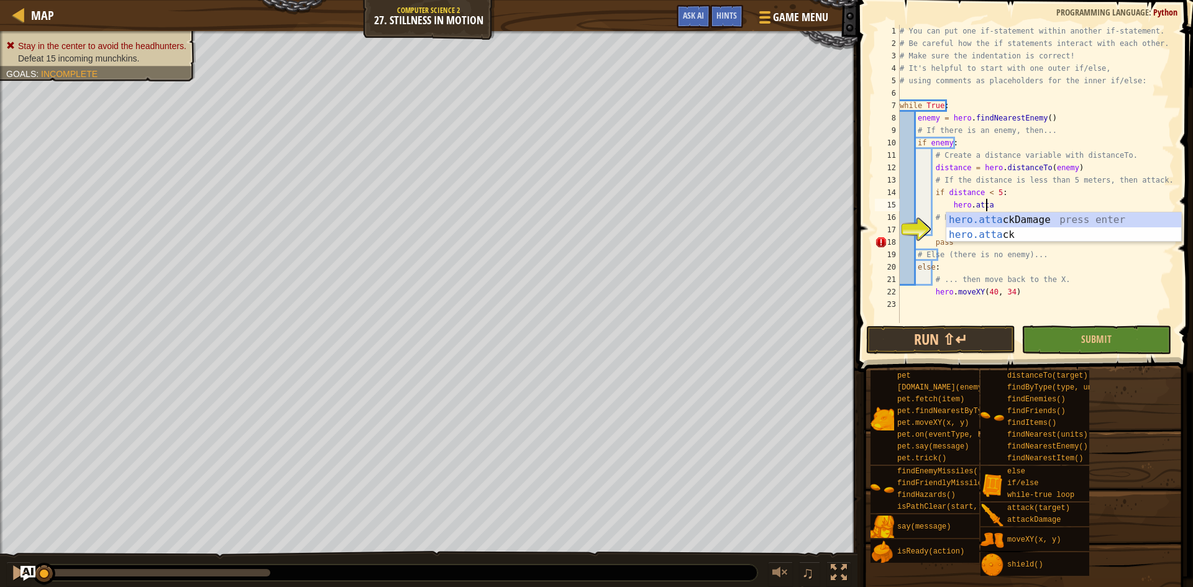
scroll to position [6, 7]
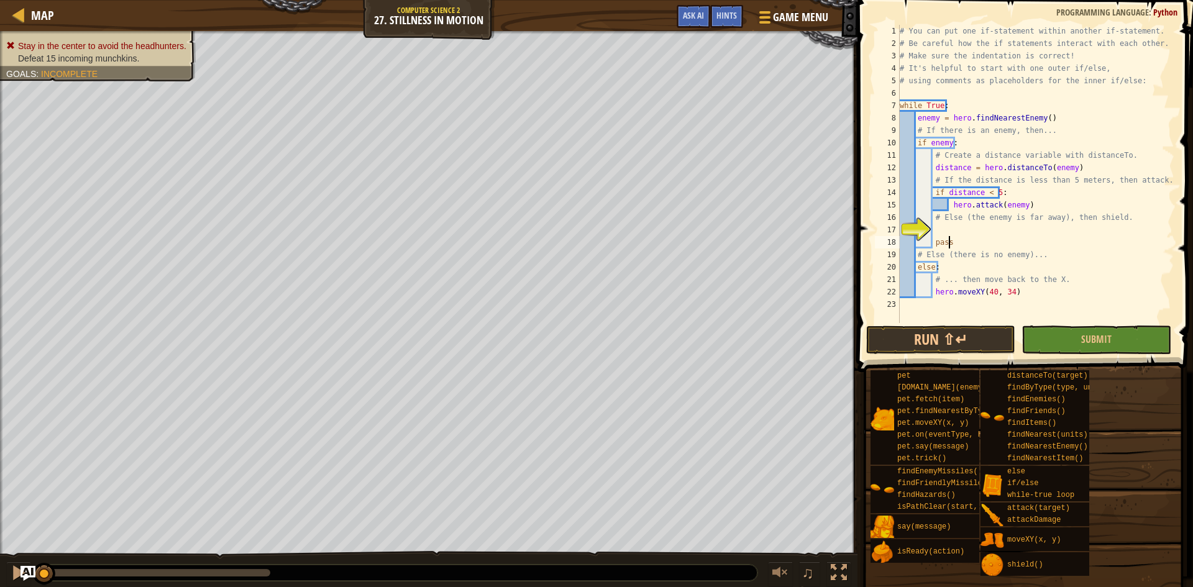
click at [1020, 240] on div "# You can put one if-statement within another if-statement. # Be careful how th…" at bounding box center [1035, 186] width 277 height 323
type textarea "pass"
click at [1036, 232] on div "# You can put one if-statement within another if-statement. # Be careful how th…" at bounding box center [1035, 186] width 277 height 323
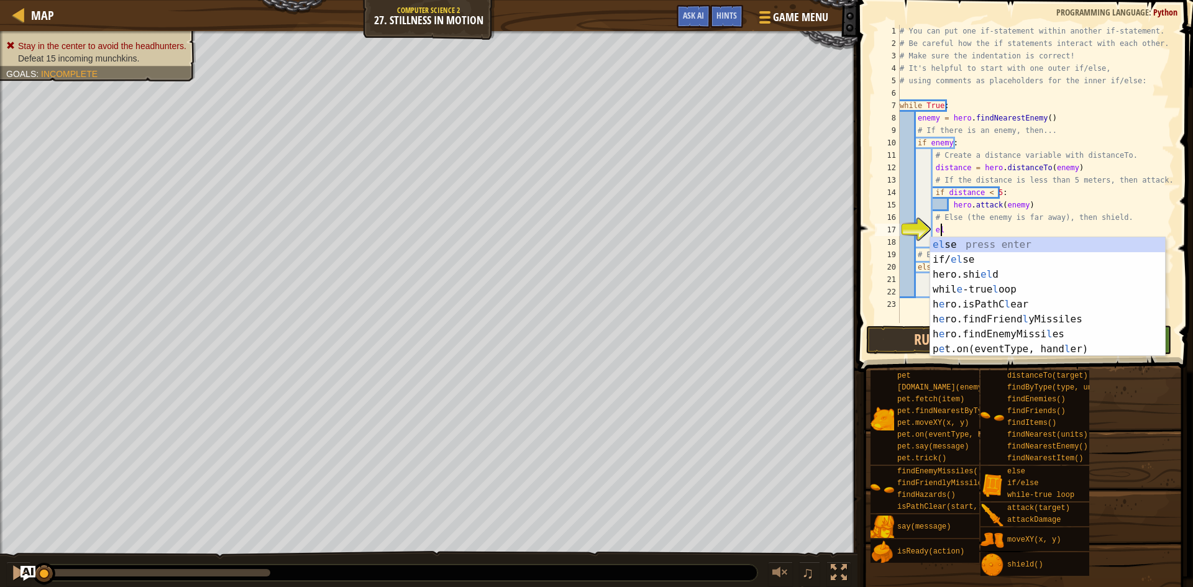
scroll to position [6, 3]
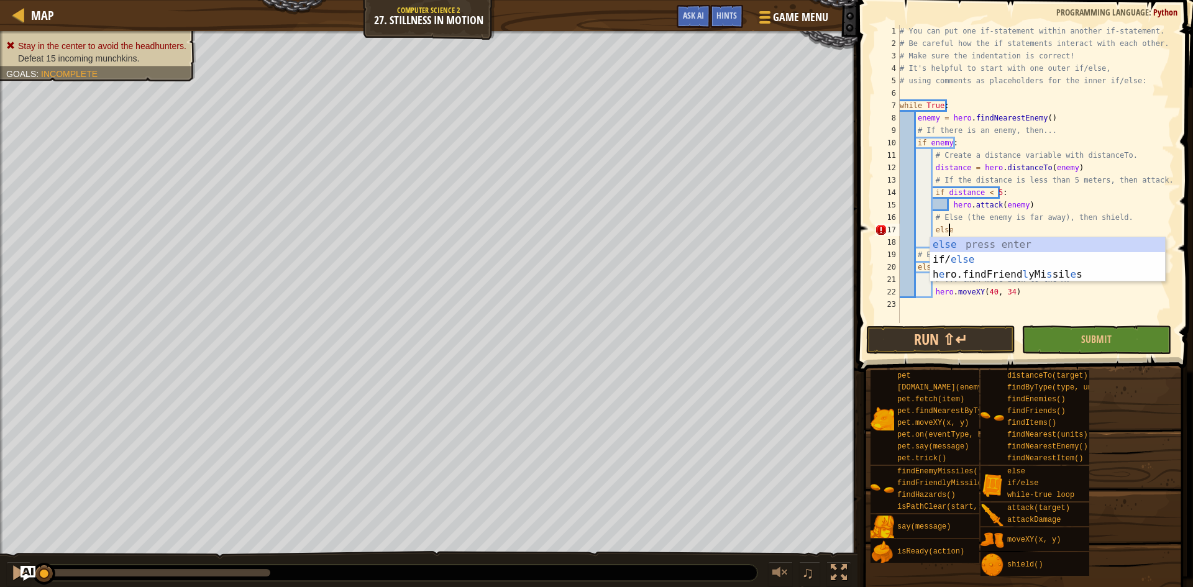
type textarea "else:"
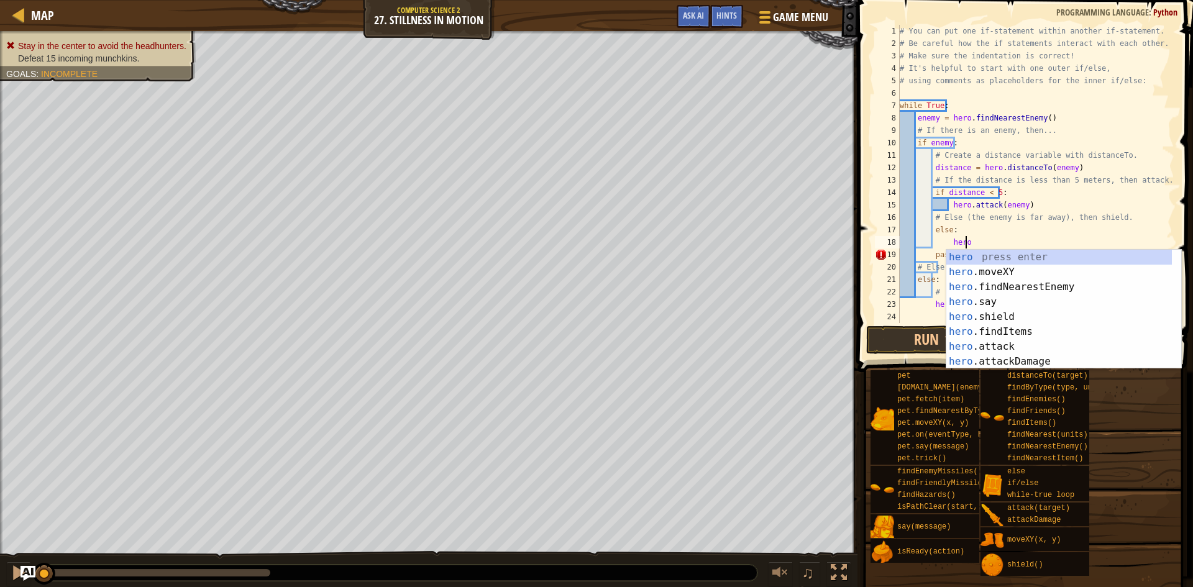
scroll to position [6, 5]
type textarea "hero.s"
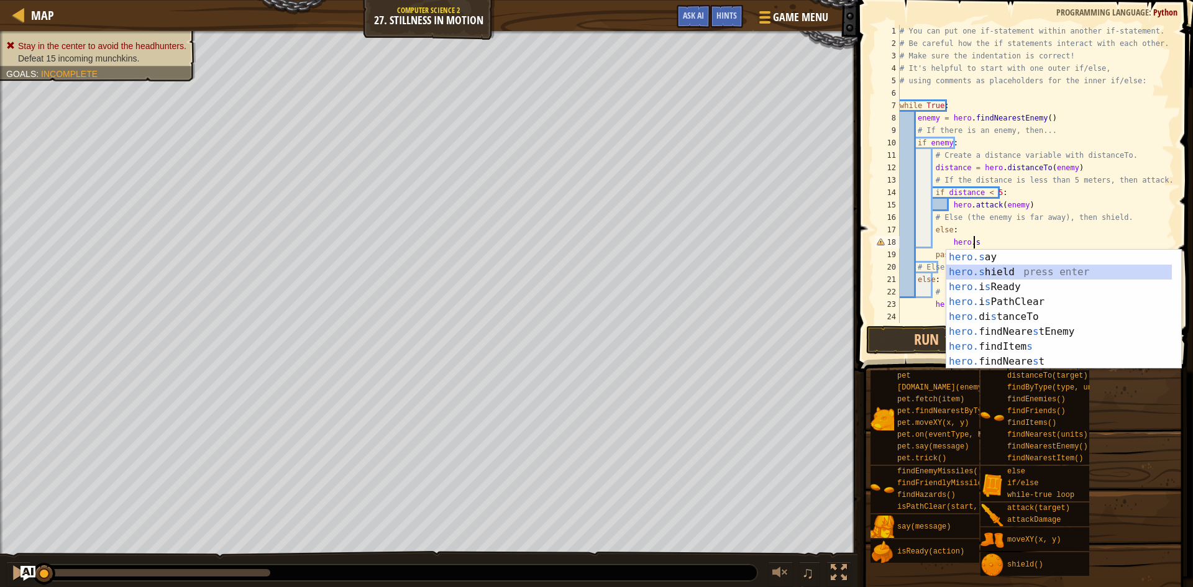
click at [1026, 266] on div "hero.s ay press enter hero.s hield press enter hero. i s Ready press enter hero…" at bounding box center [1058, 324] width 225 height 149
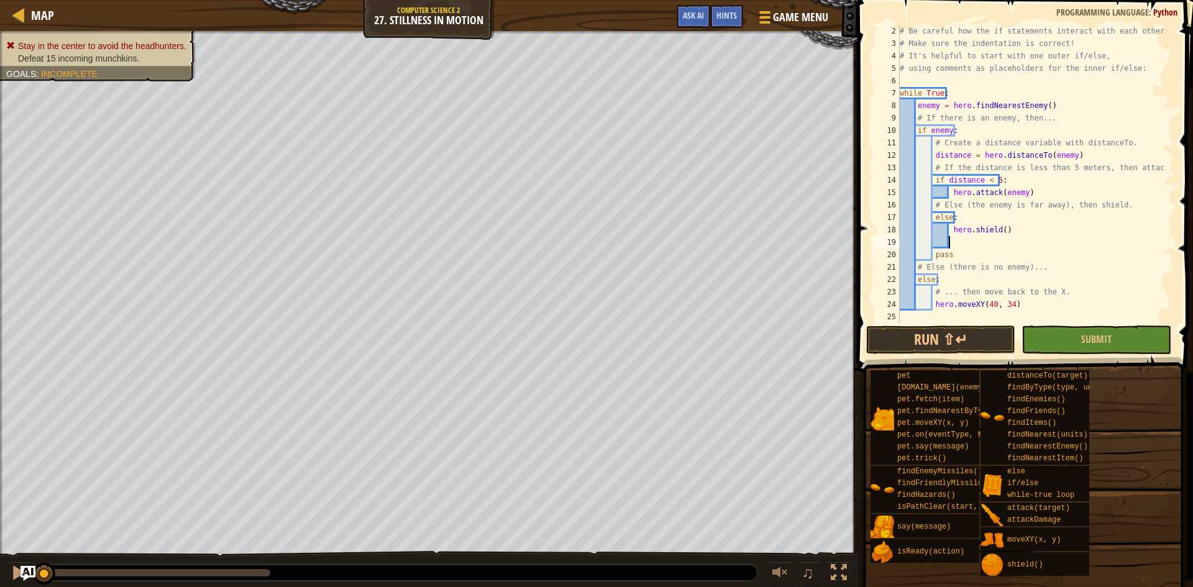
scroll to position [12, 0]
click at [986, 339] on button "Run ⇧↵" at bounding box center [940, 339] width 149 height 29
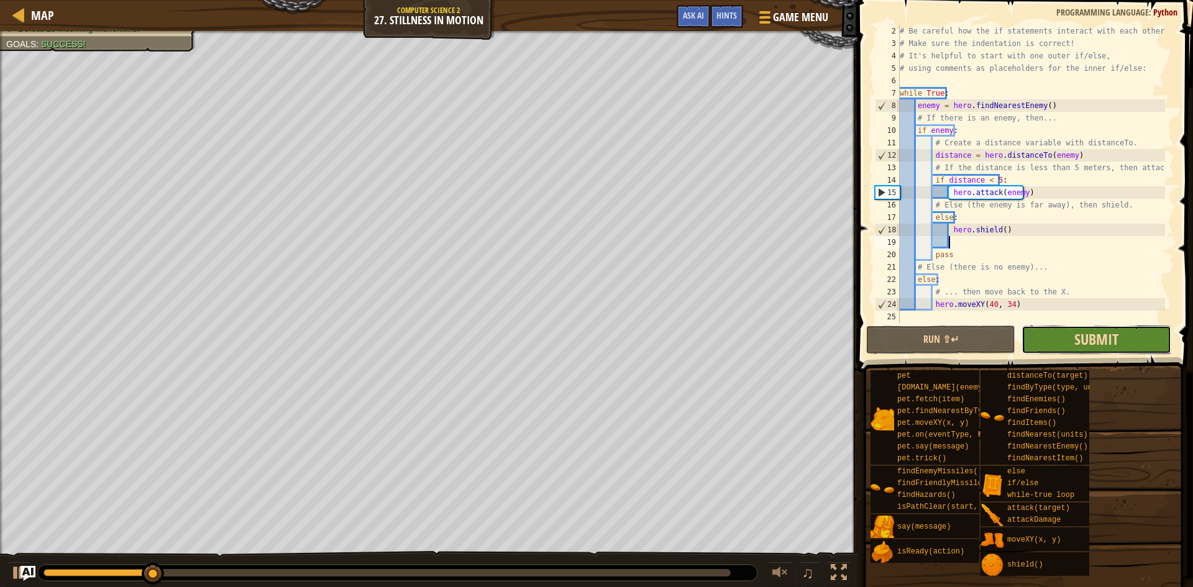
click at [1112, 347] on span "Submit" at bounding box center [1096, 339] width 44 height 20
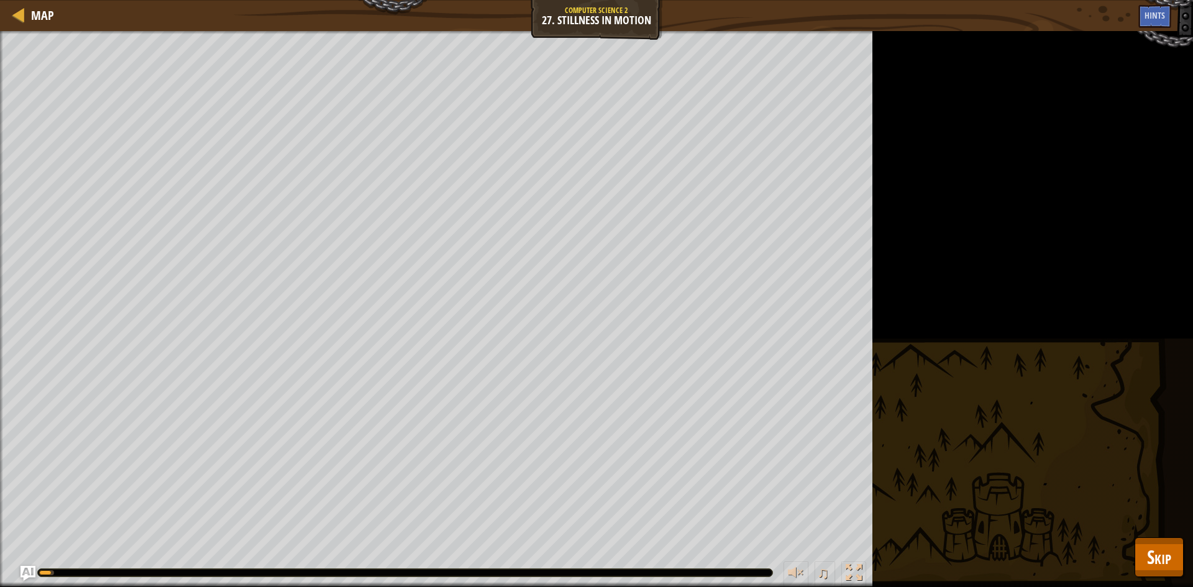
click at [1142, 537] on div "Stay in the center to avoid the headhunters. Defeat 15 incoming munchkins. Goal…" at bounding box center [596, 309] width 1193 height 556
click at [1142, 537] on div "Map Computer Science 2 27. Stillness in Motion Game Menu Done Hints Ask AI 1 הה…" at bounding box center [596, 293] width 1193 height 587
click at [1143, 540] on button "Skip" at bounding box center [1158, 557] width 49 height 40
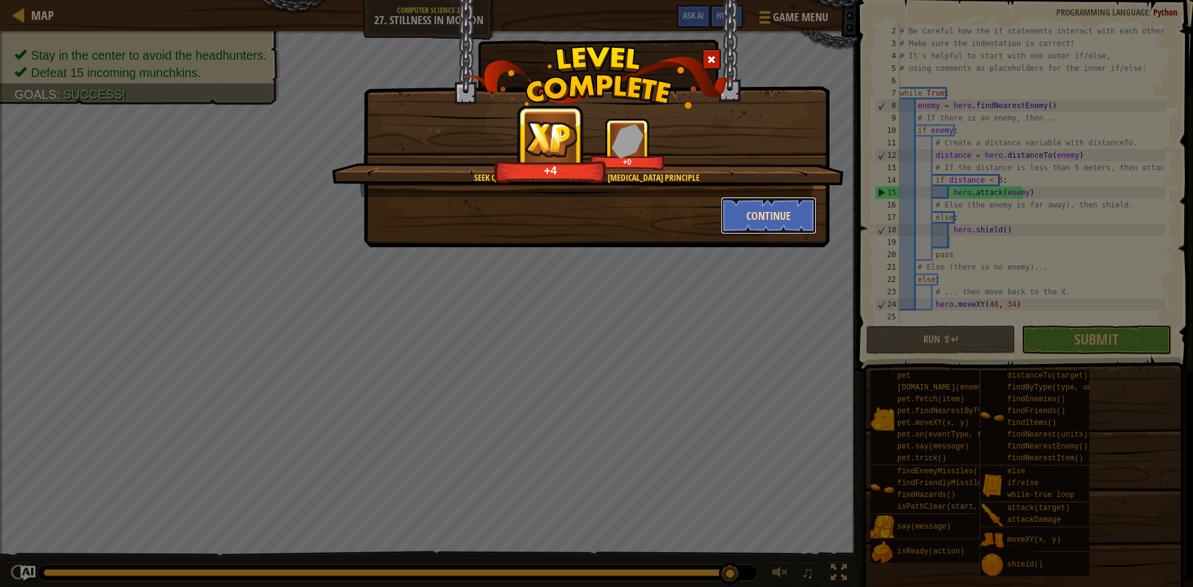
click at [776, 209] on button "Continue" at bounding box center [768, 215] width 96 height 37
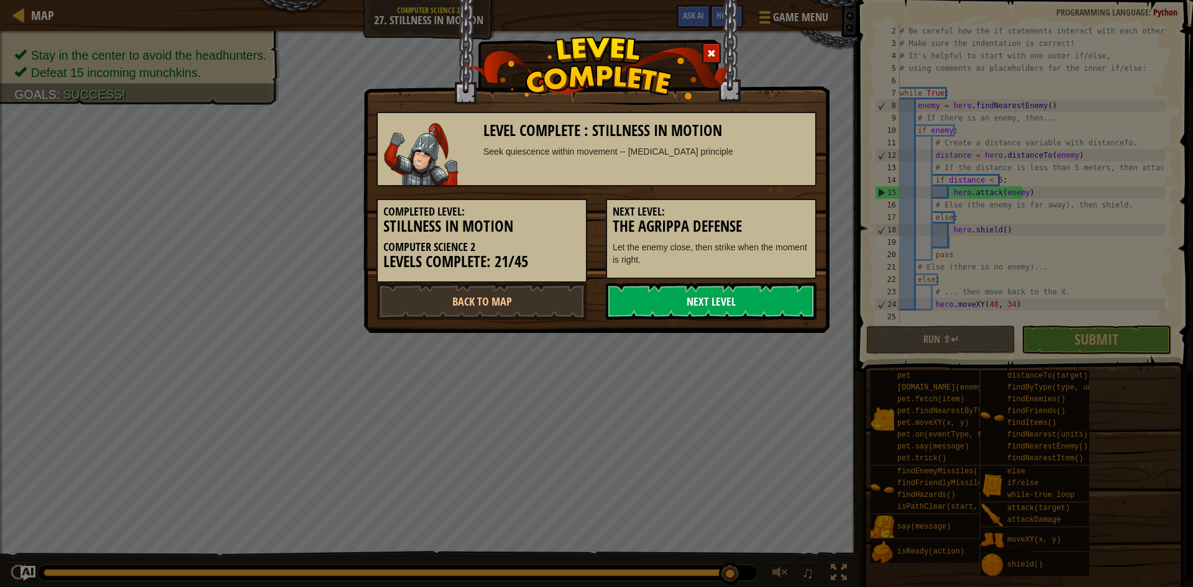
click at [684, 300] on link "Next Level" at bounding box center [711, 301] width 211 height 37
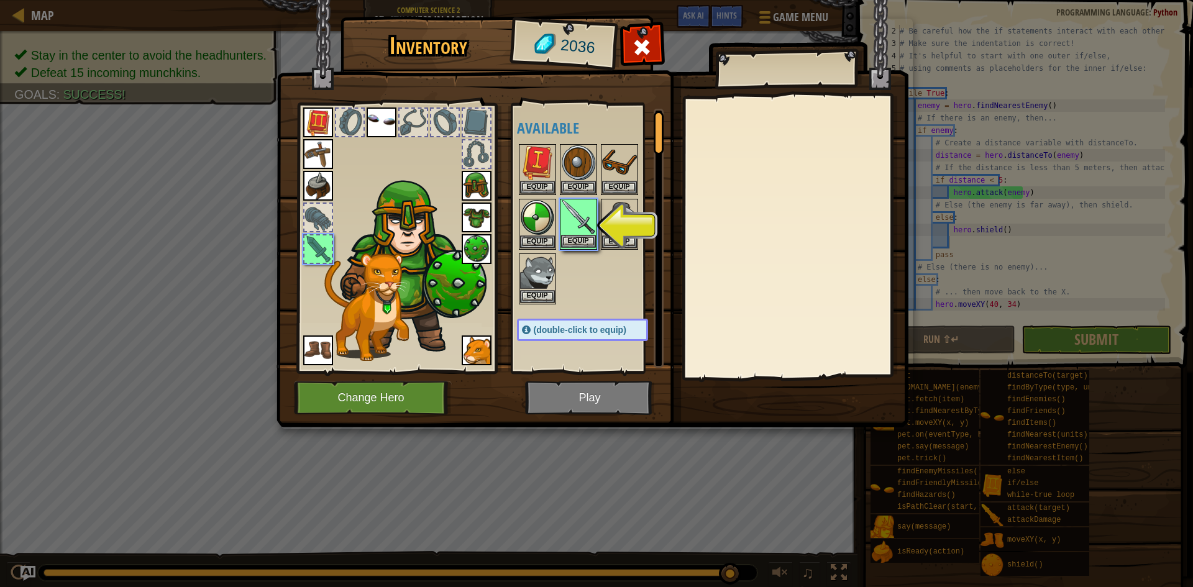
scroll to position [0, 0]
click at [580, 245] on button "Equip" at bounding box center [578, 242] width 35 height 13
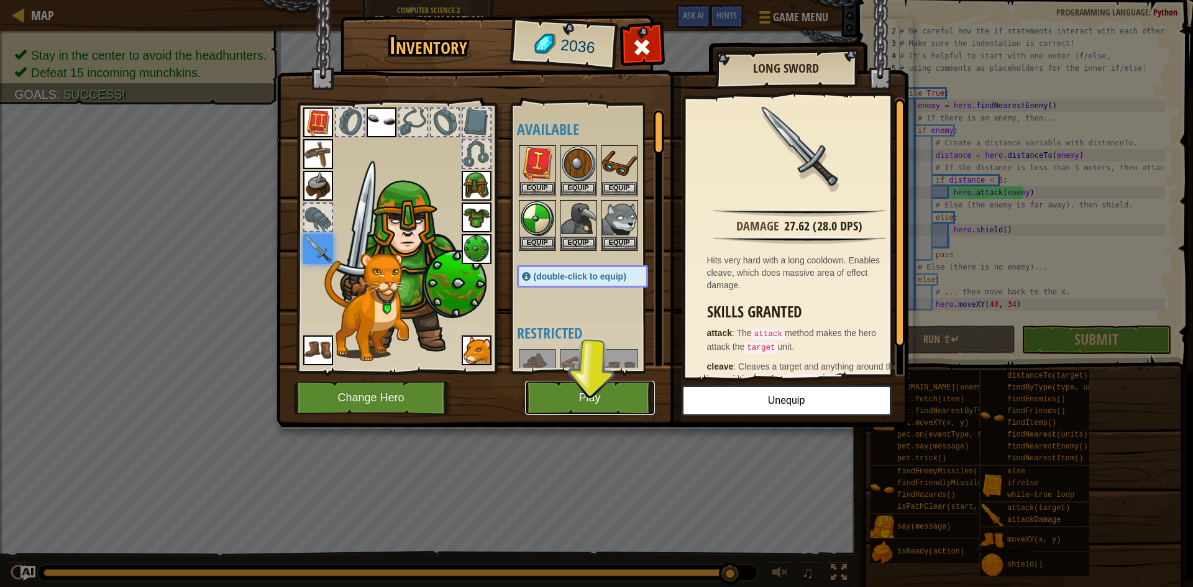
click at [570, 394] on button "Play" at bounding box center [590, 398] width 130 height 34
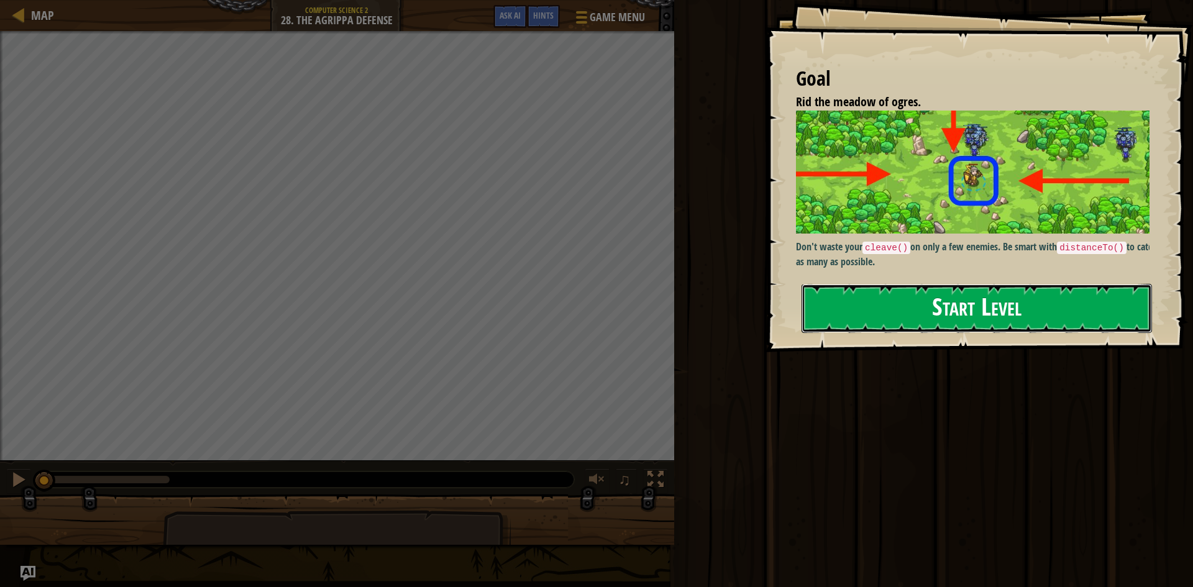
click at [850, 294] on button "Start Level" at bounding box center [976, 308] width 350 height 49
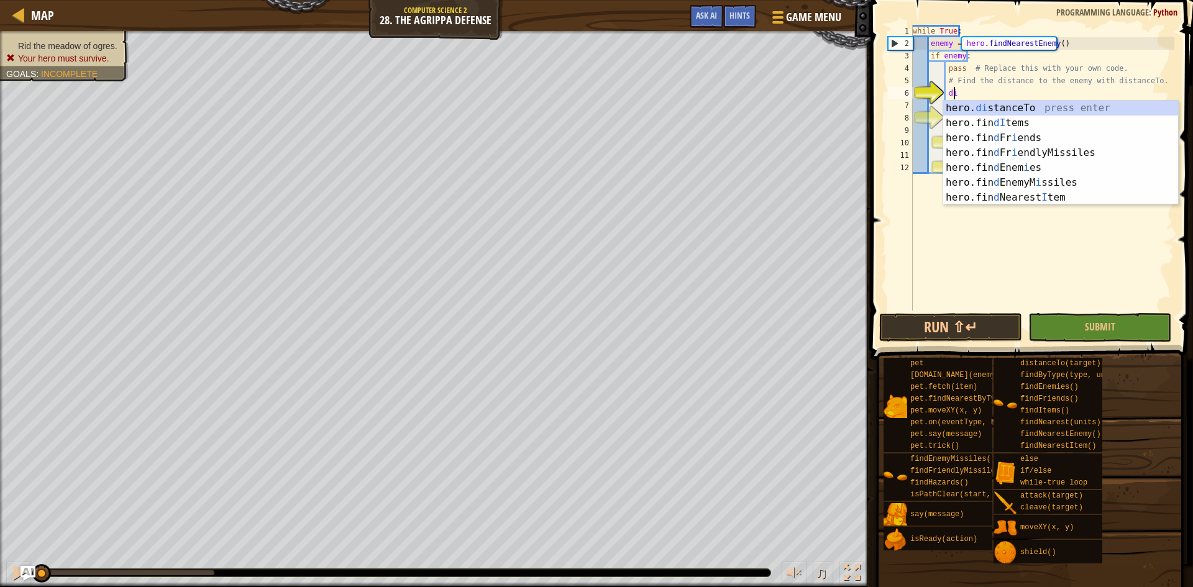
scroll to position [6, 3]
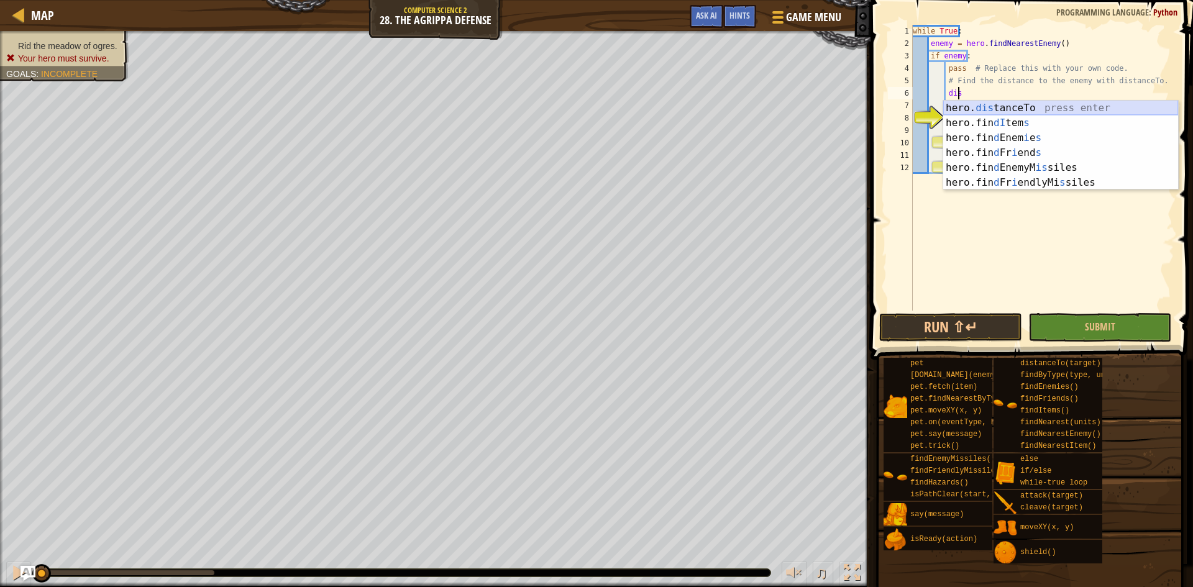
click at [983, 111] on div "hero. dis tanceTo press enter hero.fin dI tem s press enter hero.fin d Enem i e…" at bounding box center [1060, 160] width 235 height 119
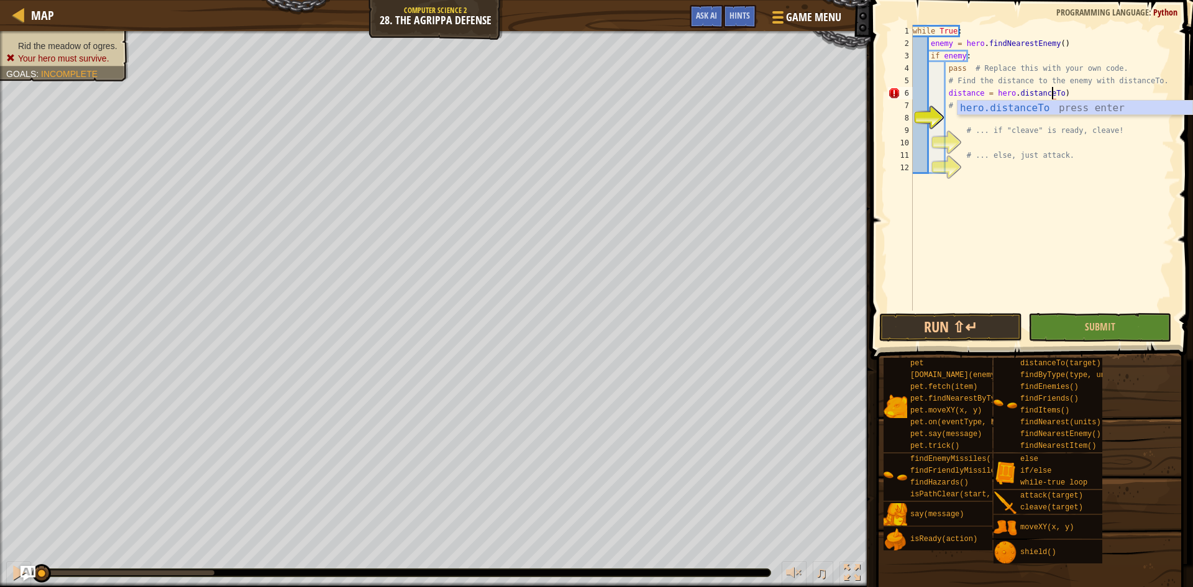
scroll to position [6, 12]
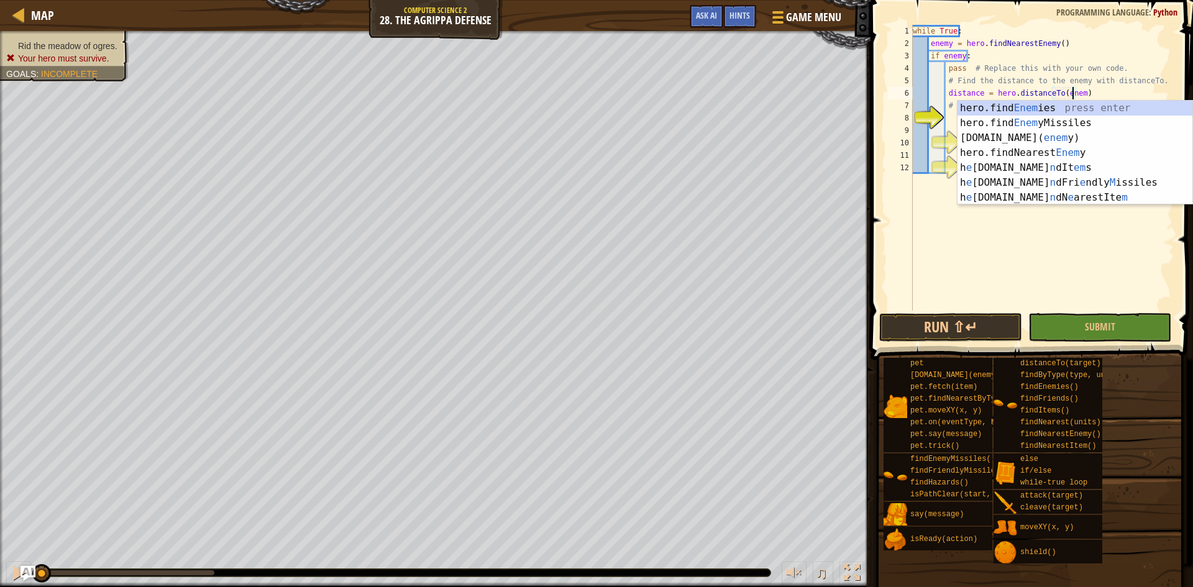
type textarea "distance = hero.distanceTo(enemy)"
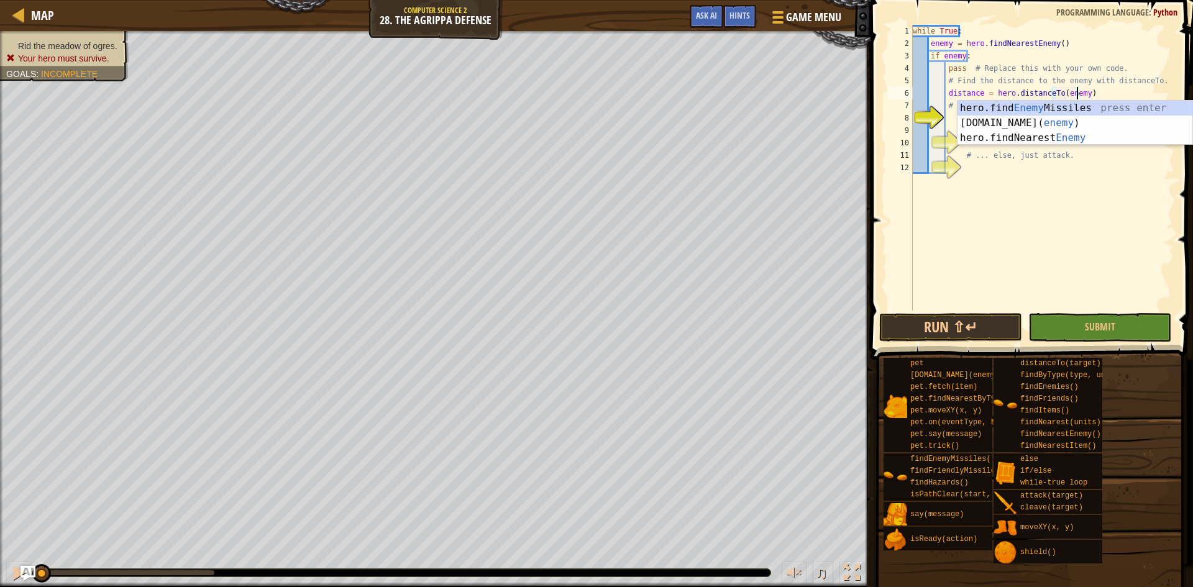
click at [1125, 96] on div "while True : enemy = hero . findNearestEnemy ( ) if enemy : pass # Replace this…" at bounding box center [1042, 180] width 264 height 311
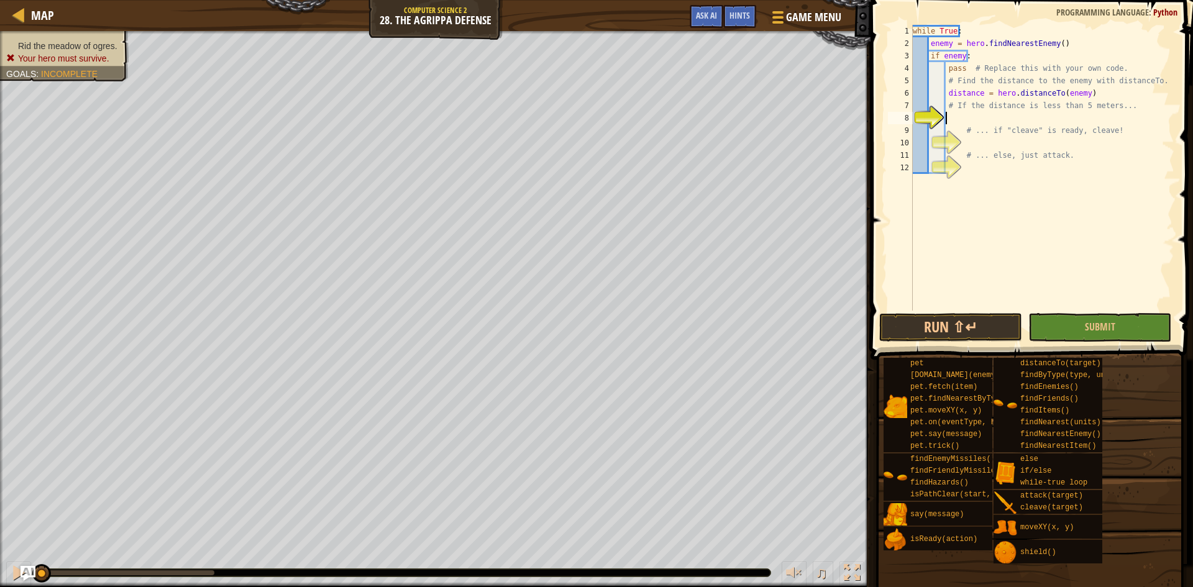
click at [1135, 115] on div "while True : enemy = hero . findNearestEnemy ( ) if enemy : pass # Replace this…" at bounding box center [1042, 180] width 264 height 311
type textarea "if distance < 5:"
click at [1045, 141] on div "while True : enemy = hero . findNearestEnemy ( ) if enemy : pass # Replace this…" at bounding box center [1042, 180] width 264 height 311
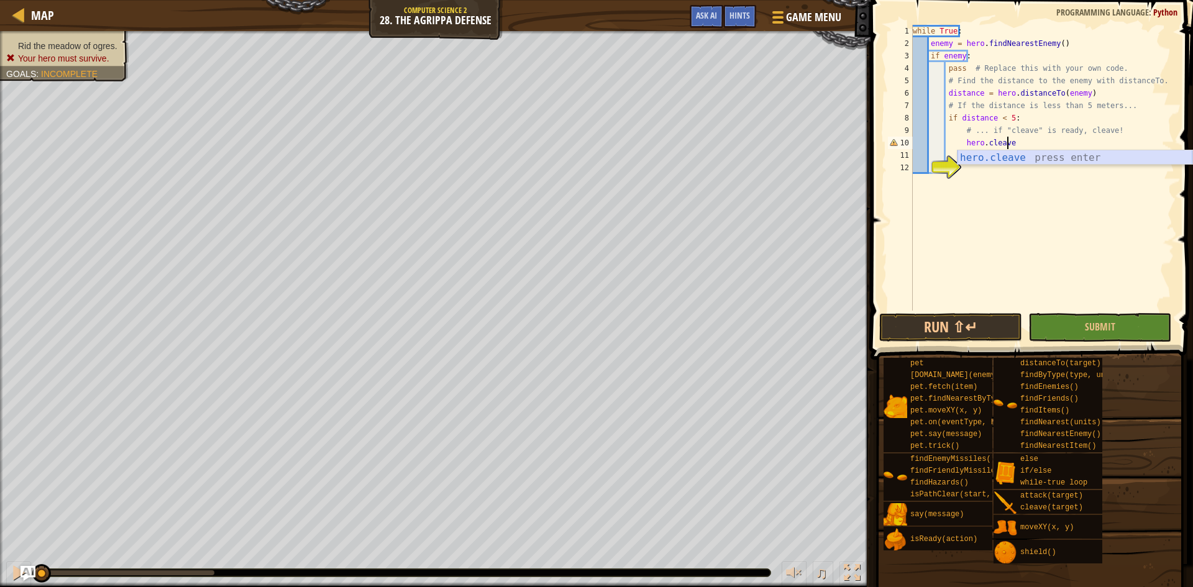
click at [1029, 160] on div "hero.cleave press enter" at bounding box center [1074, 172] width 235 height 45
type textarea "hero.cleave(enemy)"
click at [1000, 170] on div "while True : enemy = hero . findNearestEnemy ( ) if enemy : pass # Replace this…" at bounding box center [1042, 180] width 264 height 311
drag, startPoint x: 1034, startPoint y: 140, endPoint x: 962, endPoint y: 147, distance: 72.4
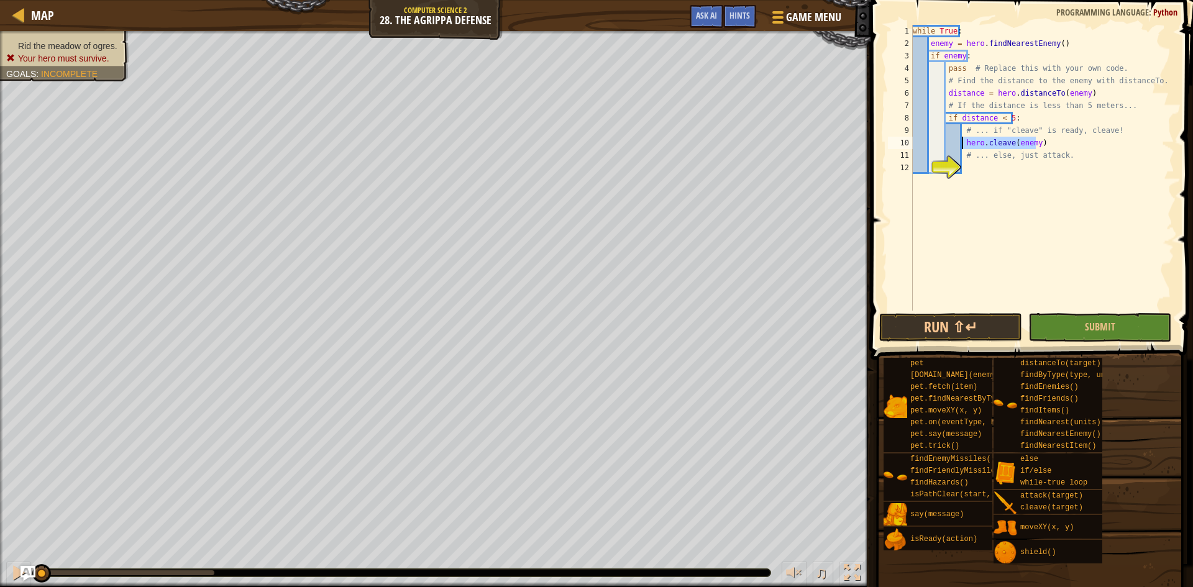
click at [962, 147] on div "while True : enemy = hero . findNearestEnemy ( ) if enemy : pass # Replace this…" at bounding box center [1042, 180] width 264 height 311
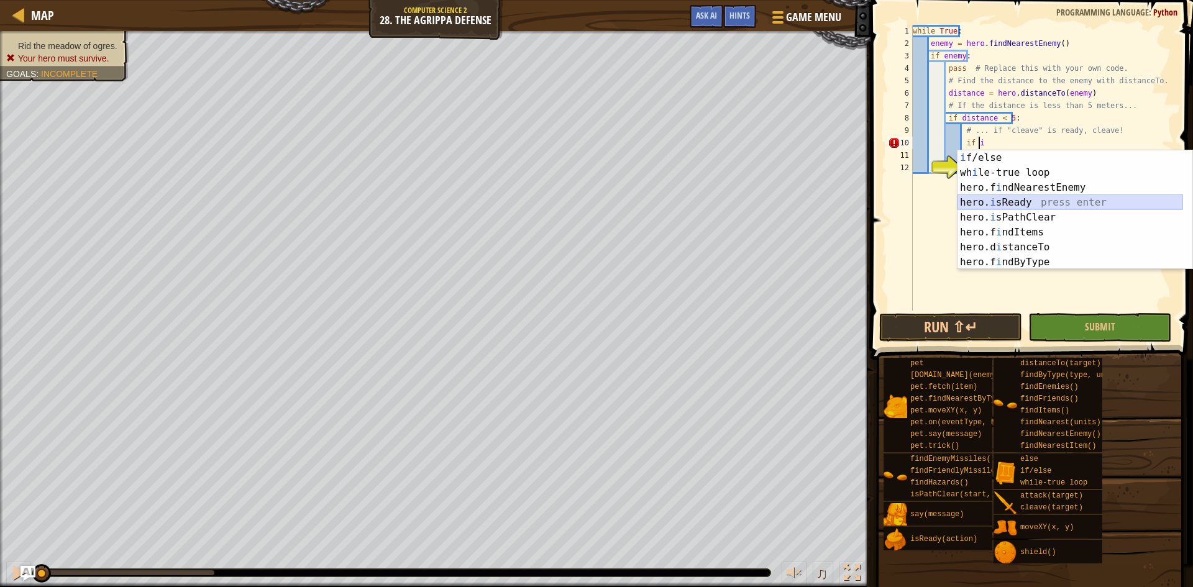
click at [1017, 204] on div "i f/else press enter wh i le-true loop press enter hero.f i ndNearestEnemy pres…" at bounding box center [1069, 224] width 225 height 149
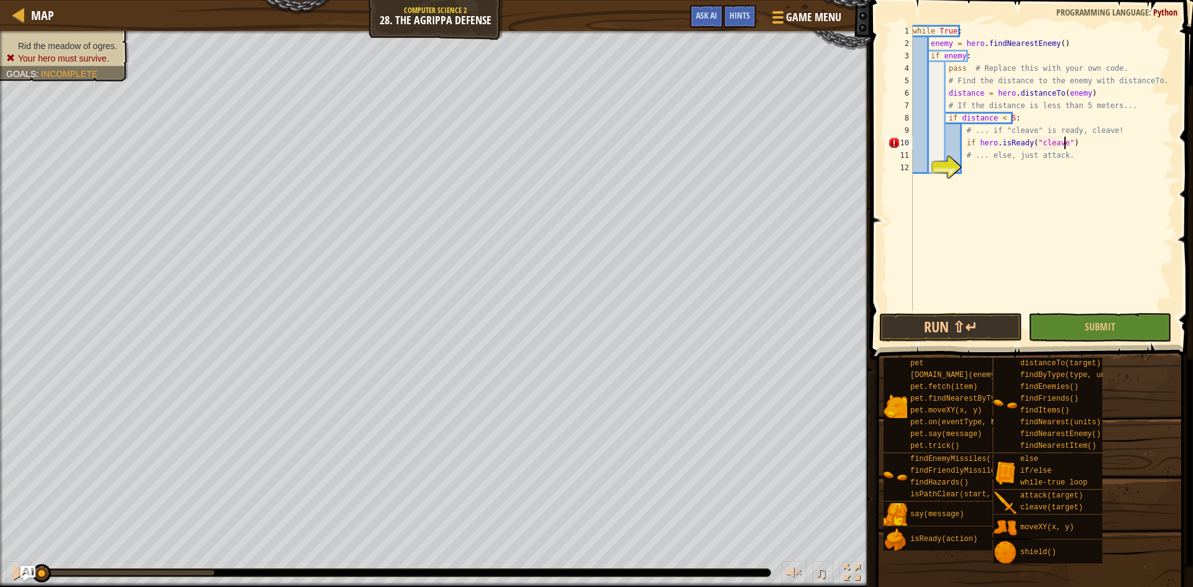
click at [1083, 148] on div "while True : enemy = hero . findNearestEnemy ( ) if enemy : pass # Replace this…" at bounding box center [1042, 180] width 264 height 311
type textarea "if hero.isReady("cleave"):"
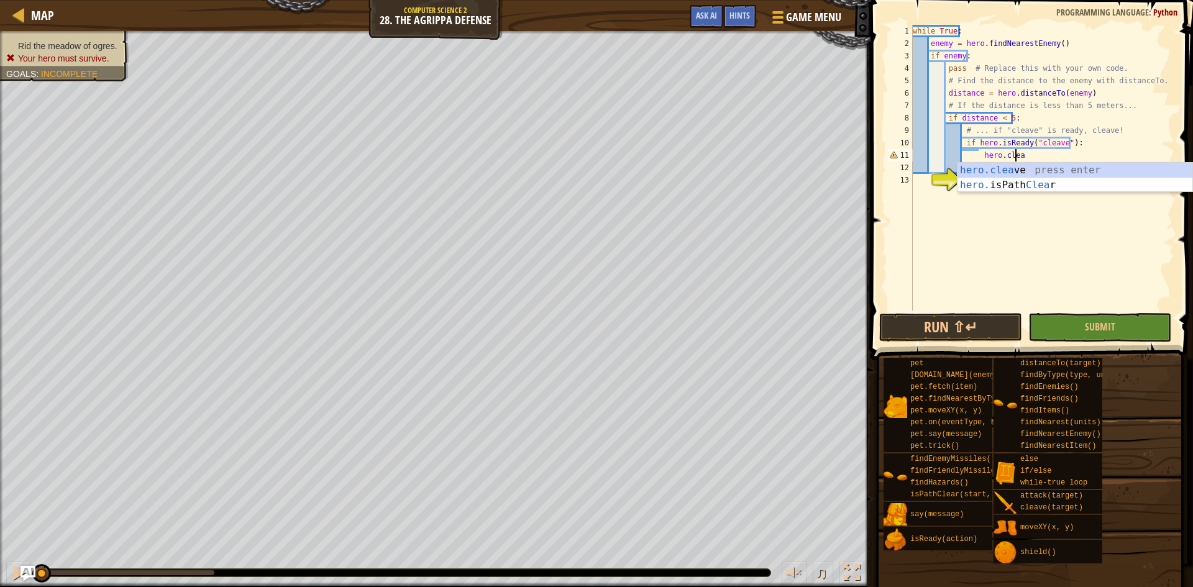
scroll to position [6, 9]
type textarea "hero.cleave(enemy)"
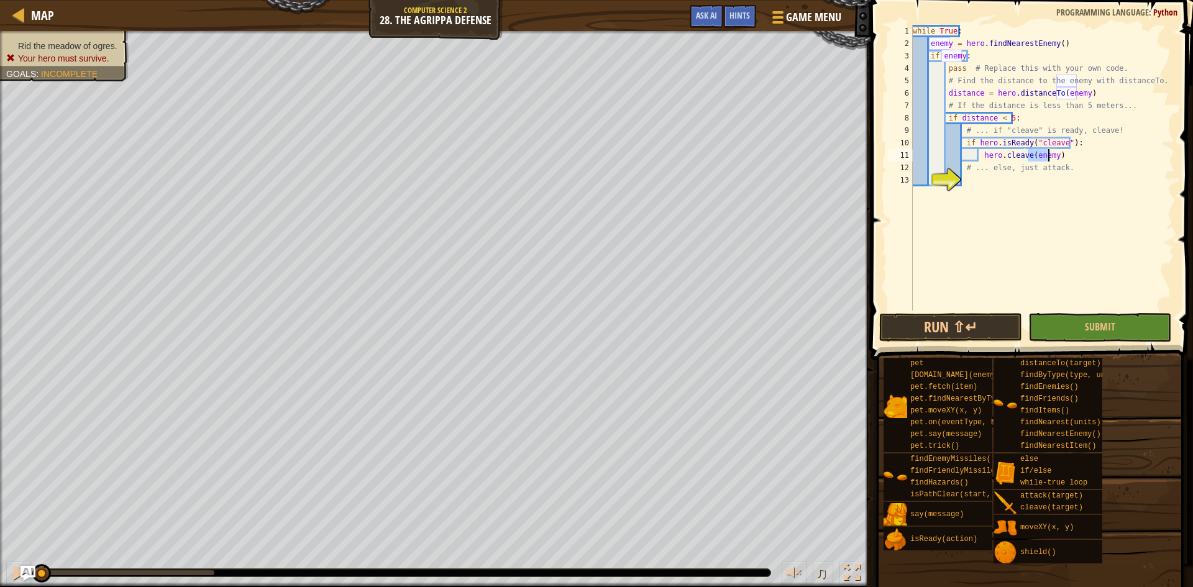
click at [1068, 151] on div "while True : enemy = hero . findNearestEnemy ( ) if enemy : pass # Replace this…" at bounding box center [1042, 180] width 264 height 311
click at [1014, 176] on div "while True : enemy = hero . findNearestEnemy ( ) if enemy : pass # Replace this…" at bounding box center [1042, 180] width 264 height 311
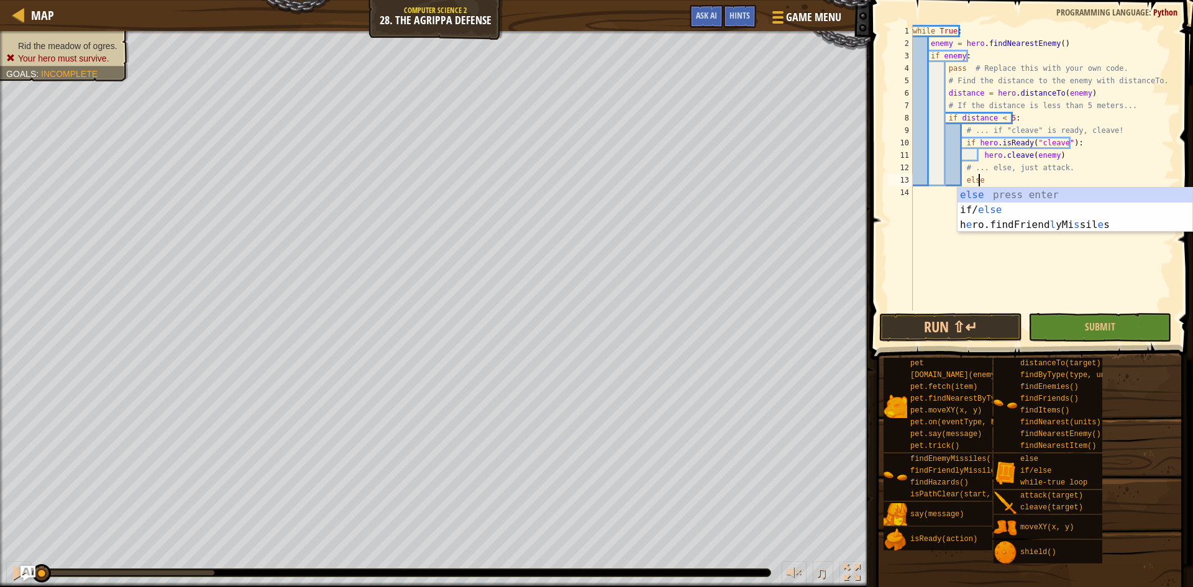
scroll to position [6, 5]
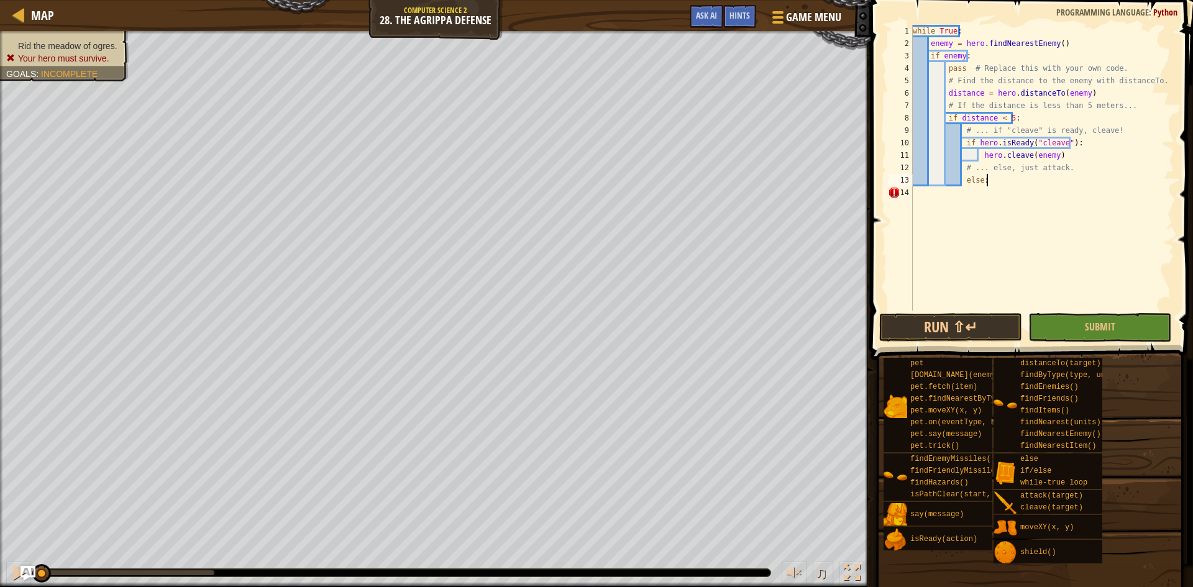
type textarea "else:"
type textarea "hero.attack(enemy)"
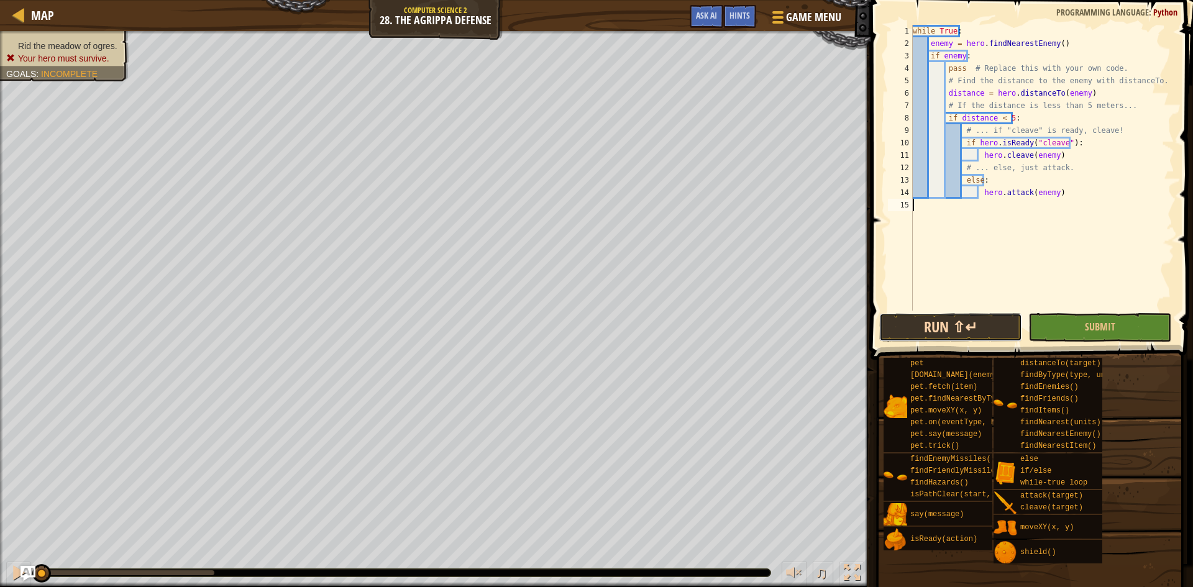
click at [948, 335] on button "Run ⇧↵" at bounding box center [950, 327] width 143 height 29
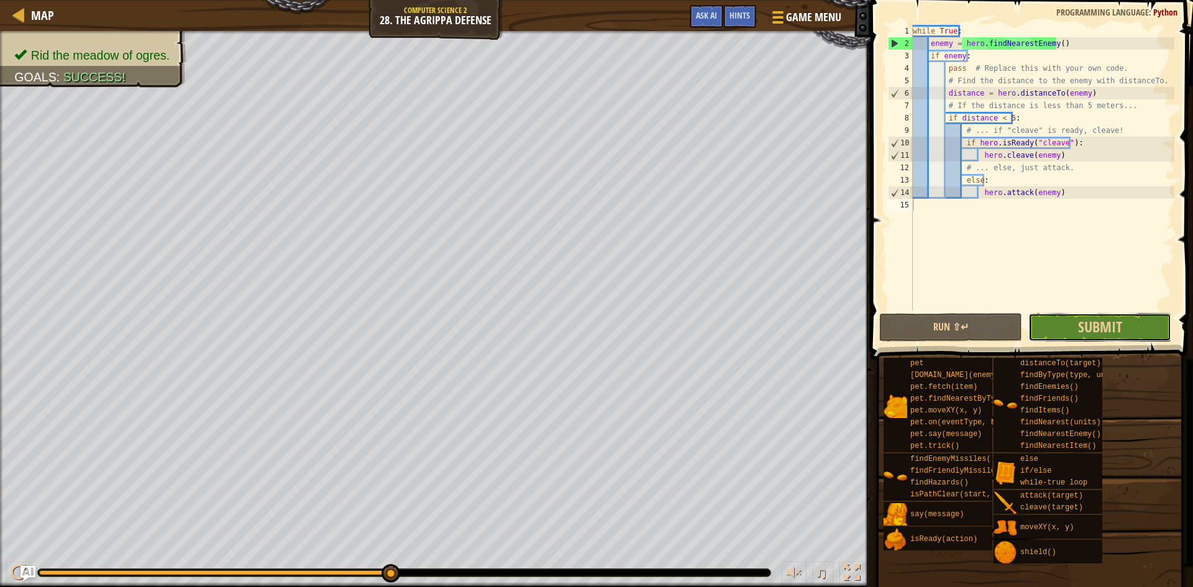
click at [1076, 324] on button "Submit" at bounding box center [1099, 327] width 143 height 29
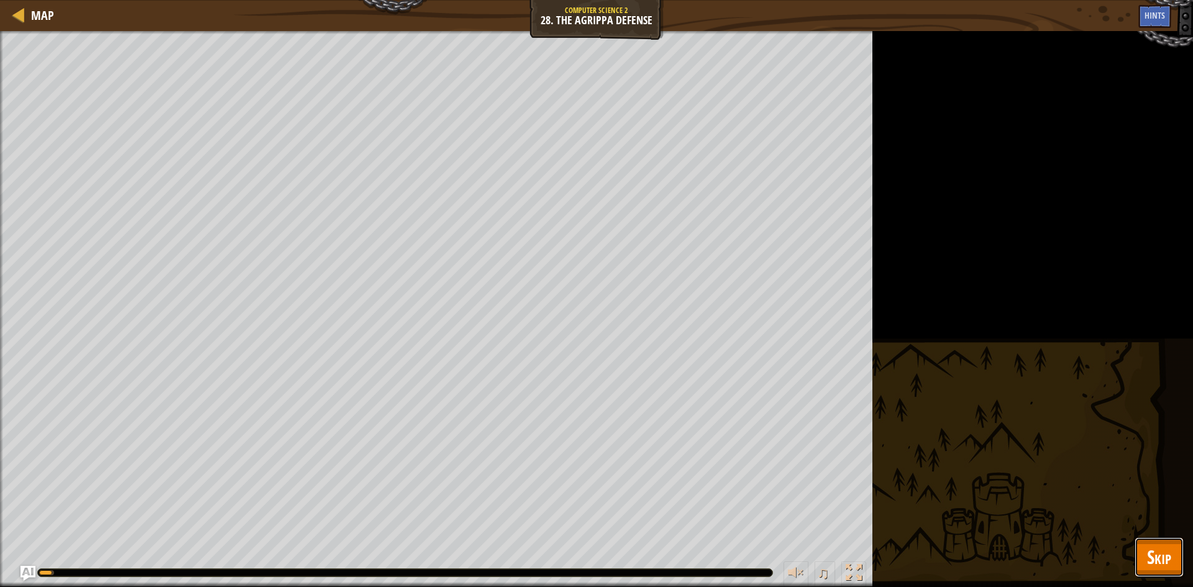
click at [1175, 552] on button "Skip" at bounding box center [1158, 557] width 49 height 40
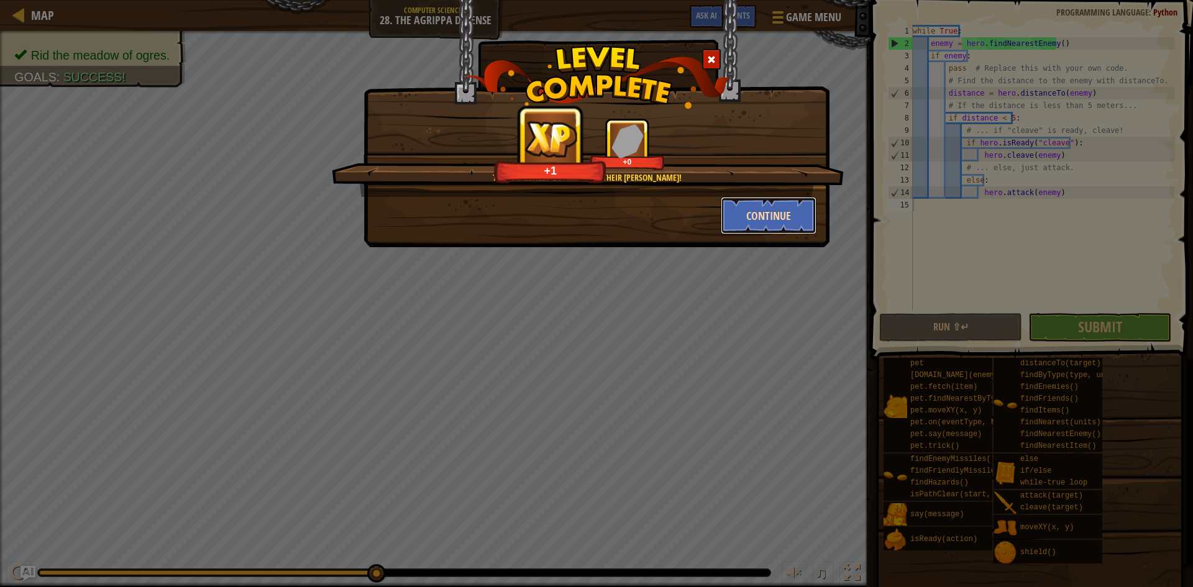
click at [746, 214] on button "Continue" at bounding box center [768, 215] width 96 height 37
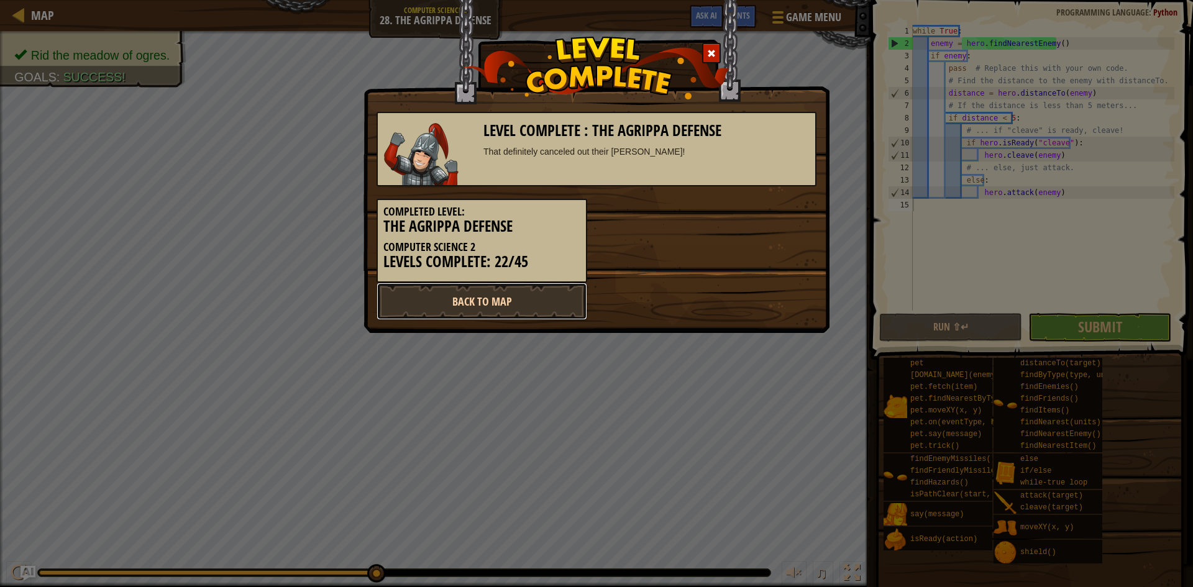
click at [492, 297] on link "Back to Map" at bounding box center [481, 301] width 211 height 37
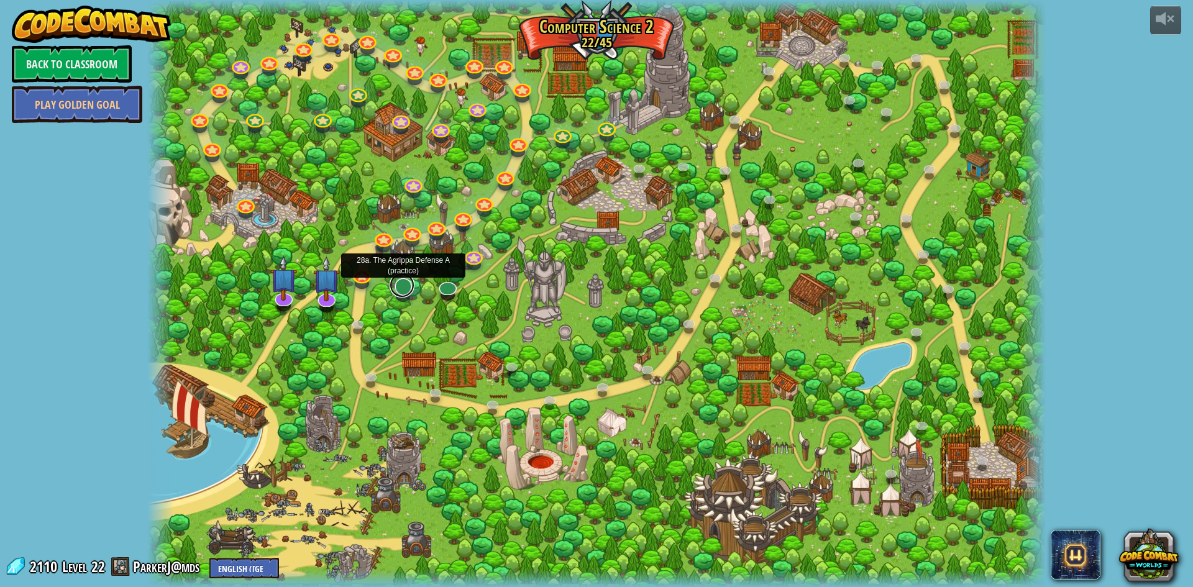
click at [399, 289] on link at bounding box center [401, 285] width 25 height 25
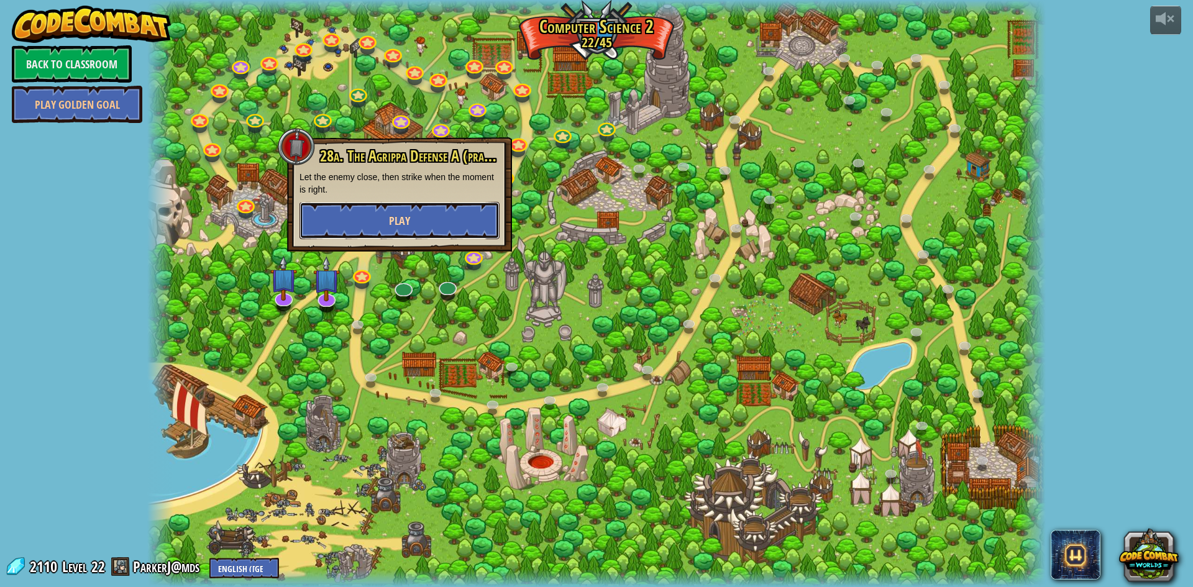
click at [483, 209] on button "Play" at bounding box center [399, 220] width 200 height 37
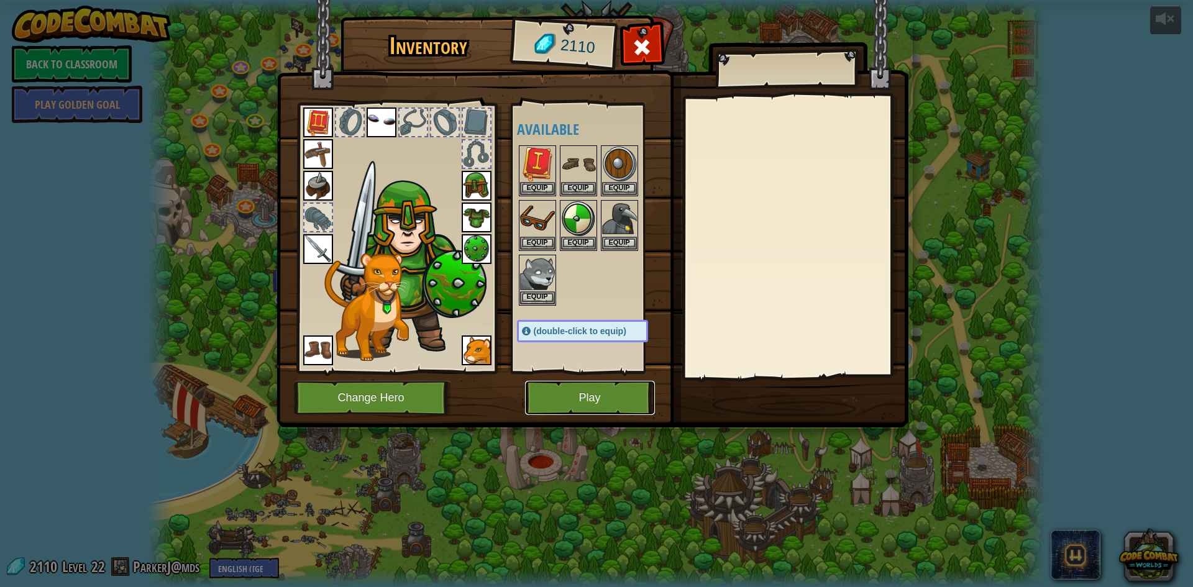
click at [591, 409] on button "Play" at bounding box center [590, 398] width 130 height 34
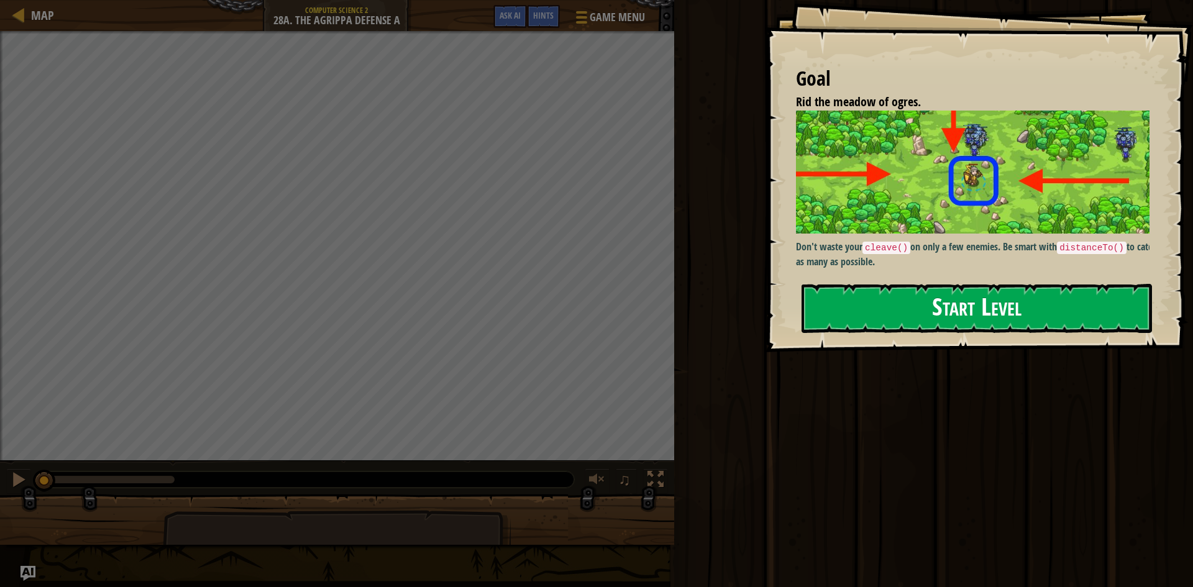
click at [872, 316] on button "Start Level" at bounding box center [976, 308] width 350 height 49
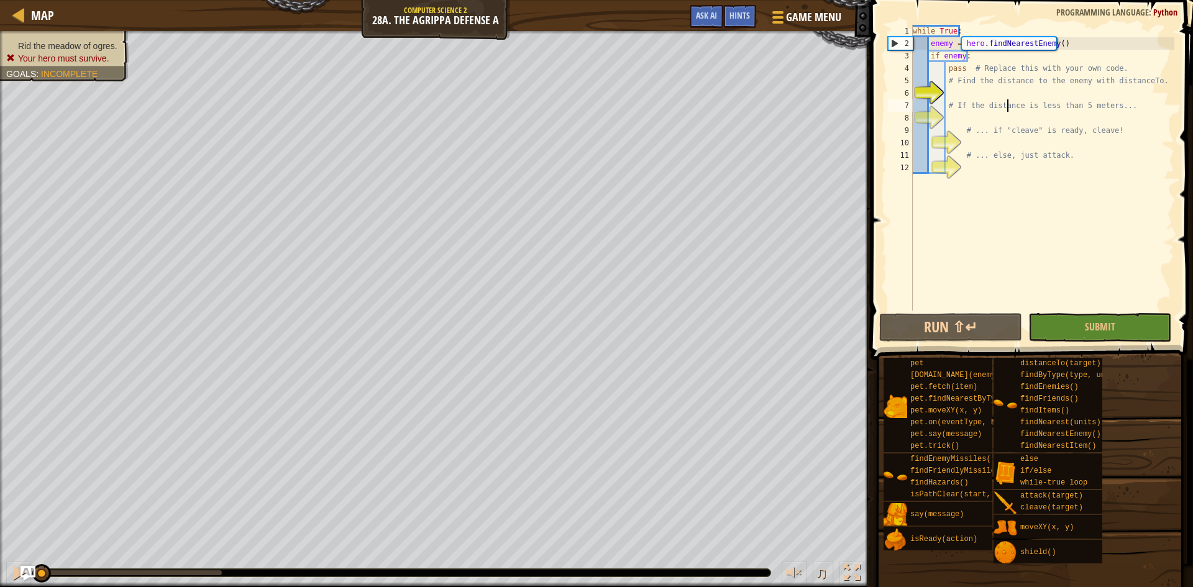
click at [1006, 102] on div "while True : enemy = hero . findNearestEnemy ( ) if enemy : pass # Replace this…" at bounding box center [1042, 180] width 264 height 311
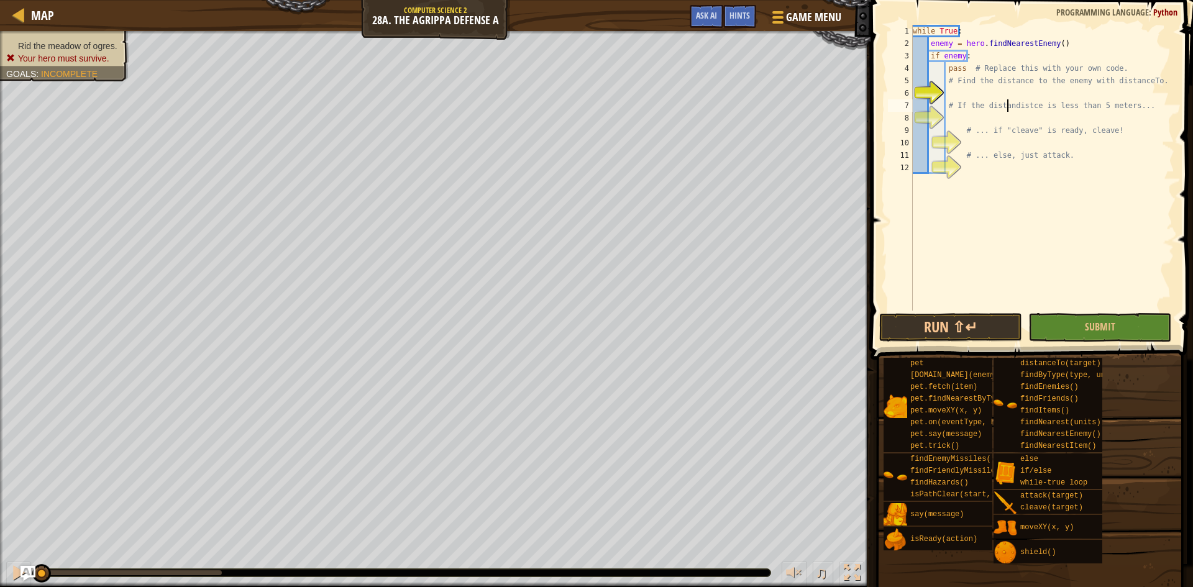
click at [1009, 100] on div "while True : enemy = hero . findNearestEnemy ( ) if enemy : pass # Replace this…" at bounding box center [1042, 180] width 264 height 311
click at [1037, 85] on div "while True : enemy = hero . findNearestEnemy ( ) if enemy : pass # Replace this…" at bounding box center [1042, 180] width 264 height 311
type textarea "# Find the distance to the enemy with distanceTo."
click at [1037, 89] on div "while True : enemy = hero . findNearestEnemy ( ) if enemy : pass # Replace this…" at bounding box center [1042, 180] width 264 height 311
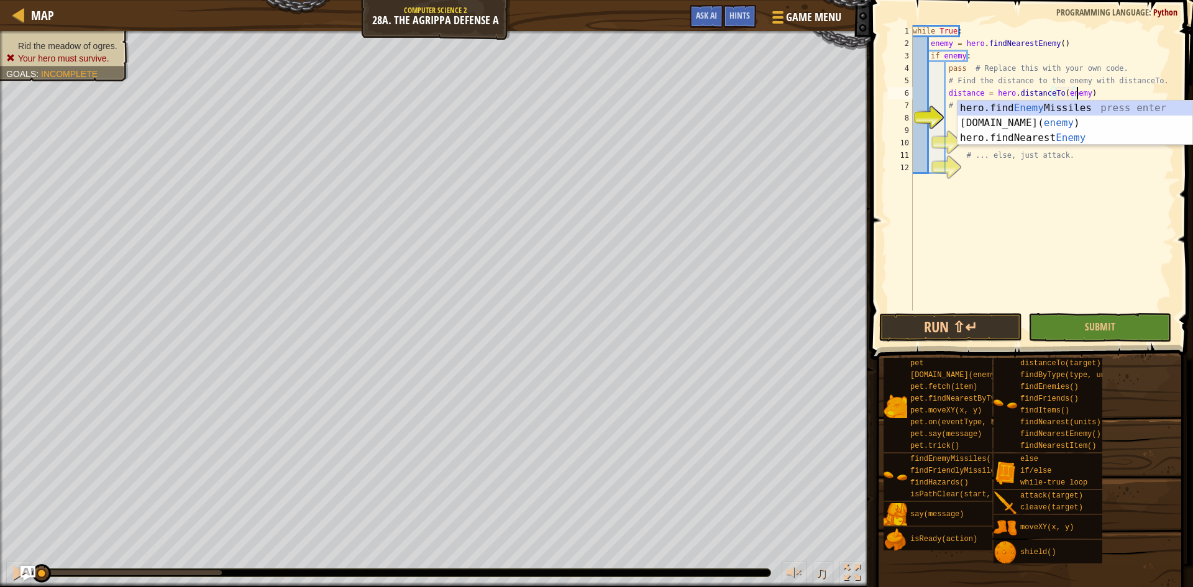
scroll to position [6, 14]
click at [1032, 122] on div "hero.find Enemy Missiles press enter [DOMAIN_NAME]( enemy ) press enter hero.fi…" at bounding box center [1074, 138] width 235 height 75
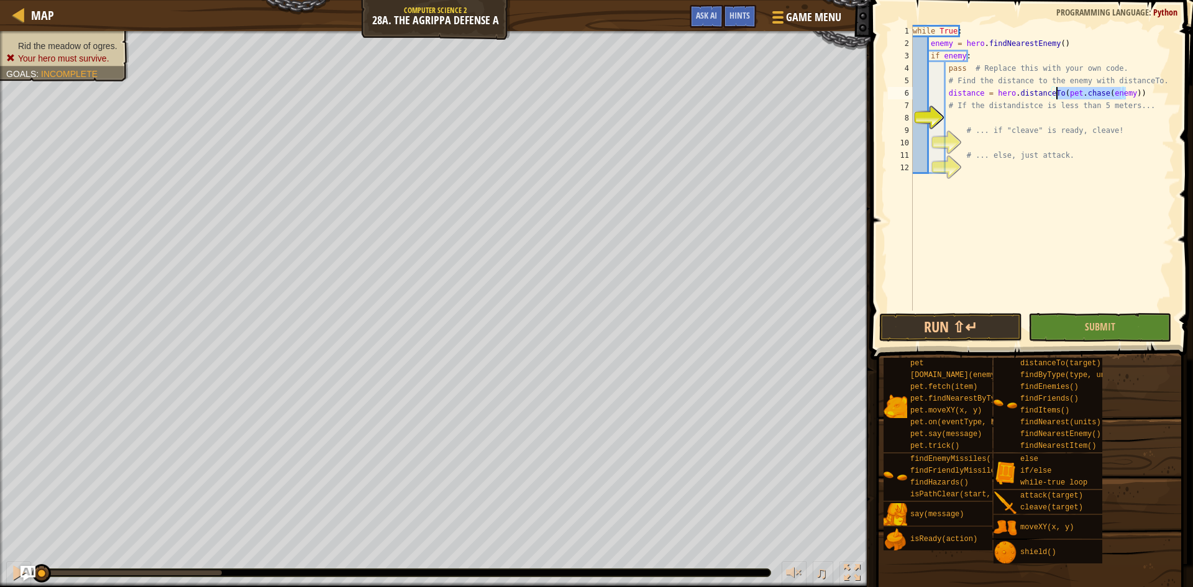
drag, startPoint x: 1032, startPoint y: 122, endPoint x: 1055, endPoint y: 98, distance: 33.4
click at [1055, 98] on div "while True : enemy = hero . findNearestEnemy ( ) if enemy : pass # Replace this…" at bounding box center [1042, 180] width 264 height 311
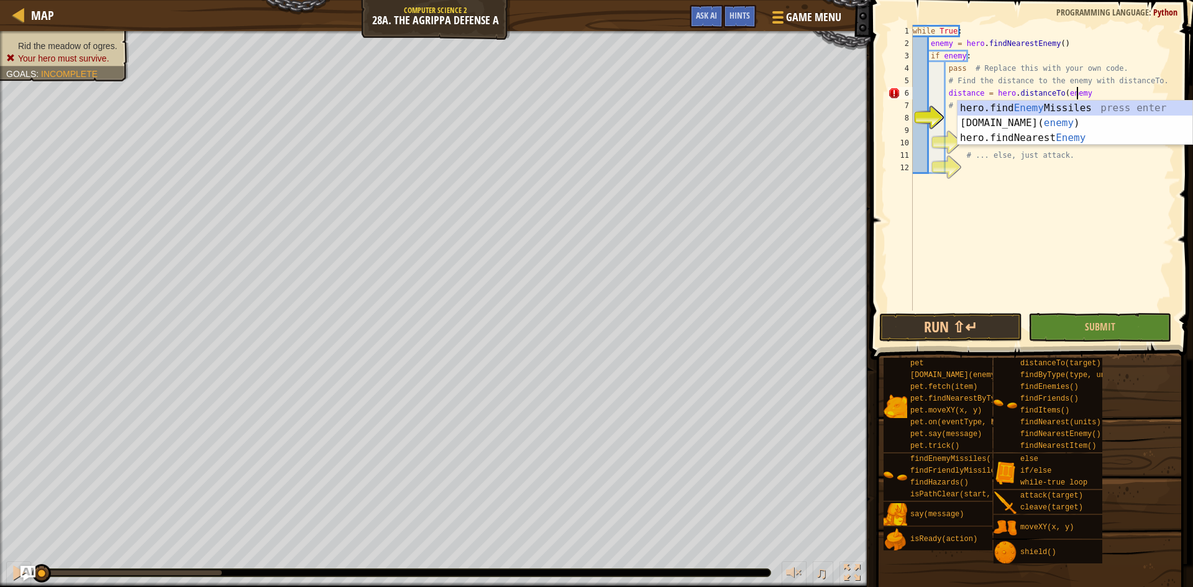
type textarea "distance = hero.distanceTo(enemy)"
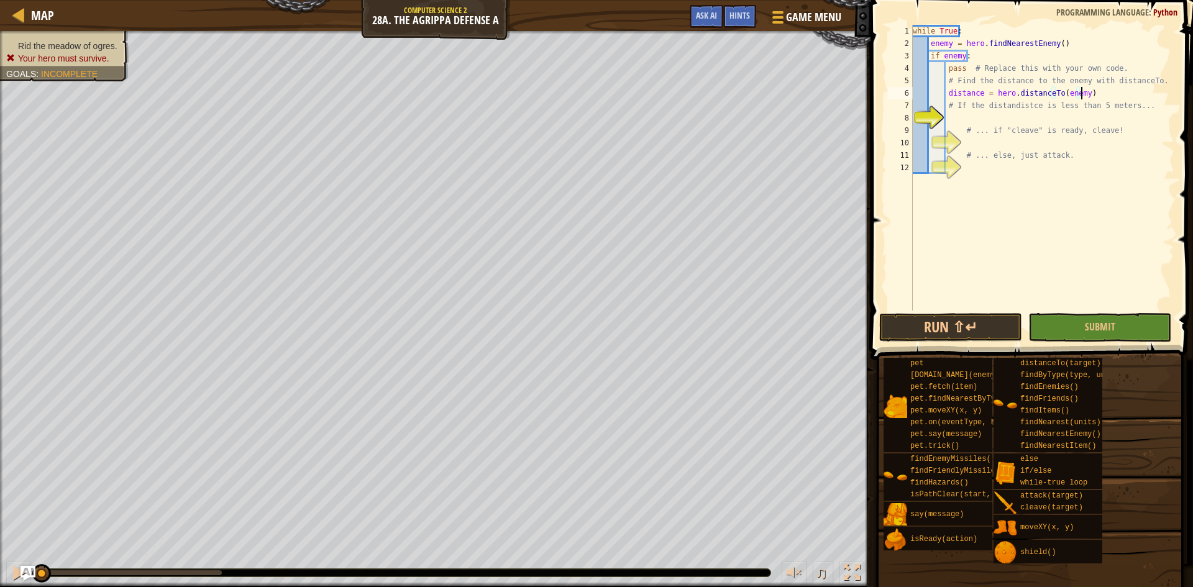
click at [1092, 94] on div "while True : enemy = hero . findNearestEnemy ( ) if enemy : pass # Replace this…" at bounding box center [1042, 180] width 264 height 311
click at [1099, 119] on div "while True : enemy = hero . findNearestEnemy ( ) if enemy : pass # Replace this…" at bounding box center [1042, 180] width 264 height 311
type textarea "if distance < 5:"
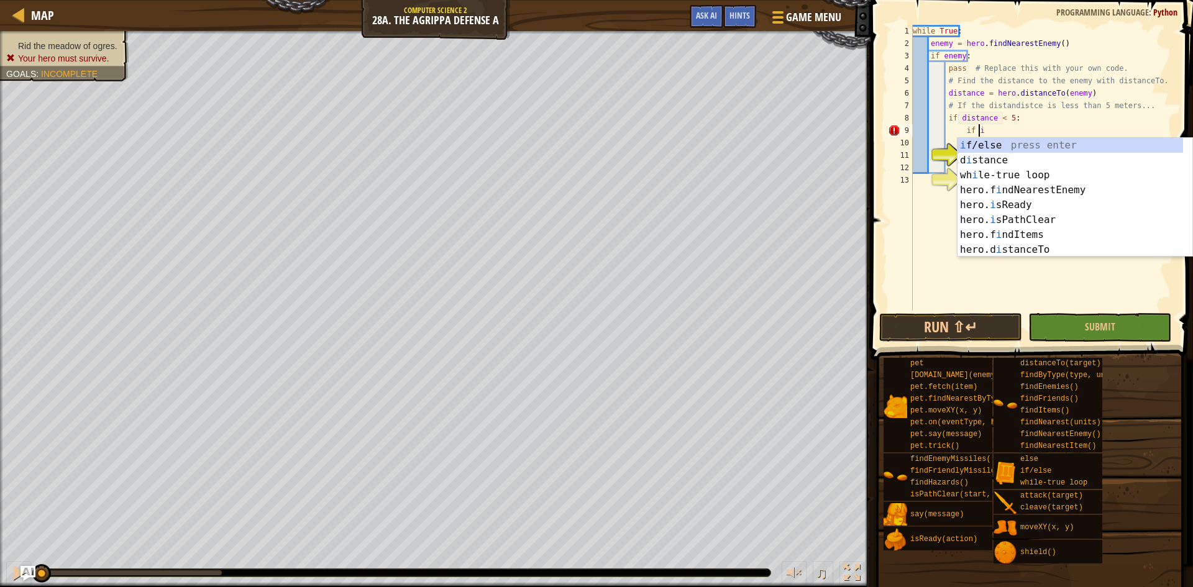
scroll to position [6, 5]
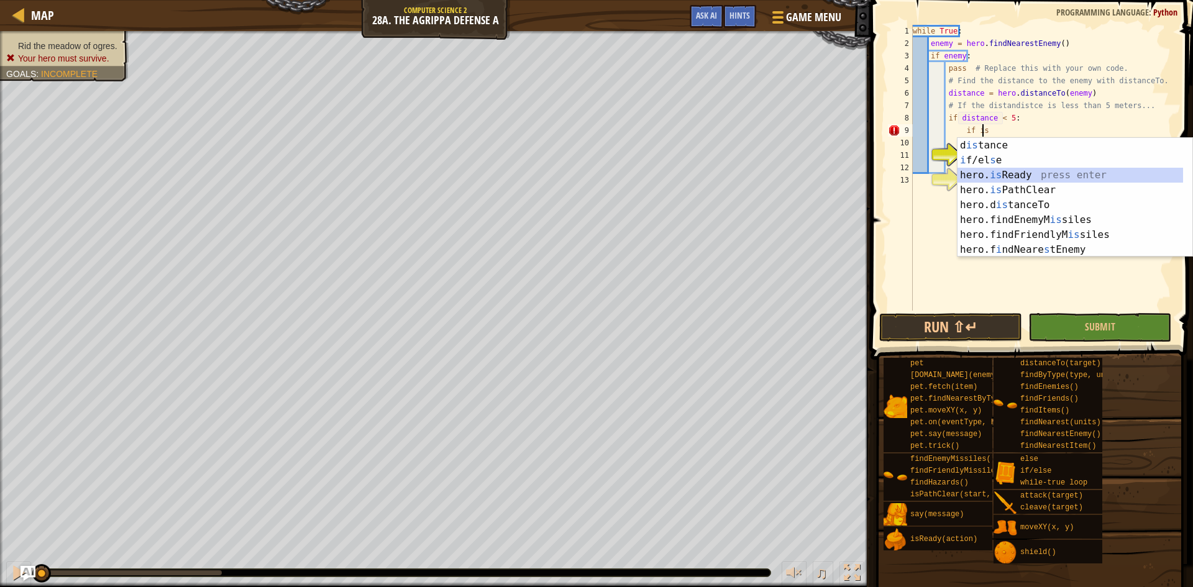
type textarea "if hero.isReady("cleave")"
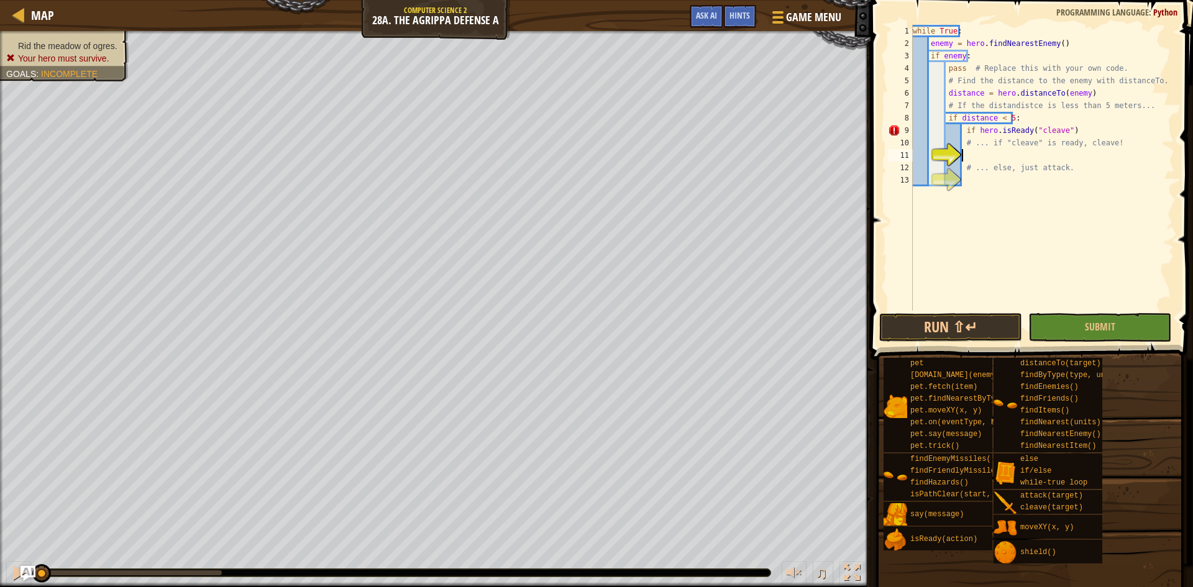
click at [1102, 159] on div "while True : enemy = hero . findNearestEnemy ( ) if enemy : pass # Replace this…" at bounding box center [1042, 180] width 264 height 311
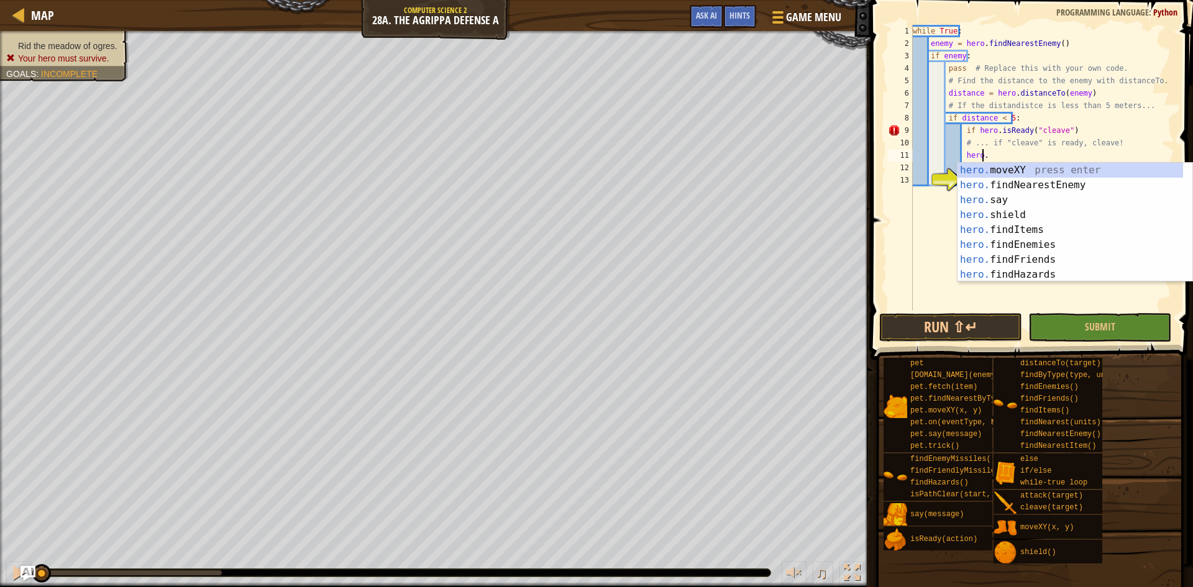
scroll to position [6, 6]
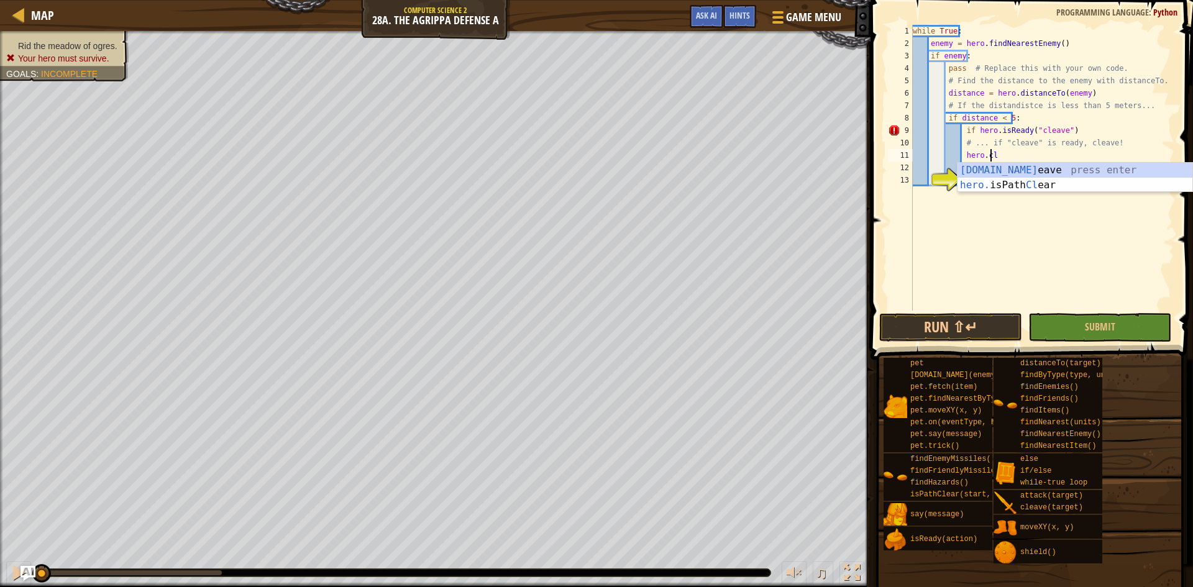
type textarea "hero.cleave(enemy)"
click at [1074, 184] on div "while True : enemy = hero . findNearestEnemy ( ) if enemy : pass # Replace this…" at bounding box center [1042, 180] width 264 height 311
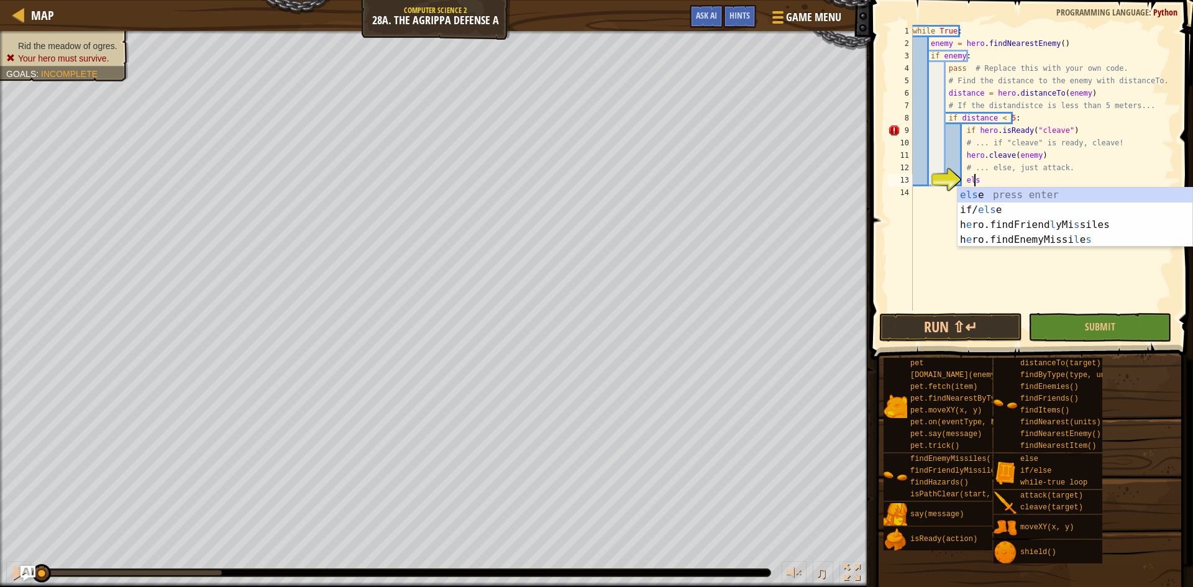
scroll to position [6, 5]
type textarea "else:"
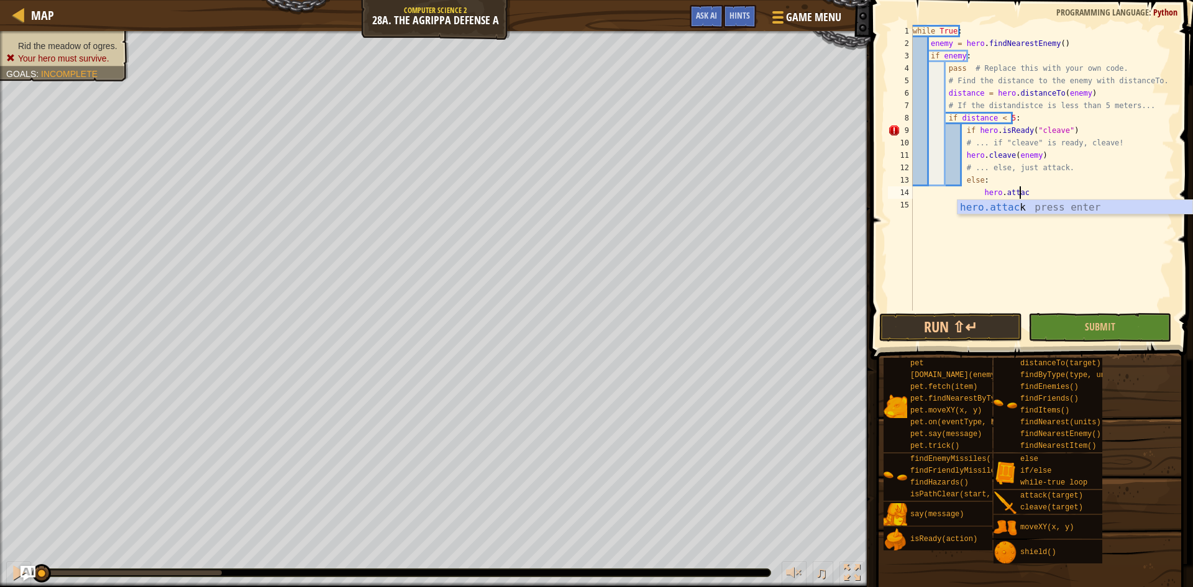
scroll to position [6, 9]
click at [962, 135] on div "while True : enemy = hero . findNearestEnemy ( ) if enemy : pass # Replace this…" at bounding box center [1042, 180] width 264 height 311
click at [965, 333] on button "Run ⇧↵" at bounding box center [950, 327] width 143 height 29
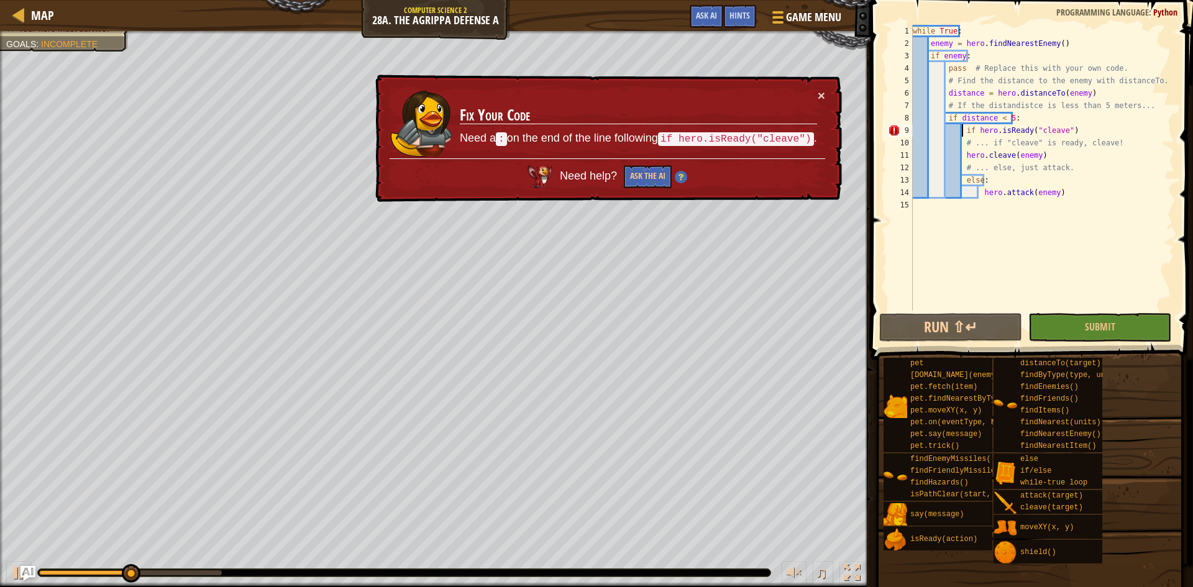
click at [1068, 131] on div "while True : enemy = hero . findNearestEnemy ( ) if enemy : pass # Replace this…" at bounding box center [1042, 180] width 264 height 311
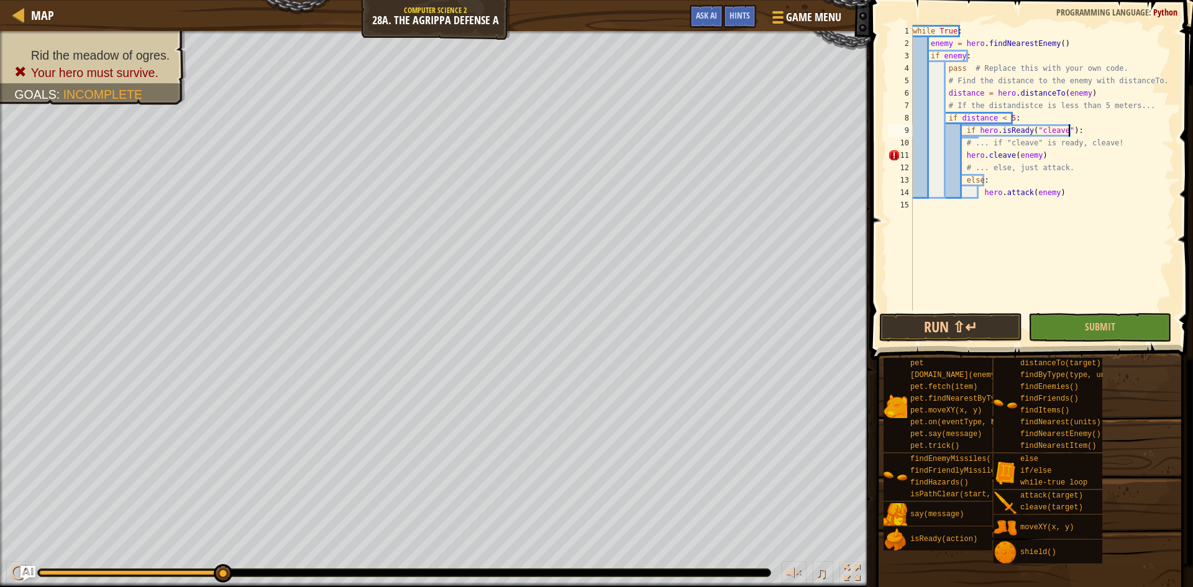
click at [961, 155] on div "while True : enemy = hero . findNearestEnemy ( ) if enemy : pass # Replace this…" at bounding box center [1042, 180] width 264 height 311
type textarea "hero.cleave(enemy)"
click at [958, 324] on button "Run ⇧↵" at bounding box center [950, 327] width 143 height 29
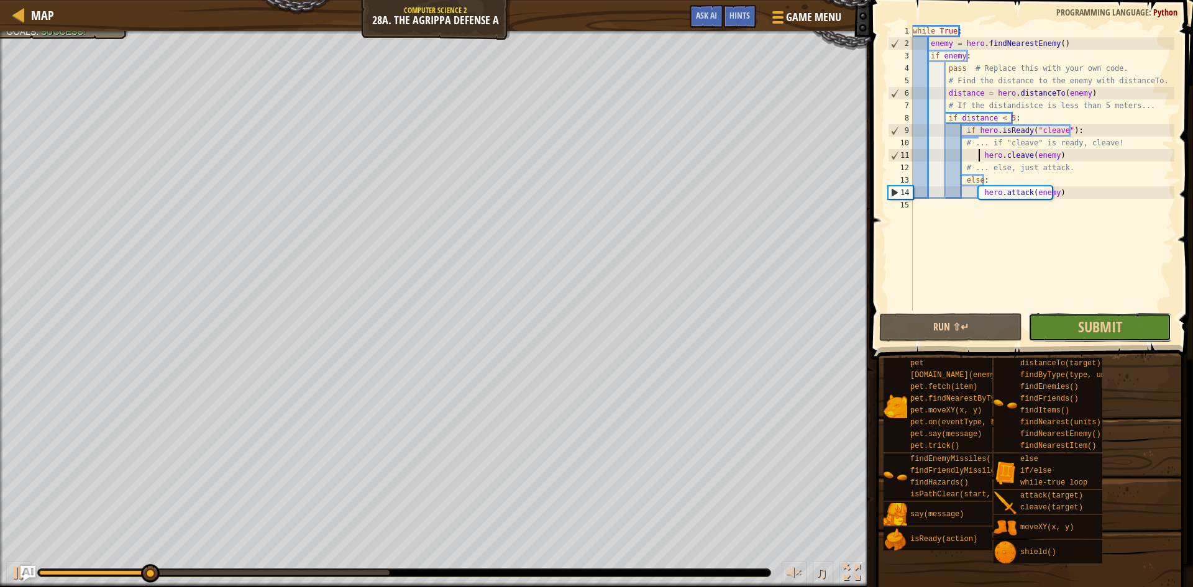
click at [1044, 320] on button "Submit" at bounding box center [1099, 327] width 143 height 29
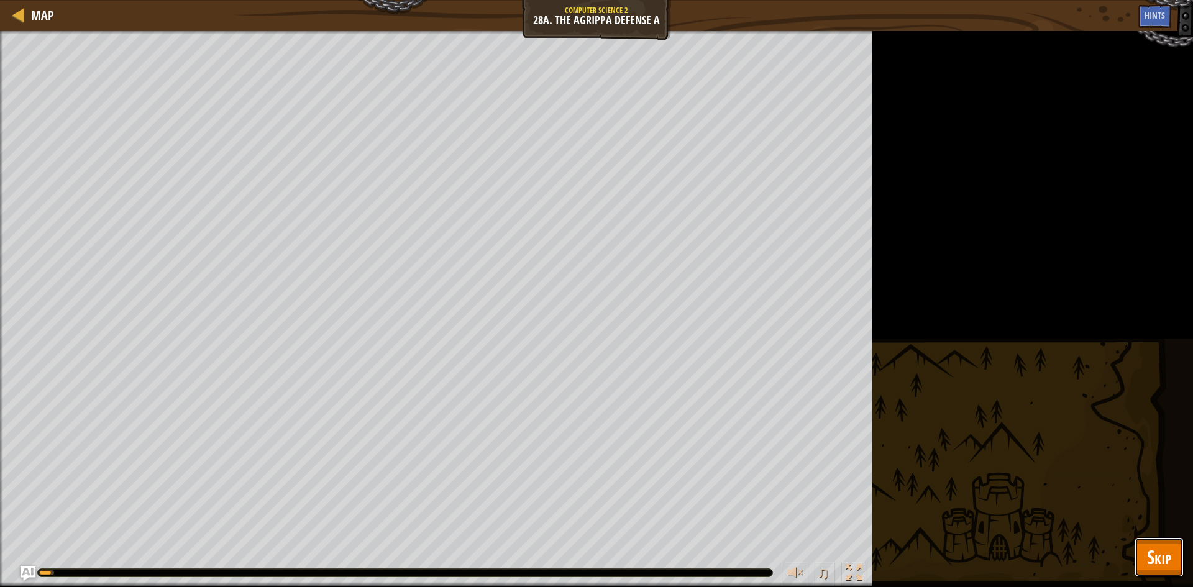
click at [1152, 552] on span "Skip" at bounding box center [1159, 556] width 24 height 25
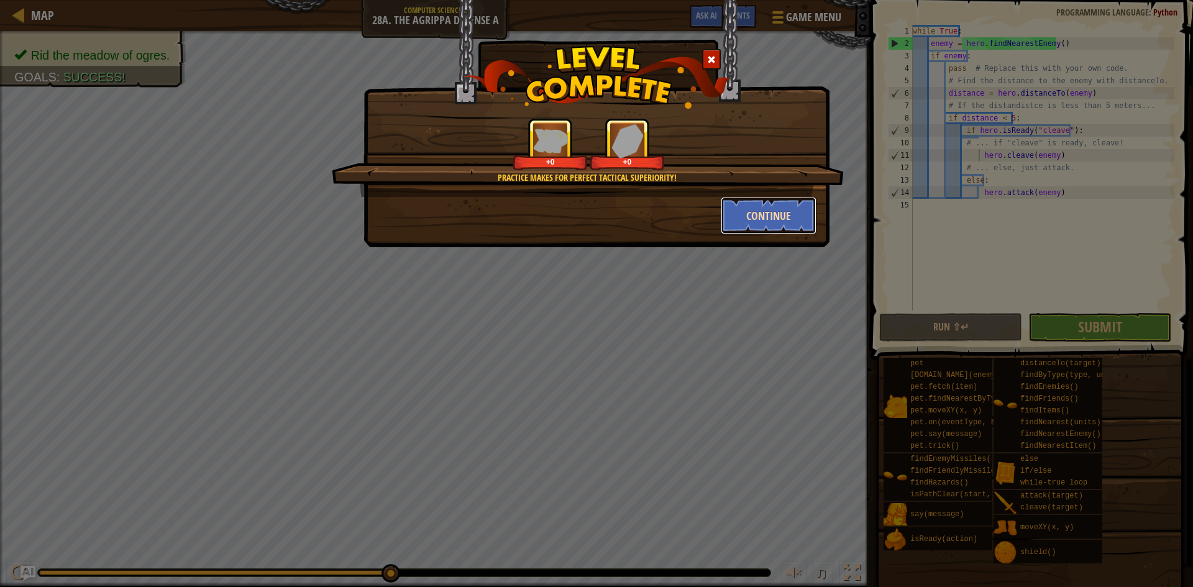
click at [758, 216] on button "Continue" at bounding box center [768, 215] width 96 height 37
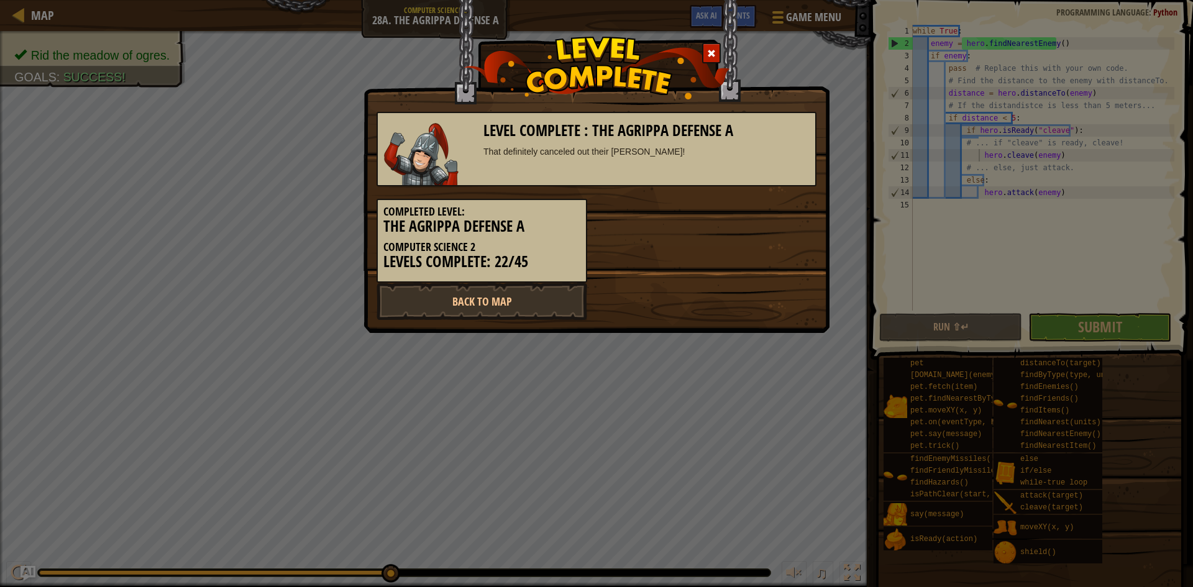
click at [709, 47] on div at bounding box center [711, 53] width 19 height 20
